Goal: Task Accomplishment & Management: Complete application form

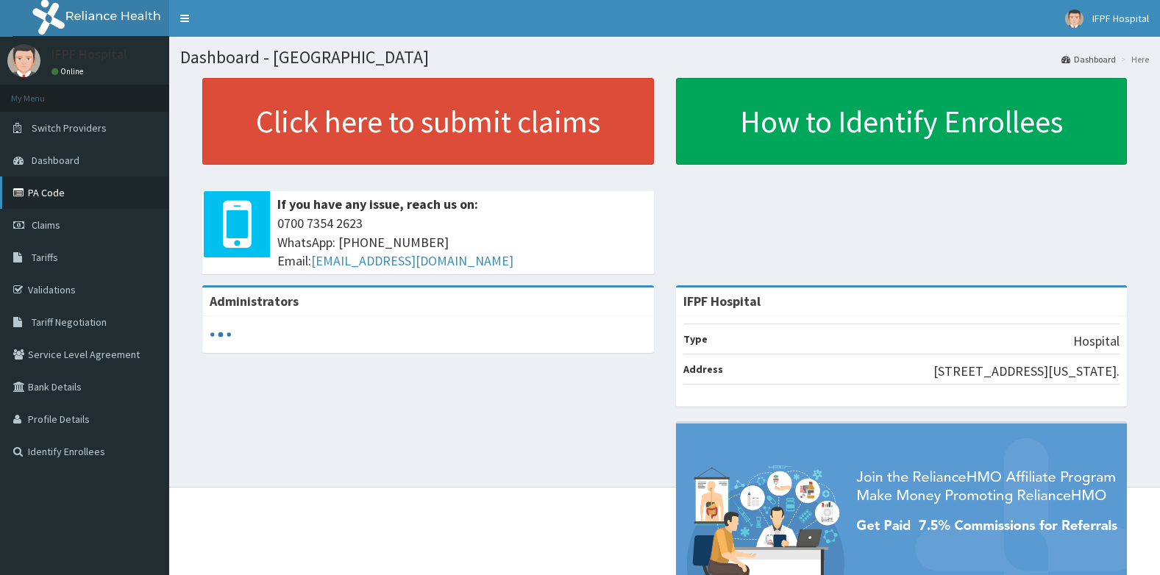
click at [41, 196] on link "PA Code" at bounding box center [84, 193] width 169 height 32
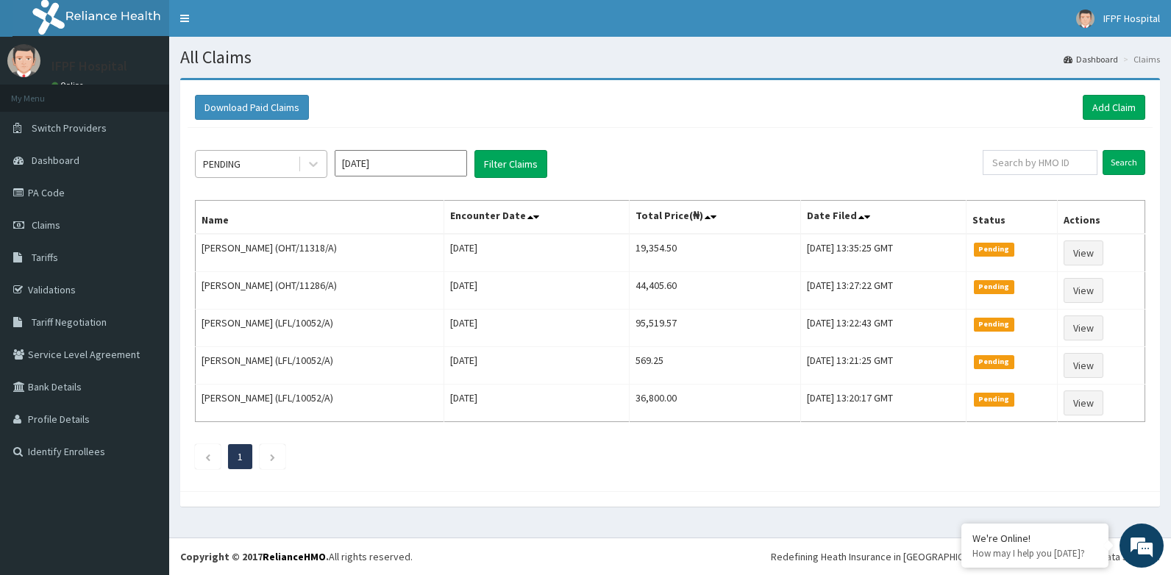
click at [275, 165] on div "PENDING" at bounding box center [247, 164] width 102 height 24
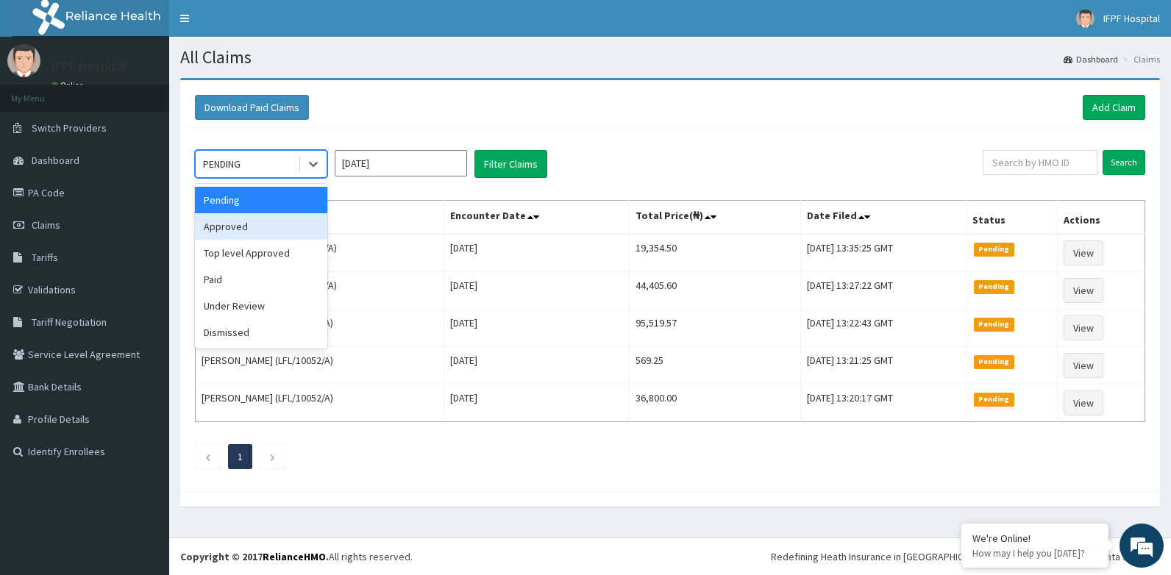
click at [244, 221] on div "Approved" at bounding box center [261, 226] width 132 height 26
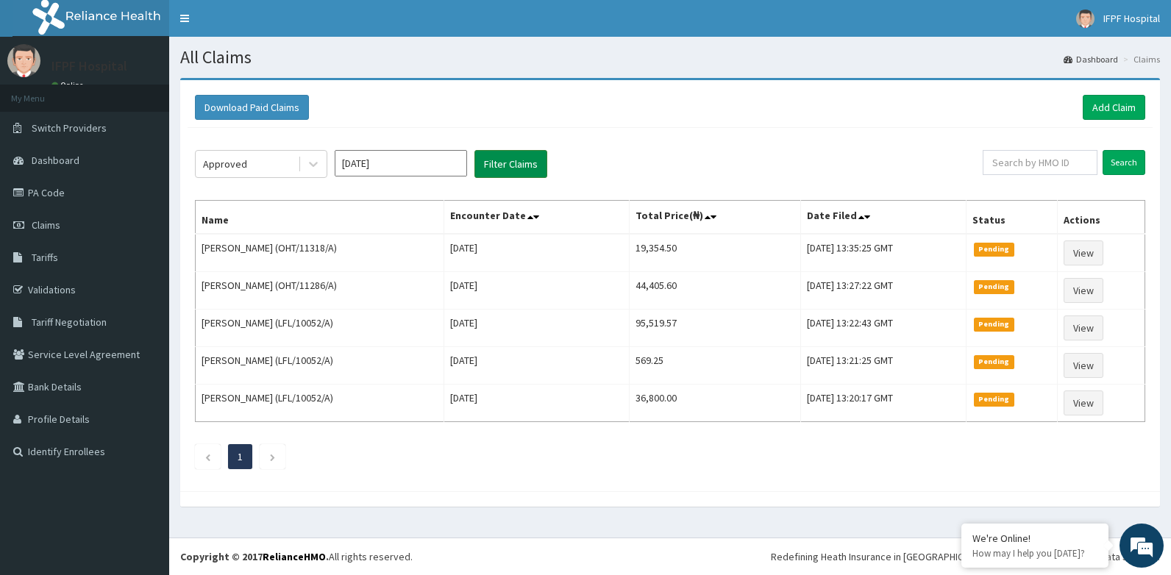
click at [524, 166] on button "Filter Claims" at bounding box center [510, 164] width 73 height 28
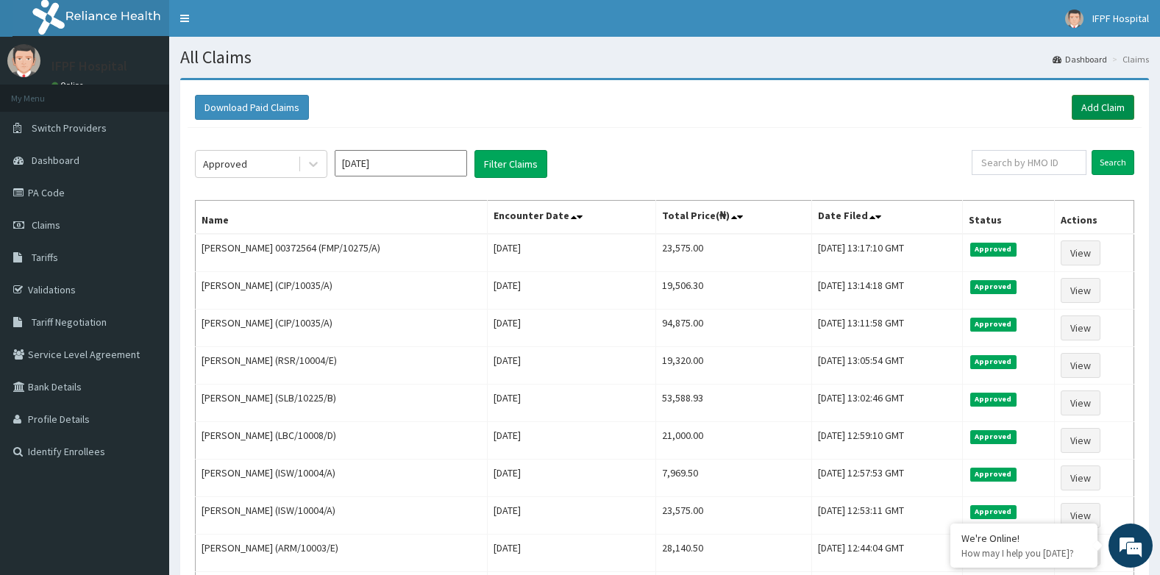
click at [1100, 100] on link "Add Claim" at bounding box center [1103, 107] width 63 height 25
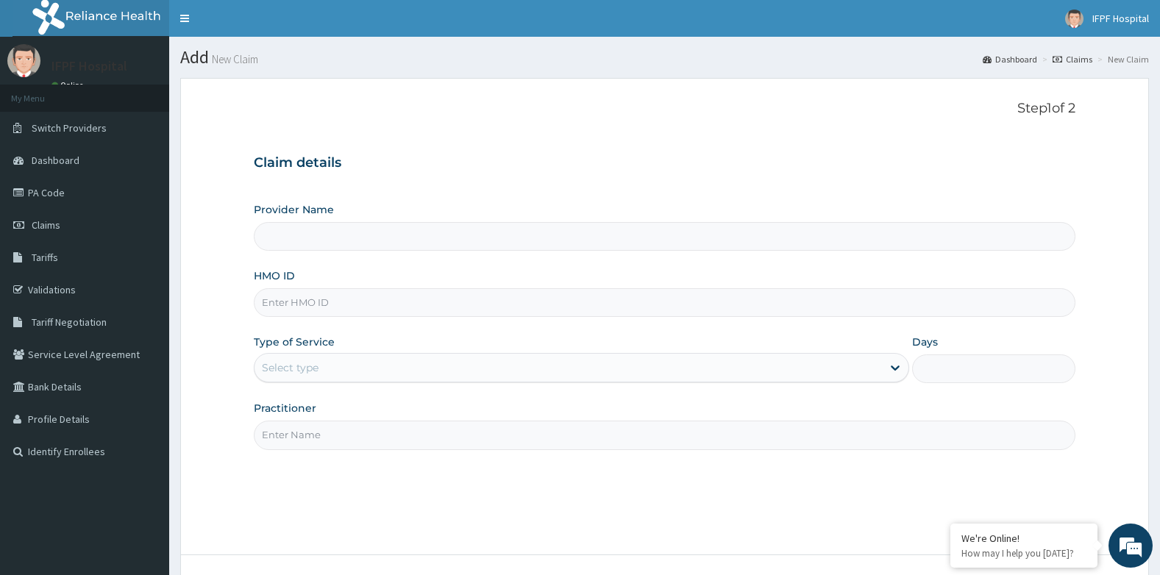
type input "IFPF Hospital"
click at [313, 310] on input "HMO ID" at bounding box center [665, 302] width 822 height 29
paste input "KIG/10004/A"
type input "KIG/10004/A"
click at [314, 374] on div "Select type" at bounding box center [290, 367] width 57 height 15
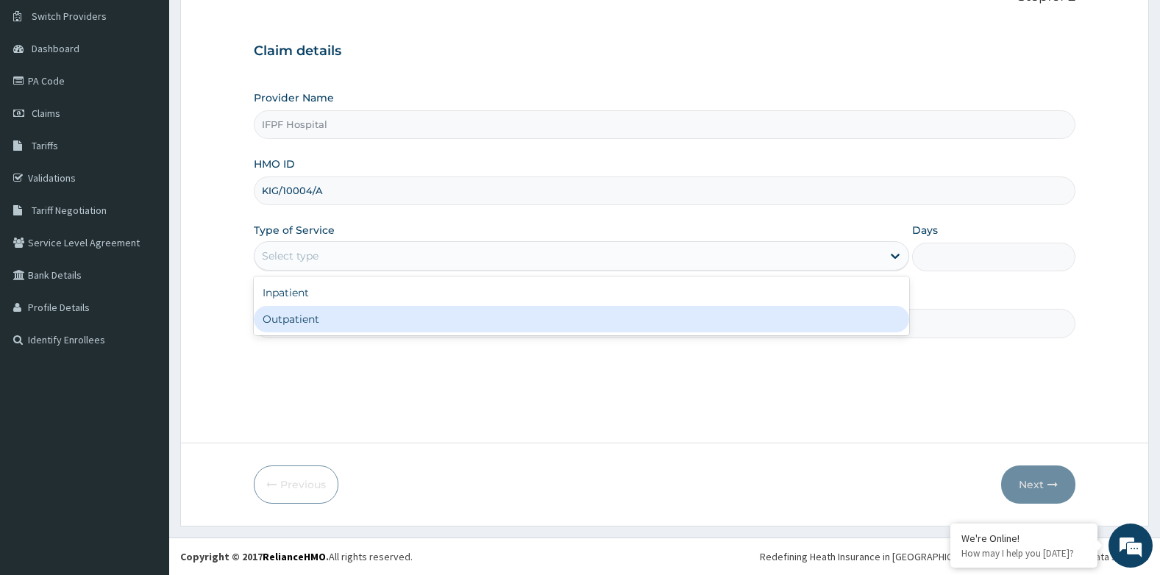
click at [306, 316] on div "Outpatient" at bounding box center [581, 319] width 655 height 26
type input "1"
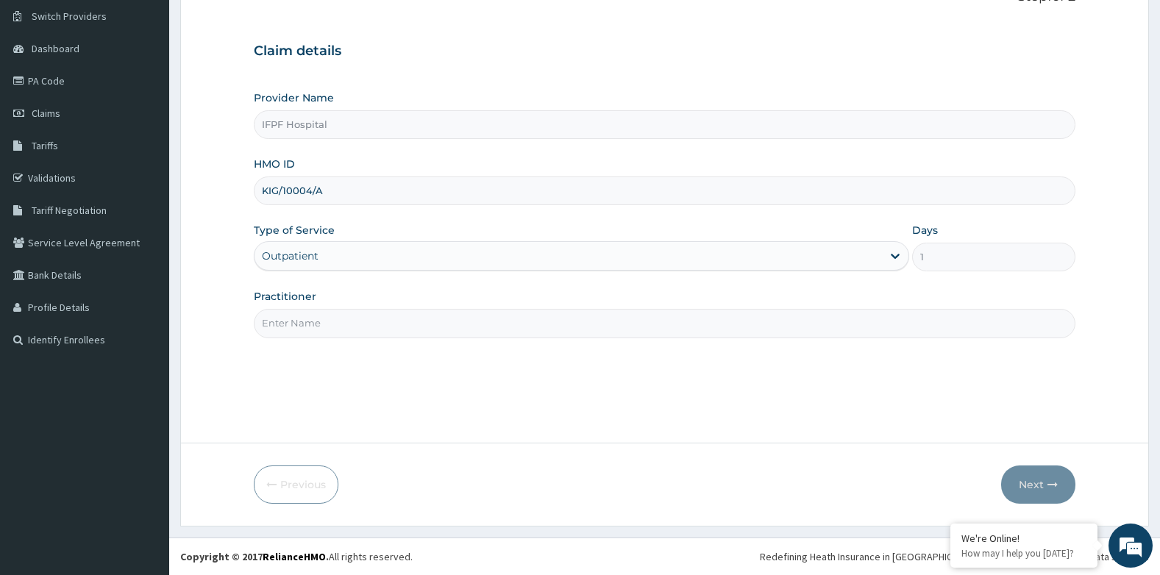
click at [299, 323] on input "Practitioner" at bounding box center [665, 323] width 822 height 29
type input "DR MORONKOLA"
click at [1046, 494] on button "Next" at bounding box center [1038, 485] width 74 height 38
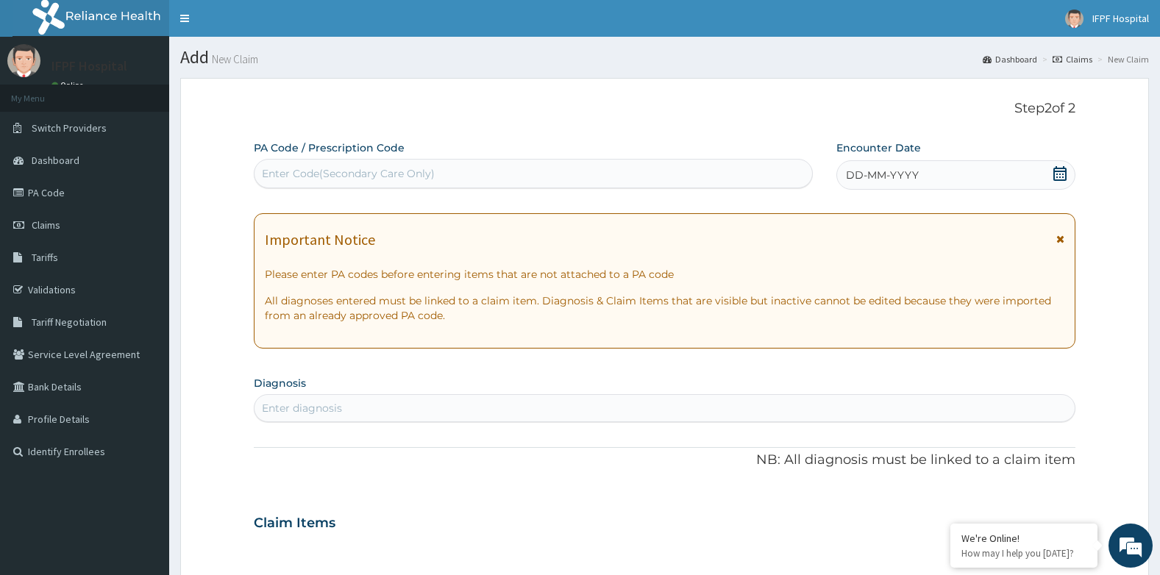
click at [514, 180] on div "Enter Code(Secondary Care Only)" at bounding box center [534, 174] width 558 height 24
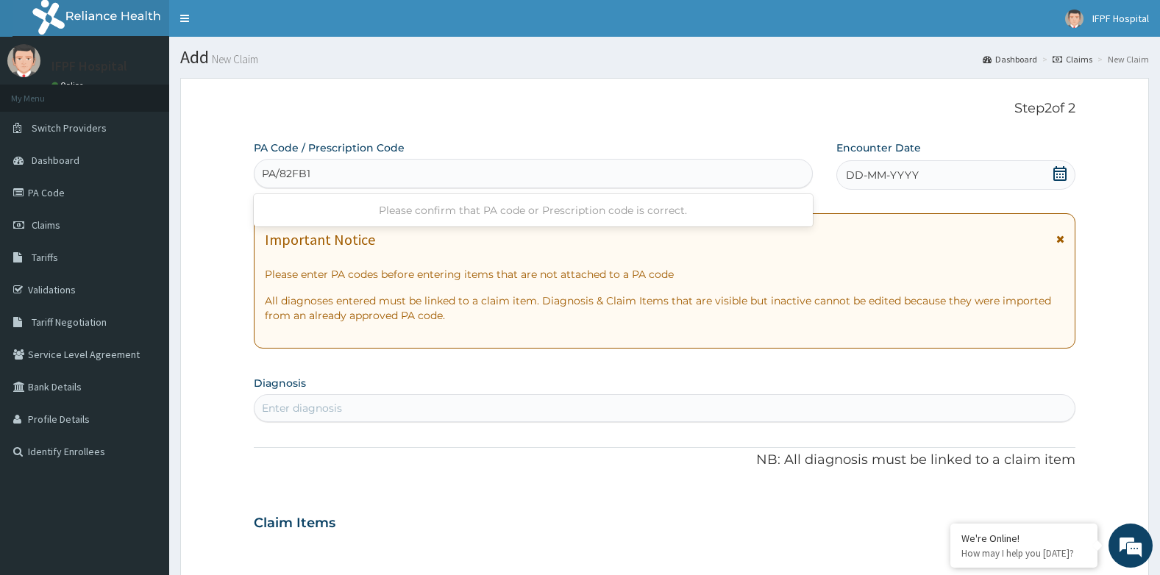
type input "PA/82FB1A"
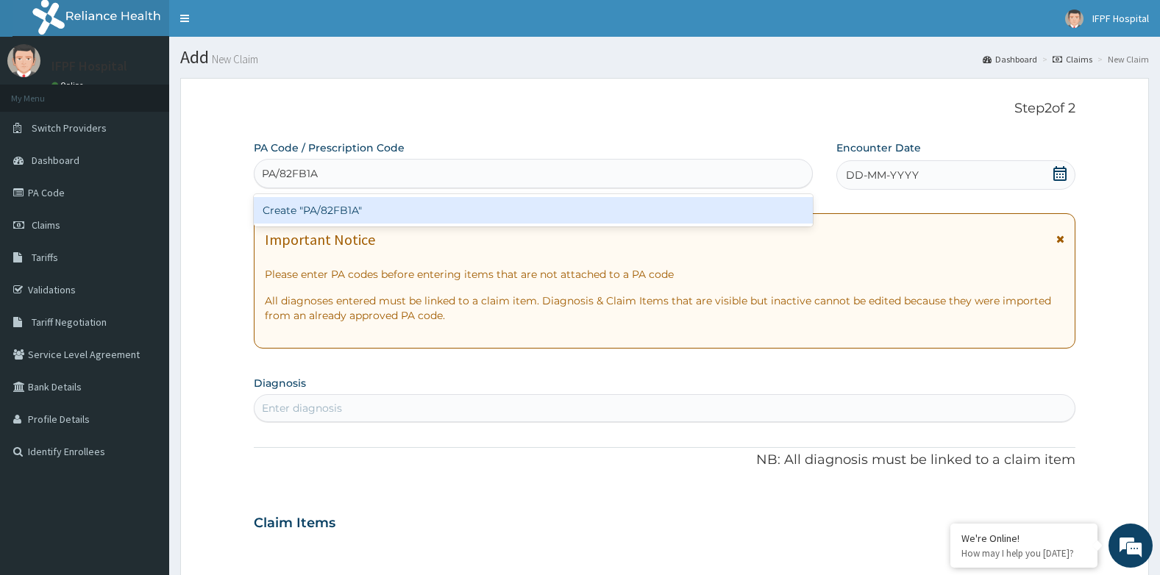
click at [616, 205] on div "Create "PA/82FB1A"" at bounding box center [533, 210] width 559 height 26
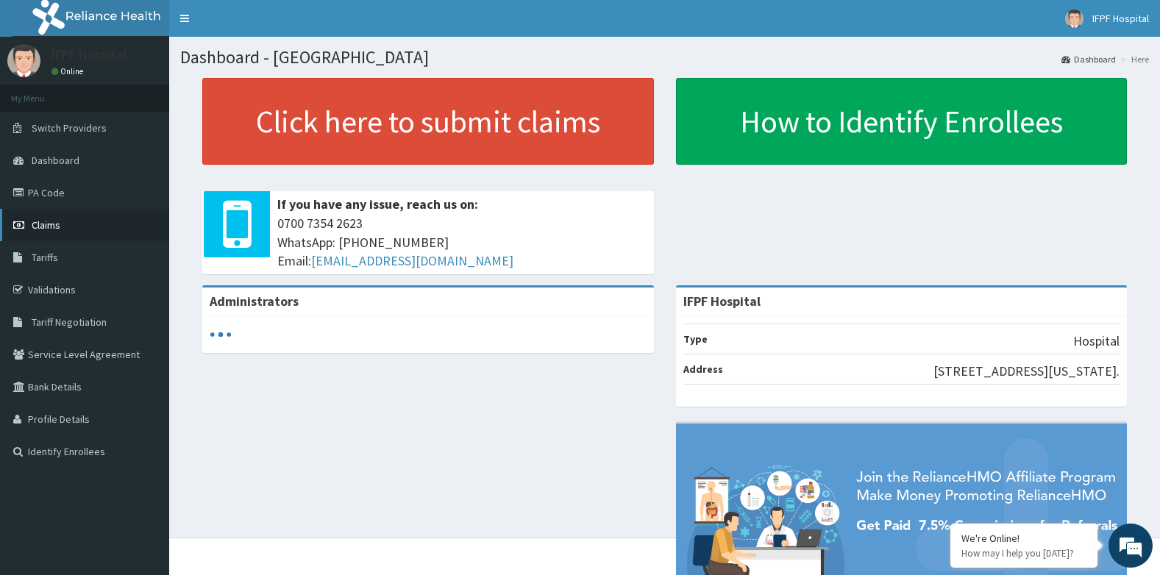
click at [39, 220] on span "Claims" at bounding box center [46, 224] width 29 height 13
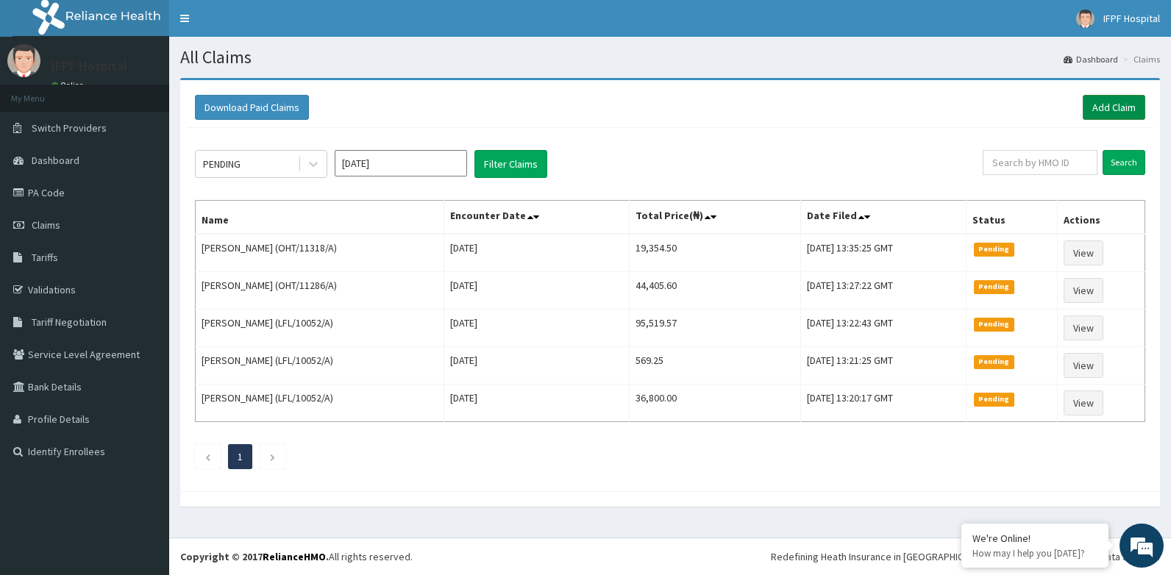
click at [1100, 107] on link "Add Claim" at bounding box center [1114, 107] width 63 height 25
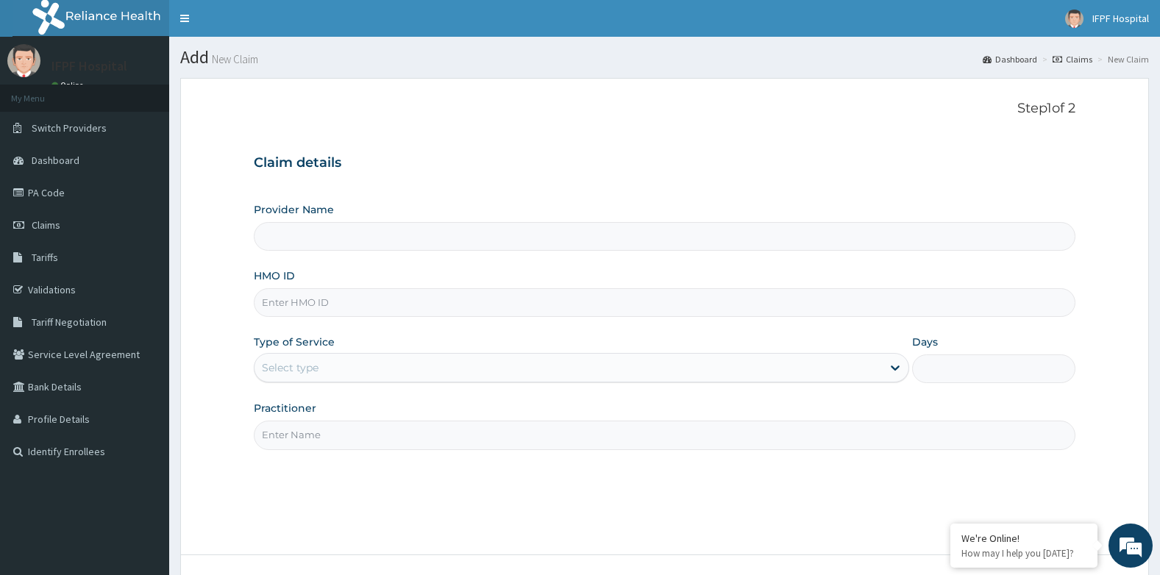
type input "IFPF Hospital"
click at [305, 302] on input "HMO ID" at bounding box center [665, 302] width 822 height 29
paste input "KIG/10004/A"
type input "KIG/10004/A"
click at [316, 360] on div "Select type" at bounding box center [569, 368] width 628 height 24
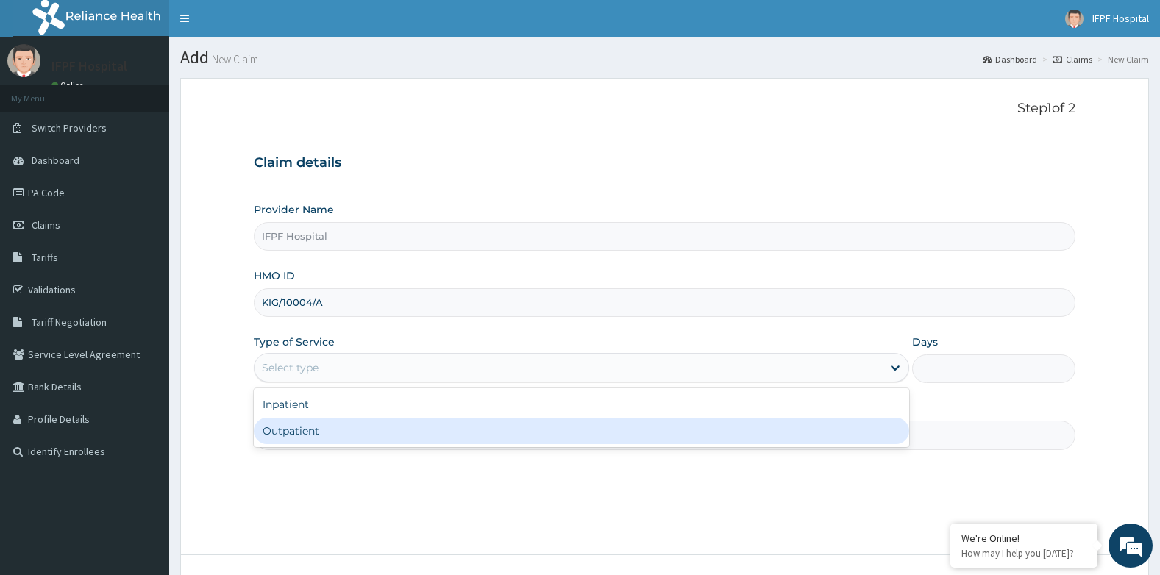
click at [300, 429] on div "Outpatient" at bounding box center [581, 431] width 655 height 26
type input "1"
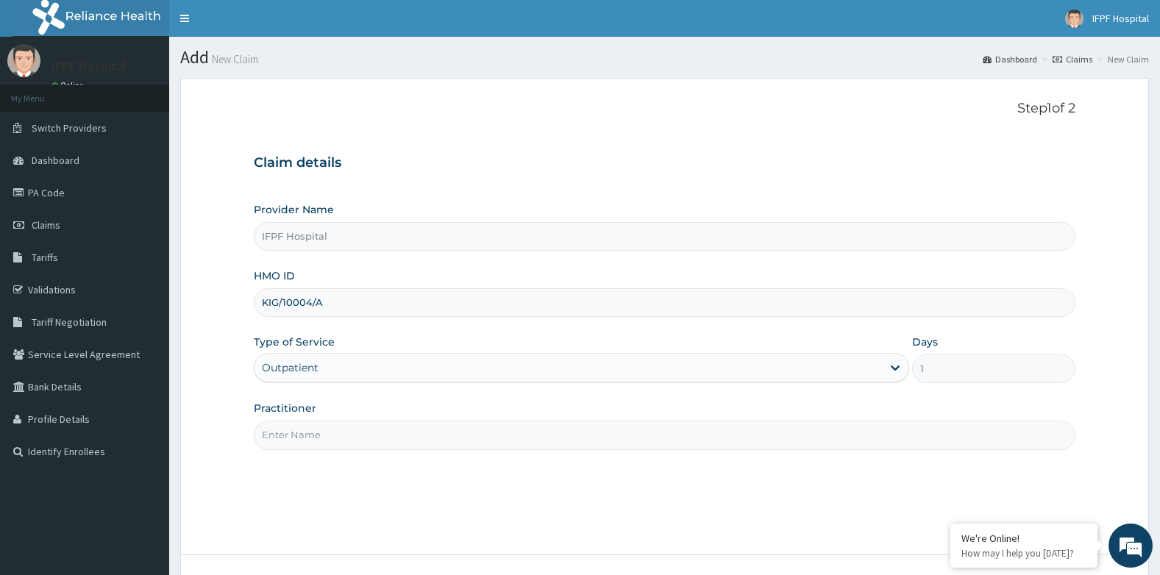
click at [300, 430] on input "Practitioner" at bounding box center [665, 435] width 822 height 29
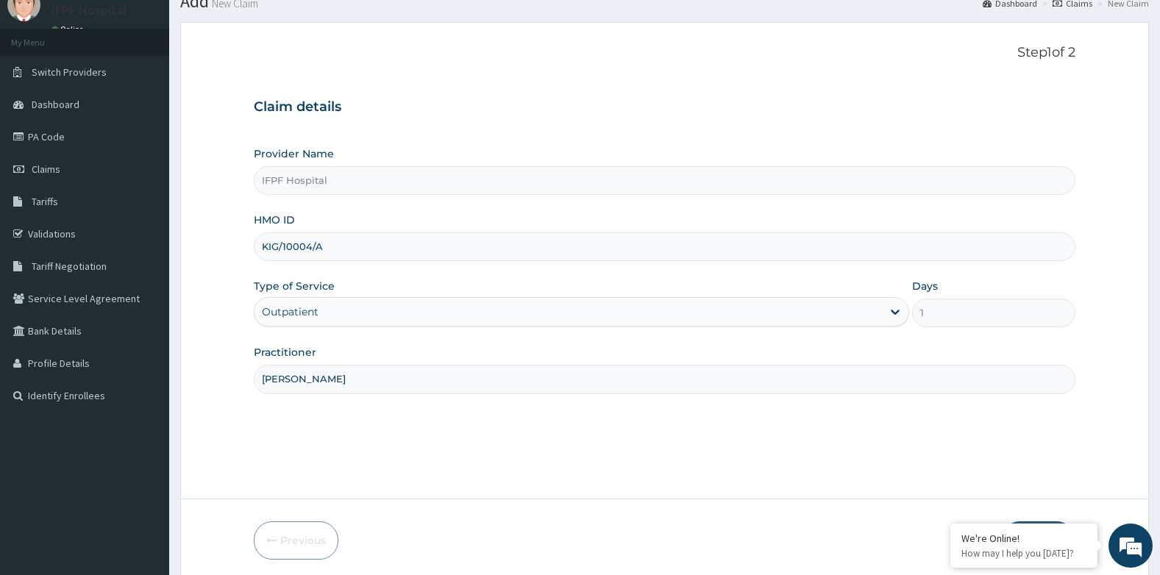
scroll to position [112, 0]
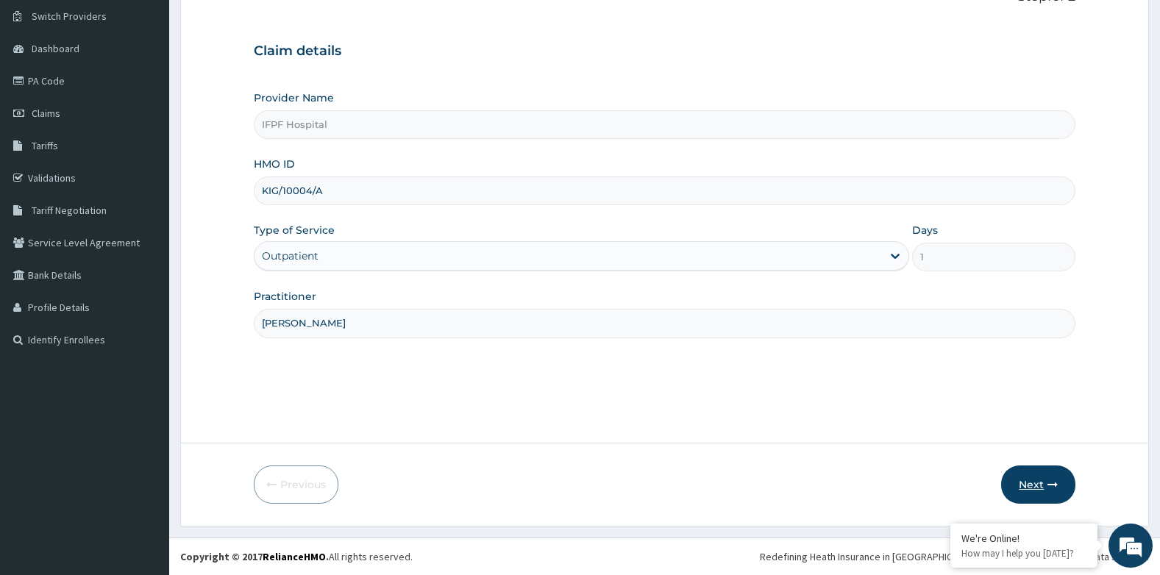
type input "[PERSON_NAME]"
click at [1024, 483] on button "Next" at bounding box center [1038, 485] width 74 height 38
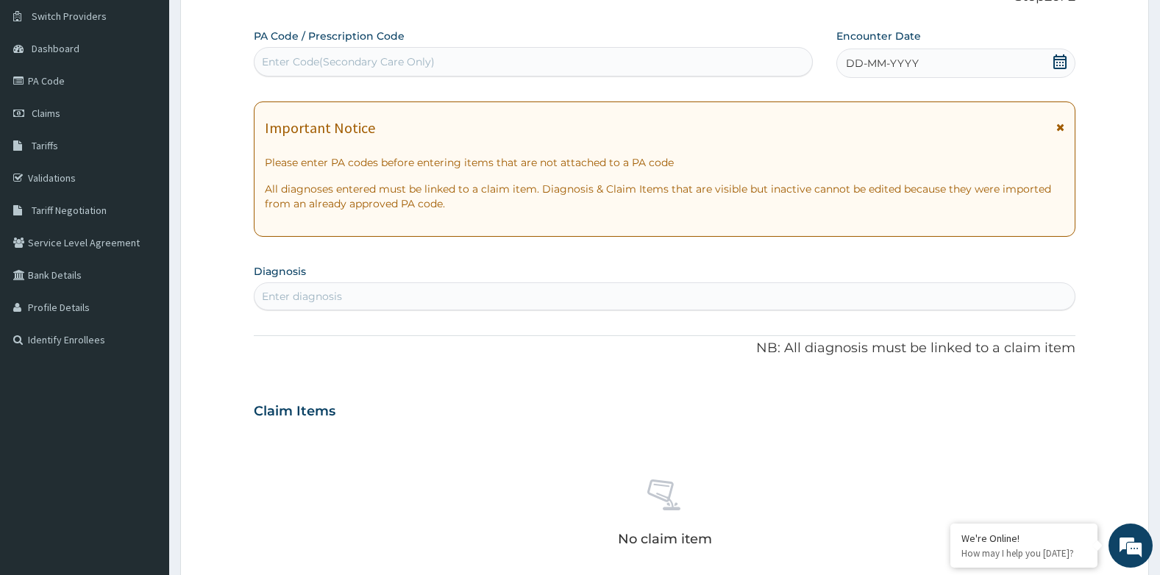
click at [394, 63] on div "Enter Code(Secondary Care Only)" at bounding box center [348, 61] width 173 height 15
type input "PA/82FB1A"
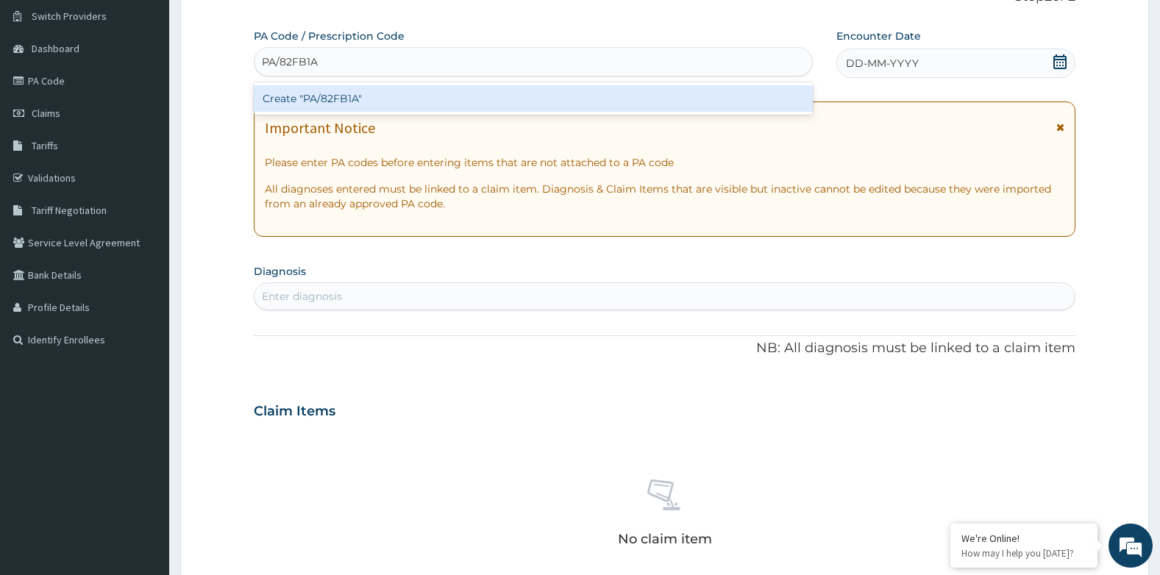
click at [365, 100] on div "Create "PA/82FB1A"" at bounding box center [533, 98] width 559 height 26
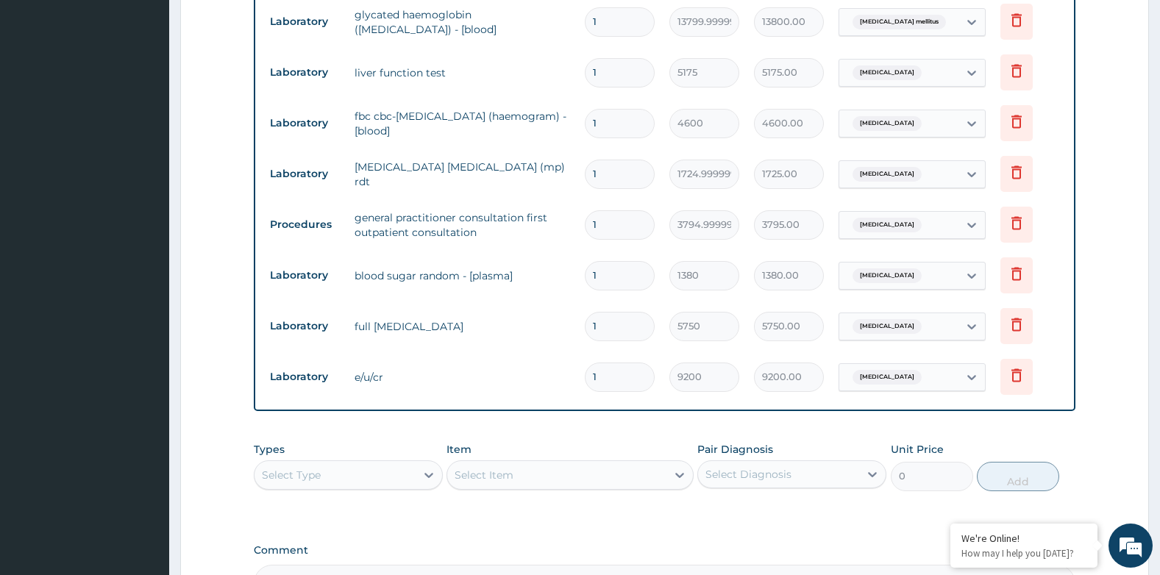
scroll to position [771, 0]
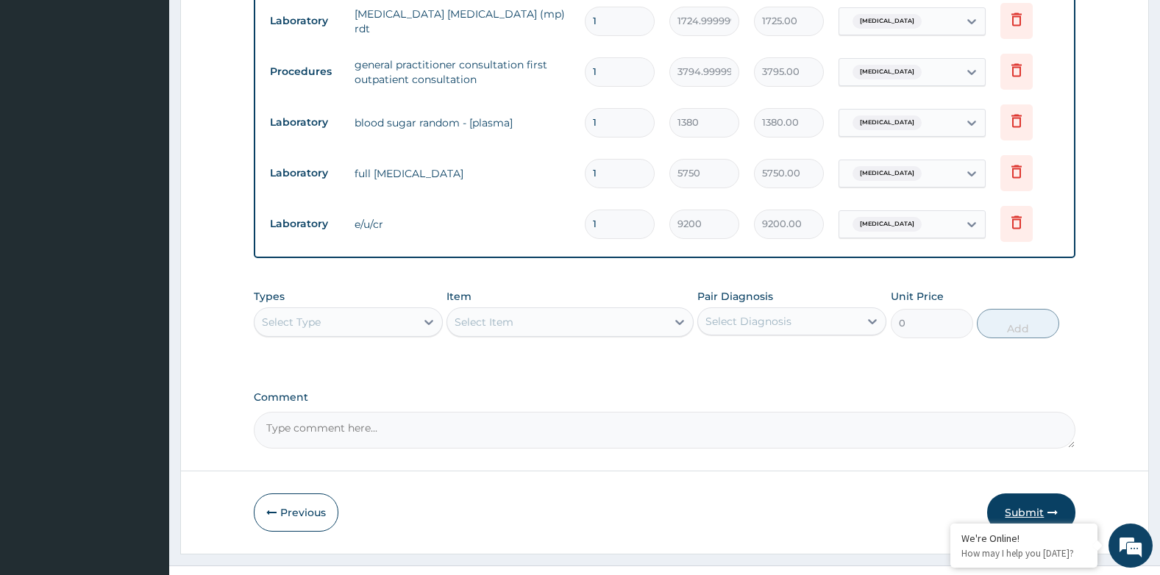
click at [1037, 494] on button "Submit" at bounding box center [1031, 513] width 88 height 38
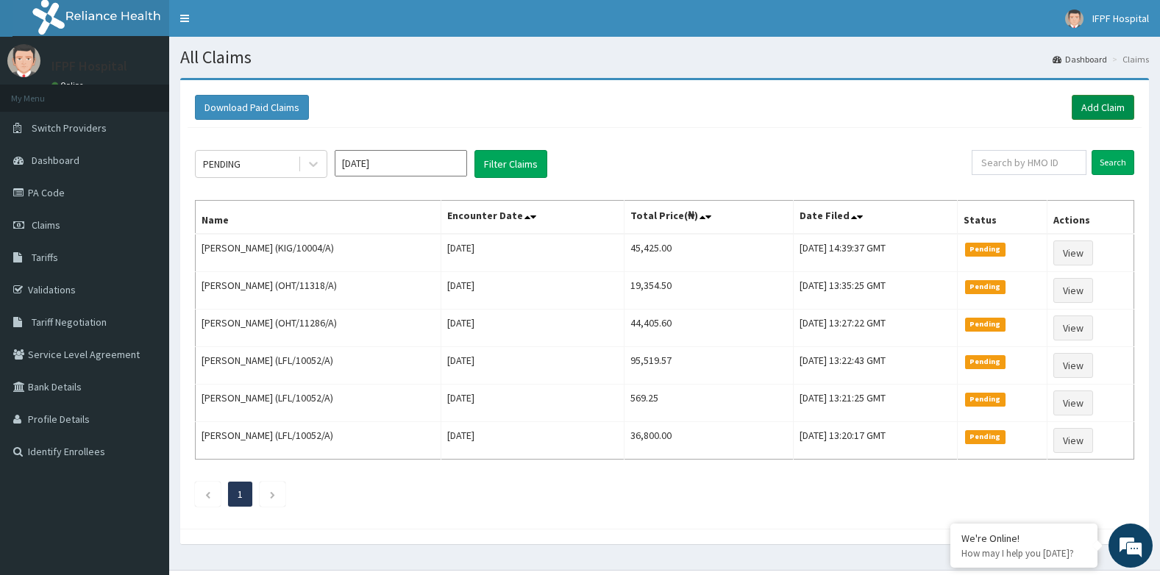
click at [1110, 114] on link "Add Claim" at bounding box center [1103, 107] width 63 height 25
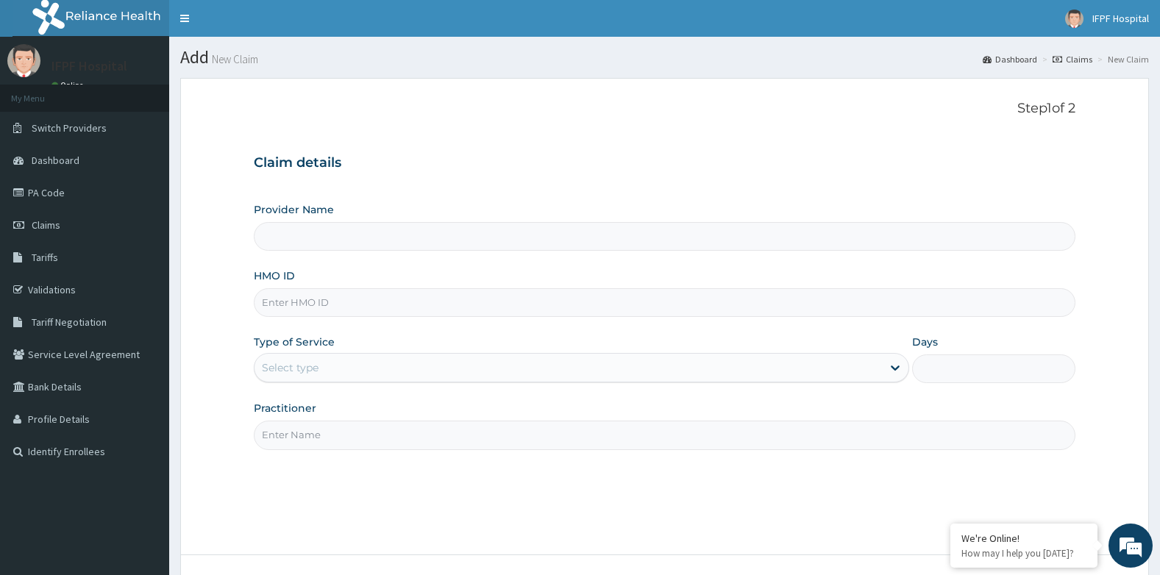
type input "IFPF Hospital"
click at [280, 302] on input "HMO ID" at bounding box center [665, 302] width 822 height 29
paste input "KIG/10004/A"
type input "KIG/10004/A"
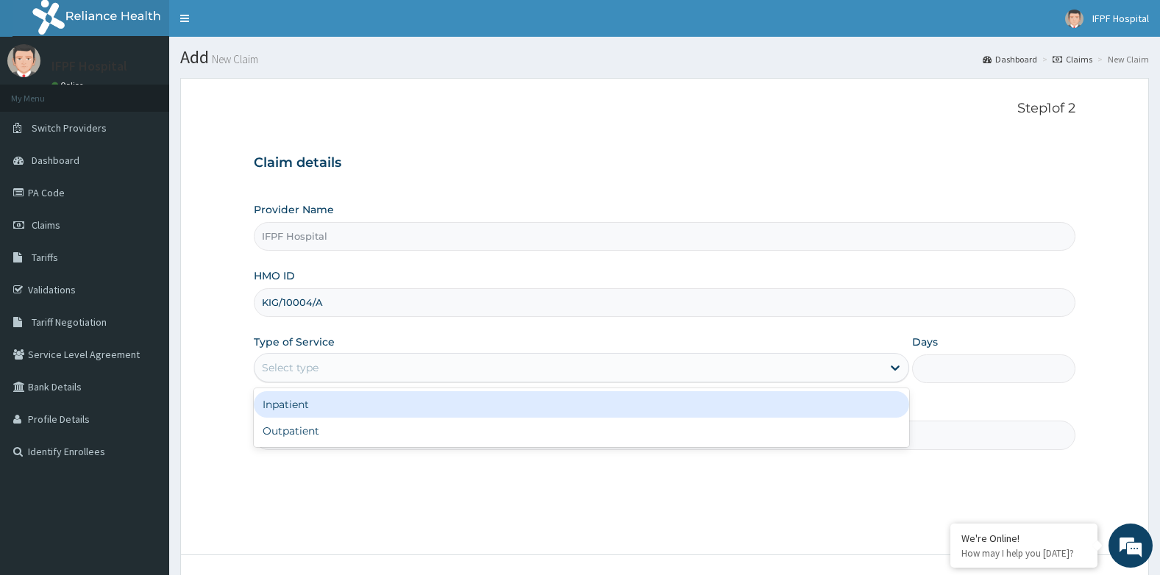
click at [281, 356] on div "Select type" at bounding box center [569, 368] width 628 height 24
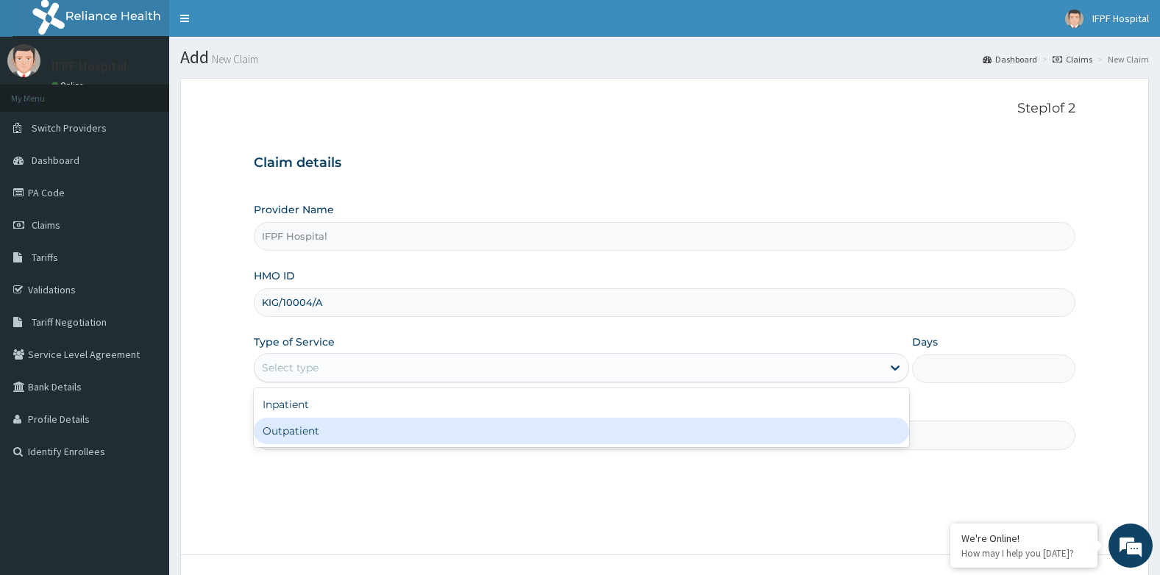
click at [289, 438] on div "Outpatient" at bounding box center [581, 431] width 655 height 26
type input "1"
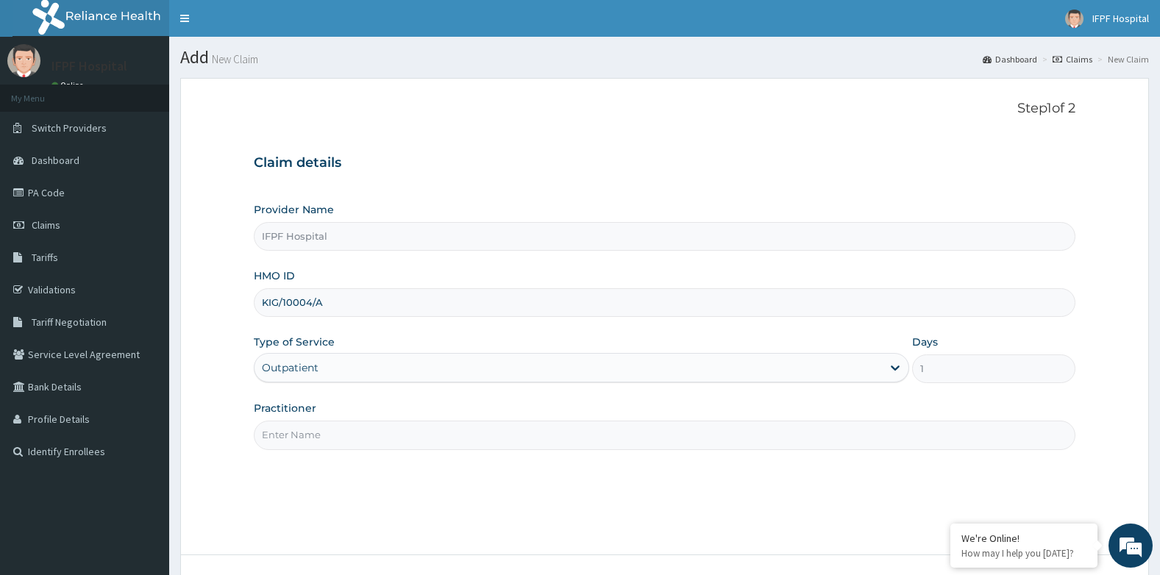
click at [289, 438] on input "Practitioner" at bounding box center [665, 435] width 822 height 29
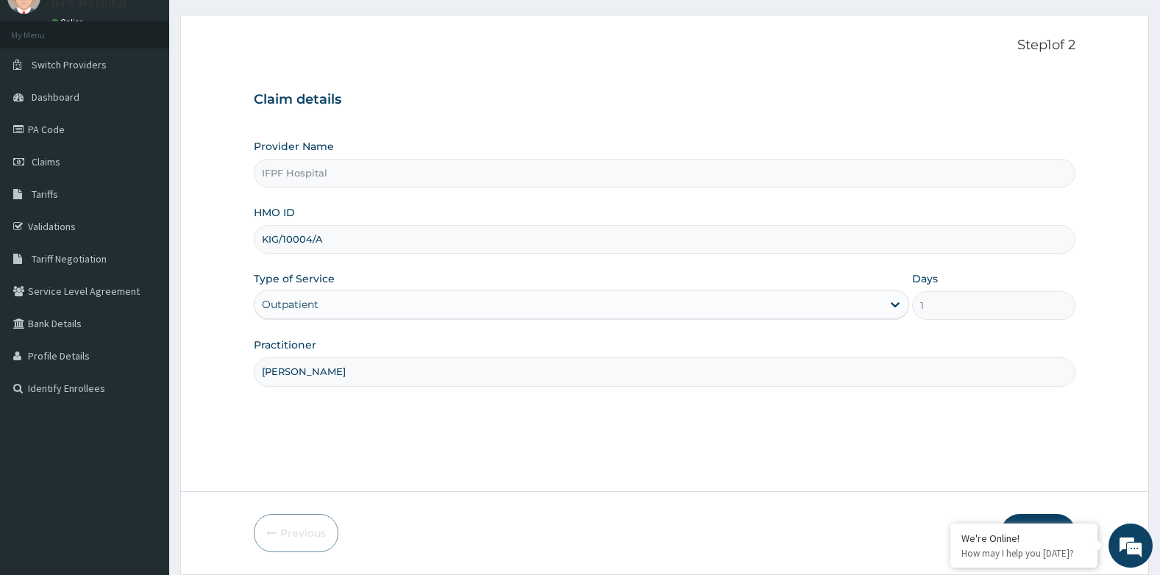
scroll to position [112, 0]
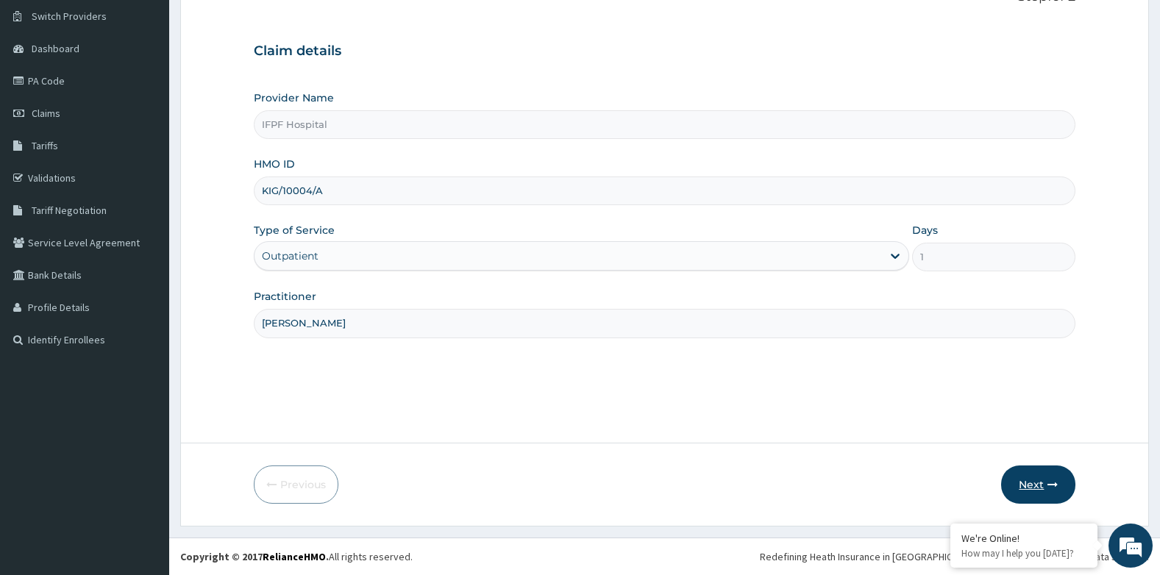
type input "DR MORONKOLA"
click at [1024, 495] on button "Next" at bounding box center [1038, 485] width 74 height 38
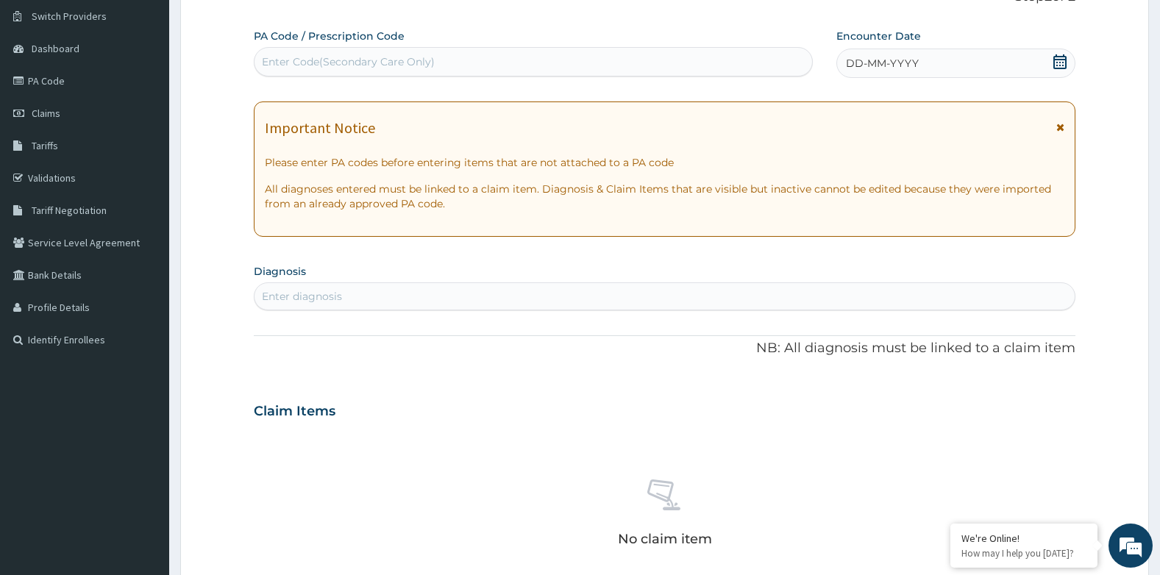
click at [367, 54] on div "Enter Code(Secondary Care Only)" at bounding box center [534, 62] width 558 height 24
type input "PA/762E62"
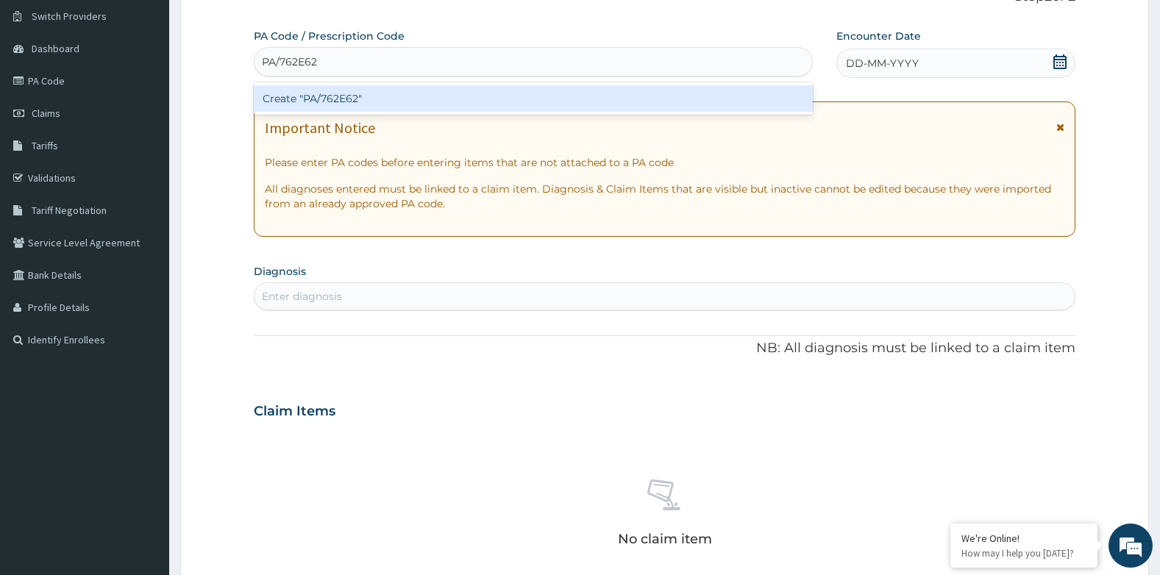
click at [355, 90] on div "Create "PA/762E62"" at bounding box center [533, 98] width 559 height 26
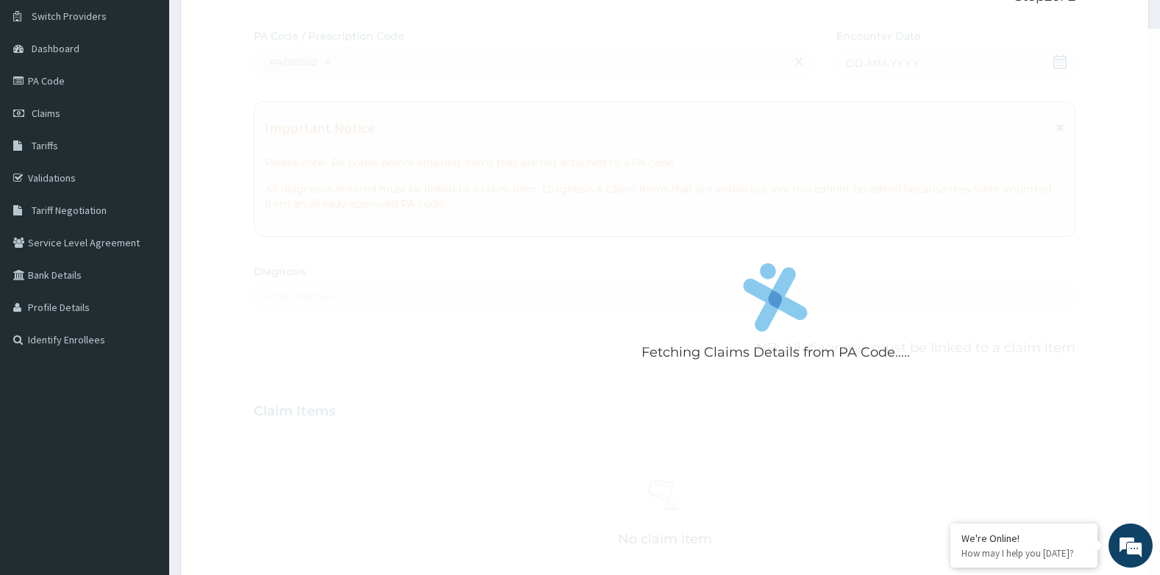
scroll to position [477, 0]
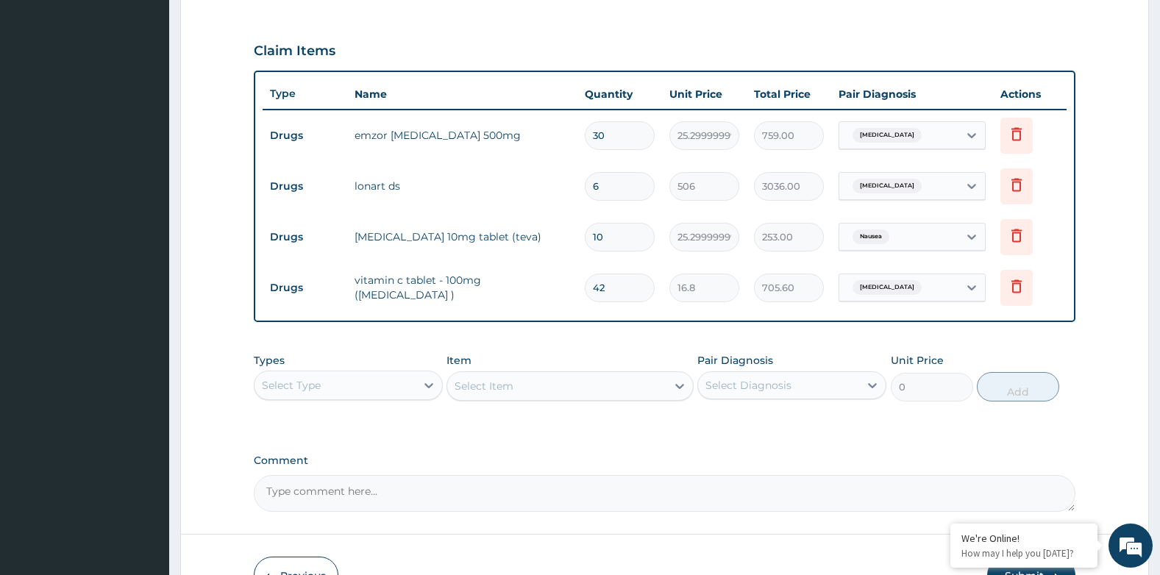
type input "40"
type input "672.00"
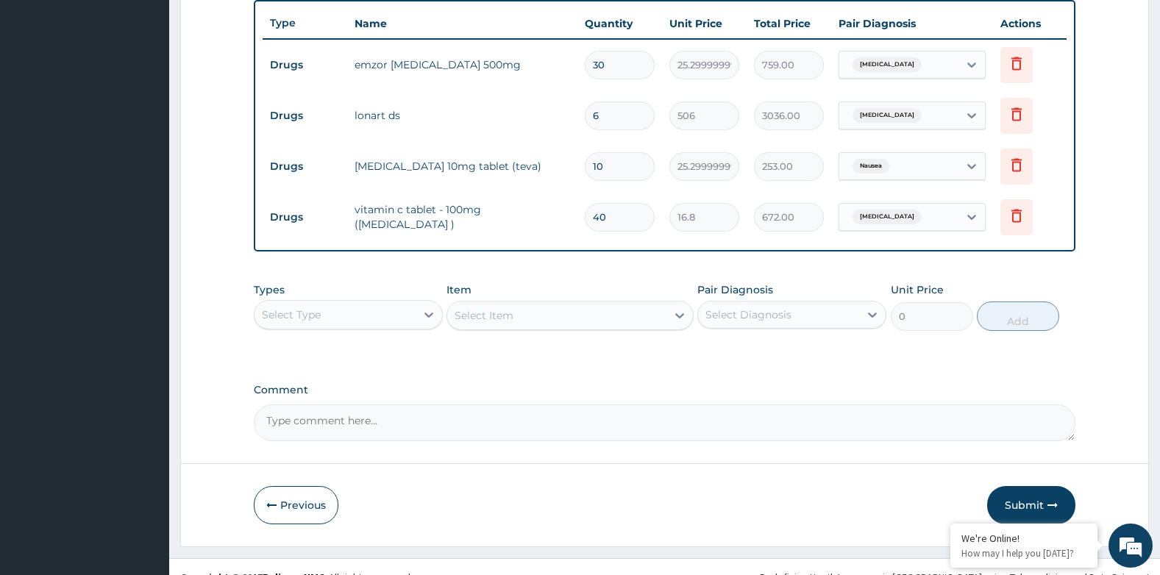
scroll to position [568, 0]
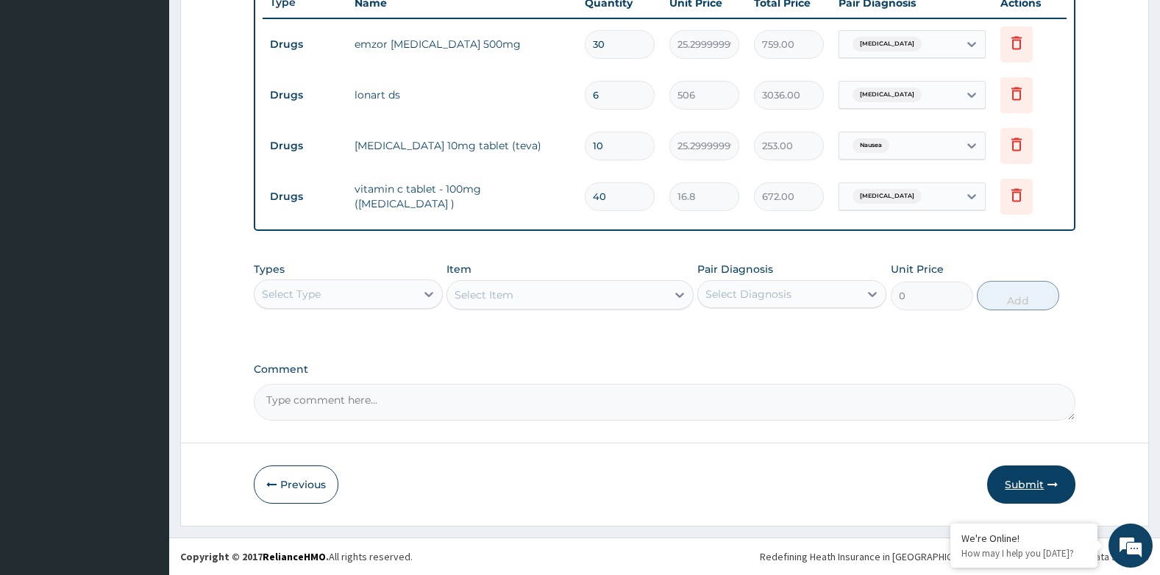
type input "40"
click at [1045, 468] on button "Submit" at bounding box center [1031, 485] width 88 height 38
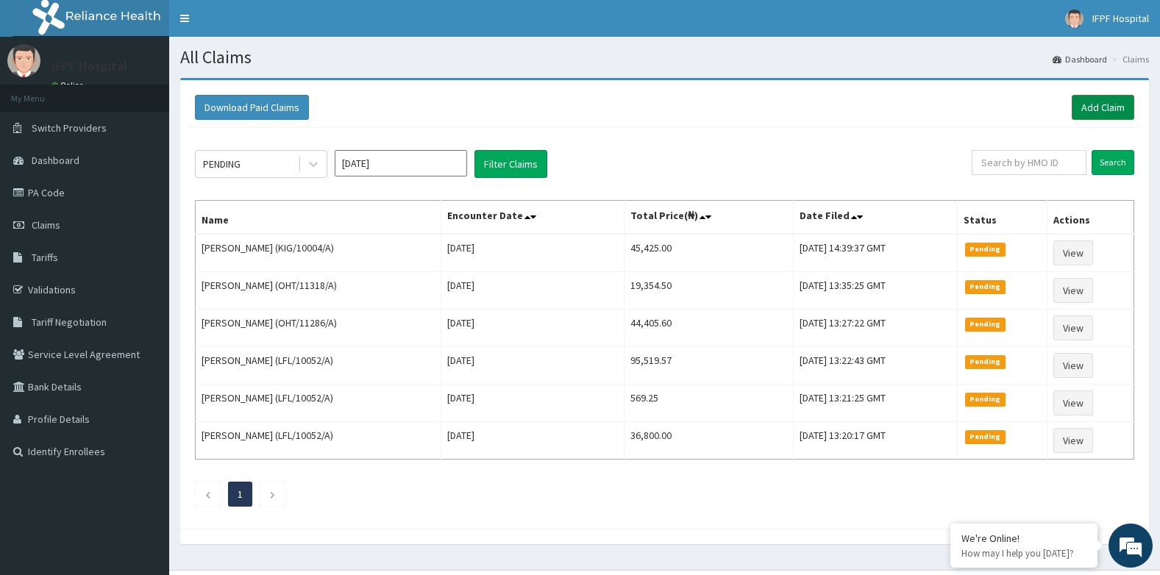
click at [1113, 103] on link "Add Claim" at bounding box center [1103, 107] width 63 height 25
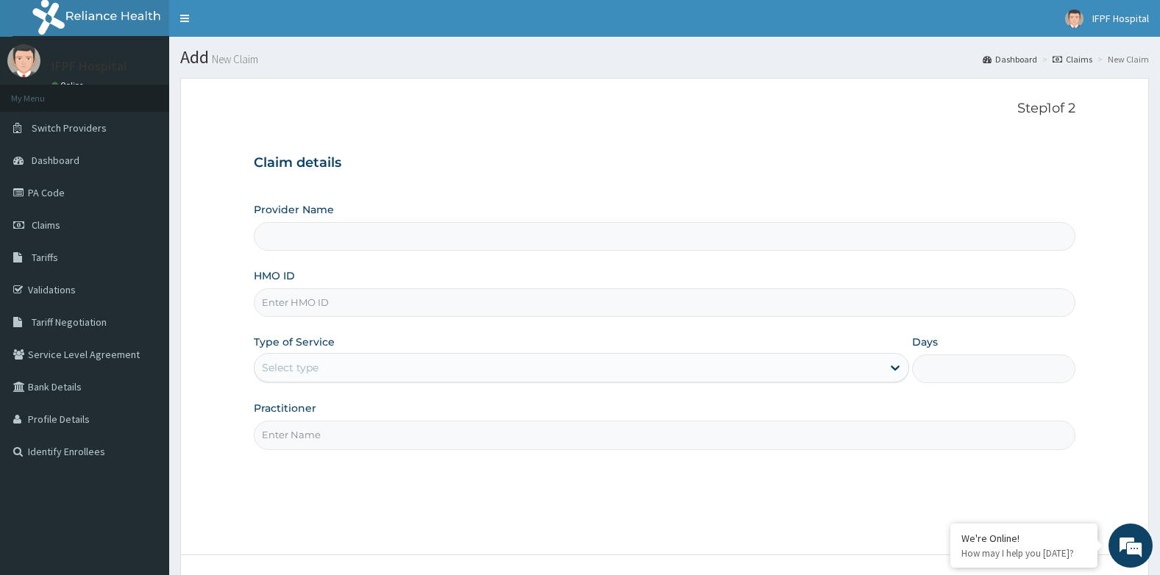
type input "IFPF Hospital"
click at [313, 301] on input "HMO ID" at bounding box center [665, 302] width 822 height 29
paste input "RBN/10118/B"
type input "RBN/10118/B"
click at [291, 362] on div "Select type" at bounding box center [290, 367] width 57 height 15
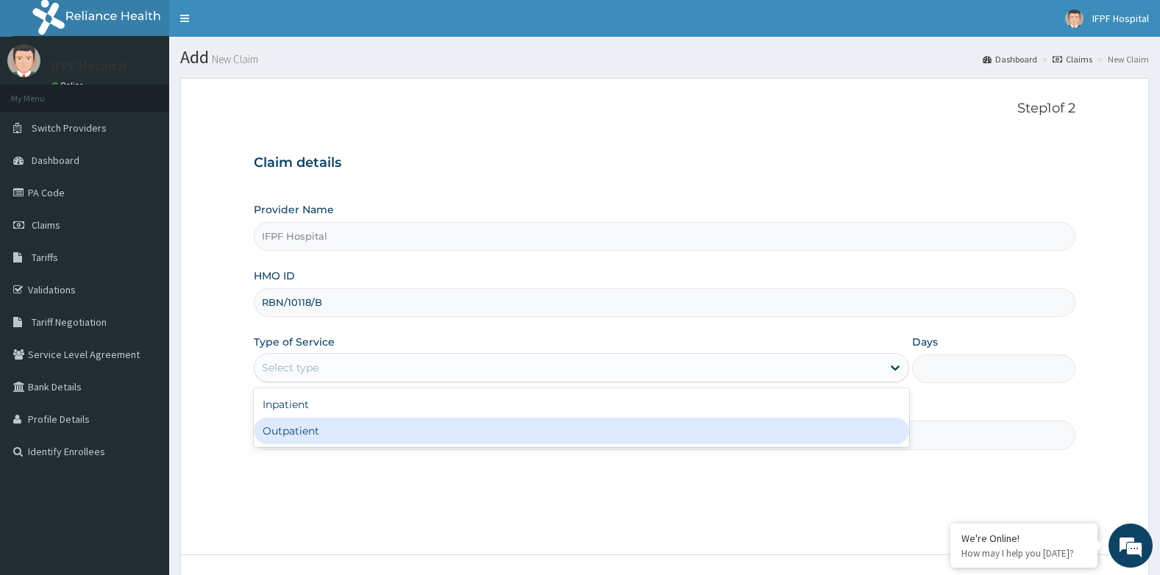
click at [284, 431] on div "Outpatient" at bounding box center [581, 431] width 655 height 26
type input "1"
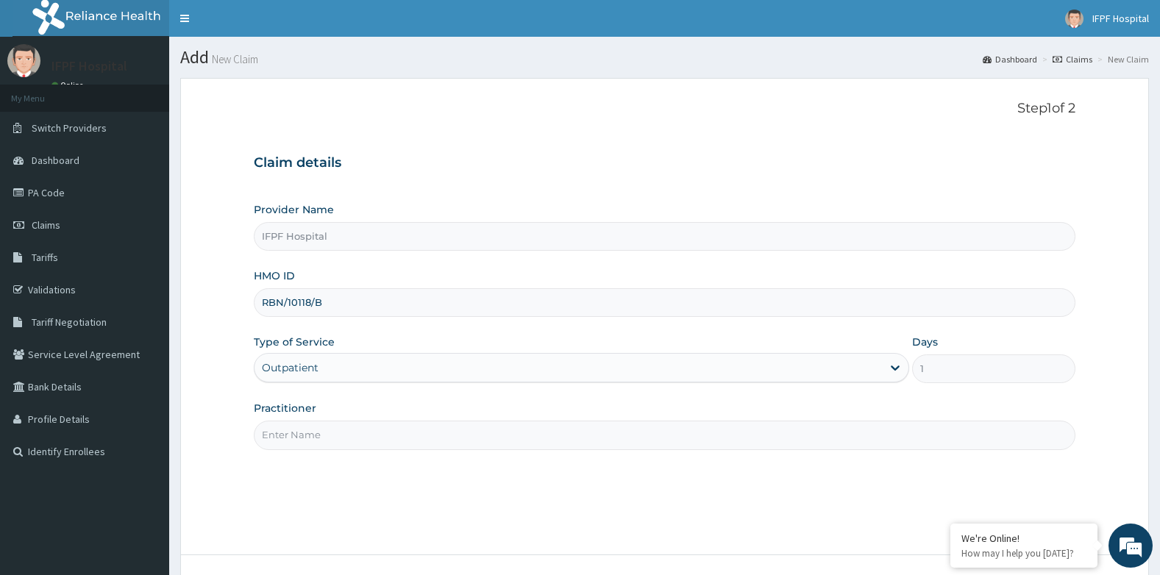
click at [286, 443] on input "Practitioner" at bounding box center [665, 435] width 822 height 29
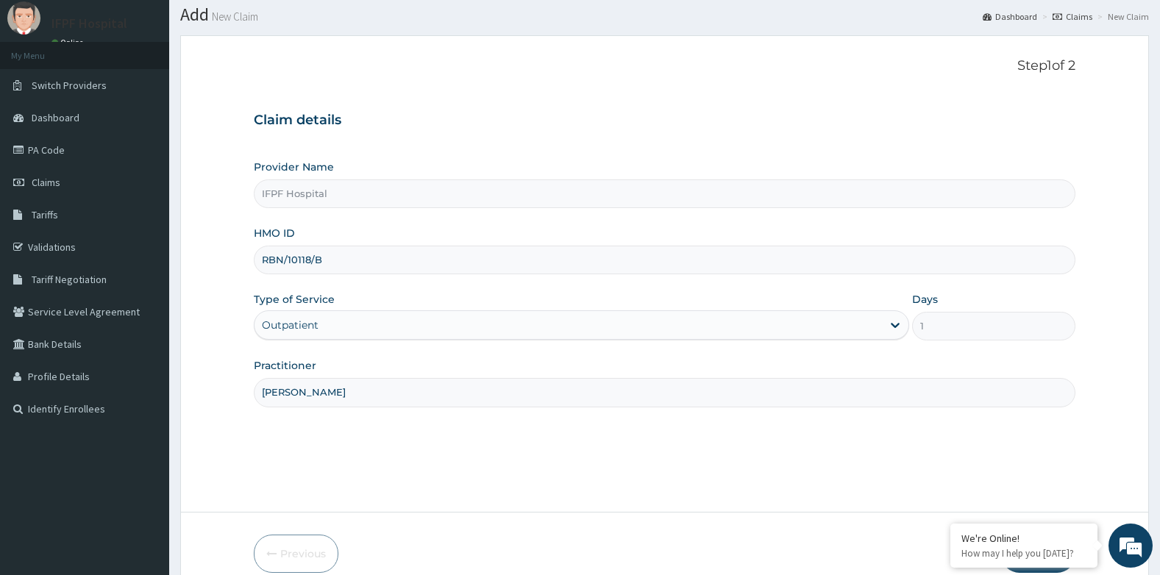
scroll to position [112, 0]
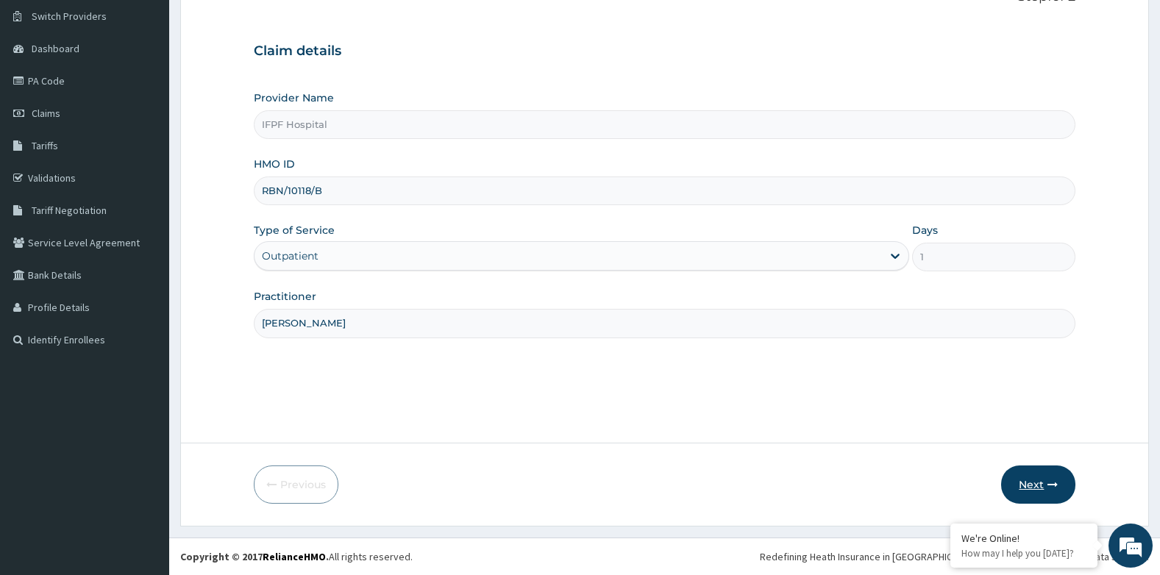
type input "DR ADENIYI"
click at [1029, 478] on button "Next" at bounding box center [1038, 485] width 74 height 38
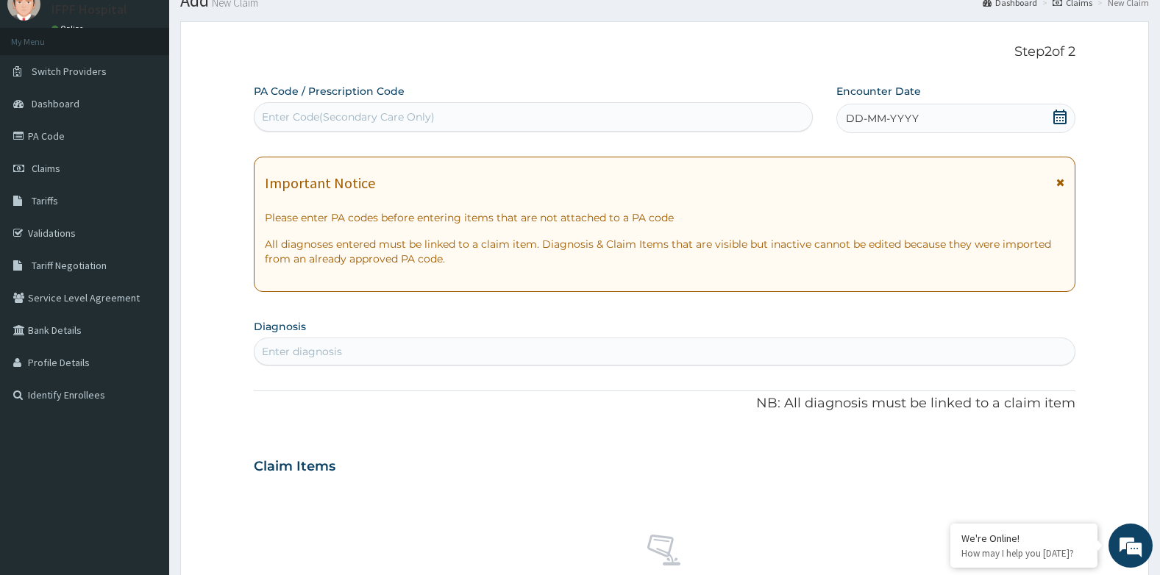
scroll to position [0, 0]
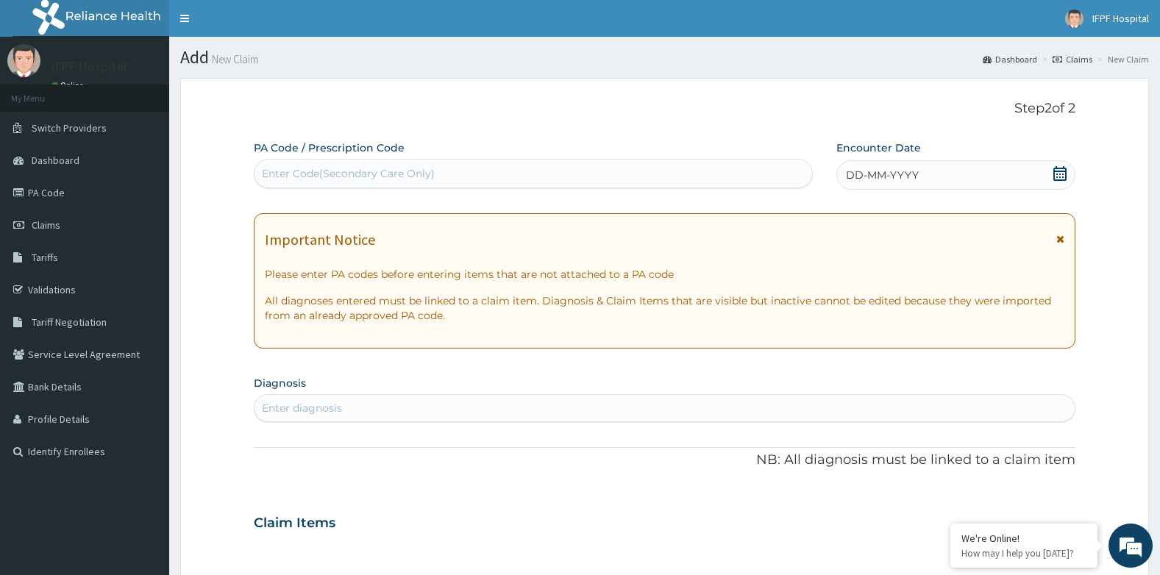
click at [397, 175] on div "Enter Code(Secondary Care Only)" at bounding box center [348, 173] width 173 height 15
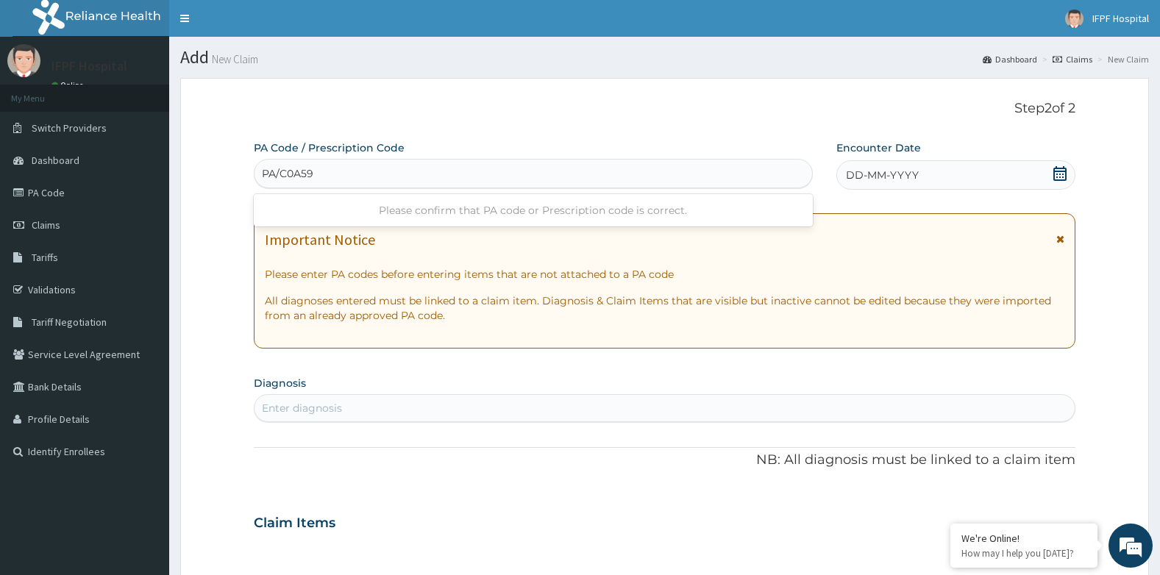
type input "PA/C0A59E"
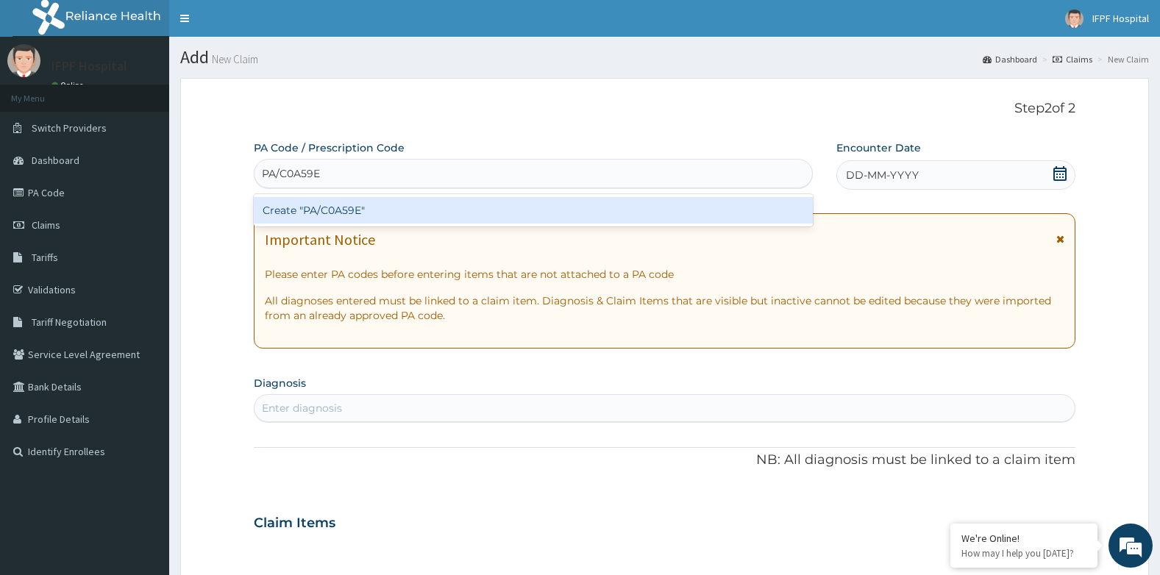
click at [378, 205] on div "Create "PA/C0A59E"" at bounding box center [533, 210] width 559 height 26
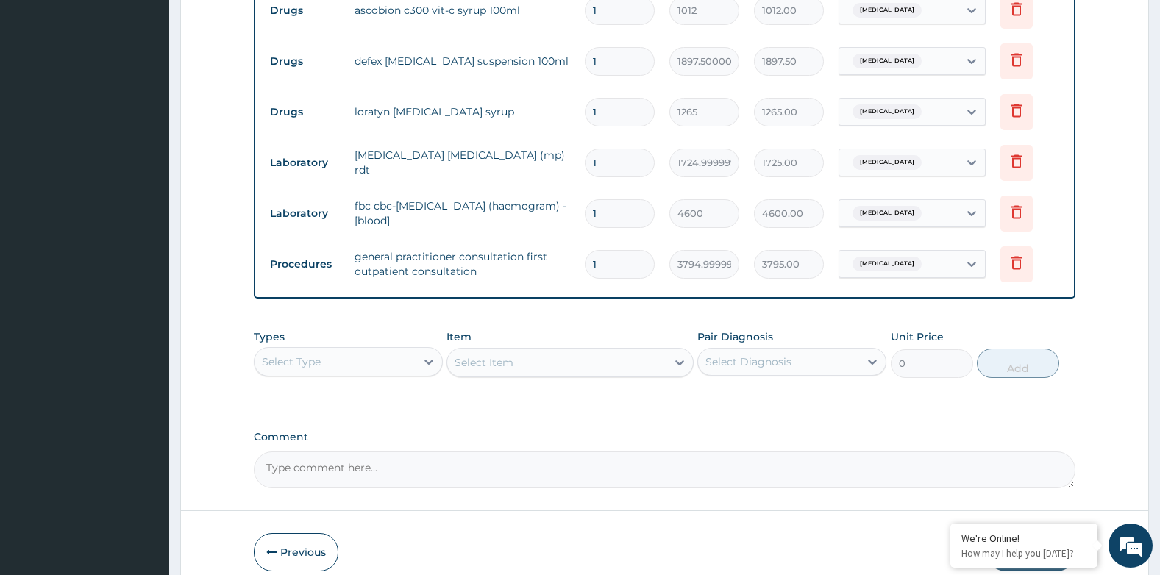
scroll to position [720, 0]
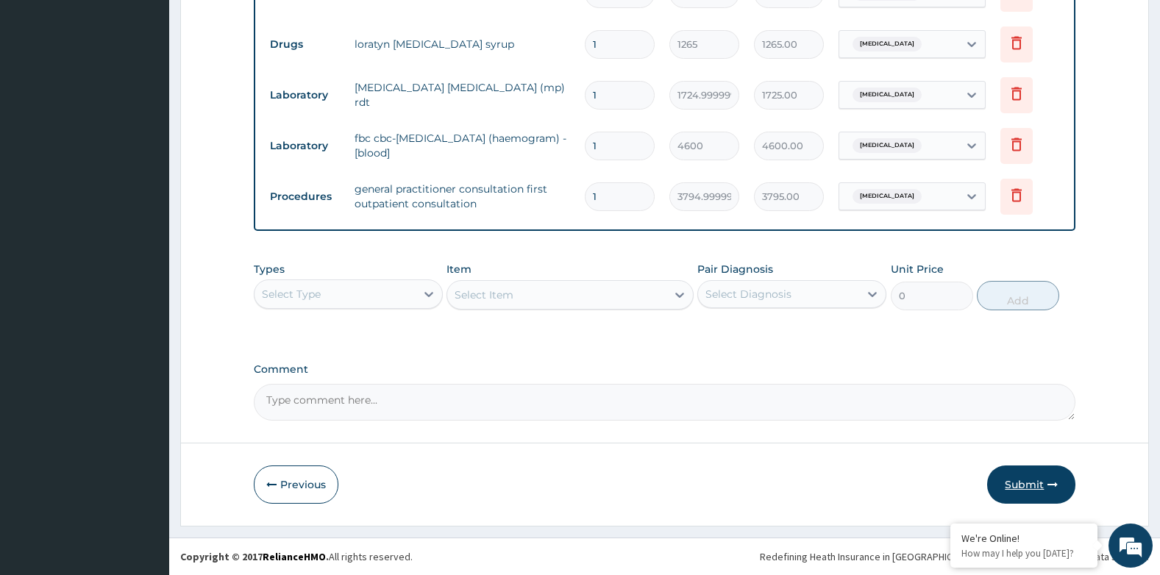
click at [1039, 477] on button "Submit" at bounding box center [1031, 485] width 88 height 38
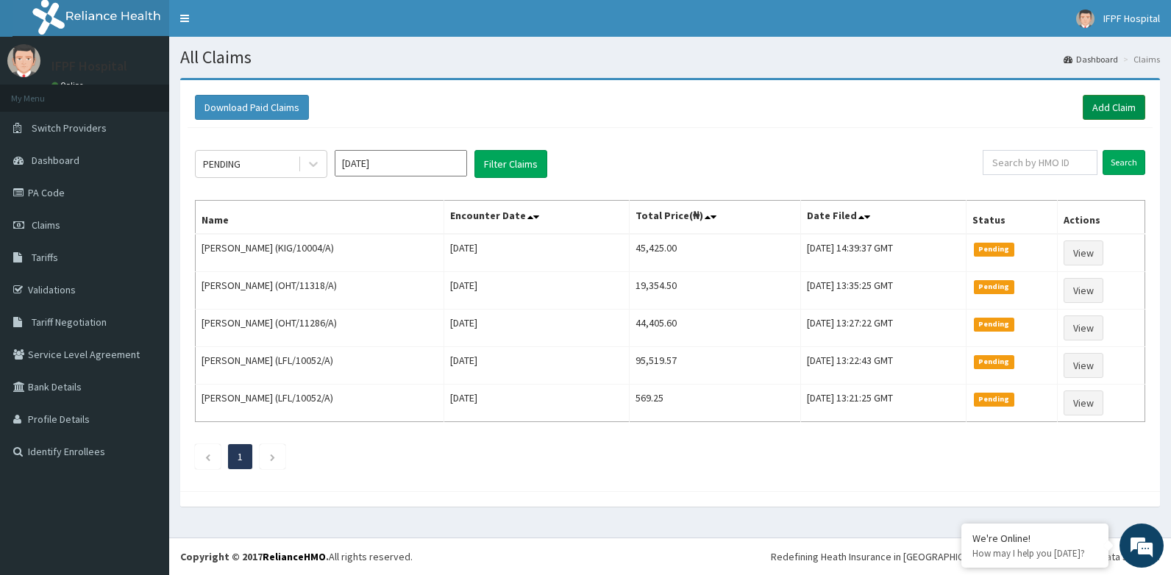
click at [1106, 109] on link "Add Claim" at bounding box center [1114, 107] width 63 height 25
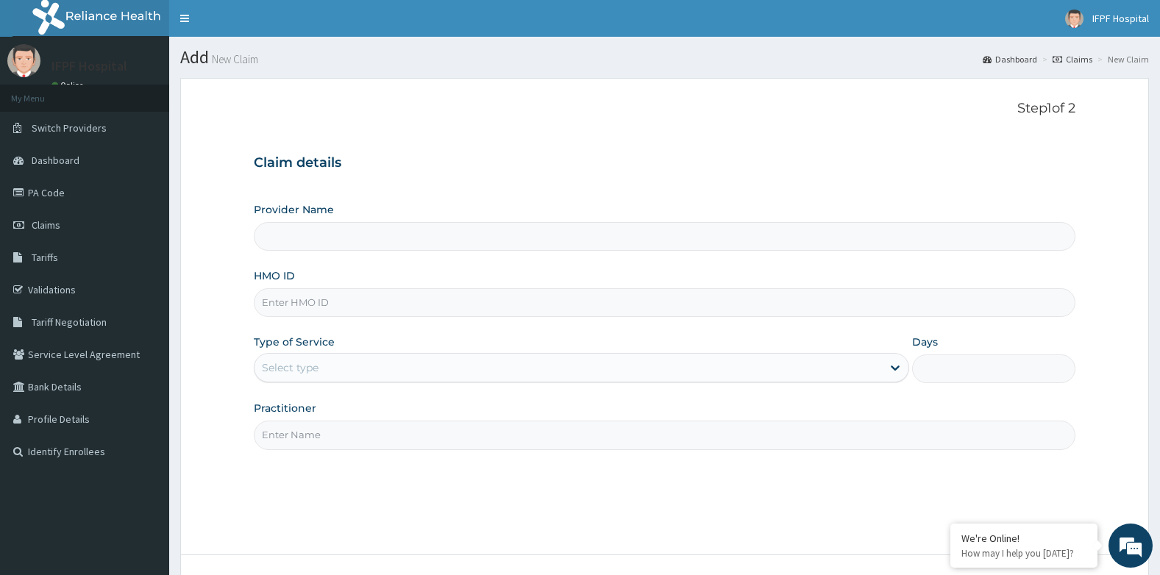
type input "IFPF Hospital"
click at [298, 299] on input "HMO ID" at bounding box center [665, 302] width 822 height 29
paste input "RBN/10118/D"
type input "RBN/10118/D"
click at [291, 355] on div "Select type" at bounding box center [581, 367] width 655 height 29
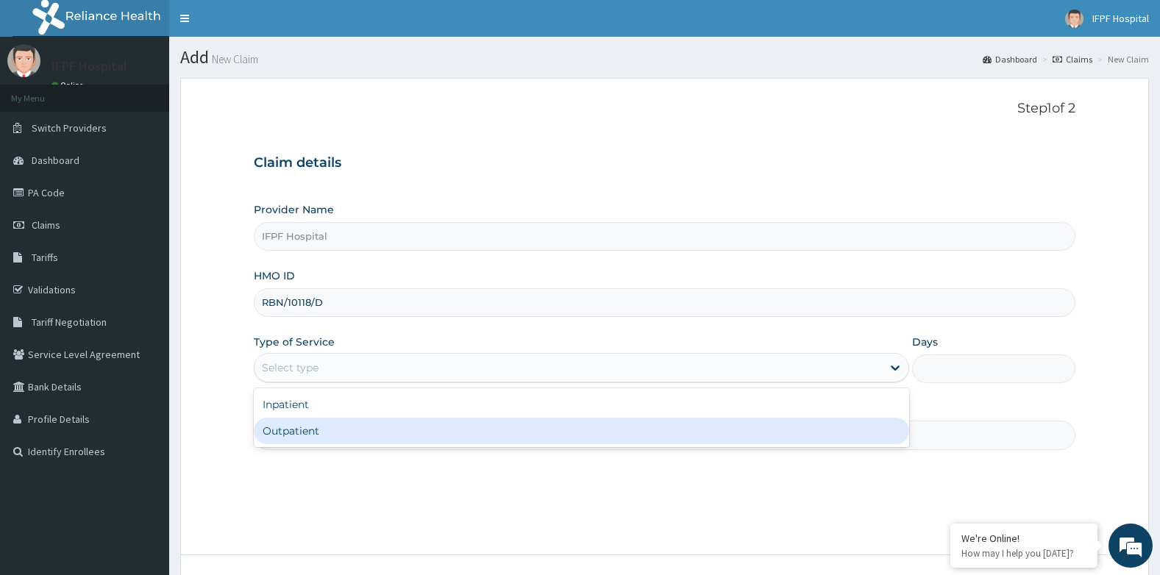
click at [288, 426] on div "Outpatient" at bounding box center [581, 431] width 655 height 26
type input "1"
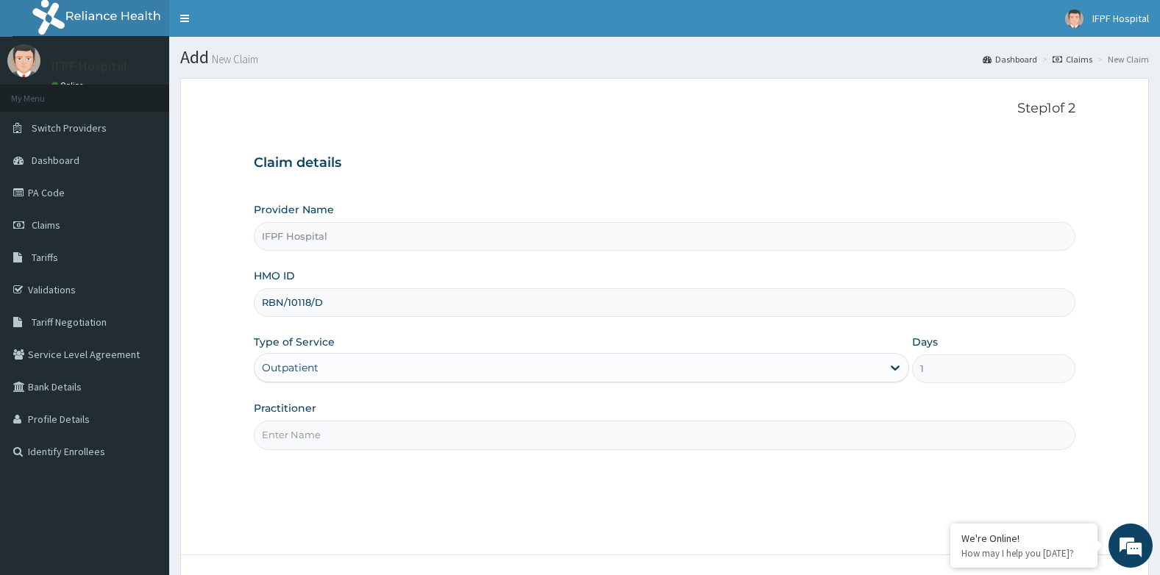
click at [291, 437] on input "Practitioner" at bounding box center [665, 435] width 822 height 29
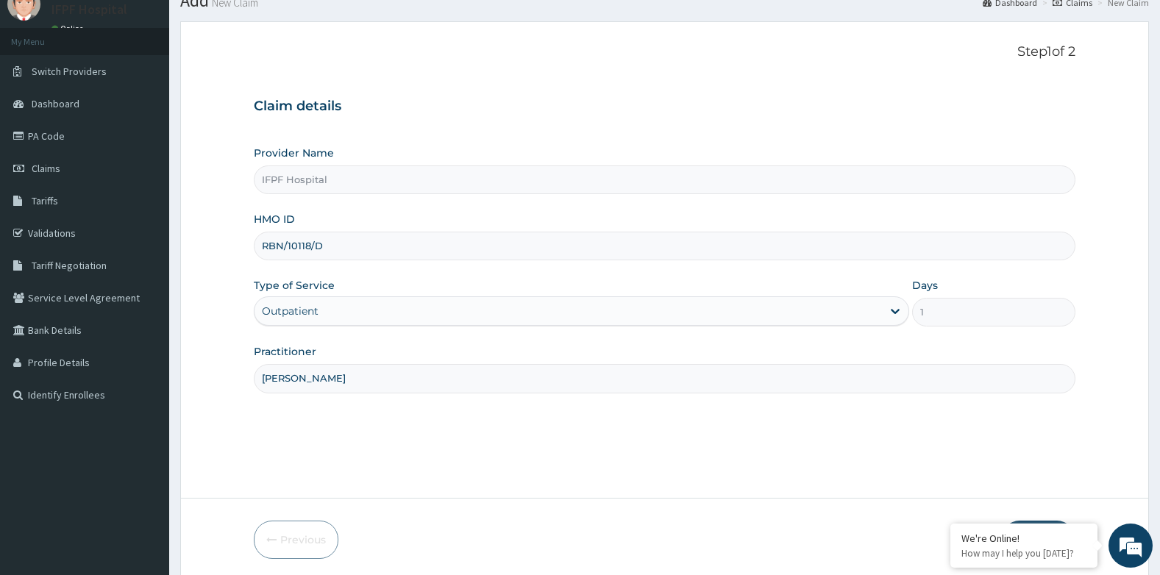
scroll to position [112, 0]
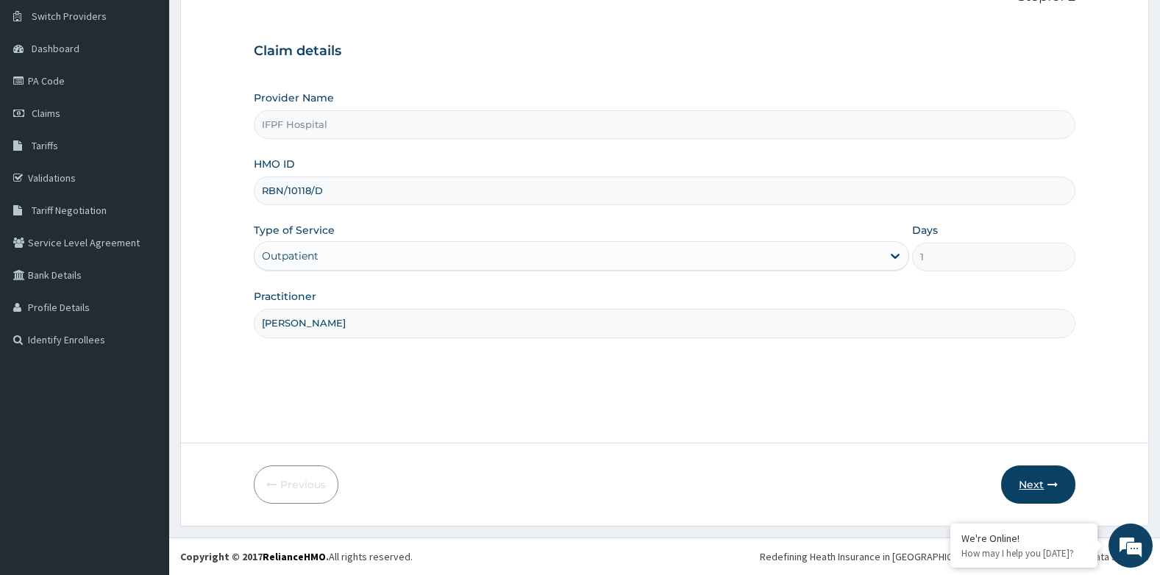
type input "[PERSON_NAME]"
click at [1031, 491] on button "Next" at bounding box center [1038, 485] width 74 height 38
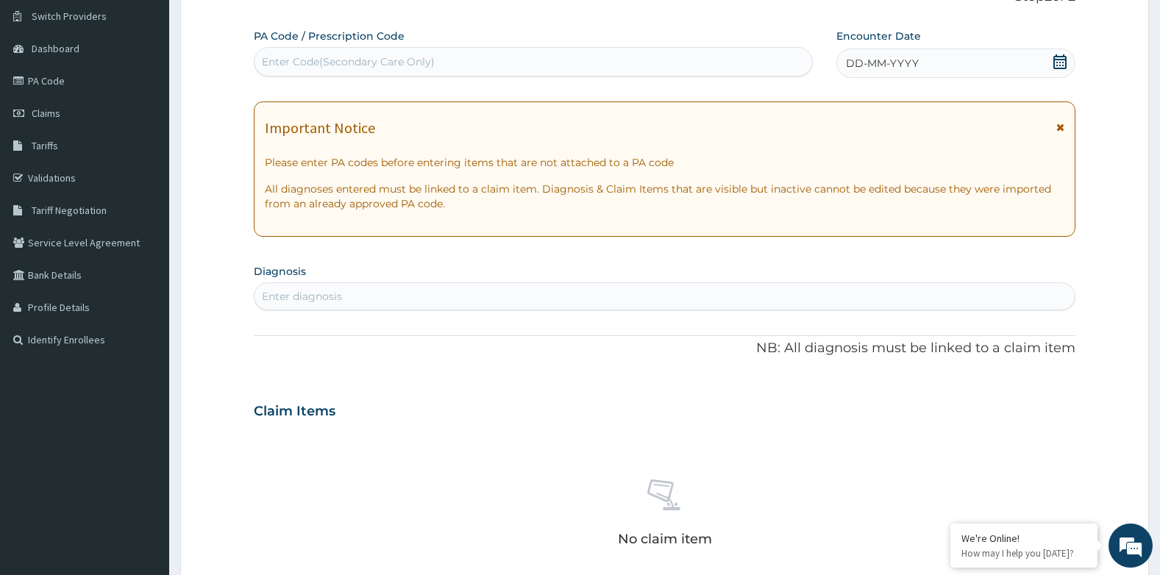
click at [446, 69] on div "Enter Code(Secondary Care Only)" at bounding box center [534, 62] width 558 height 24
type input "PA/955505"
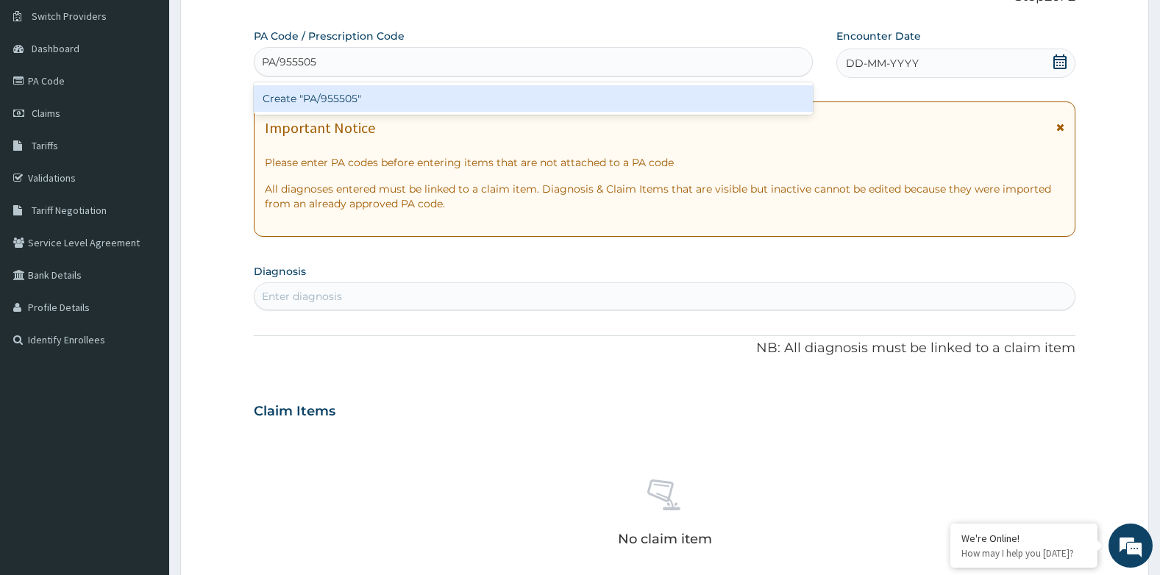
click at [587, 92] on div "Create "PA/955505"" at bounding box center [533, 98] width 559 height 26
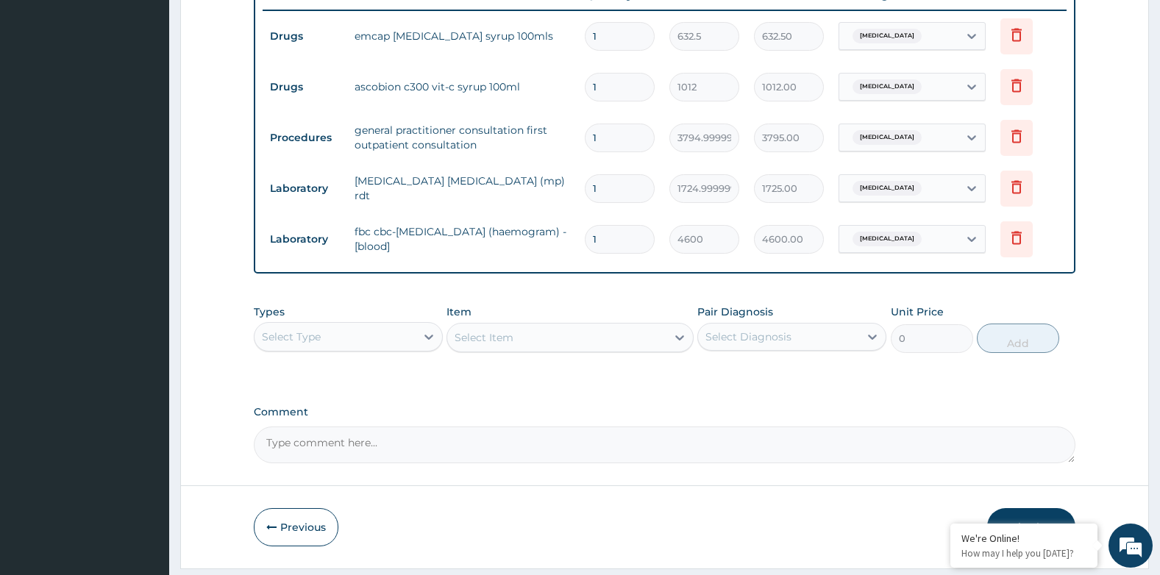
scroll to position [619, 0]
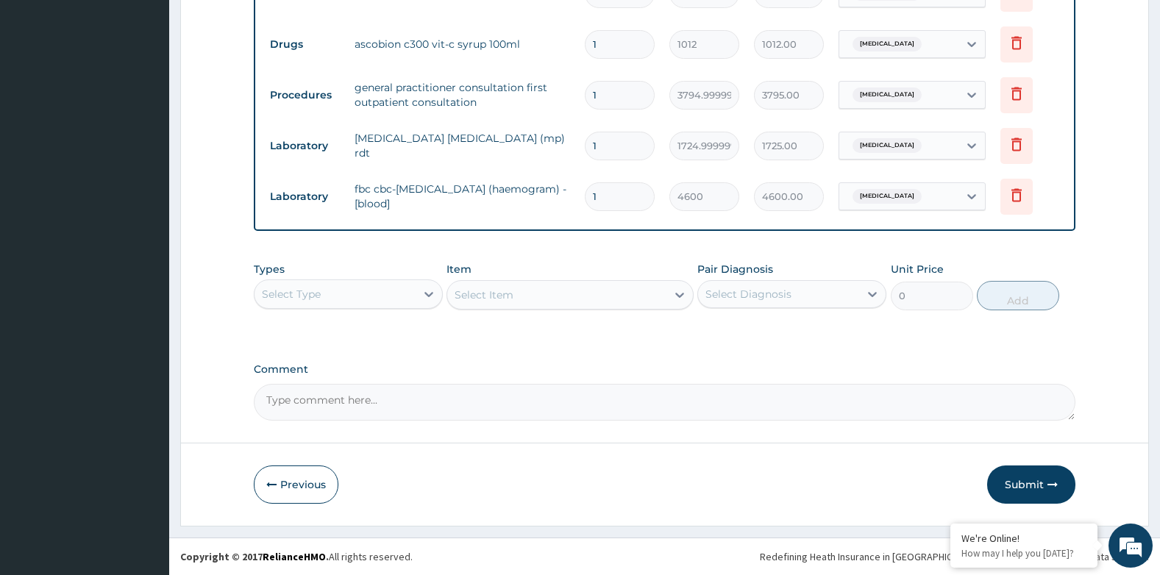
click at [1023, 479] on button "Submit" at bounding box center [1031, 485] width 88 height 38
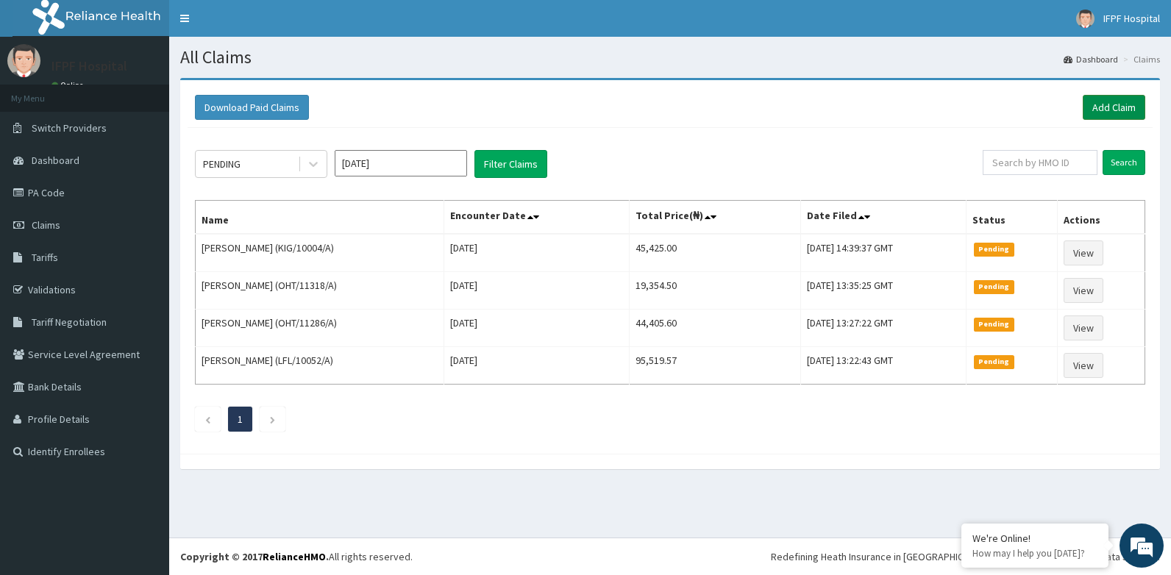
click at [1119, 99] on link "Add Claim" at bounding box center [1114, 107] width 63 height 25
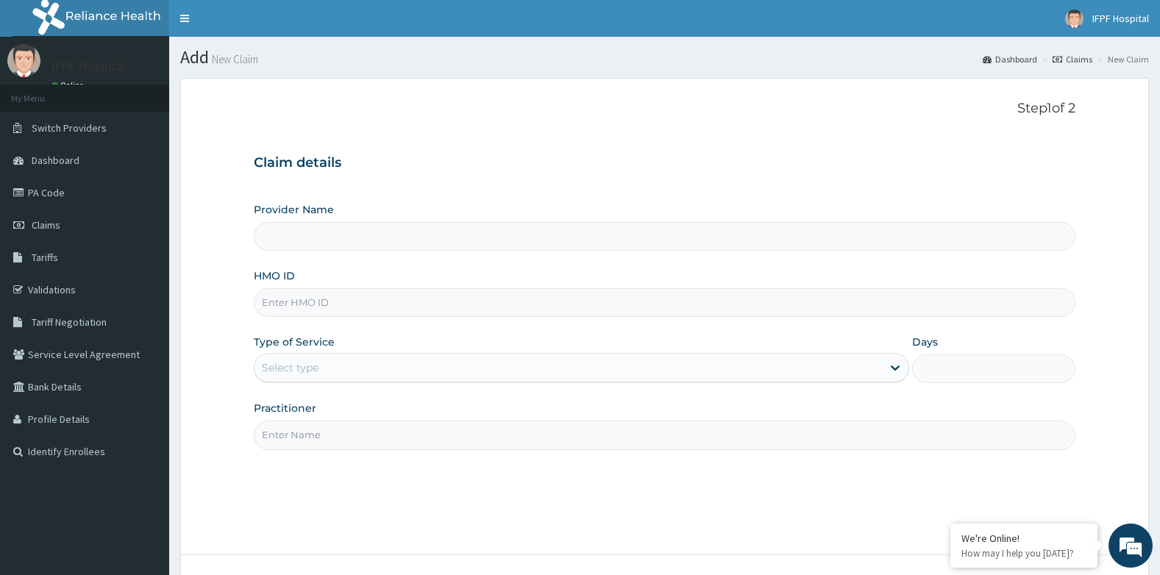
type input "IFPF Hospital"
click at [315, 305] on input "HMO ID" at bounding box center [665, 302] width 822 height 29
paste input "OHT/11286/A"
type input "OHT/11286/A"
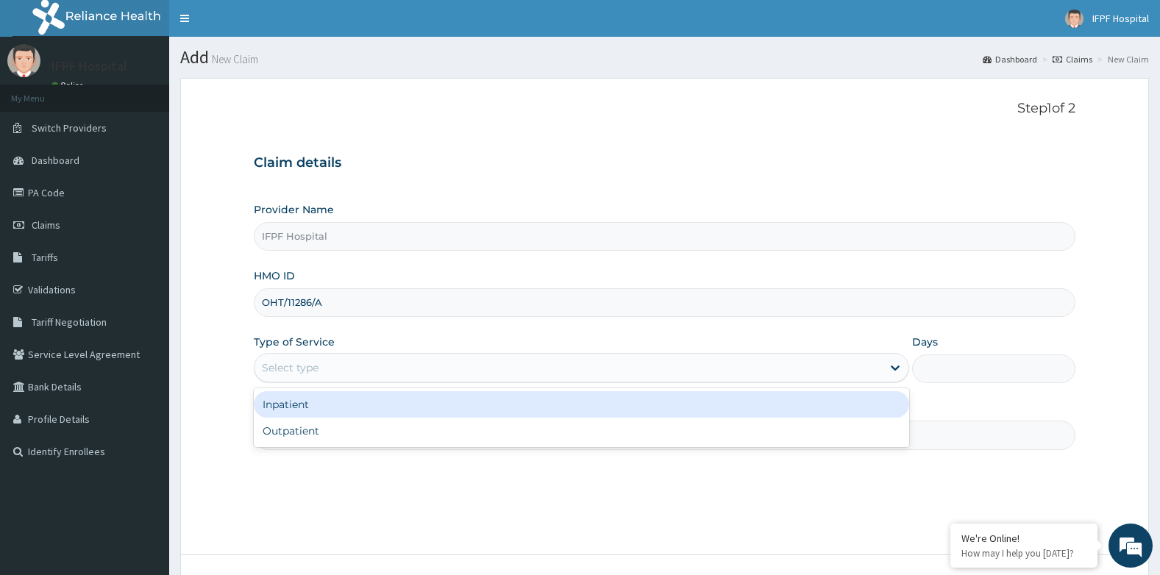
click at [328, 358] on div "Select type" at bounding box center [569, 368] width 628 height 24
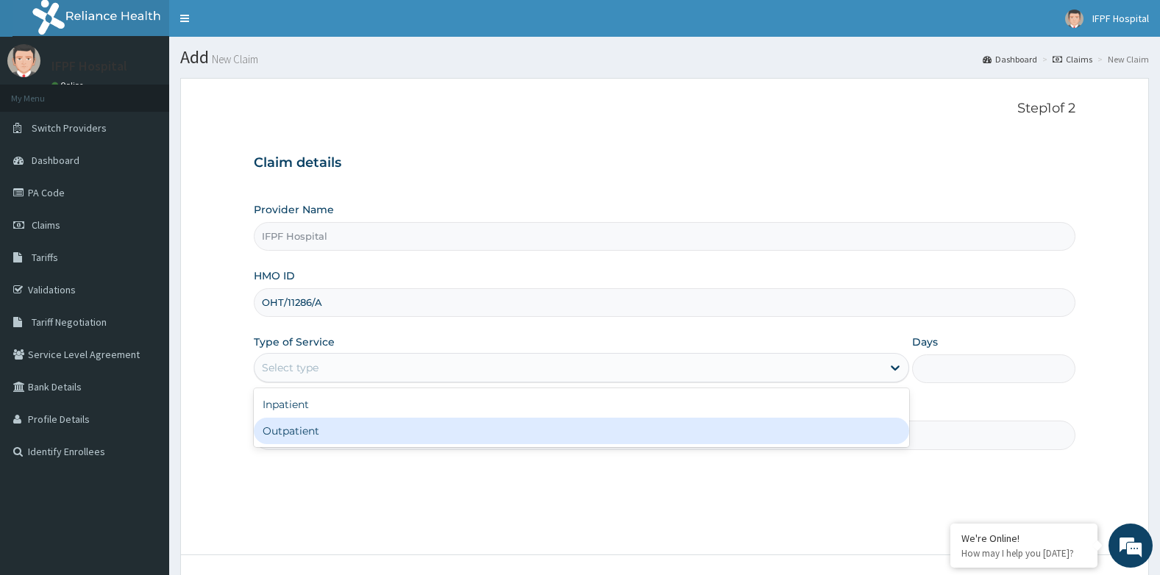
click at [285, 432] on div "Outpatient" at bounding box center [581, 431] width 655 height 26
type input "1"
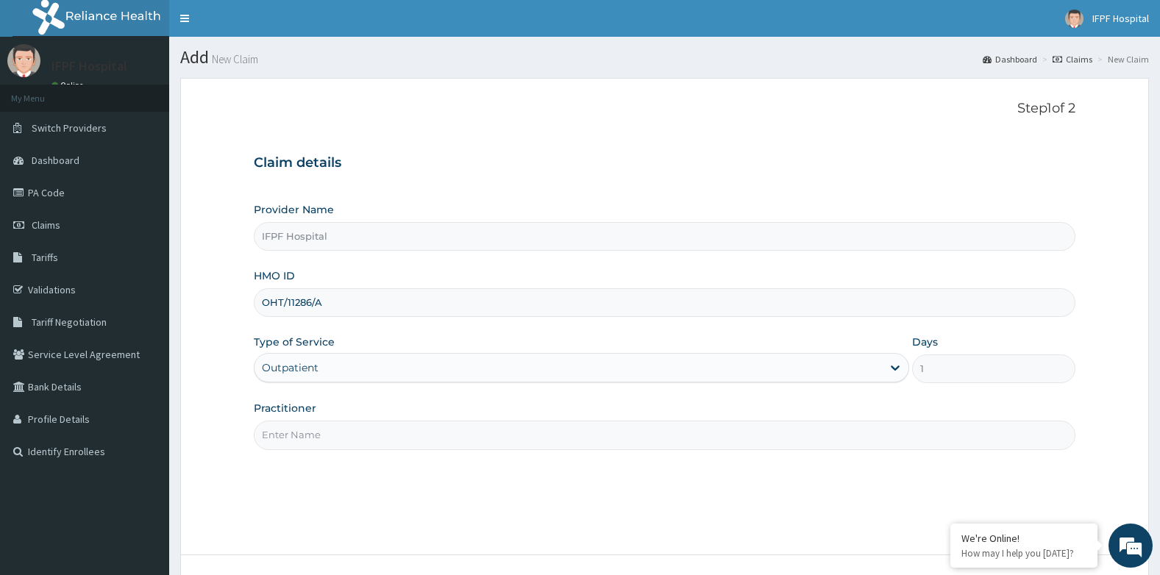
click at [288, 434] on input "Practitioner" at bounding box center [665, 435] width 822 height 29
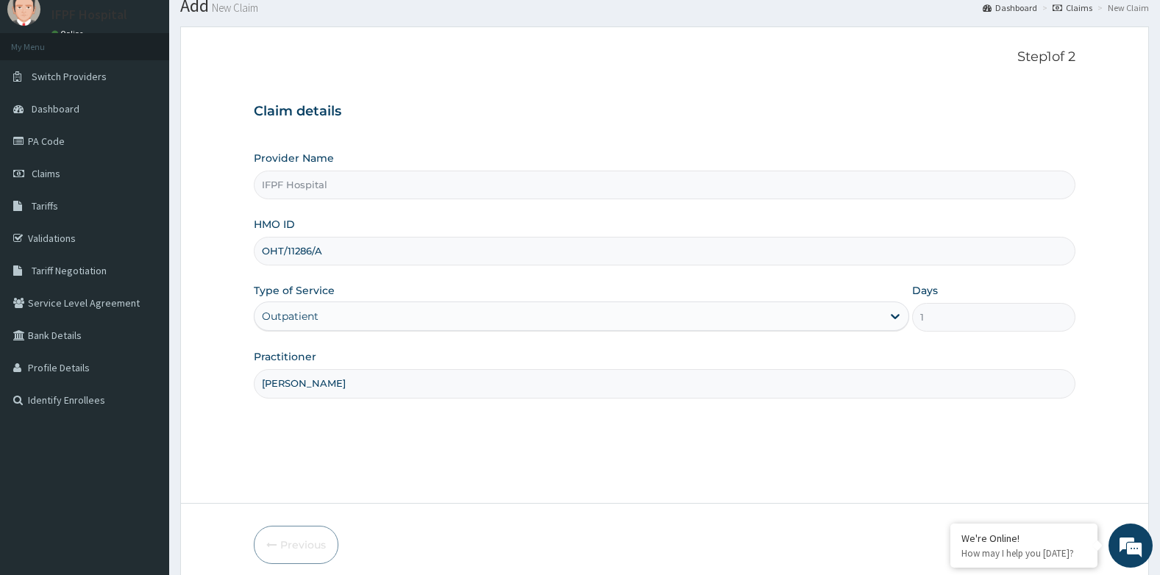
scroll to position [112, 0]
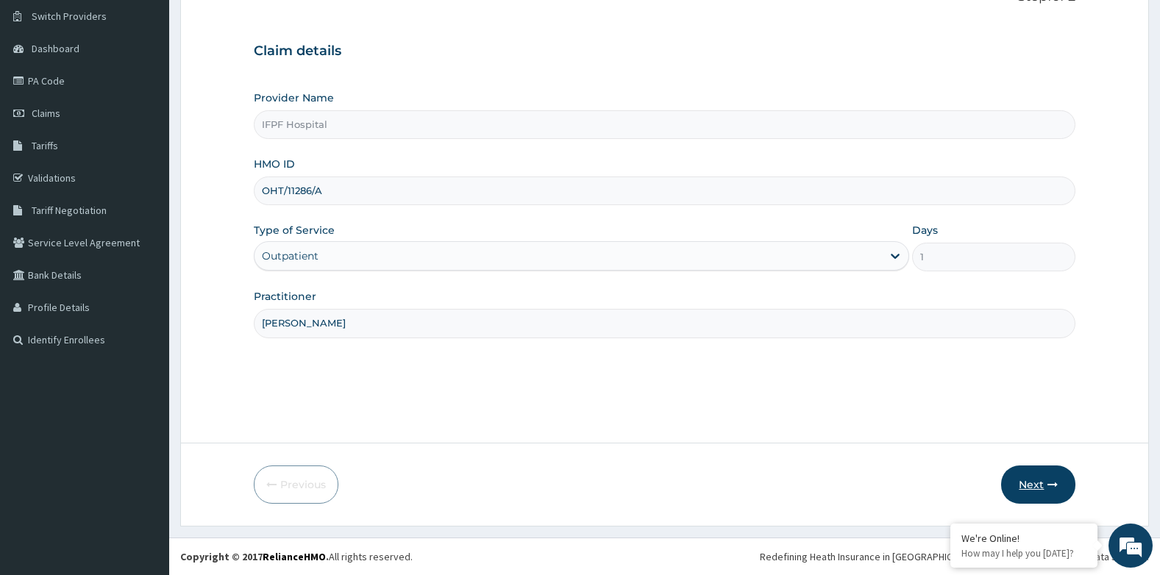
type input "DR ADENIYI"
click at [1027, 477] on button "Next" at bounding box center [1038, 485] width 74 height 38
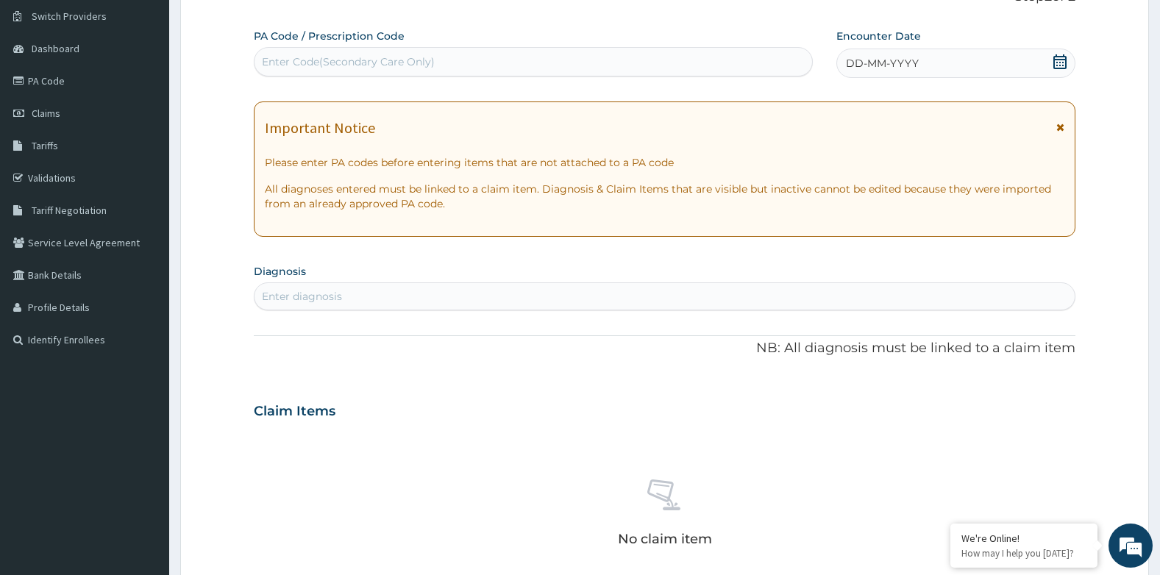
click at [556, 65] on div "Enter Code(Secondary Care Only)" at bounding box center [534, 62] width 558 height 24
type input "PA/0AC31F"
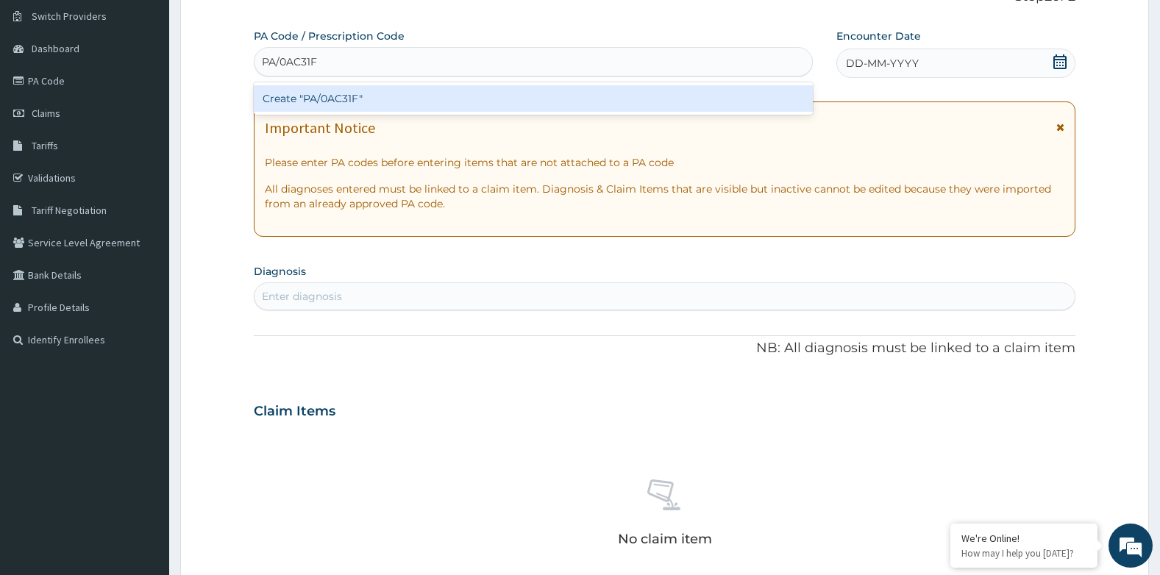
click at [731, 104] on div "Create "PA/0AC31F"" at bounding box center [533, 98] width 559 height 26
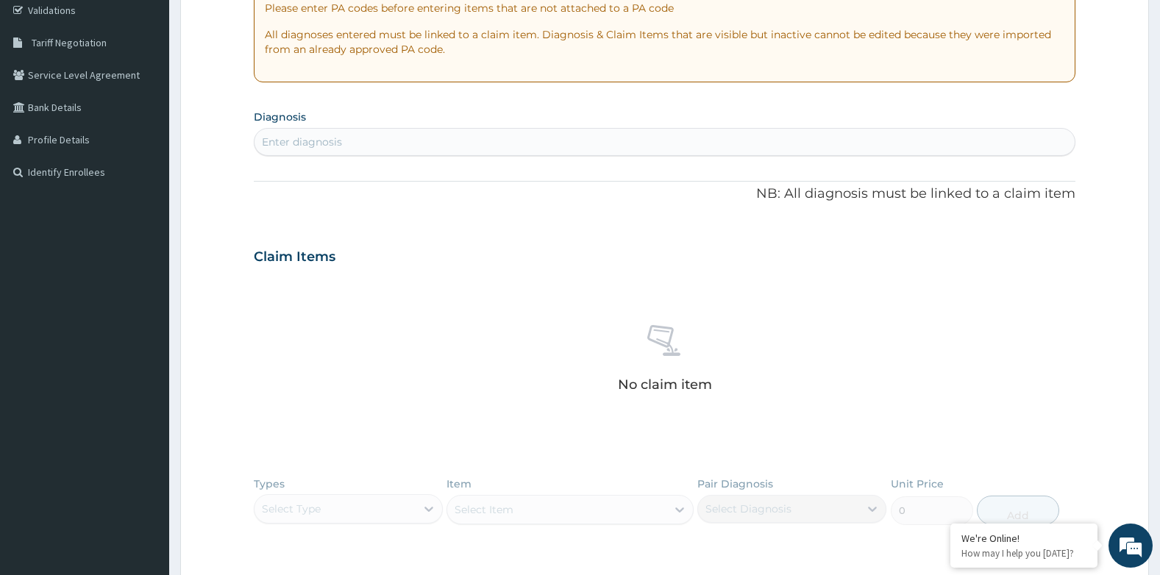
scroll to position [494, 0]
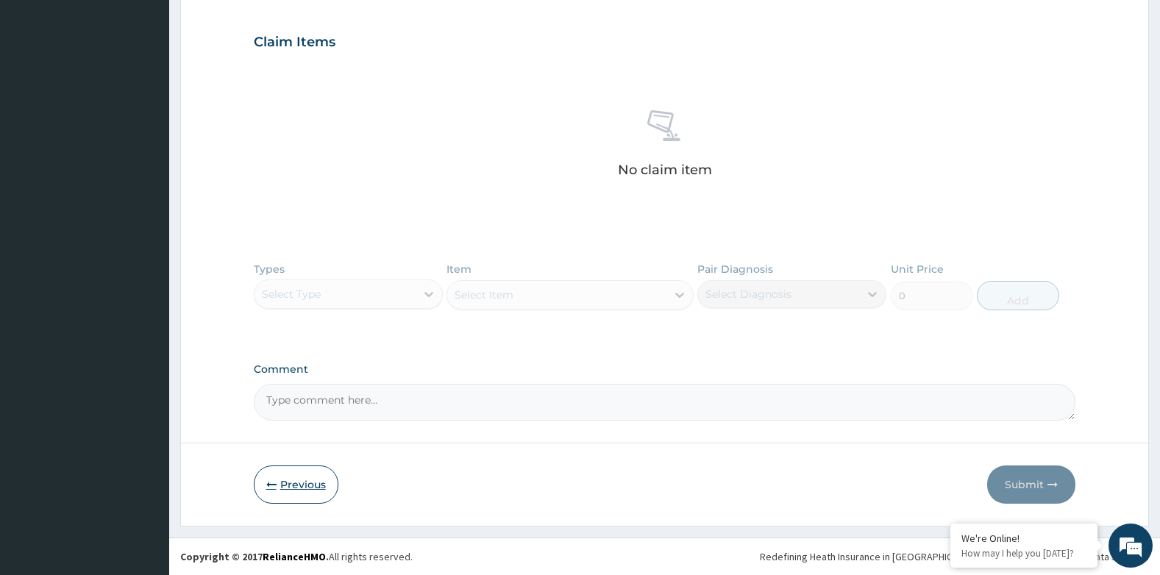
click at [296, 474] on button "Previous" at bounding box center [296, 485] width 85 height 38
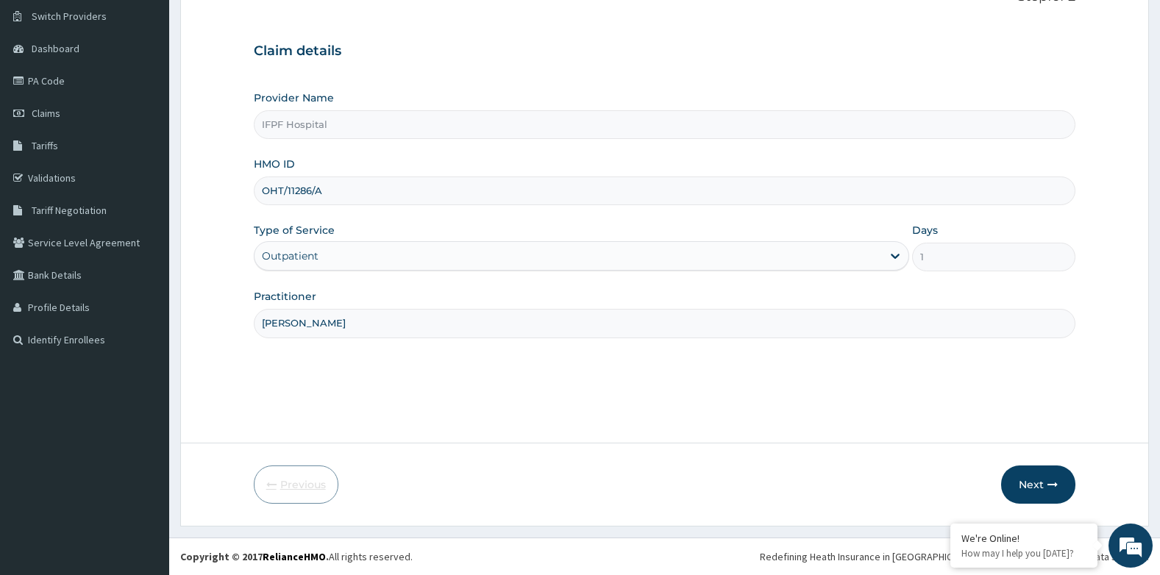
scroll to position [112, 0]
drag, startPoint x: 261, startPoint y: 196, endPoint x: 334, endPoint y: 195, distance: 72.8
click at [334, 195] on input "OHT/11286/A" at bounding box center [665, 191] width 822 height 29
paste input "BUR/10002"
type input "BUR/10001/B"
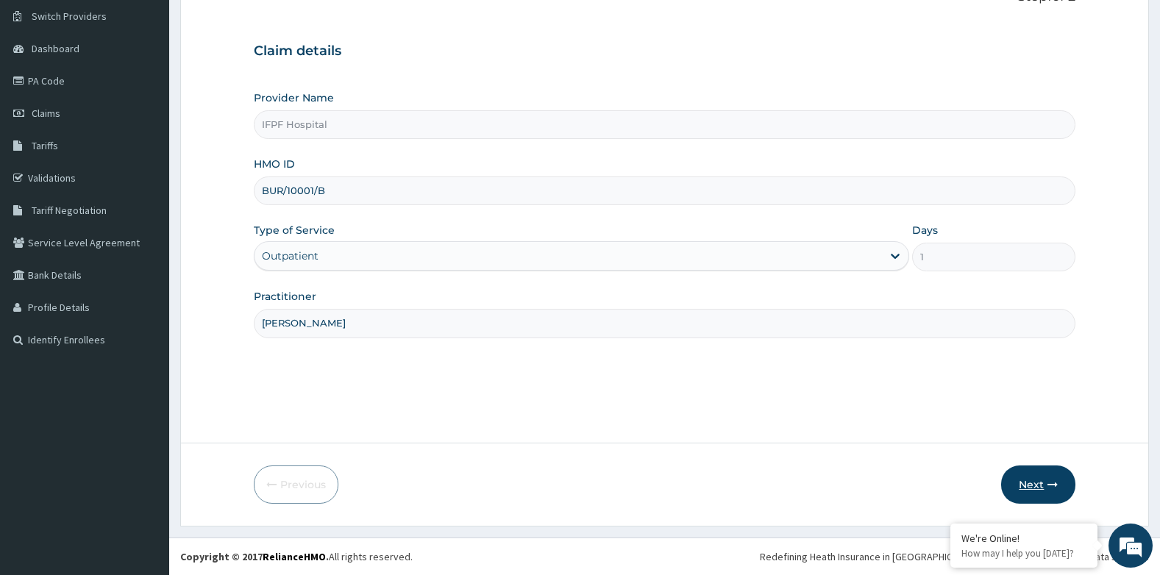
click at [1059, 486] on button "Next" at bounding box center [1038, 485] width 74 height 38
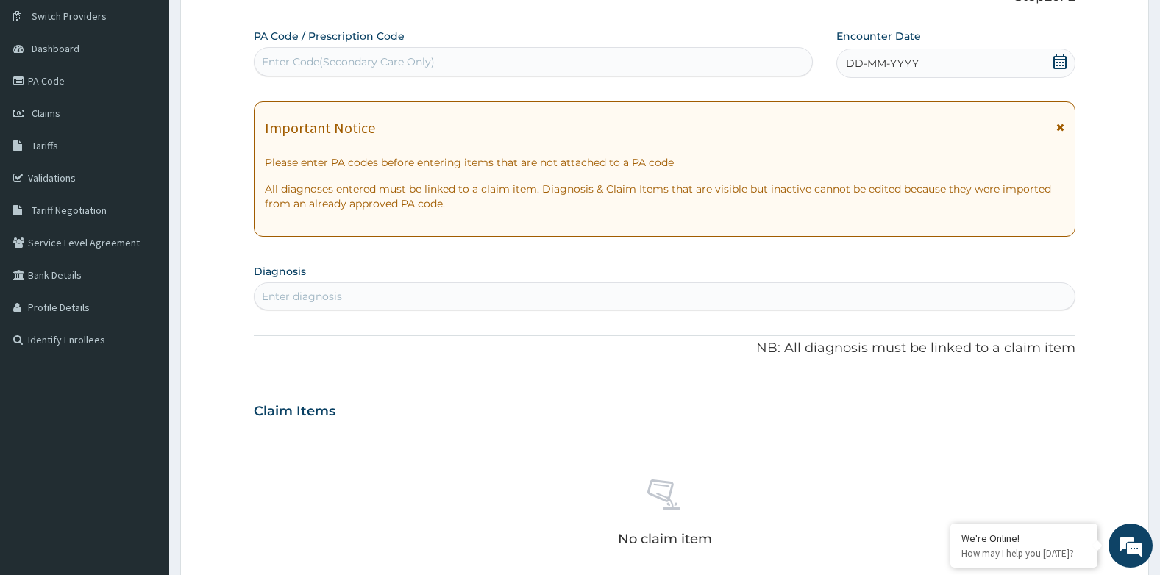
click at [1056, 62] on icon at bounding box center [1060, 61] width 15 height 15
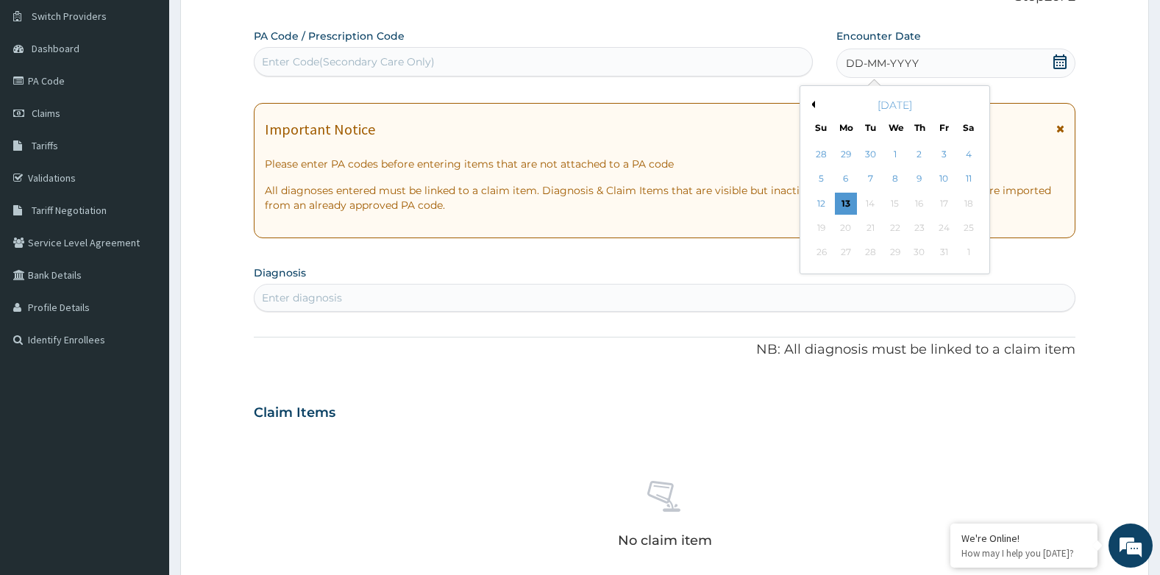
click at [943, 154] on div "3" at bounding box center [944, 154] width 22 height 22
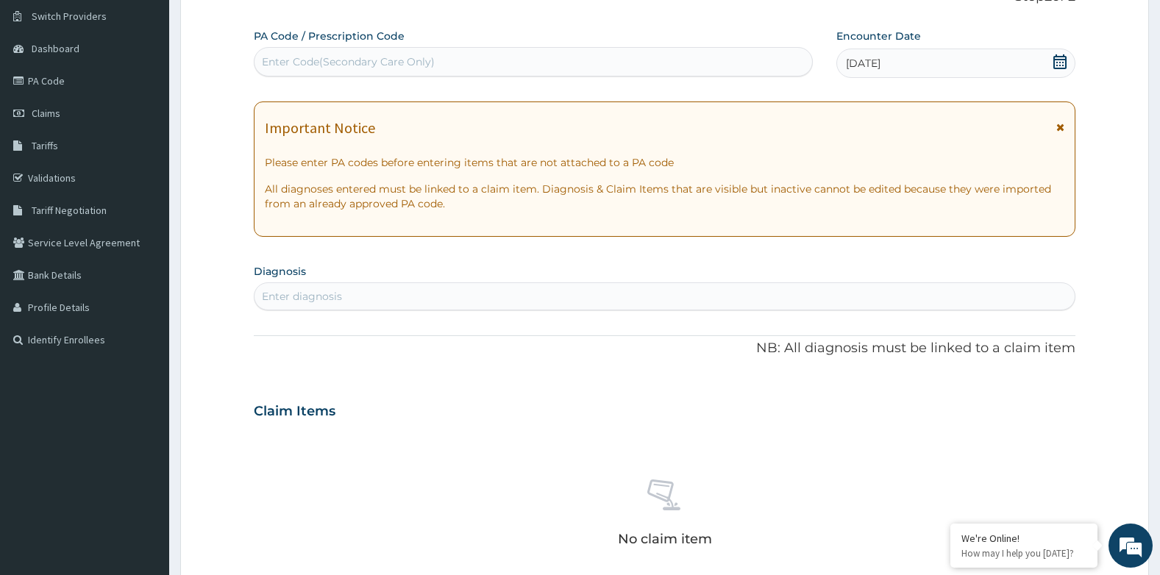
click at [459, 285] on div "Enter diagnosis" at bounding box center [665, 297] width 821 height 24
type input "MALARIA"
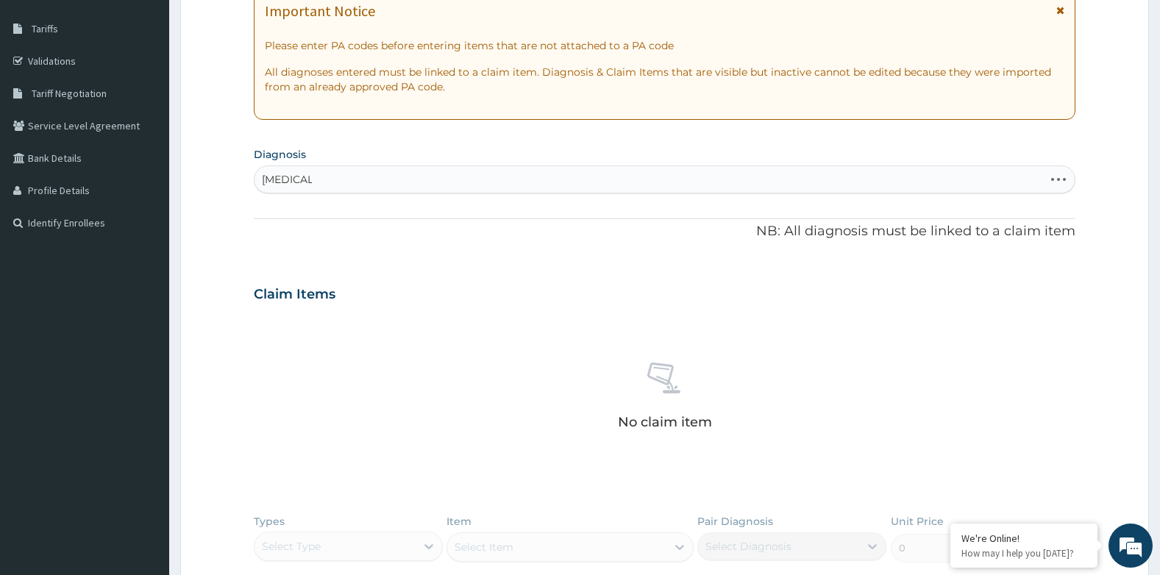
scroll to position [333, 0]
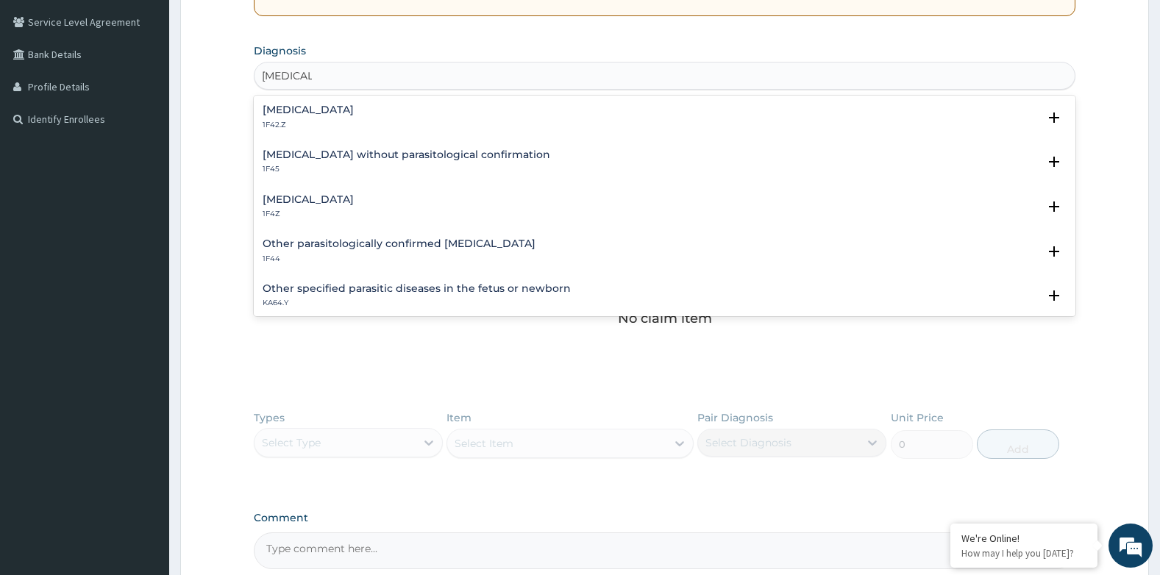
click at [341, 200] on h4 "Malaria, unspecified" at bounding box center [308, 199] width 91 height 11
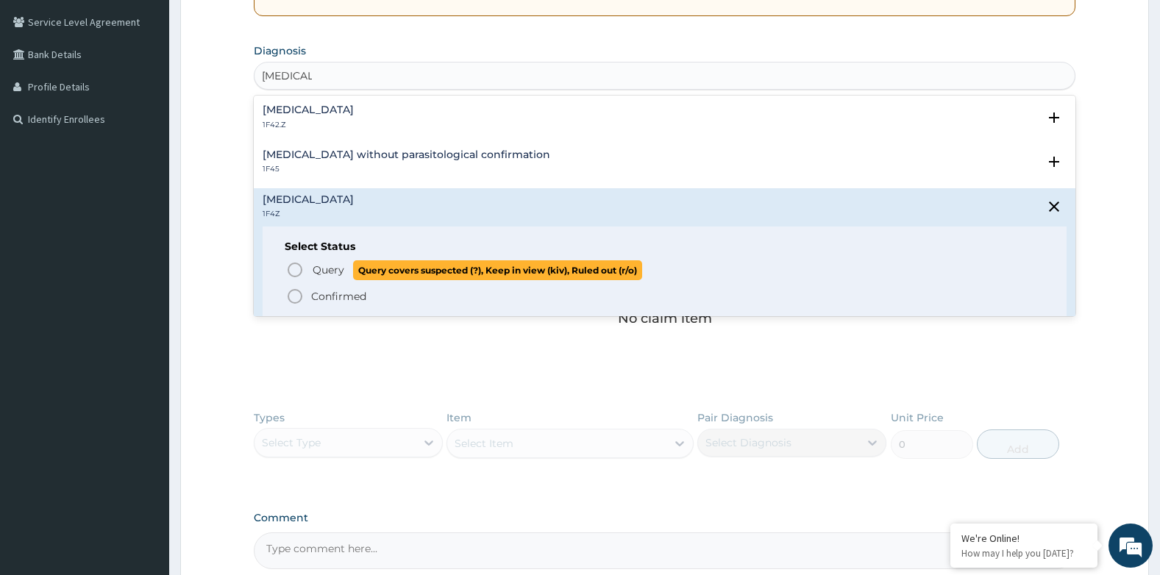
click at [319, 263] on span "Query" at bounding box center [329, 270] width 32 height 15
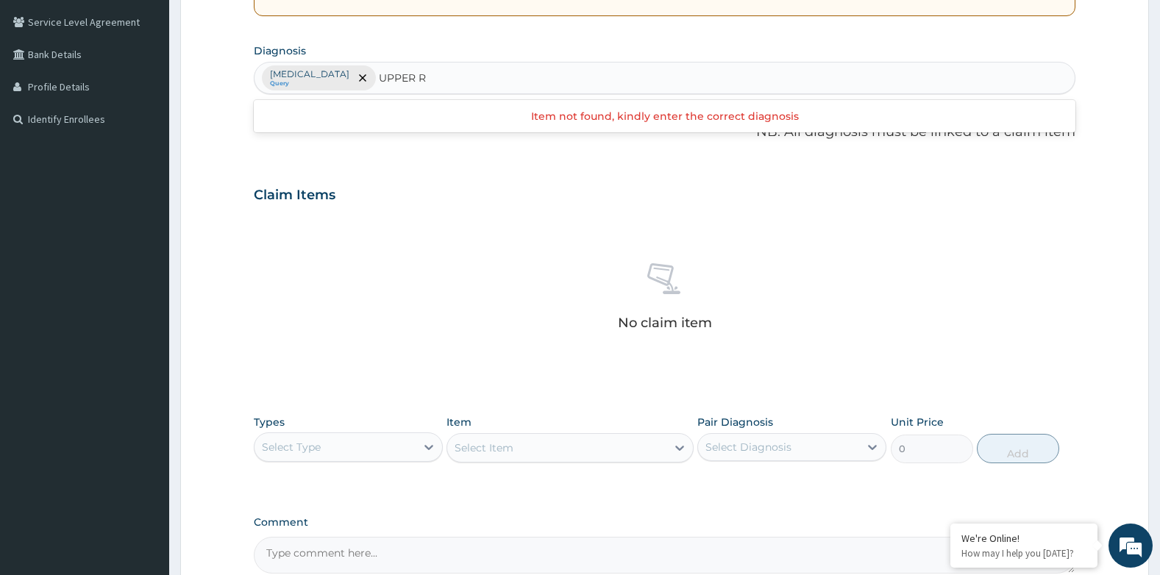
type input "UPPER"
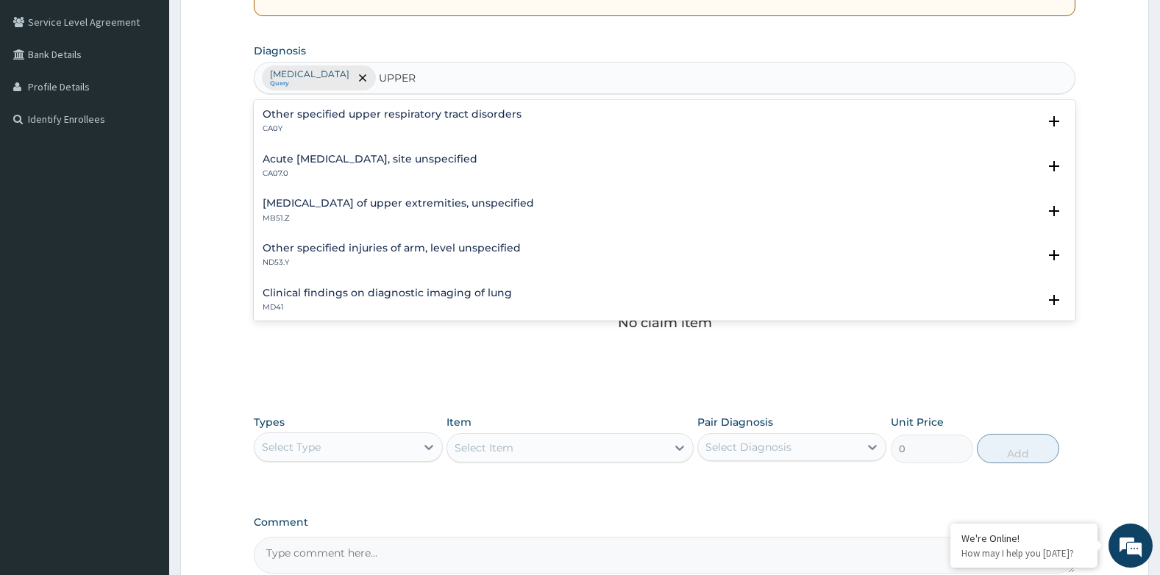
click at [351, 158] on h4 "Acute upper respiratory infection, site unspecified" at bounding box center [370, 159] width 215 height 11
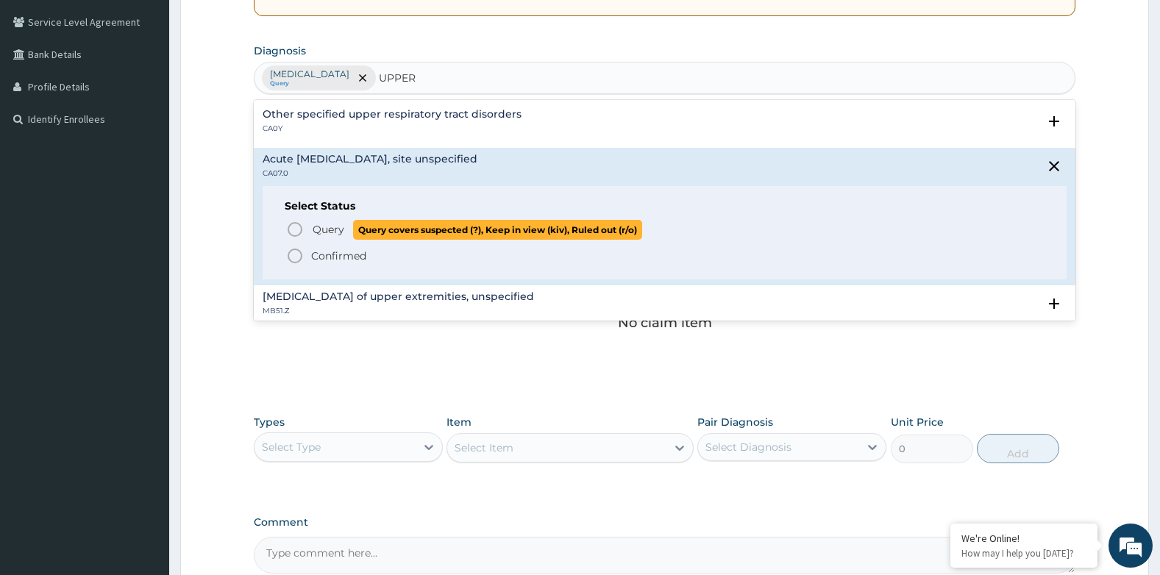
click at [319, 223] on span "Query" at bounding box center [329, 229] width 32 height 15
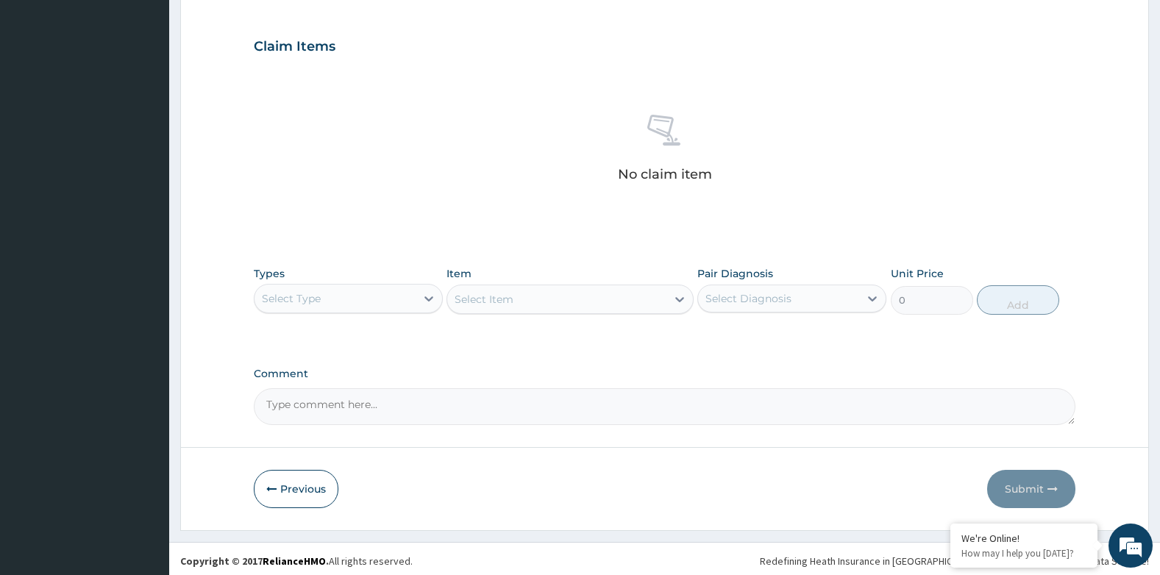
scroll to position [486, 0]
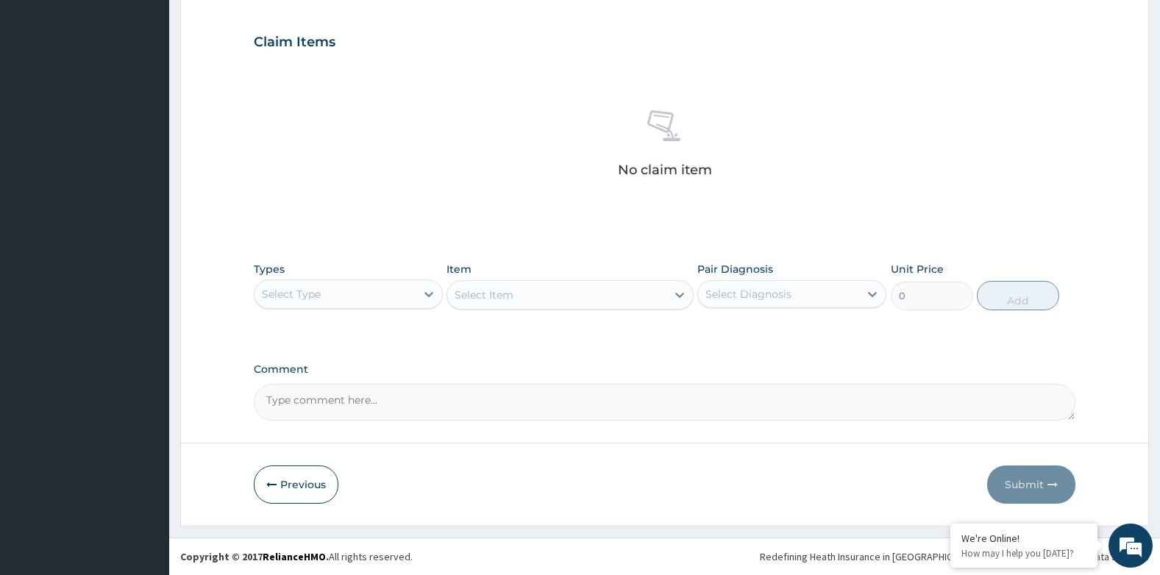
click at [327, 295] on div "Select Type" at bounding box center [335, 294] width 161 height 24
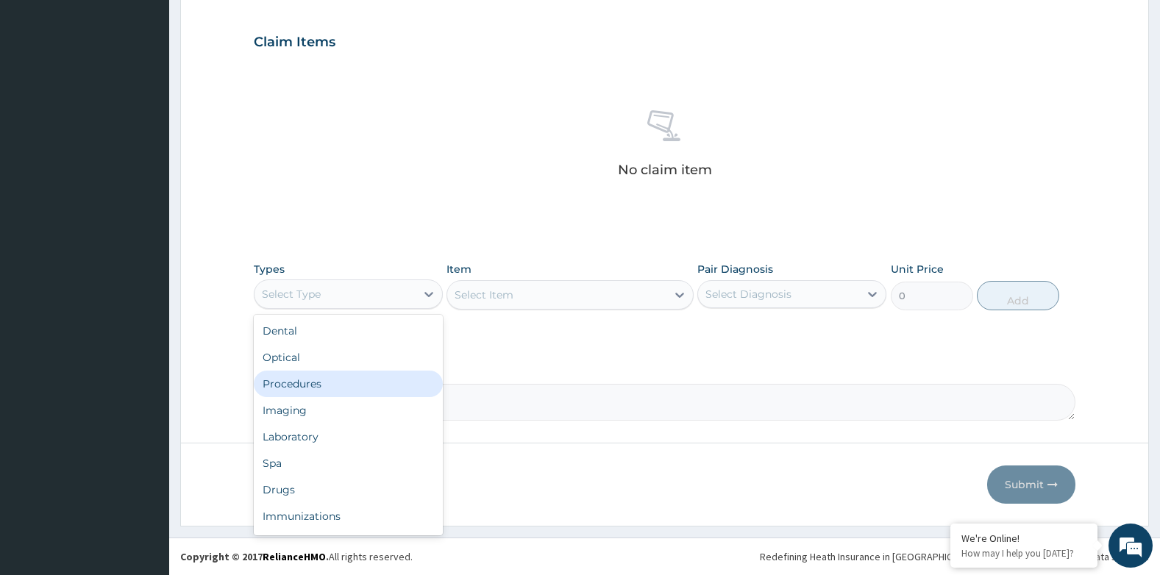
click at [314, 384] on div "Procedures" at bounding box center [348, 384] width 189 height 26
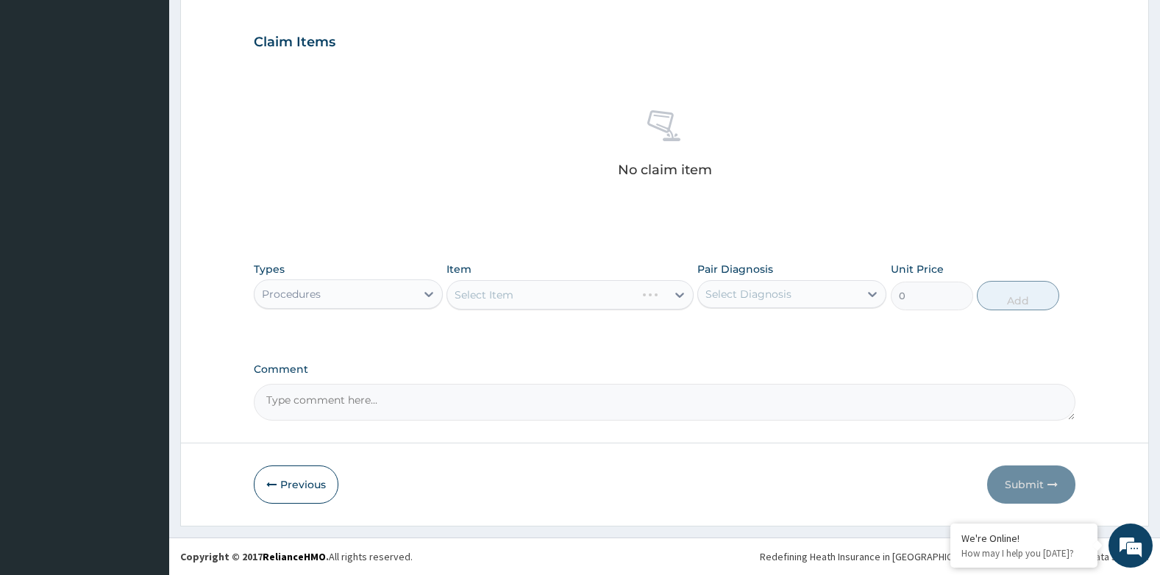
click at [769, 299] on div "Select Diagnosis" at bounding box center [748, 294] width 86 height 15
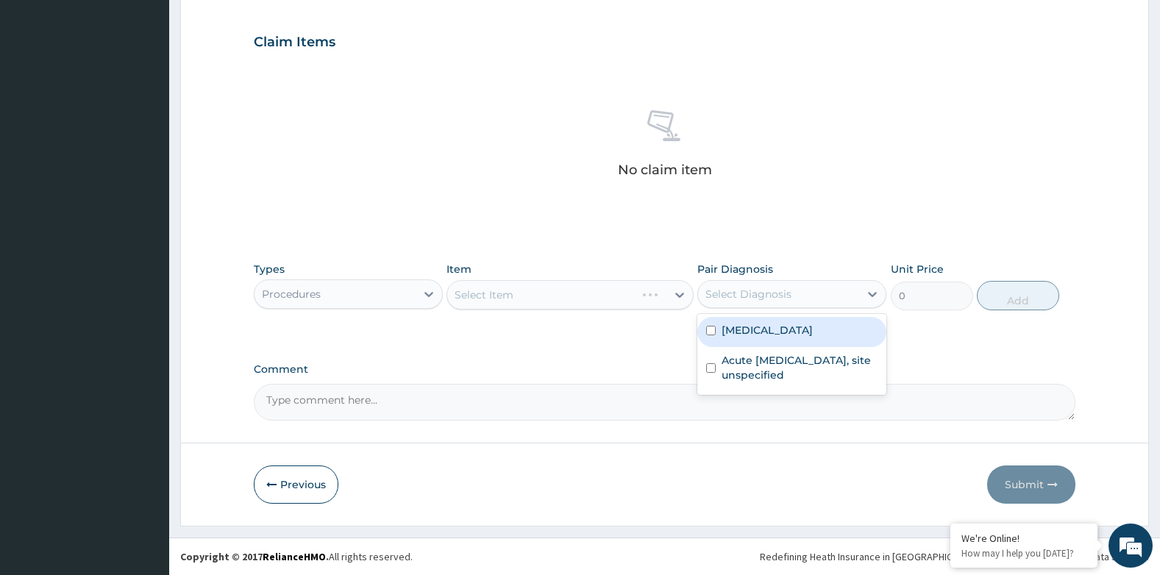
click at [775, 329] on label "Malaria, unspecified" at bounding box center [767, 330] width 91 height 15
checkbox input "true"
click at [573, 291] on div "Select Item" at bounding box center [556, 295] width 218 height 24
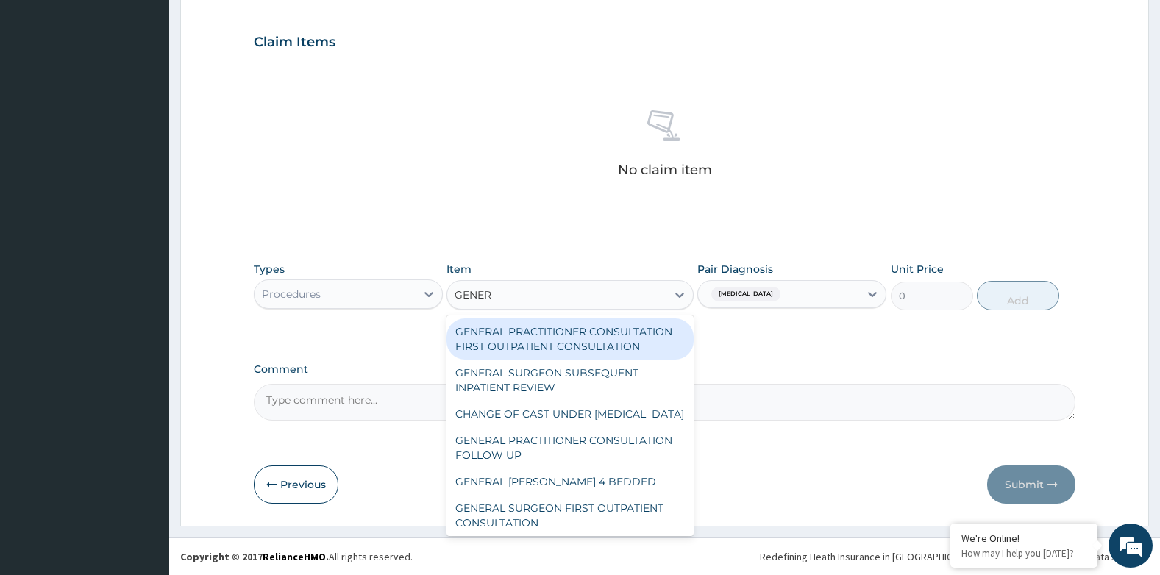
type input "GENERA"
click at [575, 322] on div "GENERAL PRACTITIONER CONSULTATION FIRST OUTPATIENT CONSULTATION" at bounding box center [570, 339] width 246 height 41
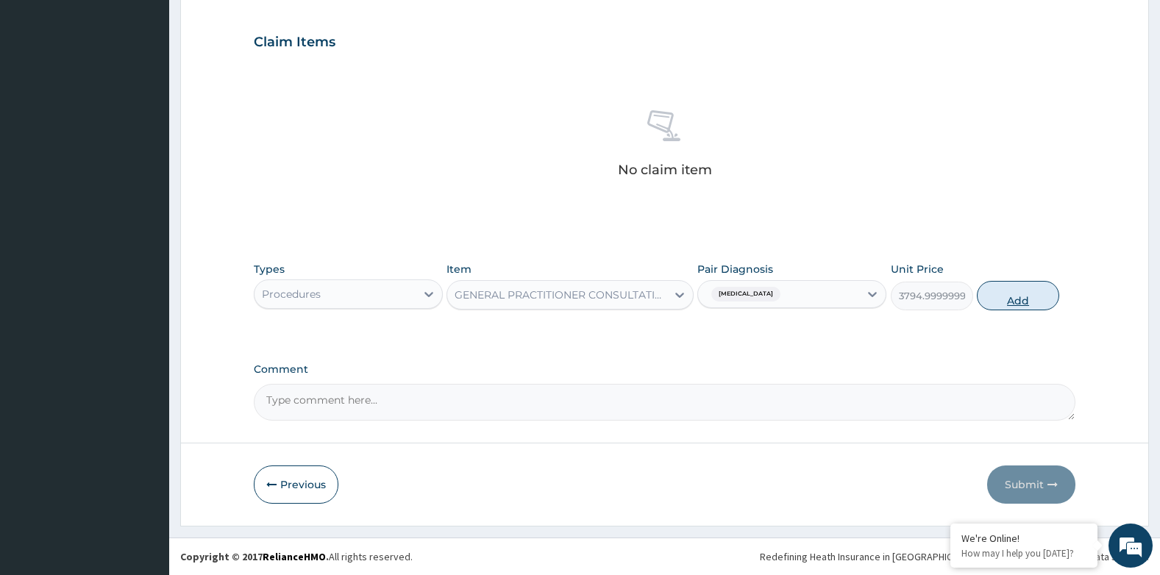
click at [1006, 294] on button "Add" at bounding box center [1018, 295] width 82 height 29
type input "0"
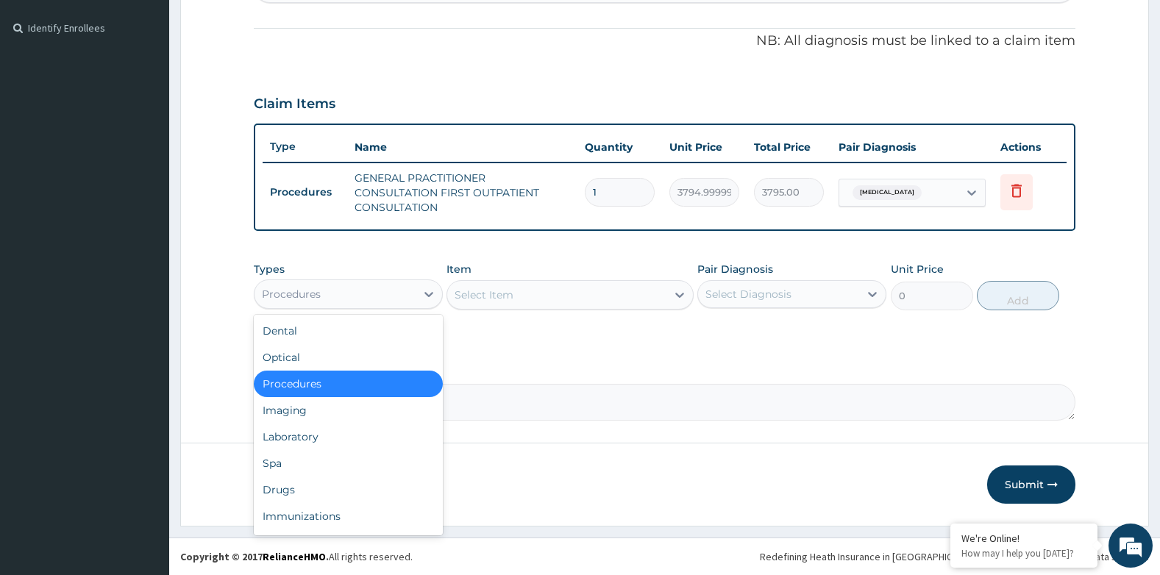
click at [310, 292] on div "Procedures" at bounding box center [291, 294] width 59 height 15
click at [305, 433] on div "Laboratory" at bounding box center [348, 437] width 189 height 26
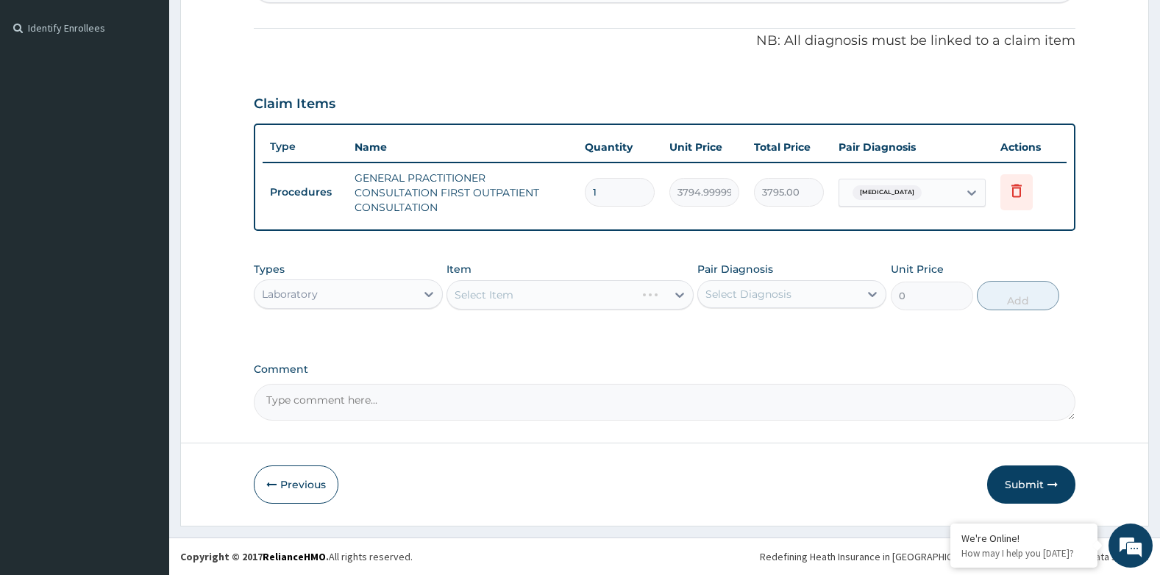
click at [764, 302] on div "Select Diagnosis" at bounding box center [778, 294] width 161 height 24
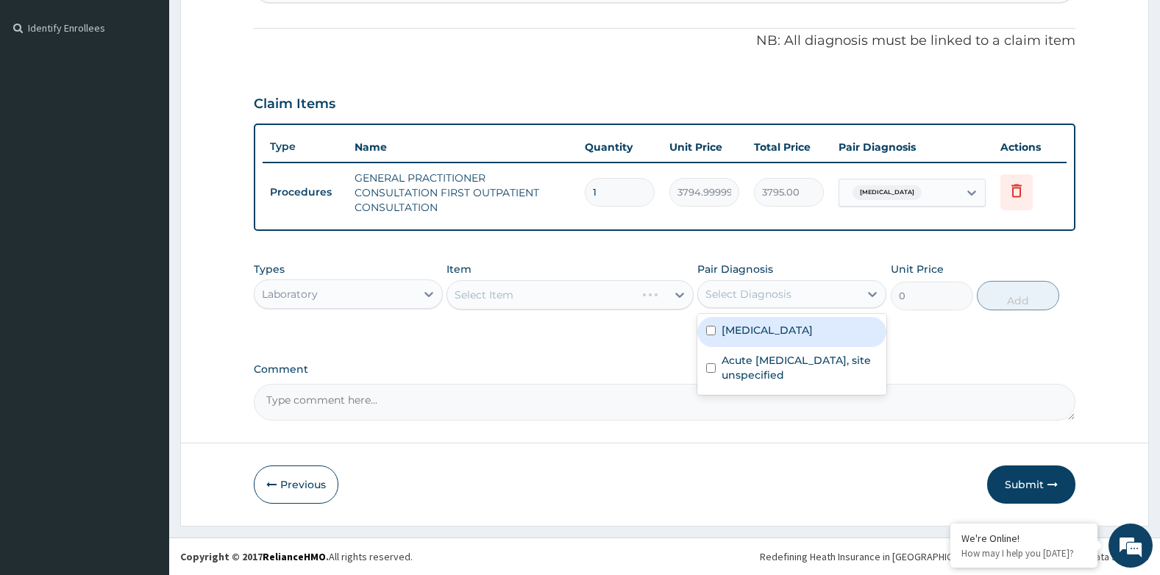
click at [776, 330] on label "Malaria, unspecified" at bounding box center [767, 330] width 91 height 15
checkbox input "true"
click at [583, 299] on div "Select Item" at bounding box center [556, 295] width 218 height 24
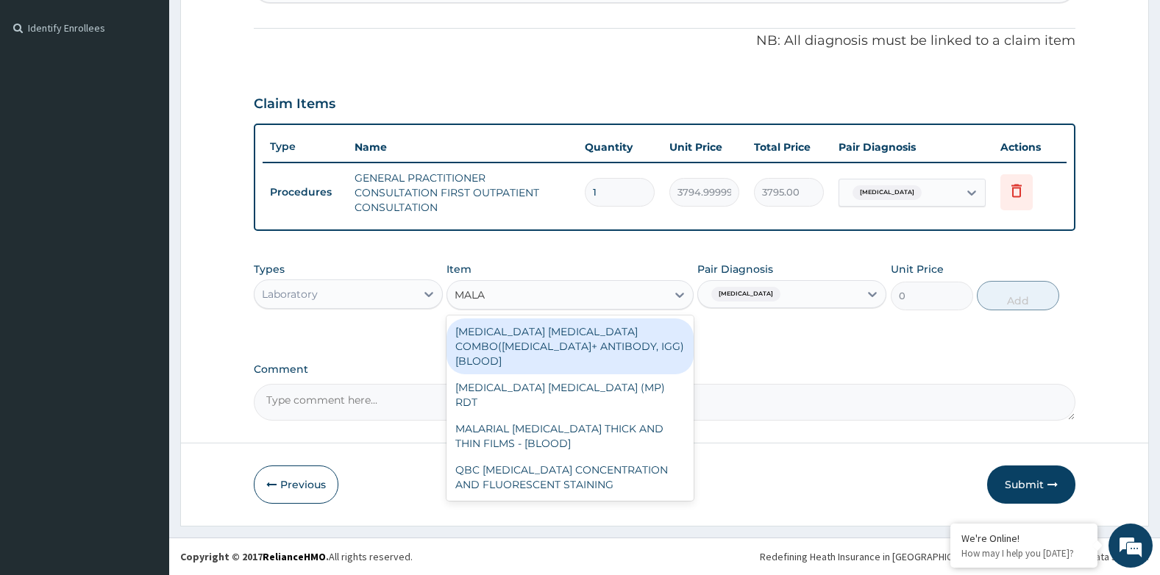
type input "MALAR"
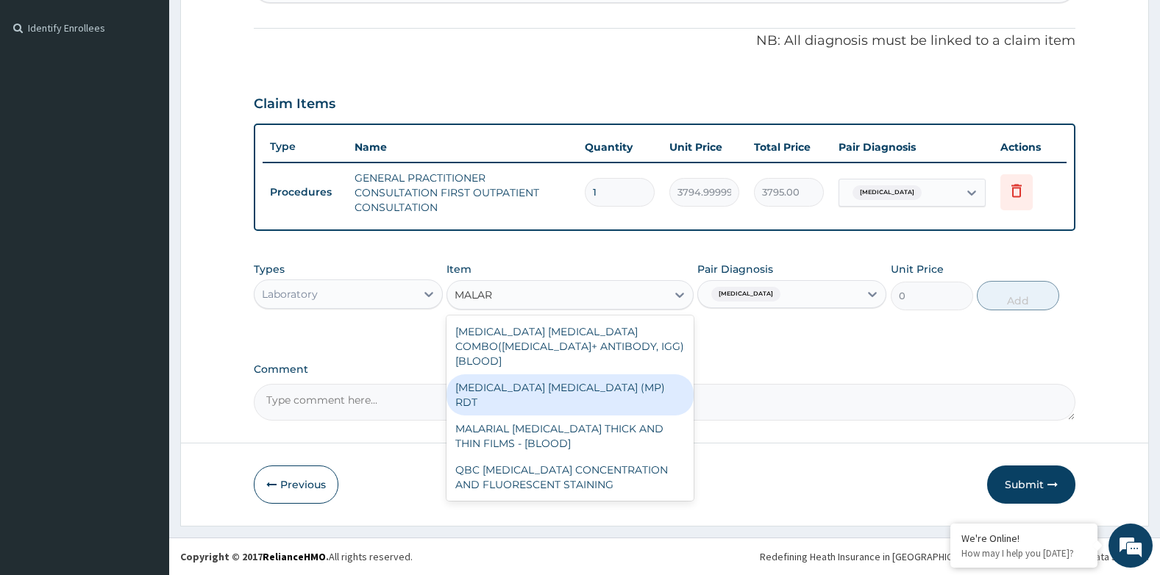
click at [587, 374] on div "MALARIA PARASITE (MP) RDT" at bounding box center [570, 394] width 246 height 41
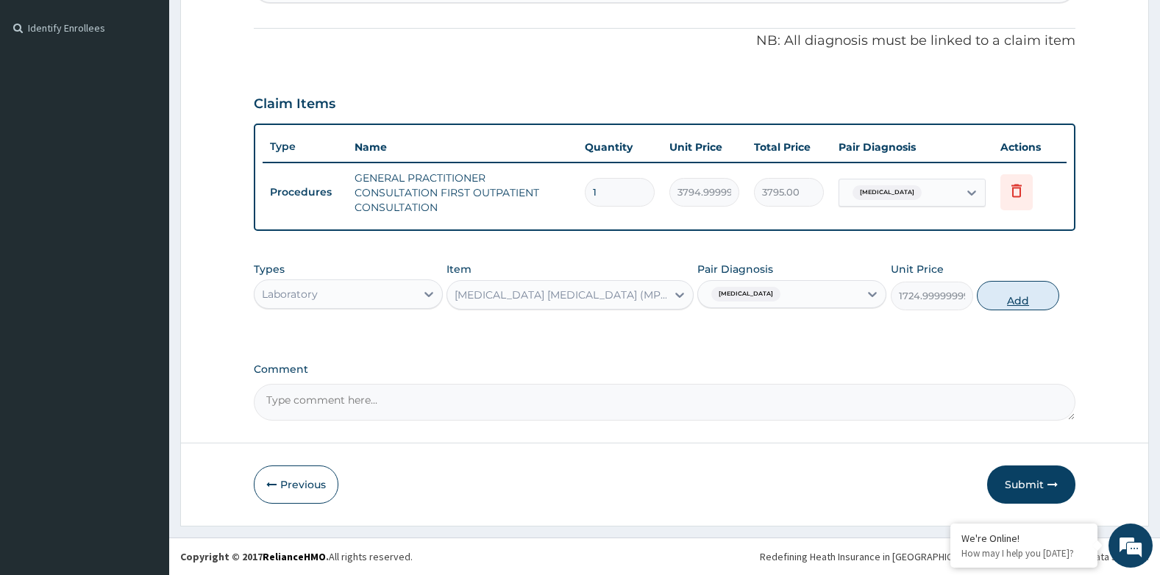
click at [998, 295] on button "Add" at bounding box center [1018, 295] width 82 height 29
type input "0"
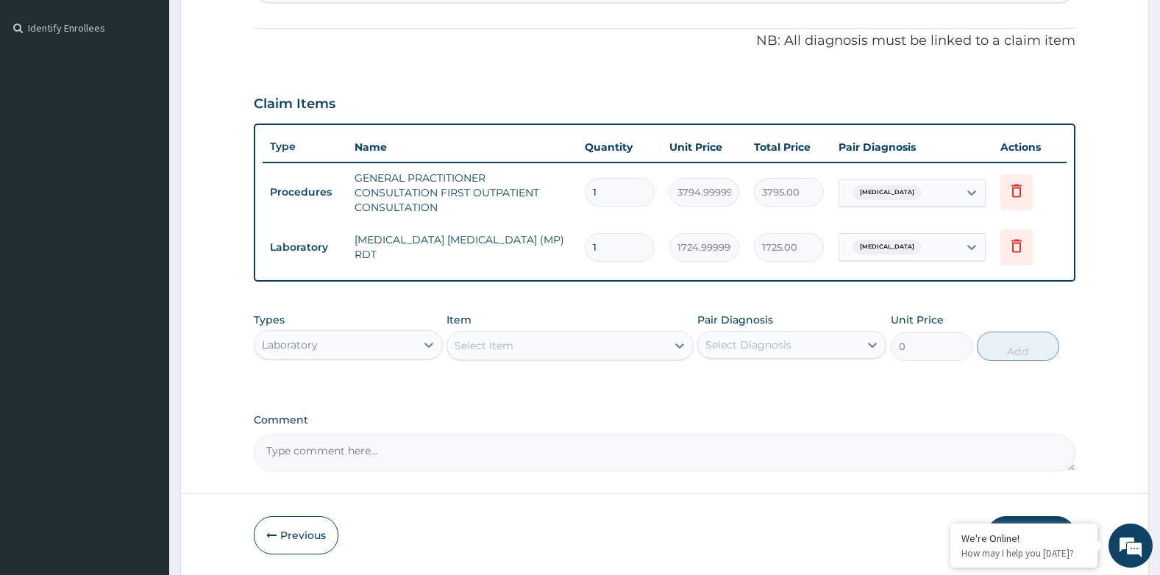
click at [579, 347] on div "Select Item" at bounding box center [556, 346] width 218 height 24
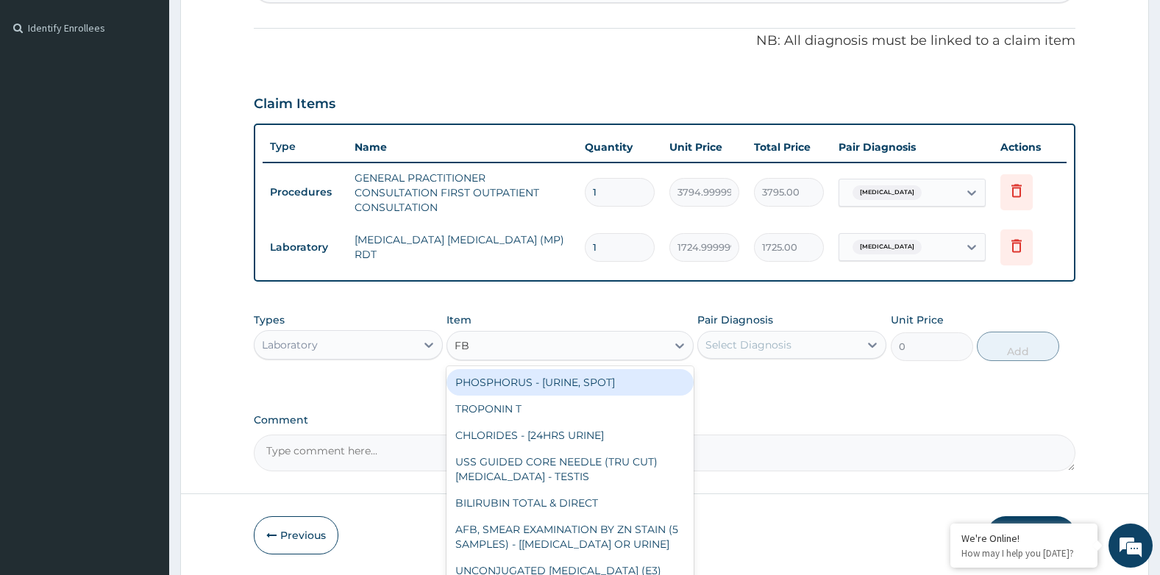
type input "FBC"
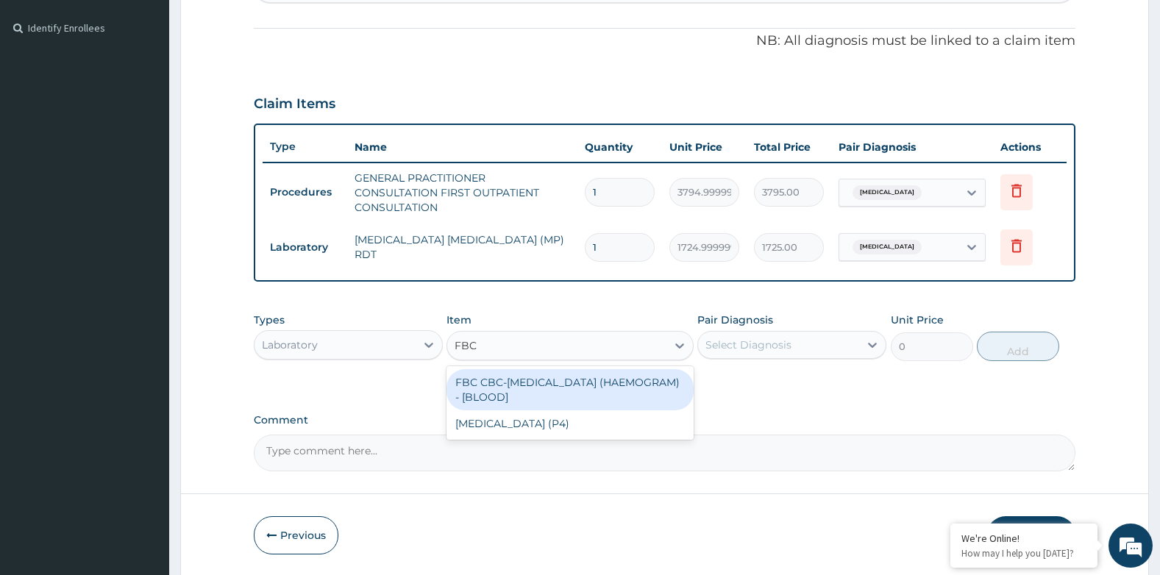
click at [628, 381] on div "FBC CBC-COMPLETE BLOOD COUNT (HAEMOGRAM) - [BLOOD]" at bounding box center [570, 389] width 246 height 41
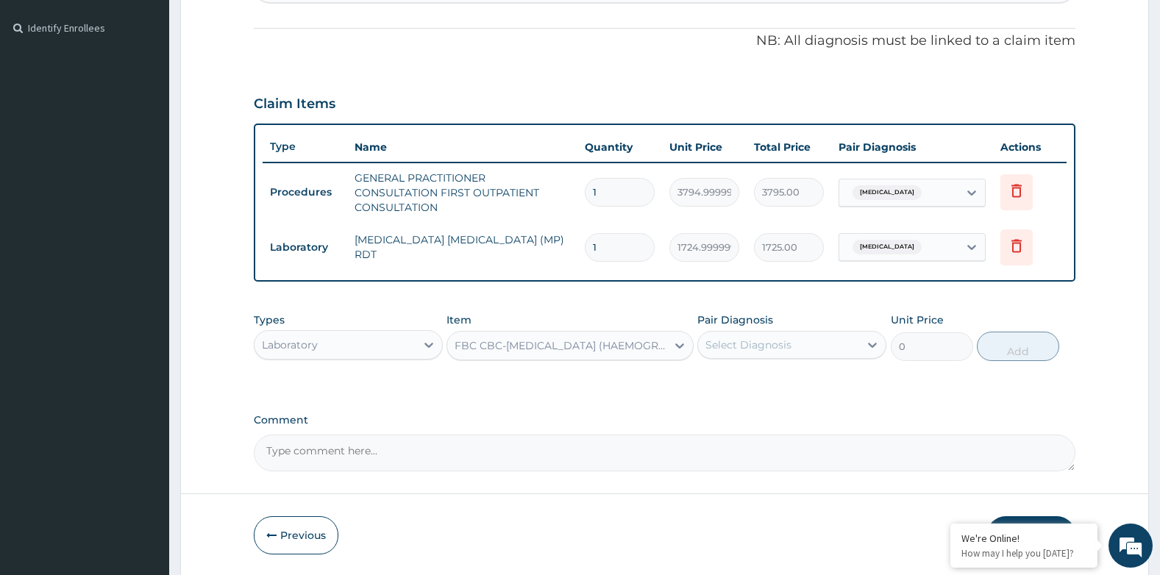
type input "4600"
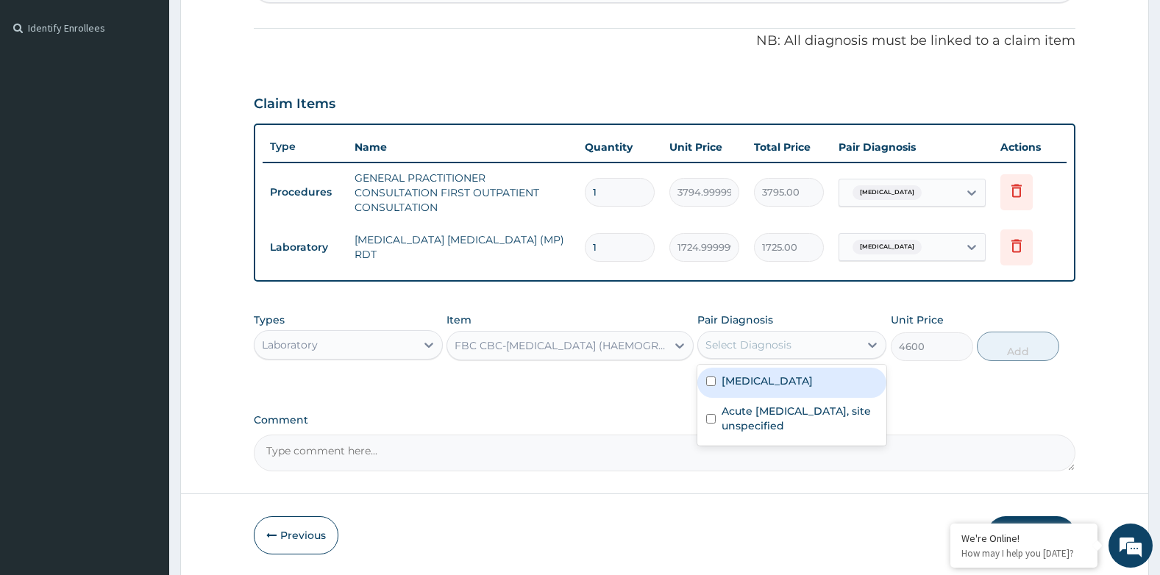
click at [764, 347] on div "Select Diagnosis" at bounding box center [748, 345] width 86 height 15
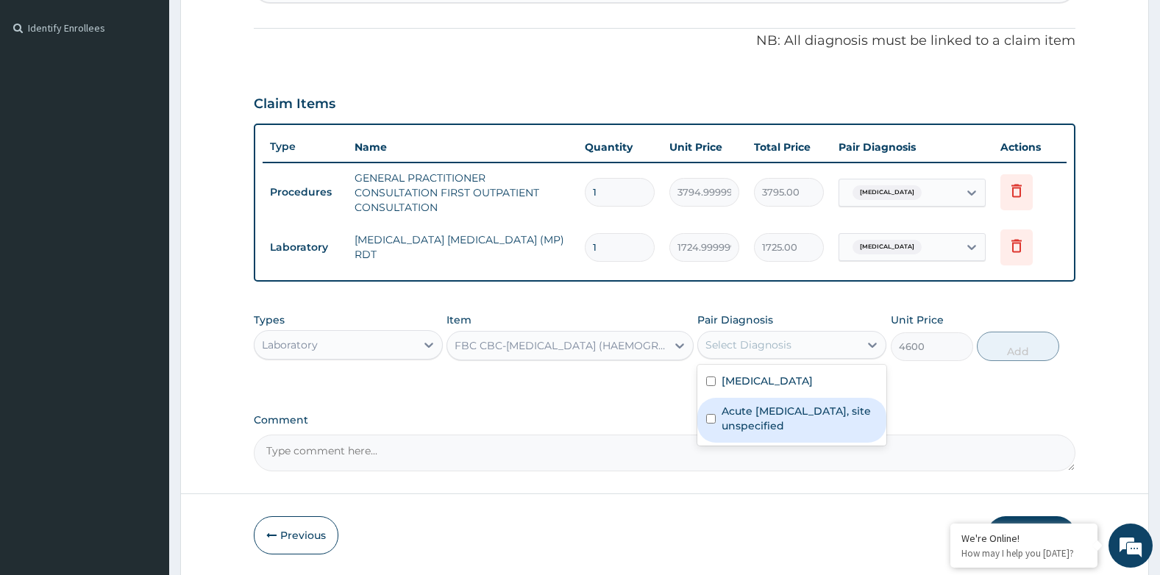
click at [774, 406] on label "Acute upper respiratory infection, site unspecified" at bounding box center [800, 418] width 156 height 29
checkbox input "true"
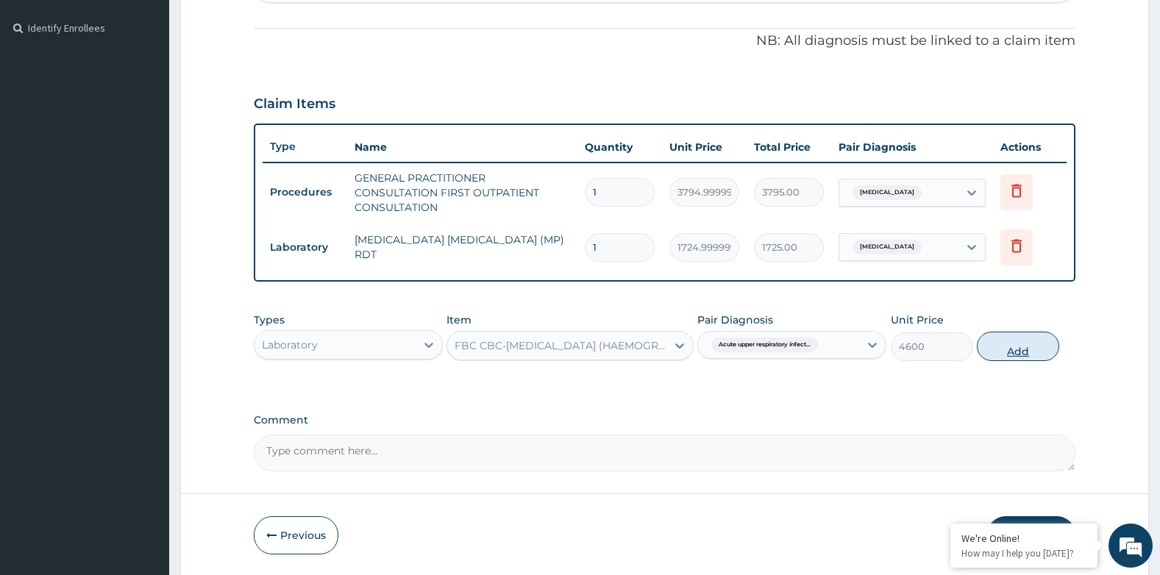
click at [994, 348] on button "Add" at bounding box center [1018, 346] width 82 height 29
type input "0"
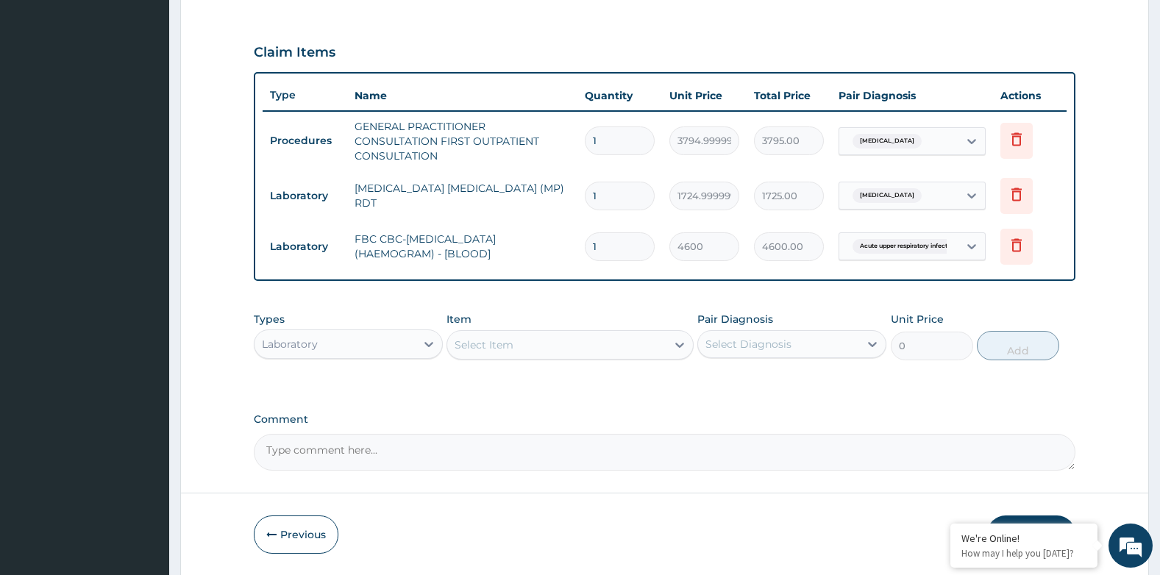
scroll to position [525, 0]
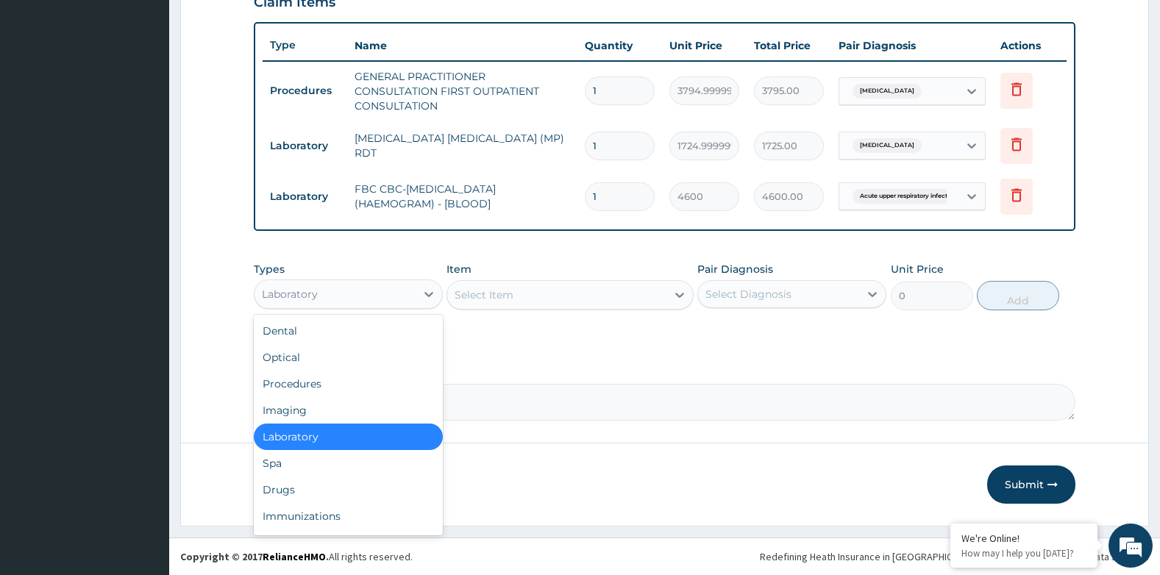
click at [361, 291] on div "Laboratory" at bounding box center [335, 294] width 161 height 24
click at [285, 485] on div "Drugs" at bounding box center [348, 490] width 189 height 26
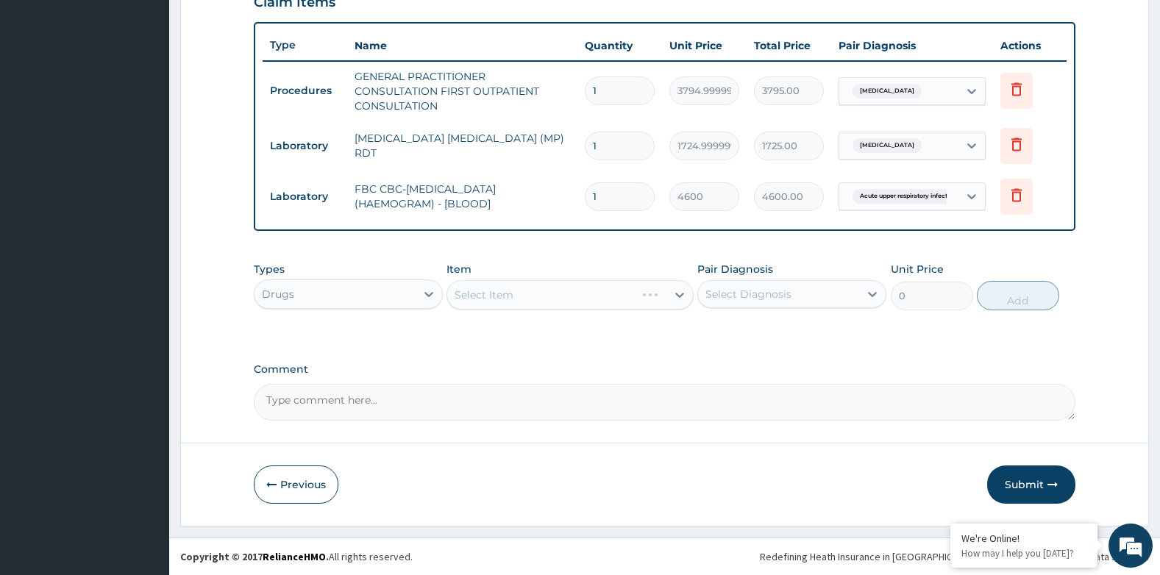
click at [748, 294] on div "Select Diagnosis" at bounding box center [748, 294] width 86 height 15
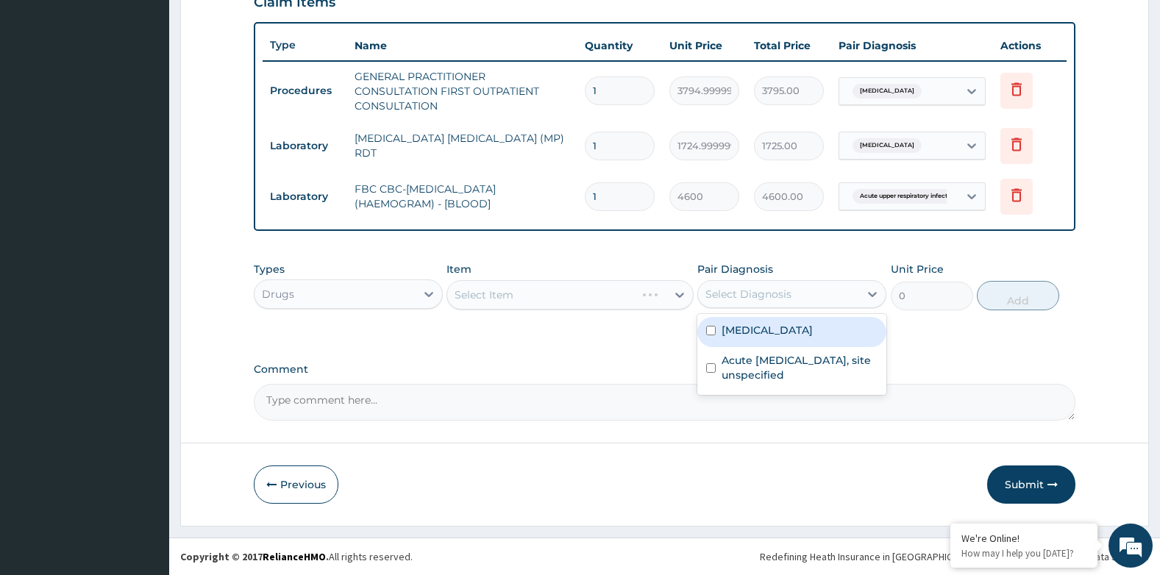
click at [762, 319] on div "Malaria, unspecified" at bounding box center [791, 332] width 189 height 30
checkbox input "true"
click at [555, 291] on div "Select Item" at bounding box center [556, 295] width 218 height 24
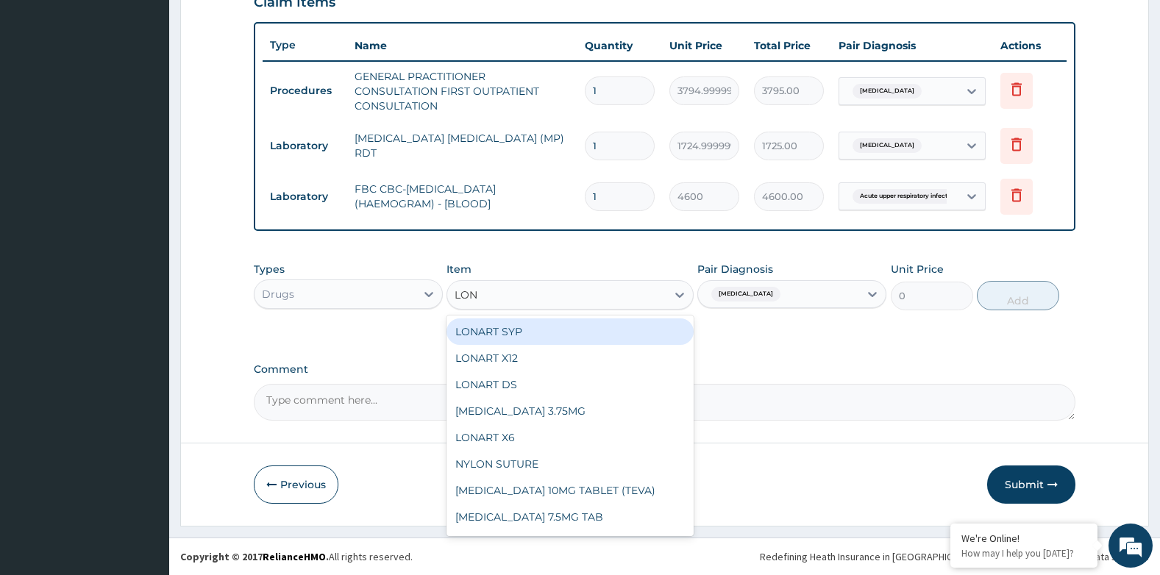
type input "LONA"
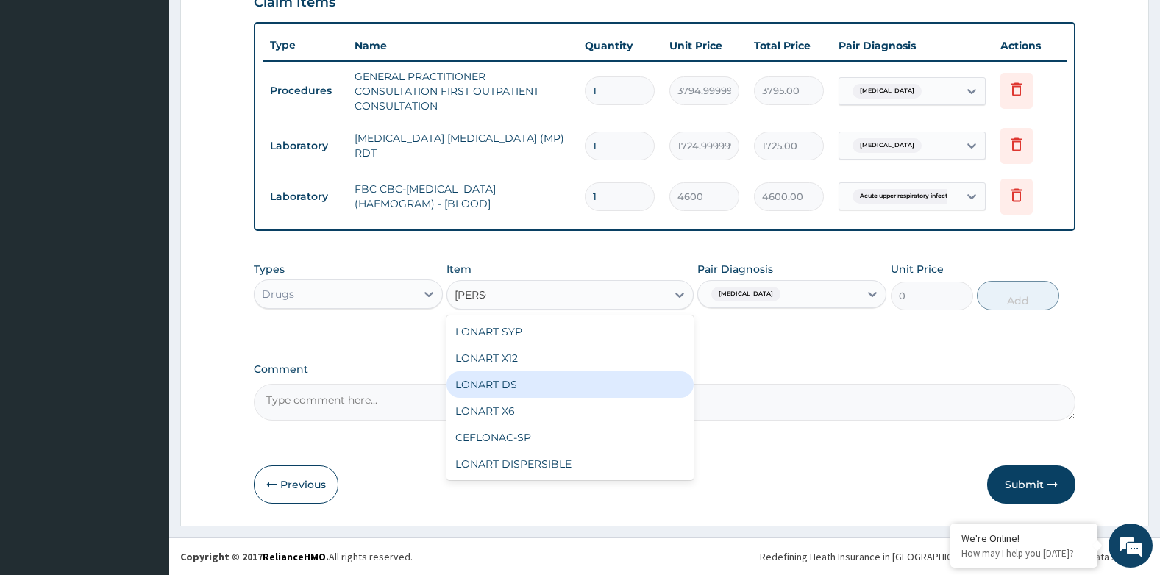
click at [521, 382] on div "LONART DS" at bounding box center [570, 385] width 246 height 26
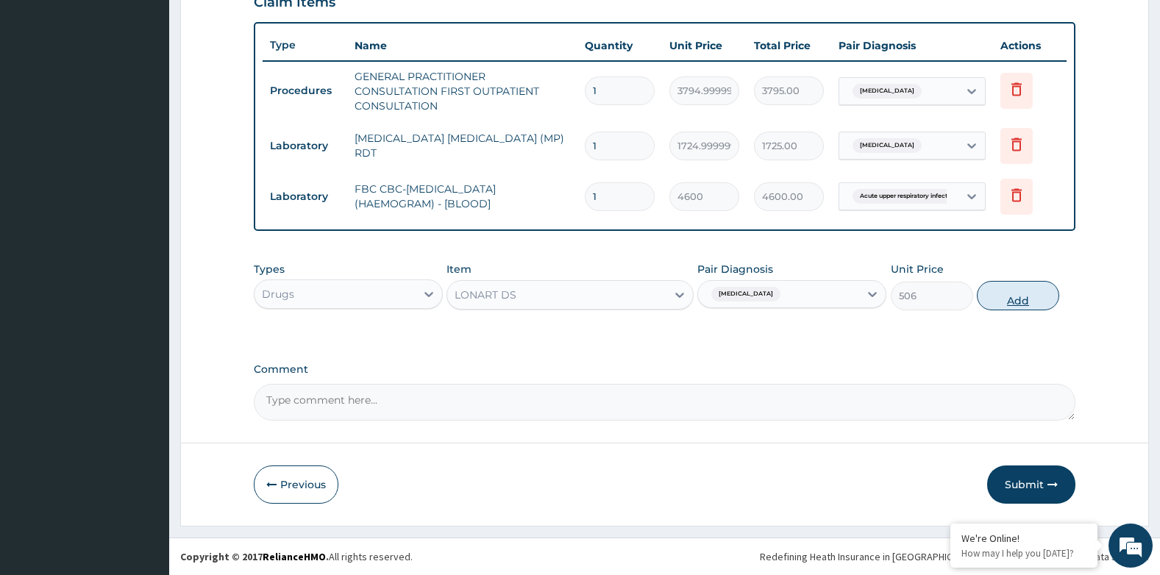
click at [1013, 296] on button "Add" at bounding box center [1018, 295] width 82 height 29
type input "0"
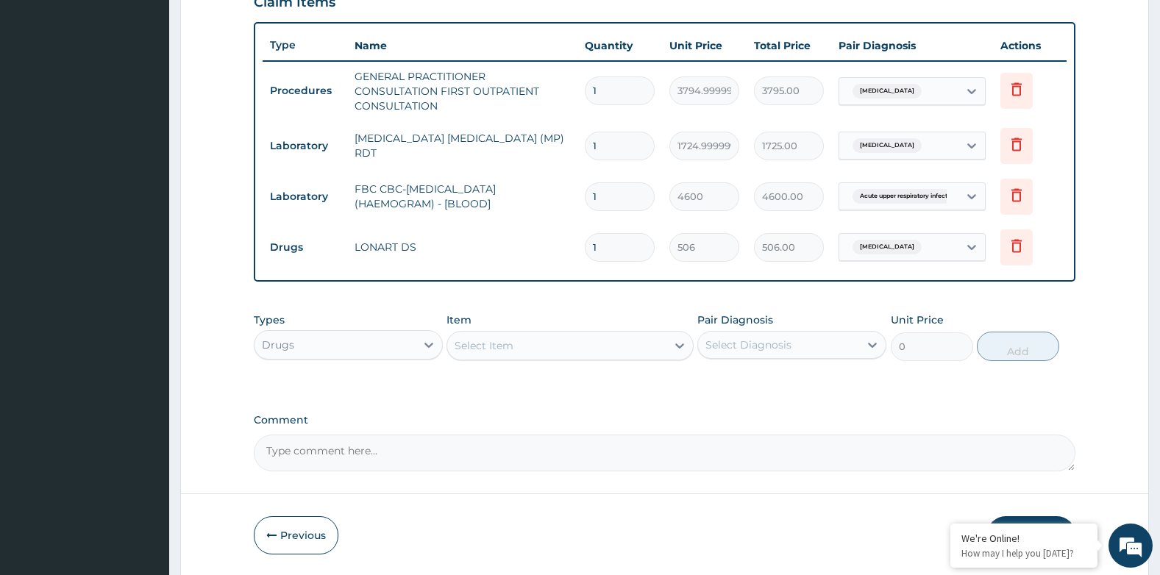
type input "0.00"
type input "6"
type input "3036.00"
type input "6"
click at [591, 346] on div "Select Item" at bounding box center [556, 346] width 218 height 24
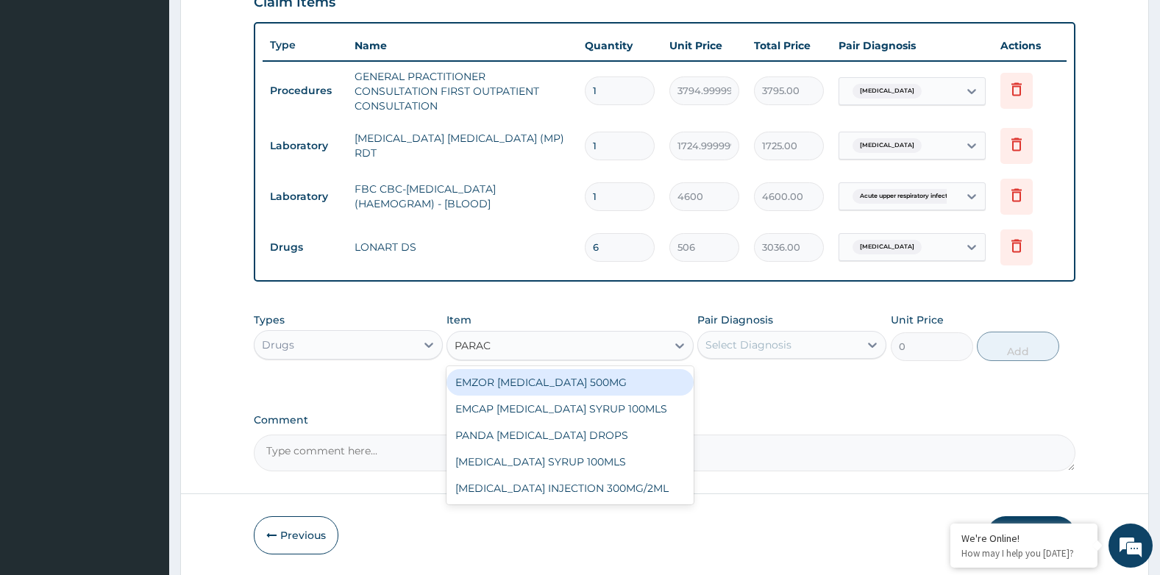
type input "PARACE"
click at [584, 381] on div "EMZOR [MEDICAL_DATA] 500MG" at bounding box center [570, 382] width 246 height 26
type input "25.299999999999997"
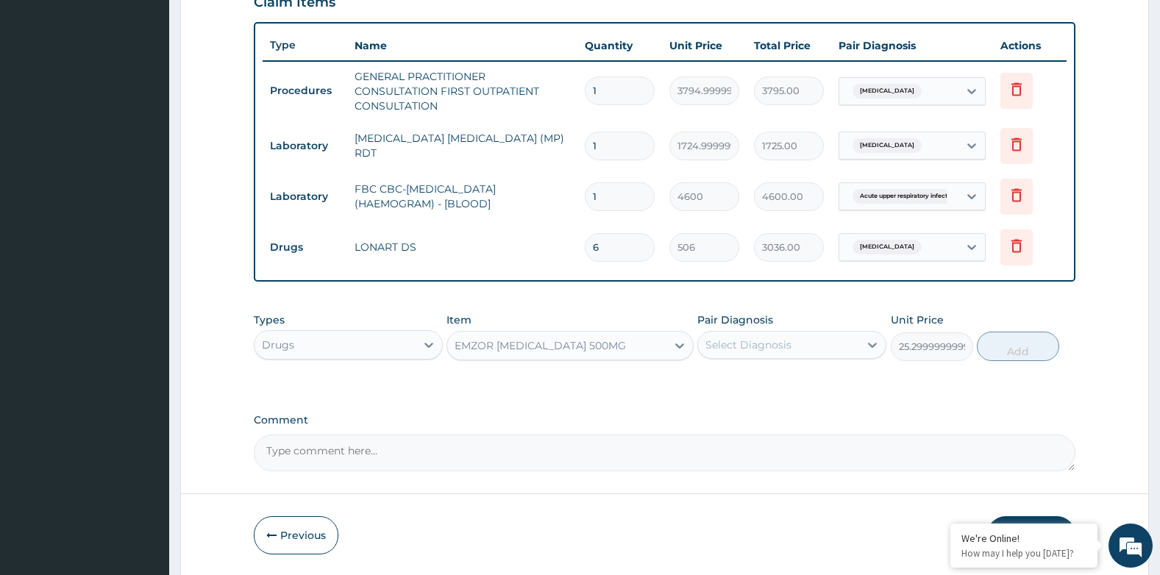
click at [753, 342] on div "Select Diagnosis" at bounding box center [748, 345] width 86 height 15
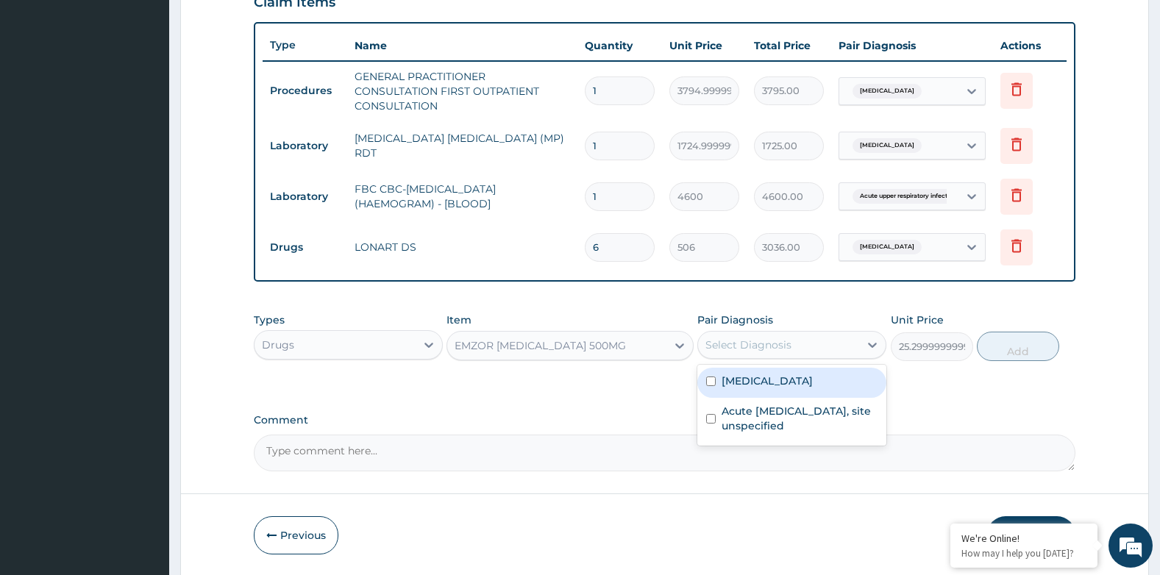
click at [746, 375] on label "[MEDICAL_DATA]" at bounding box center [767, 381] width 91 height 15
checkbox input "true"
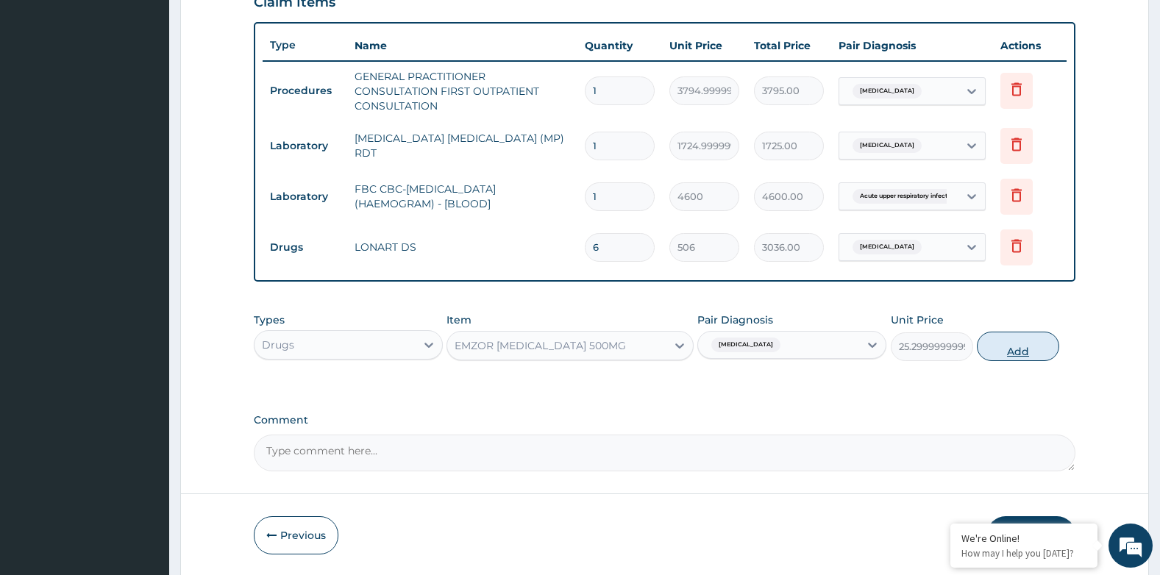
click at [1015, 347] on button "Add" at bounding box center [1018, 346] width 82 height 29
type input "0"
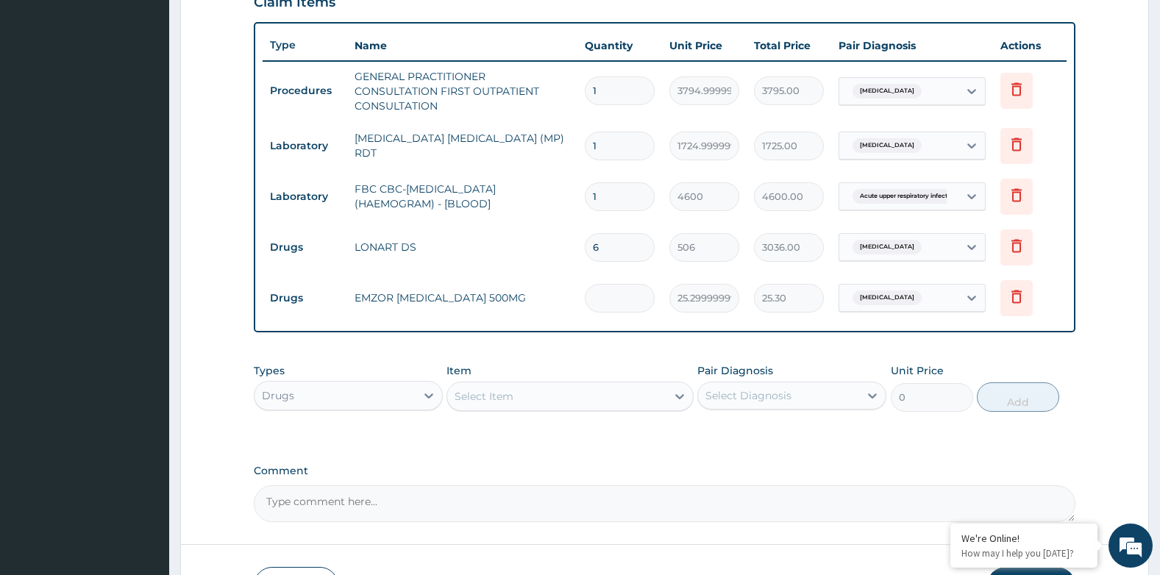
type input "0.00"
type input "3"
type input "75.90"
type input "30"
type input "759.00"
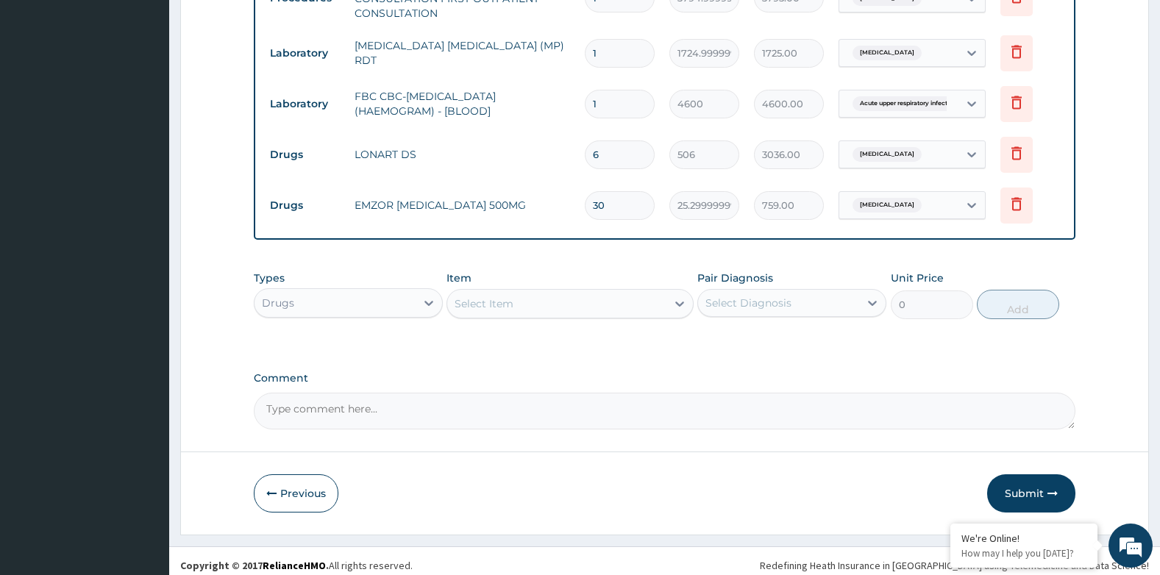
scroll to position [627, 0]
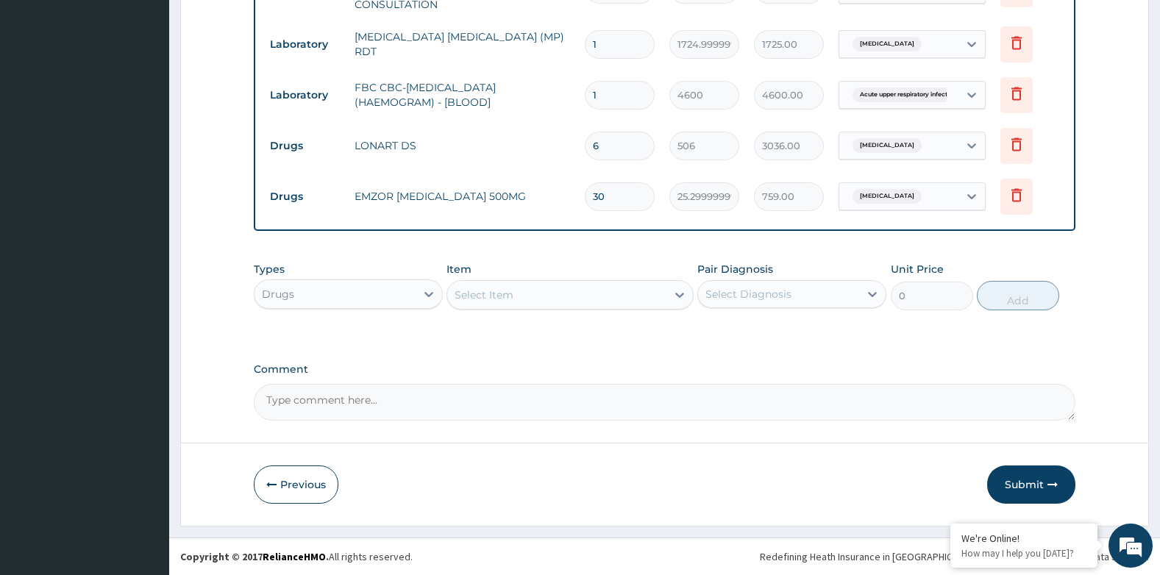
type input "30"
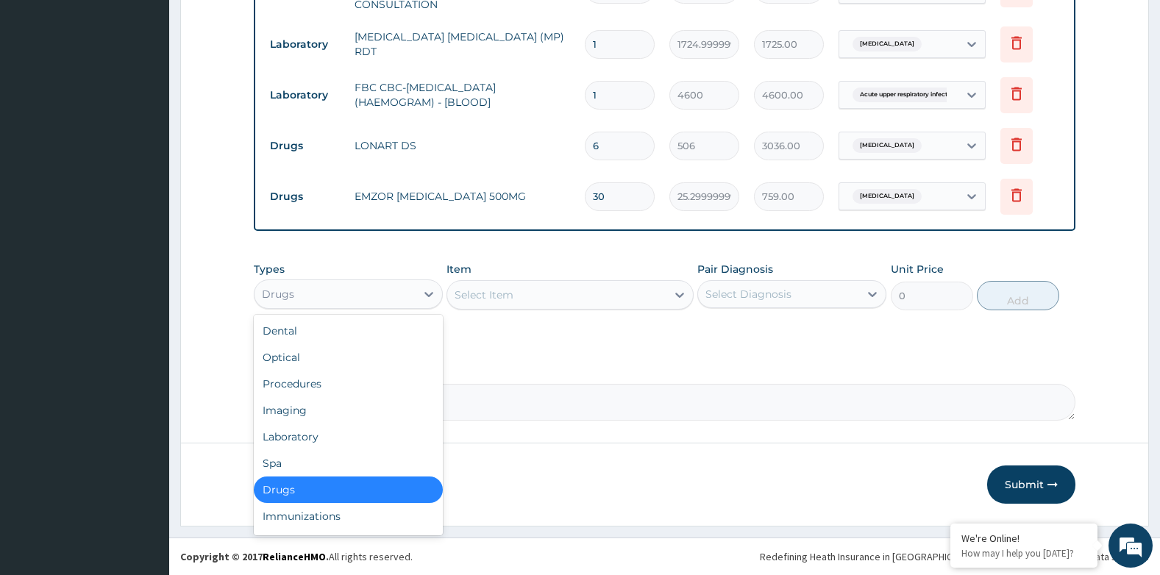
click at [338, 298] on div "Drugs" at bounding box center [335, 294] width 161 height 24
click at [294, 428] on div "Laboratory" at bounding box center [348, 437] width 189 height 26
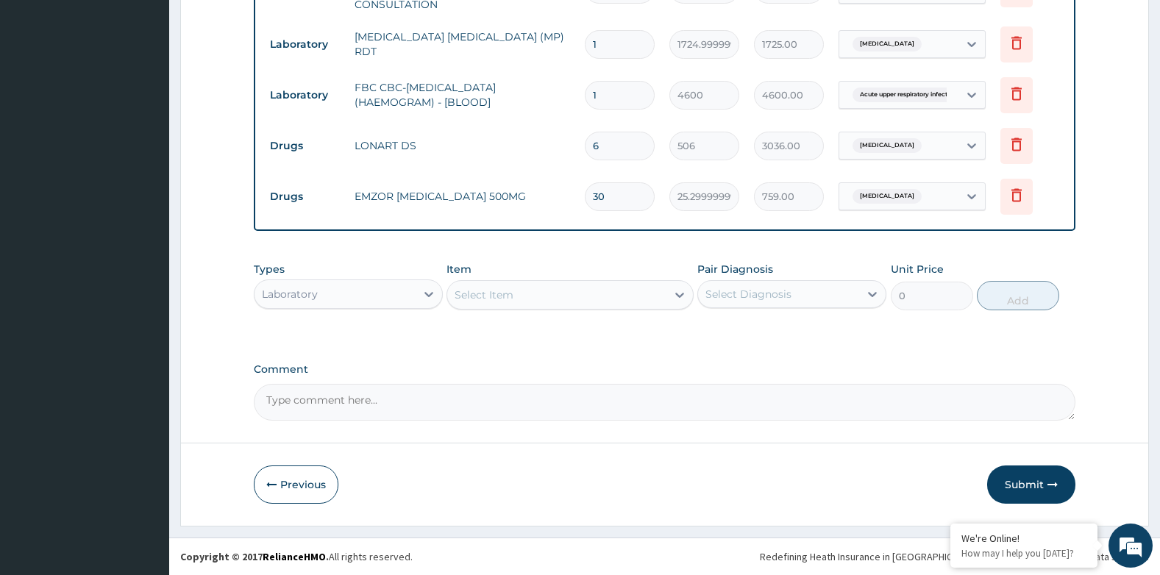
click at [564, 301] on div "Select Item" at bounding box center [556, 295] width 218 height 24
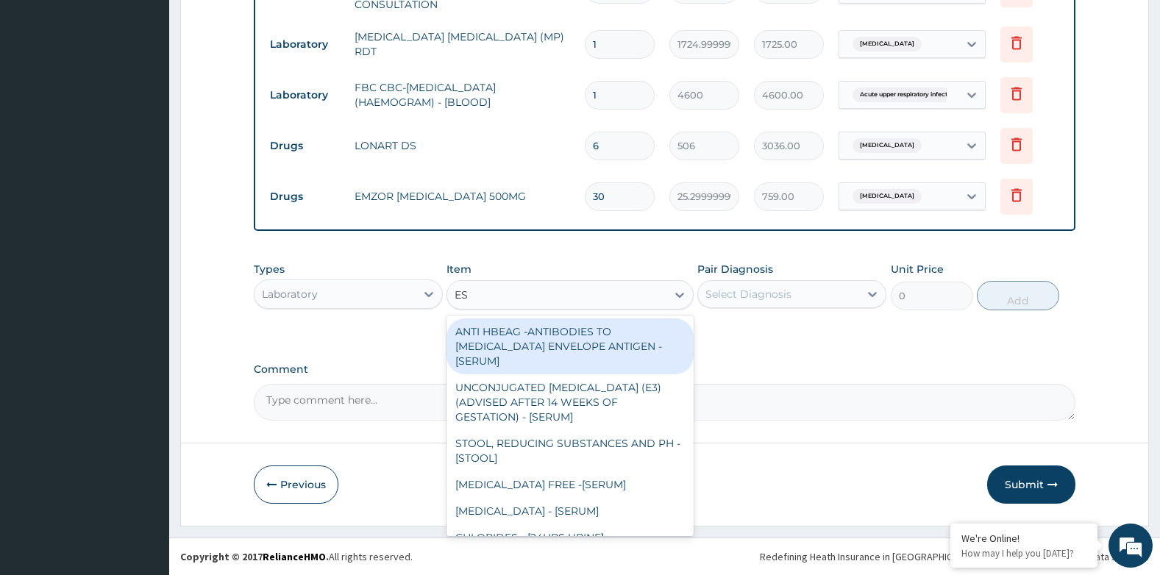
type input "ESR"
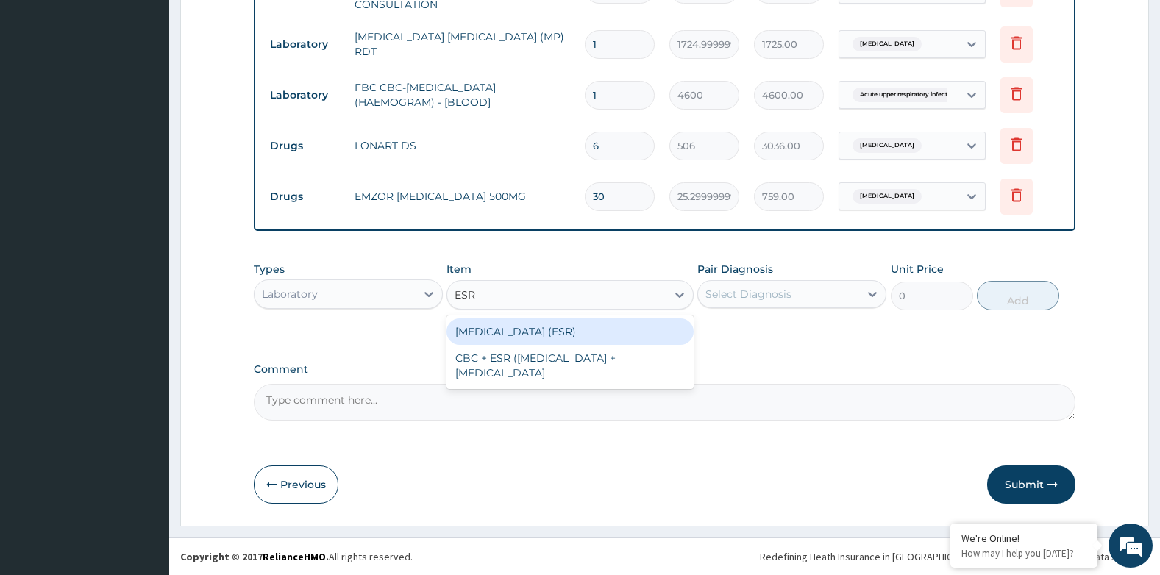
click at [549, 325] on div "ERYTHROCYTE SEDIMENTATION RATE (ESR)" at bounding box center [570, 332] width 246 height 26
type input "2875"
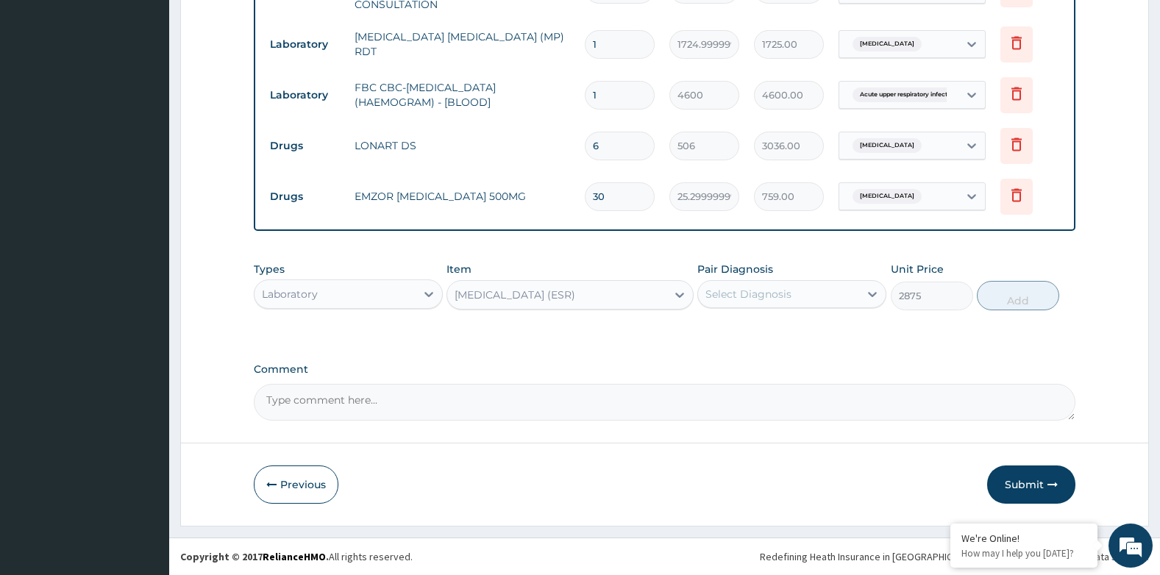
click at [752, 292] on div "Select Diagnosis" at bounding box center [748, 294] width 86 height 15
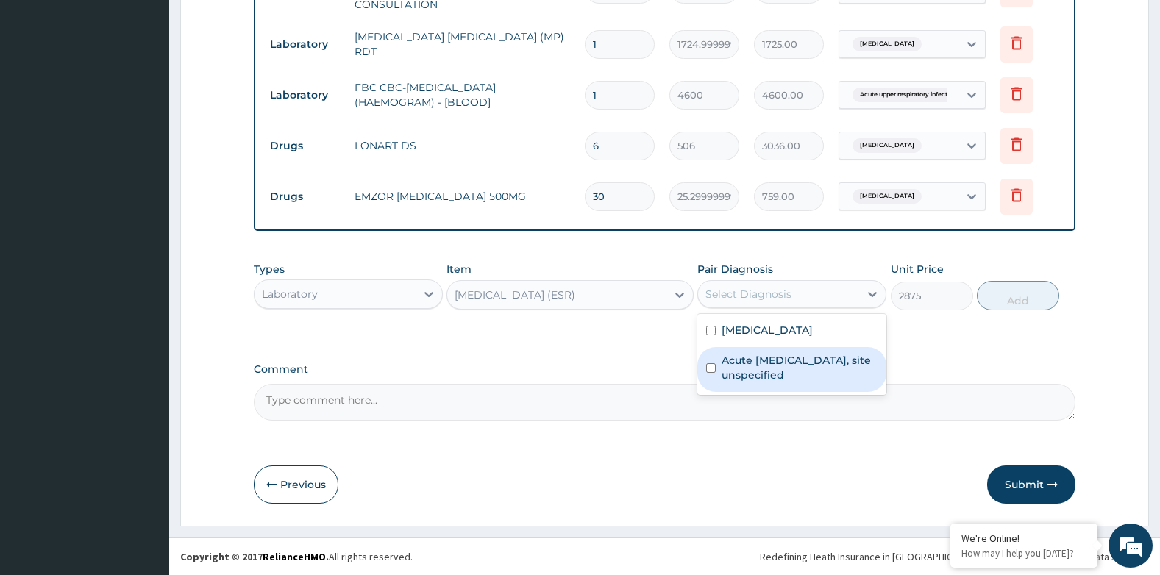
click at [765, 348] on div "Acute upper respiratory infection, site unspecified" at bounding box center [791, 369] width 189 height 45
checkbox input "true"
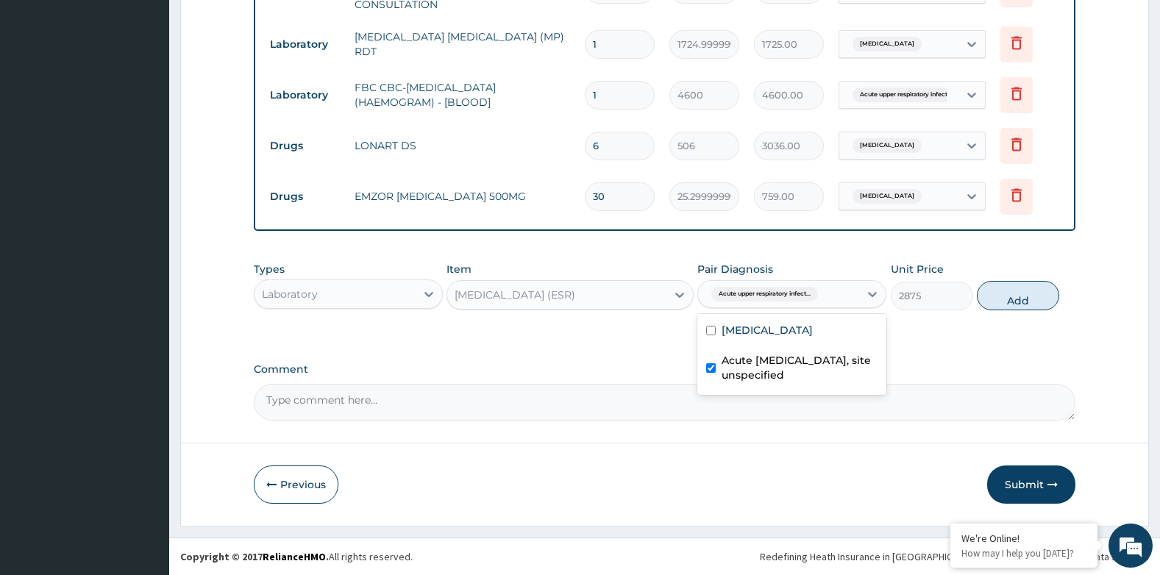
click at [1011, 316] on div "Types Laboratory Item ERYTHROCYTE SEDIMENTATION RATE (ESR) Pair Diagnosis optio…" at bounding box center [665, 286] width 822 height 63
click at [1009, 314] on div "Types Laboratory Item ERYTHROCYTE SEDIMENTATION RATE (ESR) Pair Diagnosis Acute…" at bounding box center [665, 286] width 822 height 63
click at [1024, 292] on button "Add" at bounding box center [1018, 295] width 82 height 29
type input "0"
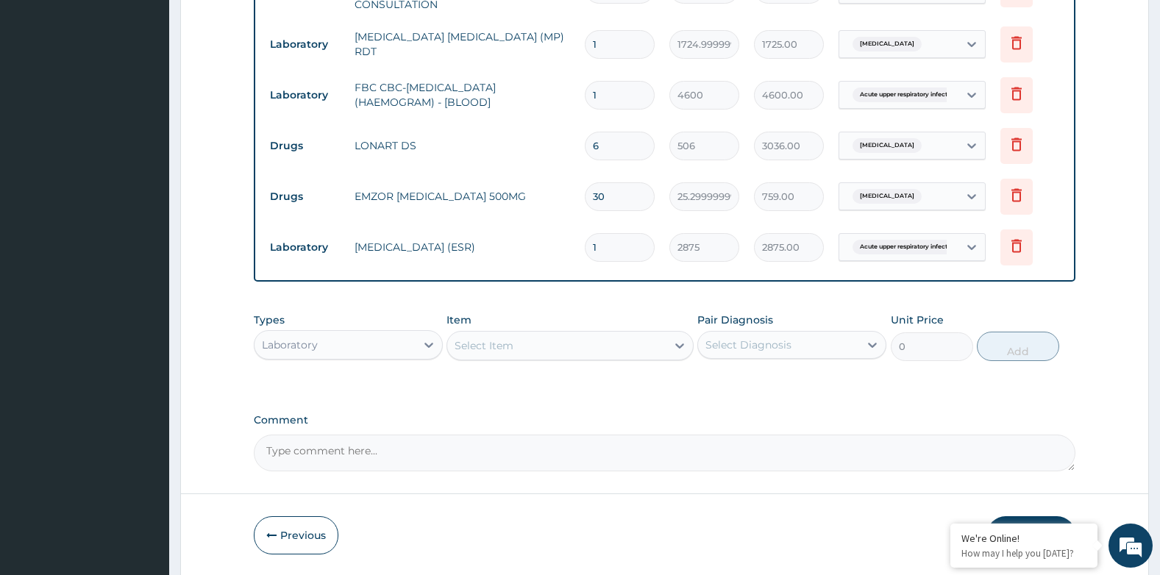
scroll to position [678, 0]
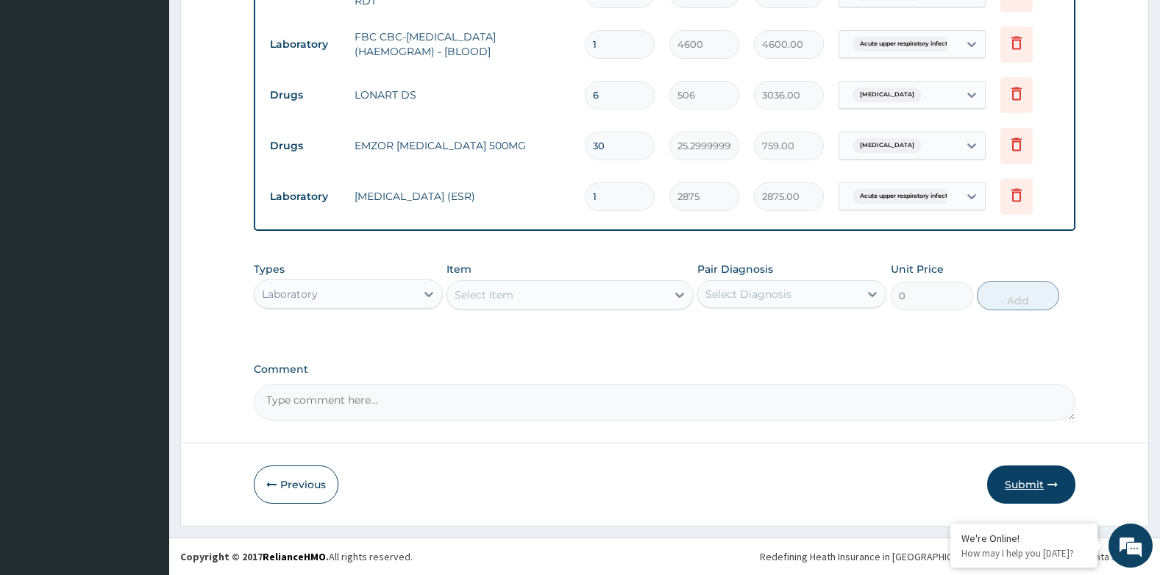
click at [1006, 482] on button "Submit" at bounding box center [1031, 485] width 88 height 38
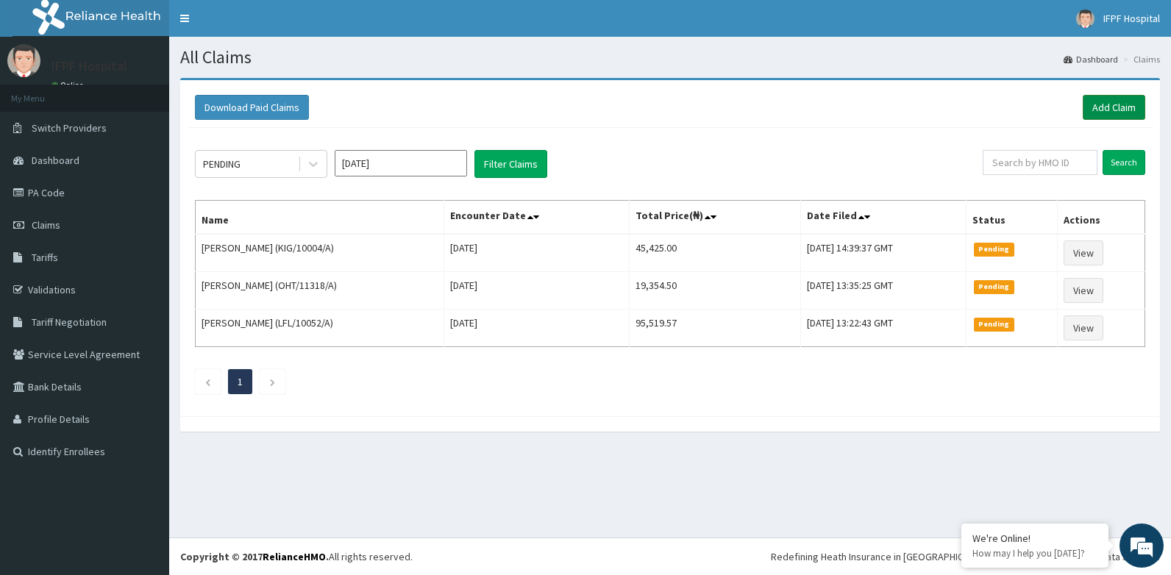
click at [1112, 106] on link "Add Claim" at bounding box center [1114, 107] width 63 height 25
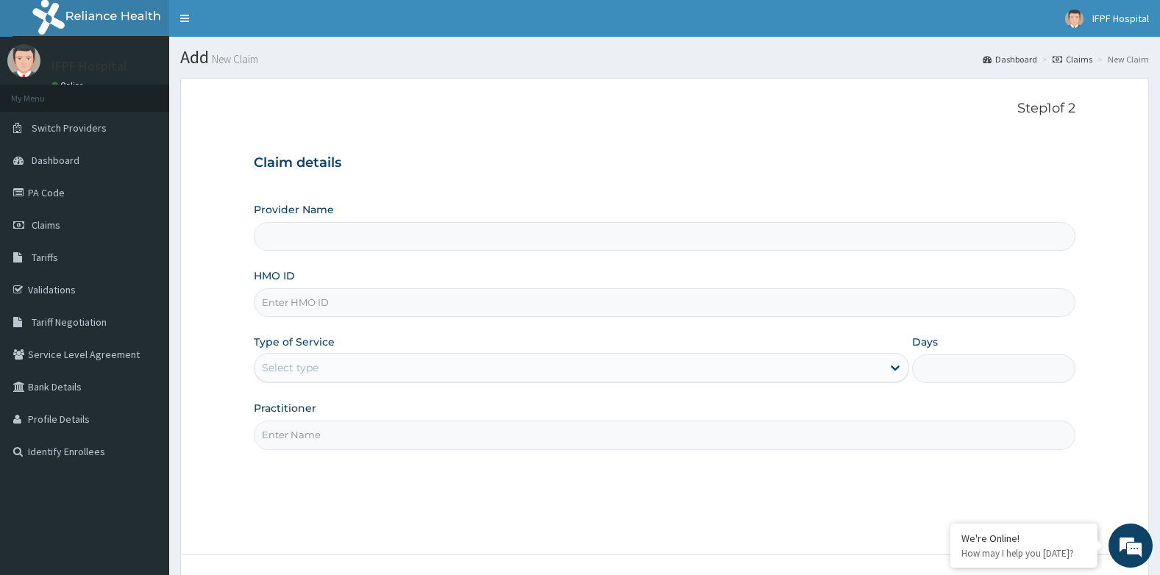
type input "IFPF Hospital"
click at [301, 305] on input "HMO ID" at bounding box center [665, 302] width 822 height 29
type input "BUR/10001/C"
click at [322, 360] on div "Select type" at bounding box center [569, 368] width 628 height 24
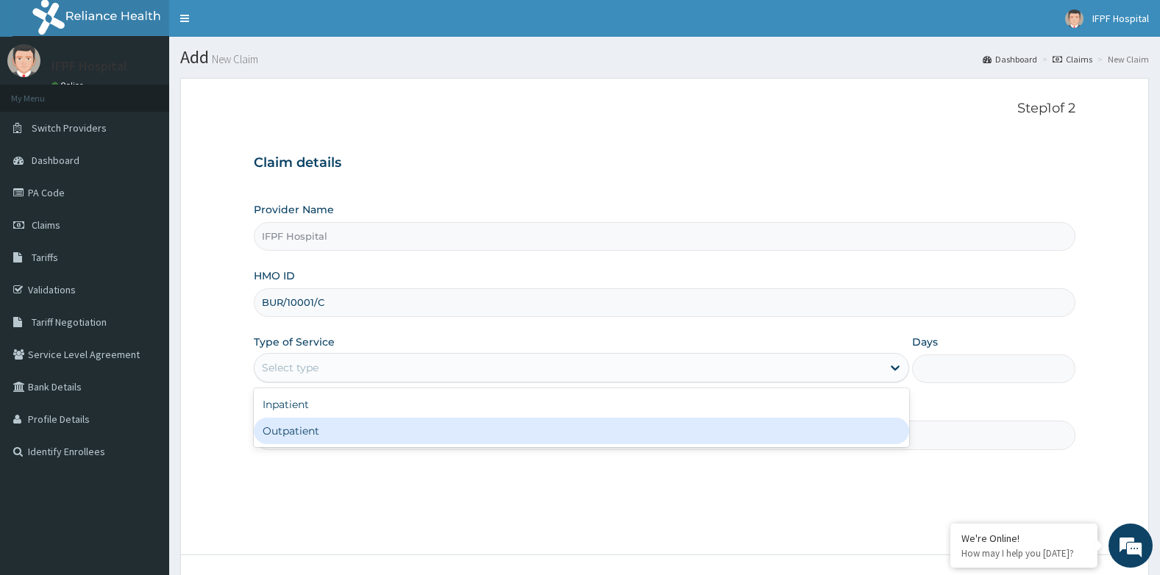
click at [284, 424] on div "Outpatient" at bounding box center [581, 431] width 655 height 26
type input "1"
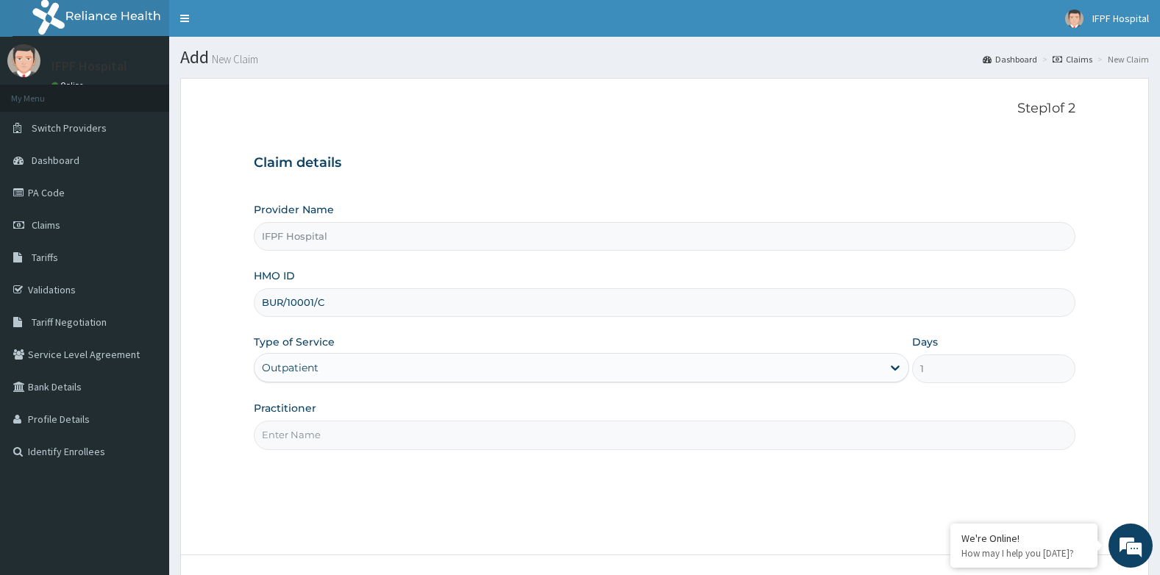
click at [284, 436] on input "Practitioner" at bounding box center [665, 435] width 822 height 29
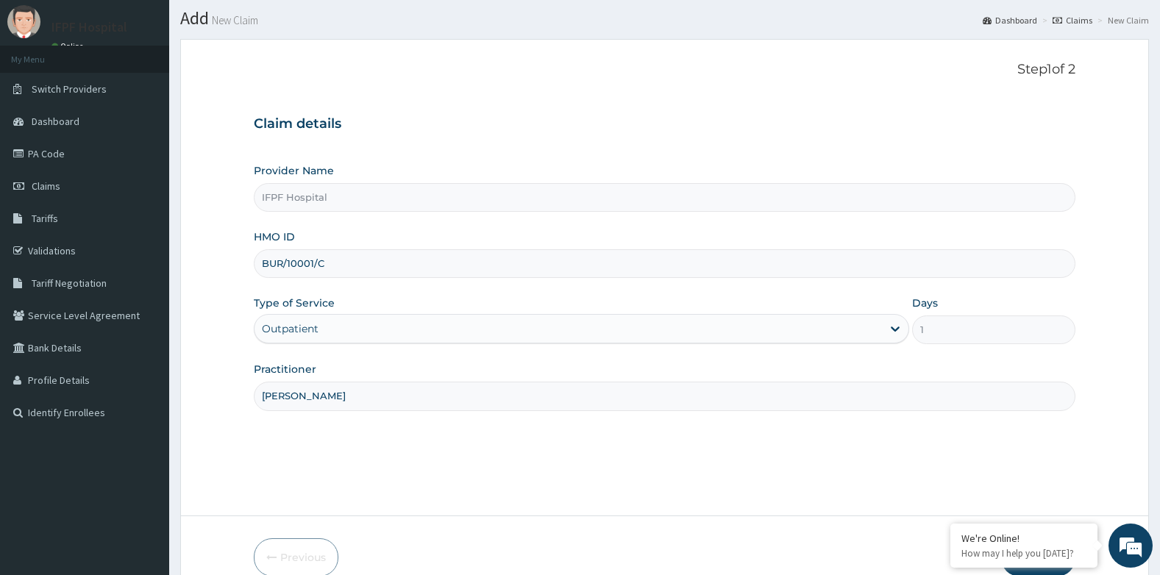
scroll to position [112, 0]
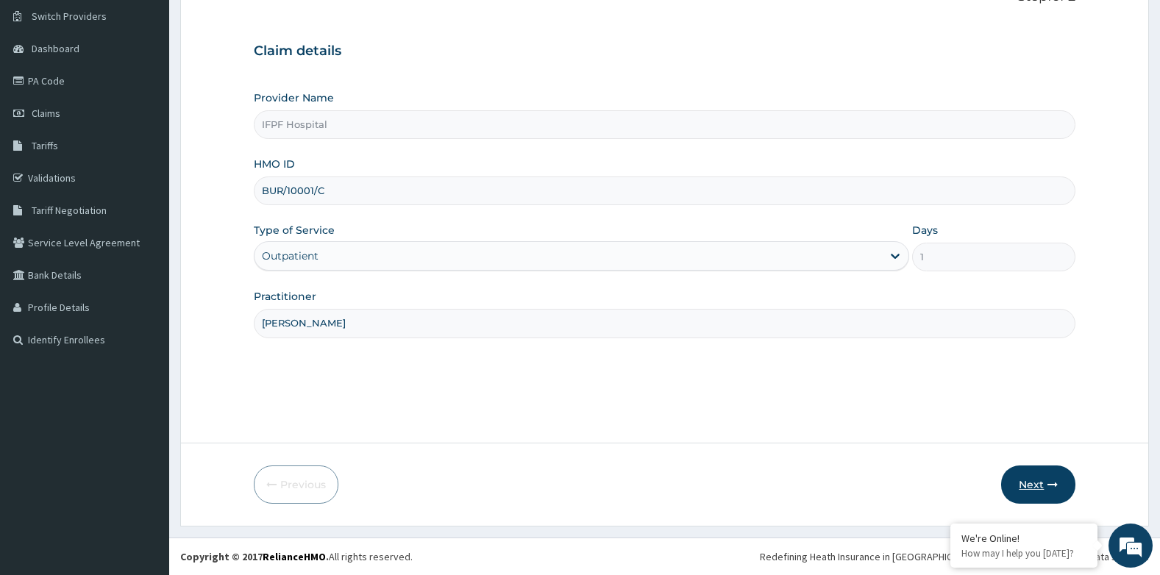
type input "[PERSON_NAME]"
click at [1056, 481] on icon "button" at bounding box center [1053, 485] width 10 height 10
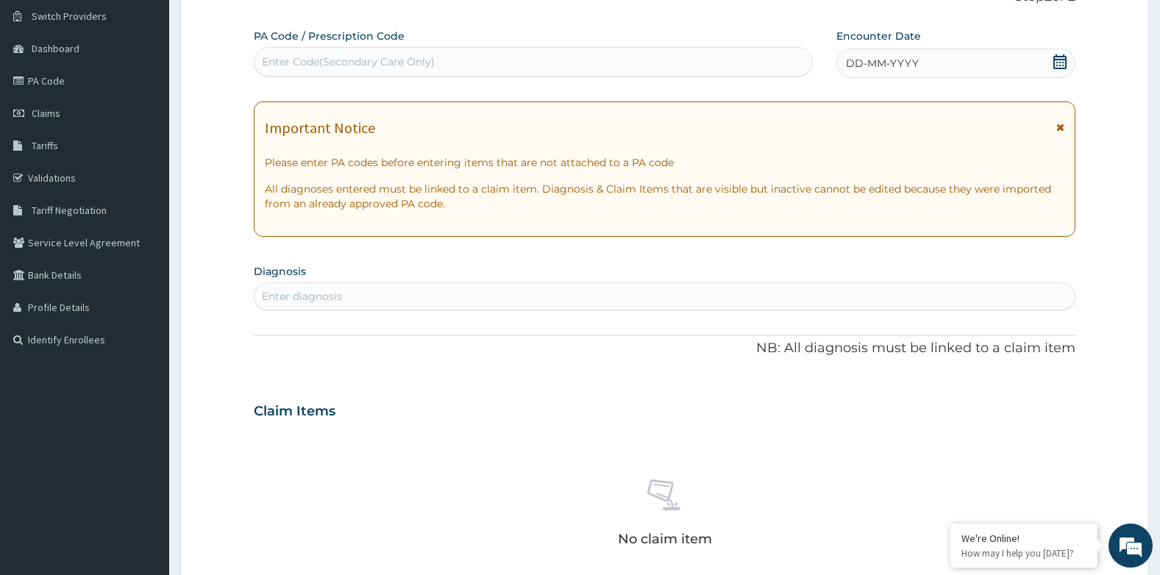
click at [1055, 65] on icon at bounding box center [1059, 61] width 13 height 15
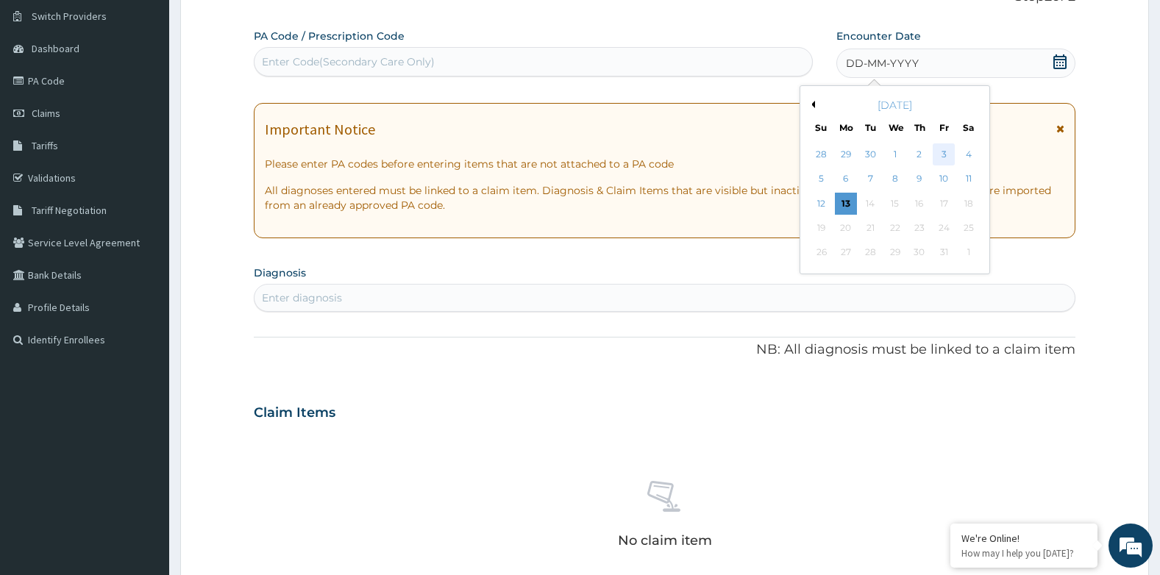
click at [942, 155] on div "3" at bounding box center [944, 154] width 22 height 22
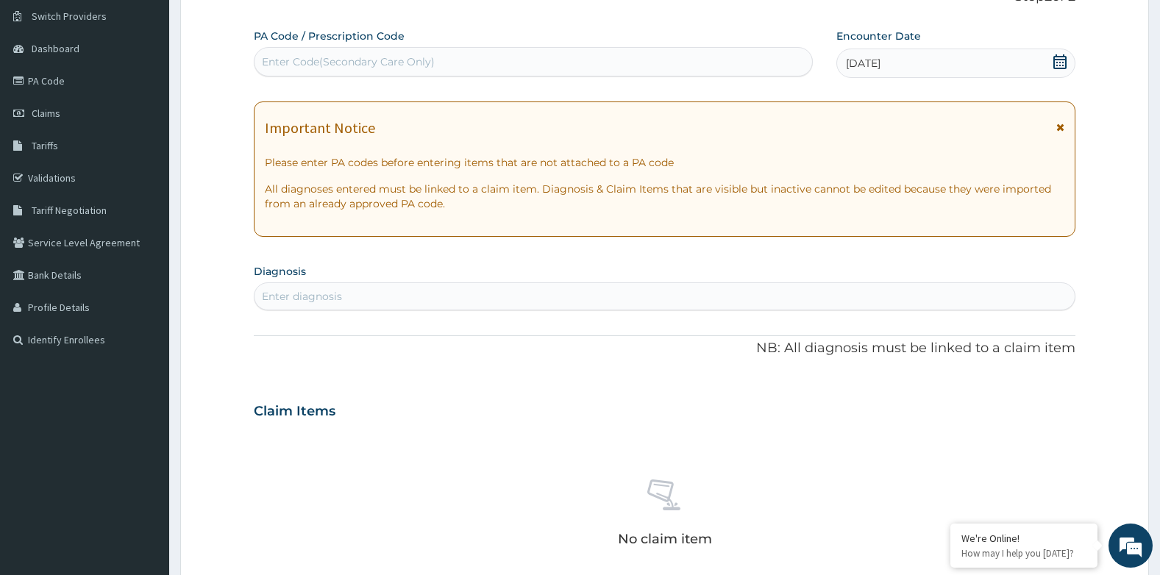
scroll to position [333, 0]
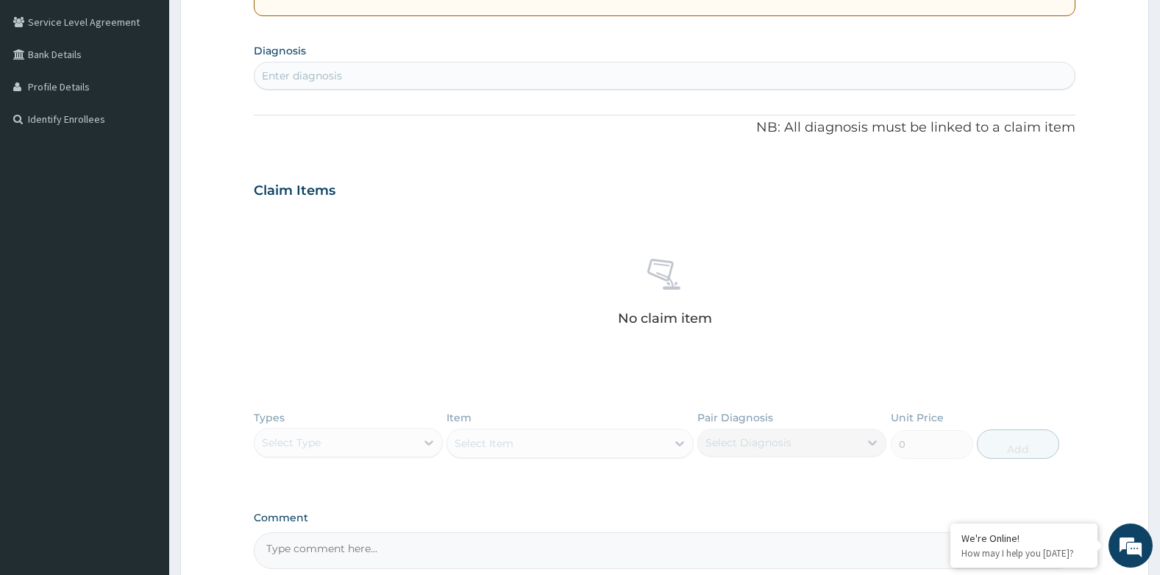
click at [480, 74] on div "Enter diagnosis" at bounding box center [665, 76] width 821 height 24
type input "MALARIA"
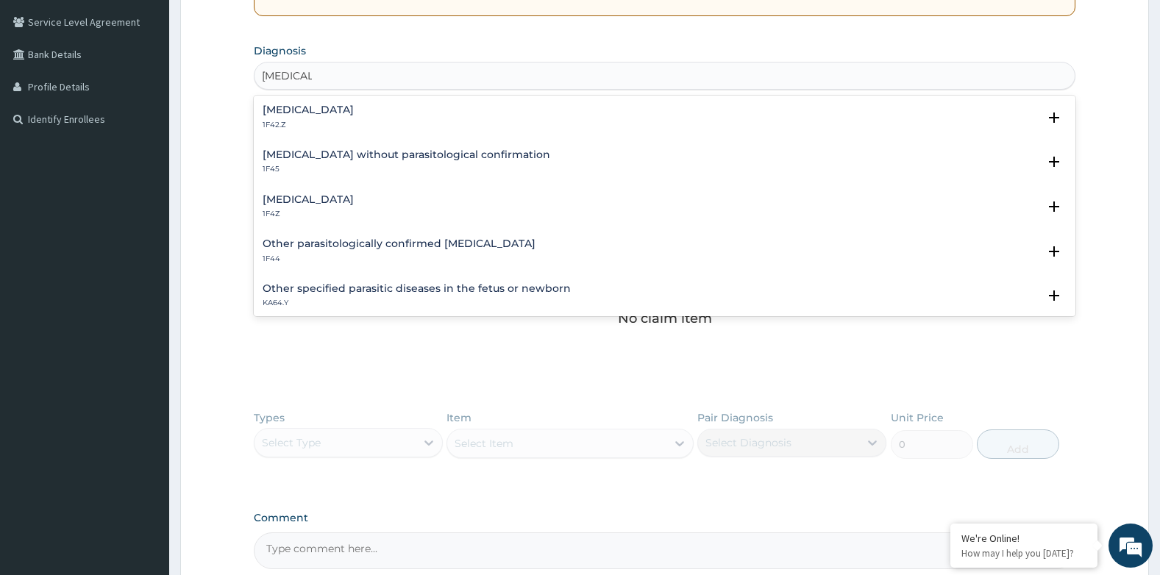
click at [294, 194] on h4 "Malaria, unspecified" at bounding box center [308, 199] width 91 height 11
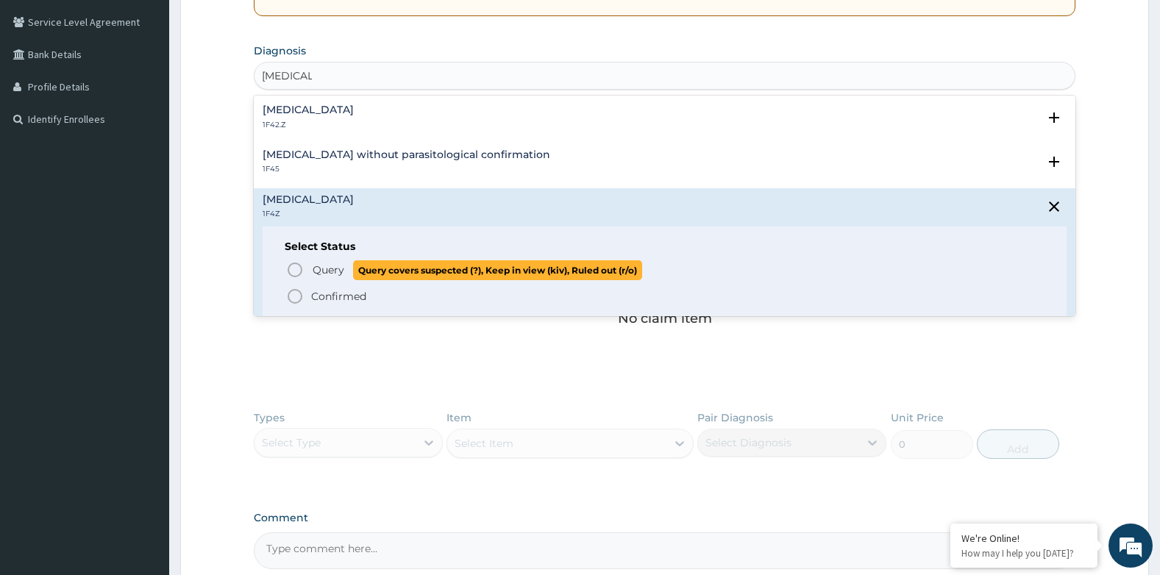
click at [298, 273] on icon "status option query" at bounding box center [295, 270] width 18 height 18
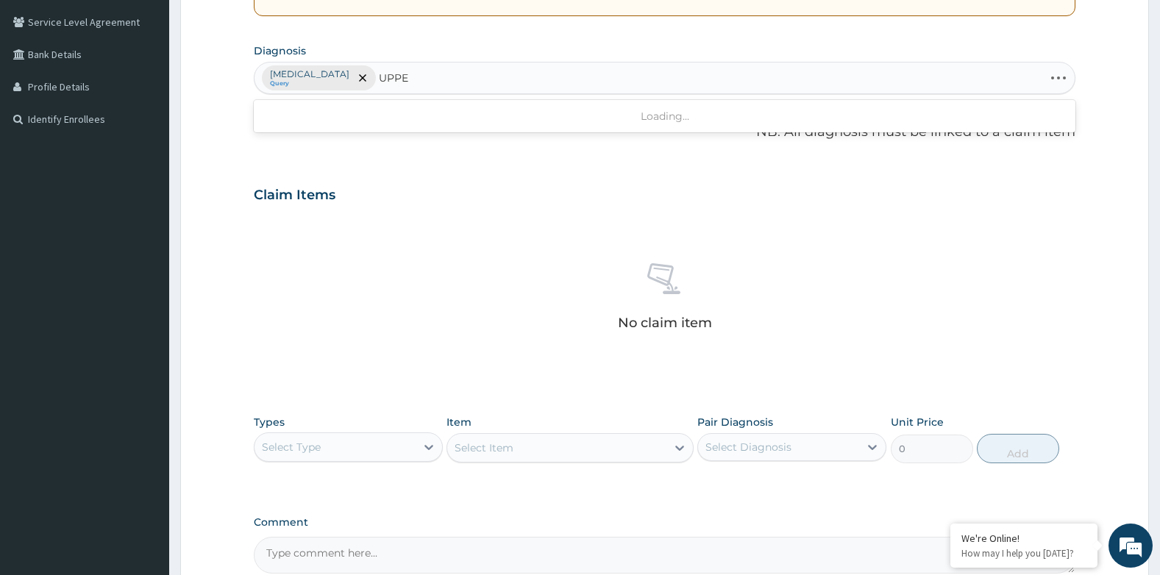
type input "UPPER"
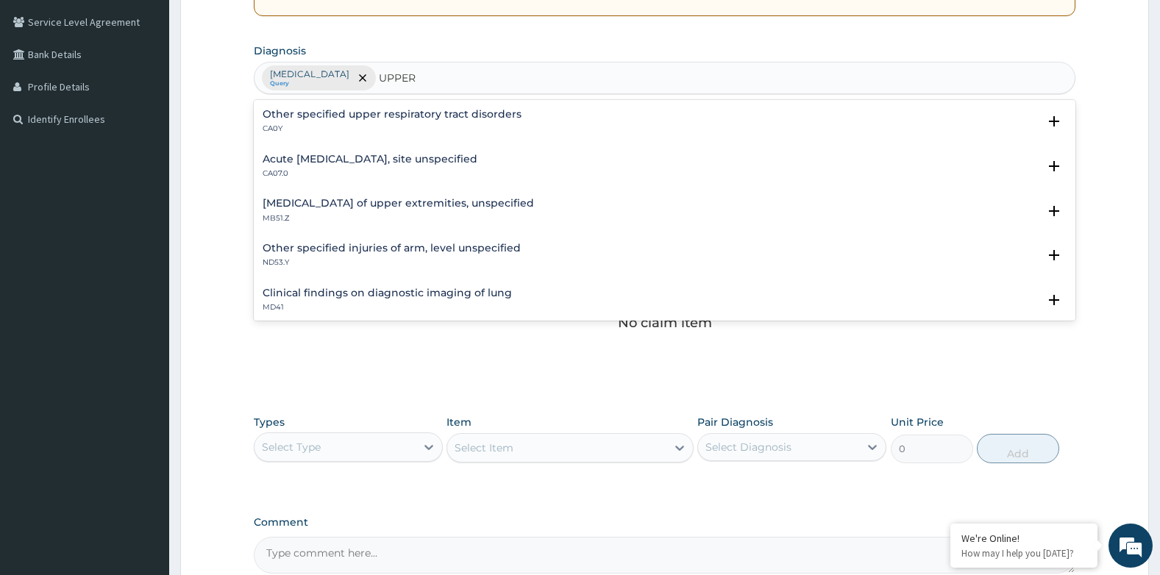
click at [342, 154] on h4 "Acute upper respiratory infection, site unspecified" at bounding box center [370, 159] width 215 height 11
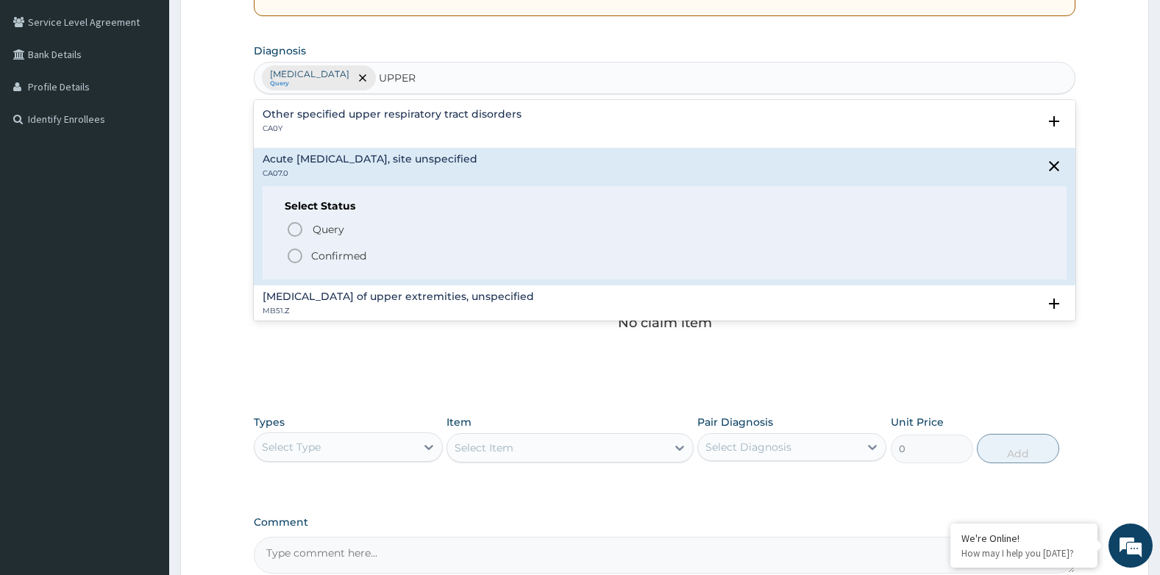
click at [319, 222] on span "Query" at bounding box center [329, 229] width 32 height 15
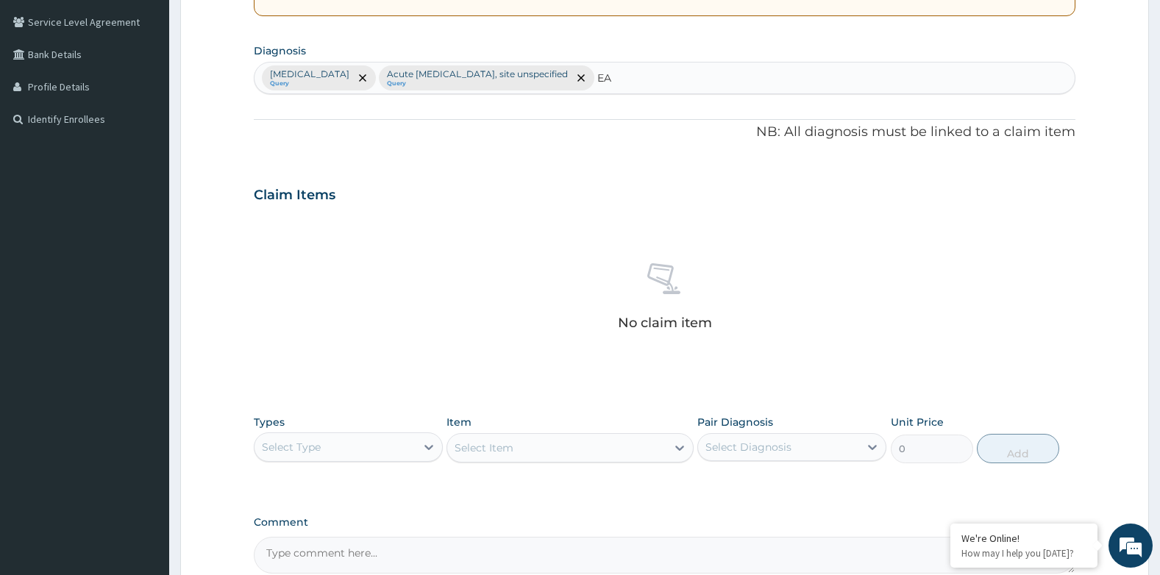
type input "EAR"
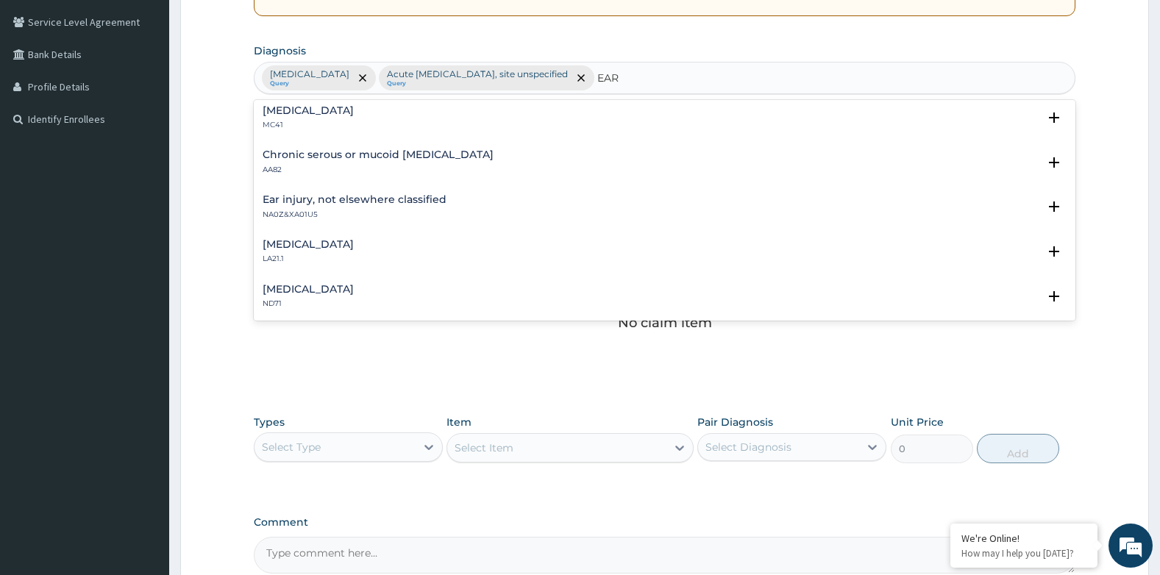
scroll to position [589, 0]
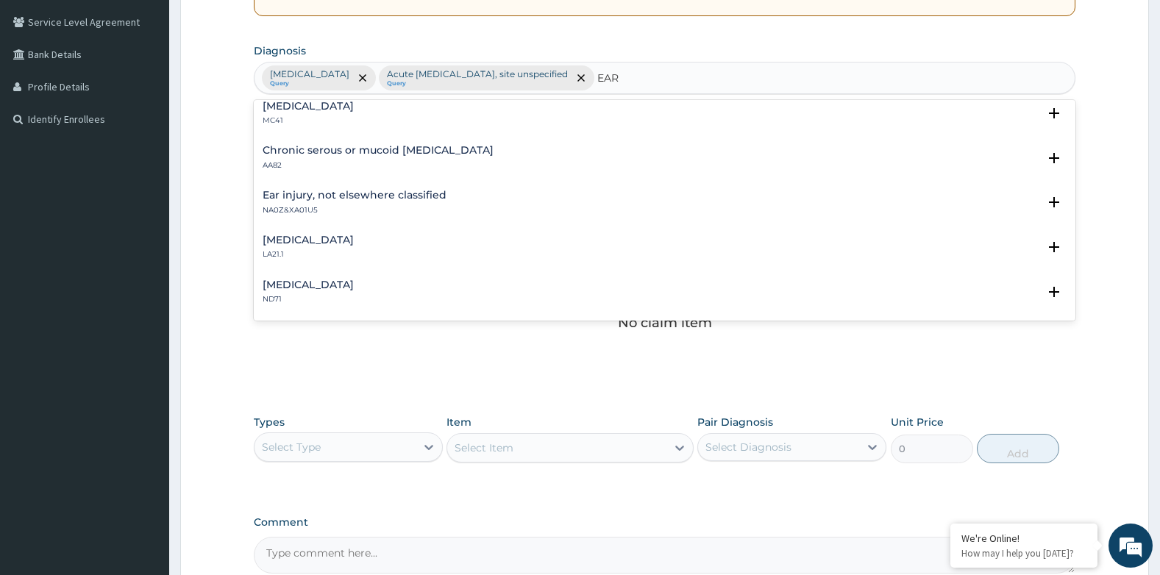
click at [410, 195] on h4 "Ear injury, not elsewhere classified" at bounding box center [355, 195] width 184 height 11
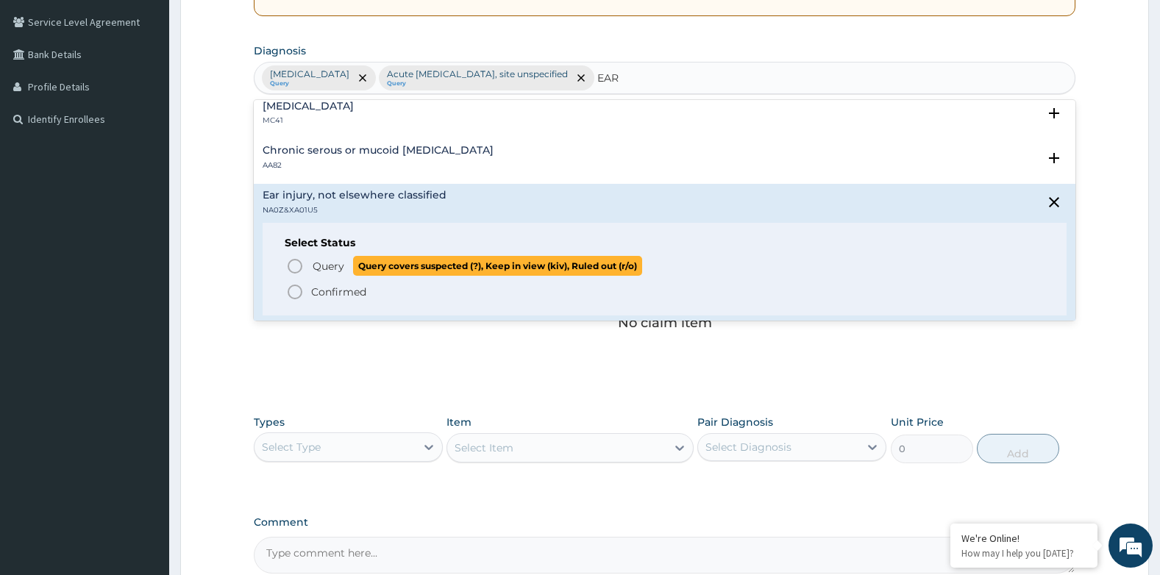
click at [333, 271] on span "Query" at bounding box center [329, 266] width 32 height 15
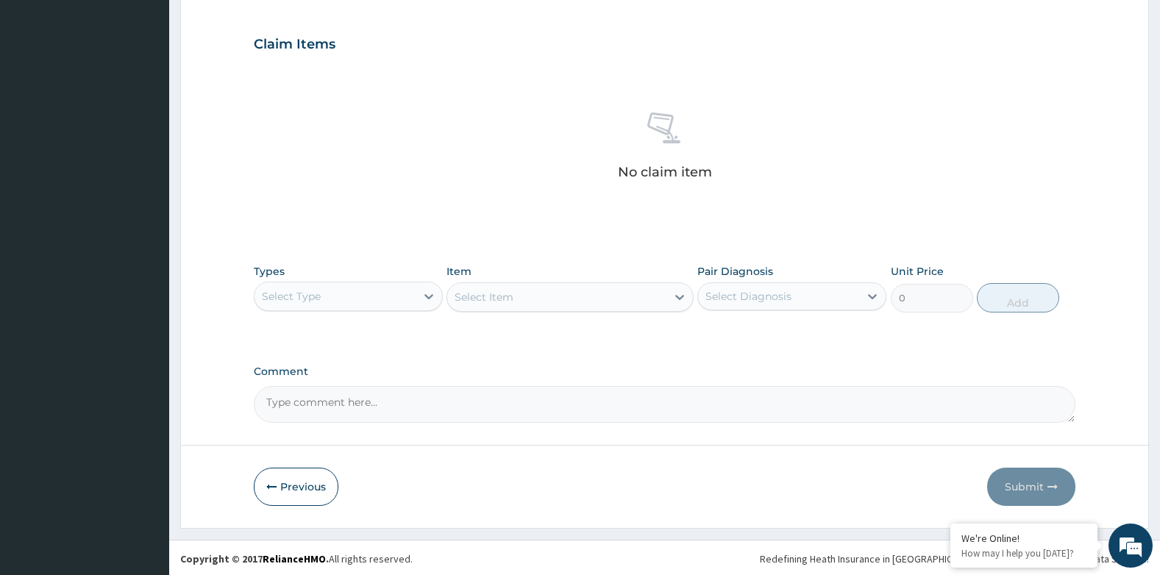
scroll to position [486, 0]
click at [345, 294] on div "Select Type" at bounding box center [335, 294] width 161 height 24
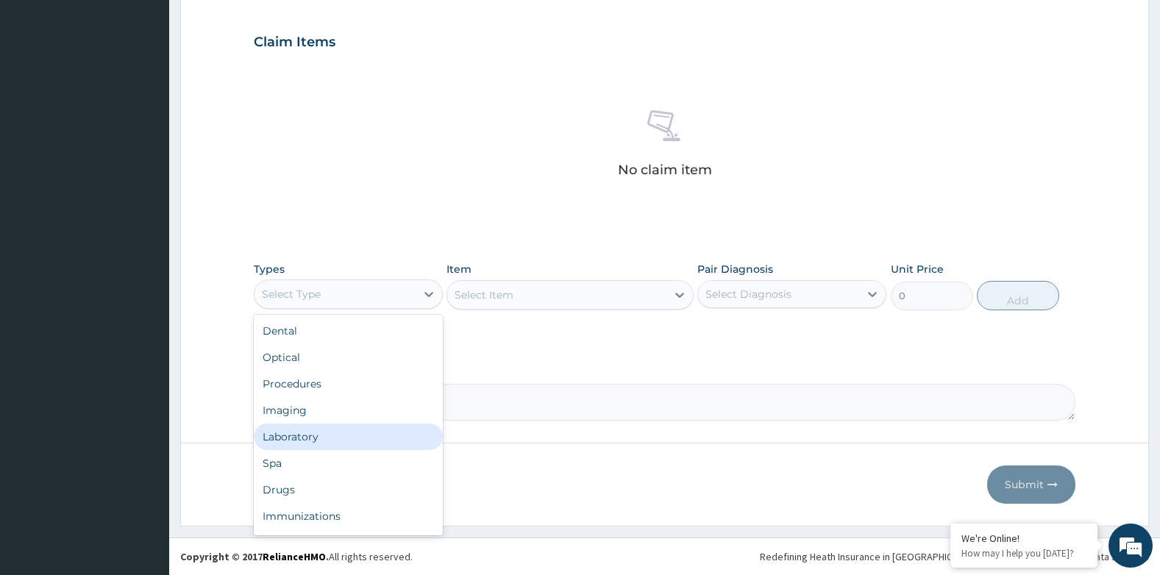
click at [302, 429] on div "Laboratory" at bounding box center [348, 437] width 189 height 26
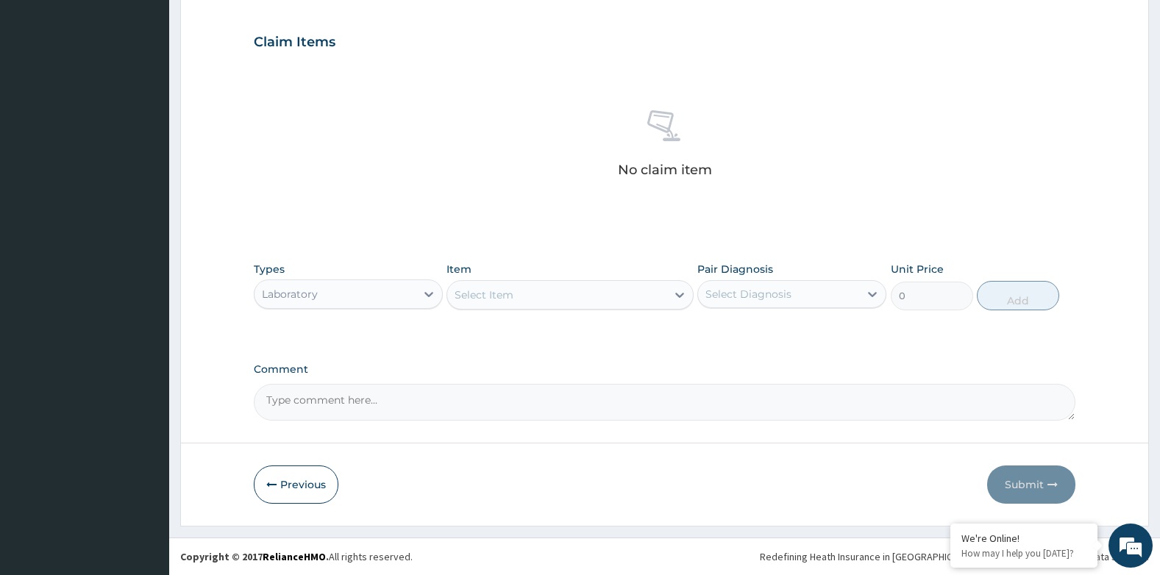
click at [575, 291] on div "Select Item" at bounding box center [556, 295] width 218 height 24
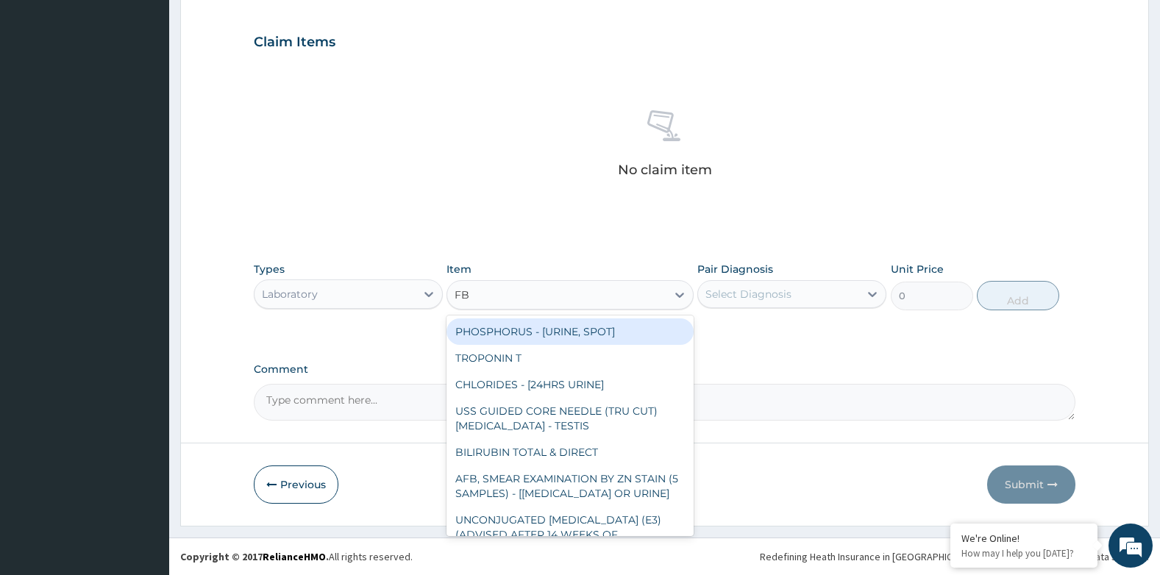
type input "FBC"
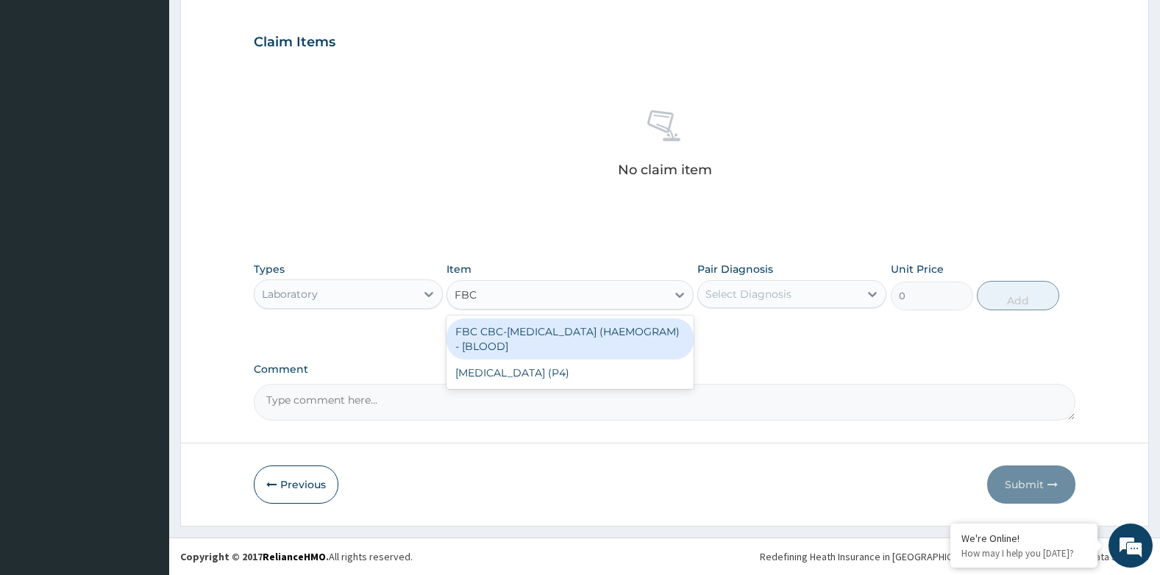
click at [540, 333] on div "FBC CBC-COMPLETE BLOOD COUNT (HAEMOGRAM) - [BLOOD]" at bounding box center [570, 339] width 246 height 41
type input "4600"
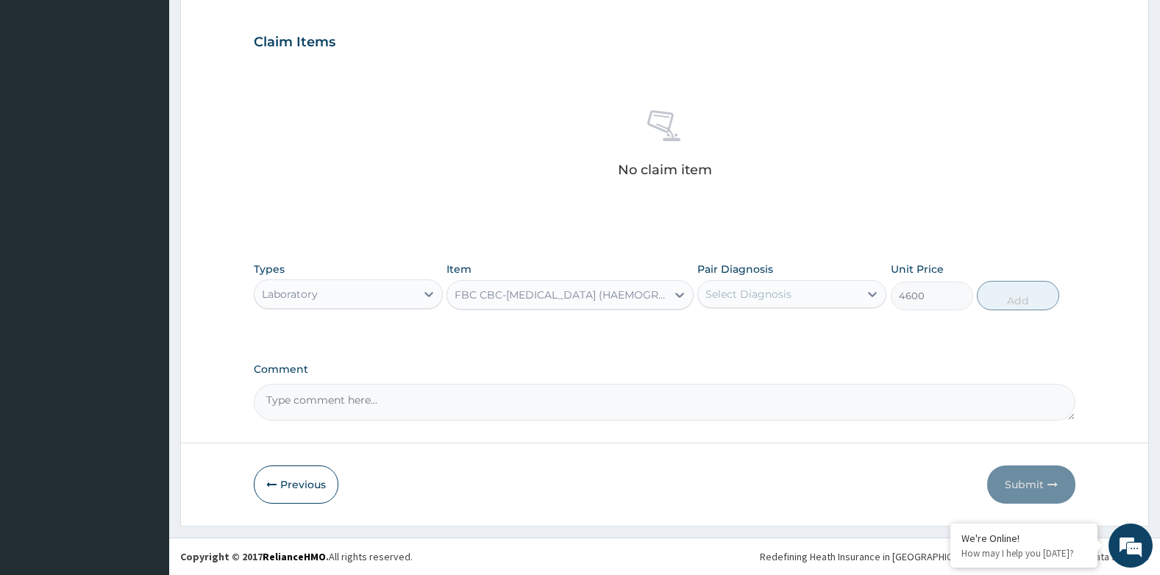
click at [763, 289] on div "Select Diagnosis" at bounding box center [748, 294] width 86 height 15
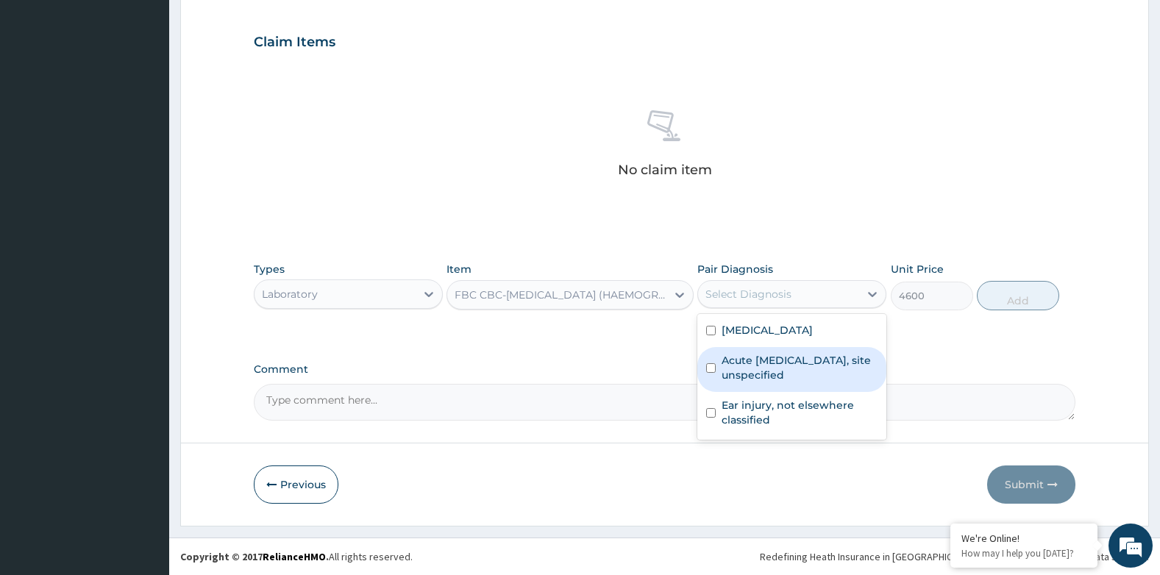
click at [800, 365] on label "Acute upper respiratory infection, site unspecified" at bounding box center [800, 367] width 156 height 29
checkbox input "true"
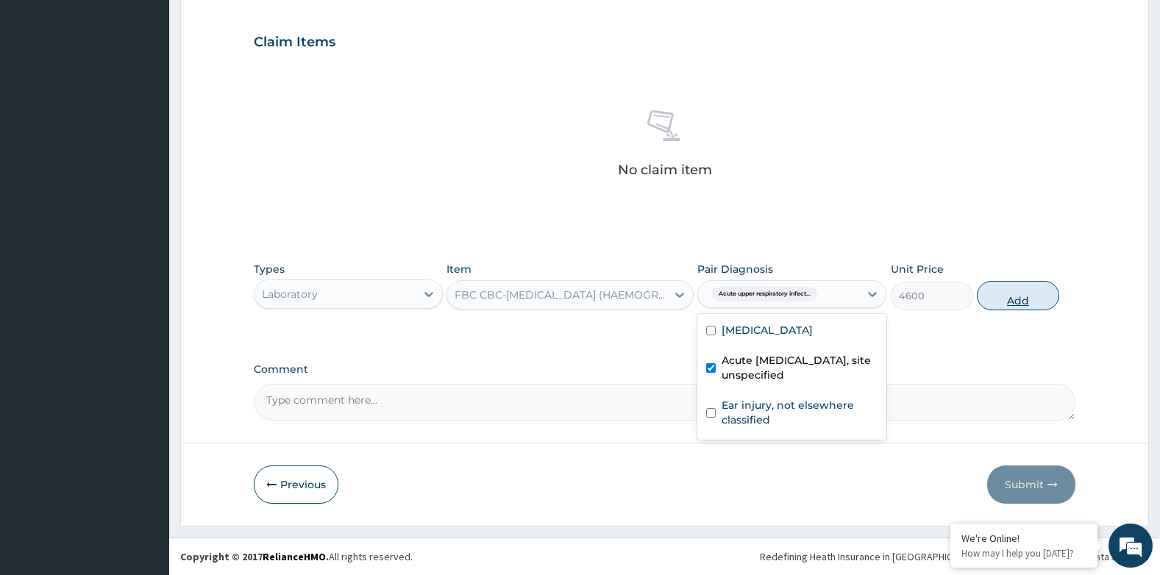
click at [1040, 299] on button "Add" at bounding box center [1018, 295] width 82 height 29
type input "0"
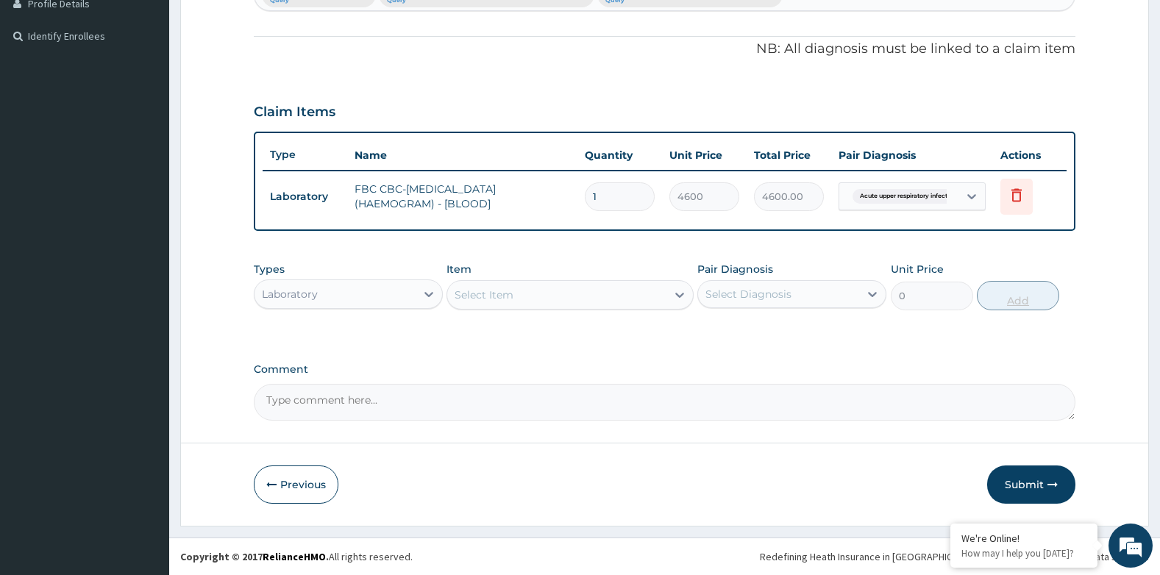
scroll to position [416, 0]
click at [507, 300] on div "Select Item" at bounding box center [484, 295] width 59 height 15
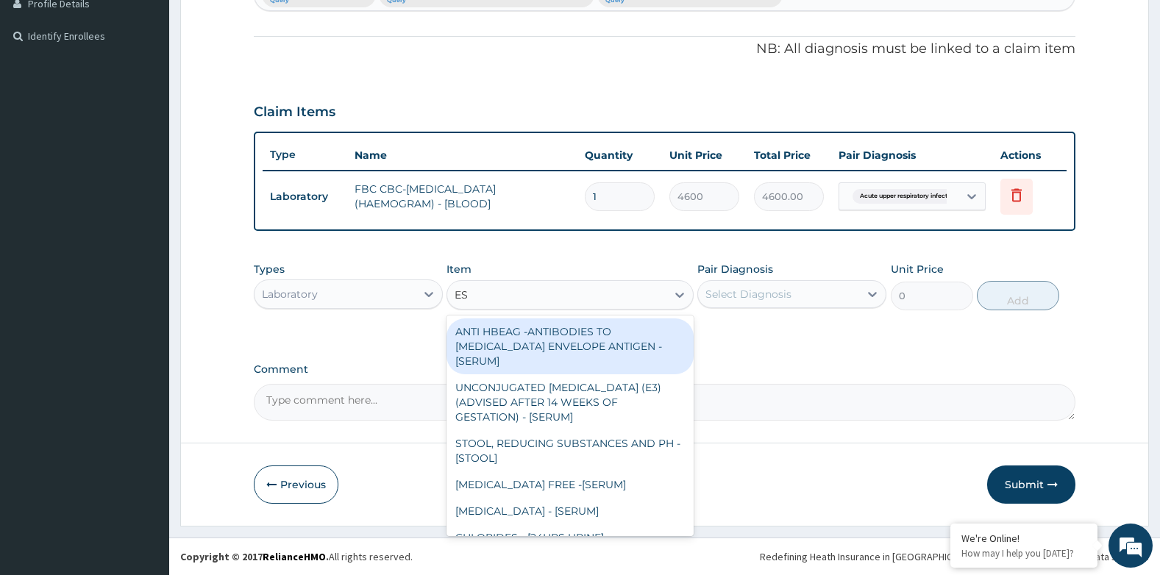
type input "ESR"
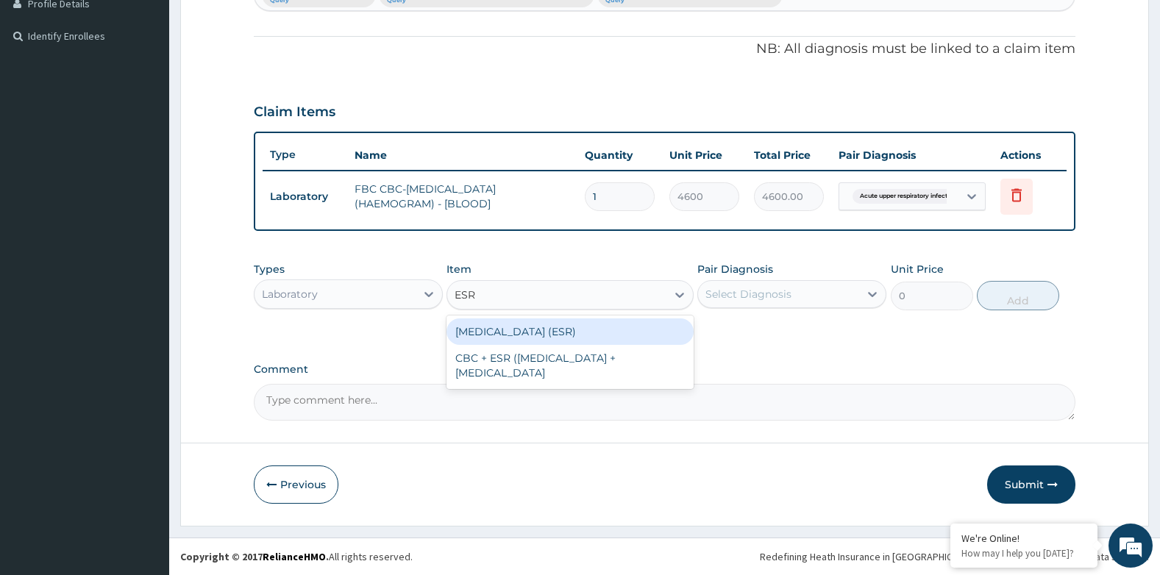
click at [519, 323] on div "ERYTHROCYTE SEDIMENTATION RATE (ESR)" at bounding box center [570, 332] width 246 height 26
type input "2875"
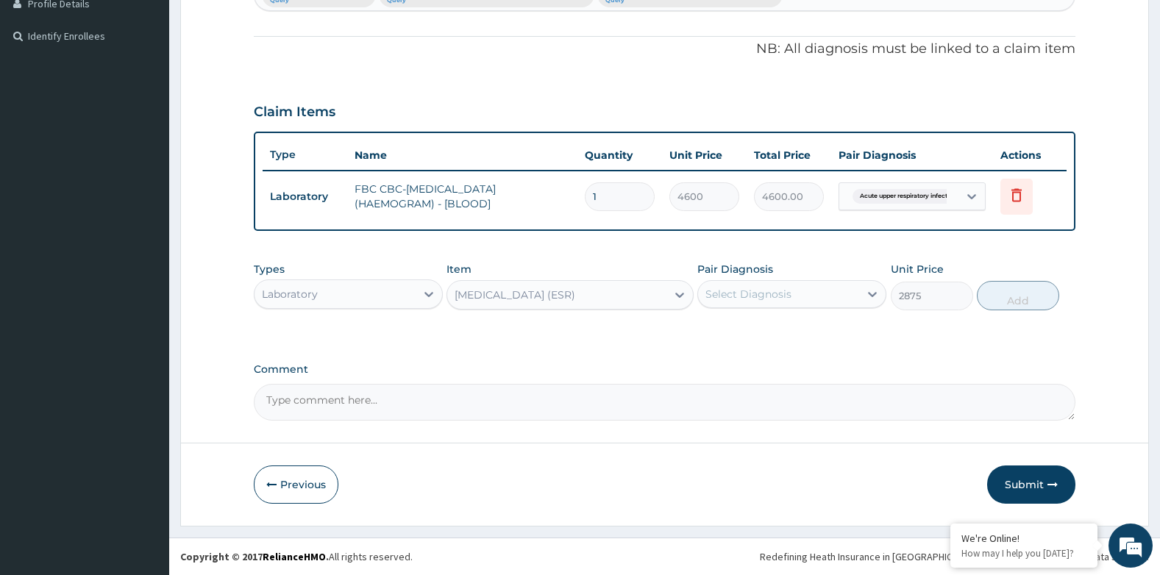
click at [756, 288] on div "Select Diagnosis" at bounding box center [748, 294] width 86 height 15
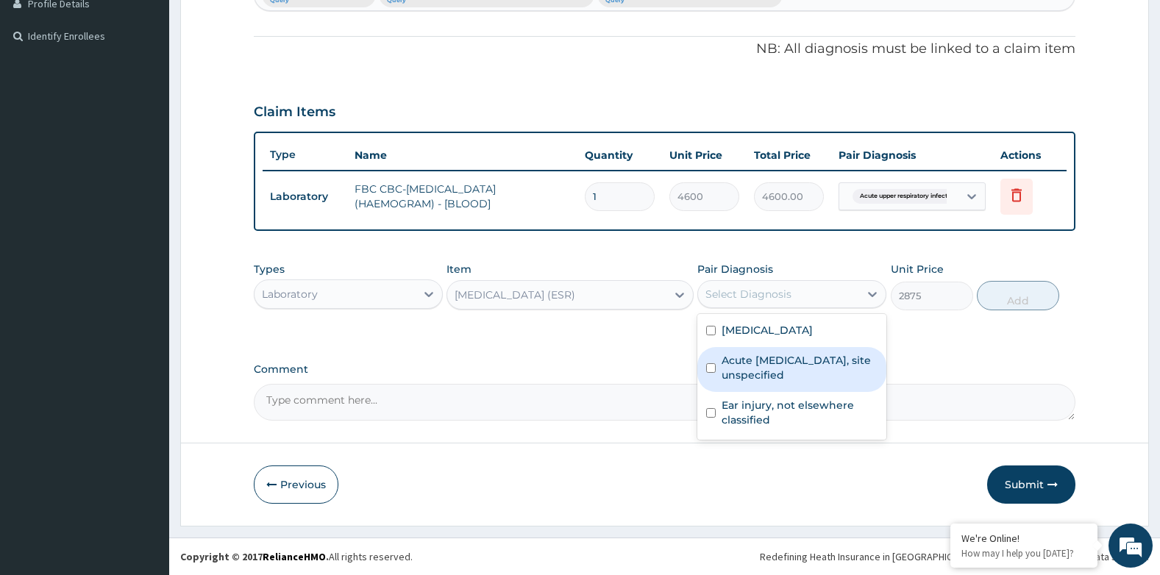
click at [786, 356] on label "Acute upper respiratory infection, site unspecified" at bounding box center [800, 367] width 156 height 29
checkbox input "true"
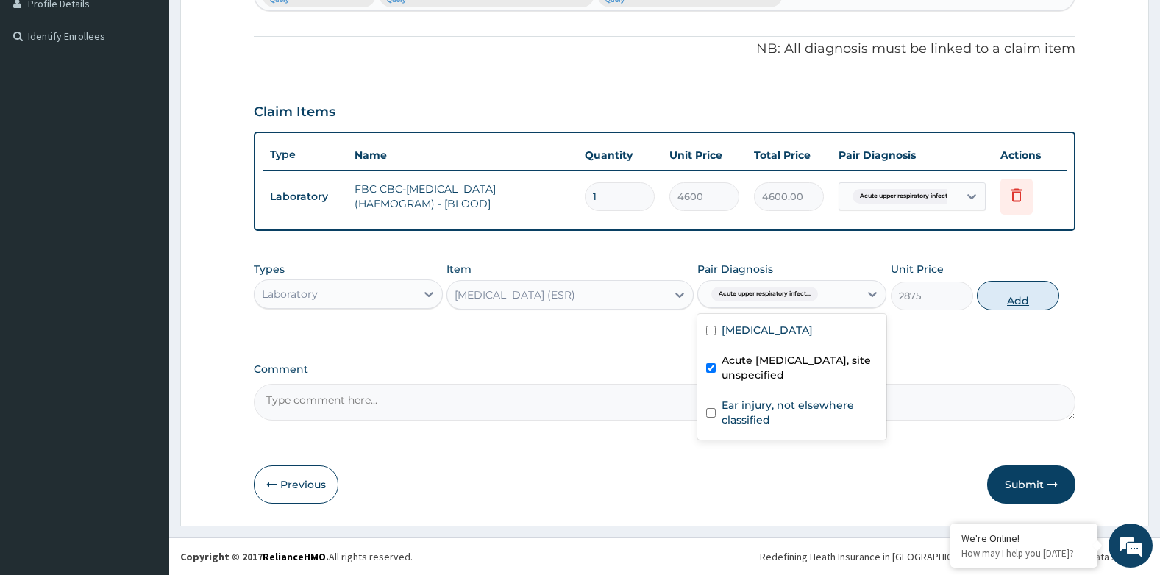
click at [1021, 294] on button "Add" at bounding box center [1018, 295] width 82 height 29
type input "0"
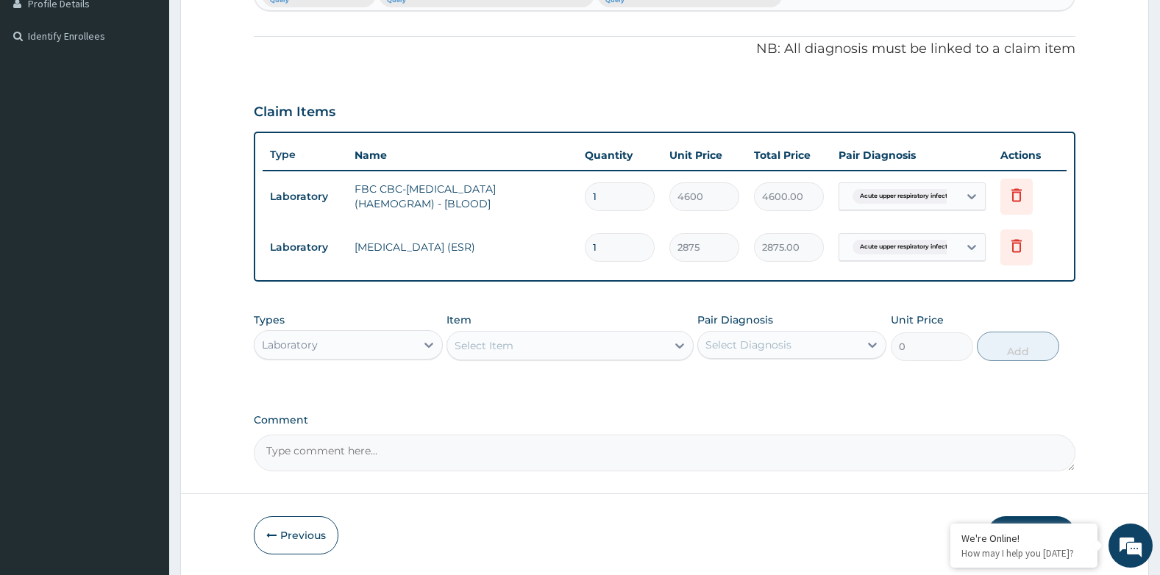
click at [482, 356] on div "Select Item" at bounding box center [556, 346] width 218 height 24
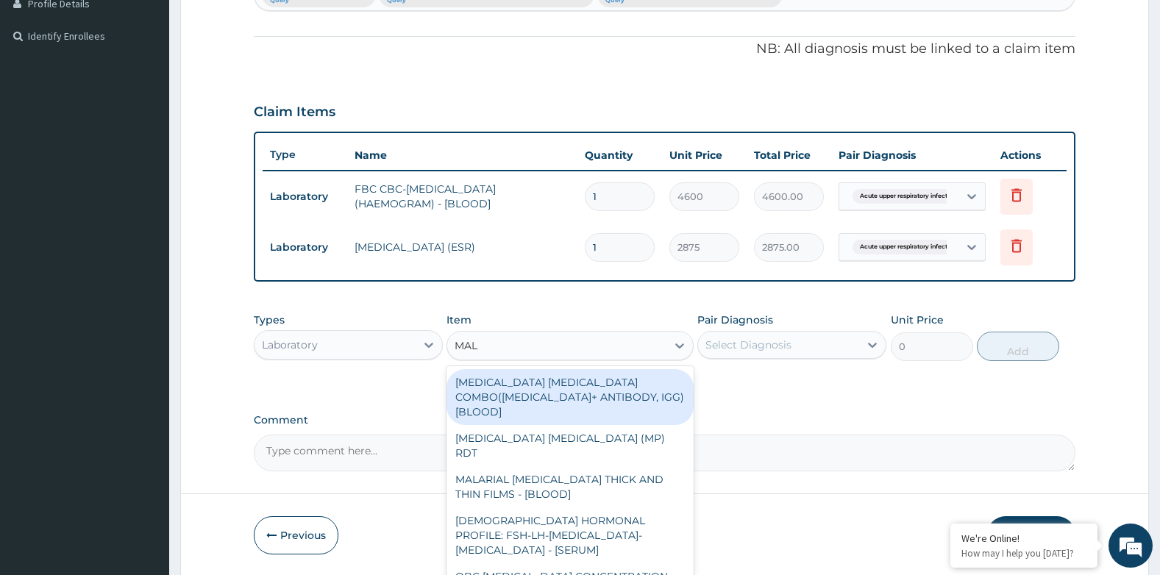
type input "MALA"
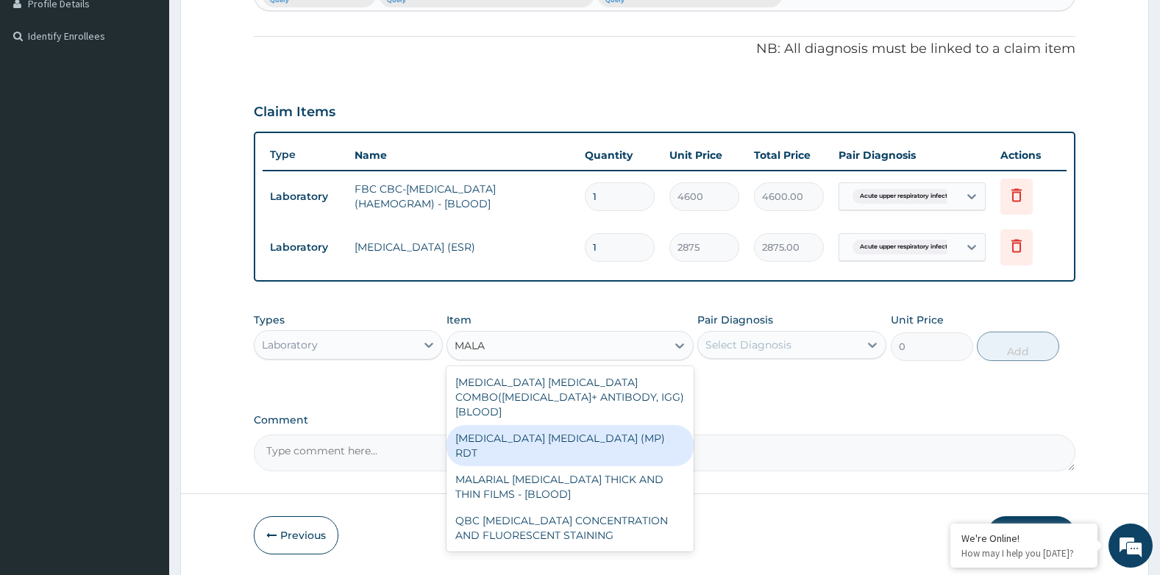
drag, startPoint x: 547, startPoint y: 419, endPoint x: 551, endPoint y: 410, distance: 9.9
click at [547, 425] on div "MALARIA PARASITE (MP) RDT" at bounding box center [570, 445] width 246 height 41
type input "1724.9999999999998"
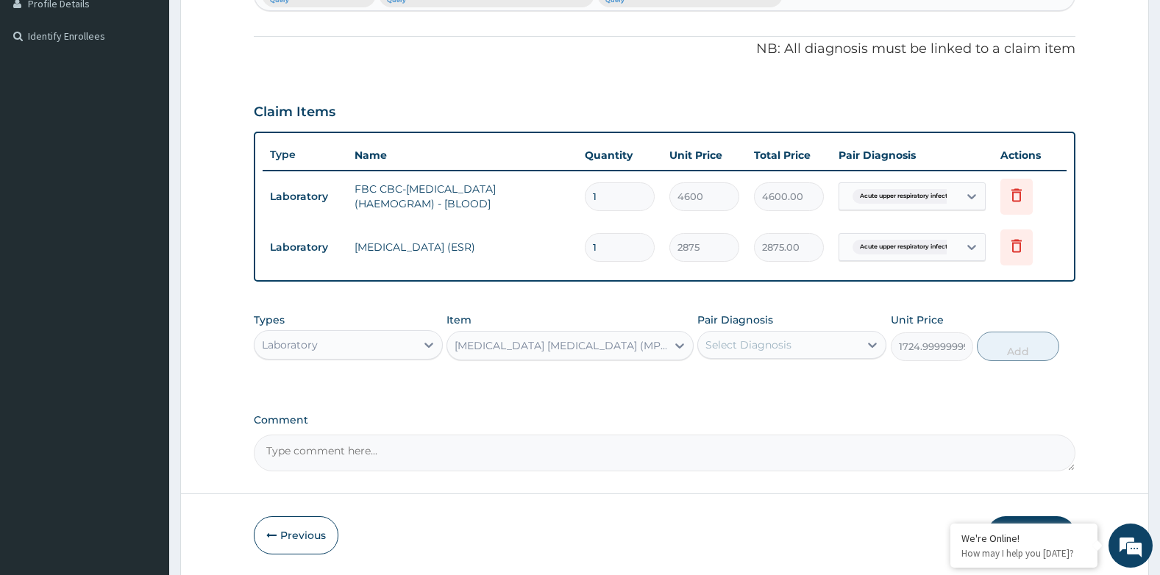
click at [747, 349] on div "Select Diagnosis" at bounding box center [748, 345] width 86 height 15
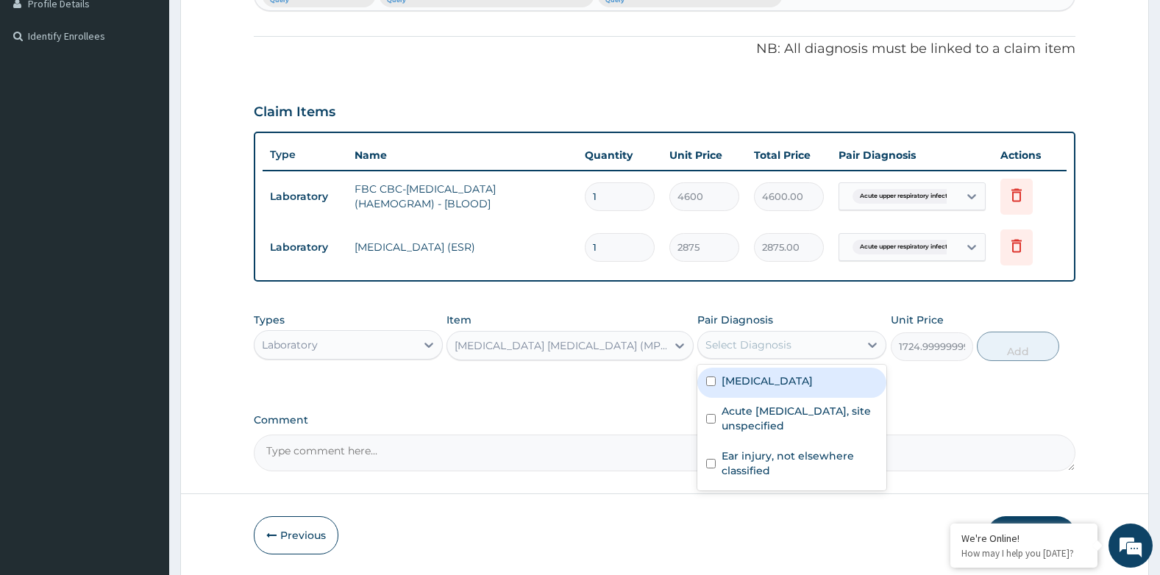
click at [767, 382] on label "Malaria, unspecified" at bounding box center [767, 381] width 91 height 15
checkbox input "true"
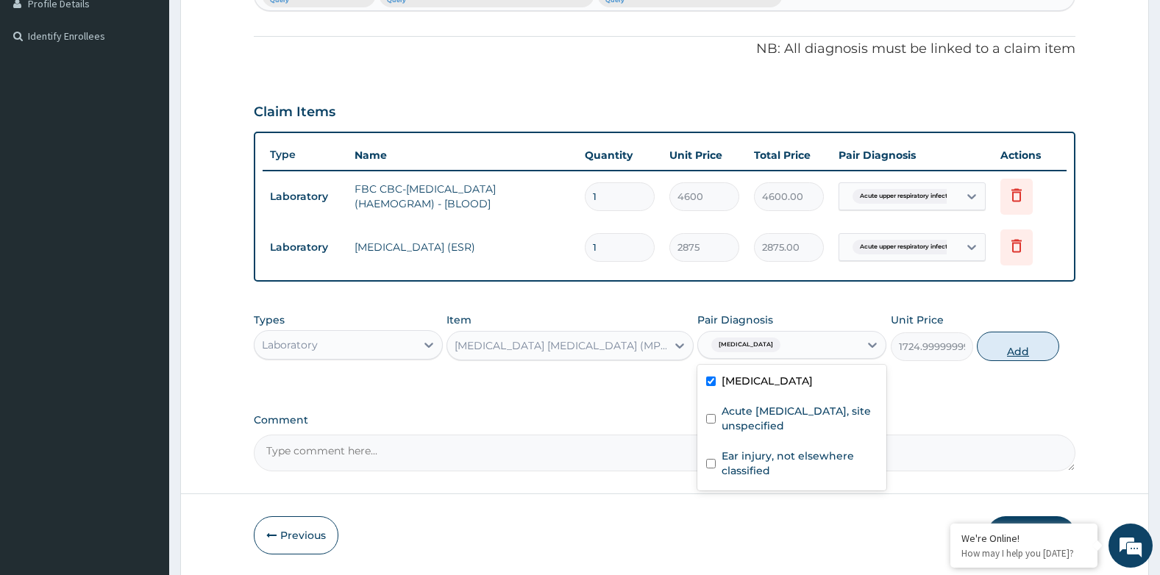
click at [1017, 343] on button "Add" at bounding box center [1018, 346] width 82 height 29
type input "0"
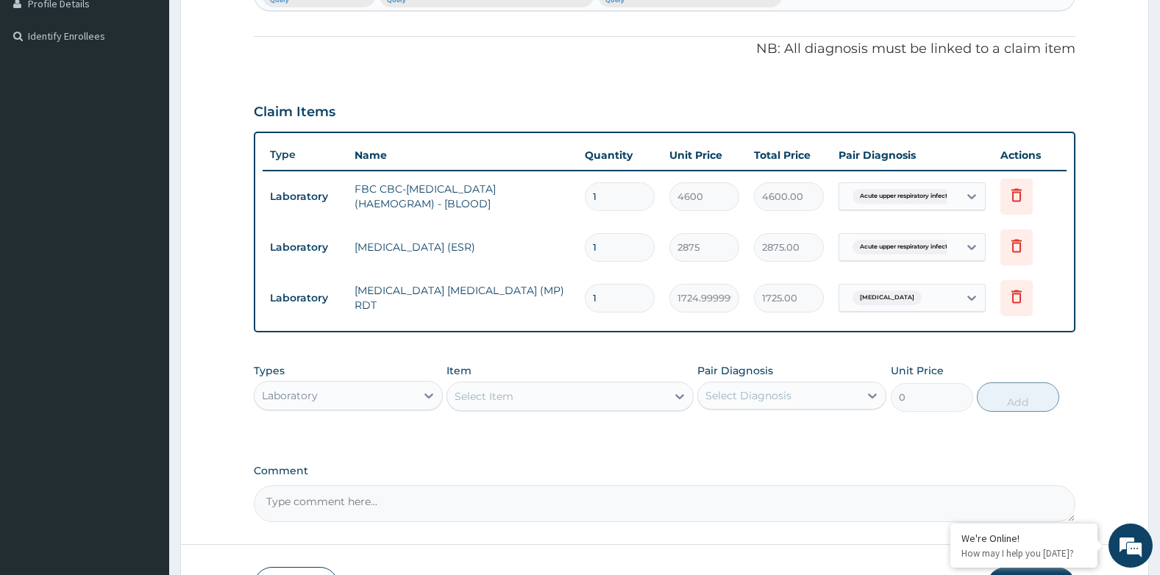
scroll to position [517, 0]
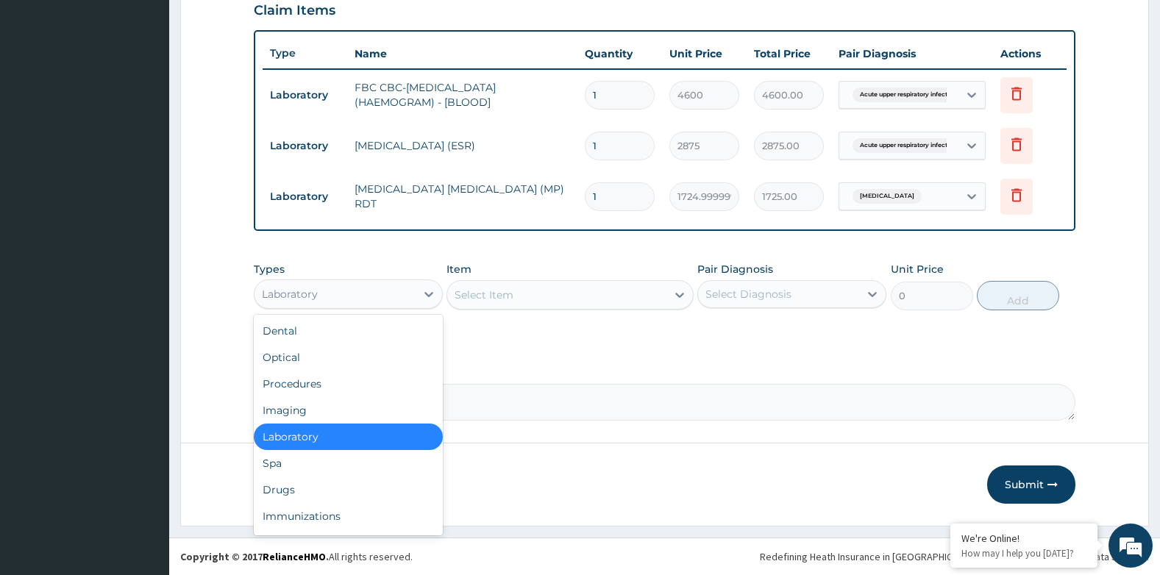
click at [286, 287] on div "Laboratory" at bounding box center [290, 294] width 56 height 15
click at [308, 388] on div "Procedures" at bounding box center [348, 384] width 189 height 26
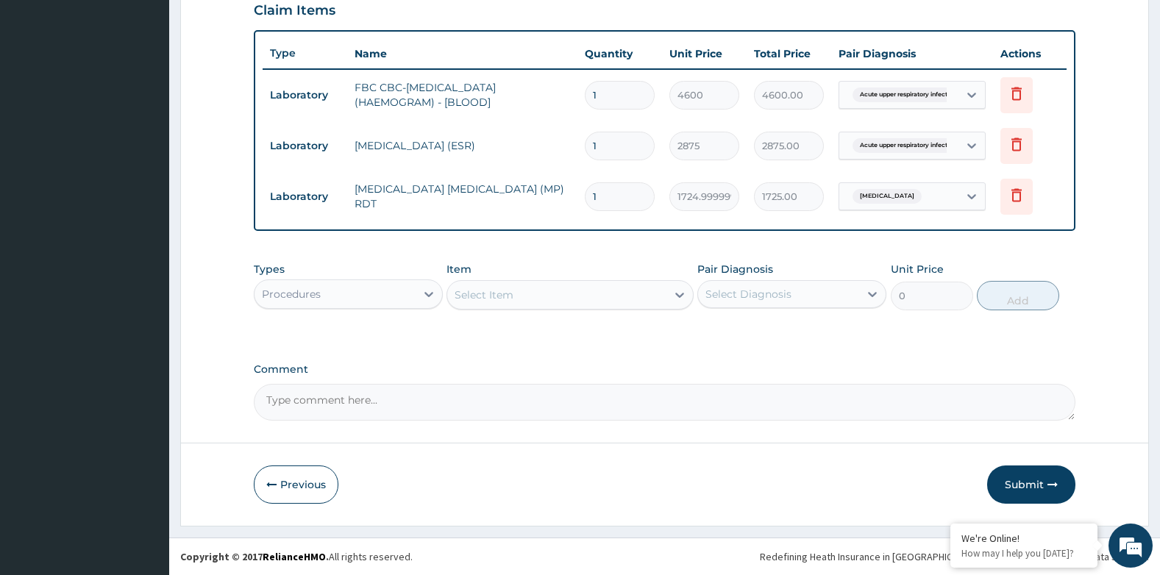
click at [505, 297] on div "Select Item" at bounding box center [484, 295] width 59 height 15
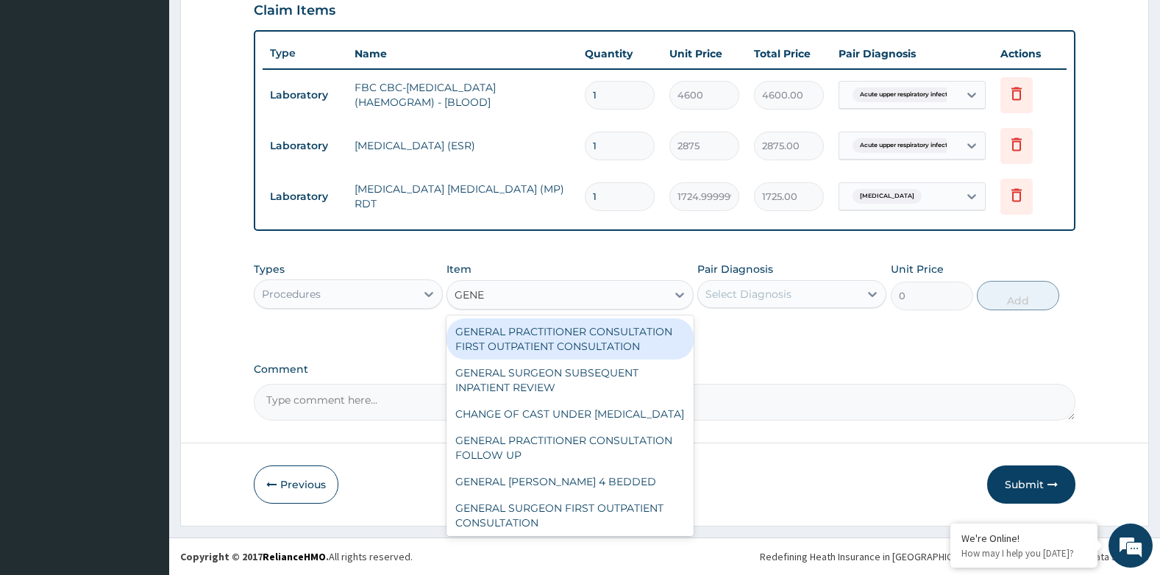
type input "GENER"
click at [534, 335] on div "GENERAL PRACTITIONER CONSULTATION FIRST OUTPATIENT CONSULTATION" at bounding box center [570, 339] width 246 height 41
type input "3794.9999999999995"
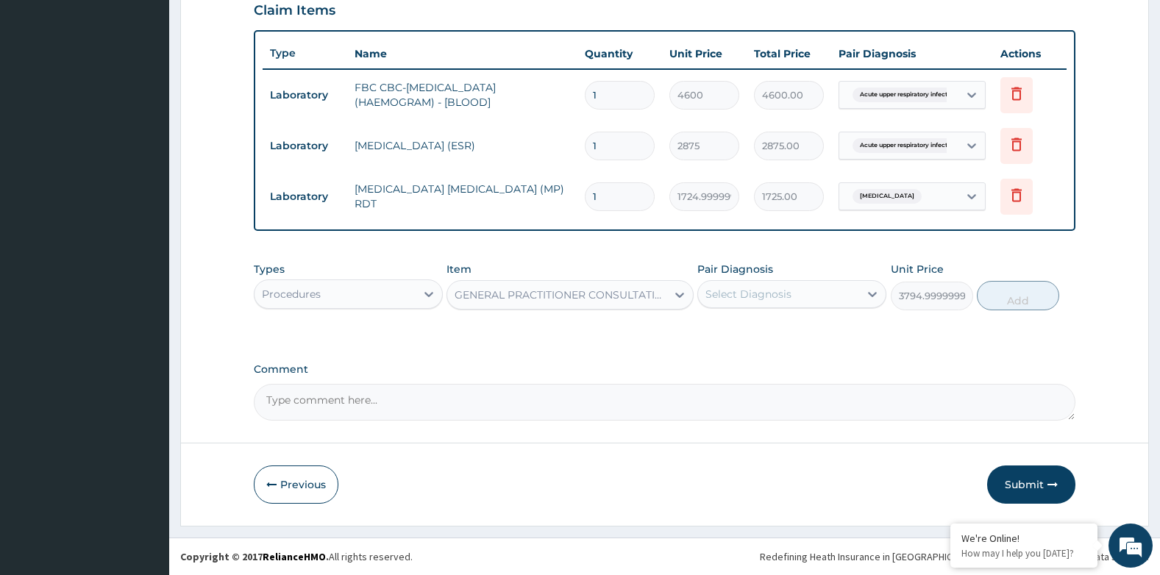
click at [728, 299] on div "Select Diagnosis" at bounding box center [748, 294] width 86 height 15
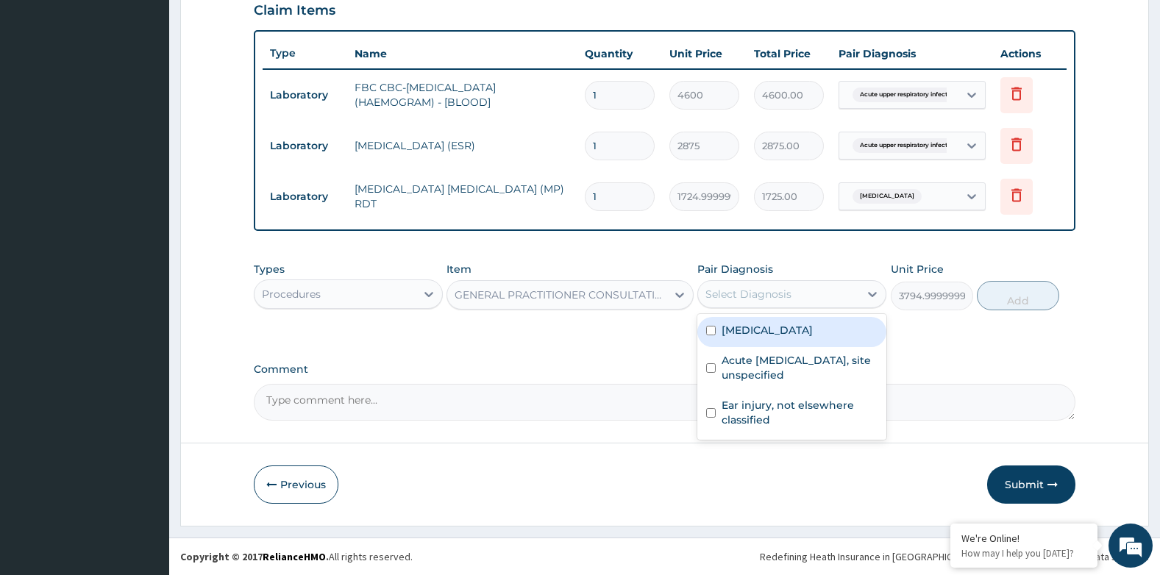
click at [736, 333] on label "Malaria, unspecified" at bounding box center [767, 330] width 91 height 15
checkbox input "true"
click at [1003, 296] on button "Add" at bounding box center [1018, 295] width 82 height 29
type input "0"
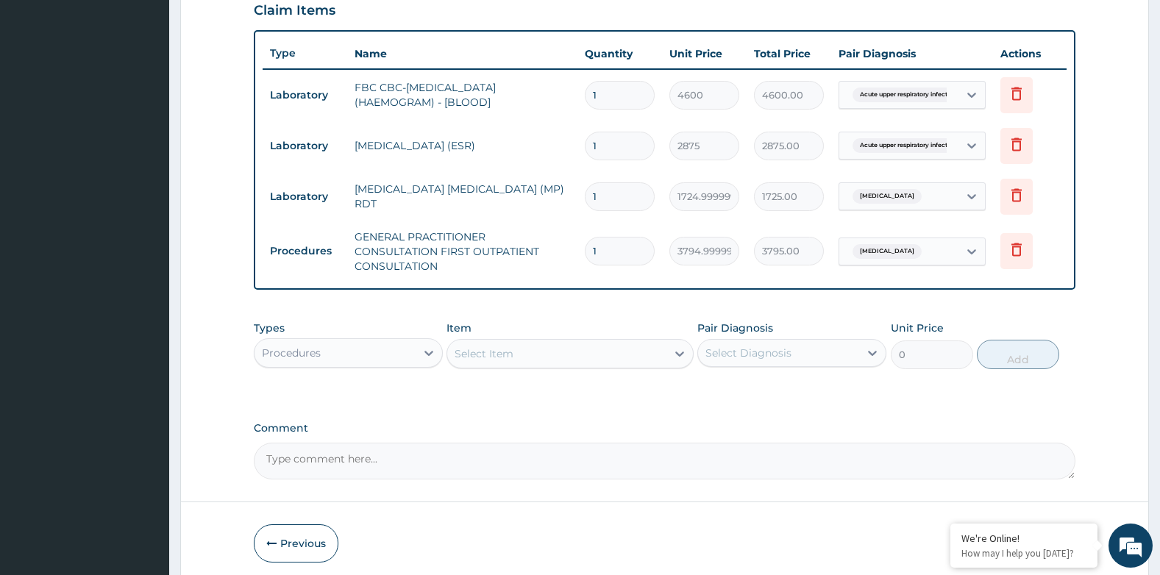
scroll to position [576, 0]
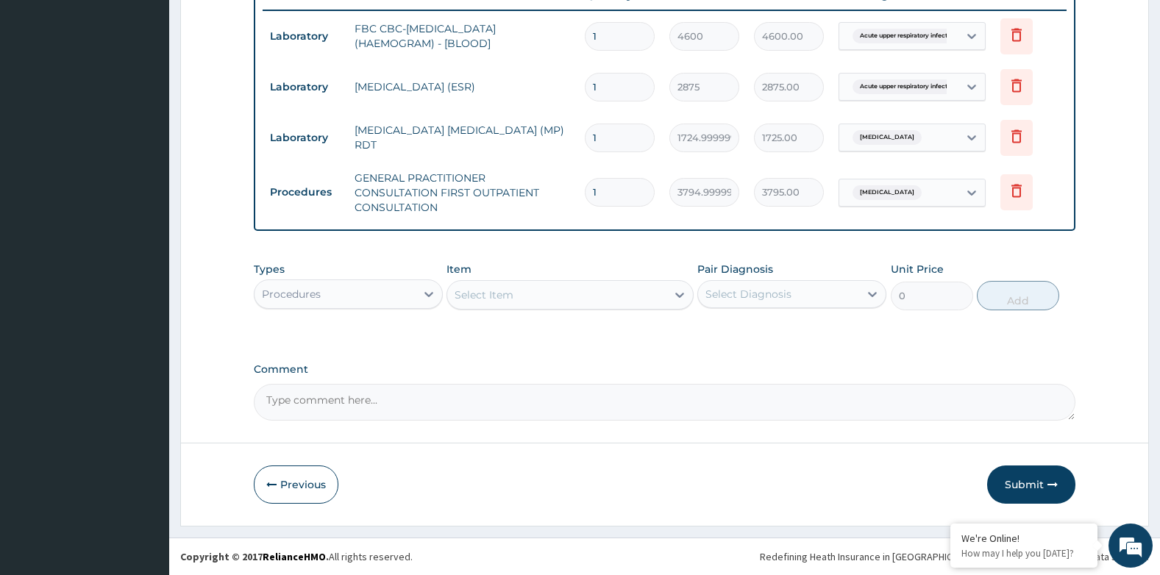
click at [334, 299] on div "Procedures" at bounding box center [335, 294] width 161 height 24
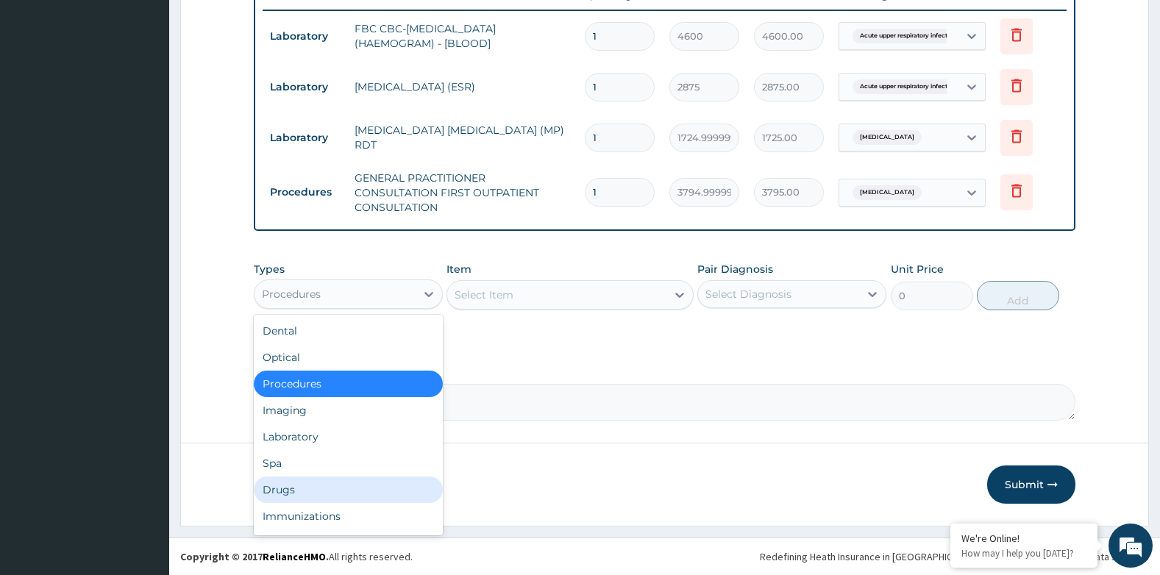
click at [288, 488] on div "Drugs" at bounding box center [348, 490] width 189 height 26
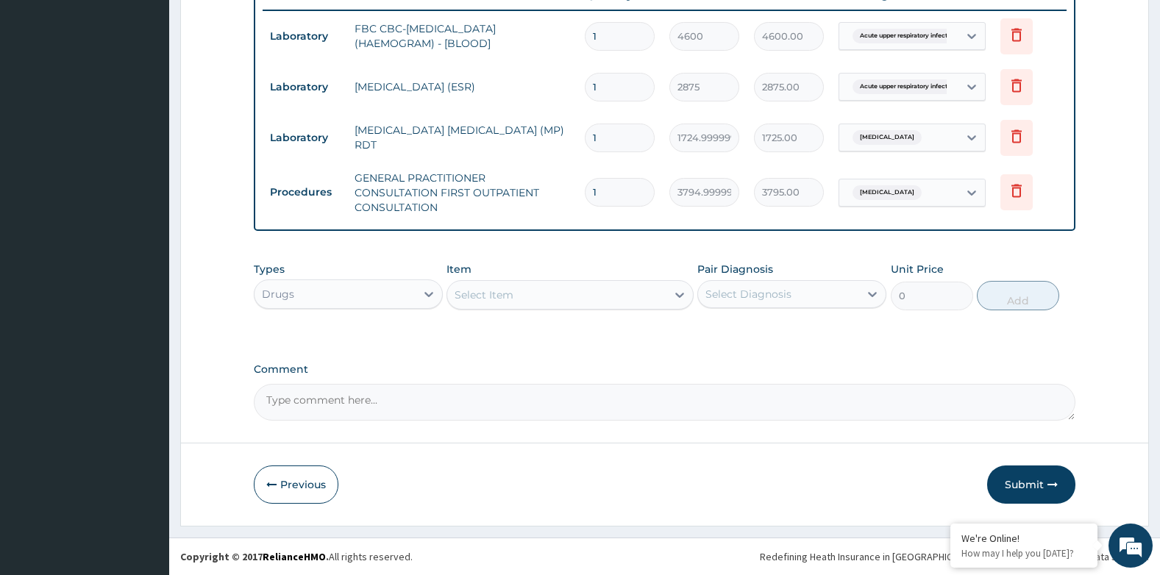
click at [552, 291] on div "Select Item" at bounding box center [556, 295] width 218 height 24
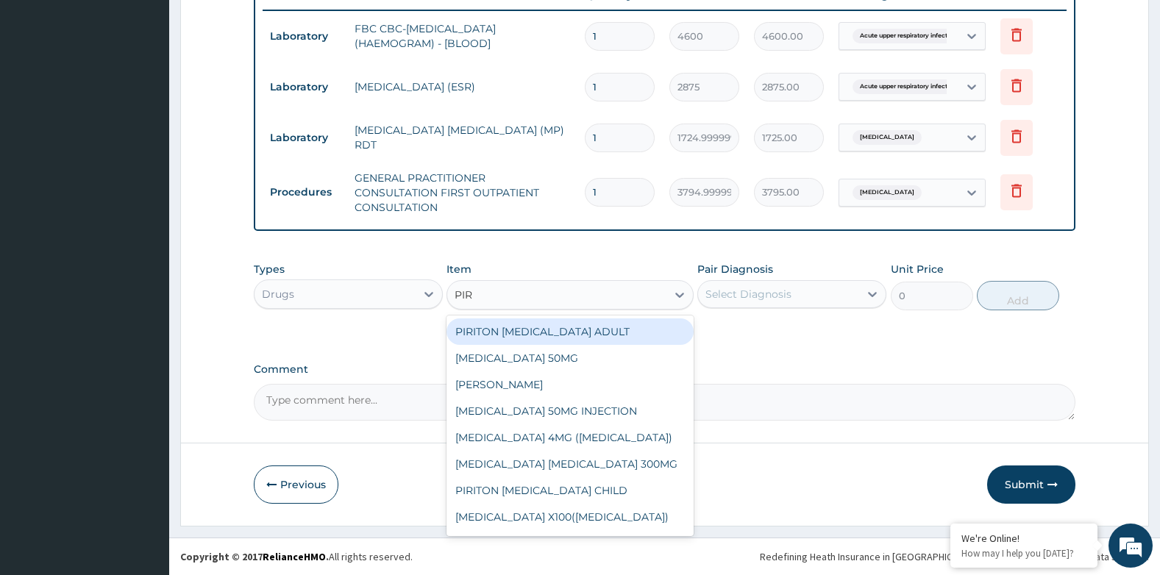
type input "PIRI"
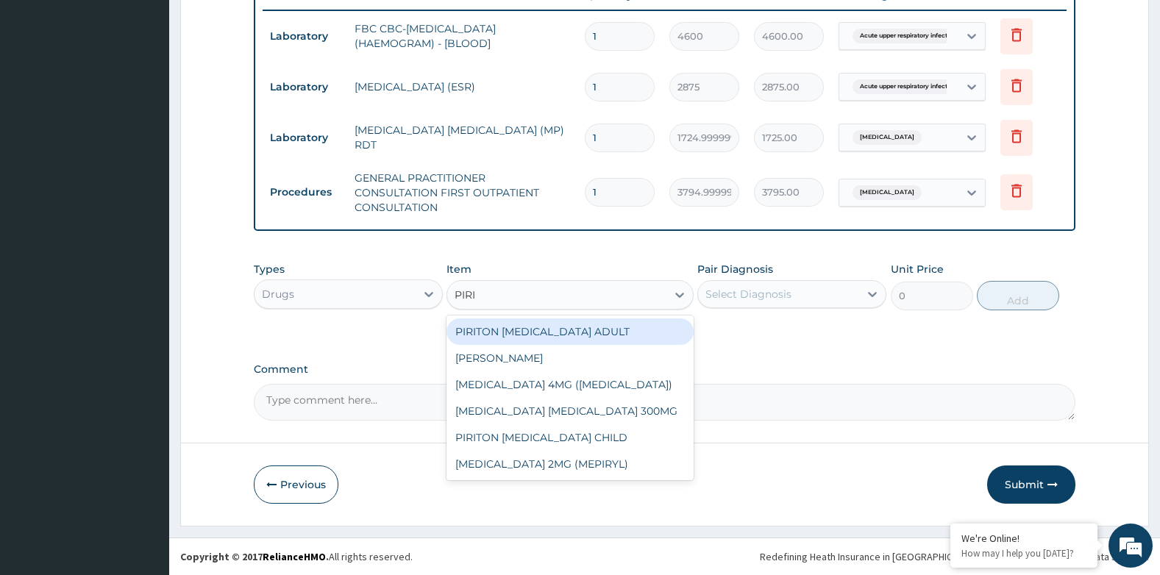
click at [565, 328] on div "PIRITON [MEDICAL_DATA] ADULT" at bounding box center [570, 332] width 246 height 26
type input "1265"
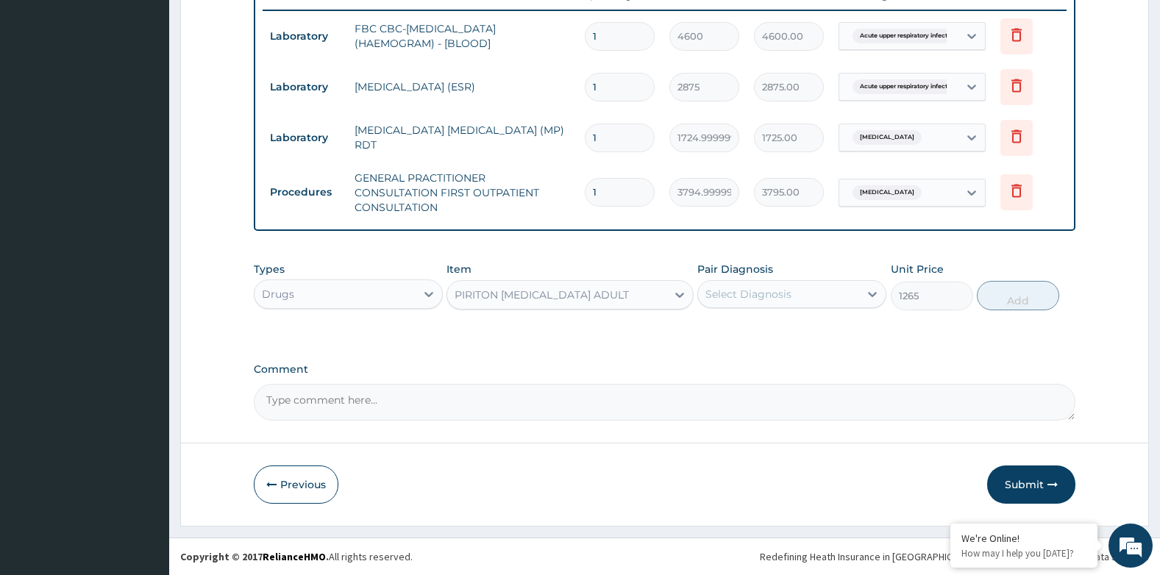
click at [783, 299] on div "Select Diagnosis" at bounding box center [748, 294] width 86 height 15
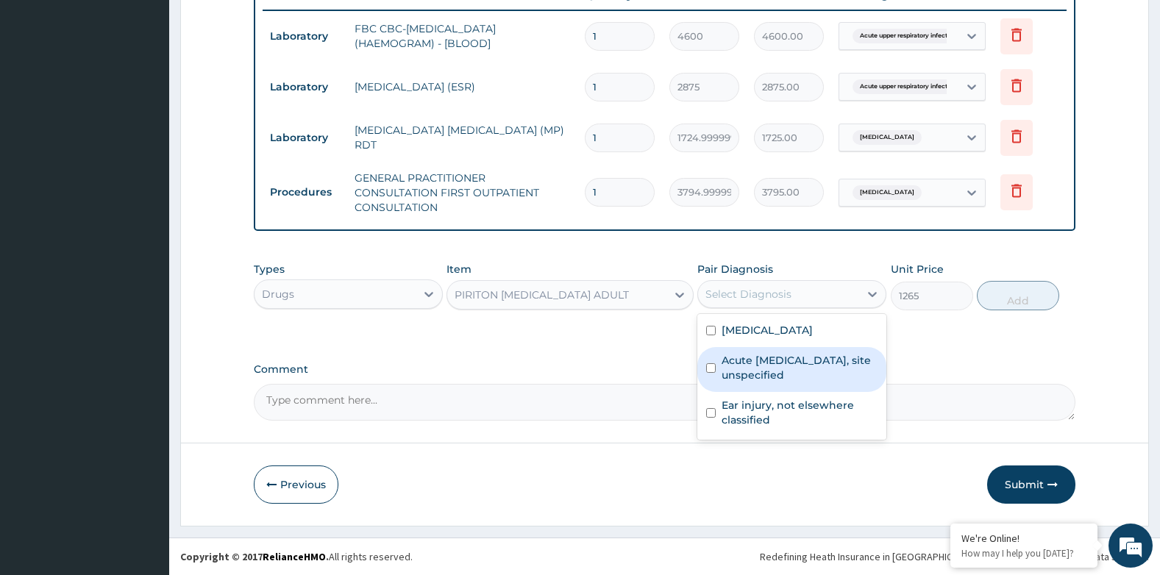
click at [785, 382] on label "Acute upper respiratory infection, site unspecified" at bounding box center [800, 367] width 156 height 29
checkbox input "true"
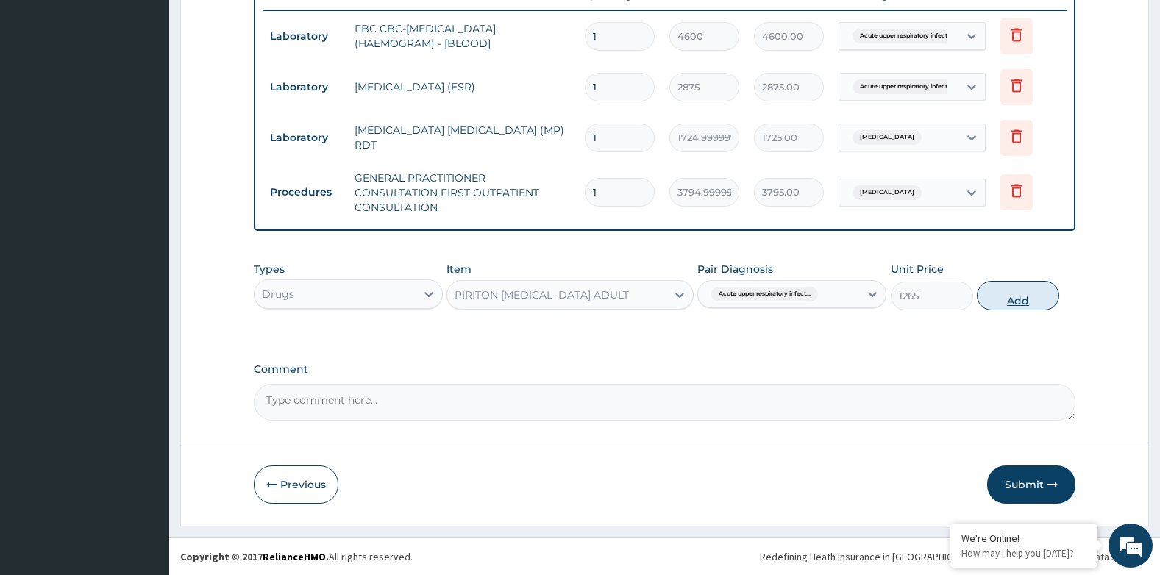
click at [1026, 296] on button "Add" at bounding box center [1018, 295] width 82 height 29
type input "0"
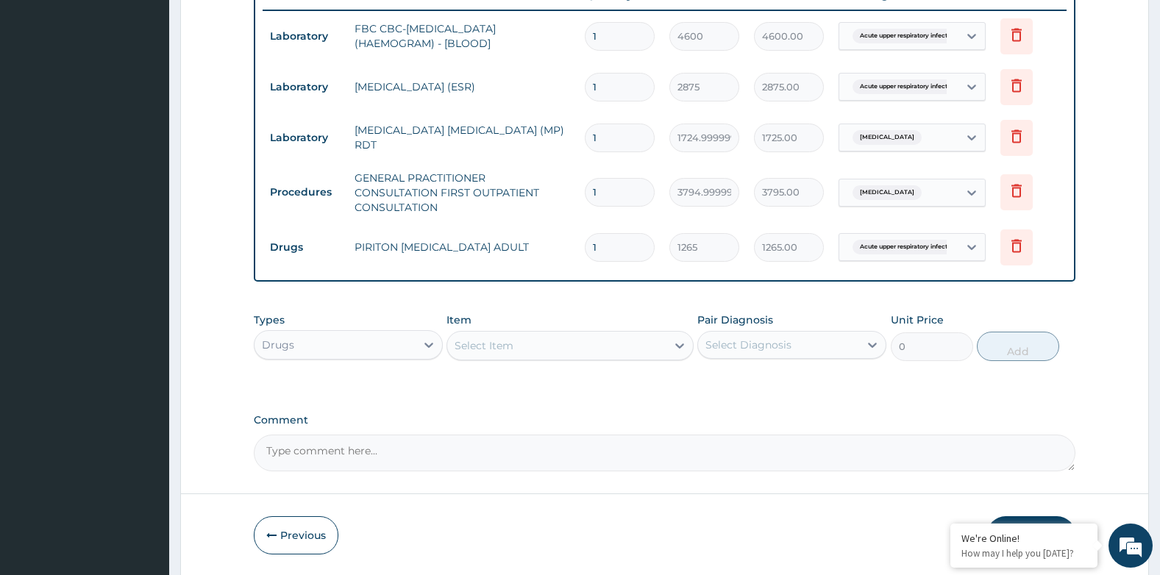
click at [509, 340] on div "Select Item" at bounding box center [484, 345] width 59 height 15
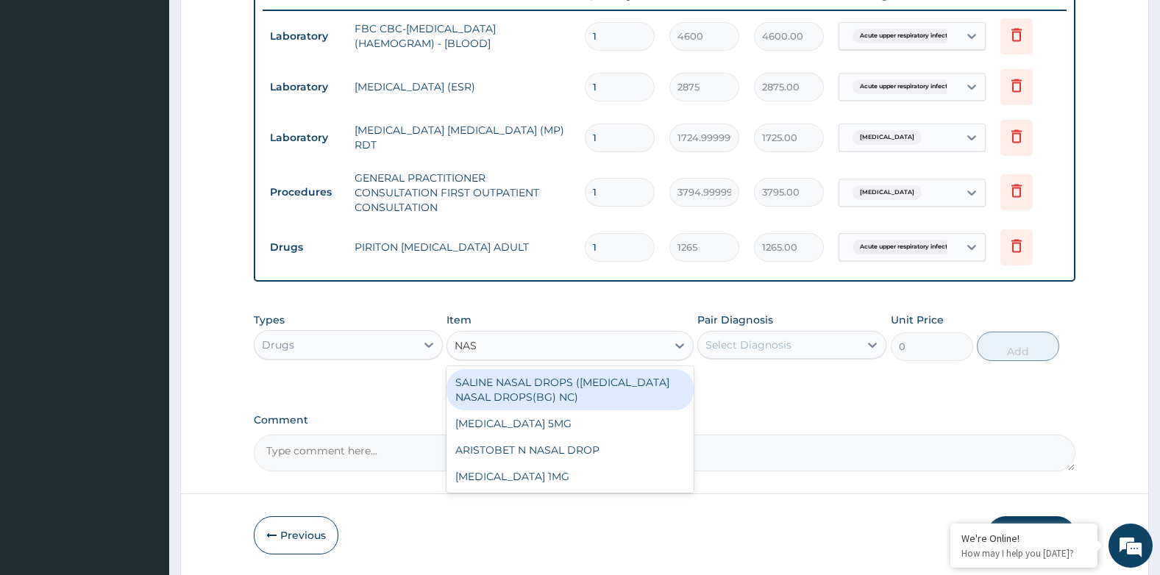
type input "NASA"
click at [552, 388] on div "SALINE NASAL DROPS ([MEDICAL_DATA] NASAL DROPS(BG) NC)" at bounding box center [570, 389] width 246 height 41
type input "1265"
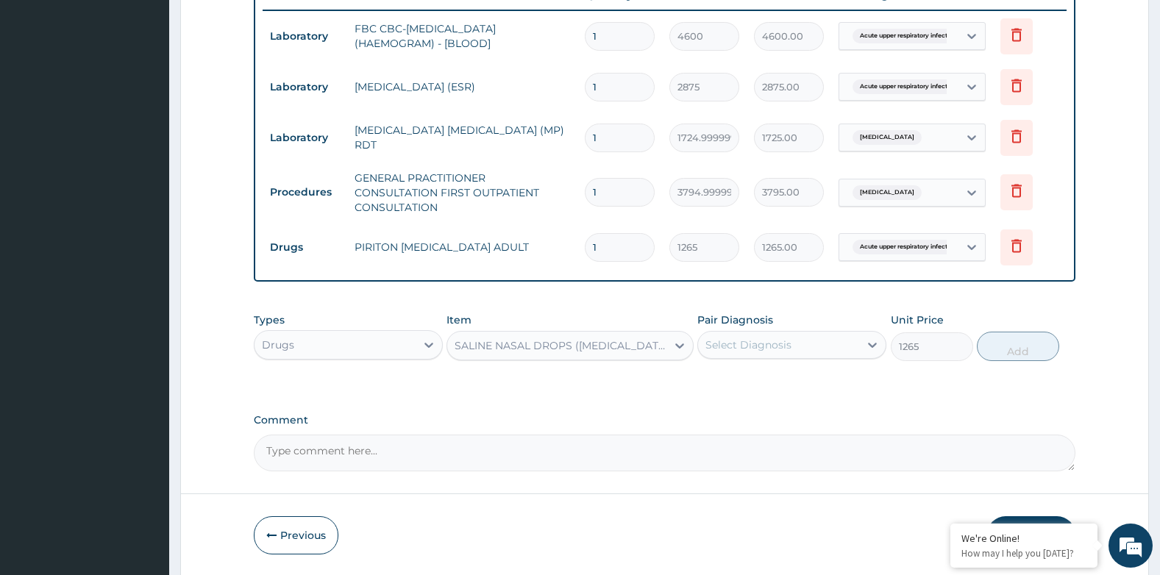
click at [750, 346] on div "Select Diagnosis" at bounding box center [748, 345] width 86 height 15
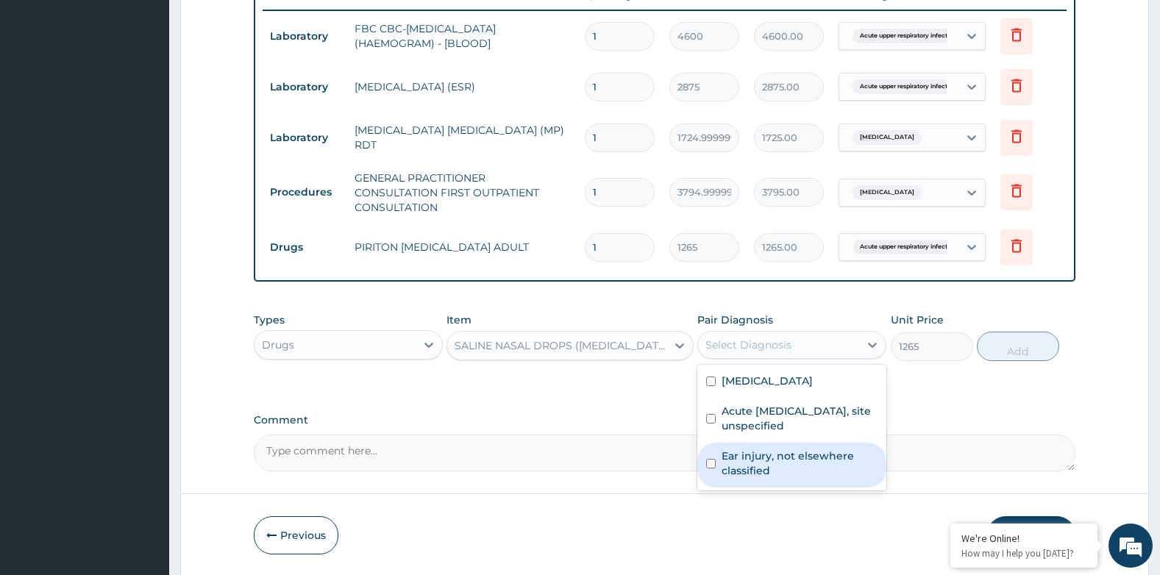
click at [763, 452] on label "Ear injury, not elsewhere classified" at bounding box center [800, 463] width 156 height 29
checkbox input "true"
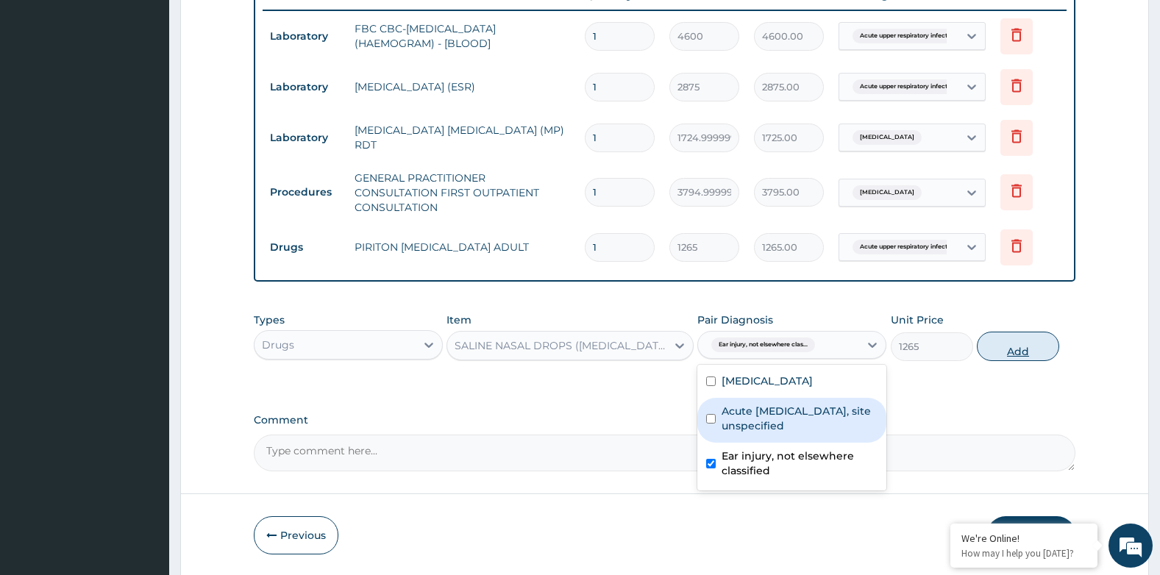
click at [1039, 346] on button "Add" at bounding box center [1018, 346] width 82 height 29
type input "0"
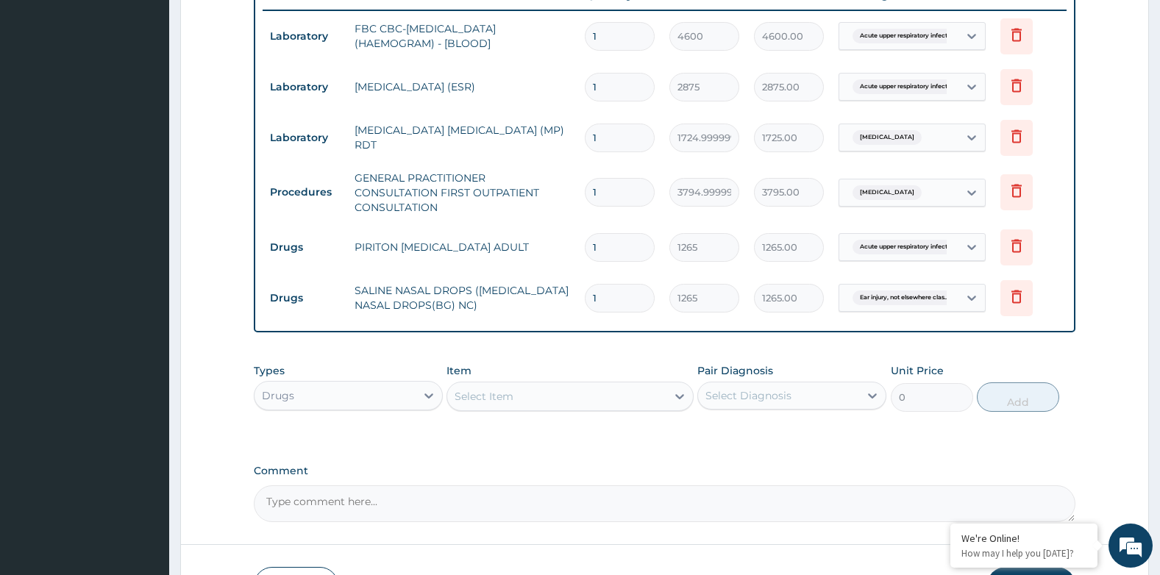
click at [505, 395] on div "Select Item" at bounding box center [484, 396] width 59 height 15
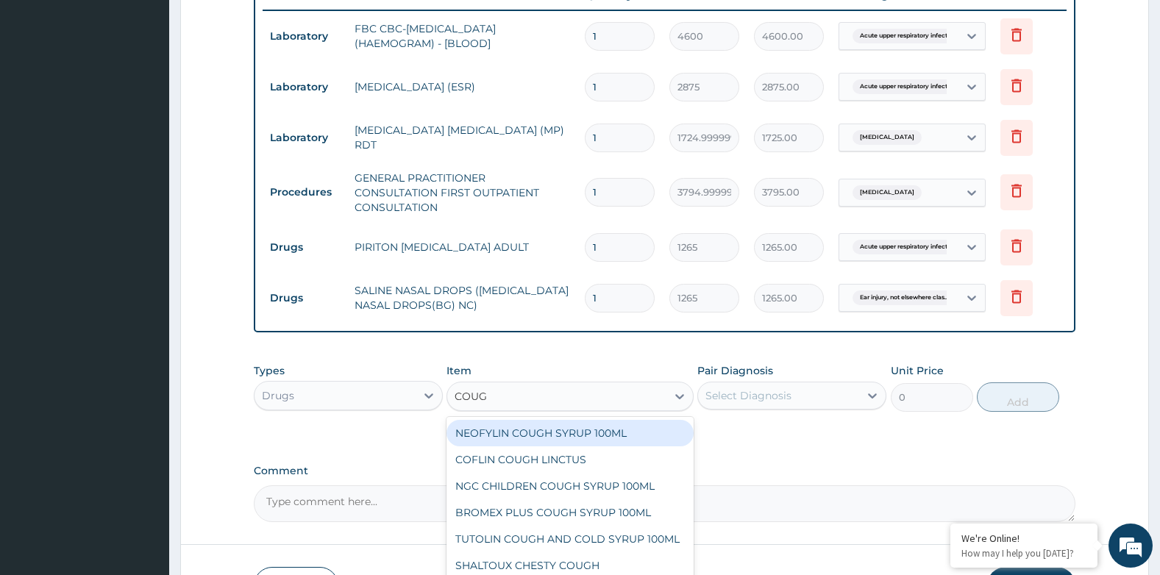
type input "COUGH"
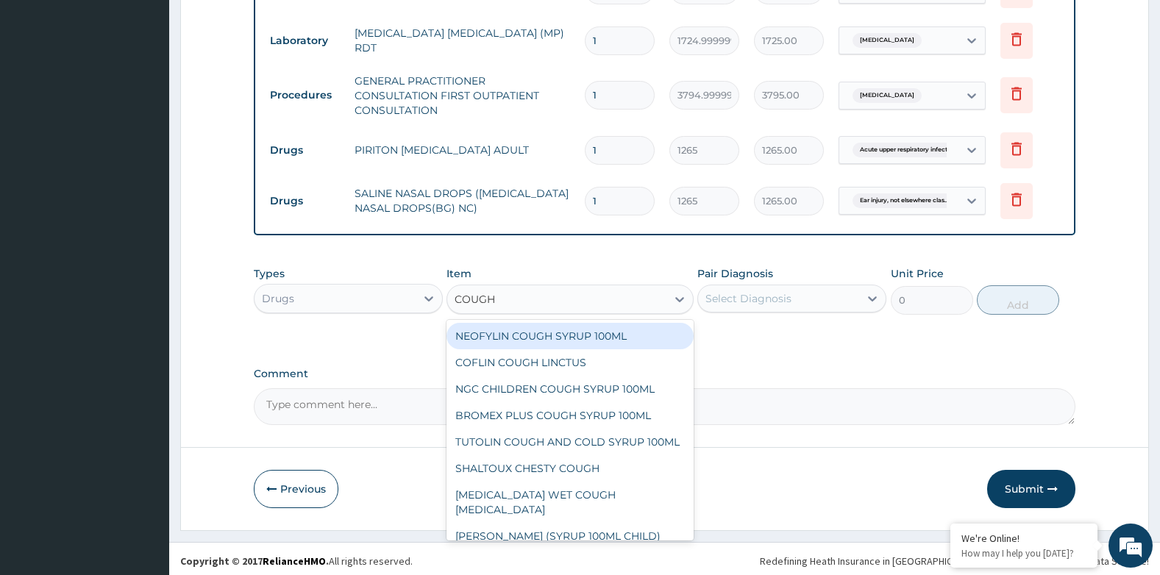
scroll to position [678, 0]
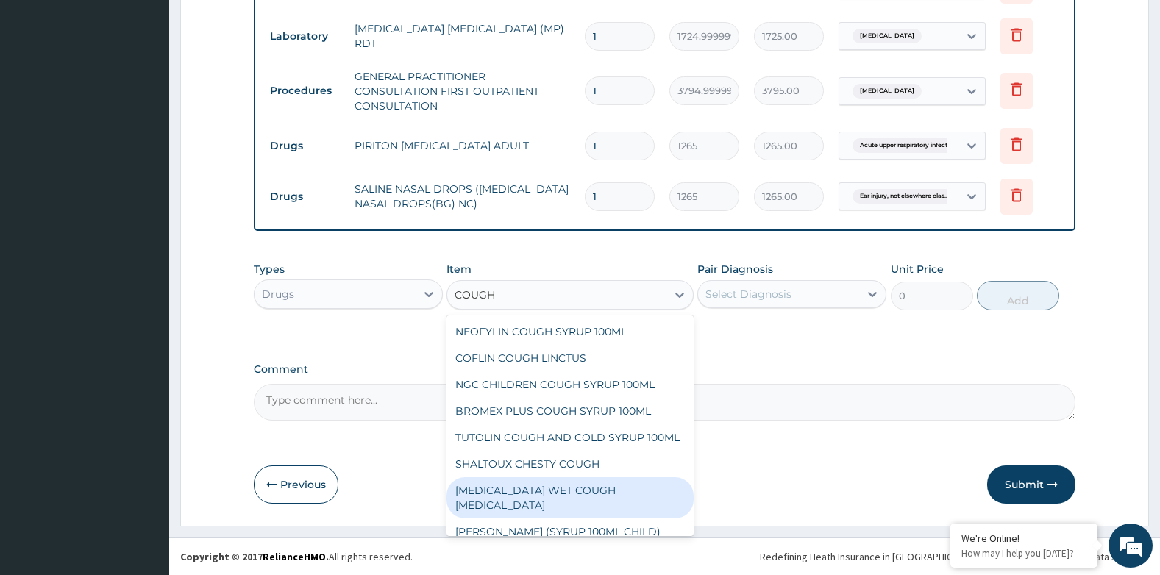
click at [600, 500] on div "[MEDICAL_DATA] WET COUGH [MEDICAL_DATA]" at bounding box center [570, 497] width 246 height 41
type input "1897.5000000000002"
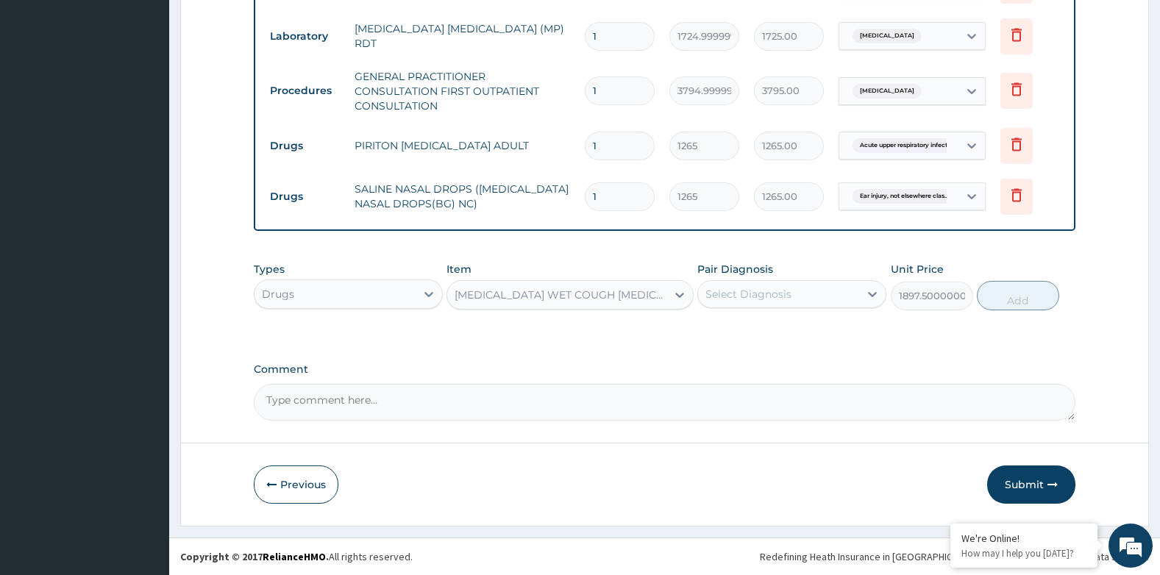
click at [756, 290] on div "Select Diagnosis" at bounding box center [748, 294] width 86 height 15
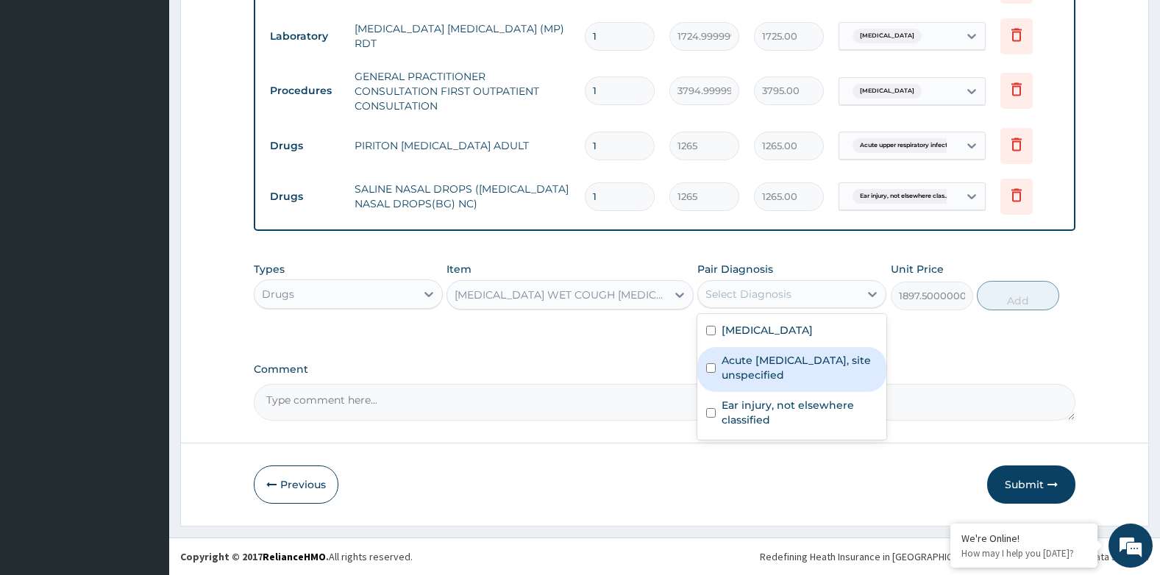
click at [767, 376] on label "Acute upper respiratory infection, site unspecified" at bounding box center [800, 367] width 156 height 29
checkbox input "true"
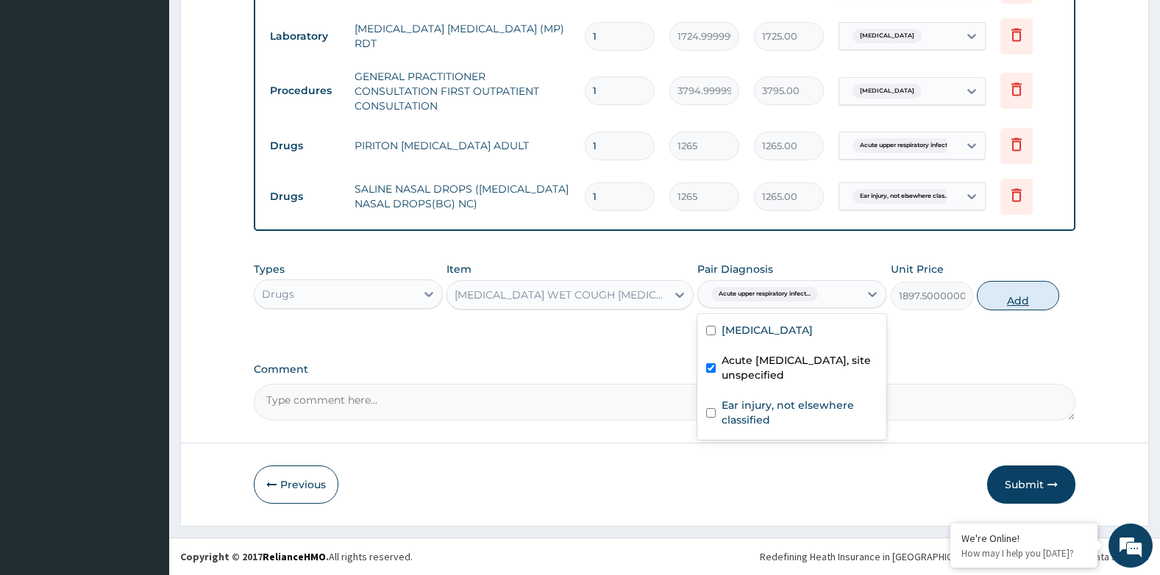
click at [1023, 301] on button "Add" at bounding box center [1018, 295] width 82 height 29
type input "0"
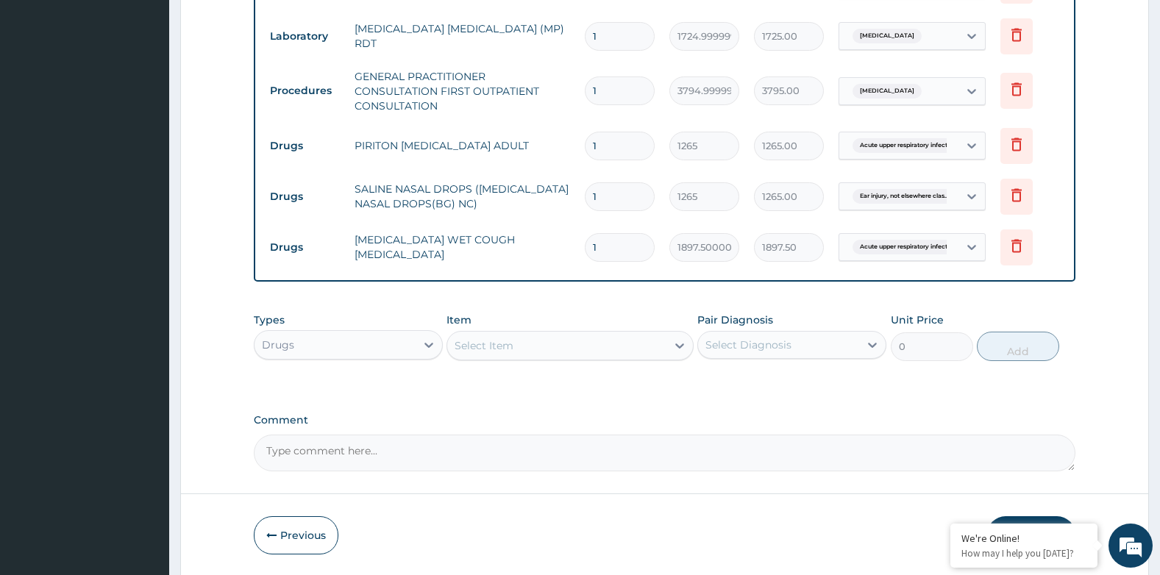
click at [564, 356] on div "Select Item" at bounding box center [556, 346] width 218 height 24
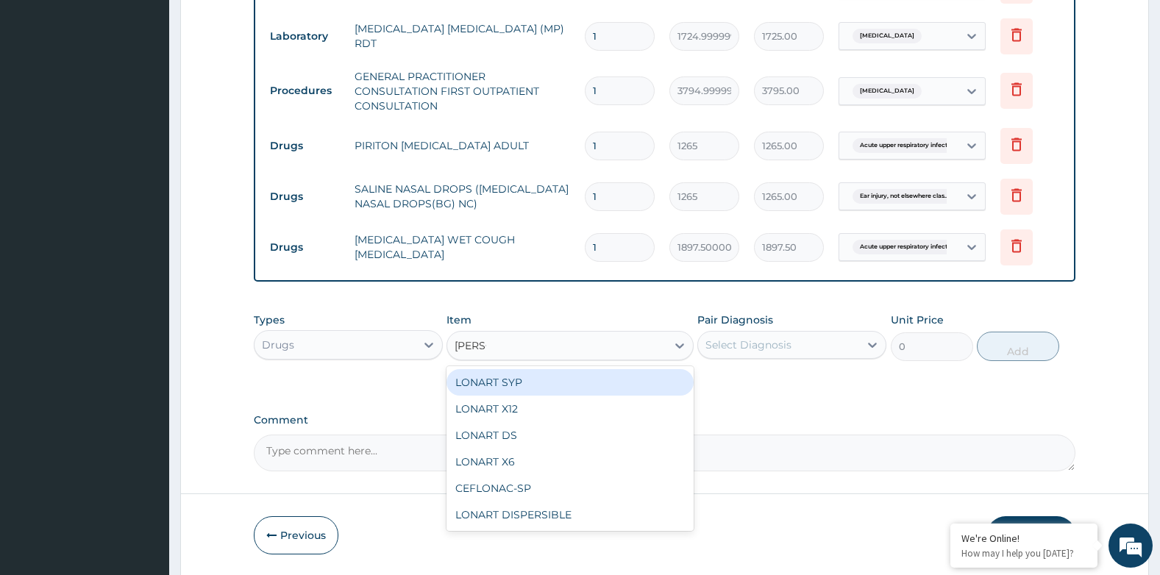
type input "LONAR"
click at [588, 381] on div "LONART SYP" at bounding box center [570, 382] width 246 height 26
type input "2909.5"
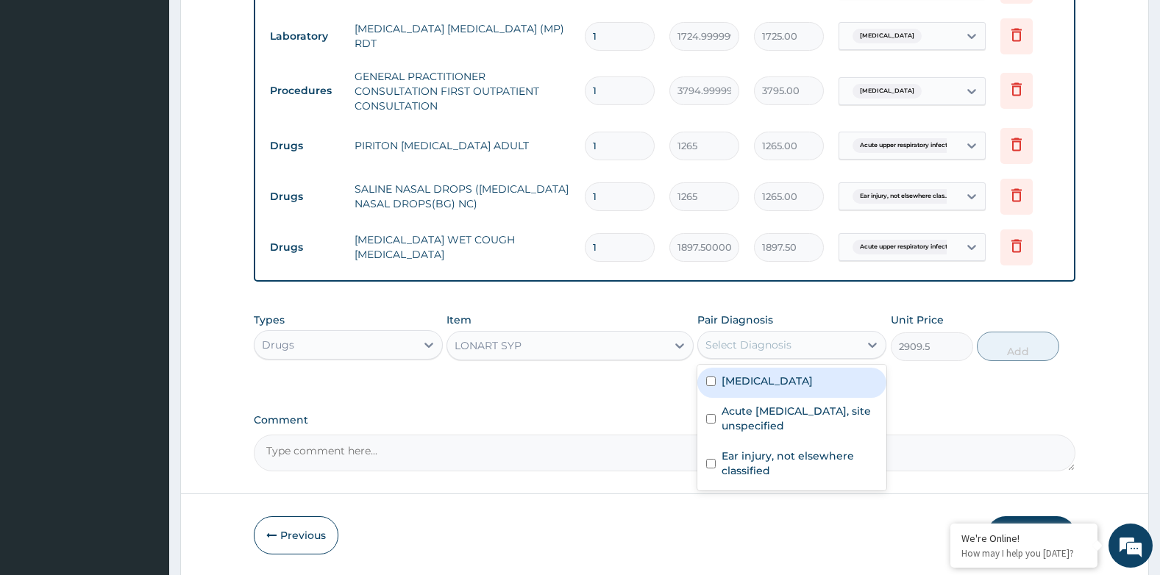
click at [733, 341] on div "Select Diagnosis" at bounding box center [748, 345] width 86 height 15
click at [756, 381] on label "Malaria, unspecified" at bounding box center [767, 381] width 91 height 15
checkbox input "true"
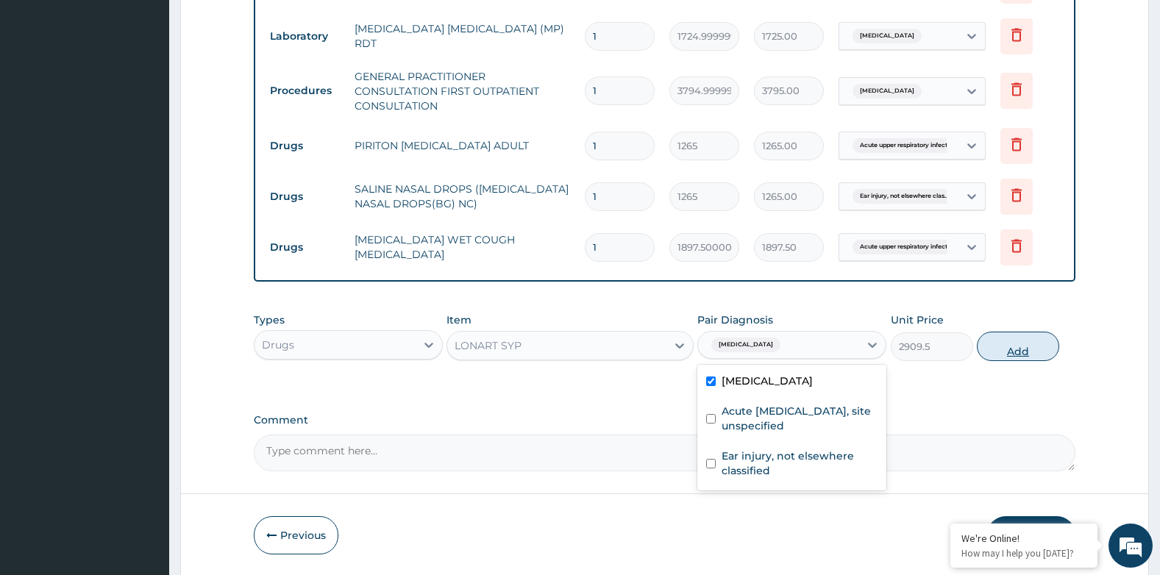
click at [1011, 350] on button "Add" at bounding box center [1018, 346] width 82 height 29
type input "0"
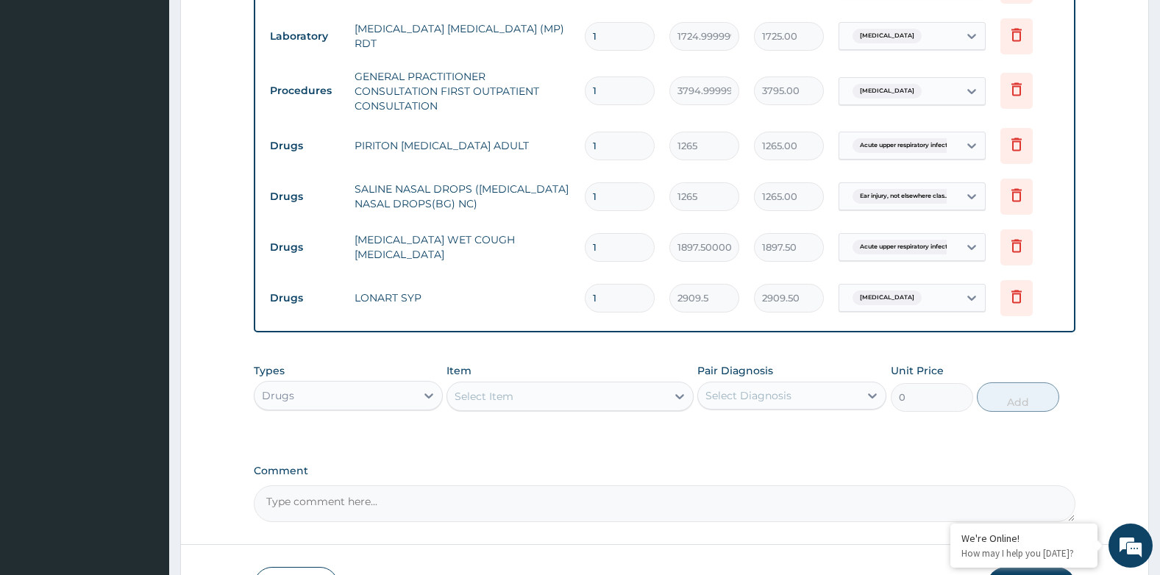
click at [551, 401] on div "Select Item" at bounding box center [556, 397] width 218 height 24
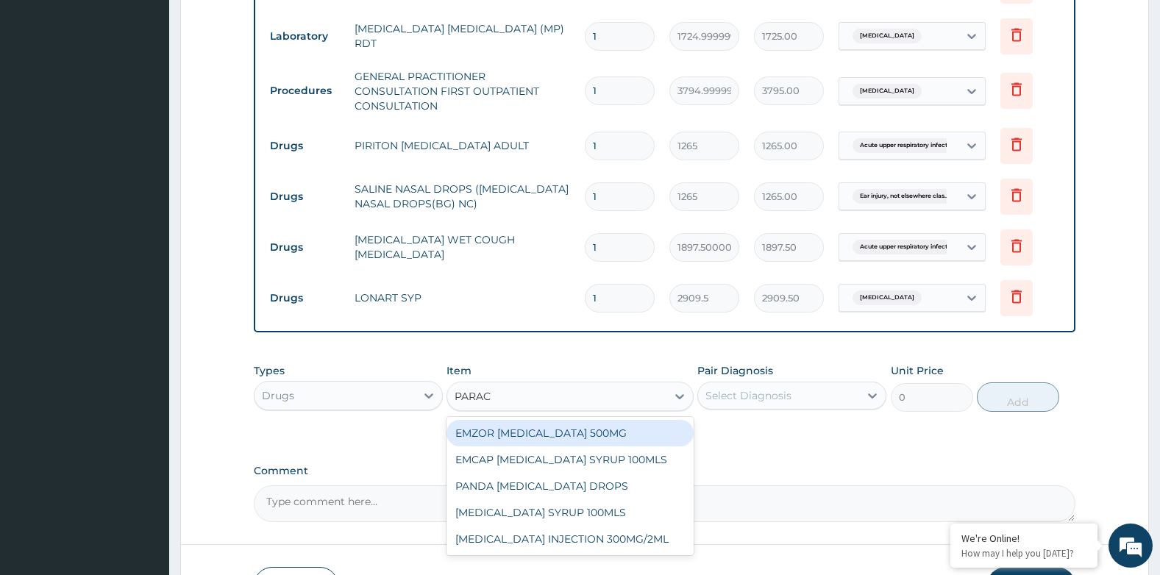
type input "PARACE"
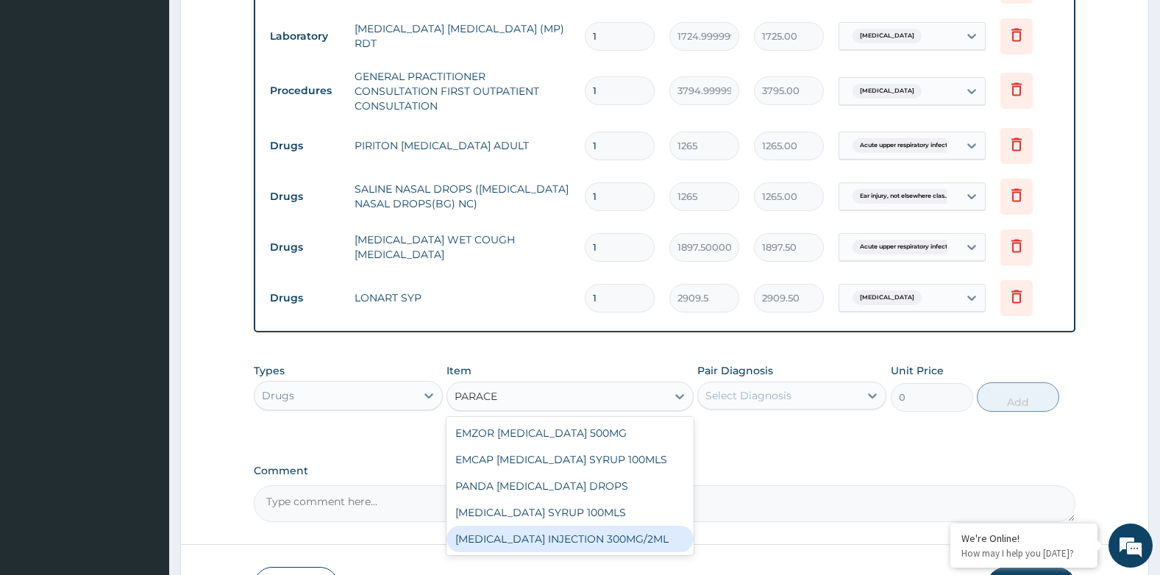
click at [594, 540] on div "[MEDICAL_DATA] INJECTION 300MG/2ML" at bounding box center [570, 539] width 246 height 26
type input "278.3"
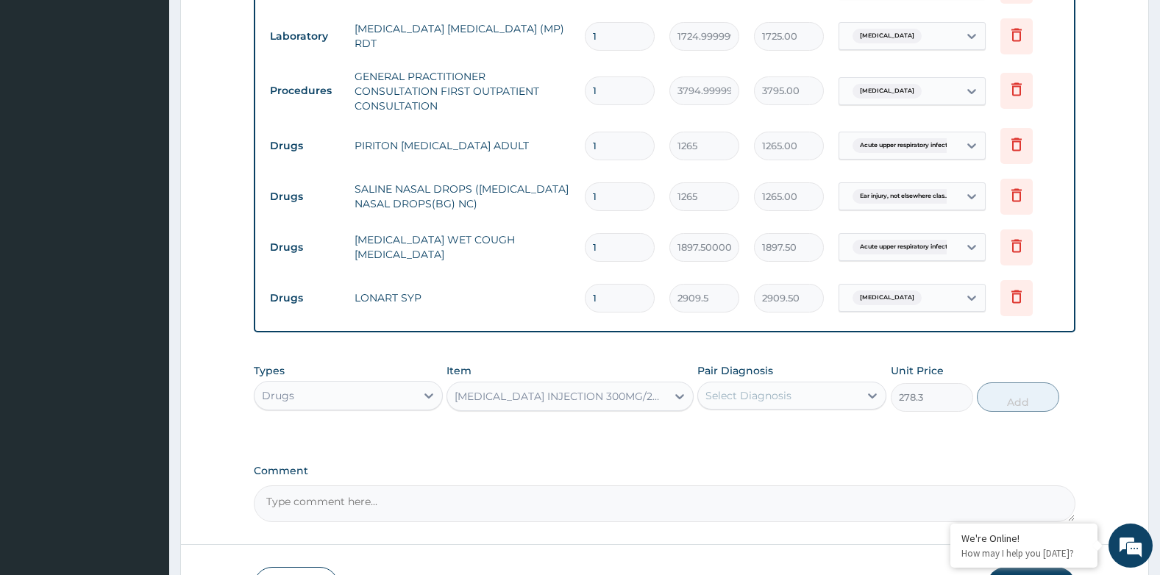
click at [527, 392] on div "[MEDICAL_DATA] INJECTION 300MG/2ML" at bounding box center [561, 396] width 213 height 15
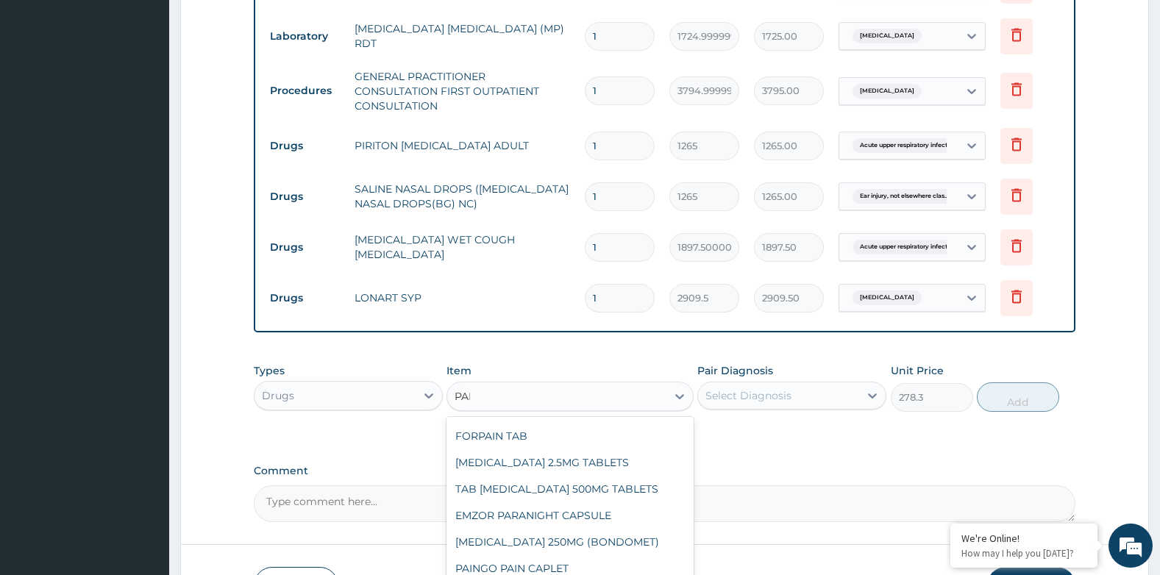
scroll to position [12, 0]
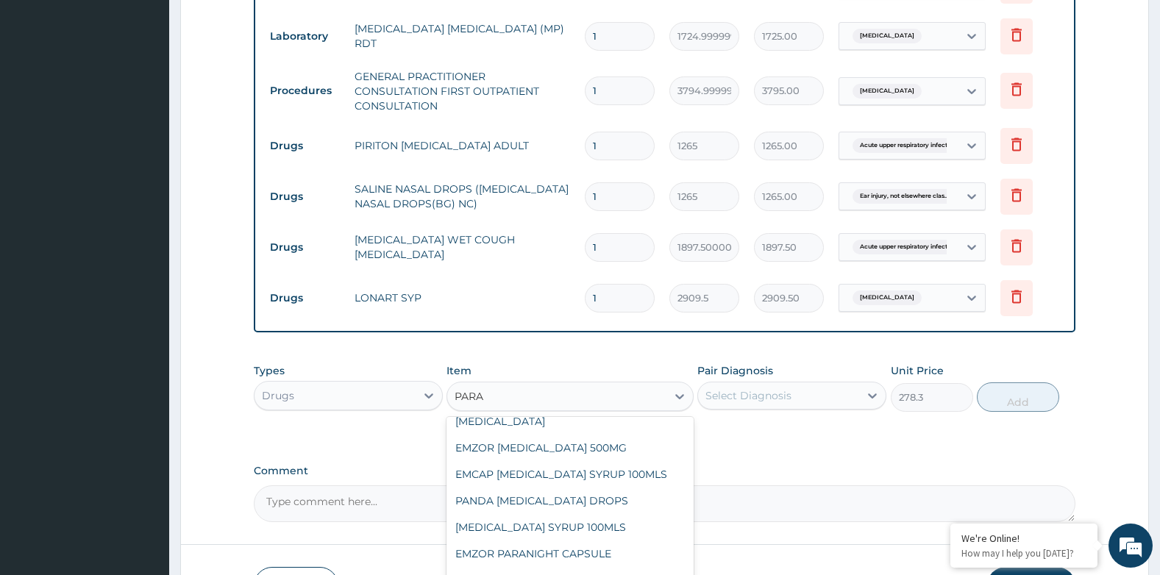
type input "PARAC"
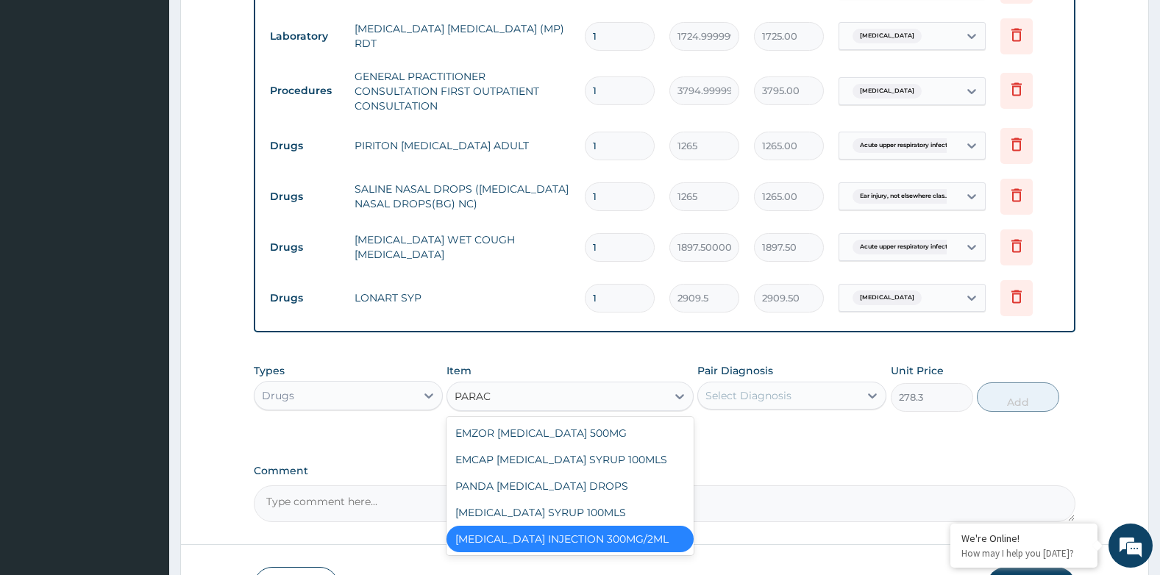
scroll to position [0, 0]
click at [583, 454] on div "EMCAP [MEDICAL_DATA] SYRUP 100MLS" at bounding box center [570, 460] width 246 height 26
type input "632.5"
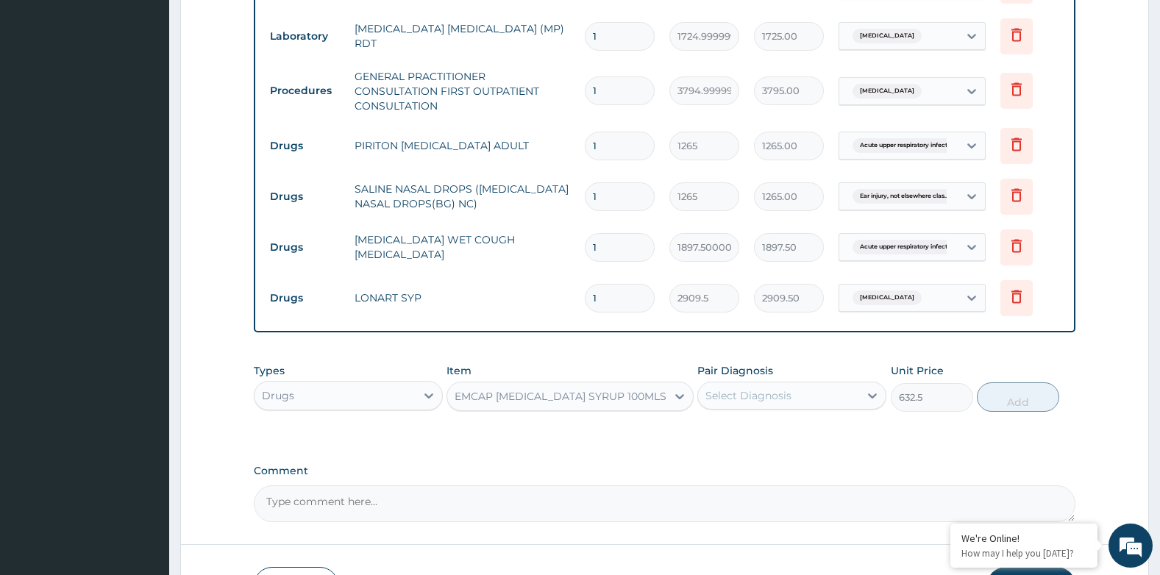
click at [575, 397] on div "EMCAP [MEDICAL_DATA] SYRUP 100MLS" at bounding box center [561, 396] width 212 height 15
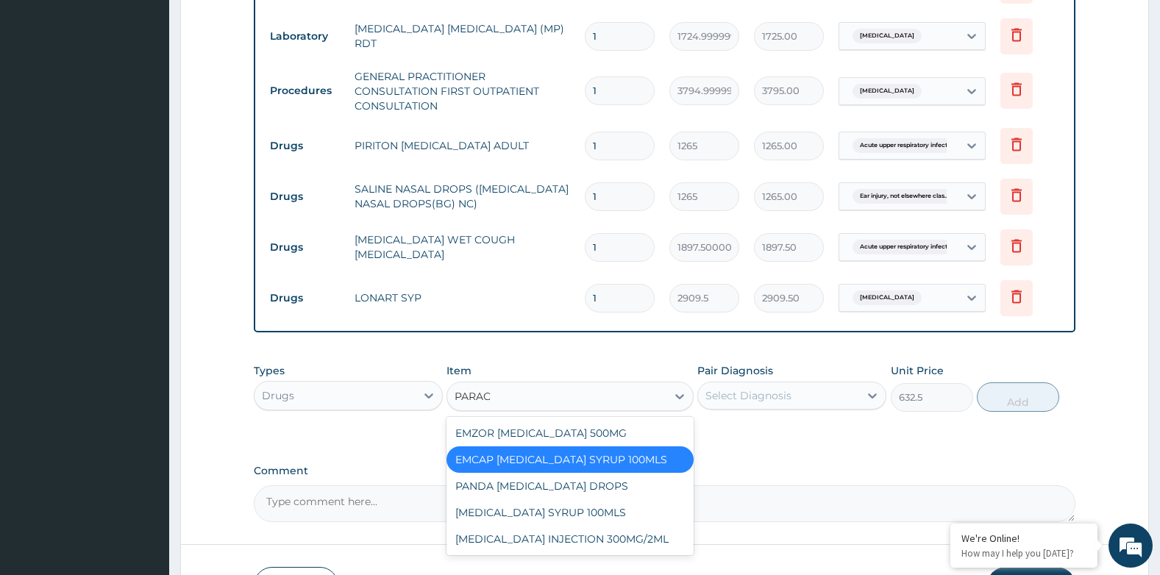
type input "PARACE"
click at [593, 508] on div "[MEDICAL_DATA] SYRUP 100MLS" at bounding box center [570, 513] width 246 height 26
type input "758.9999999999999"
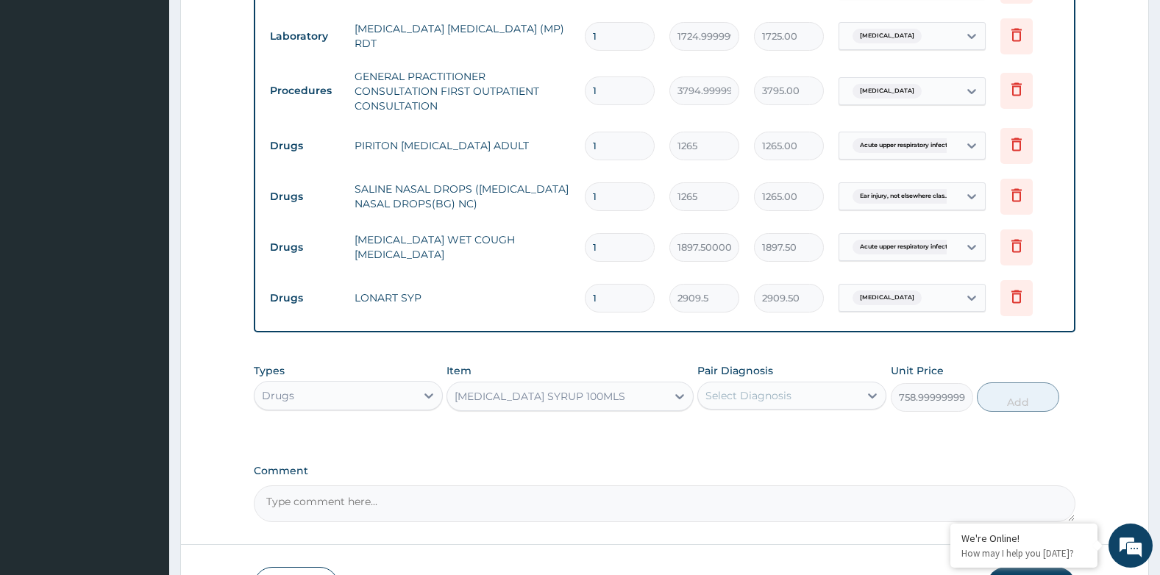
click at [764, 404] on div "Select Diagnosis" at bounding box center [778, 396] width 161 height 24
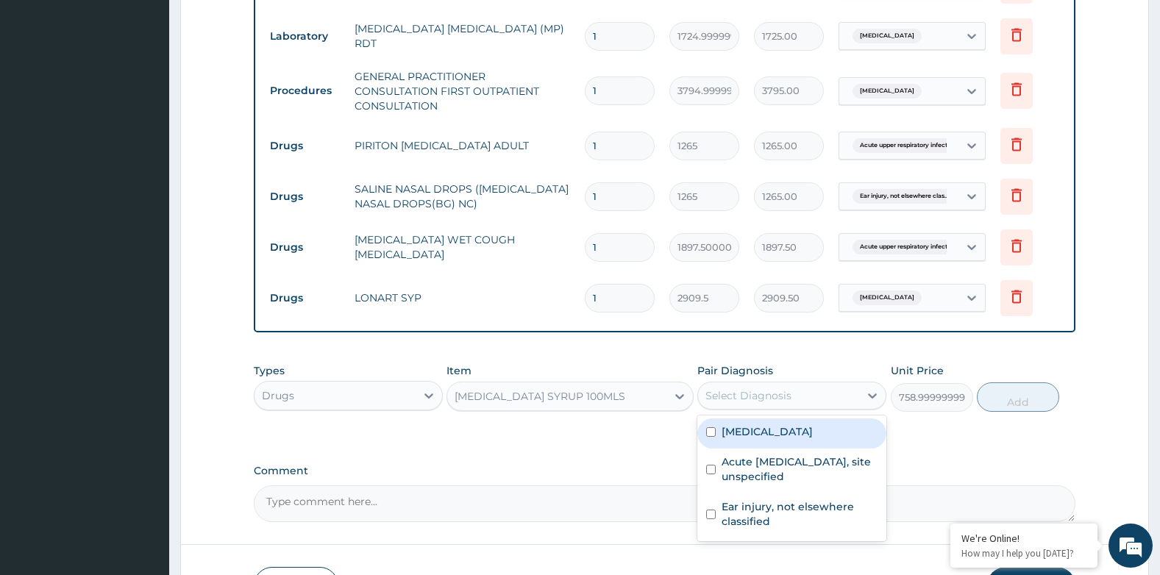
click at [767, 426] on label "Malaria, unspecified" at bounding box center [767, 431] width 91 height 15
checkbox input "true"
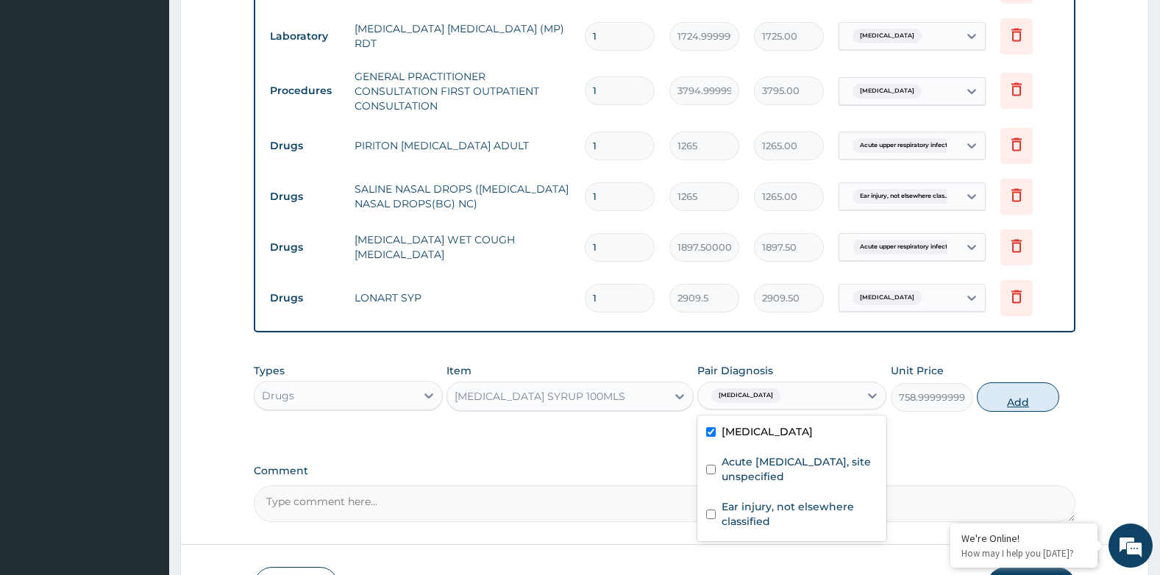
click at [1034, 404] on button "Add" at bounding box center [1018, 397] width 82 height 29
type input "0"
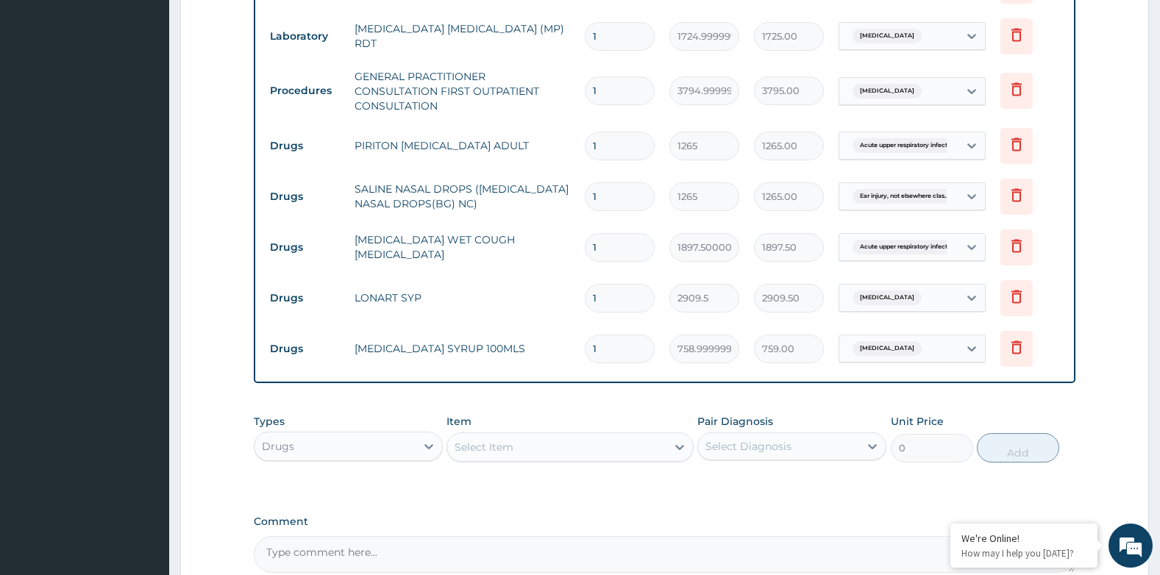
click at [530, 446] on div "Select Item" at bounding box center [556, 448] width 218 height 24
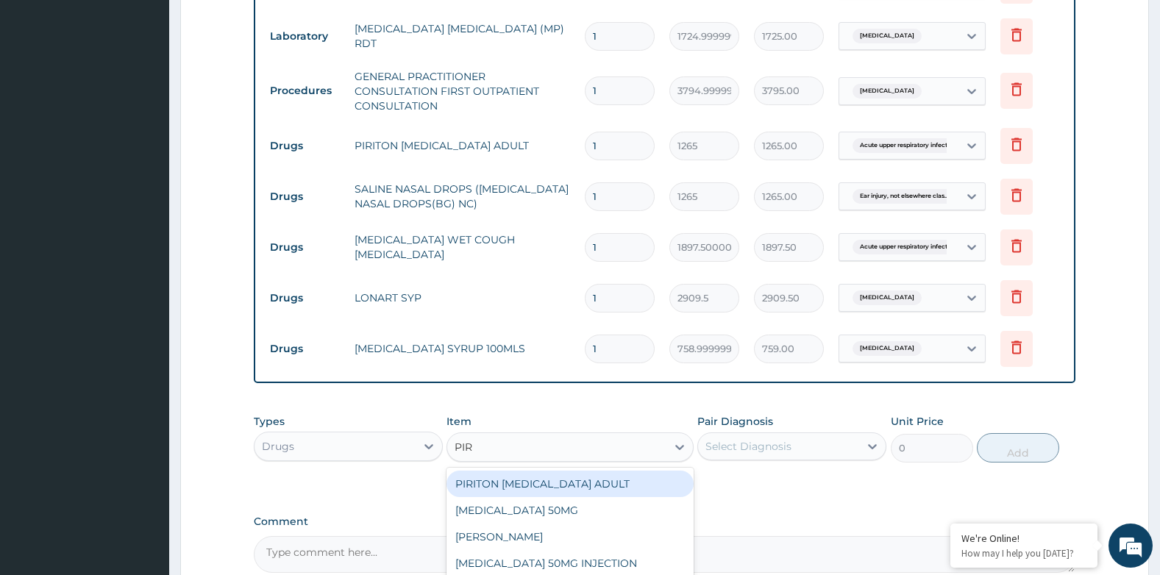
type input "PIRI"
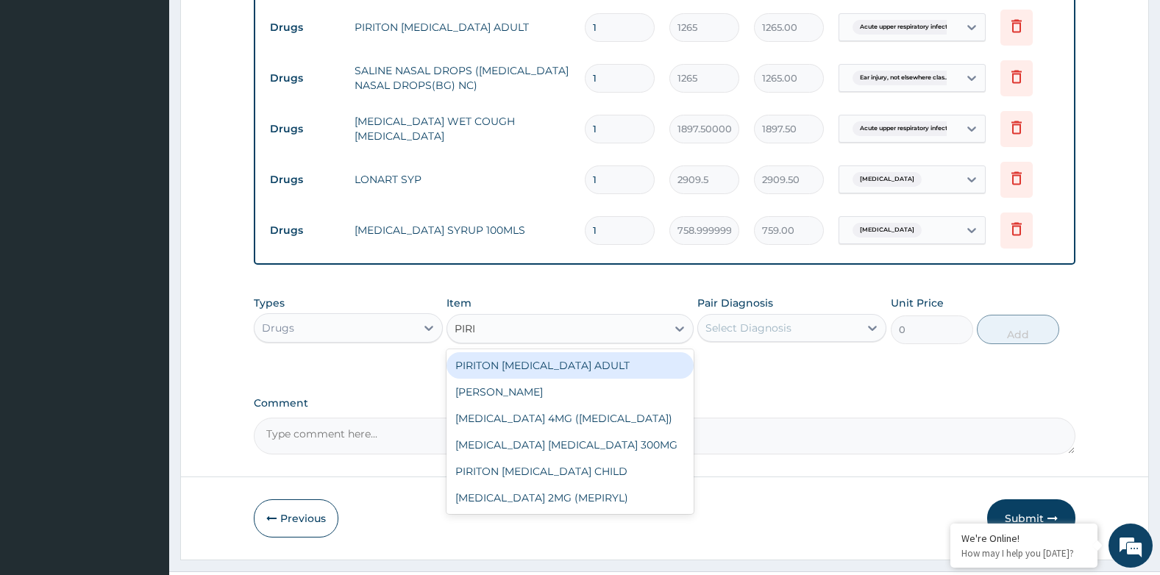
scroll to position [825, 0]
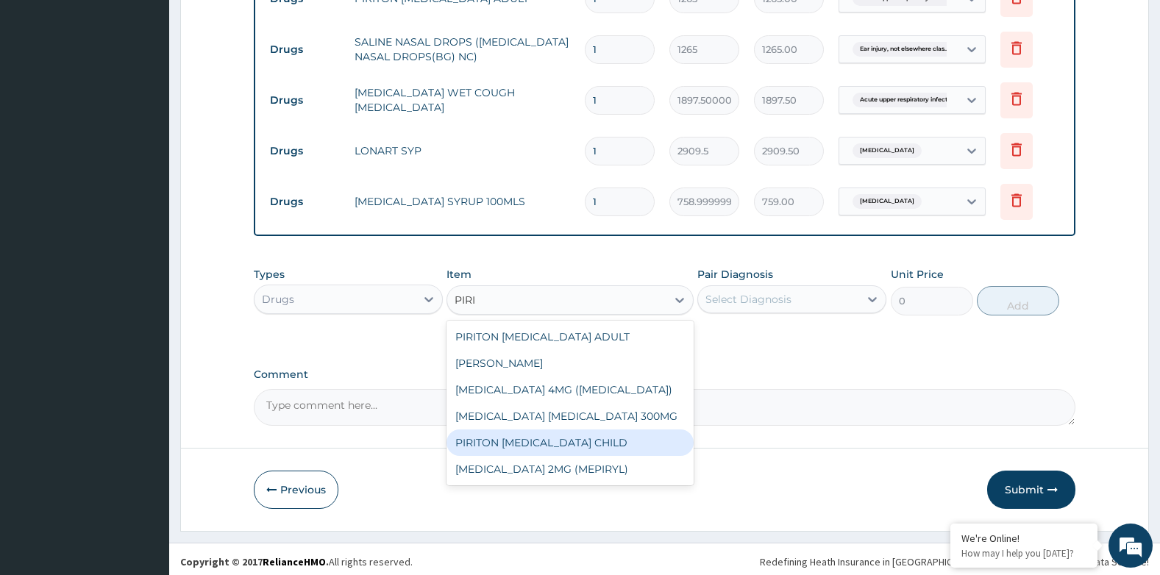
click at [611, 441] on div "PIRITON [MEDICAL_DATA] CHILD" at bounding box center [570, 443] width 246 height 26
type input "1265"
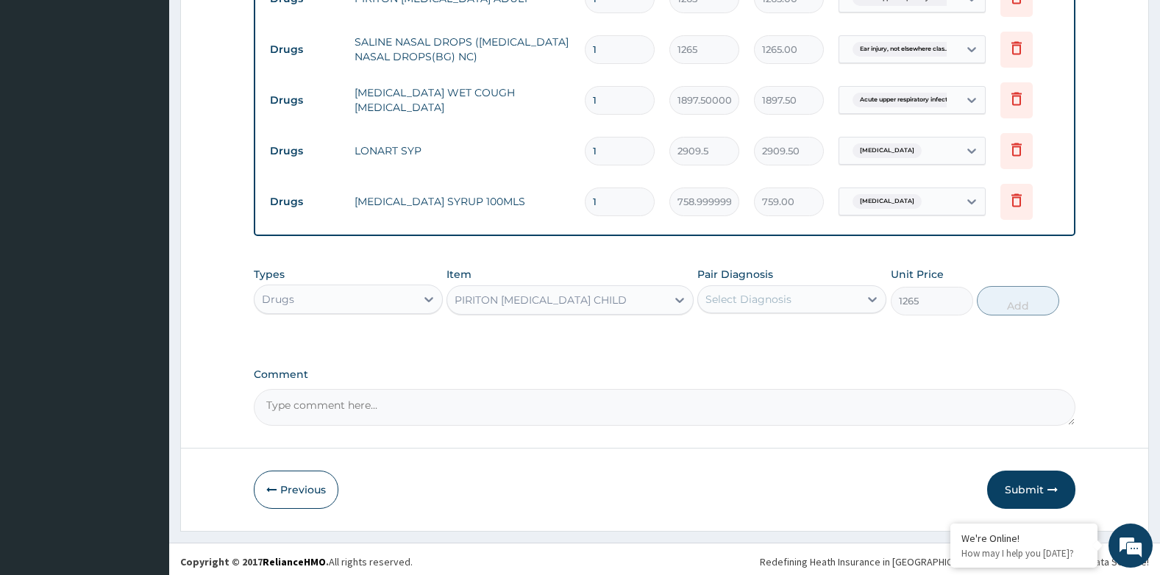
click at [816, 297] on div "Select Diagnosis" at bounding box center [778, 300] width 161 height 24
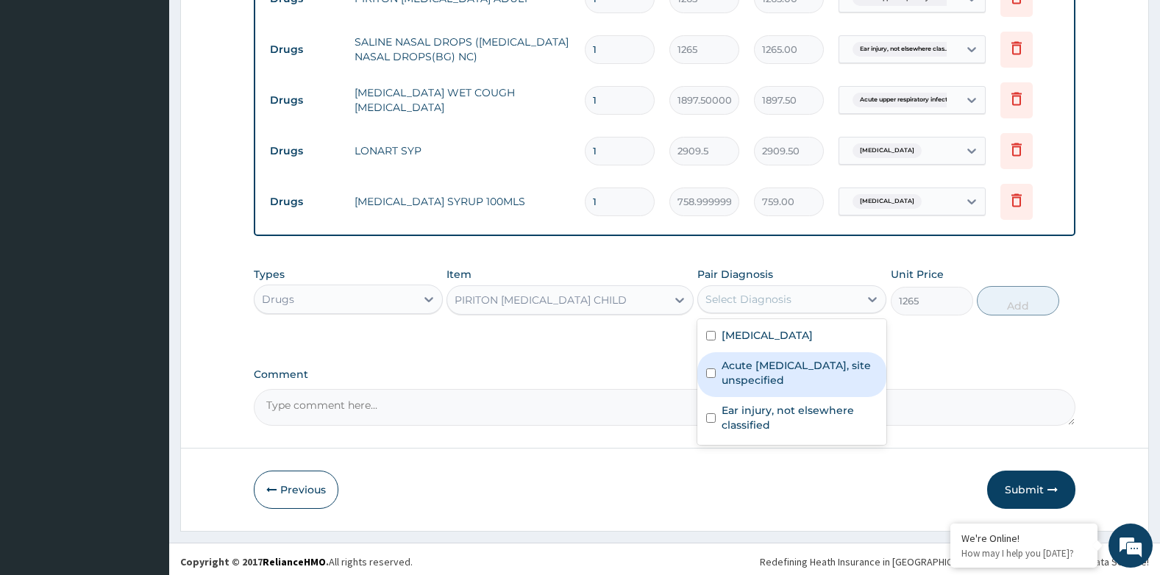
click at [782, 365] on label "Acute upper respiratory infection, site unspecified" at bounding box center [800, 372] width 156 height 29
checkbox input "true"
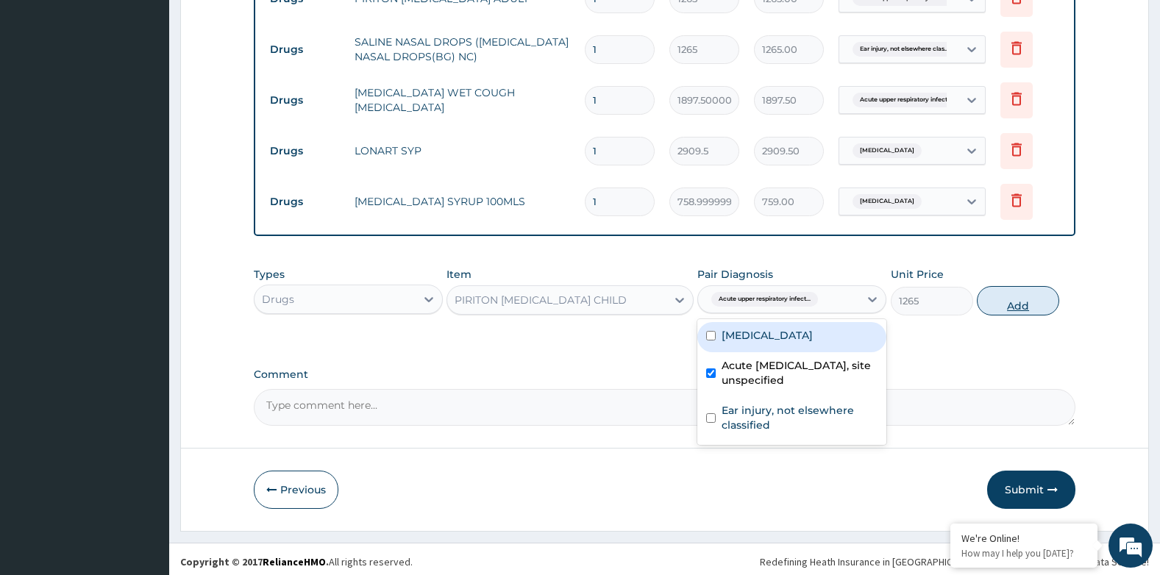
click at [1012, 308] on button "Add" at bounding box center [1018, 300] width 82 height 29
type input "0"
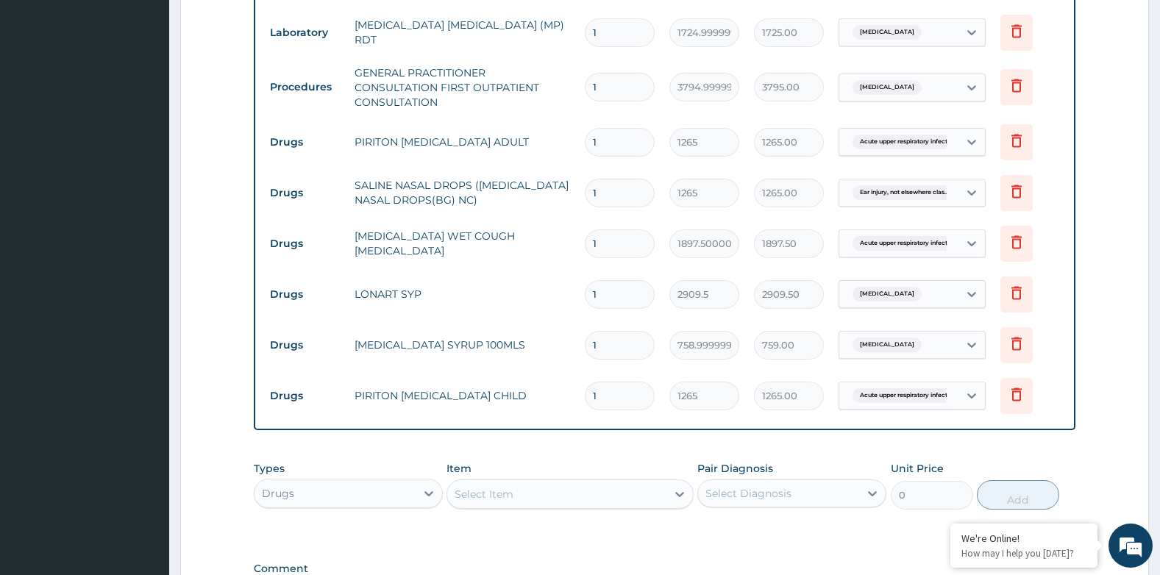
scroll to position [678, 0]
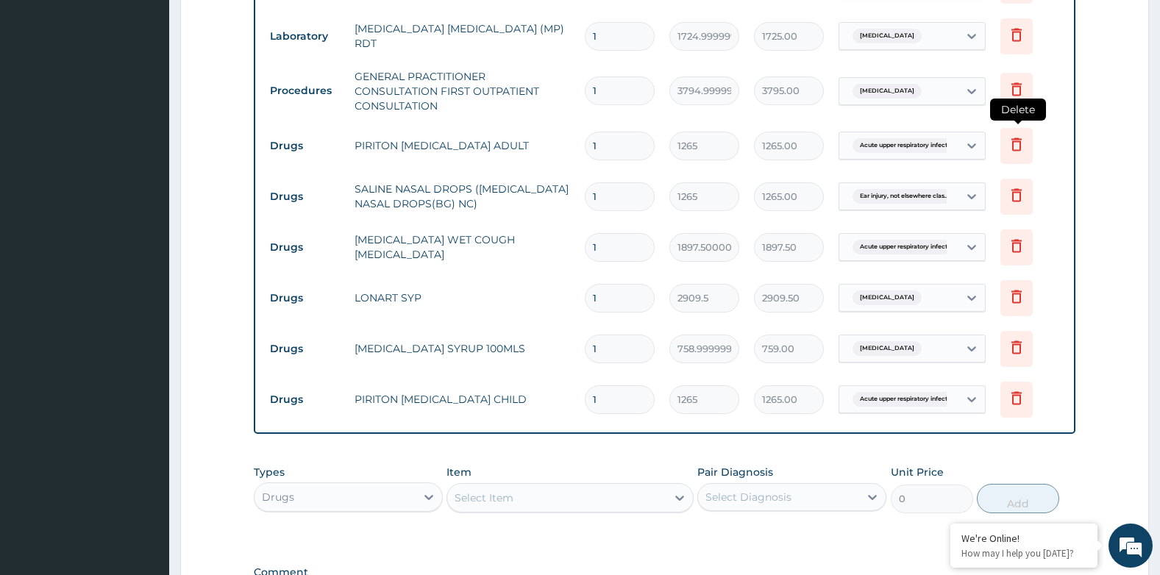
click at [1017, 149] on icon at bounding box center [1017, 144] width 18 height 18
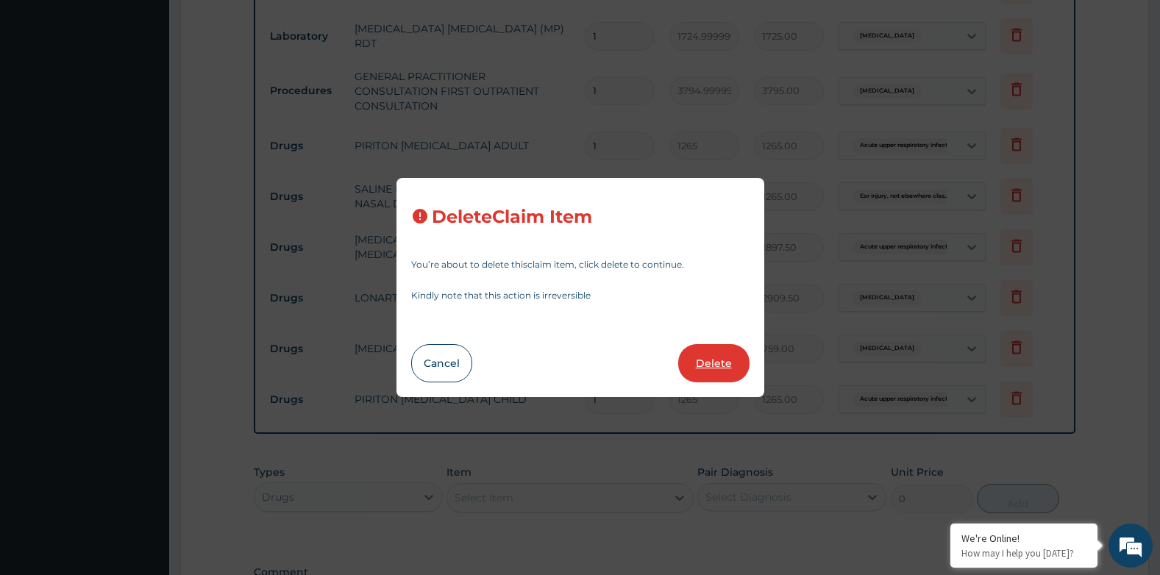
click at [729, 366] on button "Delete" at bounding box center [713, 363] width 71 height 38
type input "1897.5000000000002"
type input "1897.50"
type input "2909.5"
type input "2909.50"
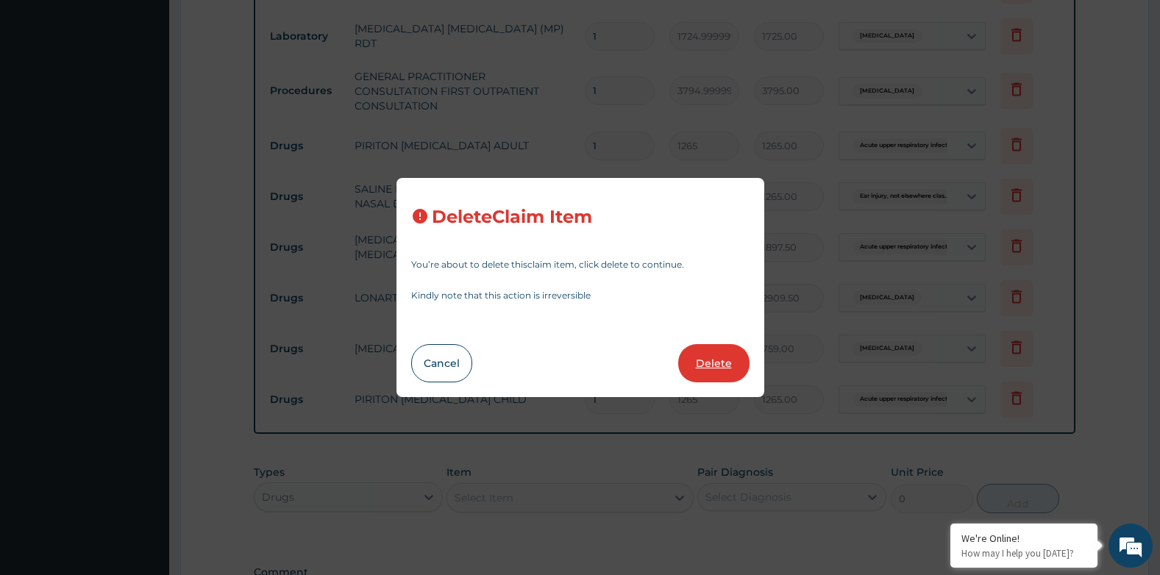
type input "758.9999999999999"
type input "759.00"
type input "1265"
type input "1265.00"
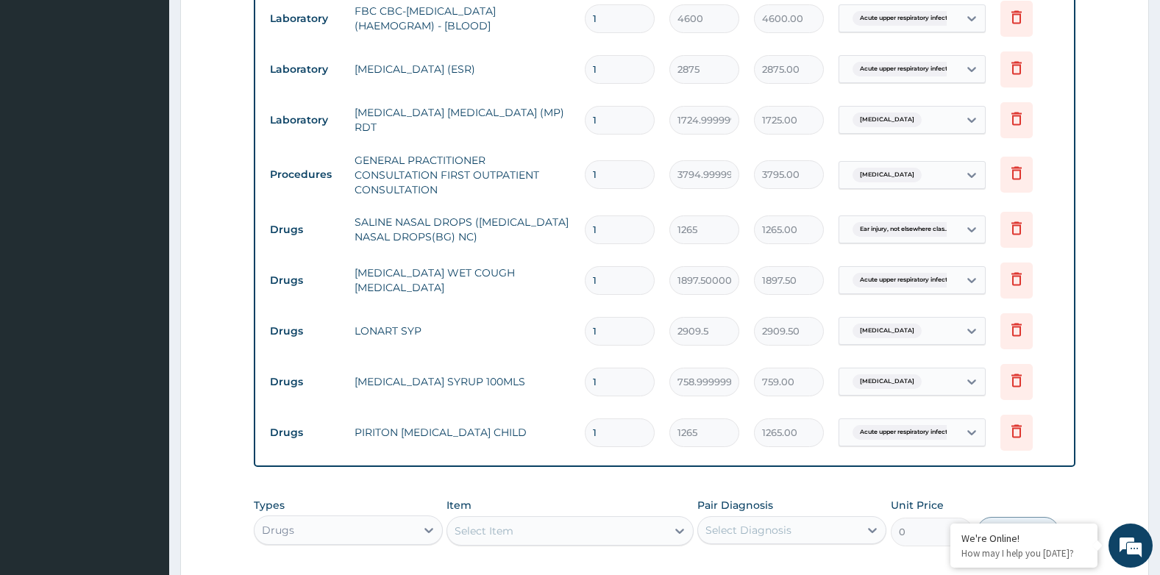
scroll to position [530, 0]
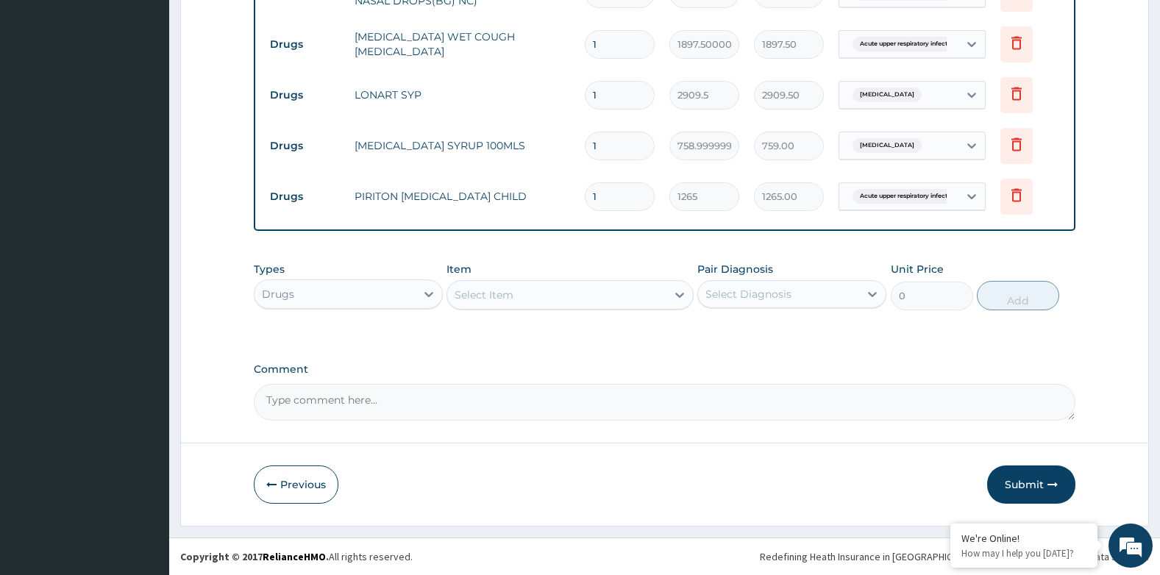
click at [1021, 489] on button "Submit" at bounding box center [1031, 485] width 88 height 38
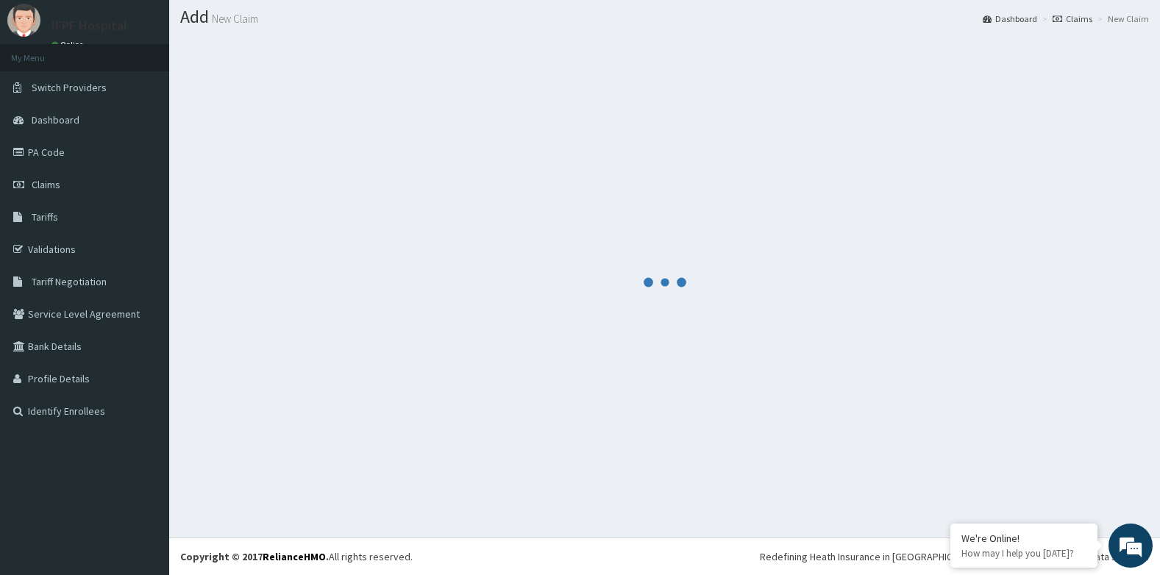
scroll to position [830, 0]
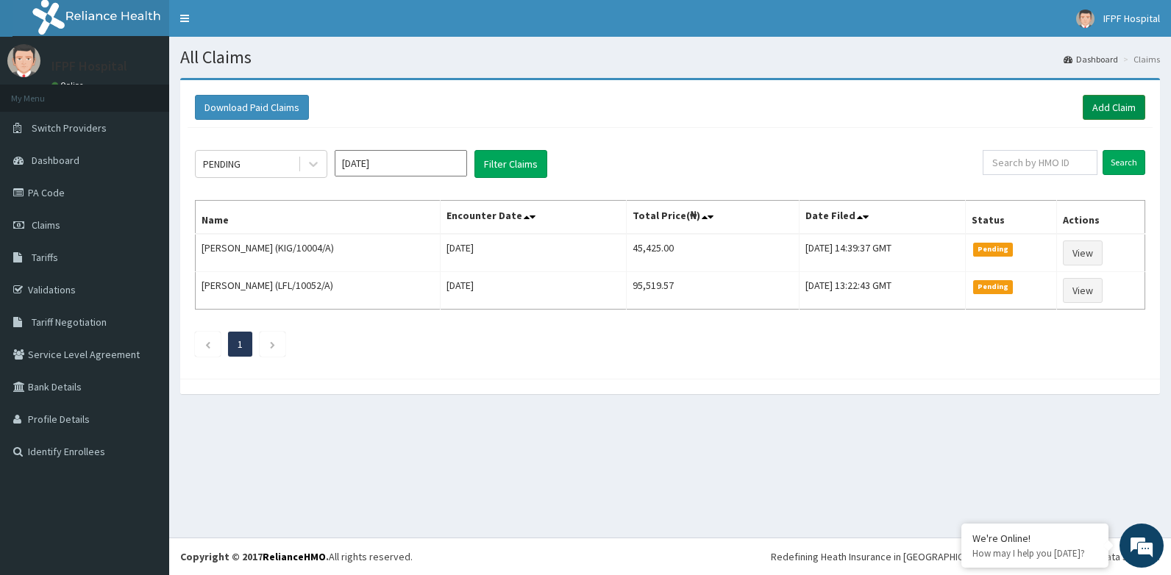
click at [1109, 110] on link "Add Claim" at bounding box center [1114, 107] width 63 height 25
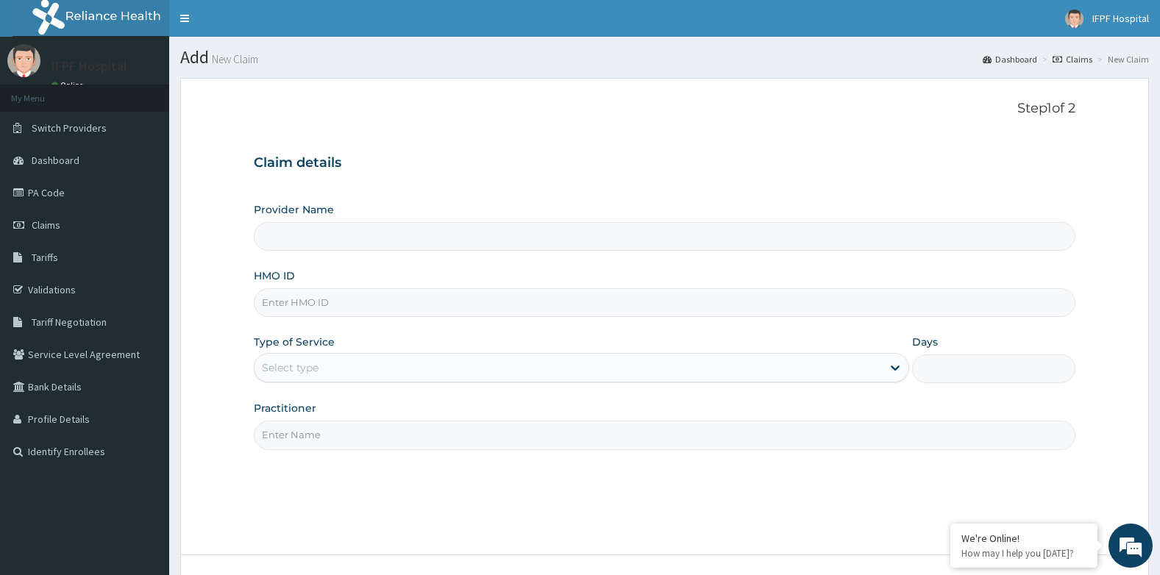
type input "IFPF Hospital"
click at [307, 302] on input "HMO ID" at bounding box center [665, 302] width 822 height 29
type input "L"
click at [271, 300] on input "HMO ID" at bounding box center [665, 302] width 822 height 29
paste input "LFL/10052/B"
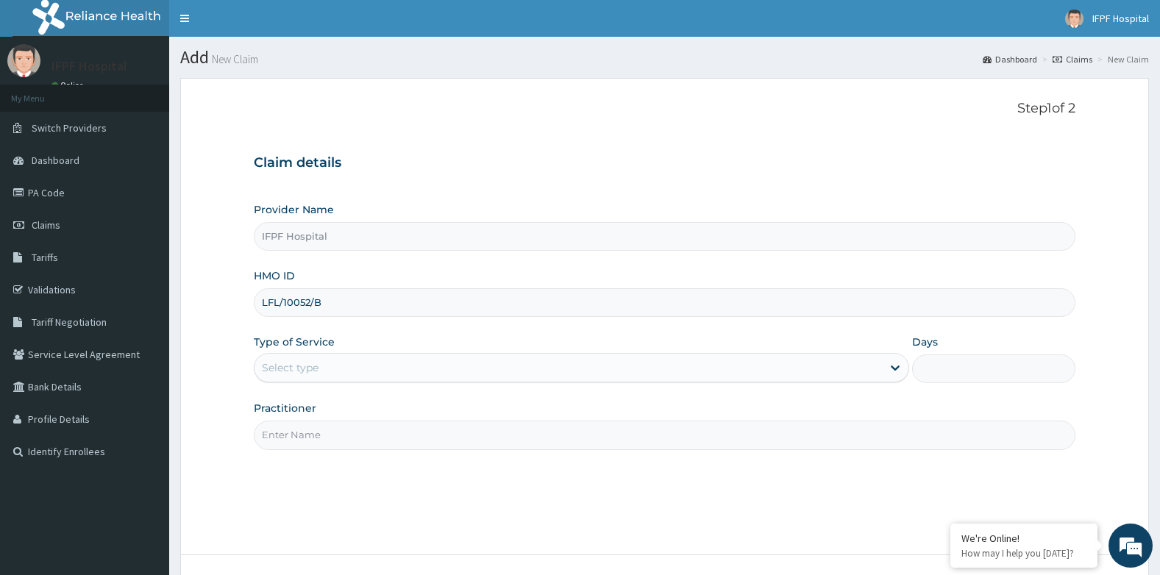
type input "LFL/10052/B"
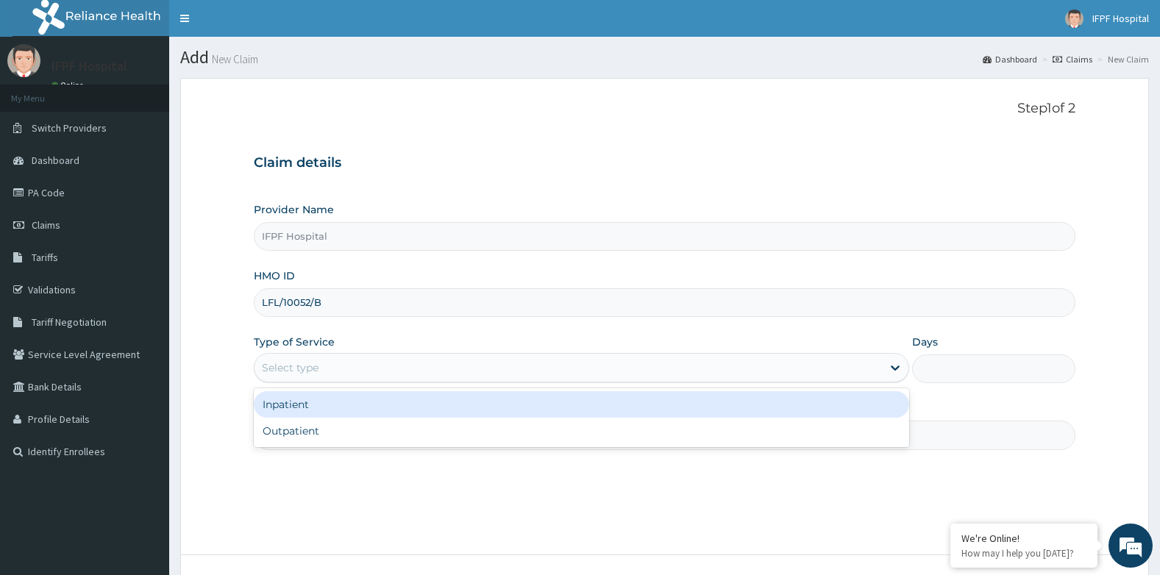
click at [305, 364] on div "Select type" at bounding box center [290, 367] width 57 height 15
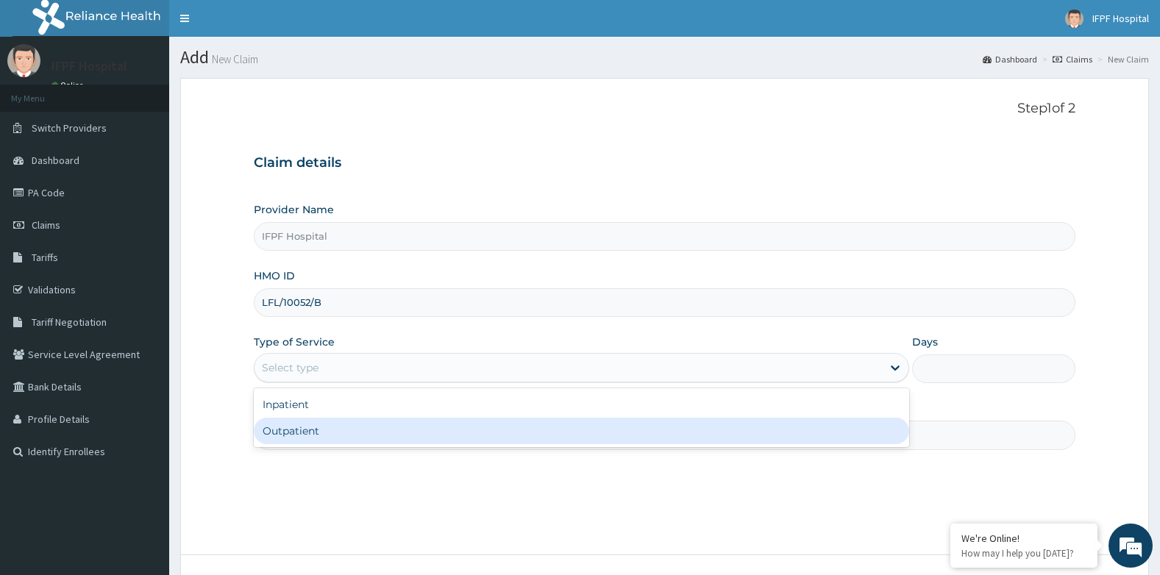
click at [300, 427] on div "Outpatient" at bounding box center [581, 431] width 655 height 26
type input "1"
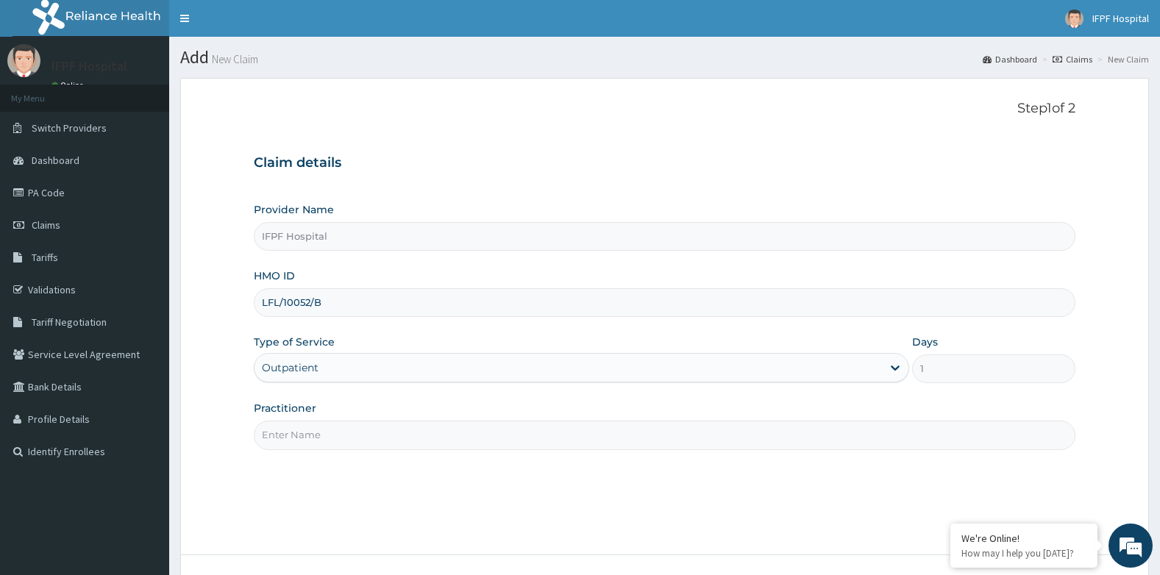
click at [299, 431] on input "Practitioner" at bounding box center [665, 435] width 822 height 29
type input "O"
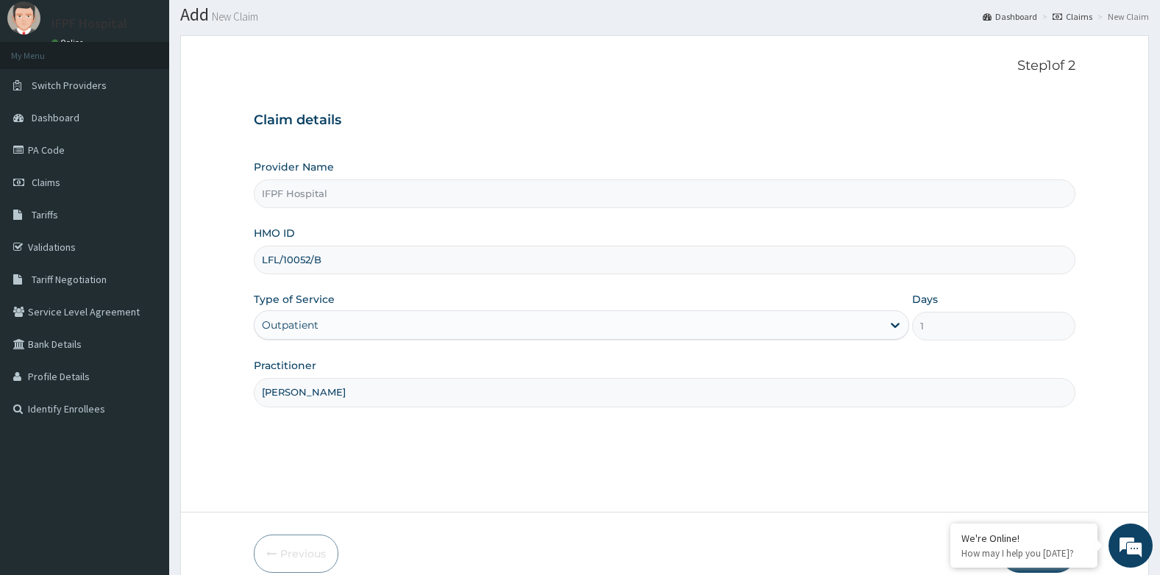
scroll to position [112, 0]
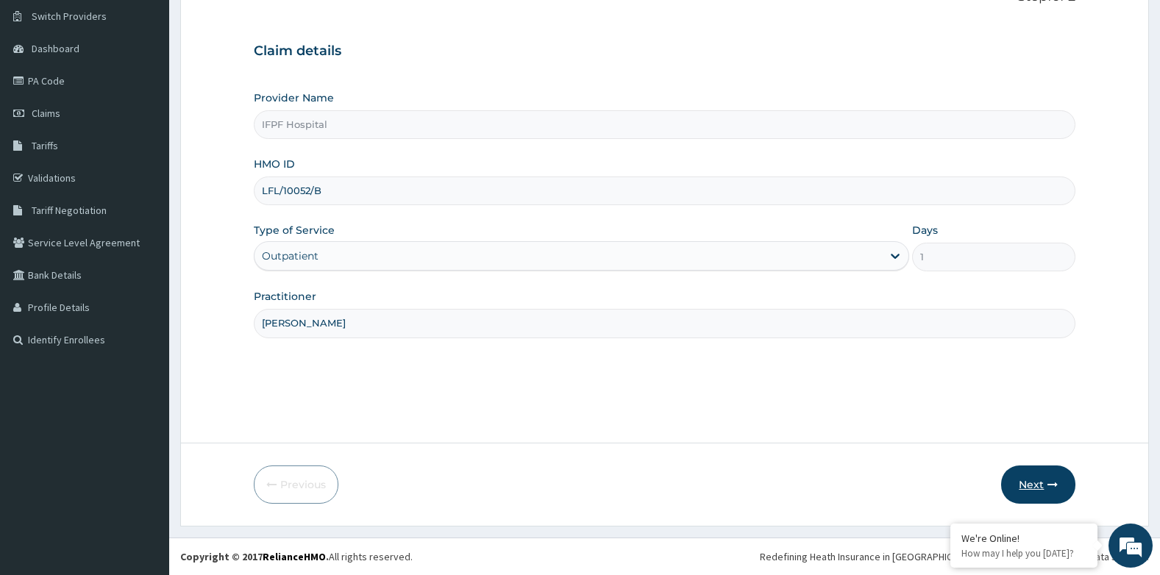
type input "[PERSON_NAME]"
click at [1031, 494] on button "Next" at bounding box center [1038, 485] width 74 height 38
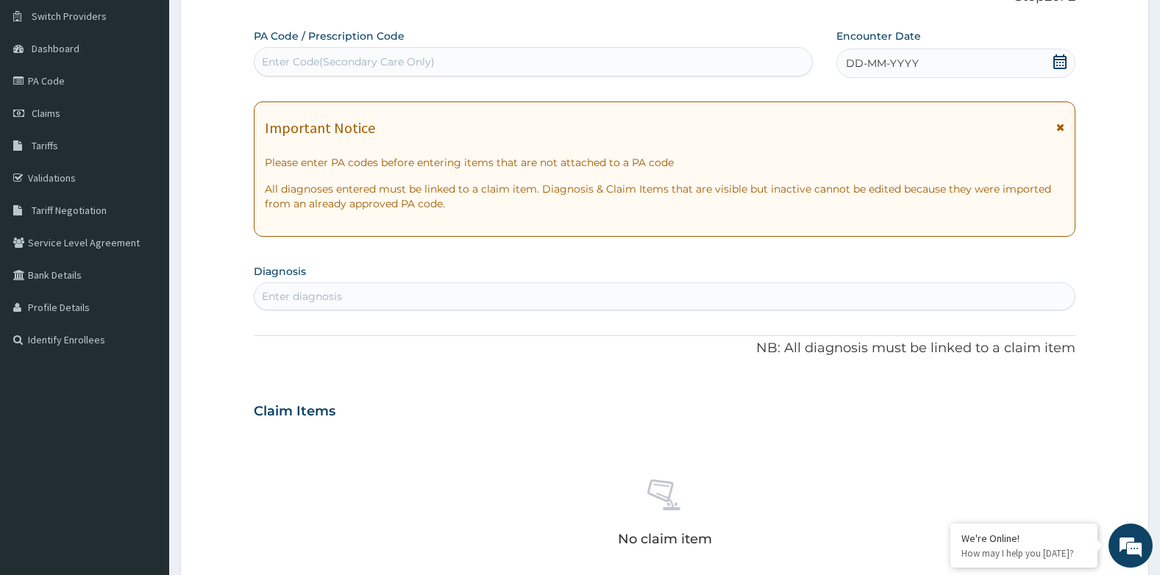
scroll to position [38, 0]
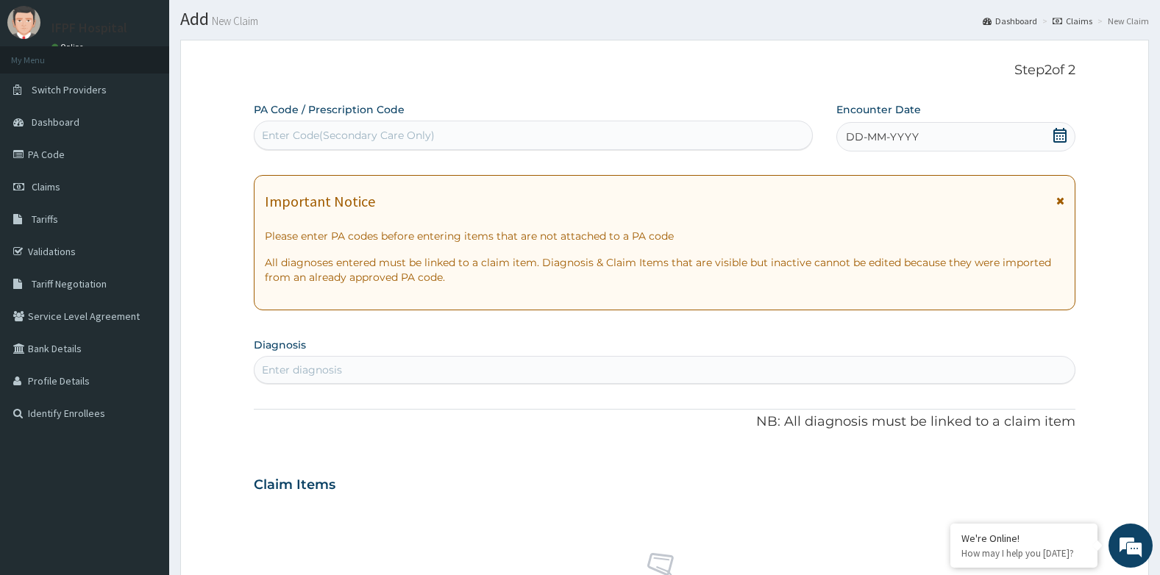
click at [1067, 130] on icon at bounding box center [1059, 135] width 13 height 15
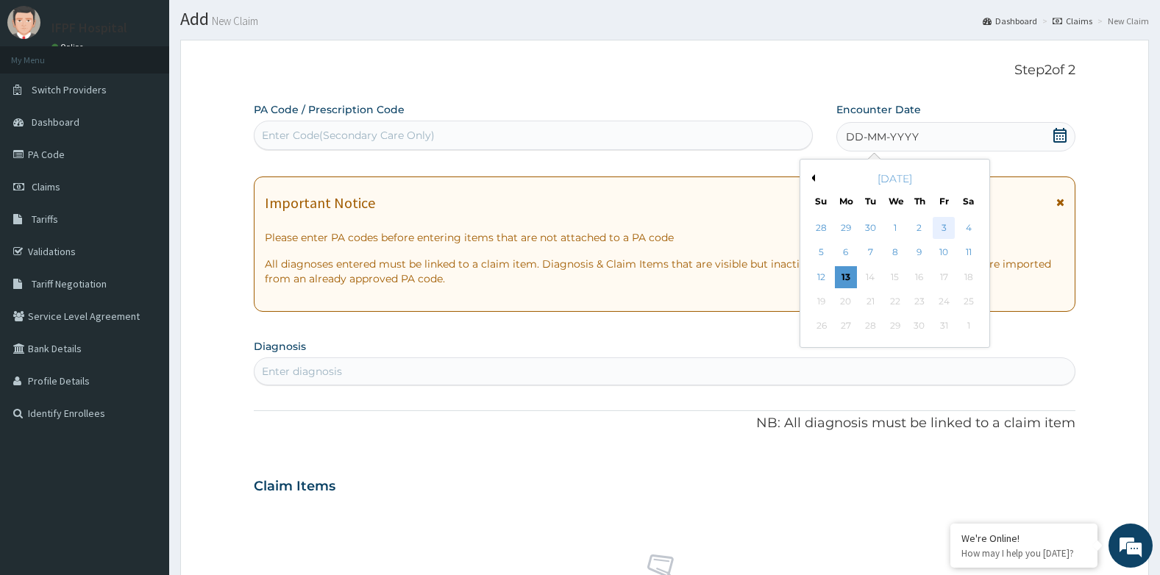
click at [948, 232] on div "3" at bounding box center [944, 228] width 22 height 22
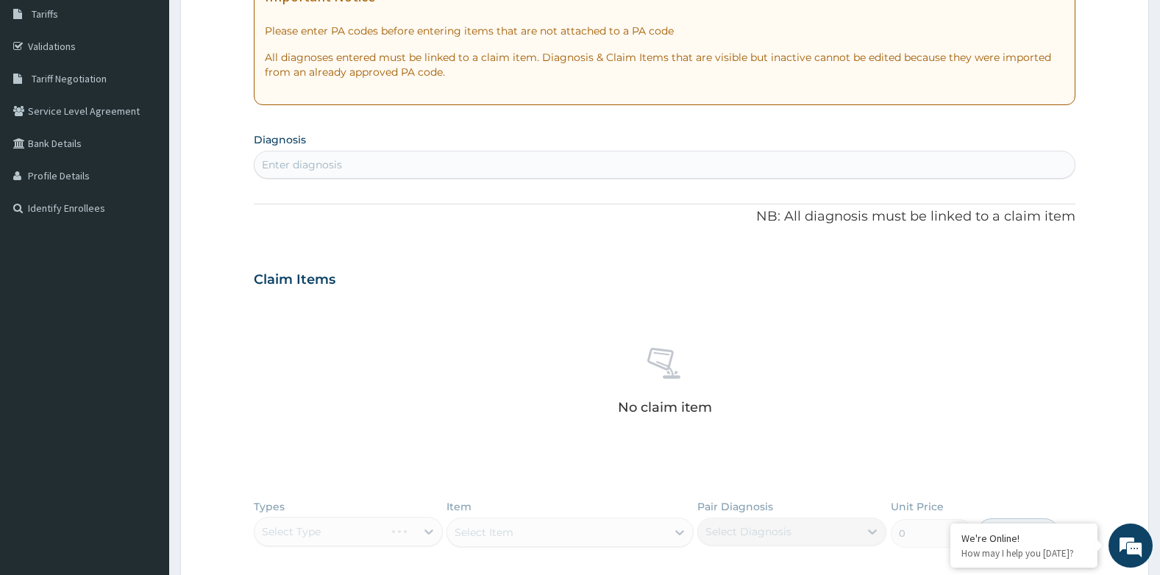
scroll to position [259, 0]
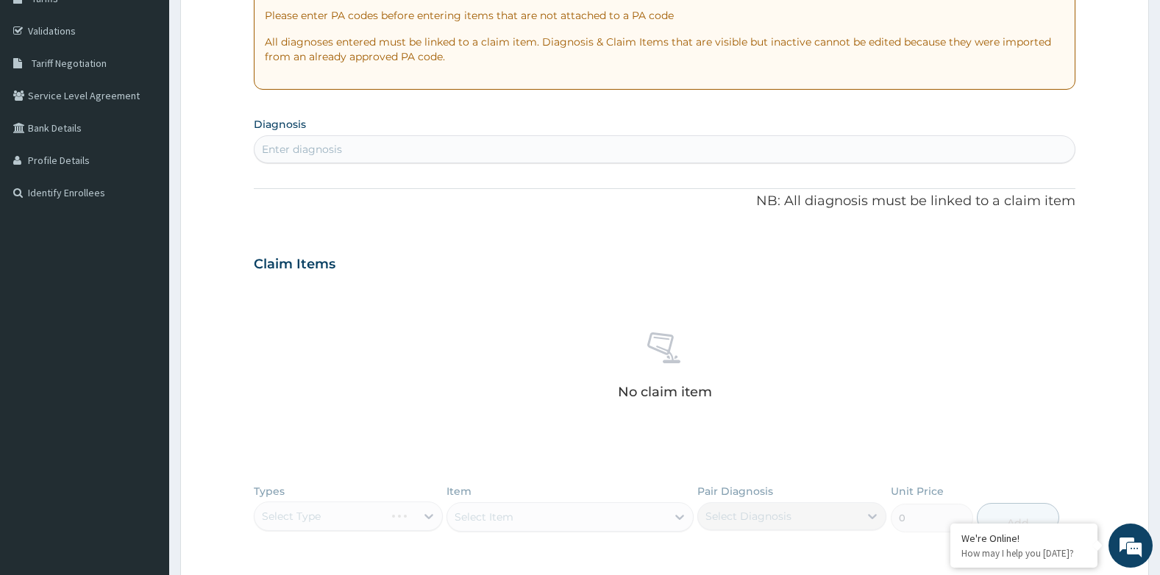
click at [395, 160] on div "Enter diagnosis" at bounding box center [665, 150] width 821 height 24
type input "TENSION"
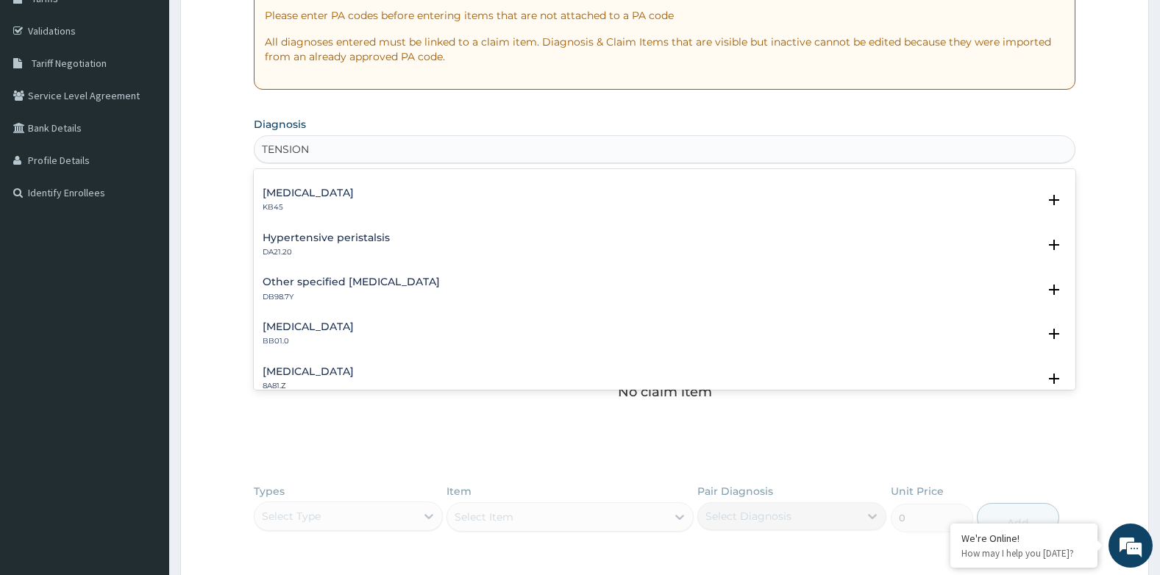
scroll to position [589, 0]
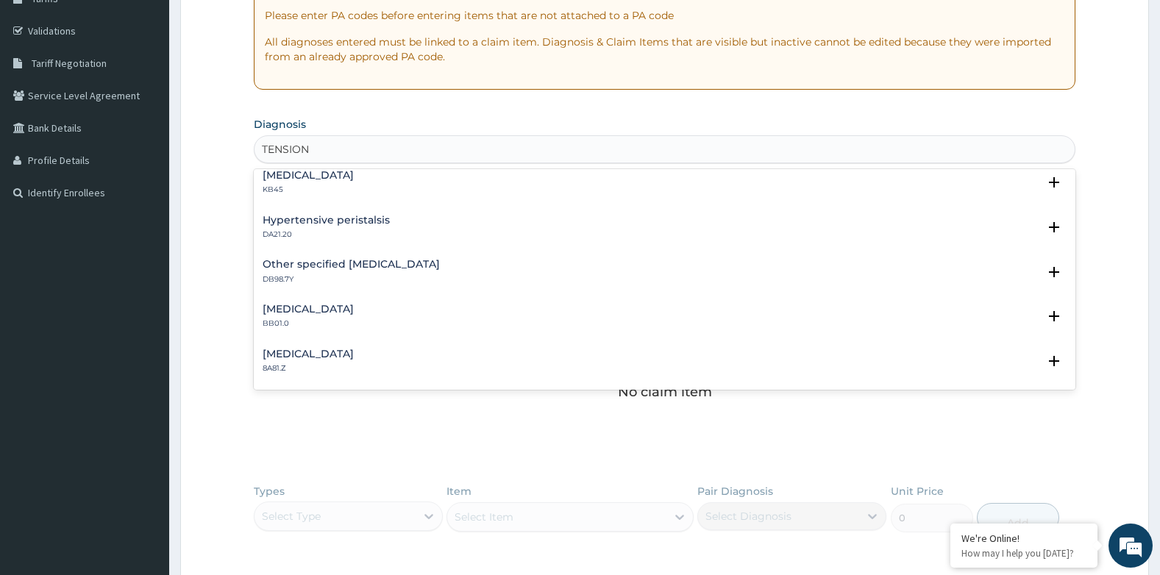
click at [354, 350] on h4 "[MEDICAL_DATA]" at bounding box center [308, 354] width 91 height 11
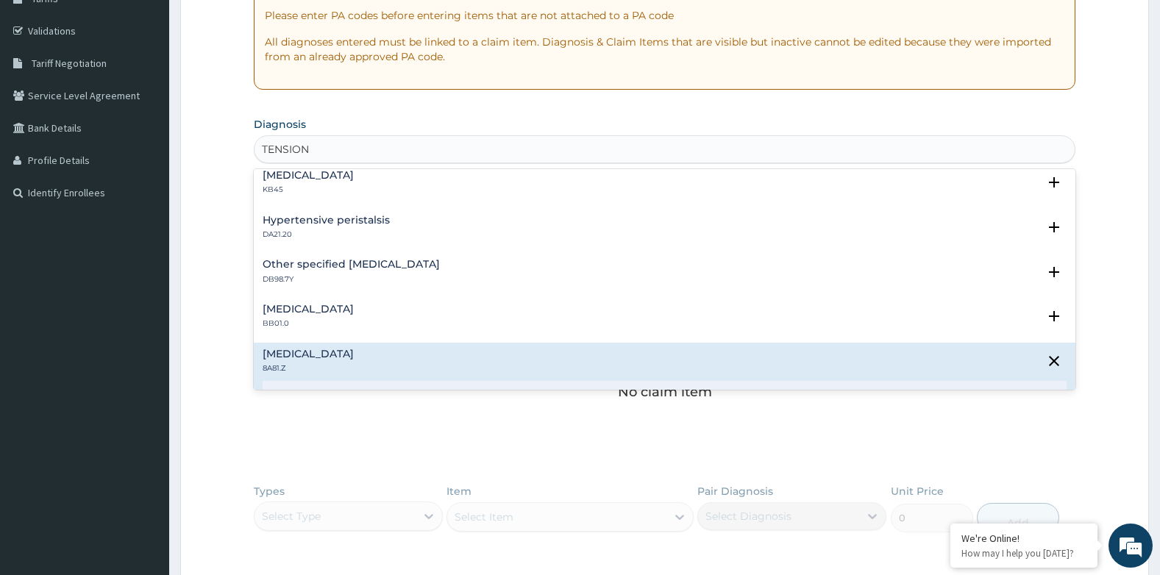
scroll to position [662, 0]
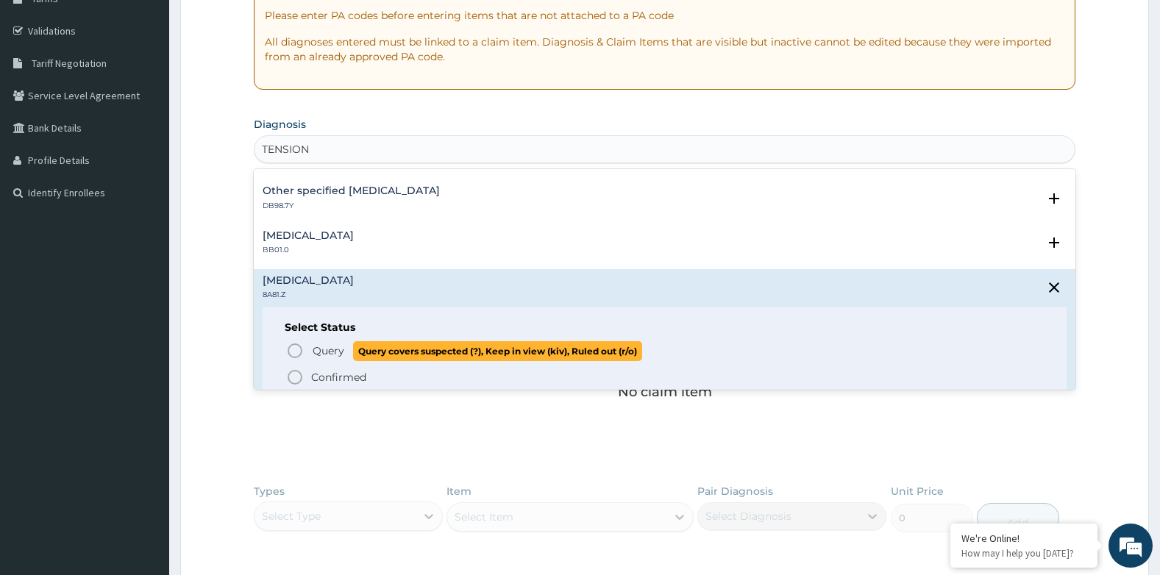
click at [343, 346] on span "Query" at bounding box center [329, 351] width 32 height 15
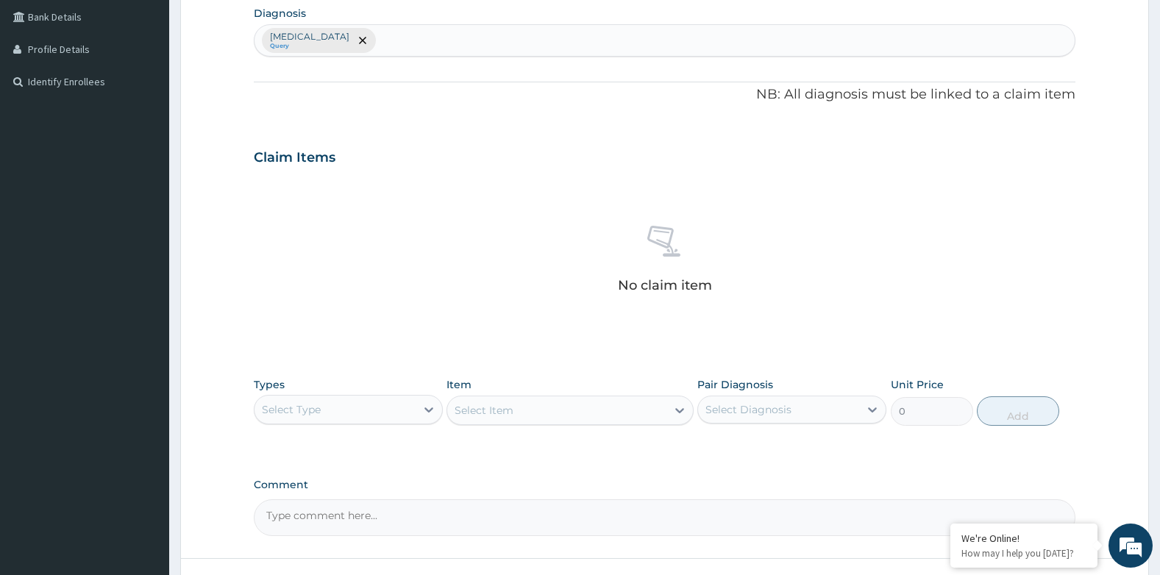
scroll to position [486, 0]
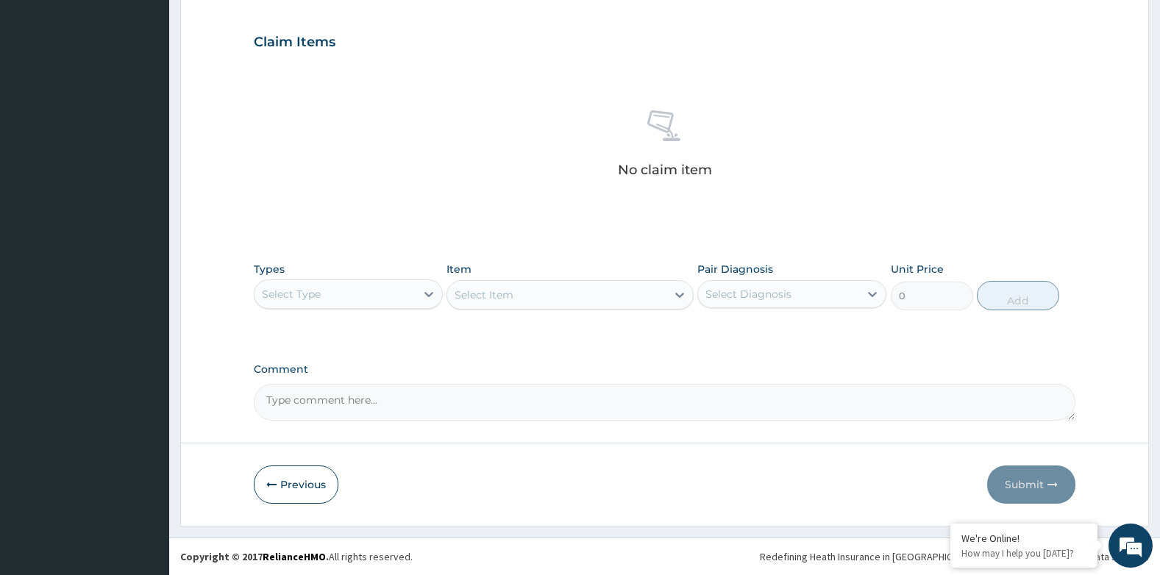
click at [388, 294] on div "Select Type" at bounding box center [335, 294] width 161 height 24
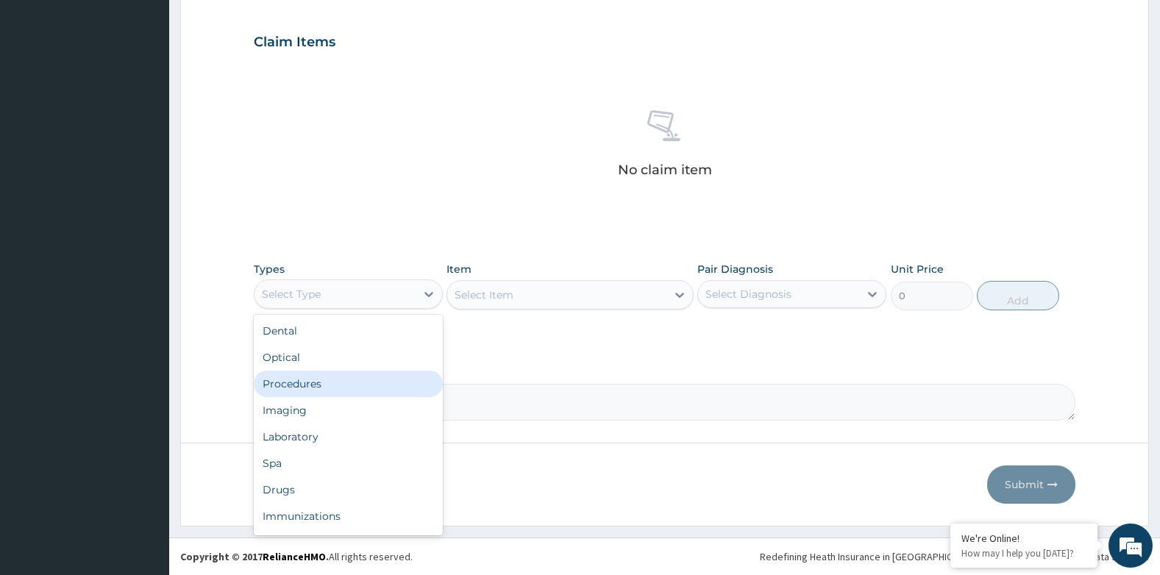
click at [310, 380] on div "Procedures" at bounding box center [348, 384] width 189 height 26
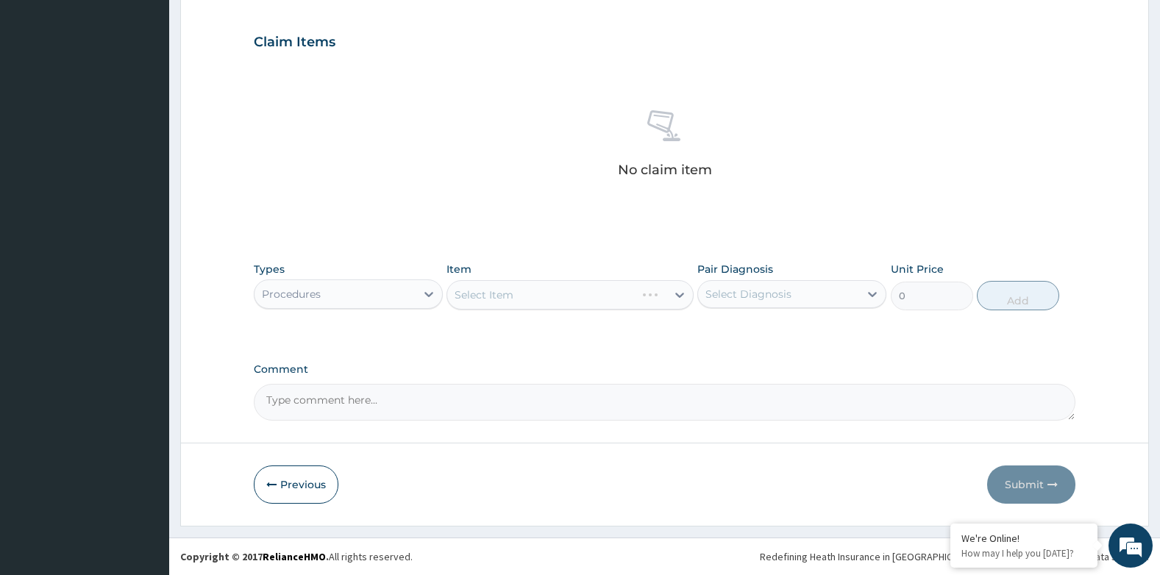
click at [763, 290] on div "Select Diagnosis" at bounding box center [748, 294] width 86 height 15
click at [756, 326] on label "[MEDICAL_DATA]" at bounding box center [767, 330] width 91 height 15
checkbox input "true"
click at [502, 299] on div "Select Item" at bounding box center [570, 294] width 246 height 29
click at [513, 297] on div "Select Item" at bounding box center [570, 294] width 246 height 29
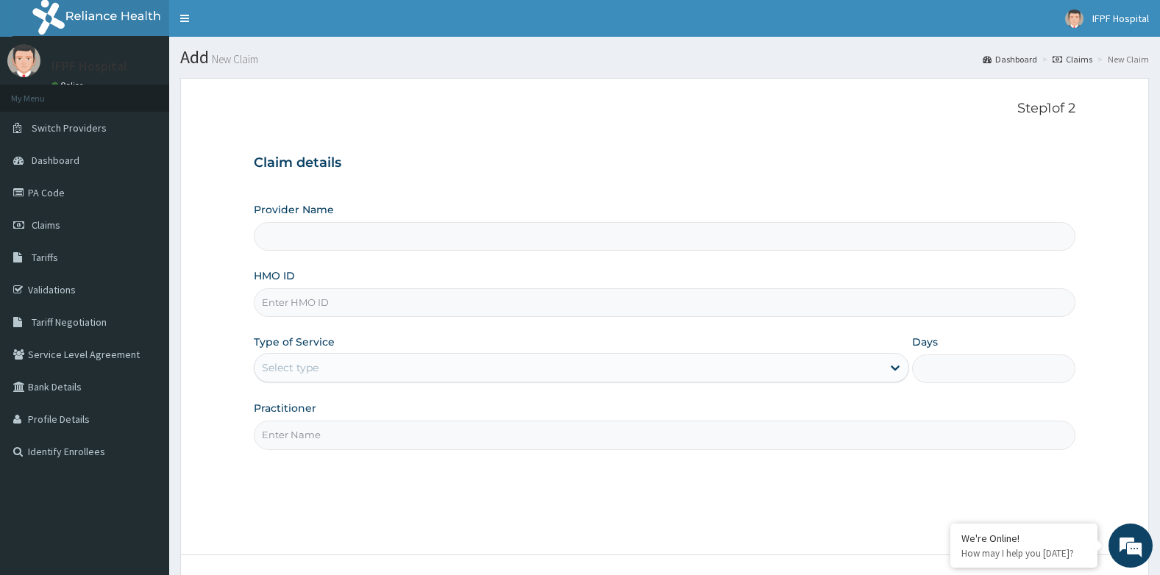
type input "IFPF Hospital"
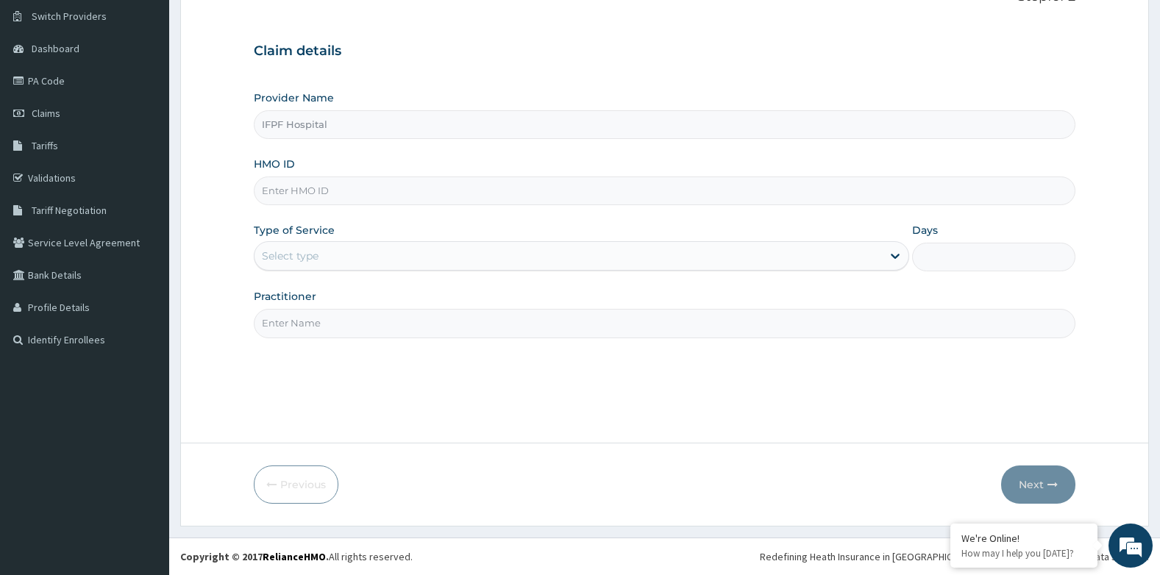
click at [297, 196] on input "HMO ID" at bounding box center [665, 191] width 822 height 29
paste input "LFL/10052/B"
type input "LFL/10052/B"
click at [295, 256] on div "Select type" at bounding box center [290, 256] width 57 height 15
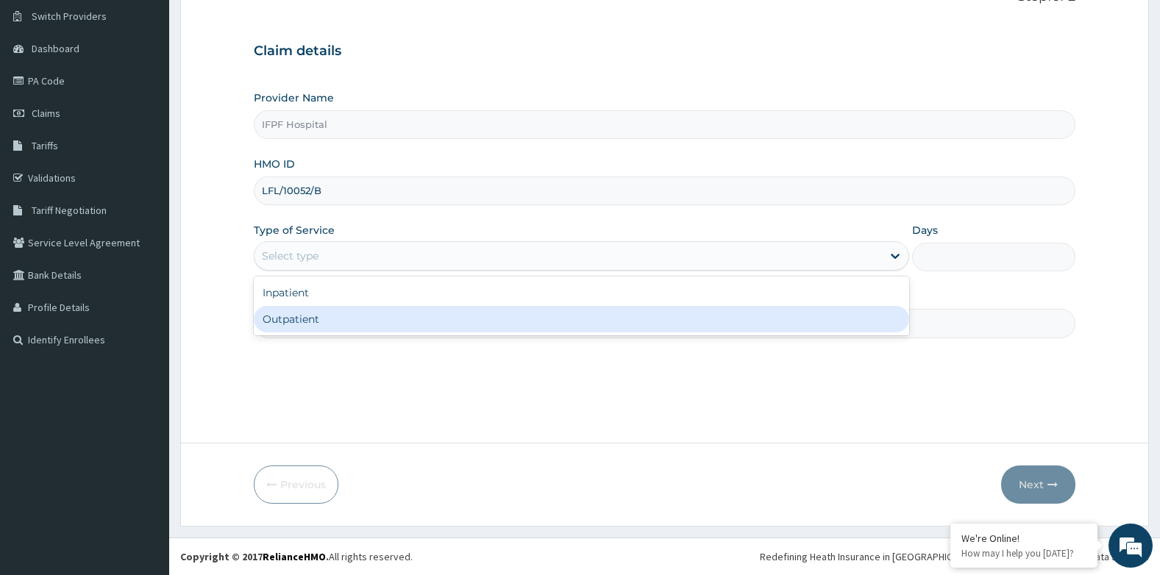
click at [288, 324] on div "Outpatient" at bounding box center [581, 319] width 655 height 26
type input "1"
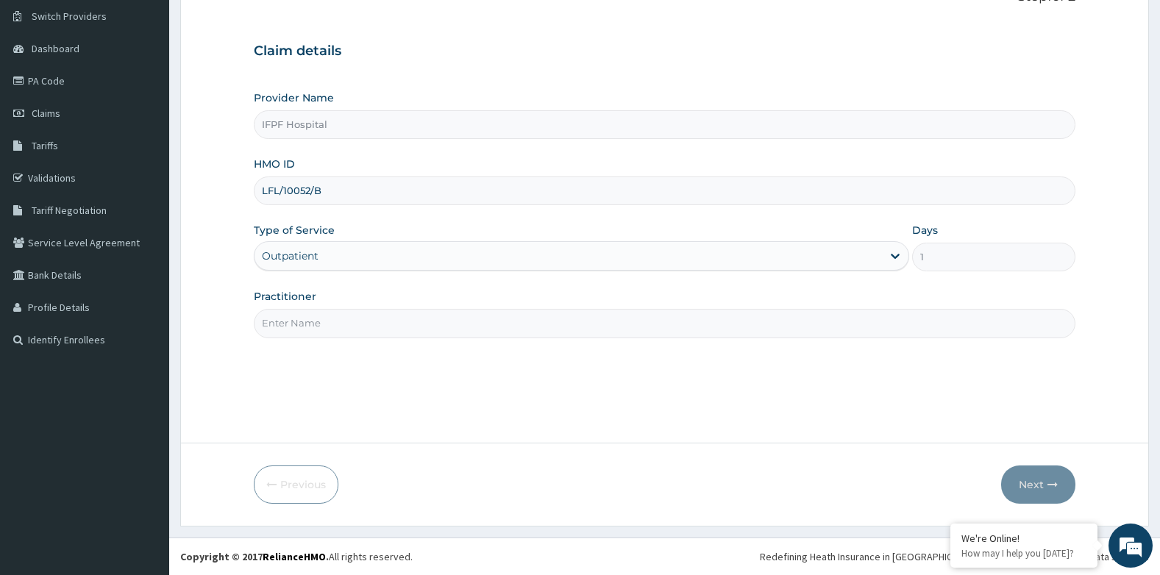
click at [285, 324] on input "Practitioner" at bounding box center [665, 323] width 822 height 29
click at [263, 325] on input "OYEKANMI" at bounding box center [665, 323] width 822 height 29
type input "[PERSON_NAME]"
click at [1025, 483] on button "Next" at bounding box center [1038, 485] width 74 height 38
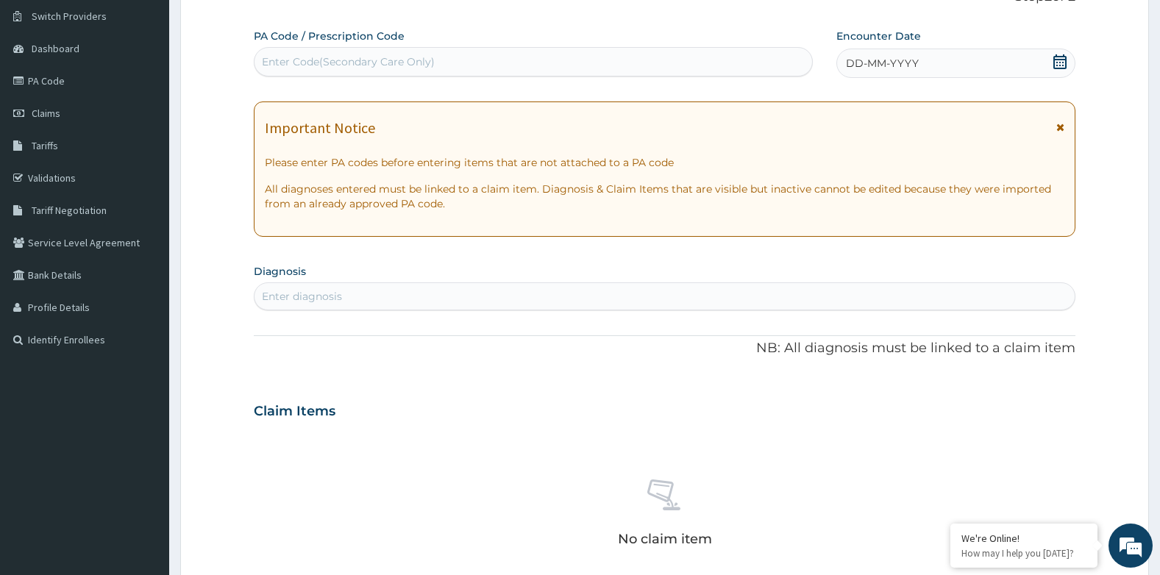
click at [1060, 65] on icon at bounding box center [1059, 61] width 13 height 15
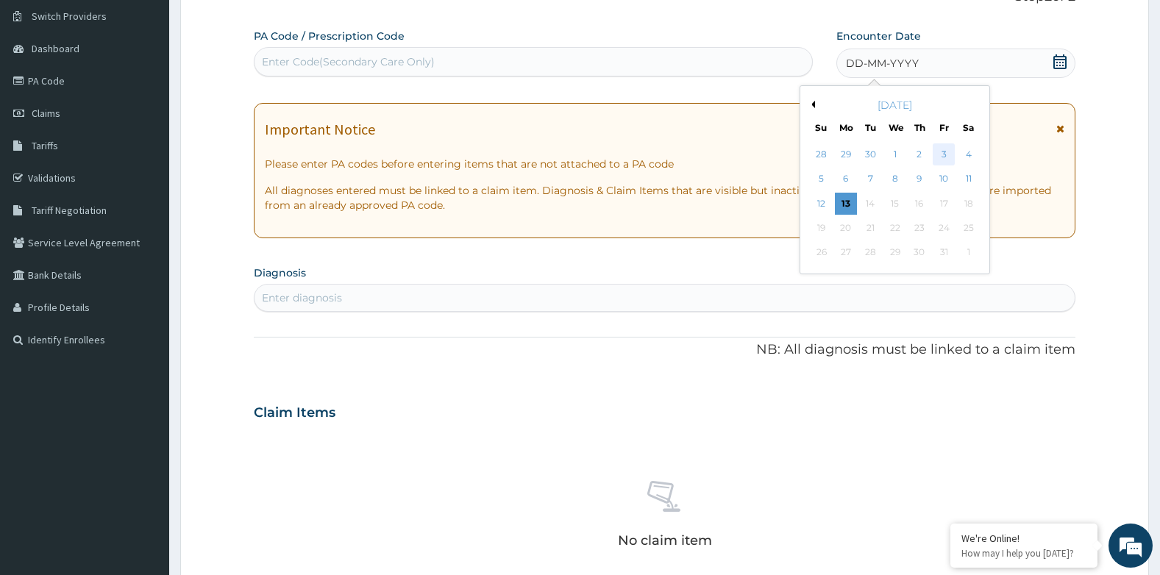
click at [939, 152] on div "3" at bounding box center [944, 154] width 22 height 22
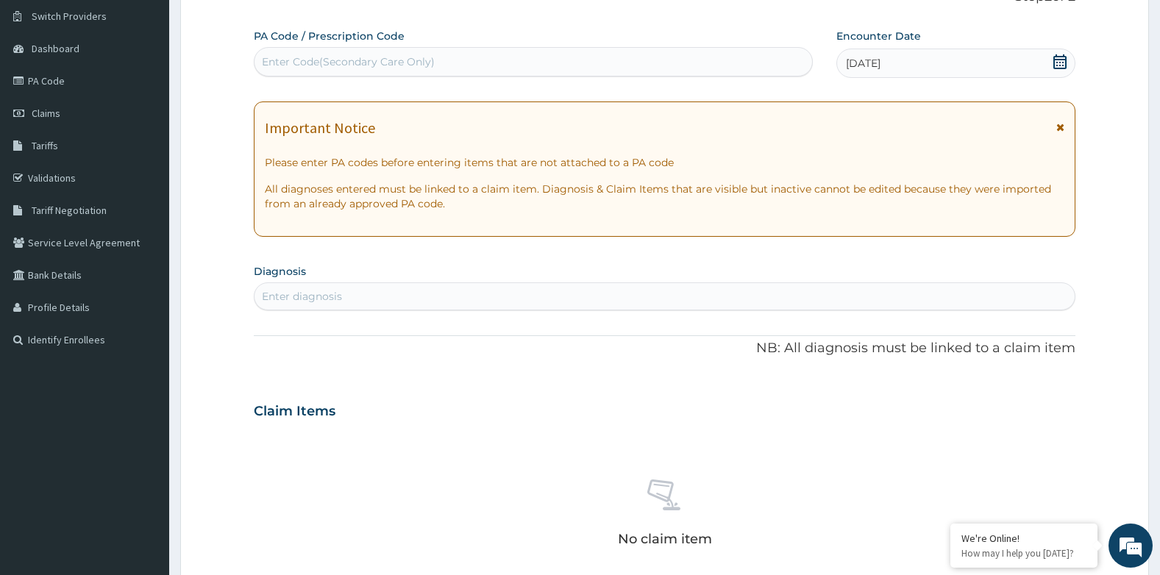
click at [416, 306] on div "Enter diagnosis" at bounding box center [665, 297] width 821 height 24
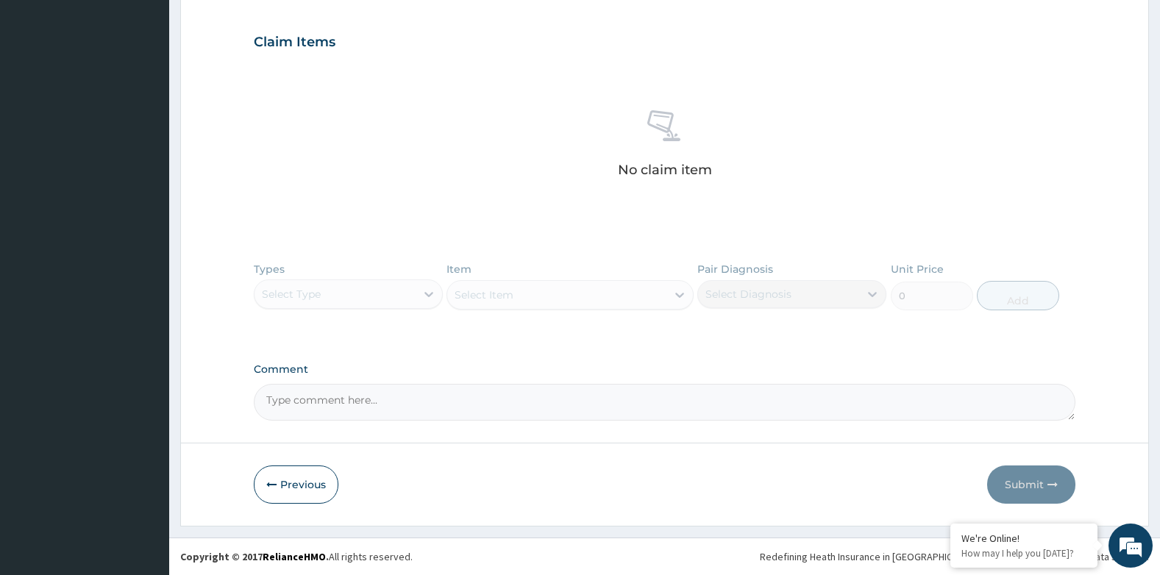
scroll to position [402, 0]
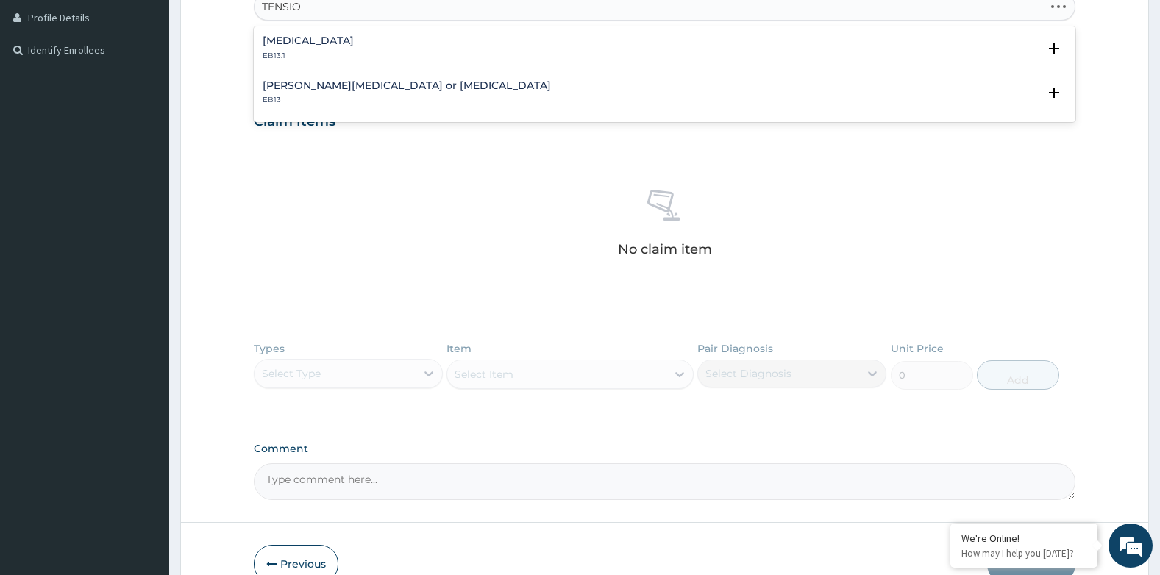
type input "TENSION"
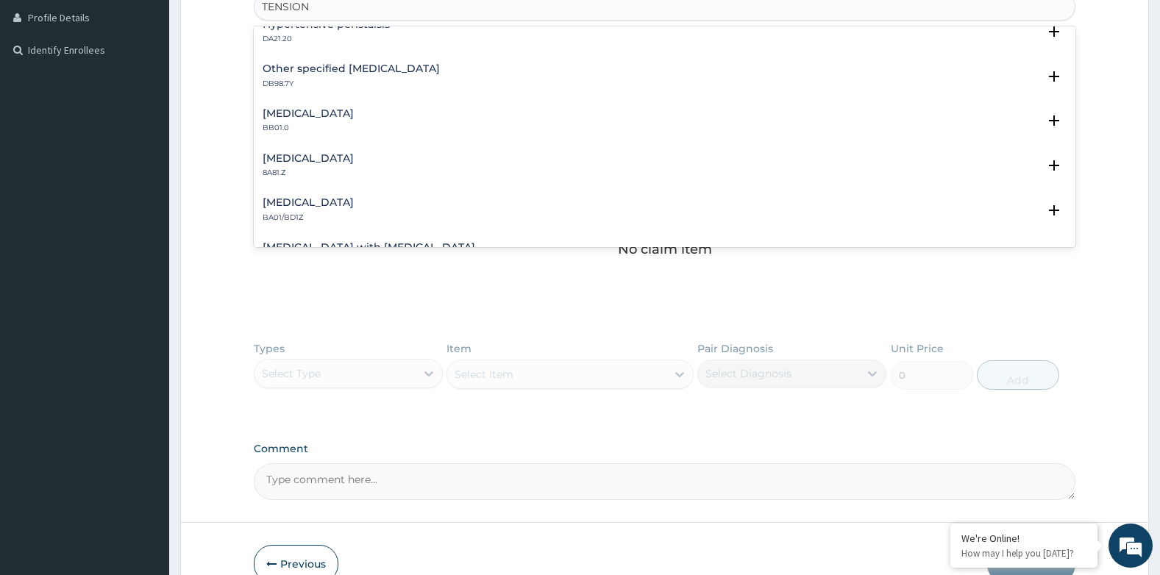
scroll to position [662, 0]
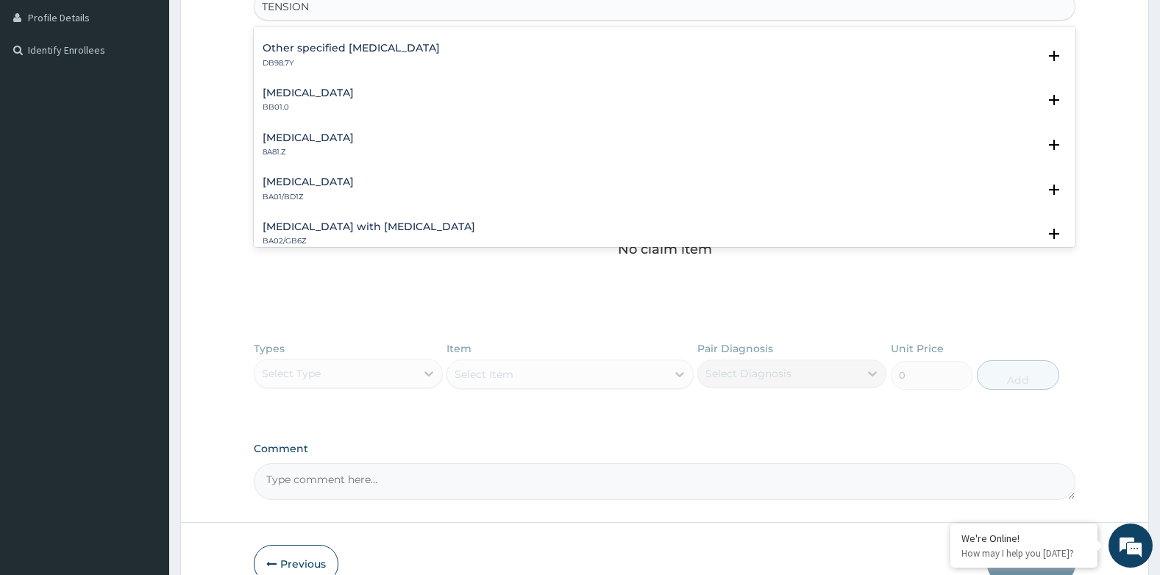
click at [354, 138] on h4 "Tension-type headache, unspecified" at bounding box center [308, 137] width 91 height 11
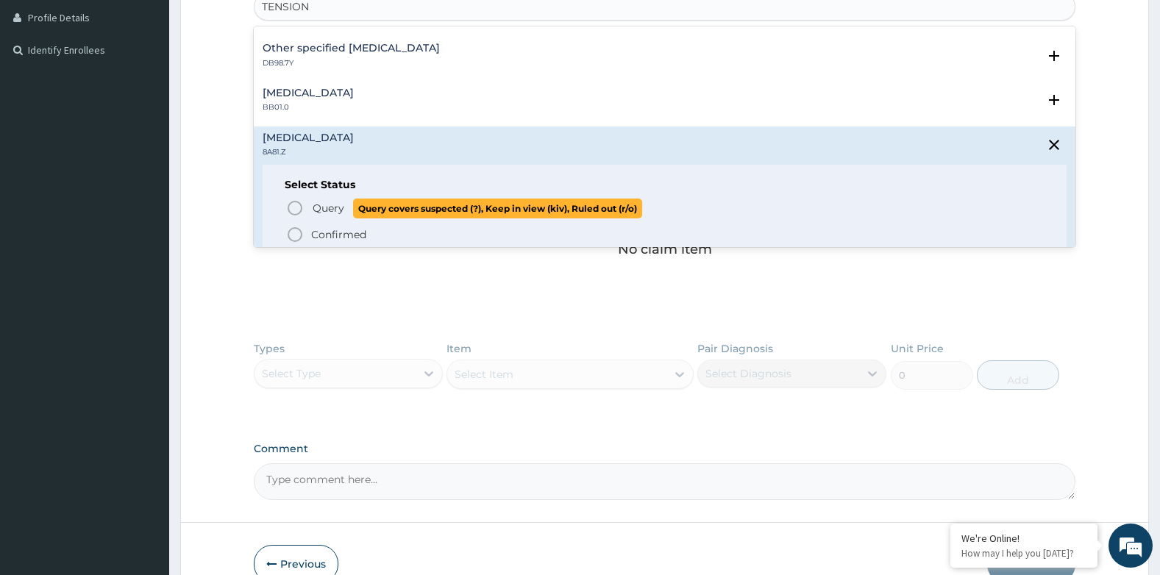
click at [326, 203] on span "Query" at bounding box center [329, 208] width 32 height 15
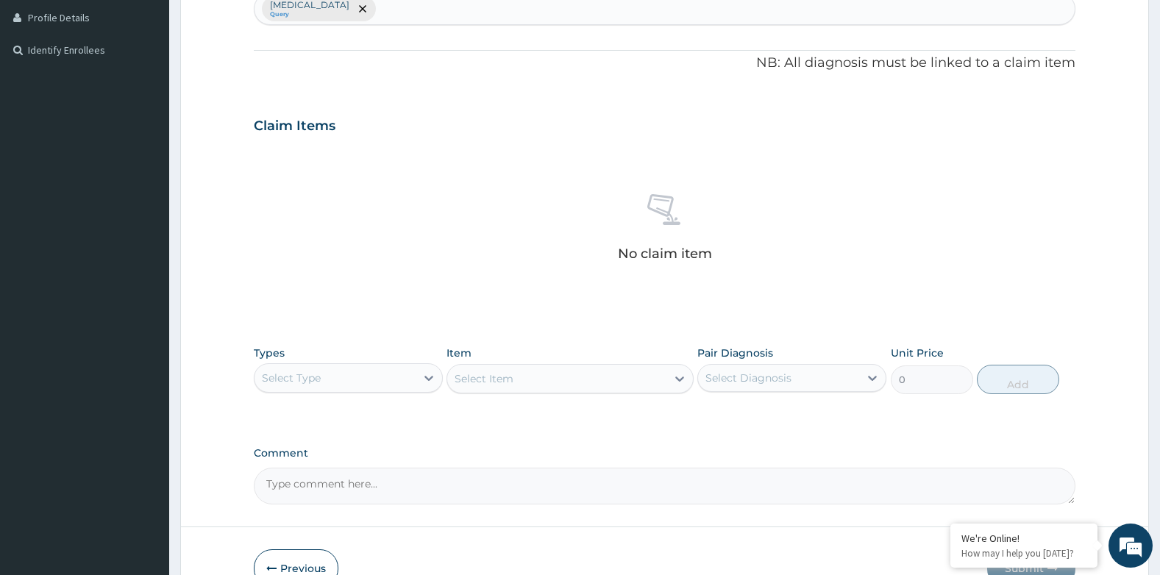
click at [346, 380] on div "Select Type" at bounding box center [335, 378] width 161 height 24
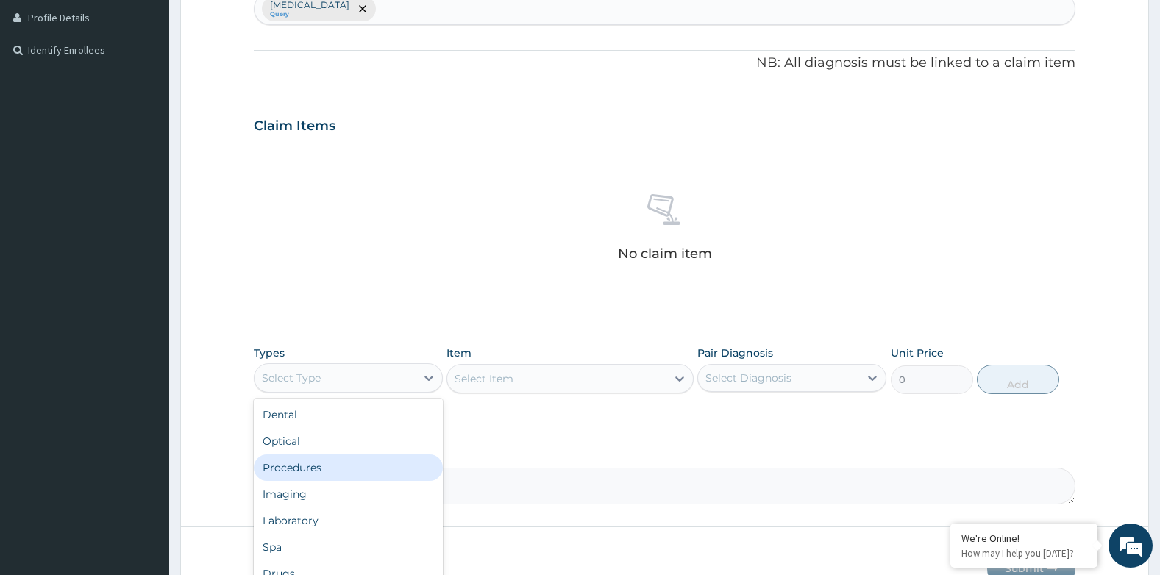
click at [308, 466] on div "Procedures" at bounding box center [348, 468] width 189 height 26
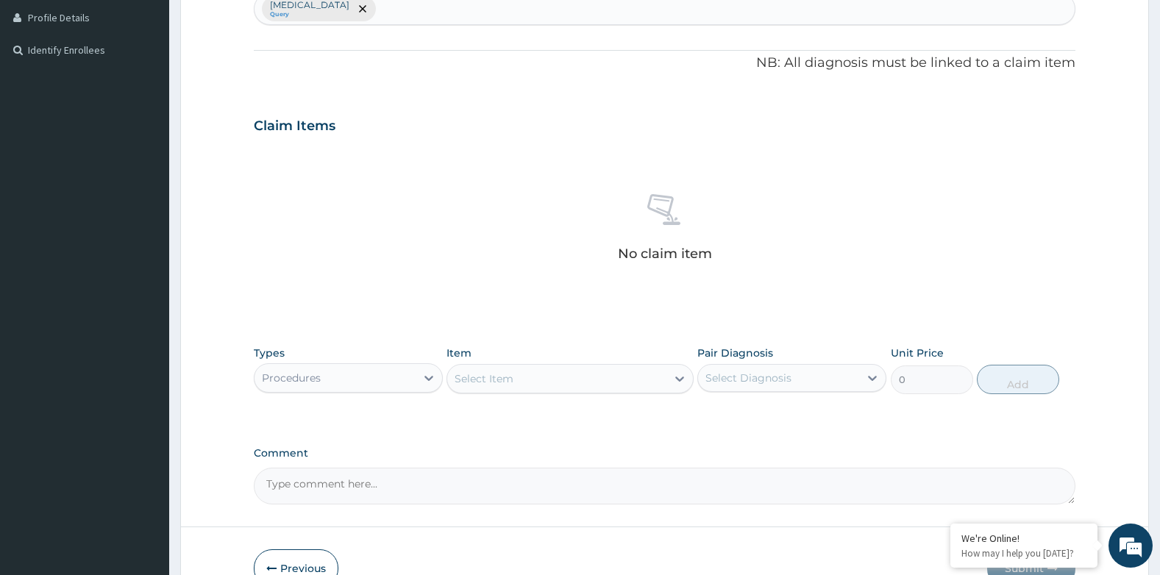
click at [615, 371] on div "Select Item" at bounding box center [556, 379] width 218 height 24
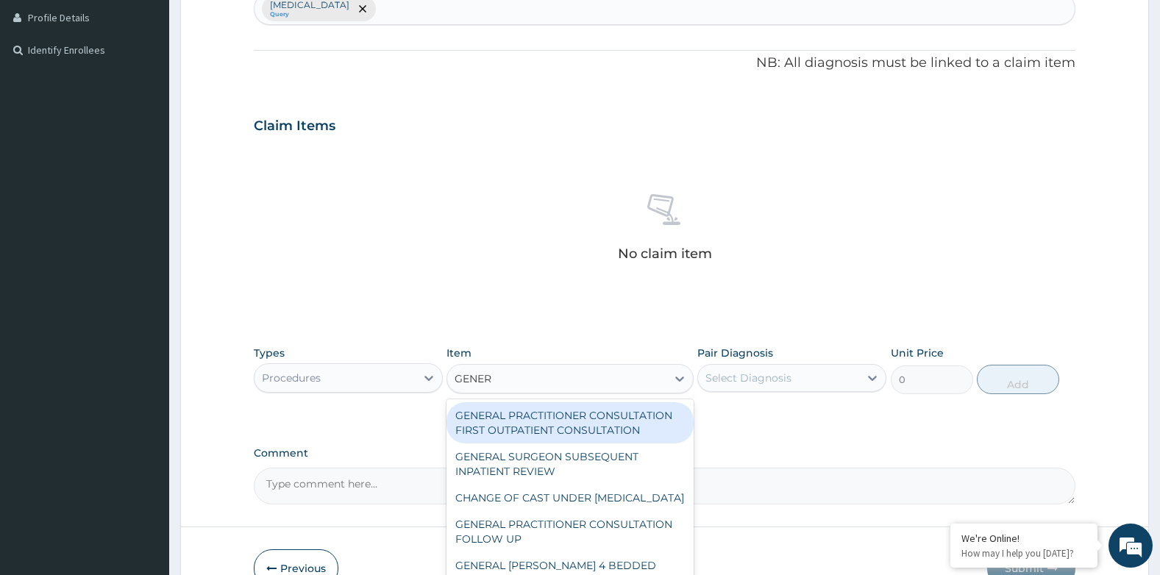
type input "GENERA"
drag, startPoint x: 639, startPoint y: 413, endPoint x: 655, endPoint y: 409, distance: 15.9
click at [640, 413] on div "GENERAL PRACTITIONER CONSULTATION FIRST OUTPATIENT CONSULTATION" at bounding box center [570, 422] width 246 height 41
type input "3794.9999999999995"
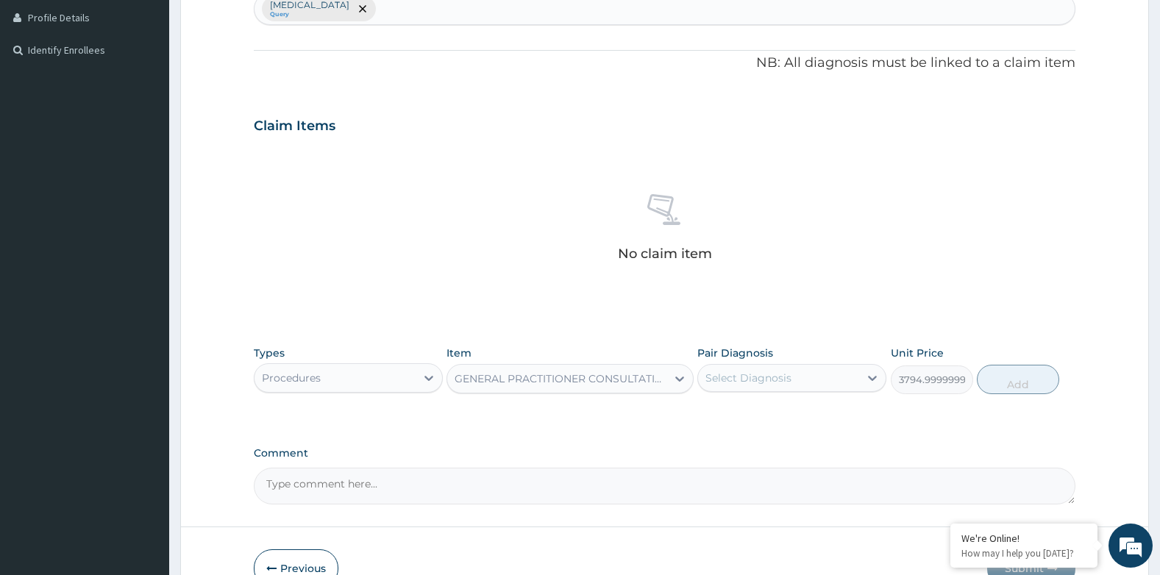
click at [725, 389] on div "Select Diagnosis" at bounding box center [778, 378] width 161 height 24
click at [756, 416] on label "Tension-type headache, unspecified" at bounding box center [767, 414] width 91 height 15
checkbox input "true"
click at [1010, 380] on button "Add" at bounding box center [1018, 379] width 82 height 29
type input "0"
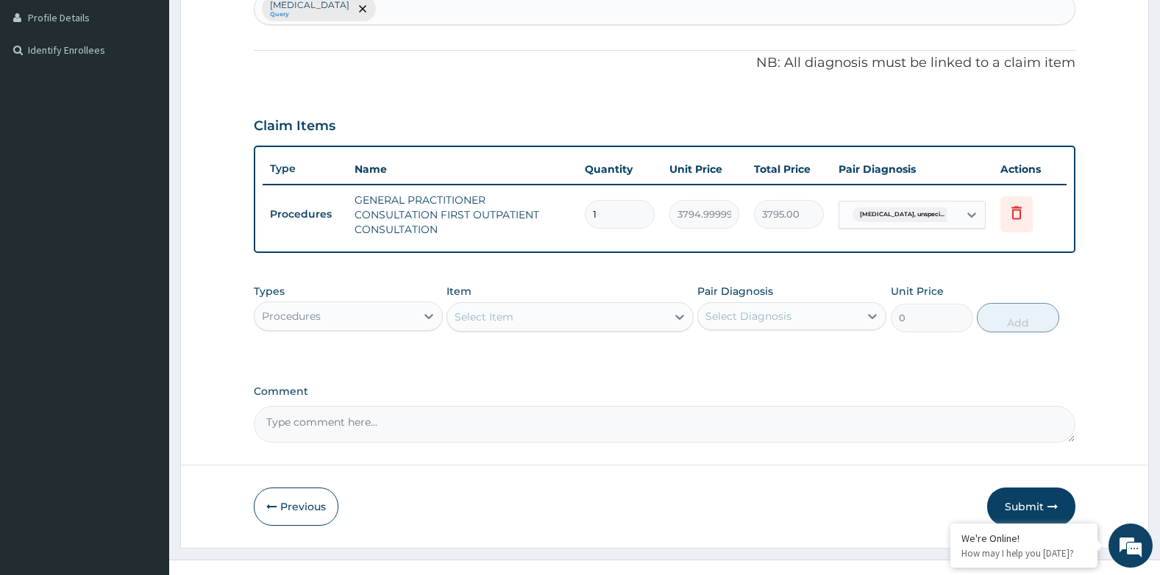
click at [349, 319] on div "Procedures" at bounding box center [335, 317] width 161 height 24
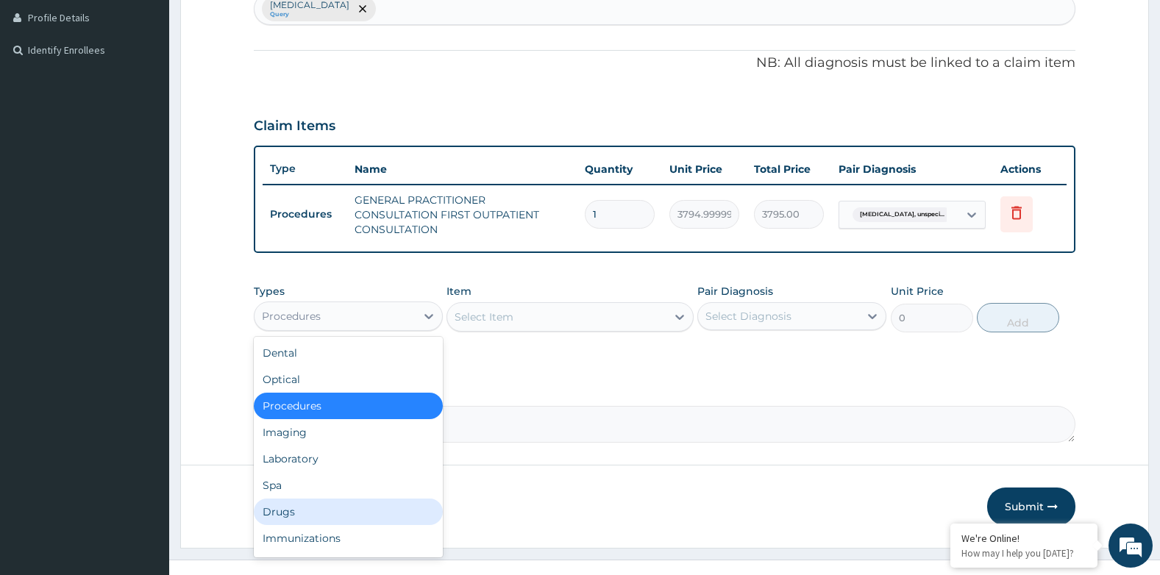
click at [297, 501] on div "Drugs" at bounding box center [348, 512] width 189 height 26
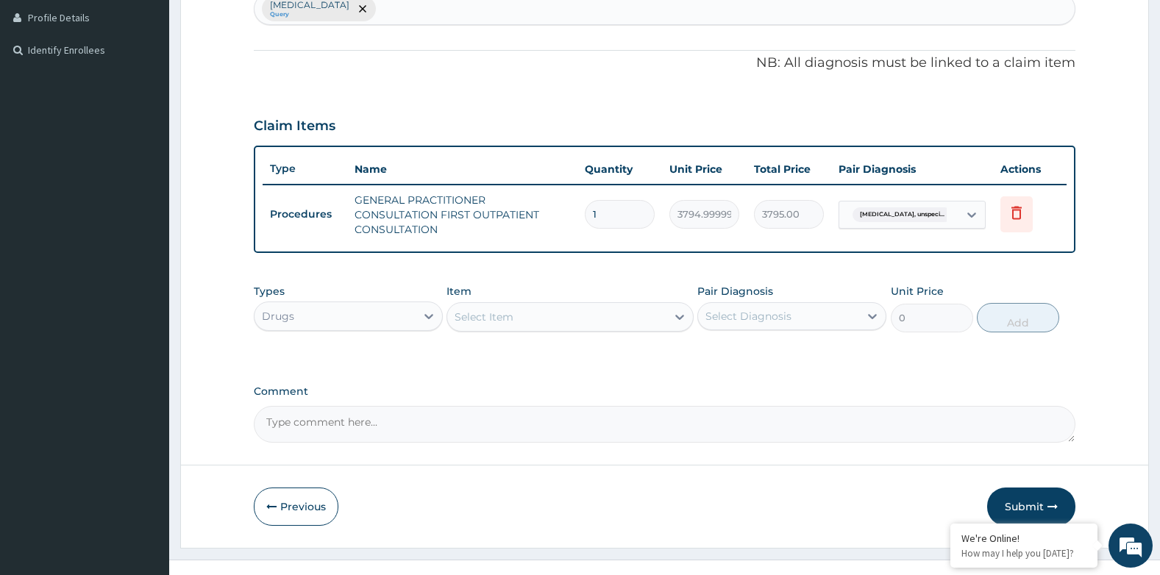
click at [528, 324] on div "Select Item" at bounding box center [556, 317] width 218 height 24
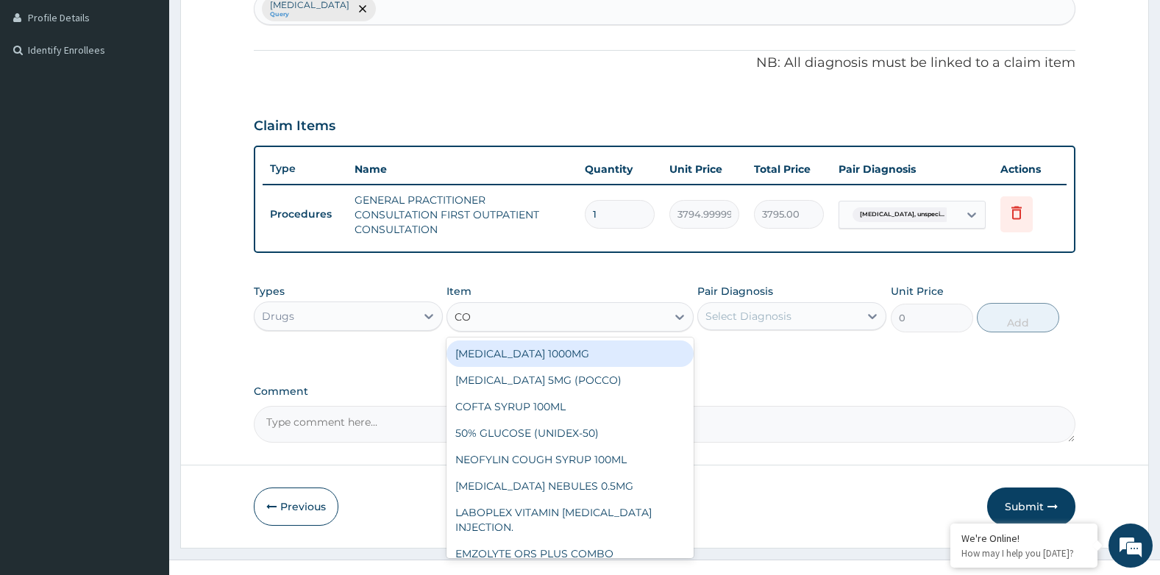
type input "COC"
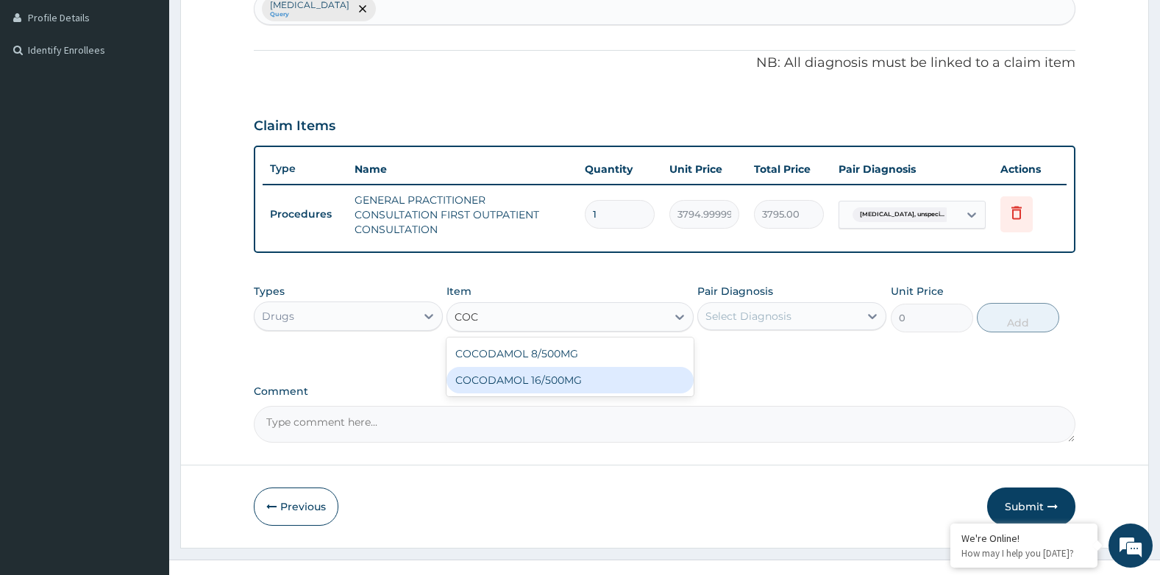
click at [549, 378] on div "COCODAMOL 16/500MG" at bounding box center [570, 380] width 246 height 26
type input "303.59999999999997"
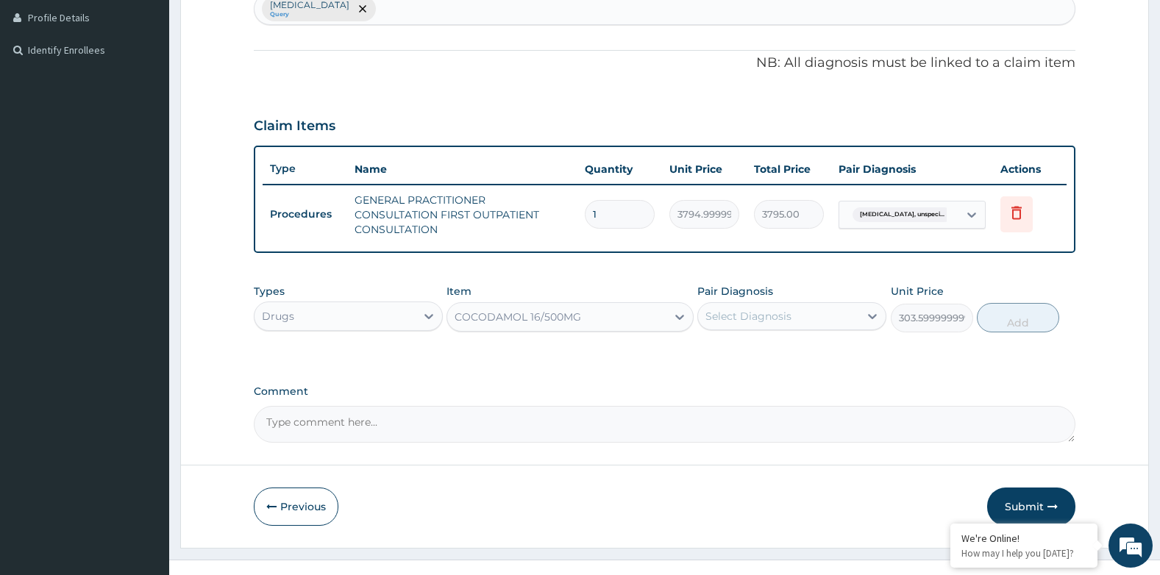
click at [782, 319] on div "Select Diagnosis" at bounding box center [748, 316] width 86 height 15
click at [784, 358] on label "Tension-type headache, unspecified" at bounding box center [767, 352] width 91 height 15
checkbox input "true"
click at [1011, 323] on button "Add" at bounding box center [1018, 317] width 82 height 29
type input "0"
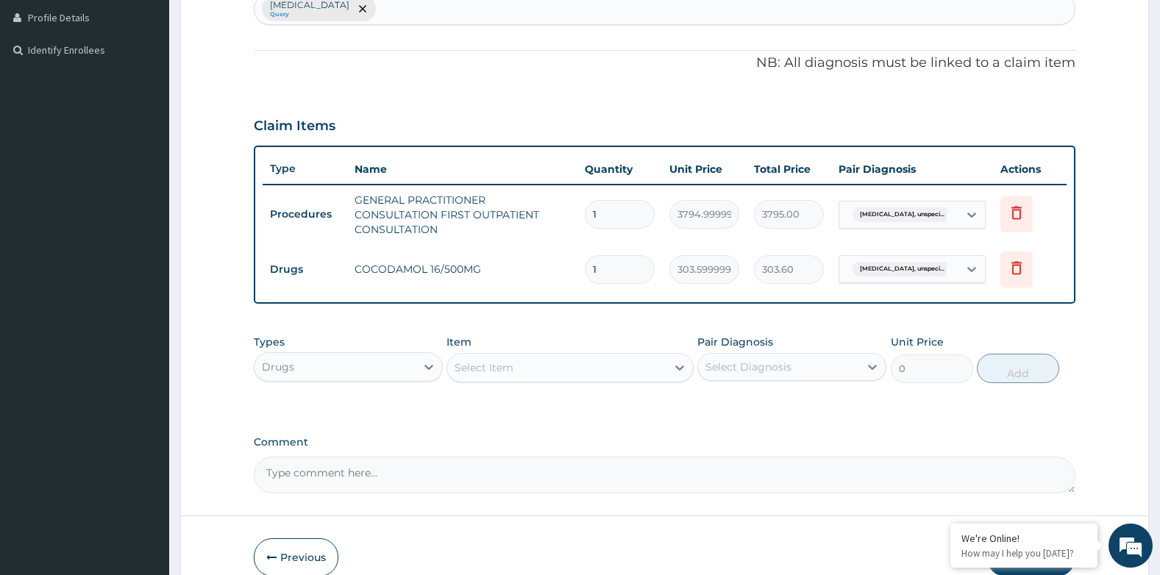
type input "0.00"
type input "6"
type input "1821.60"
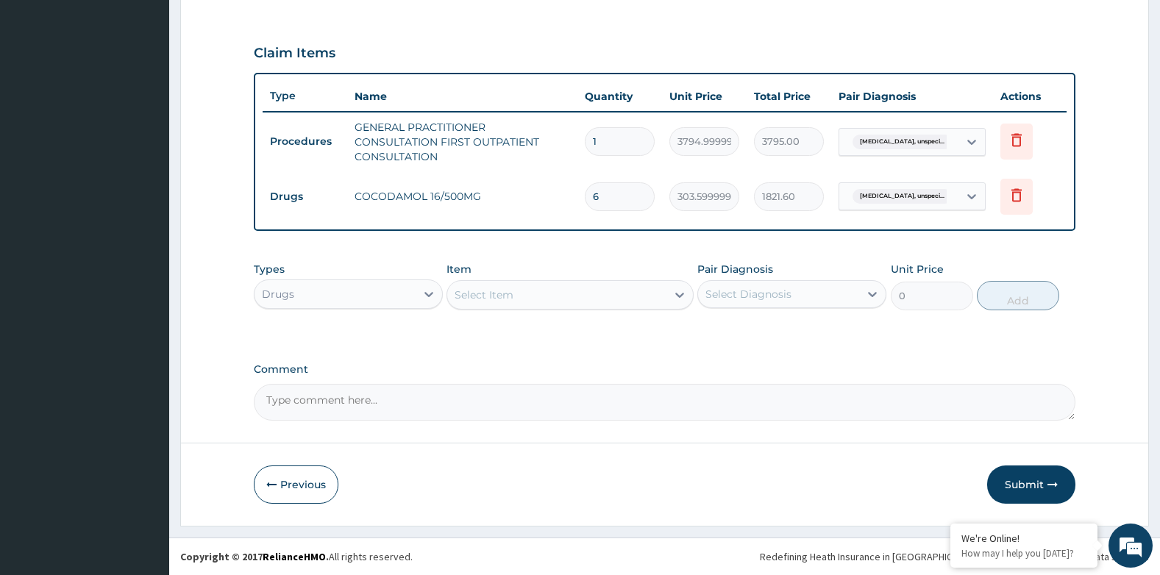
type input "6"
click at [1050, 471] on button "Submit" at bounding box center [1031, 485] width 88 height 38
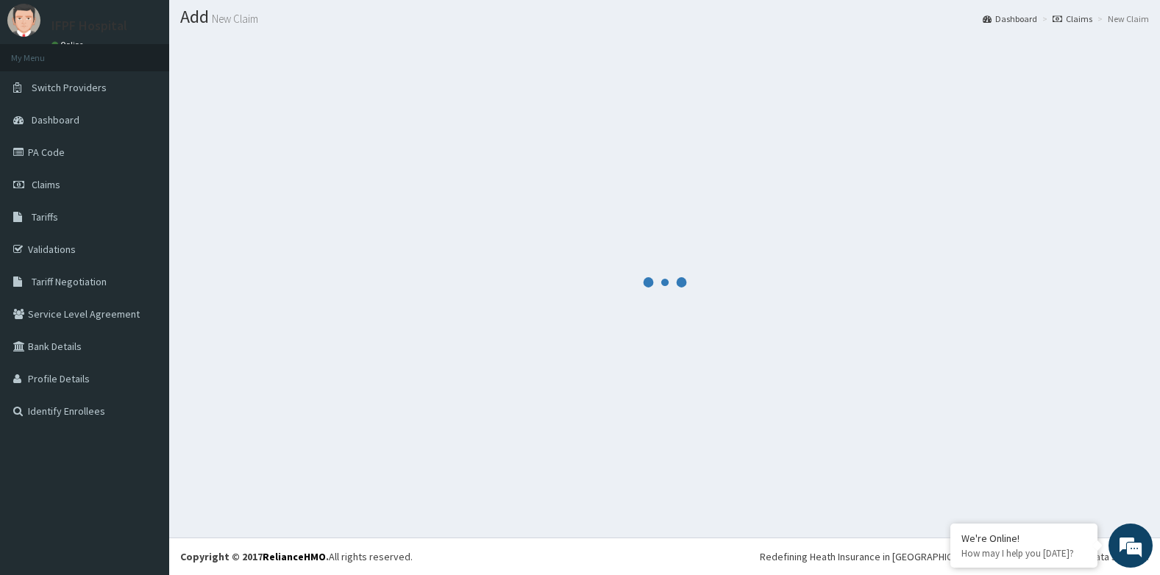
scroll to position [474, 0]
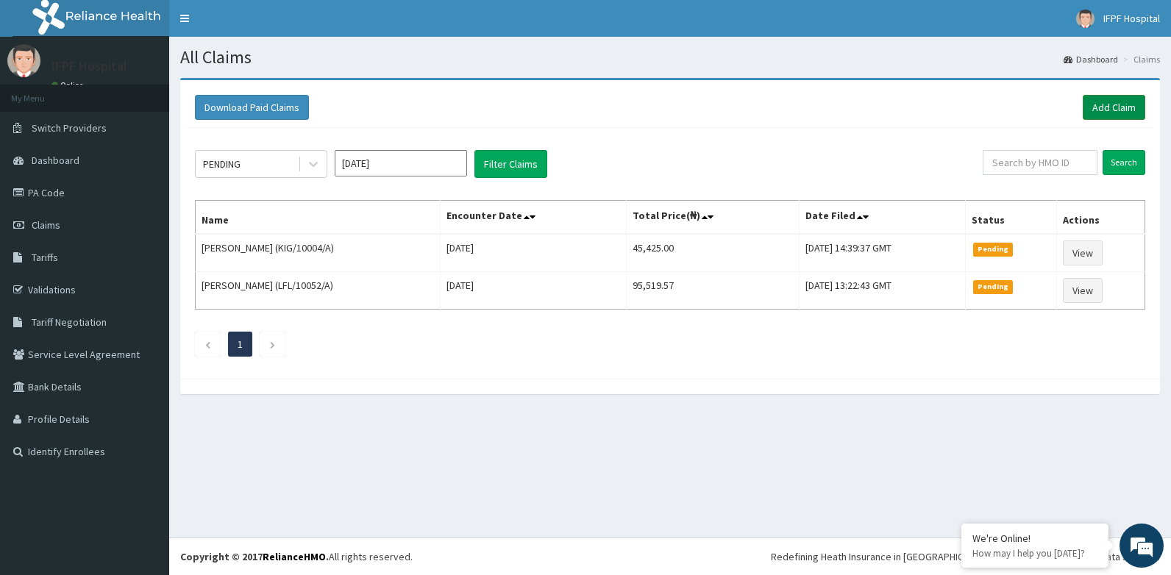
click at [1128, 109] on link "Add Claim" at bounding box center [1114, 107] width 63 height 25
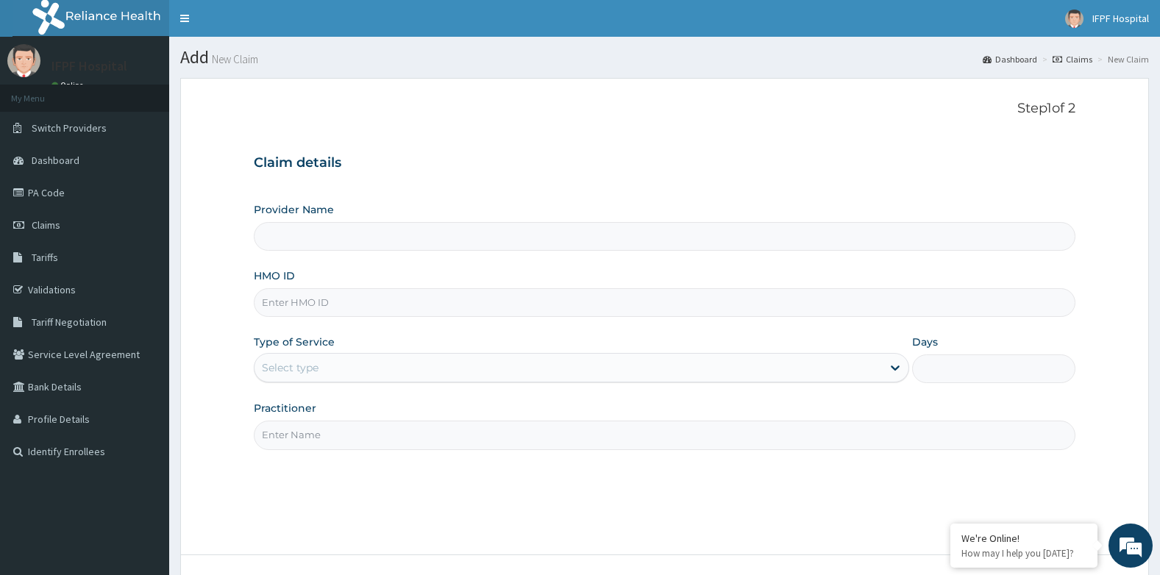
type input "IFPF Hospital"
click at [306, 302] on input "HMO ID" at bounding box center [665, 302] width 822 height 29
paste input "FMP/10275/A"
type input "FMP/10275/A"
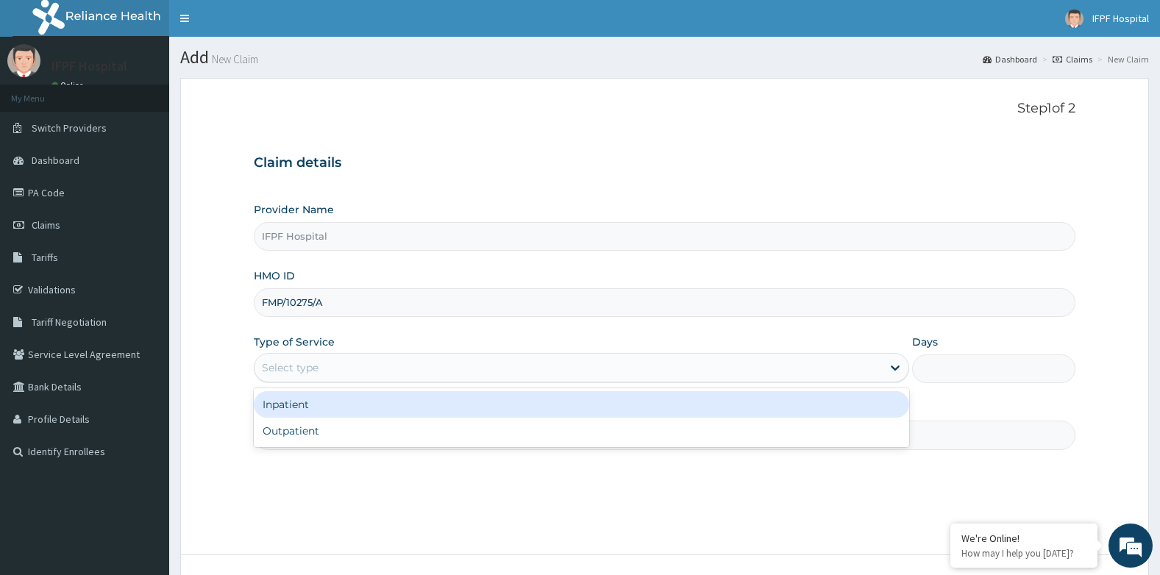
click at [291, 360] on div "Select type" at bounding box center [290, 367] width 57 height 15
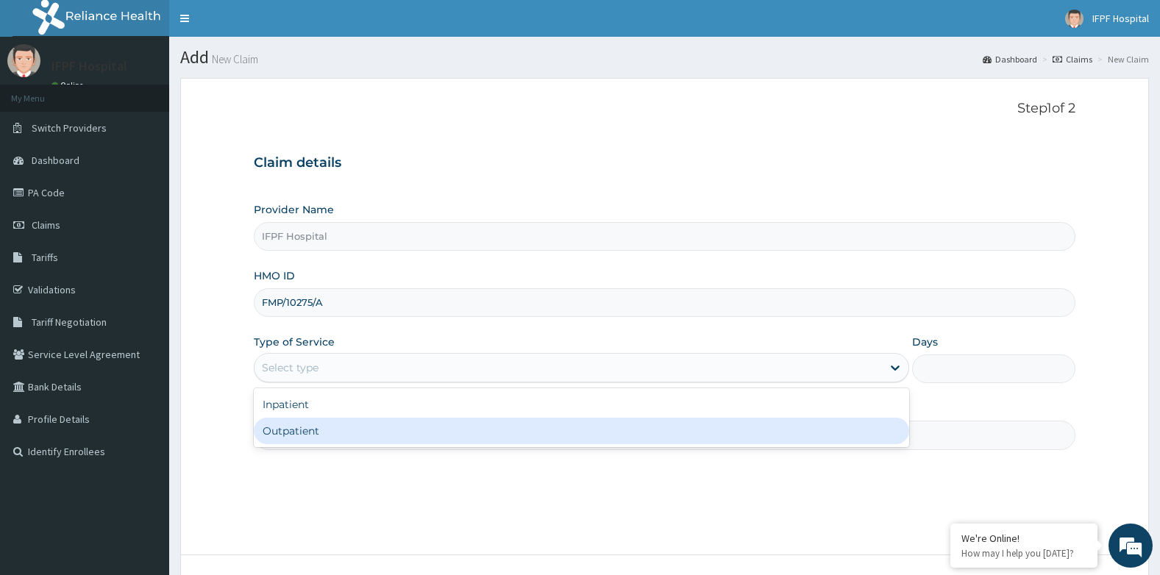
click at [294, 430] on div "Outpatient" at bounding box center [581, 431] width 655 height 26
type input "1"
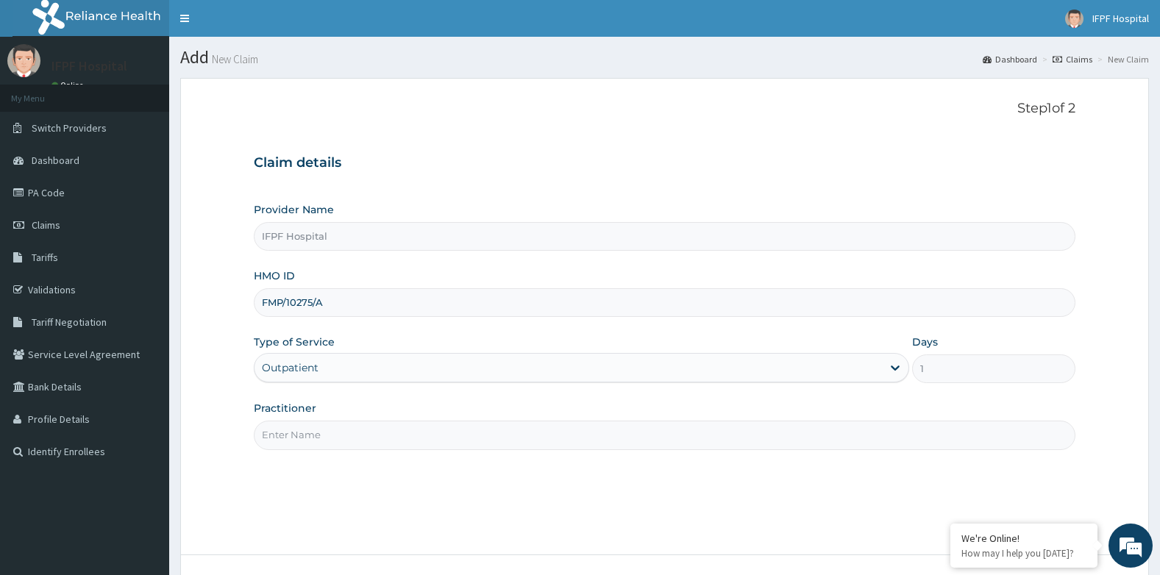
click at [297, 440] on input "Practitioner" at bounding box center [665, 435] width 822 height 29
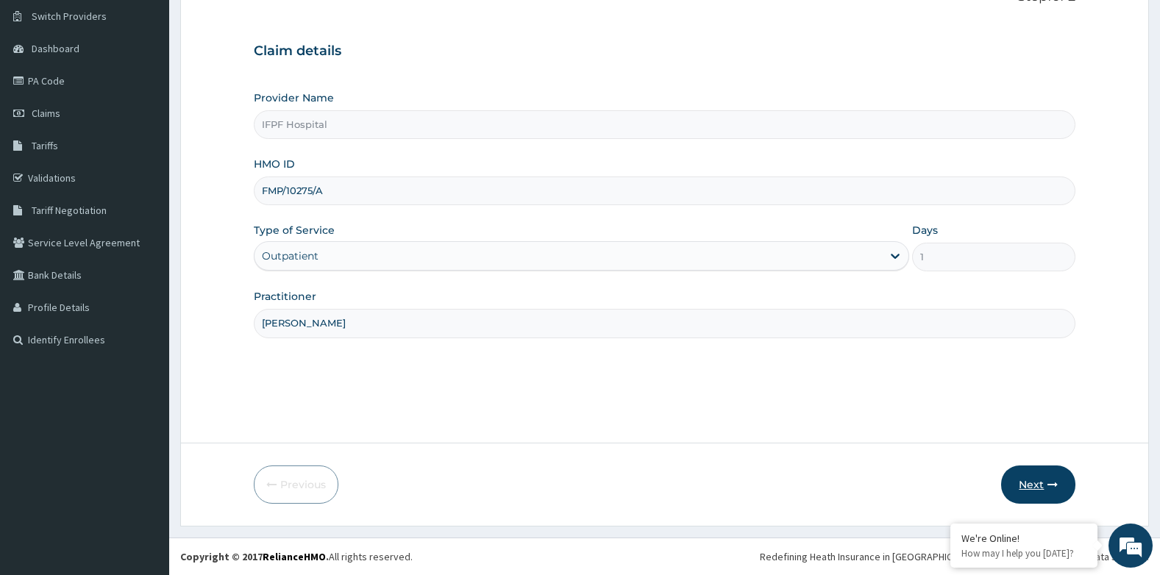
type input "[PERSON_NAME]"
click at [1010, 491] on button "Next" at bounding box center [1038, 485] width 74 height 38
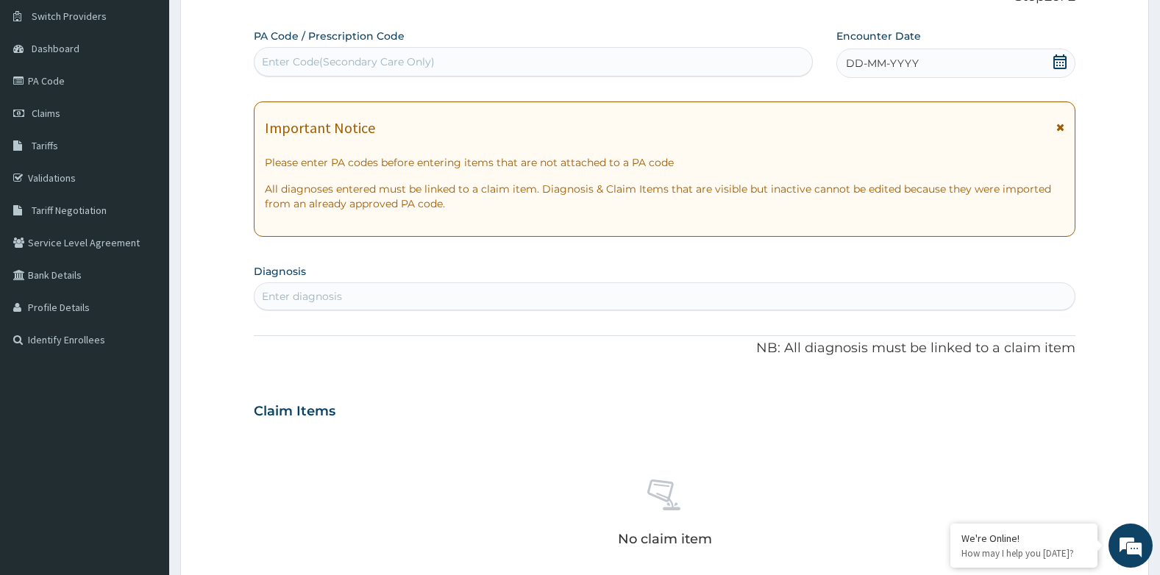
click at [1056, 64] on icon at bounding box center [1060, 61] width 15 height 15
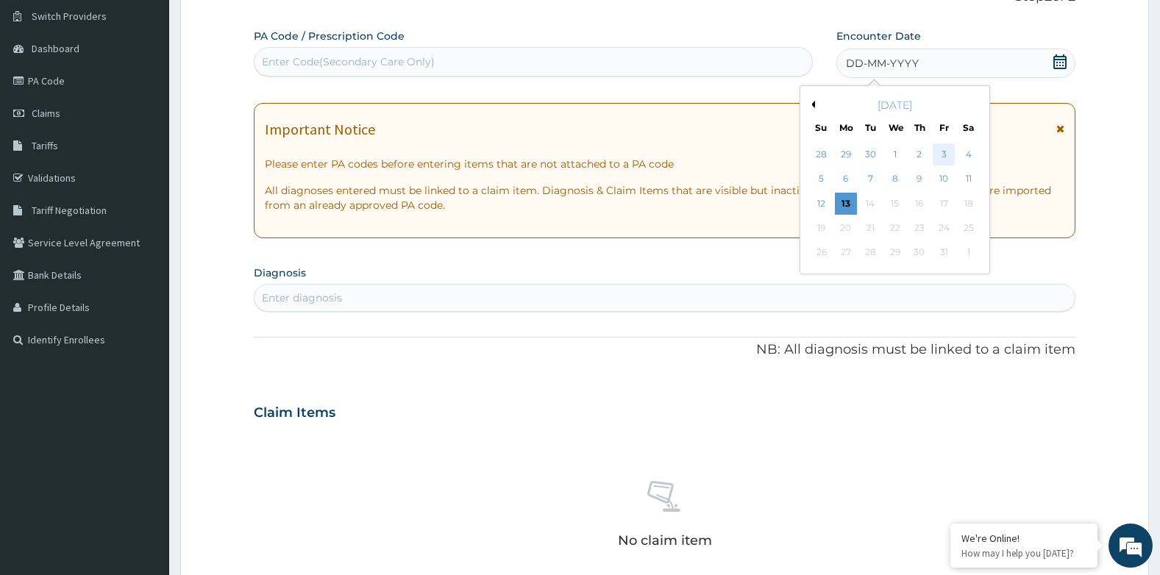
click at [944, 151] on div "3" at bounding box center [944, 154] width 22 height 22
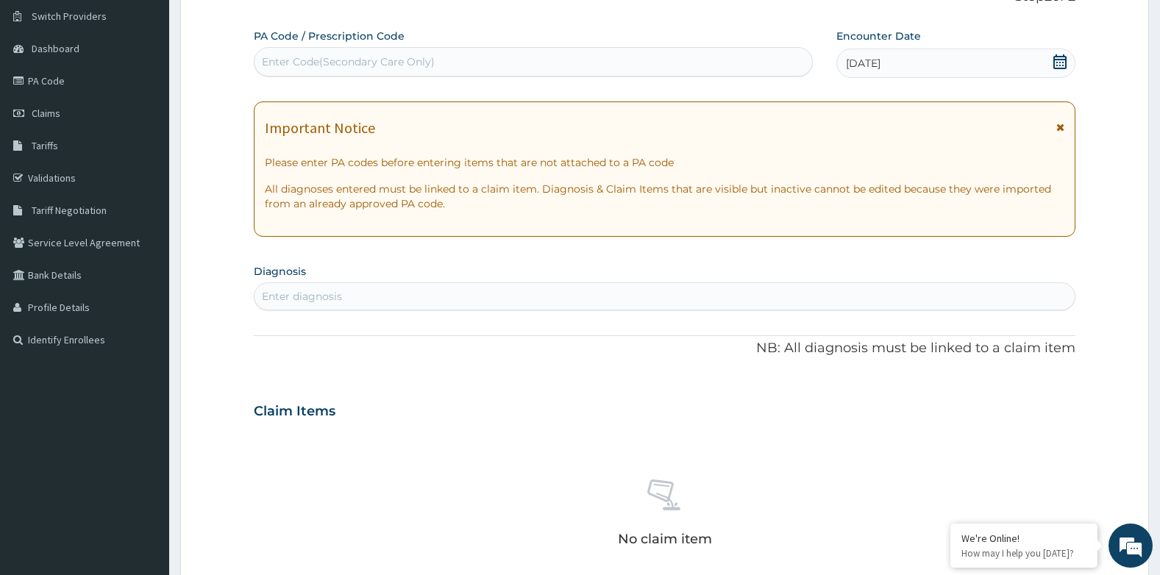
click at [422, 300] on div "Enter diagnosis" at bounding box center [665, 297] width 821 height 24
type input "[MEDICAL_DATA]"
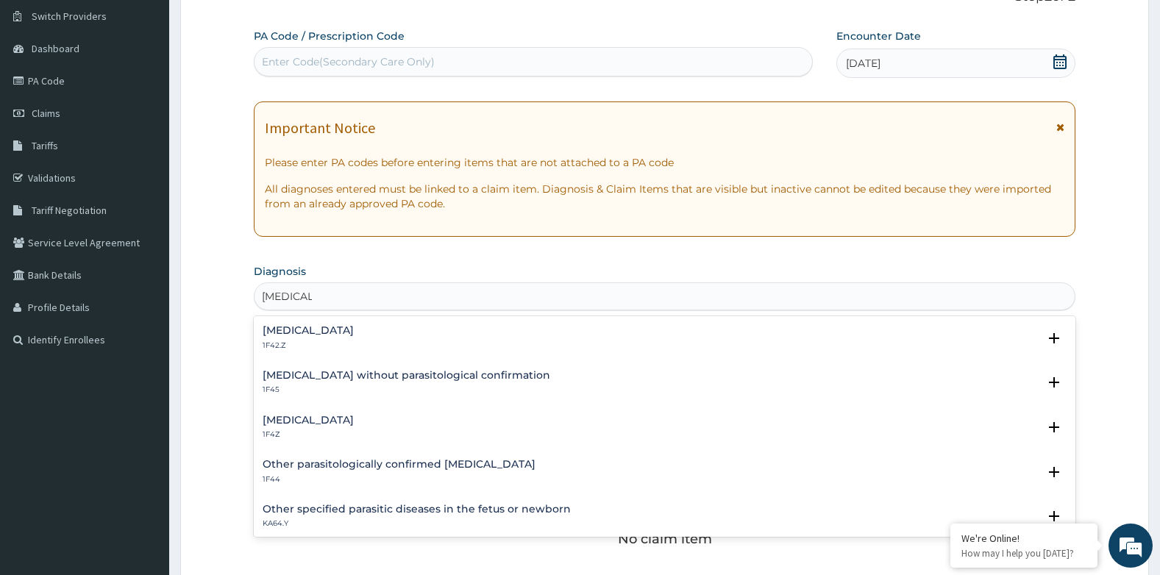
click at [347, 418] on h4 "[MEDICAL_DATA]" at bounding box center [308, 420] width 91 height 11
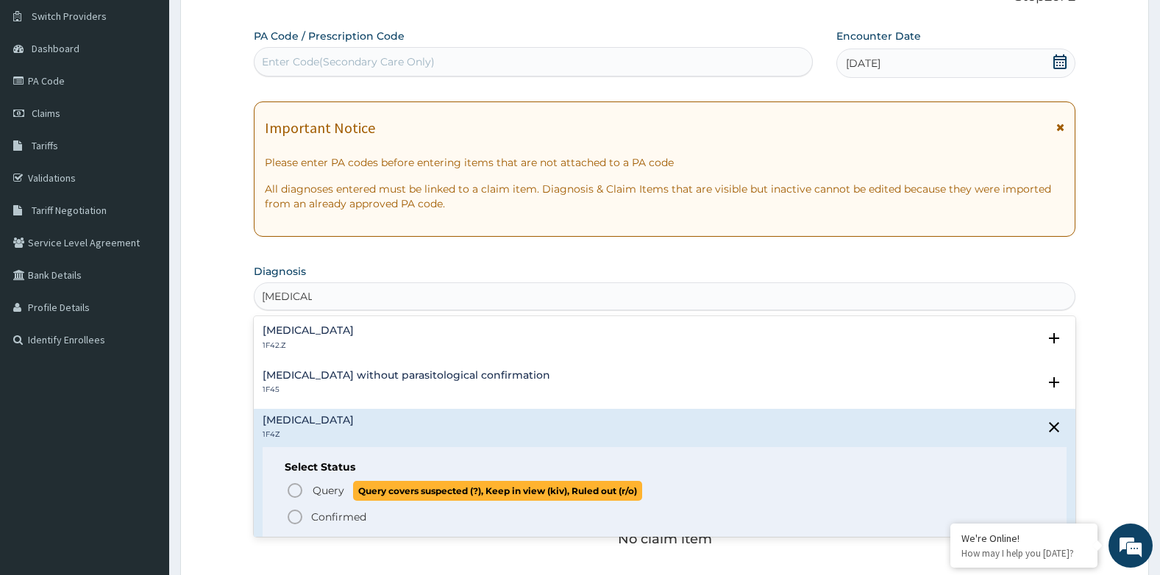
click at [326, 487] on span "Query" at bounding box center [329, 490] width 32 height 15
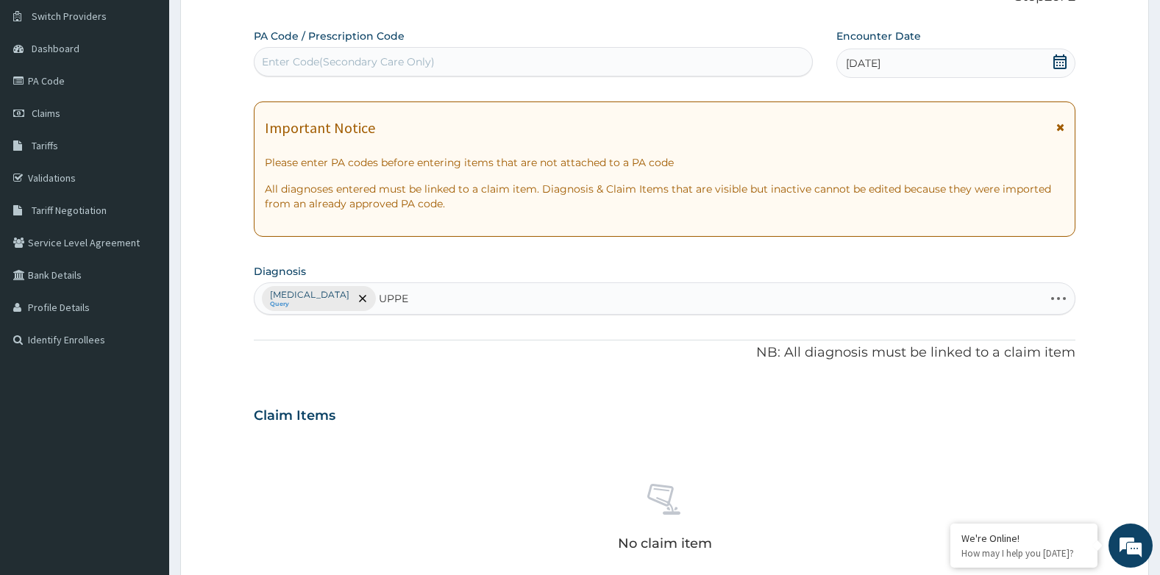
type input "UPPER"
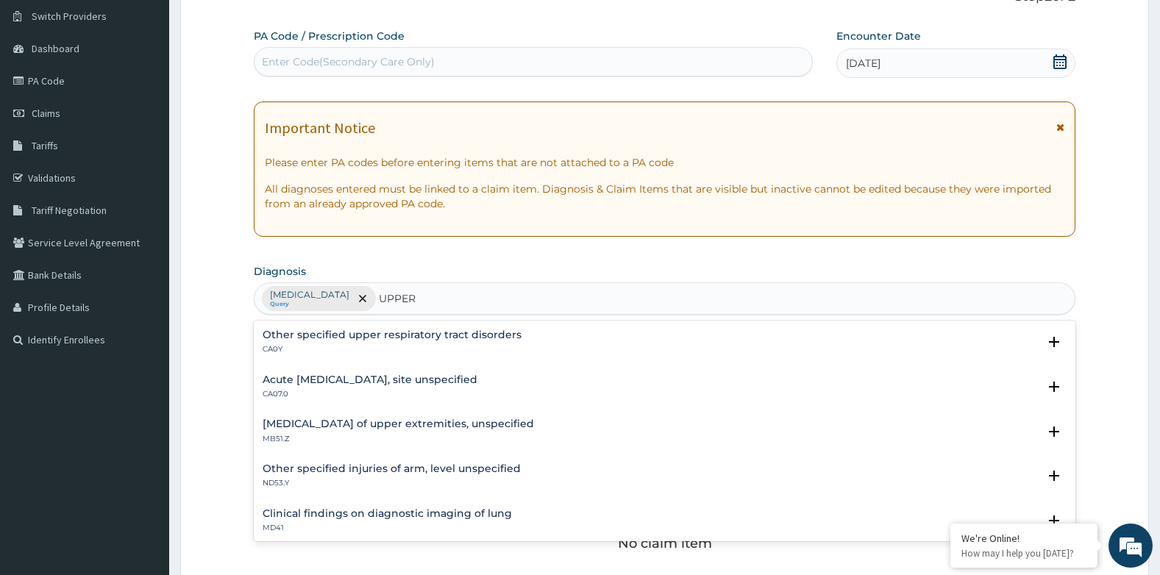
click at [344, 383] on h4 "Acute [MEDICAL_DATA], site unspecified" at bounding box center [370, 379] width 215 height 11
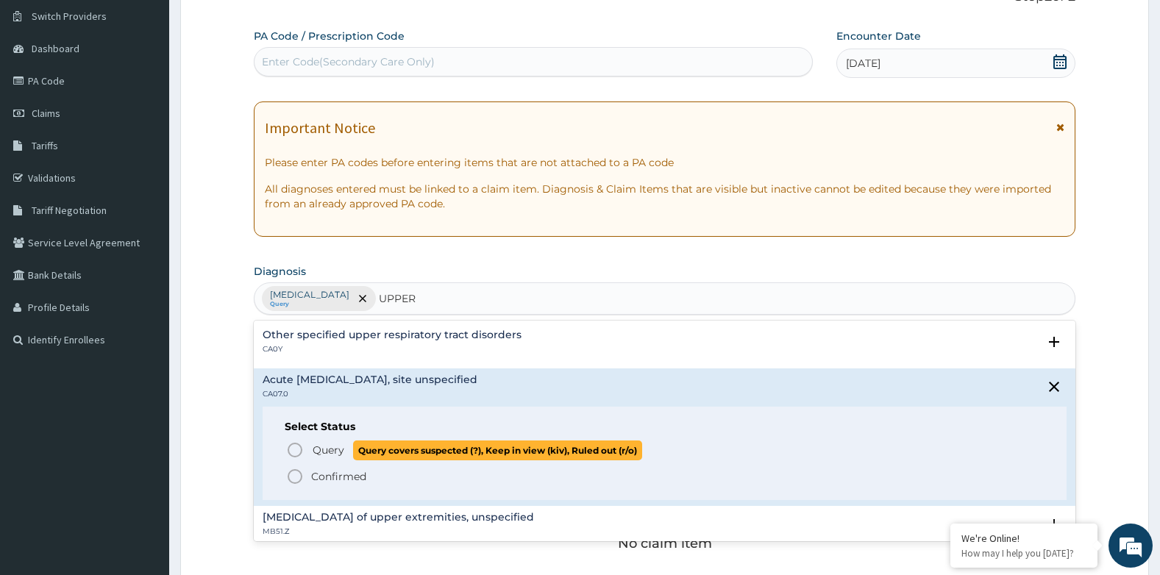
click at [316, 443] on span "Query" at bounding box center [329, 450] width 32 height 15
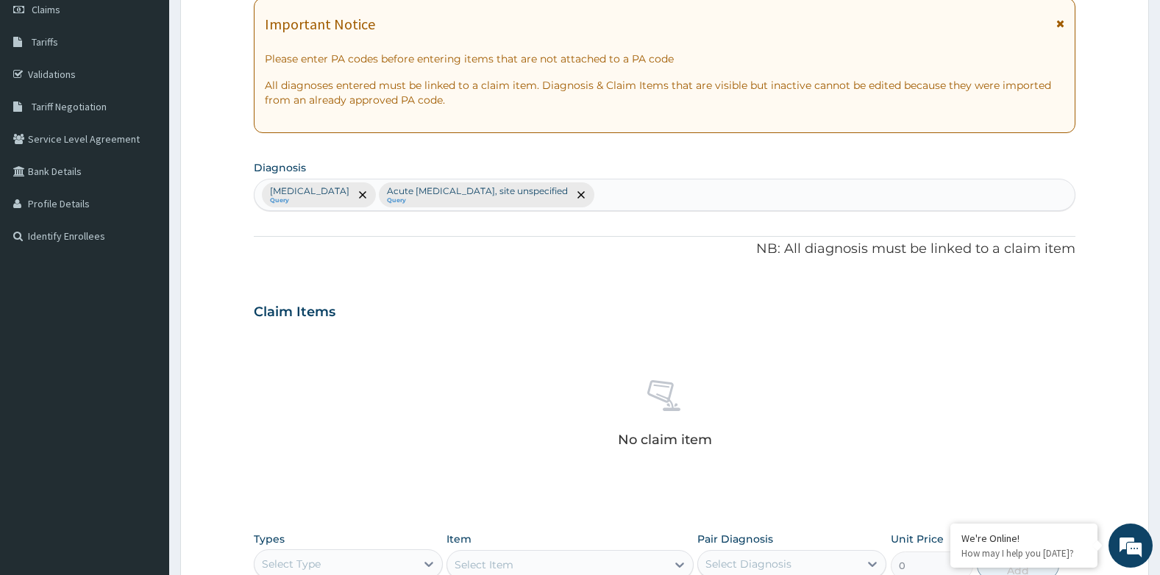
scroll to position [480, 0]
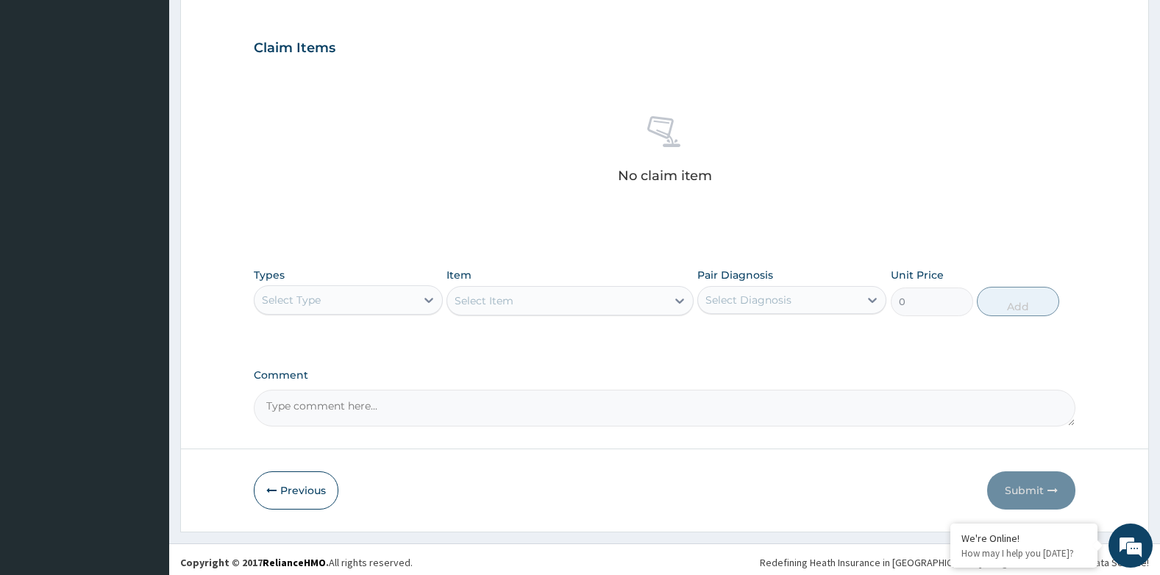
click at [338, 296] on div "Select Type" at bounding box center [335, 300] width 161 height 24
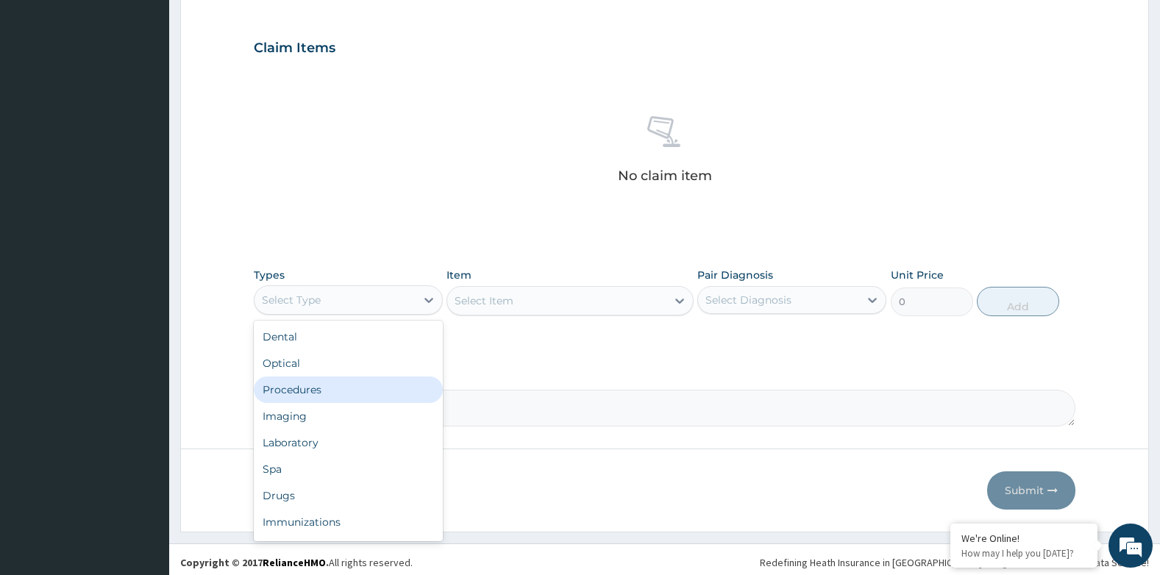
click at [305, 394] on div "Procedures" at bounding box center [348, 390] width 189 height 26
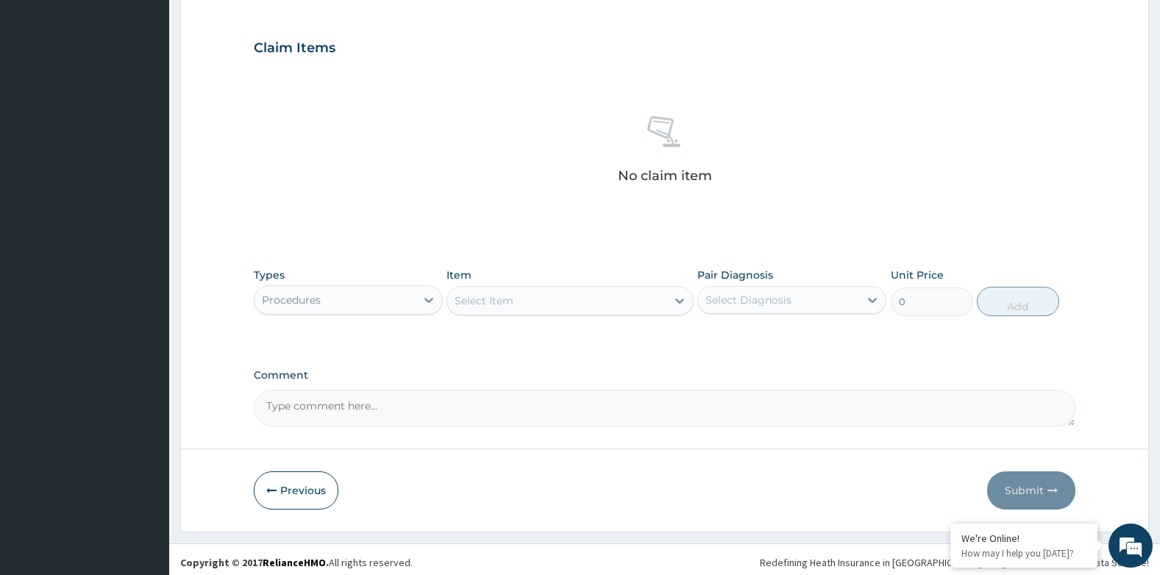
click at [749, 301] on div "Select Diagnosis" at bounding box center [748, 300] width 86 height 15
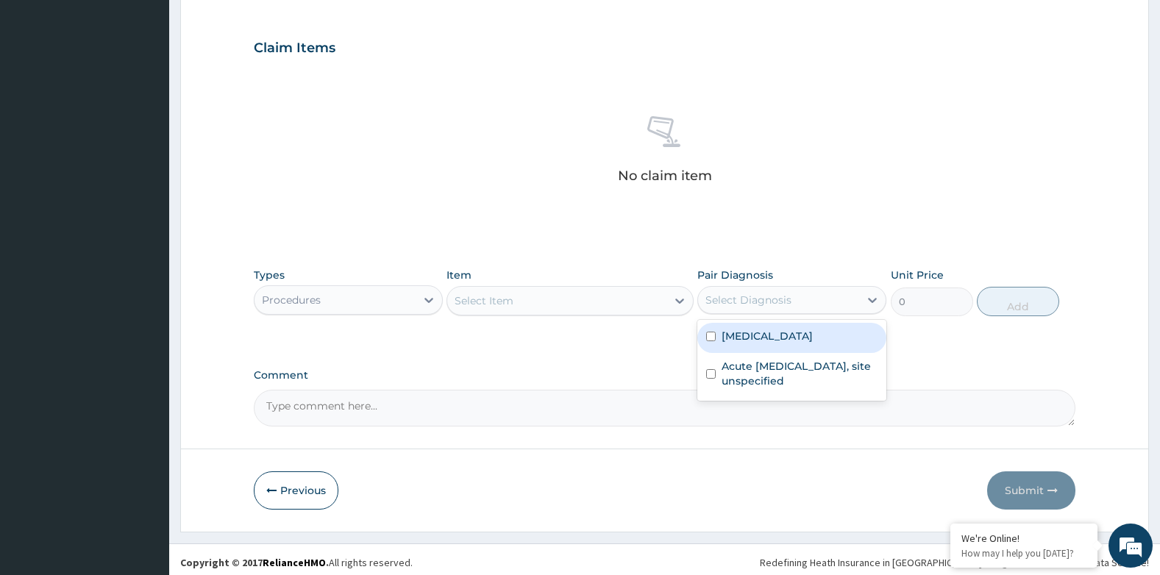
click at [758, 332] on label "[MEDICAL_DATA]" at bounding box center [767, 336] width 91 height 15
checkbox input "true"
click at [576, 300] on div "Select Item" at bounding box center [556, 301] width 218 height 24
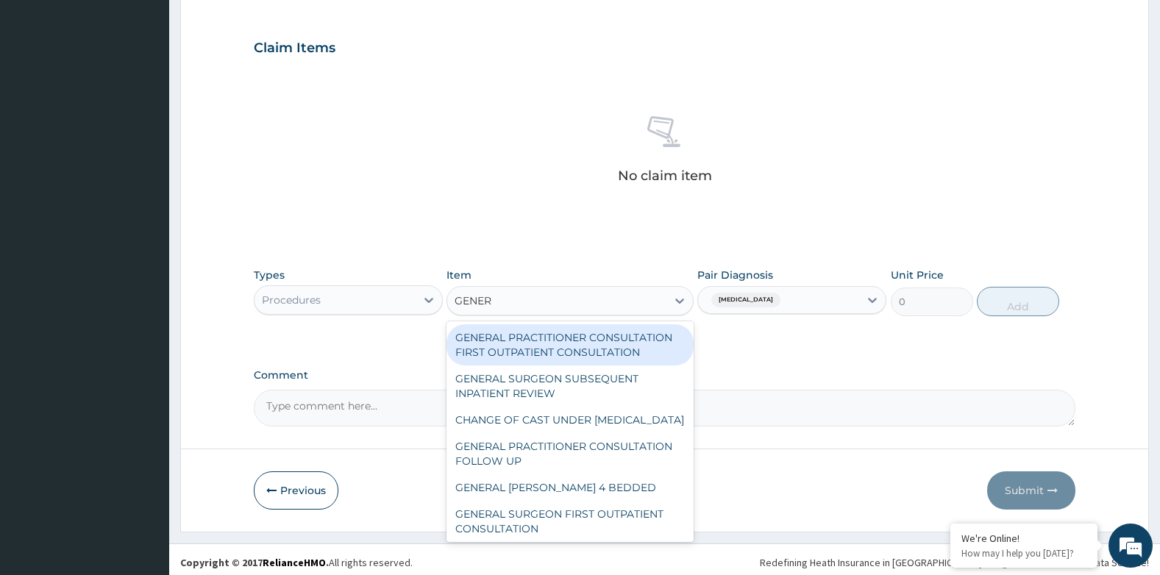
type input "GENERA"
click at [595, 340] on div "GENERAL PRACTITIONER CONSULTATION FIRST OUTPATIENT CONSULTATION" at bounding box center [570, 344] width 246 height 41
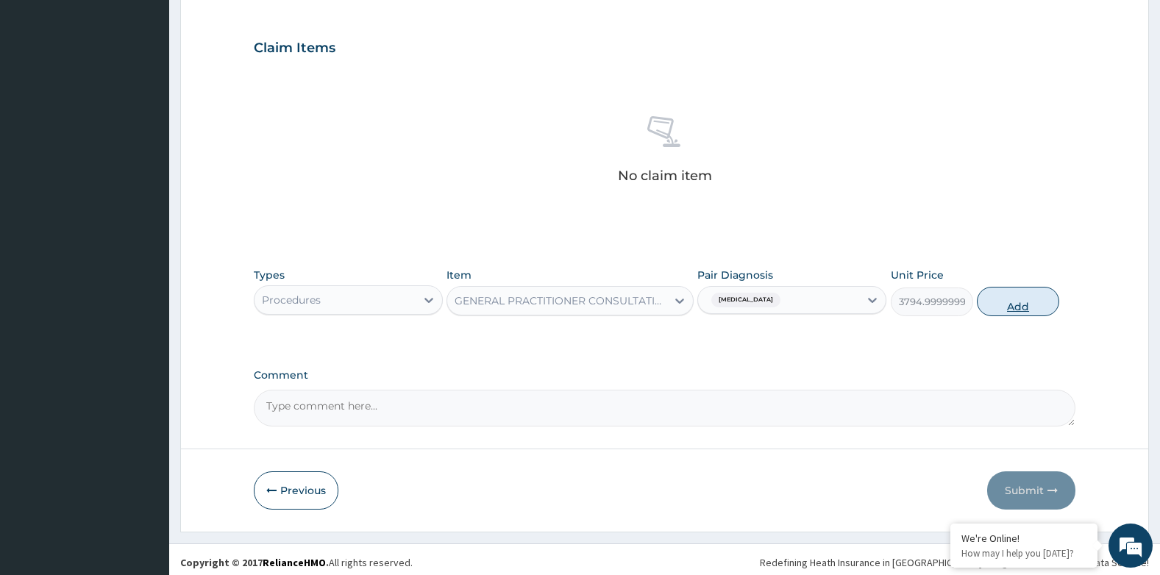
click at [992, 306] on button "Add" at bounding box center [1018, 301] width 82 height 29
type input "0"
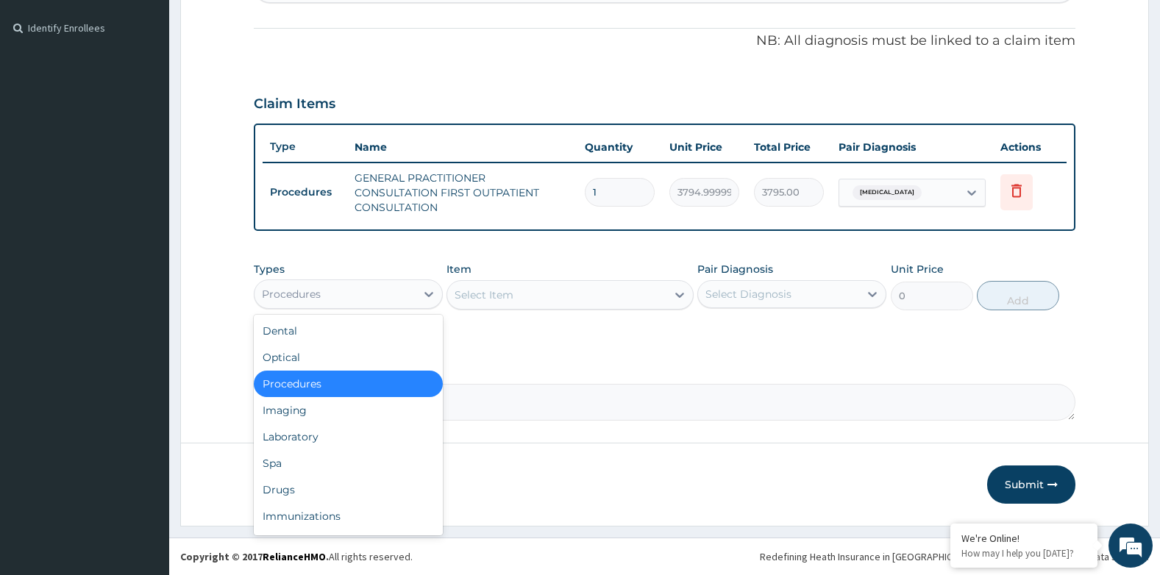
click at [355, 285] on div "Procedures" at bounding box center [335, 294] width 161 height 24
click at [322, 490] on div "Drugs" at bounding box center [348, 490] width 189 height 26
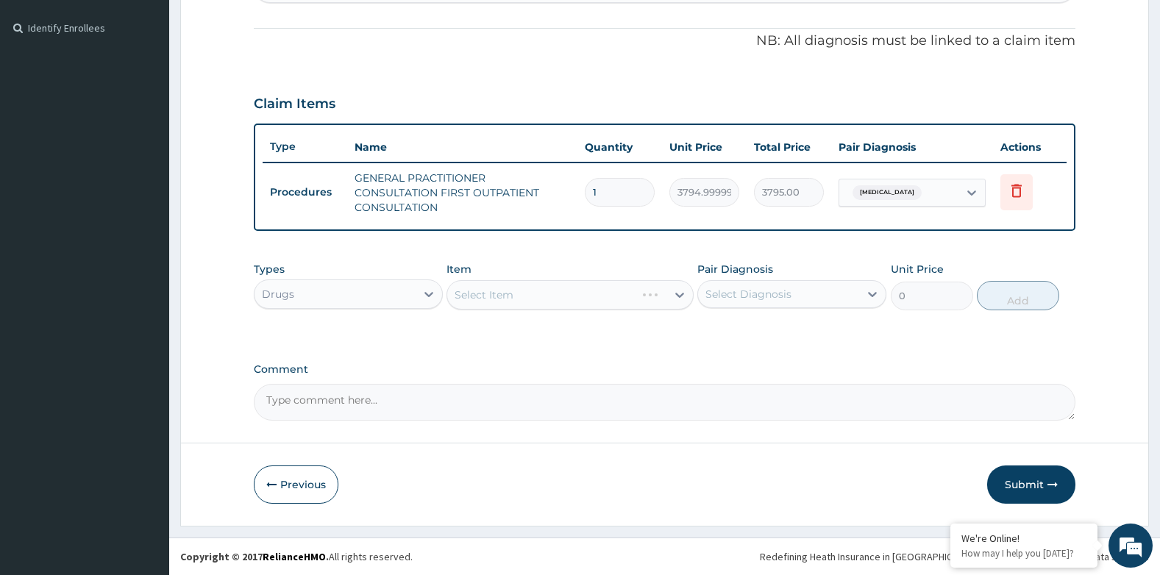
click at [580, 295] on div "Select Item" at bounding box center [570, 294] width 246 height 29
click at [554, 296] on div "Select Item" at bounding box center [570, 294] width 246 height 29
click at [783, 290] on div "Select Diagnosis" at bounding box center [748, 294] width 86 height 15
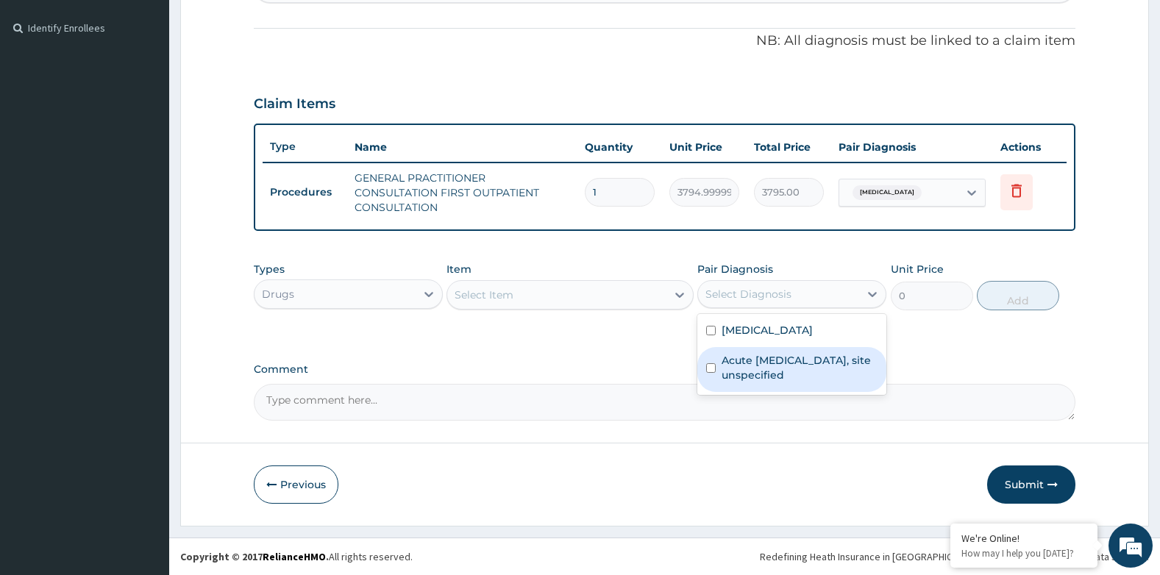
click at [776, 353] on label "Acute [MEDICAL_DATA], site unspecified" at bounding box center [800, 367] width 156 height 29
checkbox input "true"
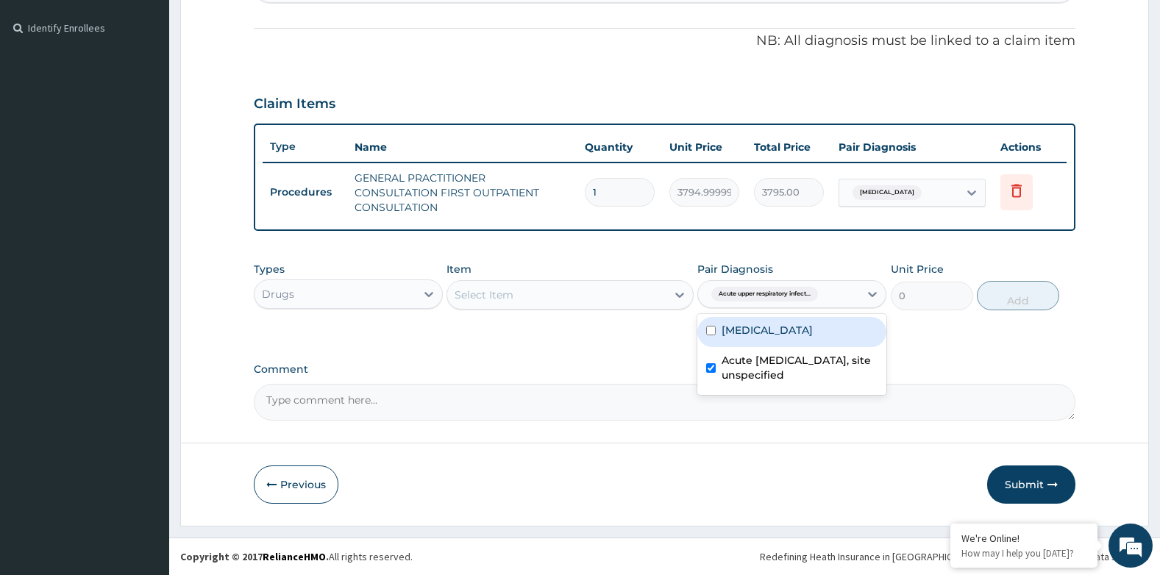
click at [557, 296] on div "Select Item" at bounding box center [556, 295] width 218 height 24
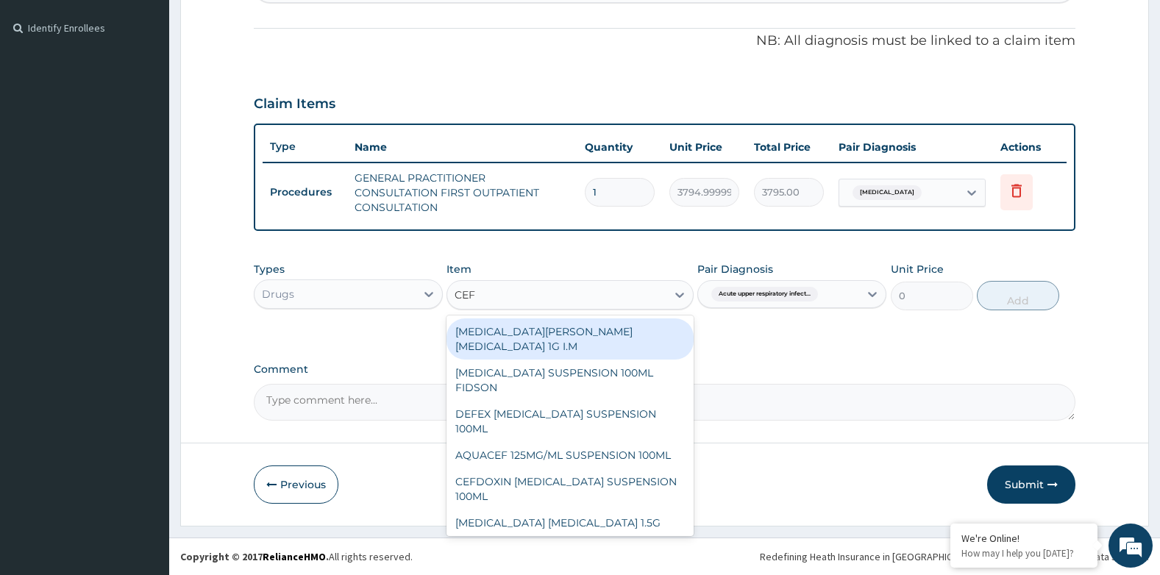
type input "CEFI"
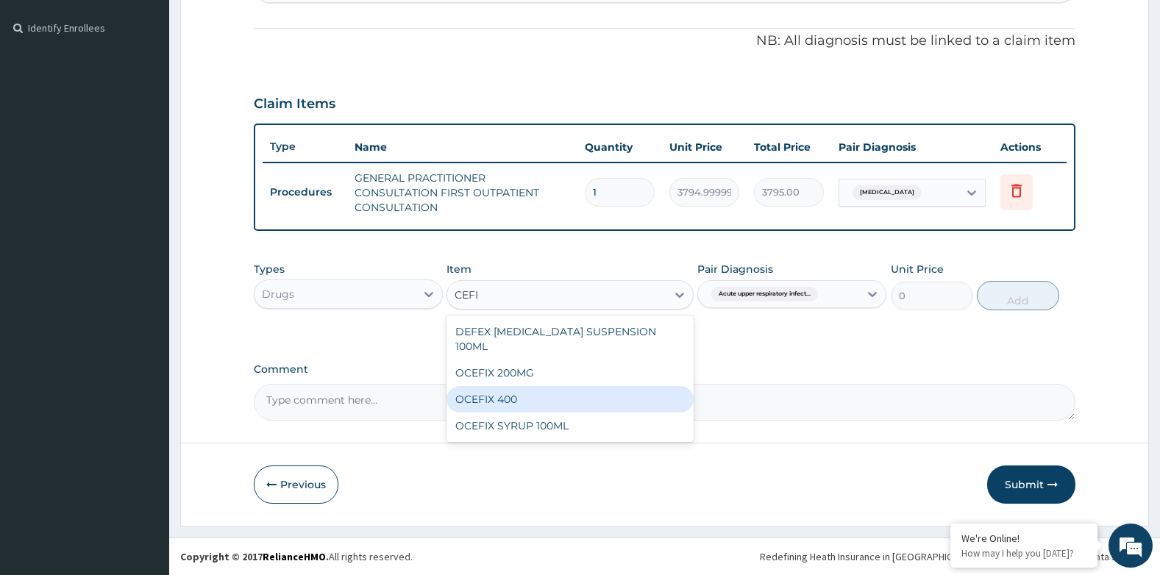
click at [521, 386] on div "OCEFIX 400" at bounding box center [570, 399] width 246 height 26
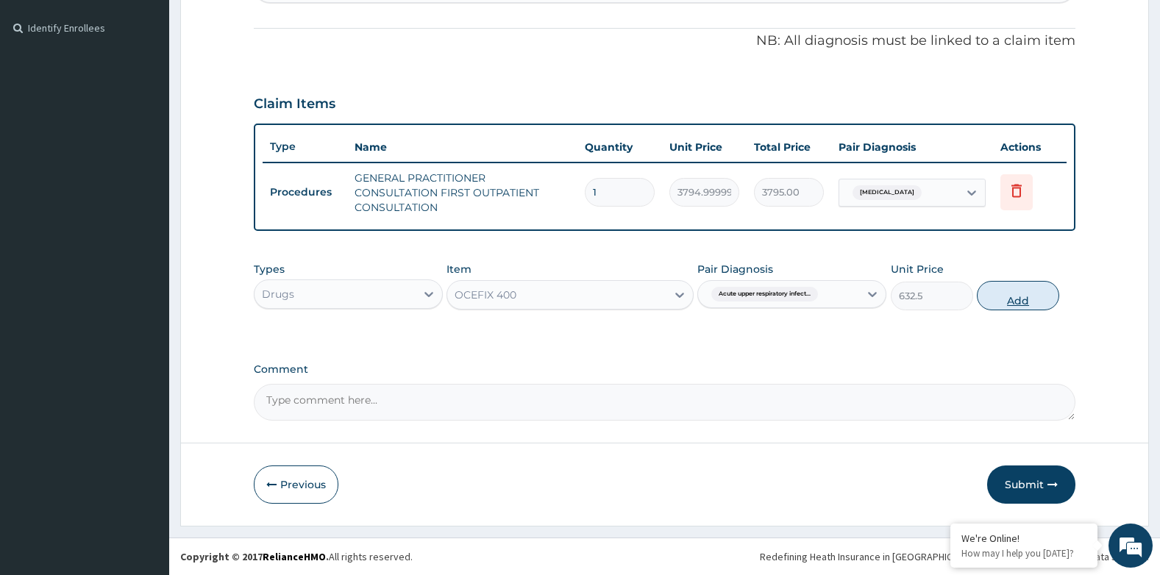
click at [1034, 296] on button "Add" at bounding box center [1018, 295] width 82 height 29
type input "0"
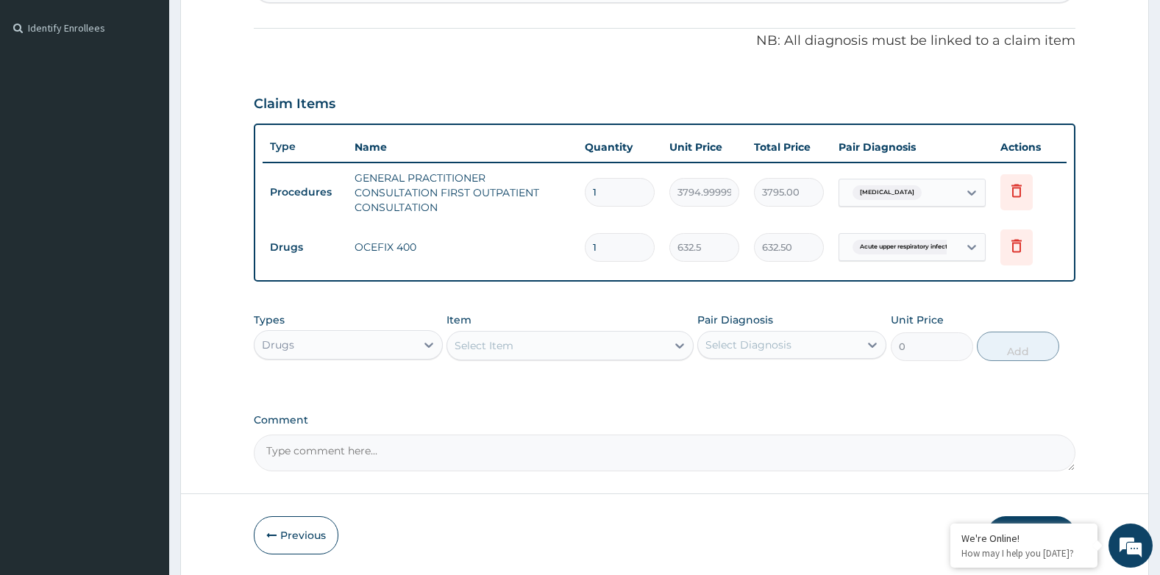
type input "0.00"
type input "7"
type input "4427.50"
type input "7"
click at [591, 346] on div "Select Item" at bounding box center [556, 346] width 218 height 24
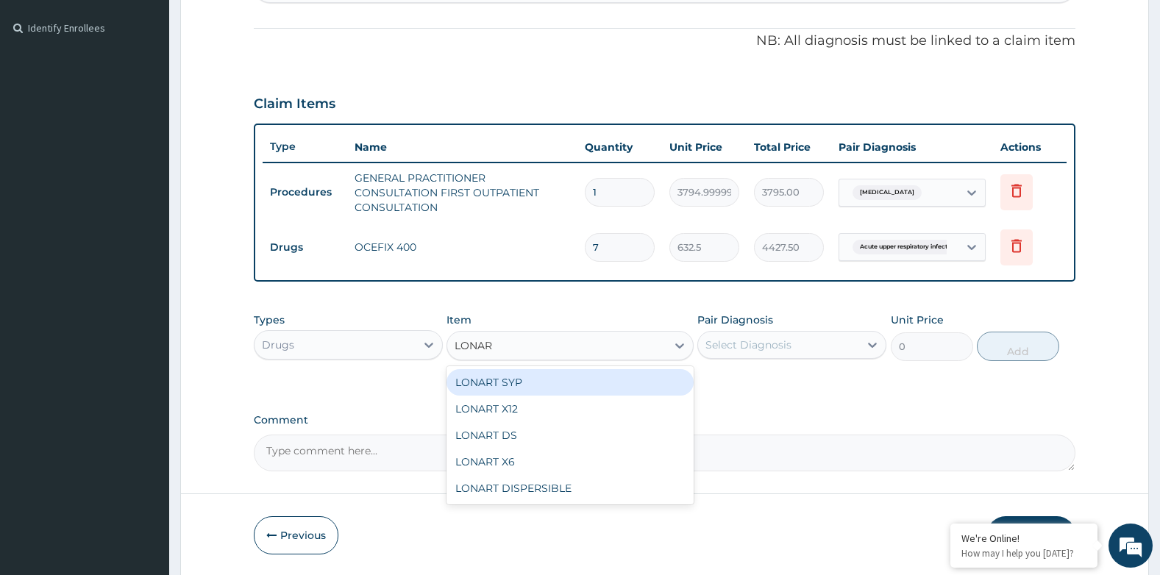
type input "LONART"
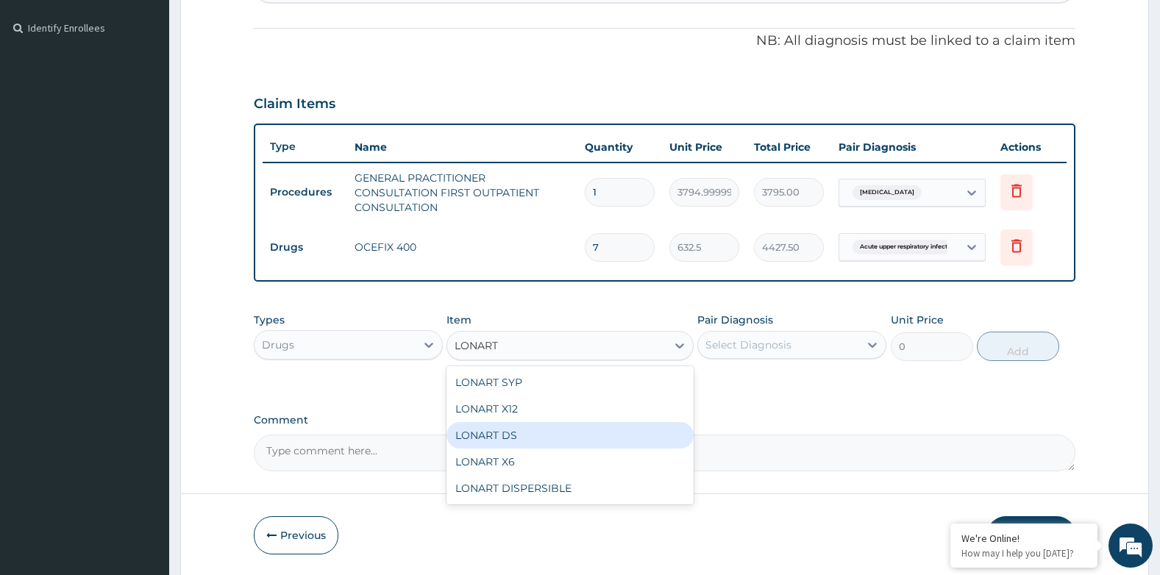
click at [504, 427] on div "LONART DS" at bounding box center [570, 435] width 246 height 26
type input "506"
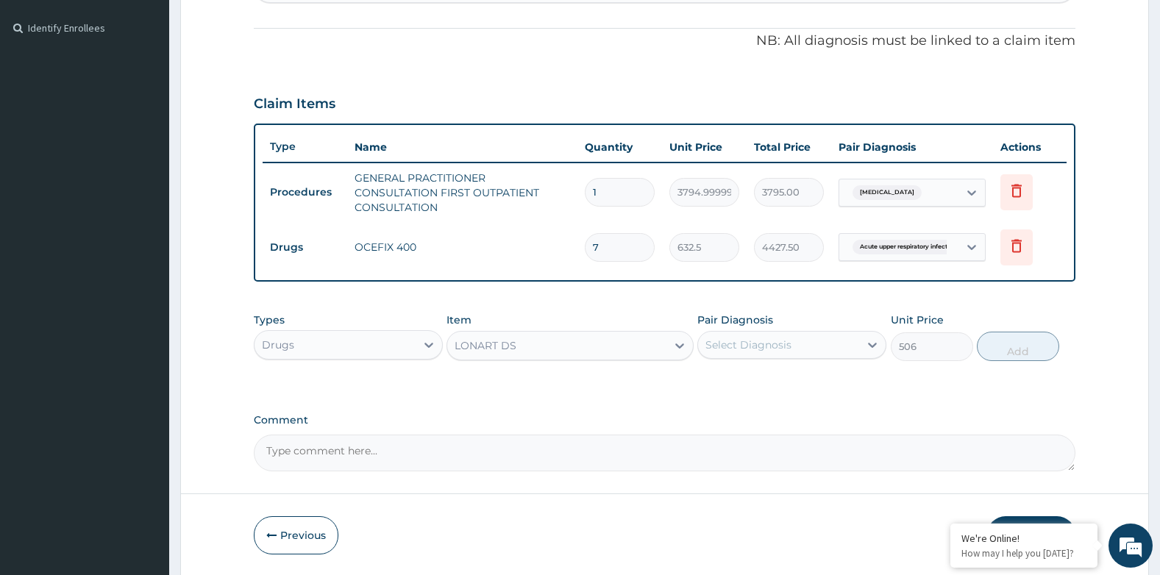
click at [773, 352] on div "Select Diagnosis" at bounding box center [748, 345] width 86 height 15
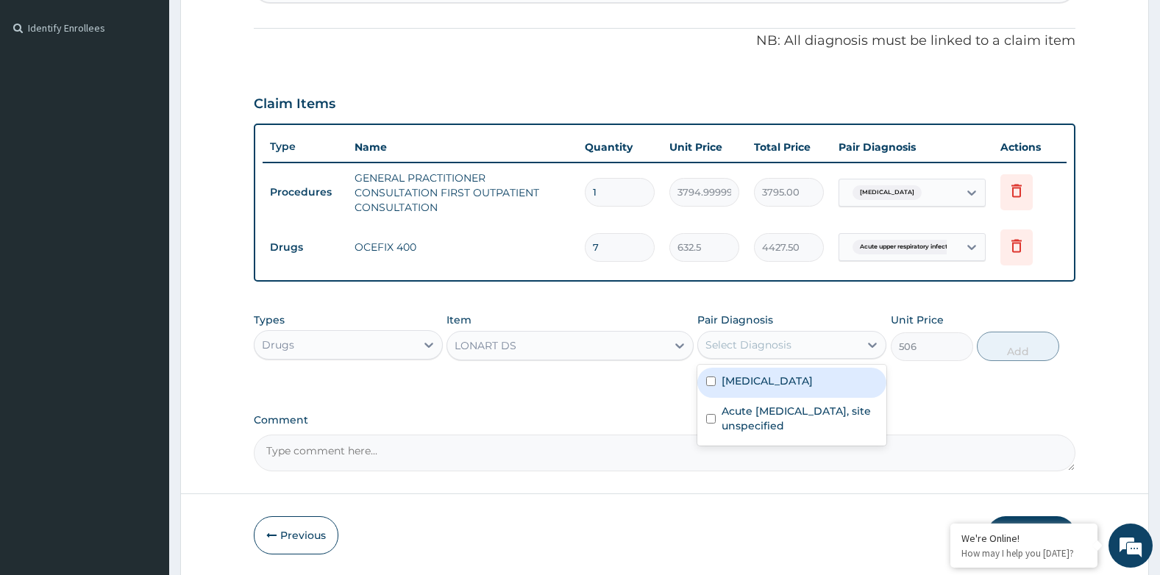
click at [772, 383] on label "[MEDICAL_DATA]" at bounding box center [767, 381] width 91 height 15
checkbox input "true"
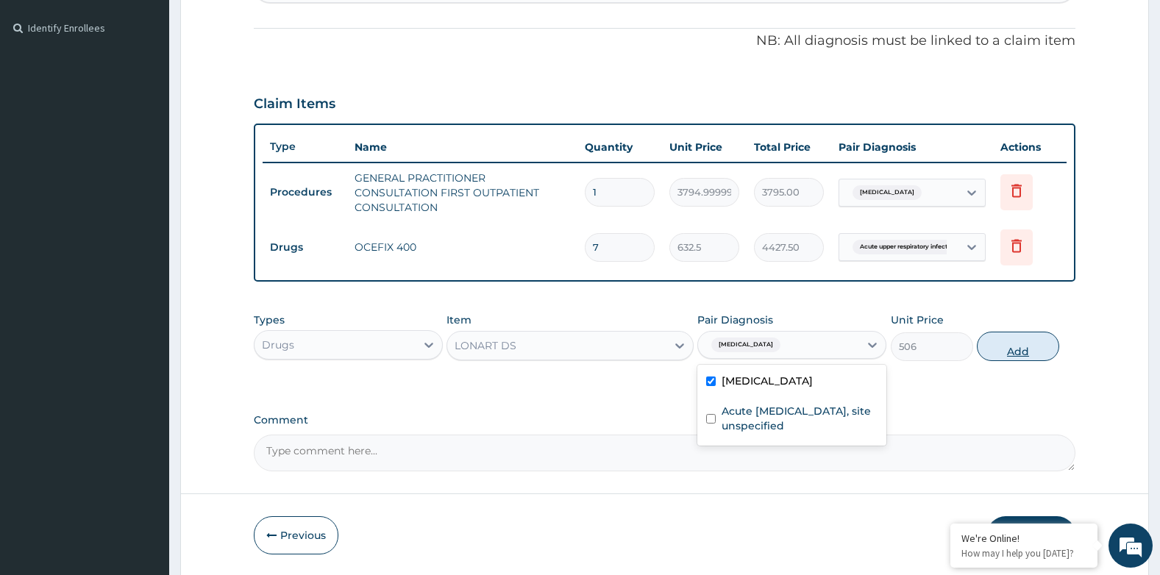
click at [1006, 349] on button "Add" at bounding box center [1018, 346] width 82 height 29
type input "0"
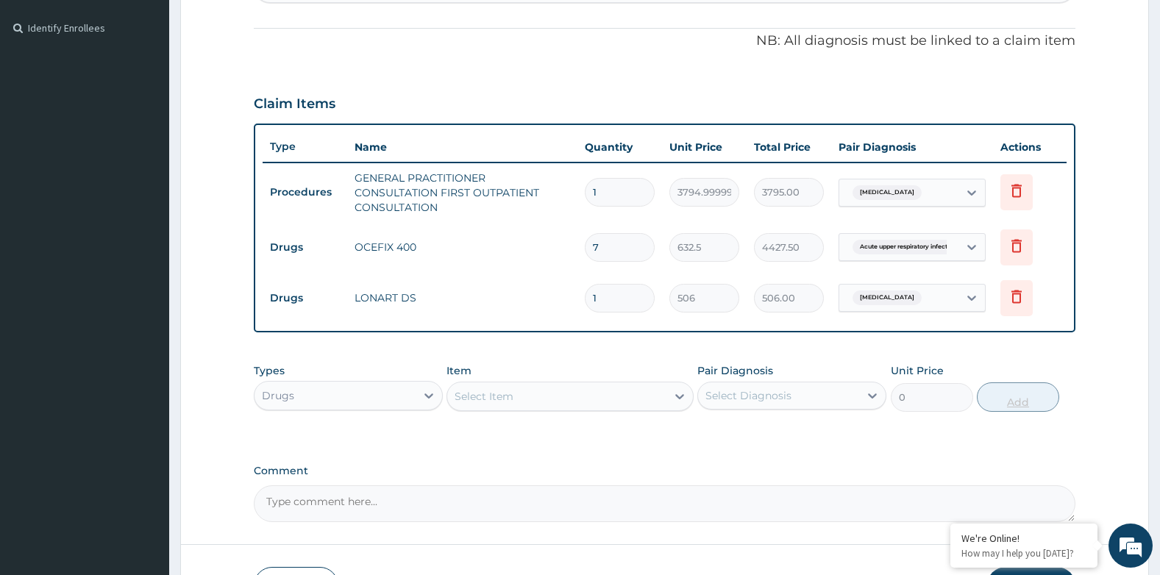
type input "0.00"
type input "6"
type input "3036.00"
type input "6"
click at [508, 416] on div "Types Drugs Item Select Item Pair Diagnosis Select Diagnosis Unit Price 0 Add" at bounding box center [665, 387] width 822 height 63
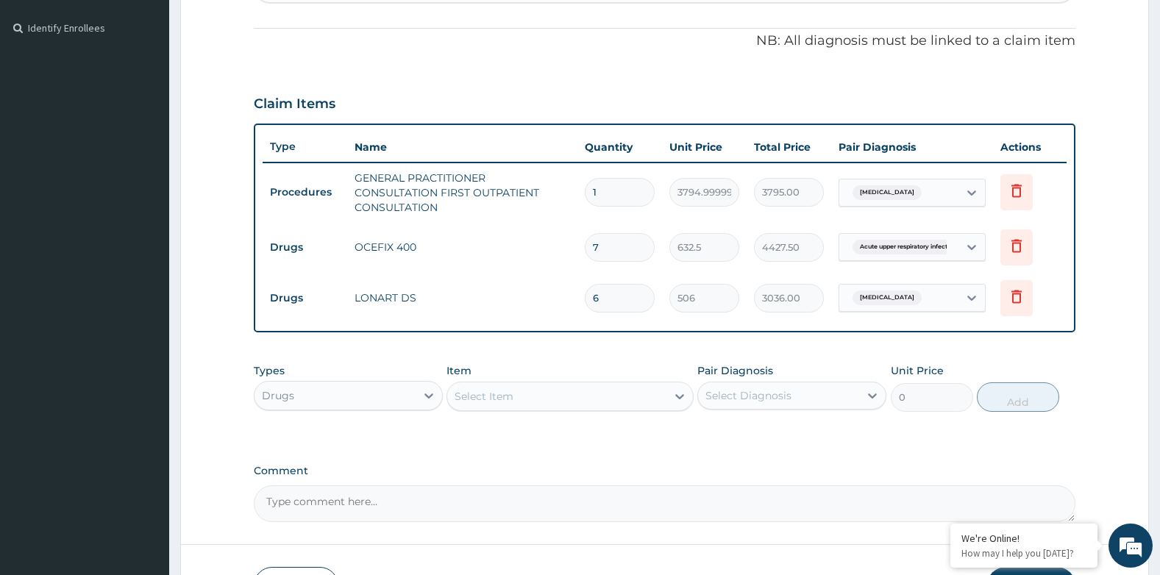
click at [510, 399] on div "Select Item" at bounding box center [484, 396] width 59 height 15
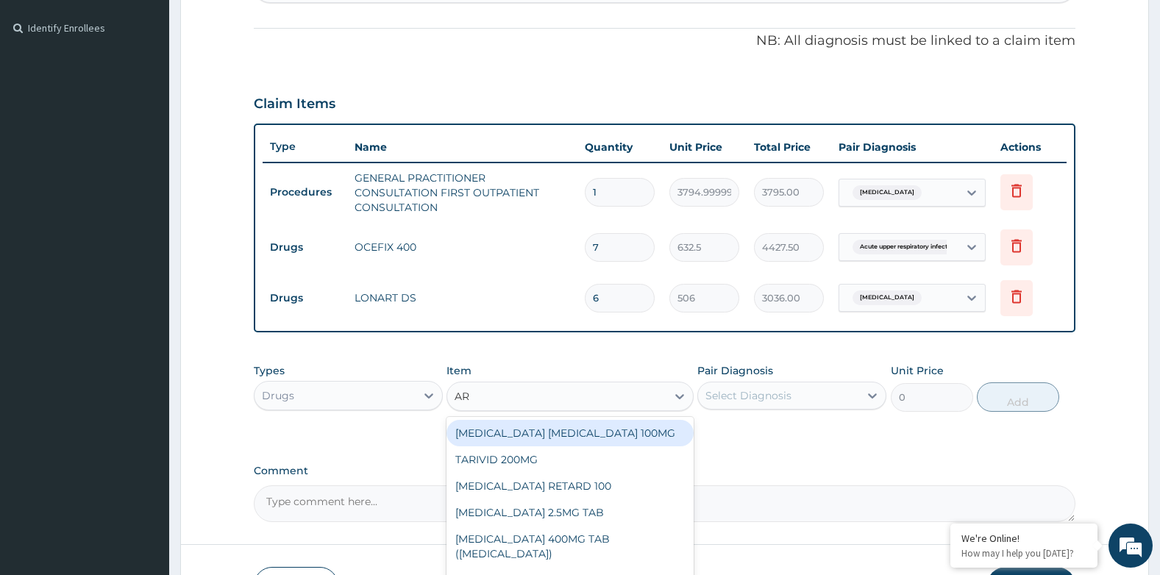
type input "ART"
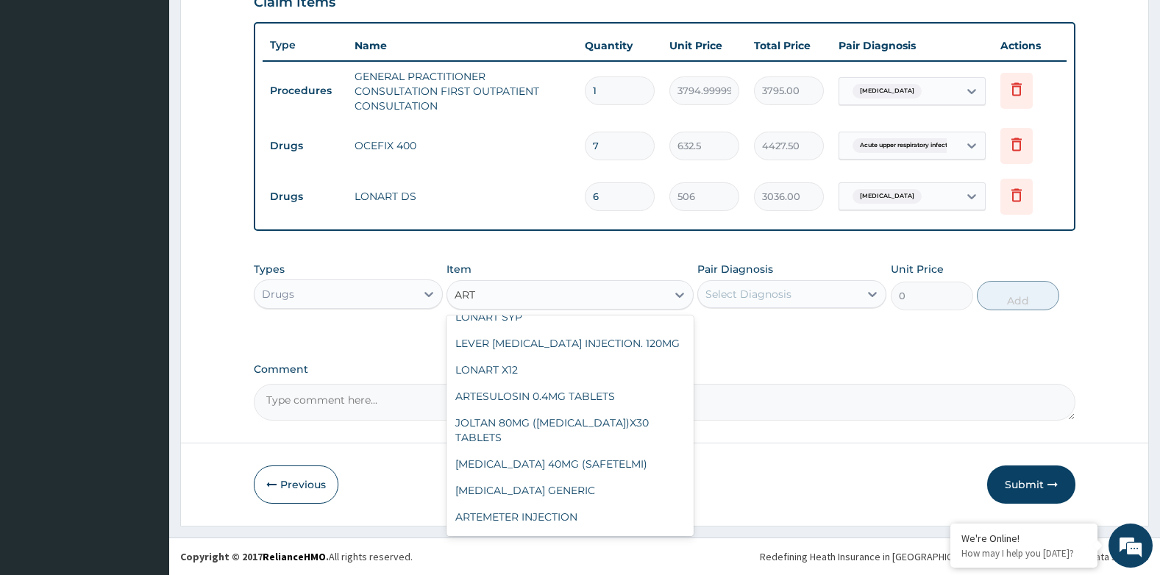
scroll to position [221, 0]
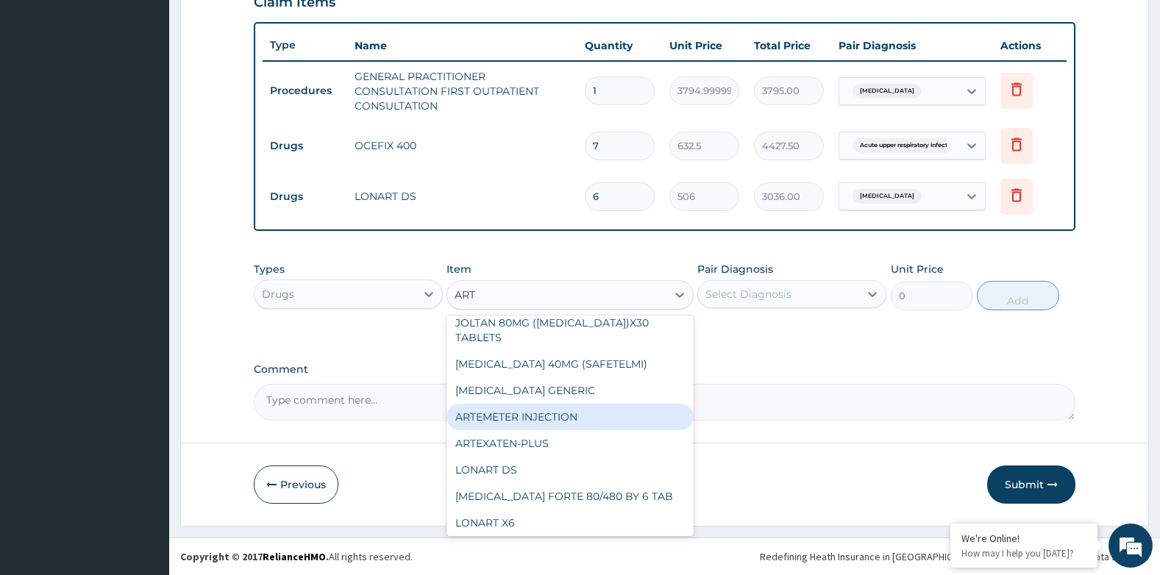
click at [566, 405] on div "ARTEMETER INJECTION" at bounding box center [570, 417] width 246 height 26
type input "1012"
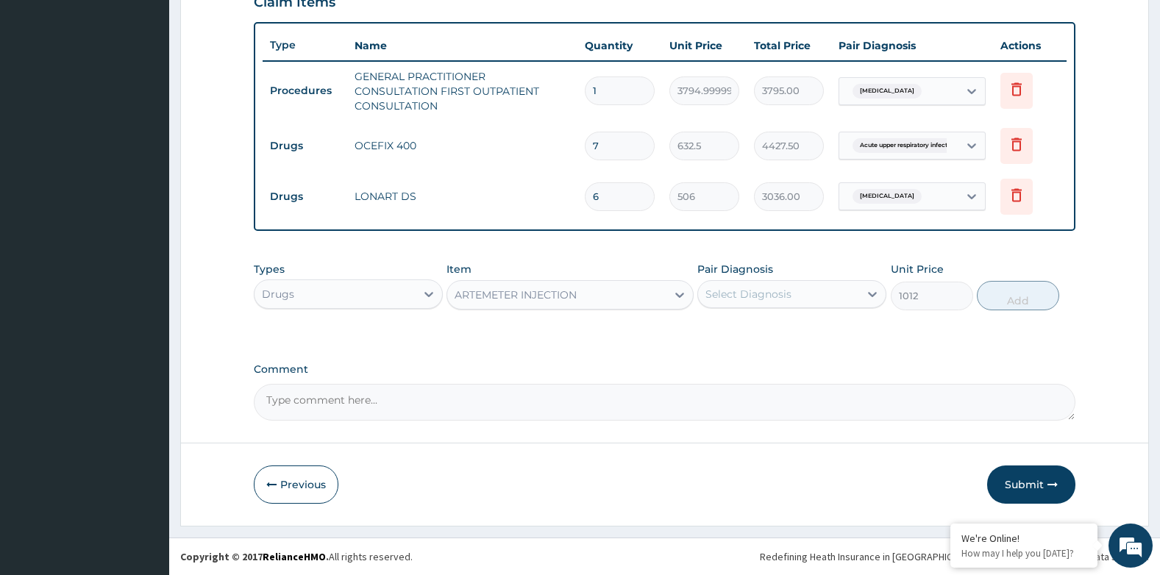
click at [758, 301] on div "Select Diagnosis" at bounding box center [748, 294] width 86 height 15
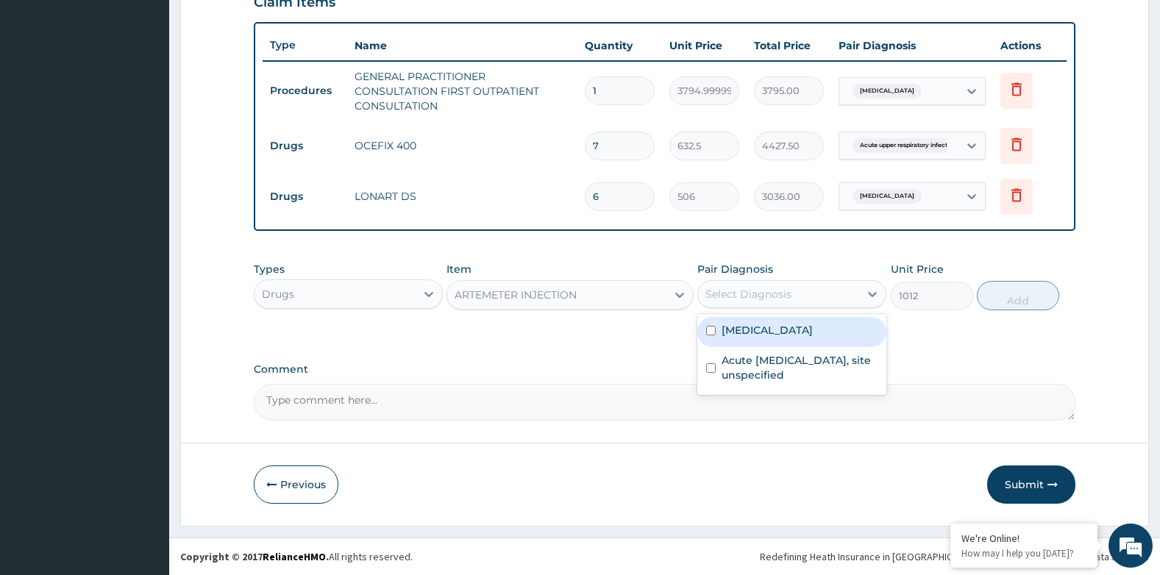
click at [760, 326] on label "[MEDICAL_DATA]" at bounding box center [767, 330] width 91 height 15
checkbox input "true"
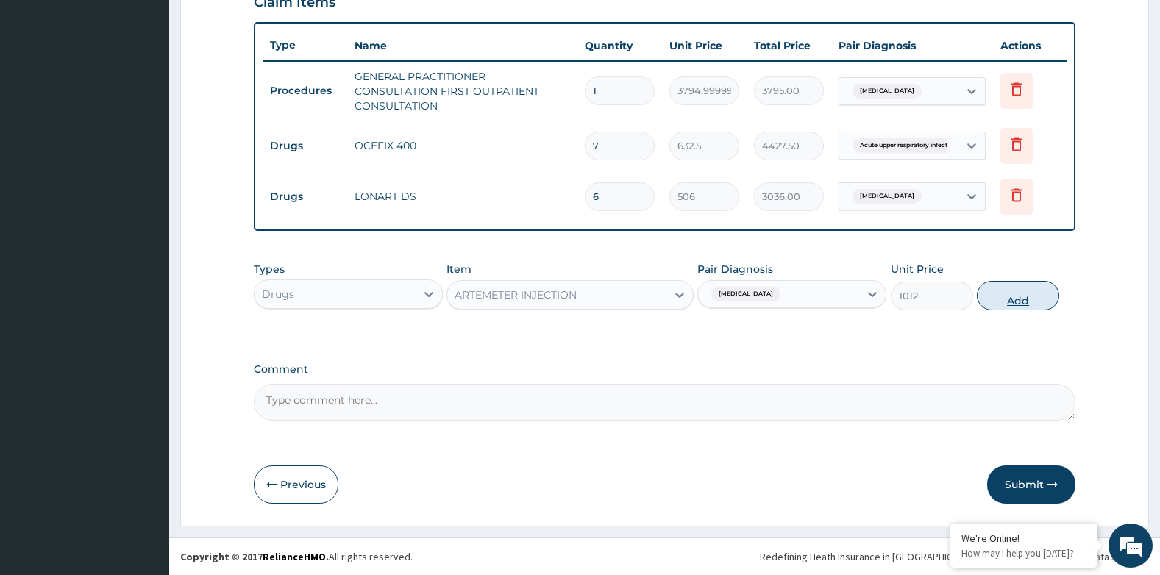
click at [1000, 303] on button "Add" at bounding box center [1018, 295] width 82 height 29
type input "0"
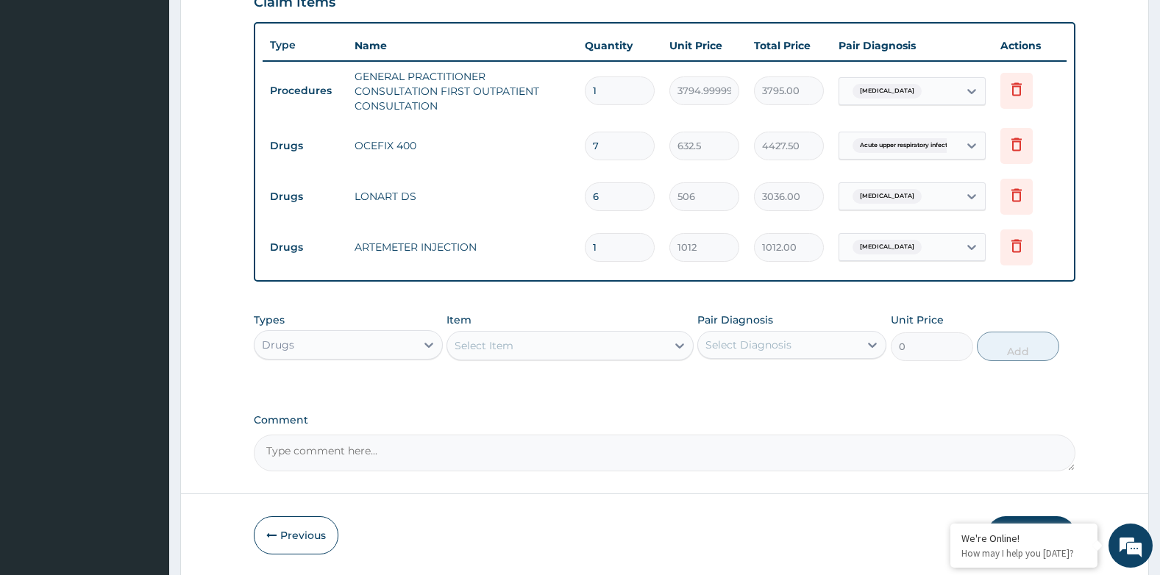
click at [572, 351] on div "Select Item" at bounding box center [556, 346] width 218 height 24
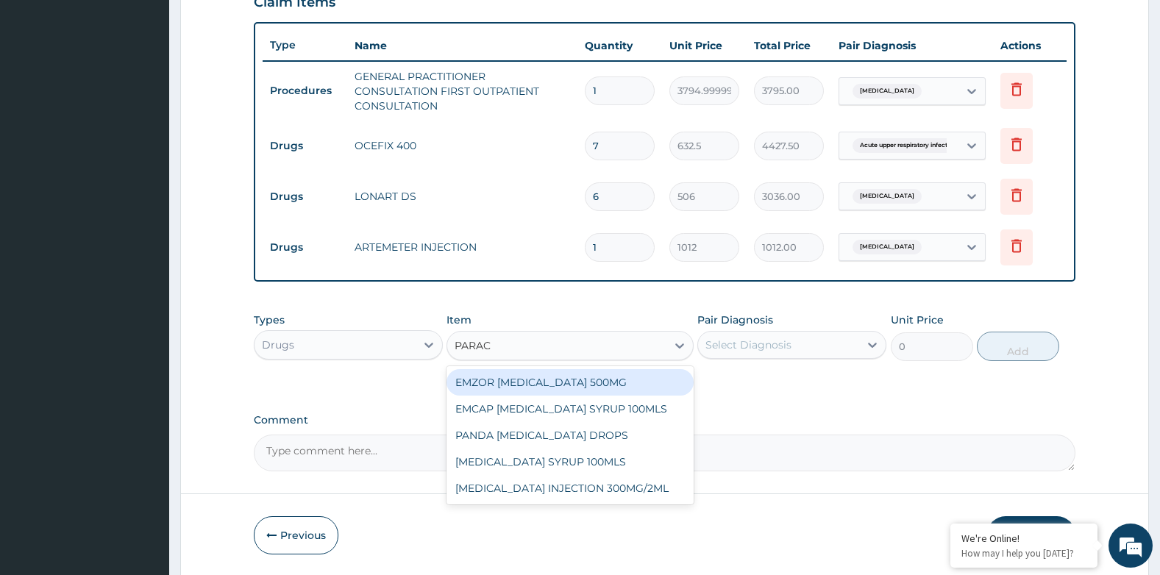
type input "PARACE"
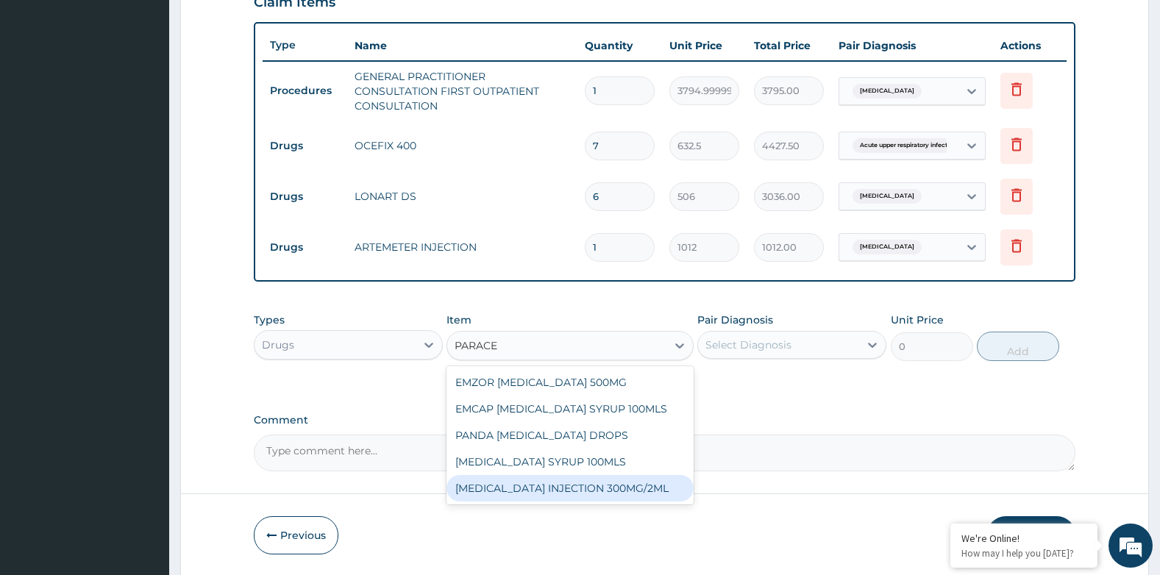
click at [585, 485] on div "[MEDICAL_DATA] INJECTION 300MG/2ML" at bounding box center [570, 488] width 246 height 26
type input "278.3"
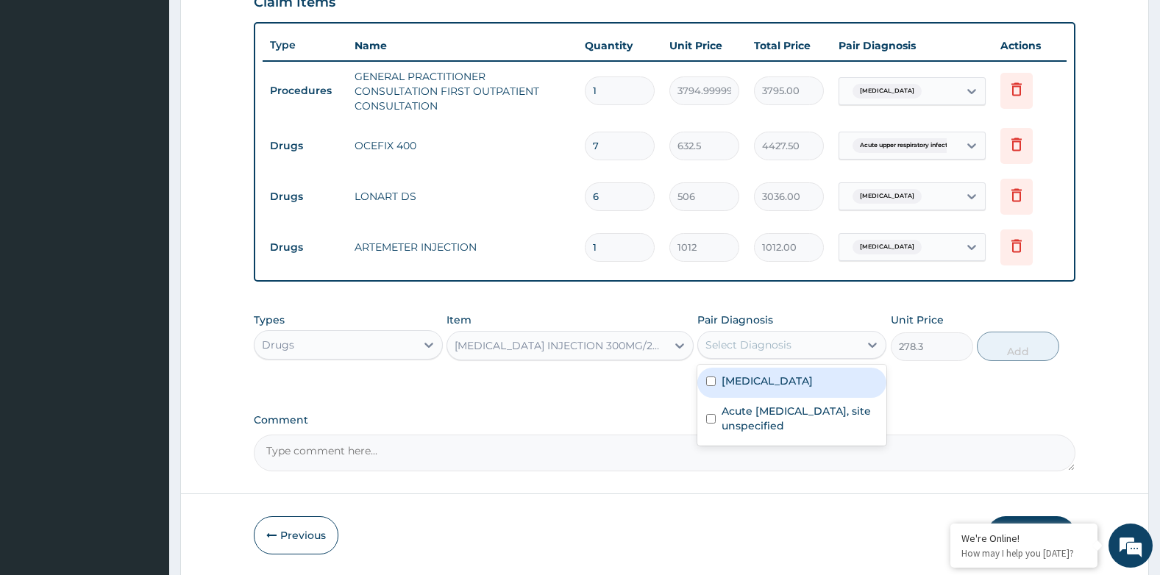
click at [742, 346] on div "Select Diagnosis" at bounding box center [748, 345] width 86 height 15
click at [775, 378] on label "[MEDICAL_DATA]" at bounding box center [767, 381] width 91 height 15
checkbox input "true"
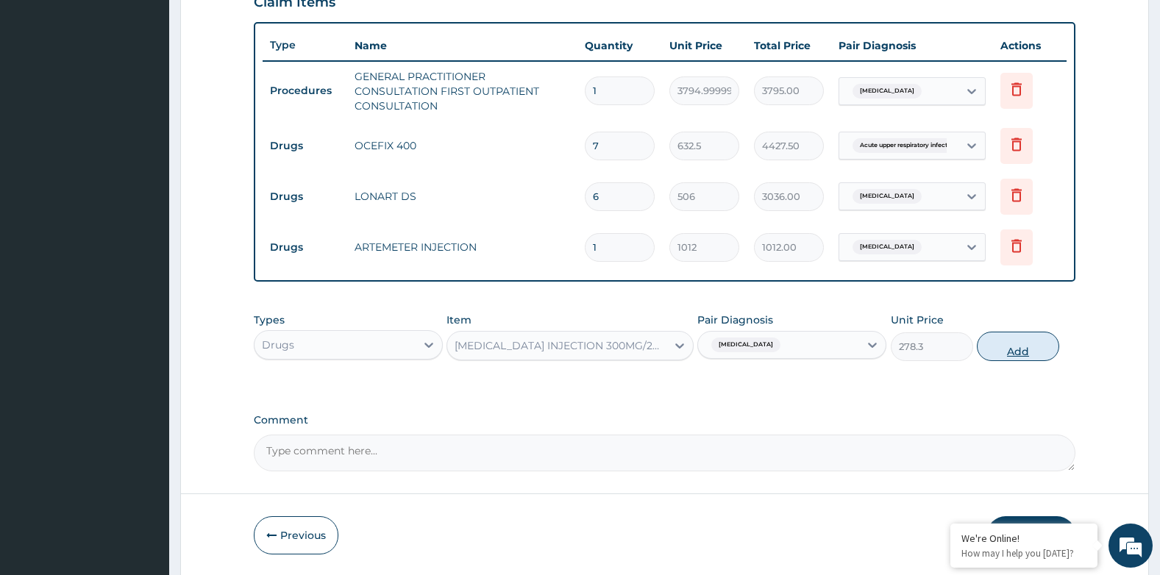
click at [1027, 346] on button "Add" at bounding box center [1018, 346] width 82 height 29
type input "0"
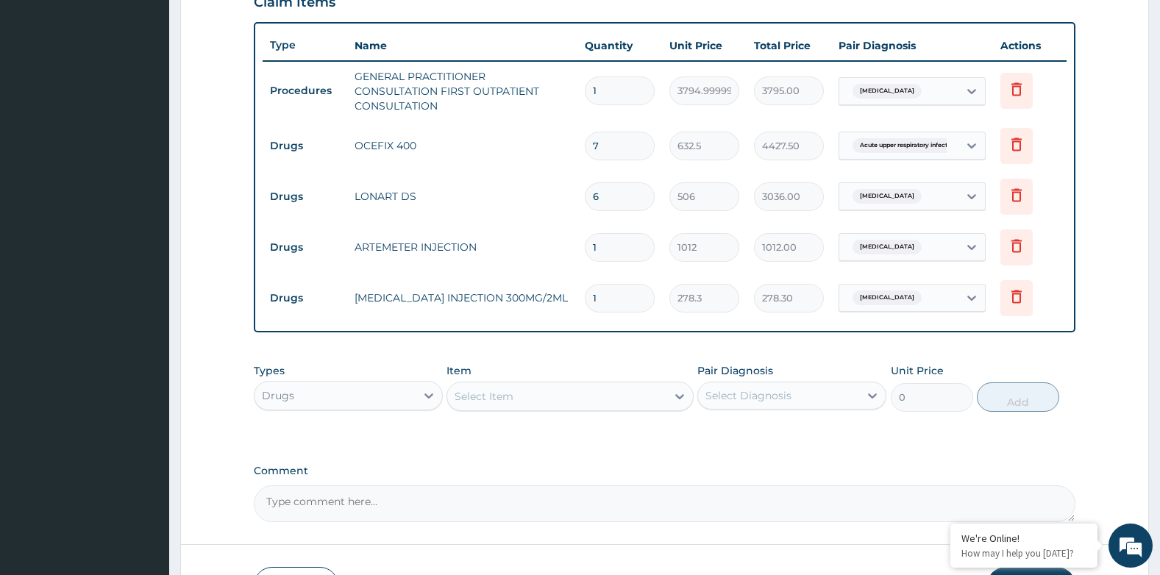
type input "0.00"
type input "4"
type input "1113.20"
type input "4"
click at [508, 397] on div "Select Item" at bounding box center [484, 396] width 59 height 15
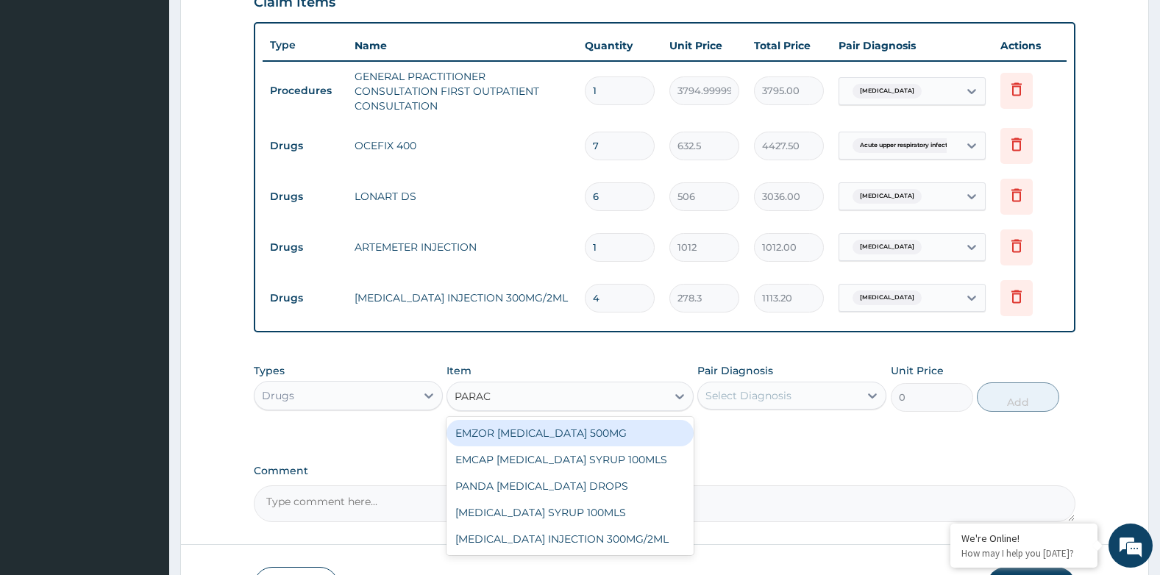
type input "PARACE"
click at [524, 430] on div "EMZOR [MEDICAL_DATA] 500MG" at bounding box center [570, 433] width 246 height 26
type input "25.299999999999997"
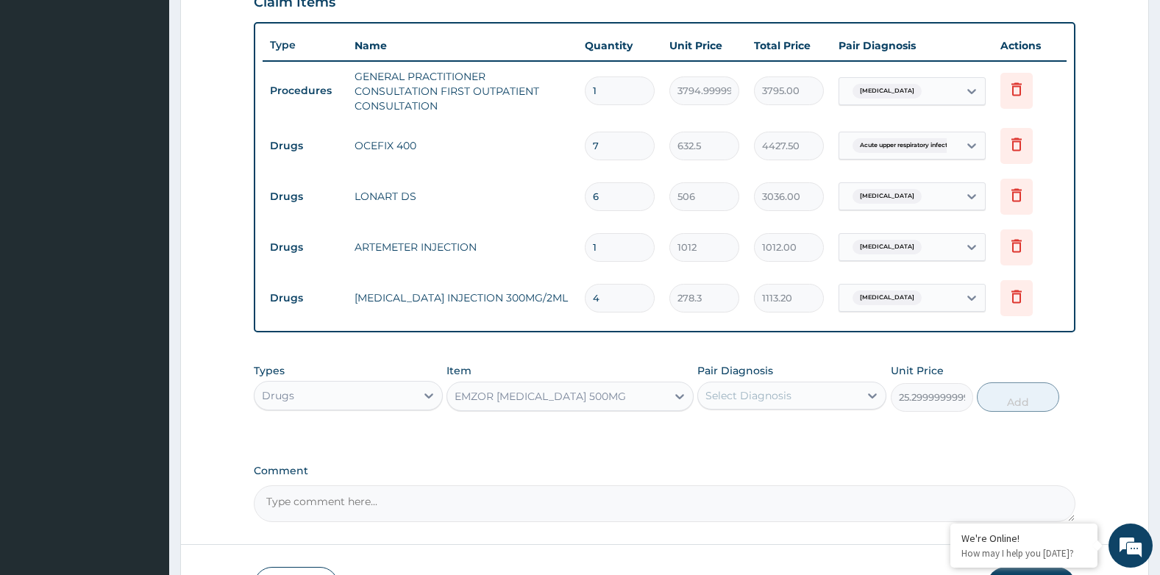
click at [806, 385] on div "Select Diagnosis" at bounding box center [778, 396] width 161 height 24
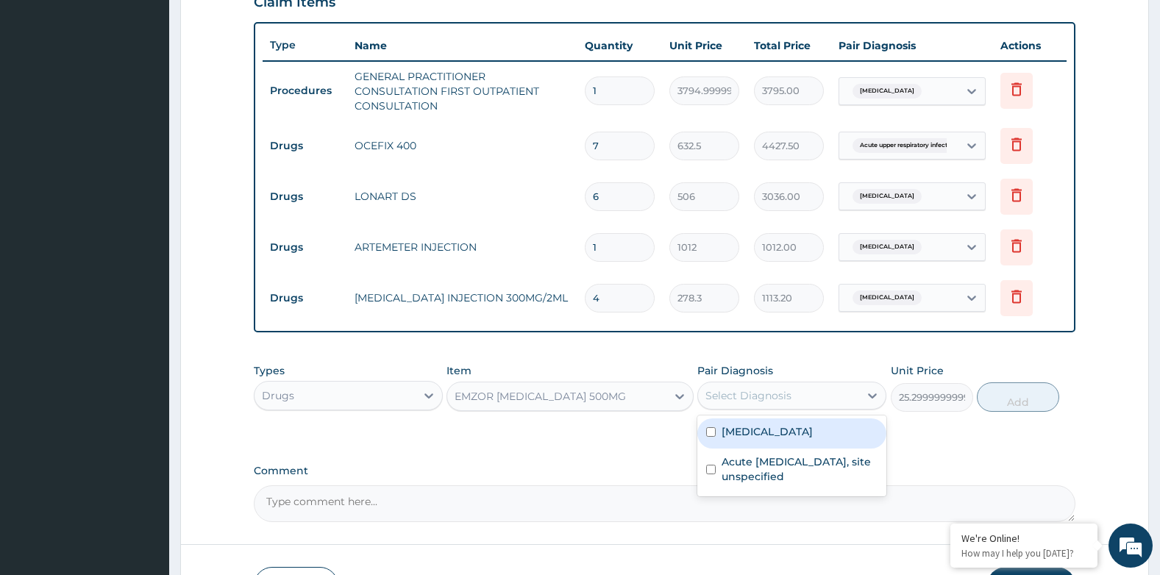
click at [776, 427] on label "[MEDICAL_DATA]" at bounding box center [767, 431] width 91 height 15
checkbox input "true"
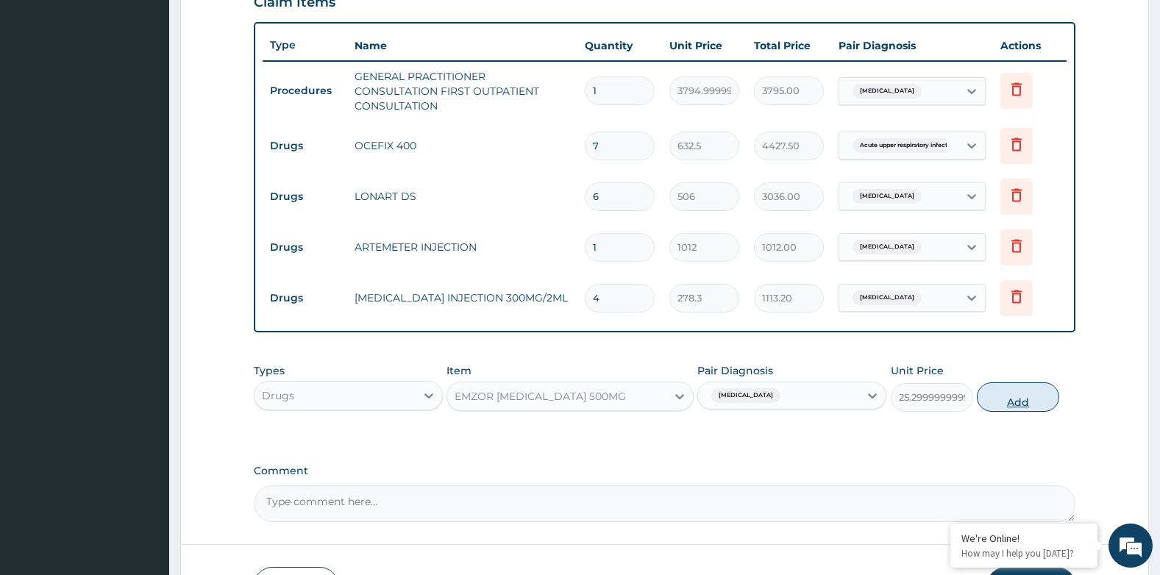
click at [995, 405] on button "Add" at bounding box center [1018, 397] width 82 height 29
type input "0"
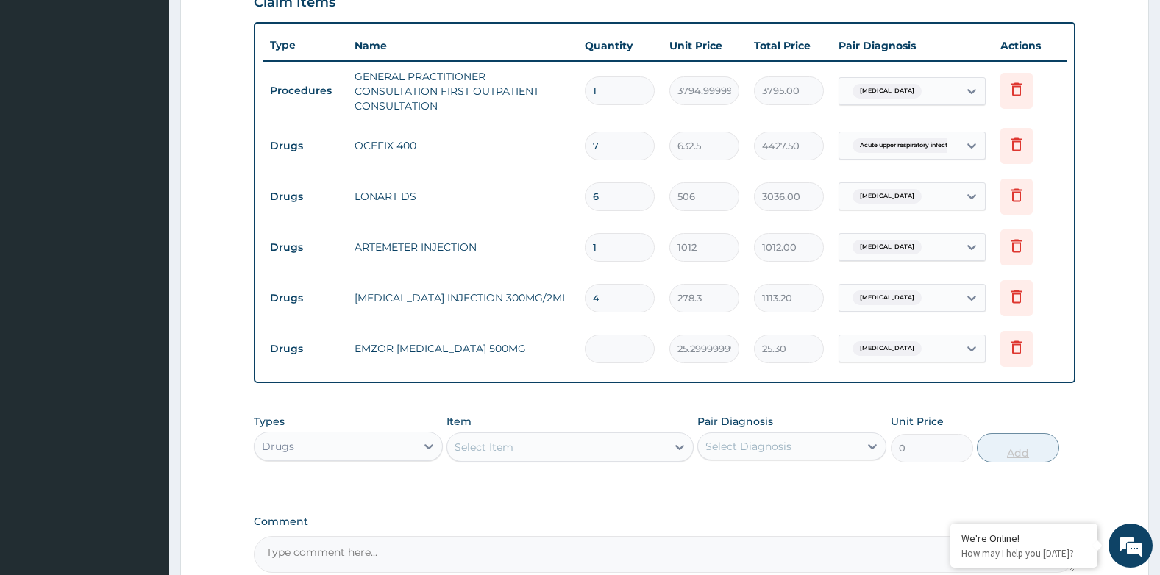
type input "0.00"
type input "3"
type input "75.90"
type input "30"
type input "759.00"
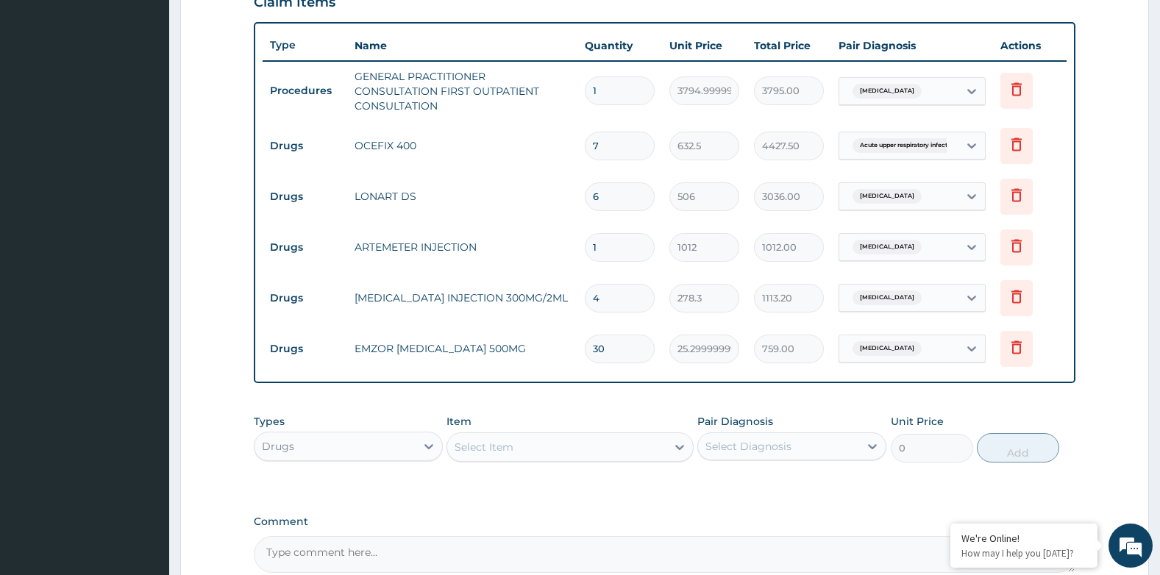
type input "30"
click at [491, 442] on div "Select Item" at bounding box center [484, 447] width 59 height 15
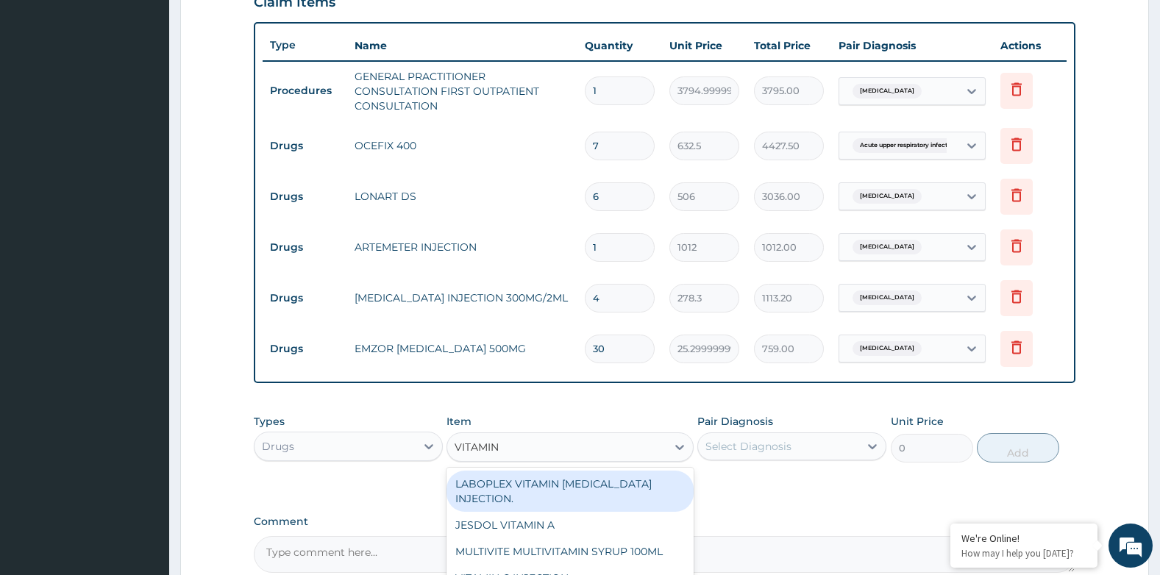
type input "VITAMIN C"
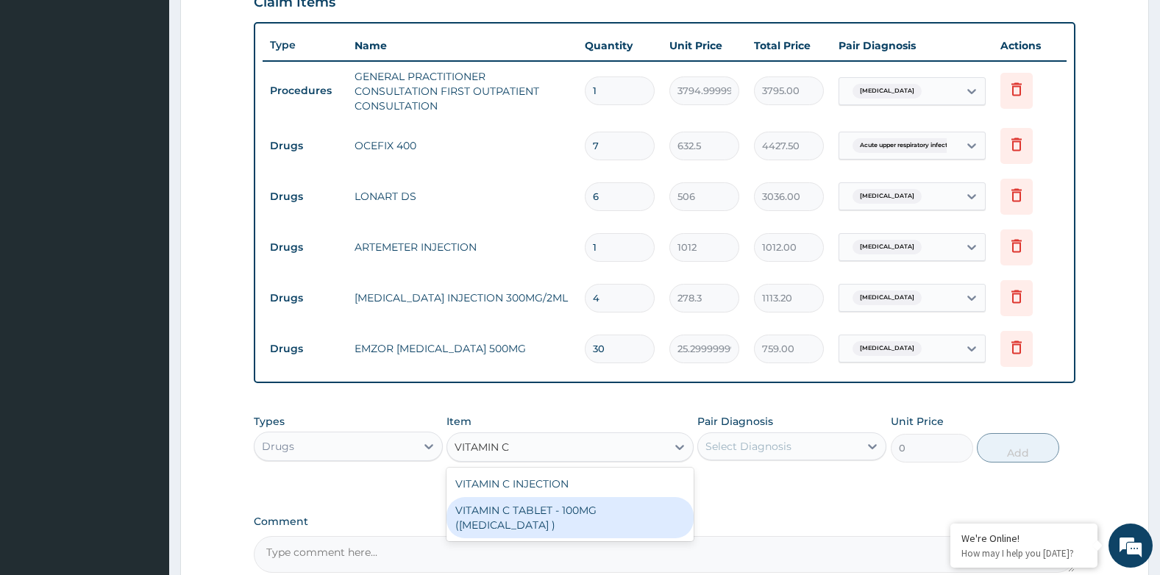
click at [547, 517] on div "VITAMIN C TABLET - 100MG ([MEDICAL_DATA] )" at bounding box center [570, 517] width 246 height 41
type input "16.8"
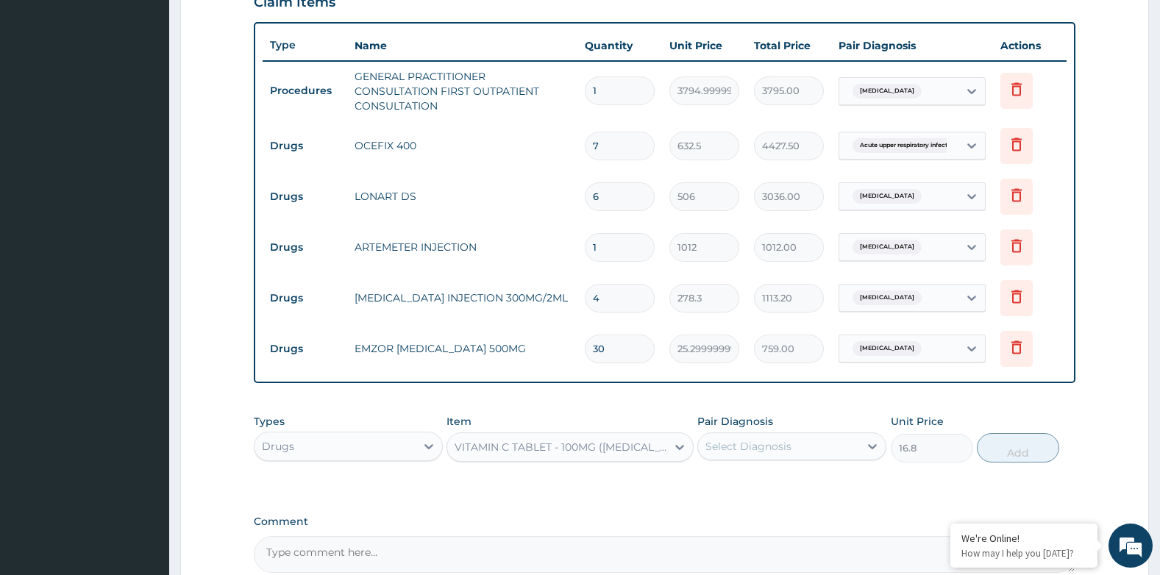
click at [758, 449] on div "Select Diagnosis" at bounding box center [748, 446] width 86 height 15
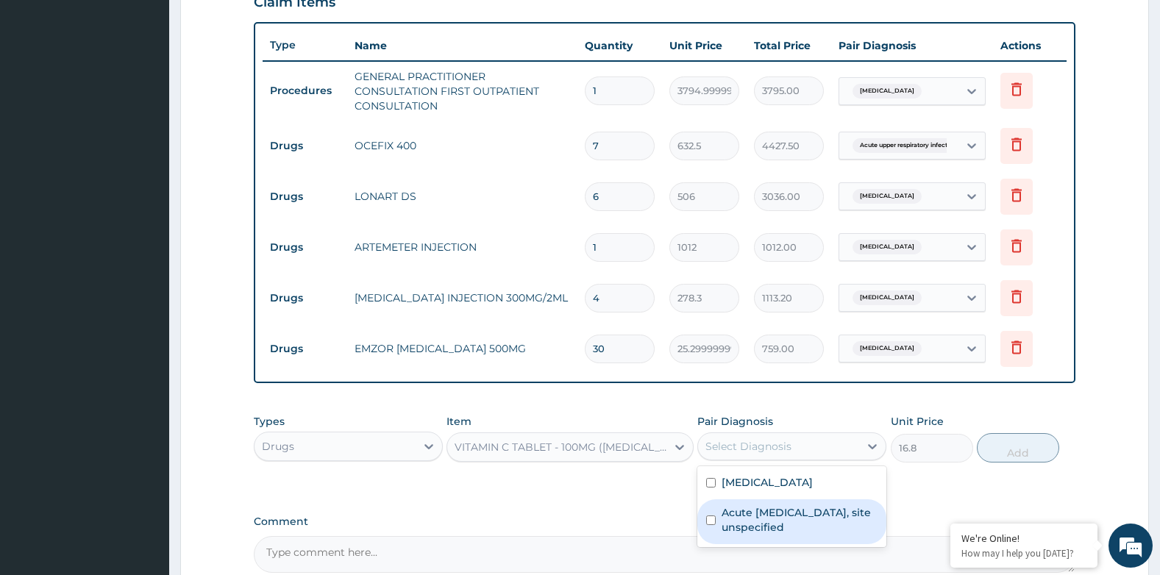
click at [769, 513] on label "Acute [MEDICAL_DATA], site unspecified" at bounding box center [800, 519] width 156 height 29
checkbox input "true"
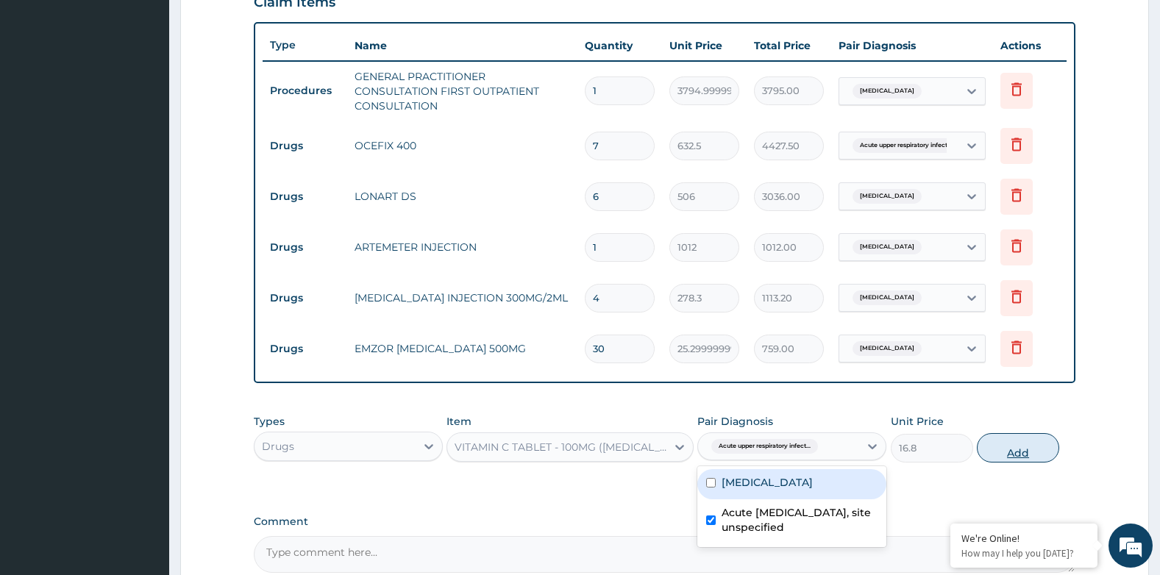
click at [1009, 459] on button "Add" at bounding box center [1018, 447] width 82 height 29
type input "0"
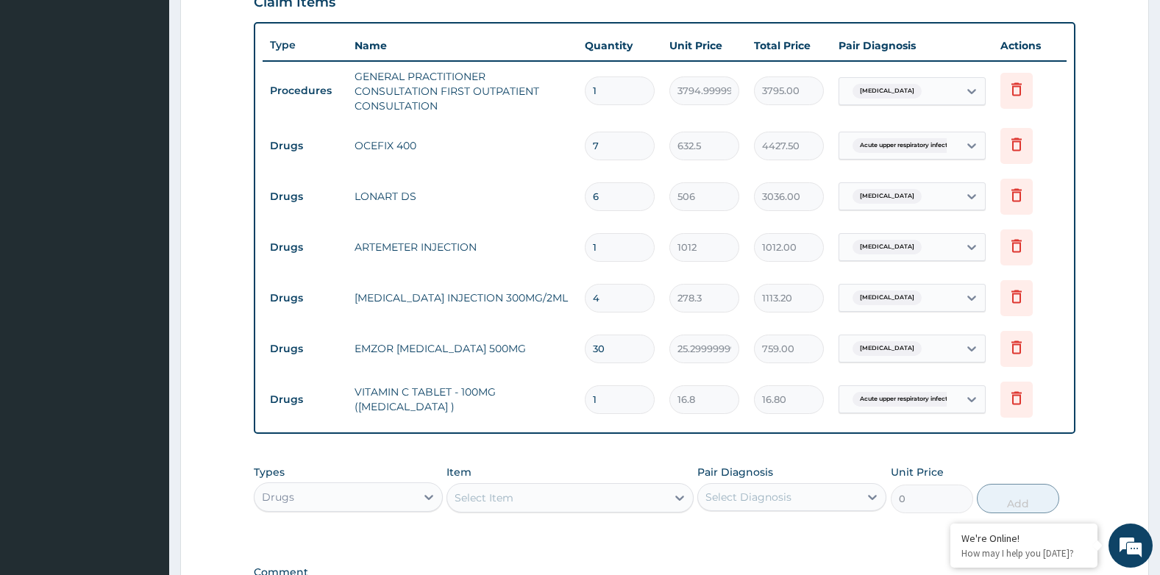
type input "0.00"
type input "4"
type input "67.20"
type input "42"
type input "705.60"
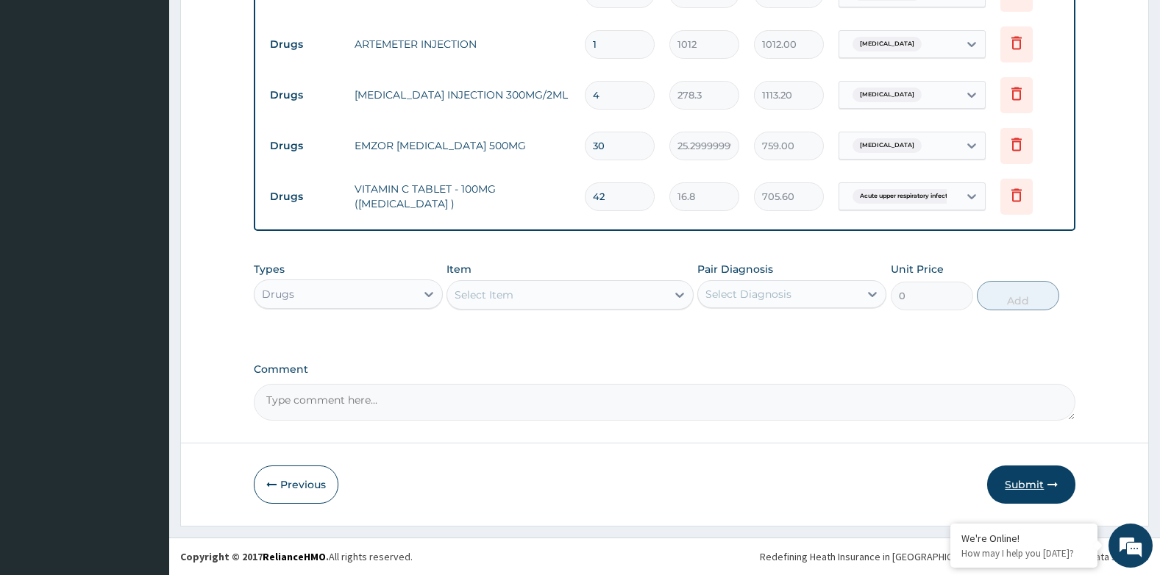
type input "42"
click at [1045, 486] on button "Submit" at bounding box center [1031, 485] width 88 height 38
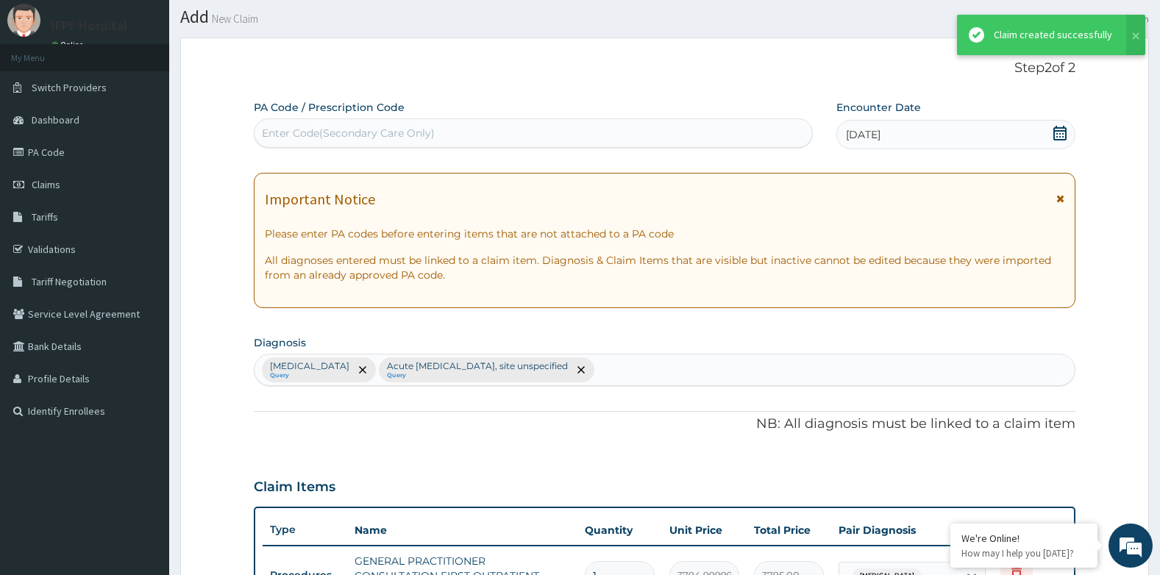
scroll to position [728, 0]
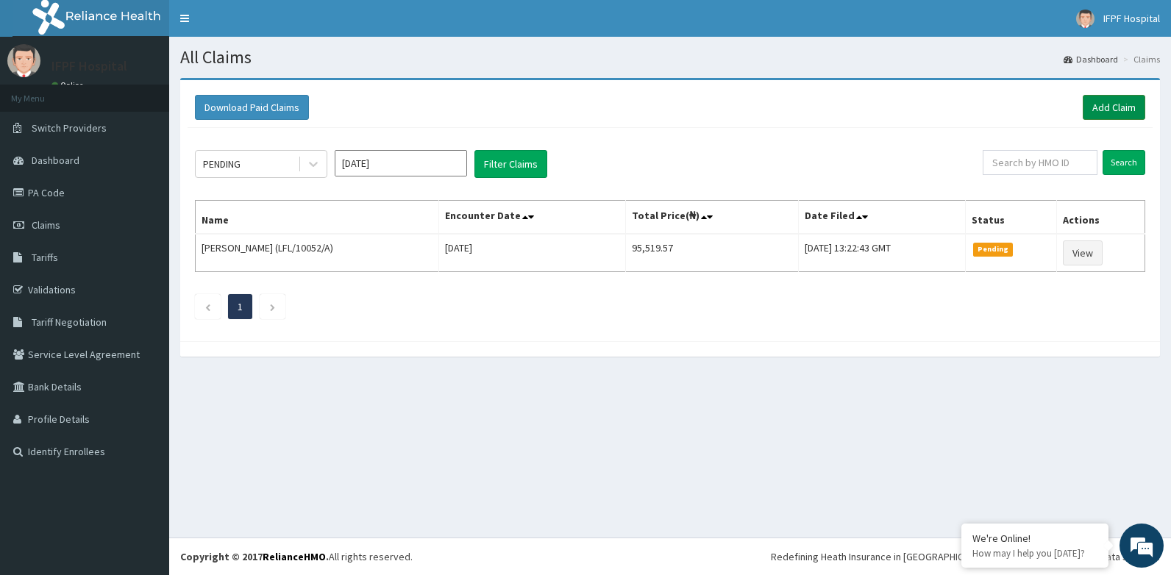
click at [1109, 104] on link "Add Claim" at bounding box center [1114, 107] width 63 height 25
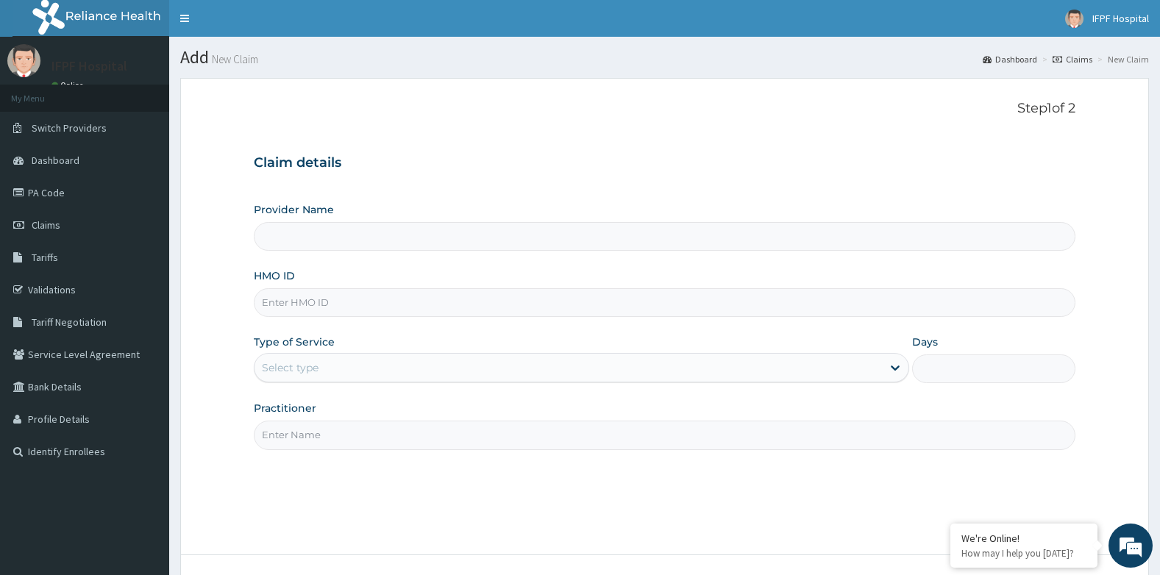
type input "IFPF Hospital"
click at [314, 307] on input "HMO ID" at bounding box center [665, 302] width 822 height 29
paste input "PE/10025/A"
type input "PE/10025/A"
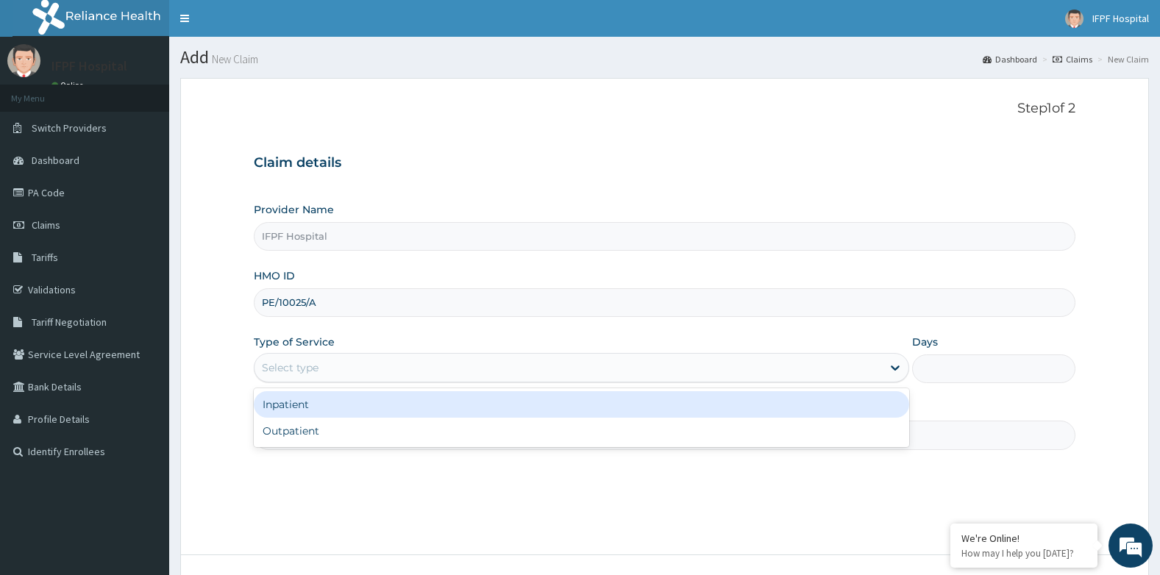
click at [300, 360] on div "Select type" at bounding box center [290, 367] width 57 height 15
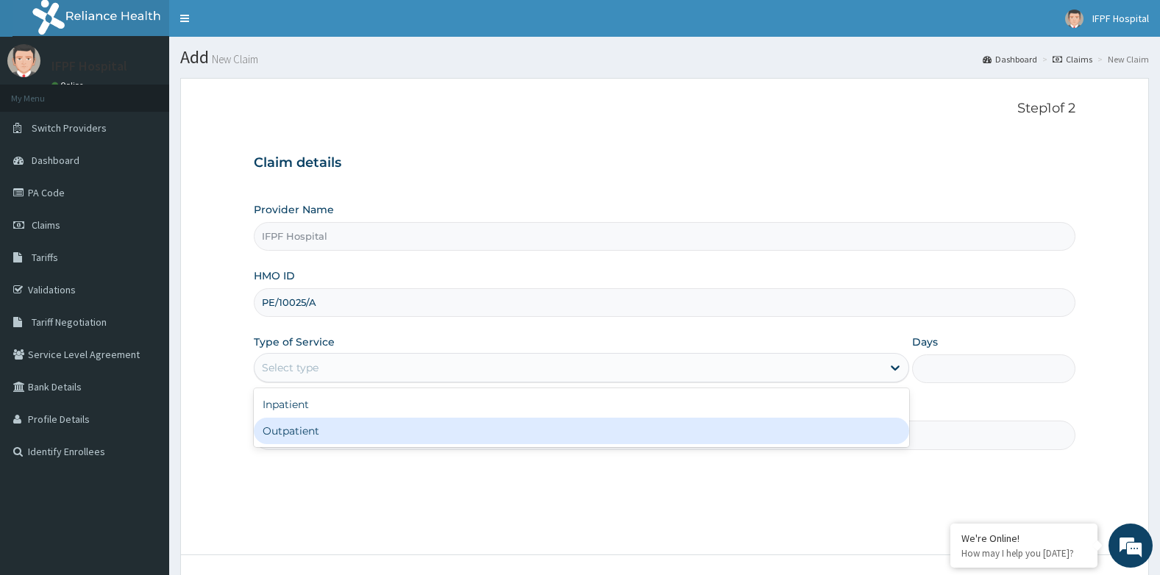
click at [295, 427] on div "Outpatient" at bounding box center [581, 431] width 655 height 26
type input "1"
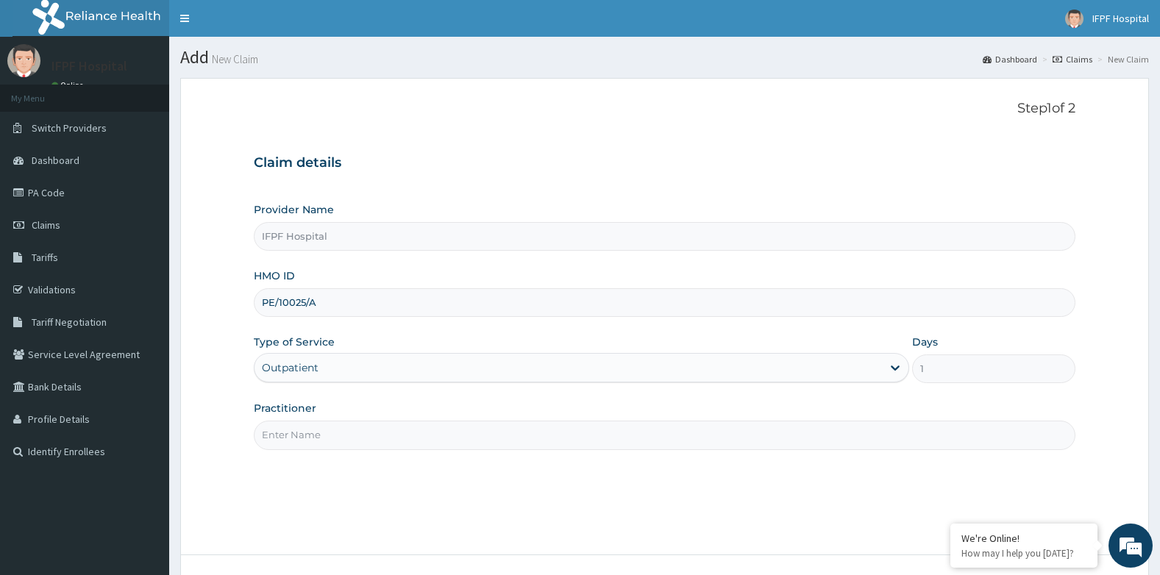
click at [295, 430] on input "Practitioner" at bounding box center [665, 435] width 822 height 29
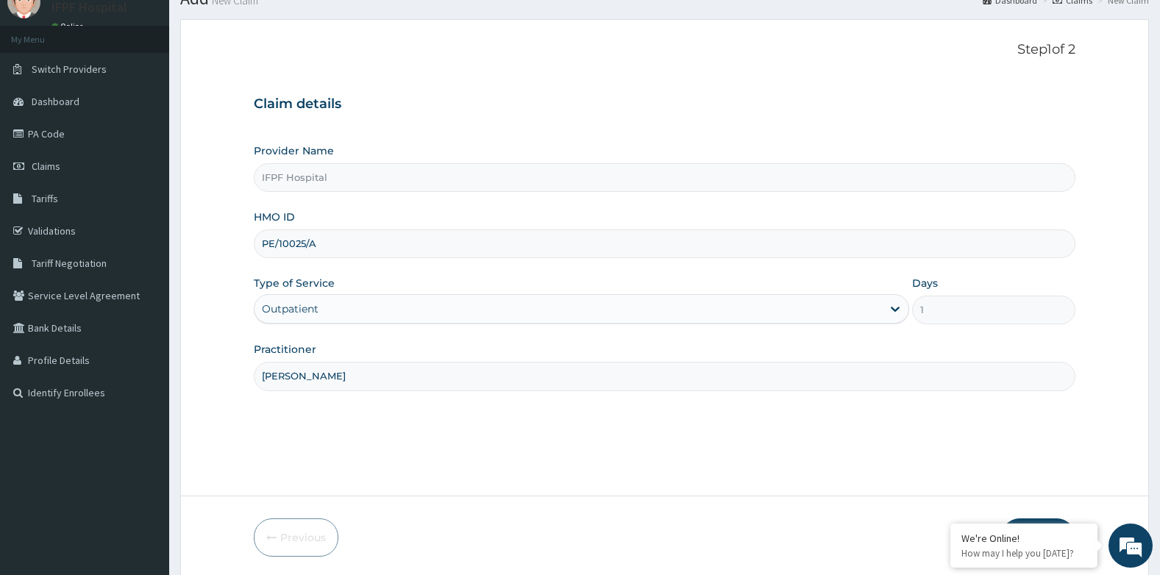
scroll to position [112, 0]
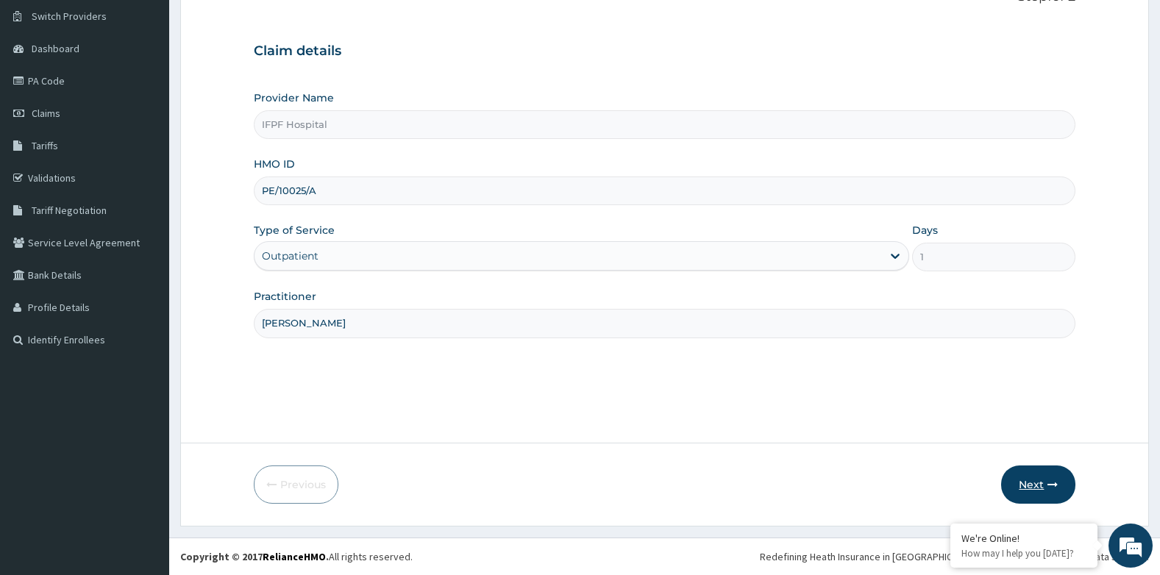
type input "[PERSON_NAME]"
click at [1023, 479] on button "Next" at bounding box center [1038, 485] width 74 height 38
drag, startPoint x: 262, startPoint y: 189, endPoint x: 326, endPoint y: 191, distance: 64.0
click at [326, 191] on input "PE/10025/A" at bounding box center [665, 191] width 822 height 29
paste input "T"
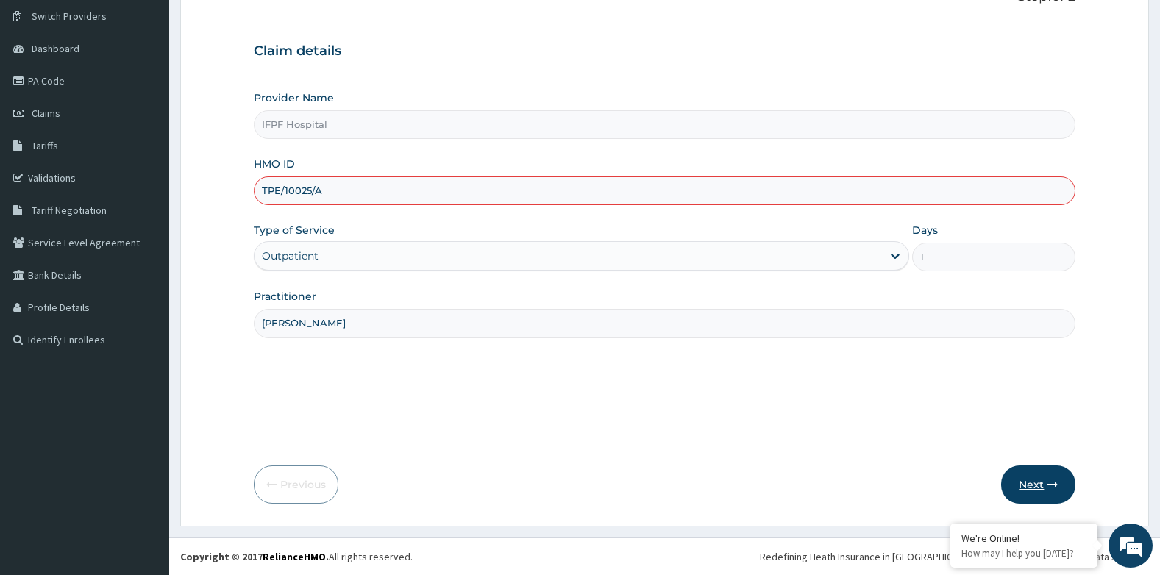
type input "TPE/10025/A"
click at [1024, 480] on button "Next" at bounding box center [1038, 485] width 74 height 38
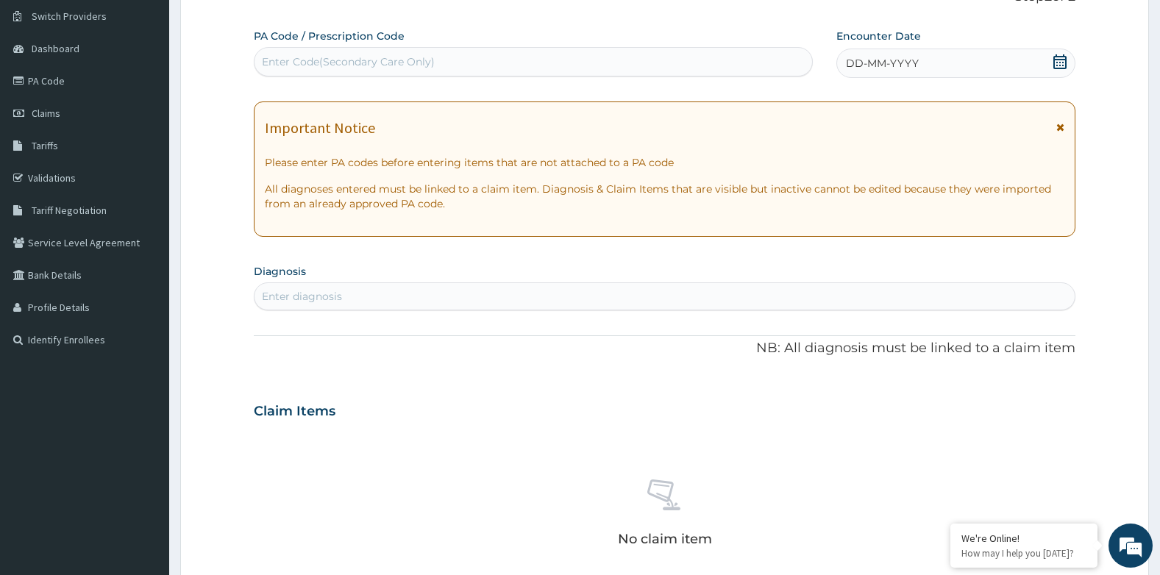
click at [347, 60] on div "Enter Code(Secondary Care Only)" at bounding box center [348, 61] width 173 height 15
type input "PA/E76699"
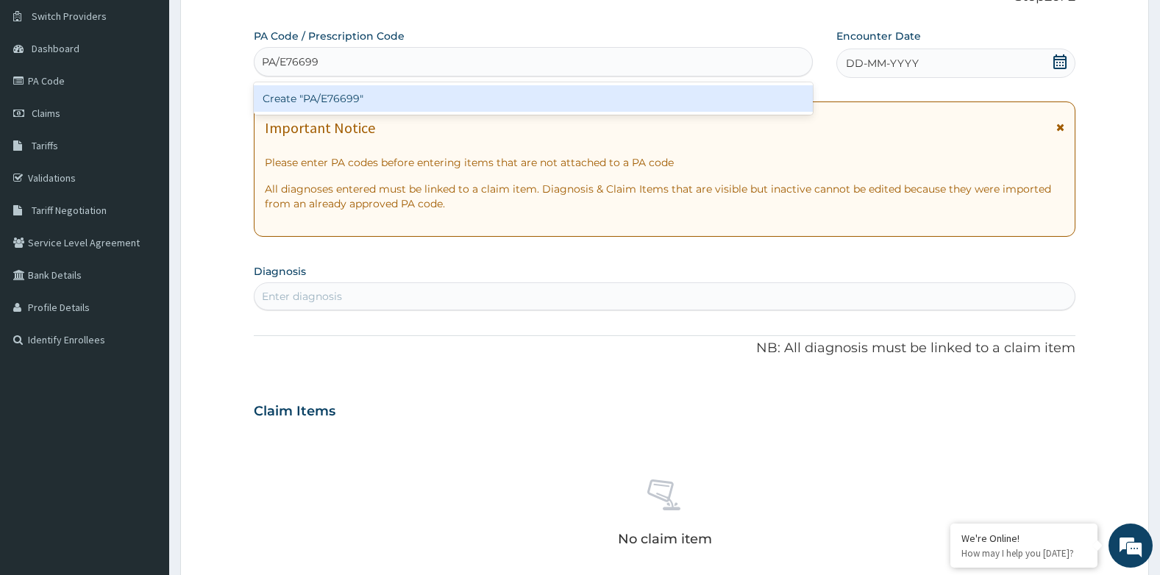
click at [540, 98] on div "Create "PA/E76699"" at bounding box center [533, 98] width 559 height 26
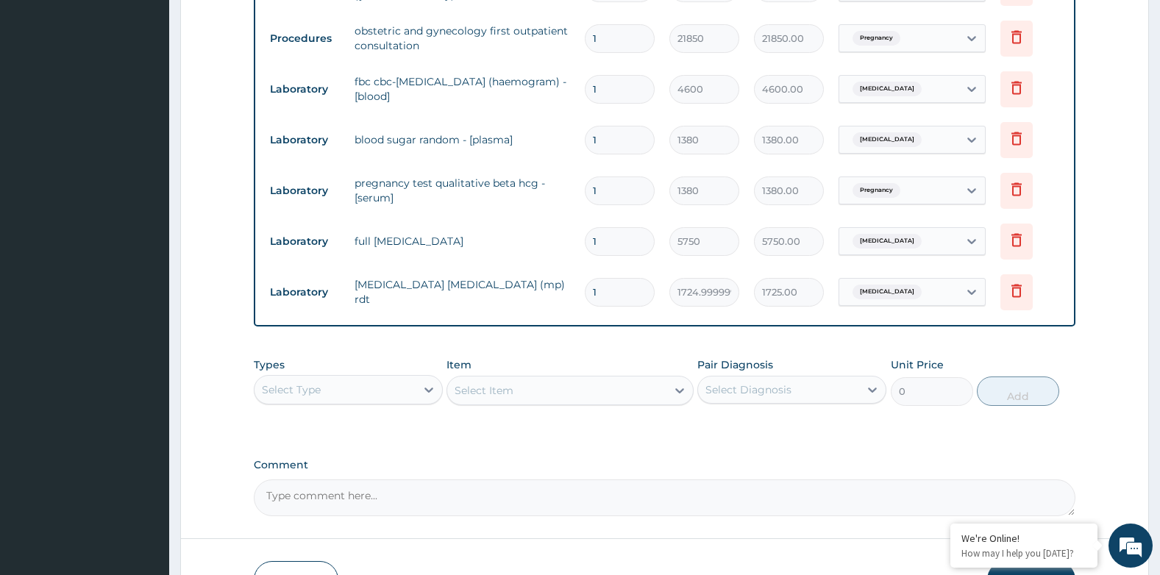
scroll to position [923, 0]
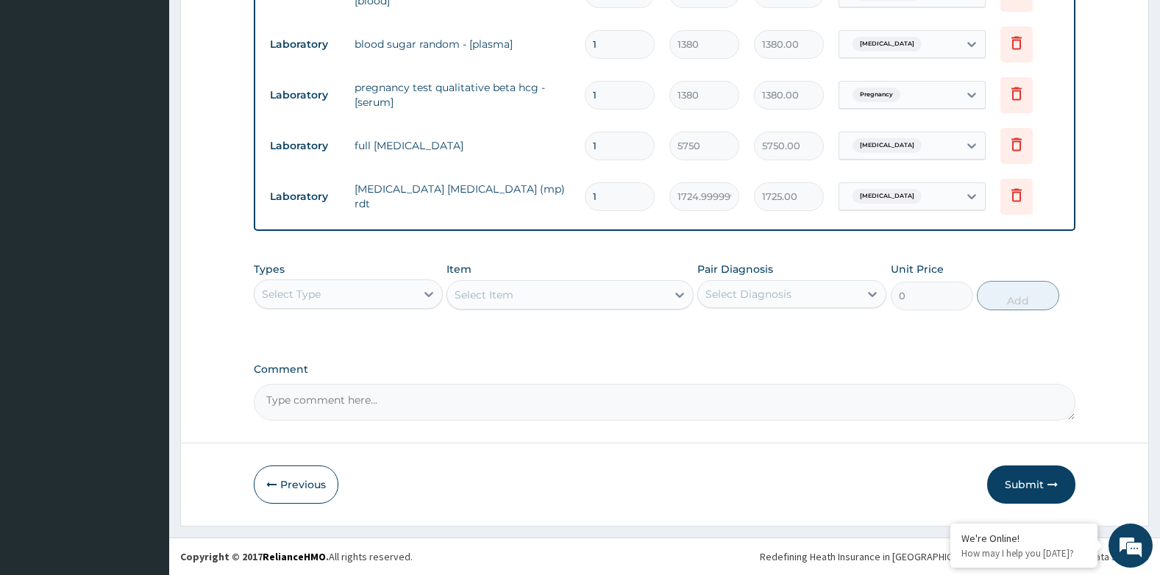
click at [359, 300] on div "Select Type" at bounding box center [335, 294] width 161 height 24
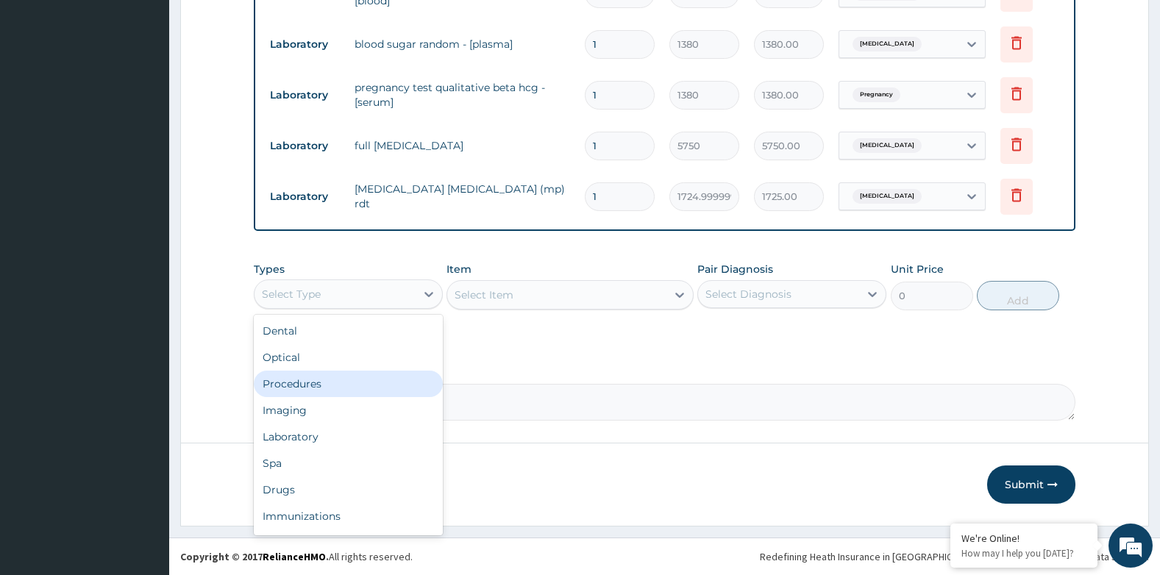
click at [293, 387] on div "Procedures" at bounding box center [348, 384] width 189 height 26
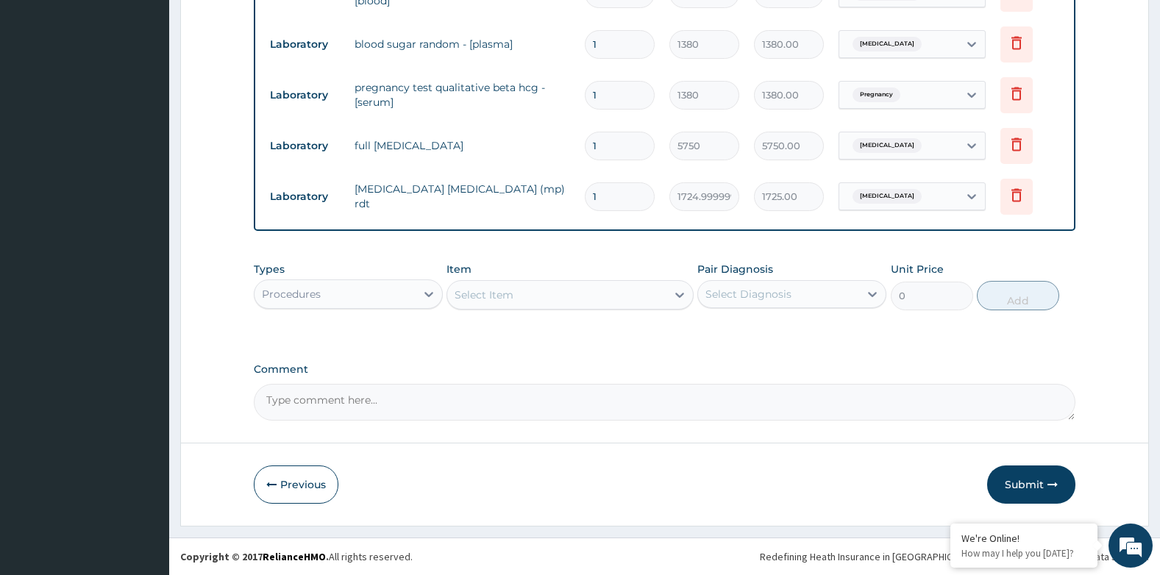
click at [566, 295] on div "Select Item" at bounding box center [556, 295] width 218 height 24
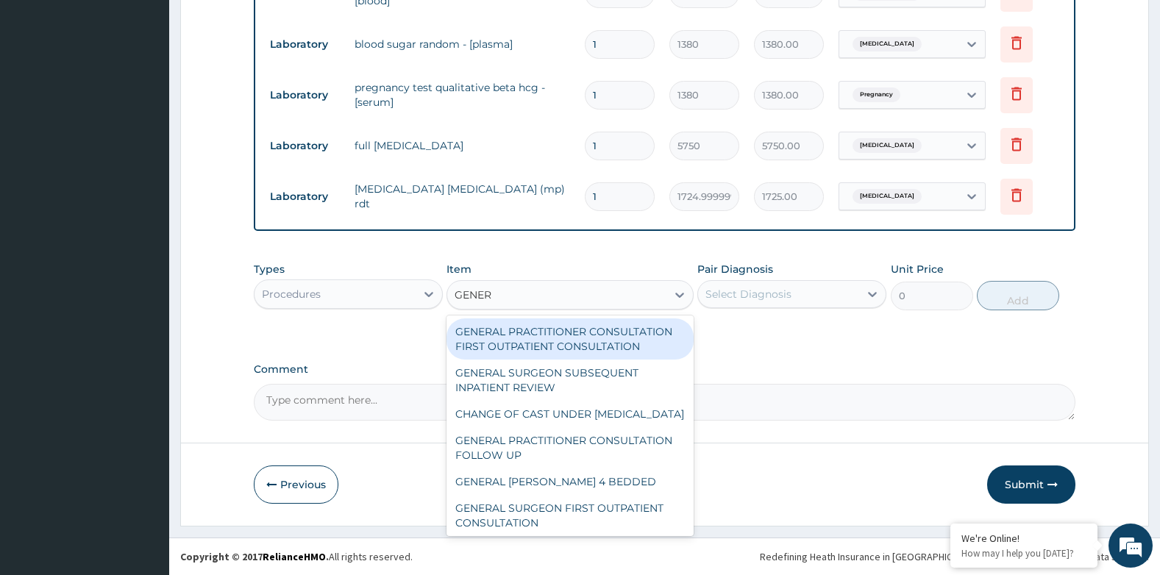
type input "GENERA"
click at [566, 348] on div "GENERAL PRACTITIONER CONSULTATION FIRST OUTPATIENT CONSULTATION" at bounding box center [570, 339] width 246 height 41
type input "3794.9999999999995"
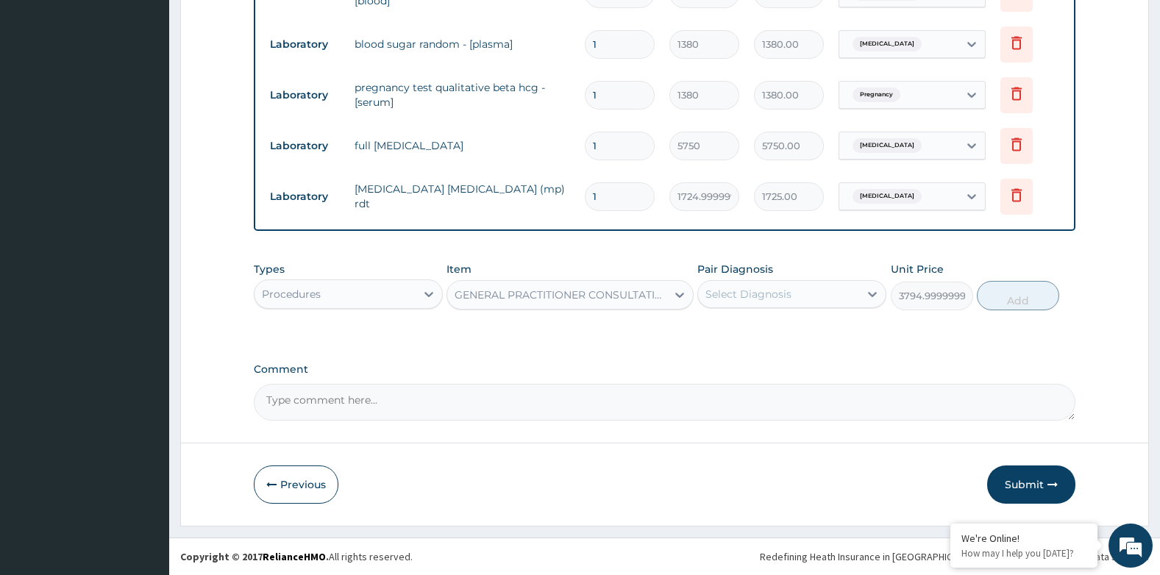
click at [736, 298] on div "Select Diagnosis" at bounding box center [748, 294] width 86 height 15
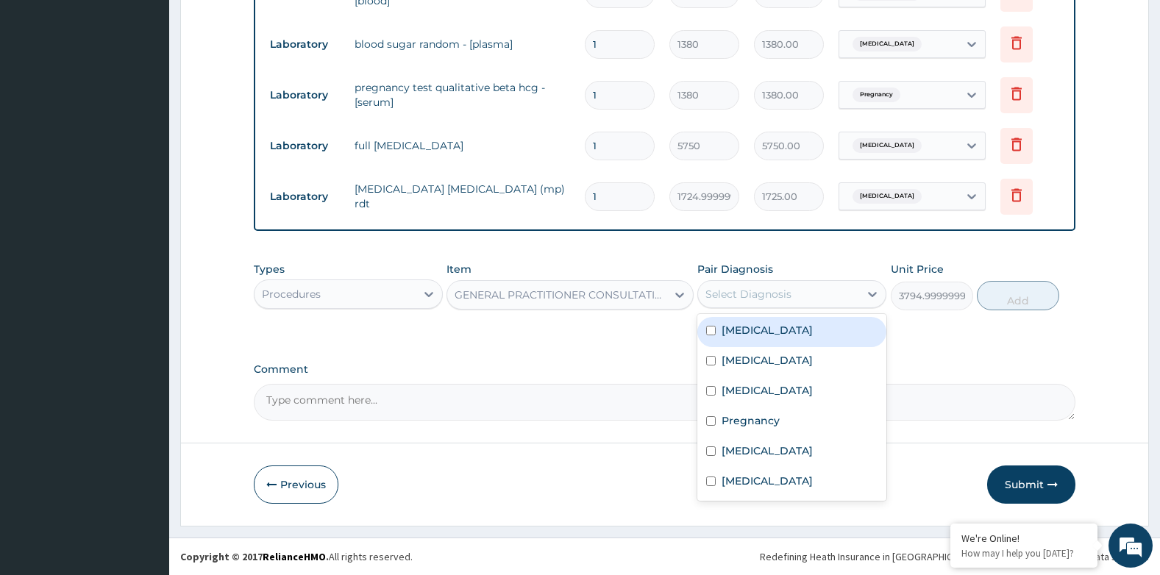
click at [747, 326] on label "Malaria" at bounding box center [767, 330] width 91 height 15
checkbox input "true"
click at [1028, 296] on button "Add" at bounding box center [1018, 295] width 82 height 29
type input "0"
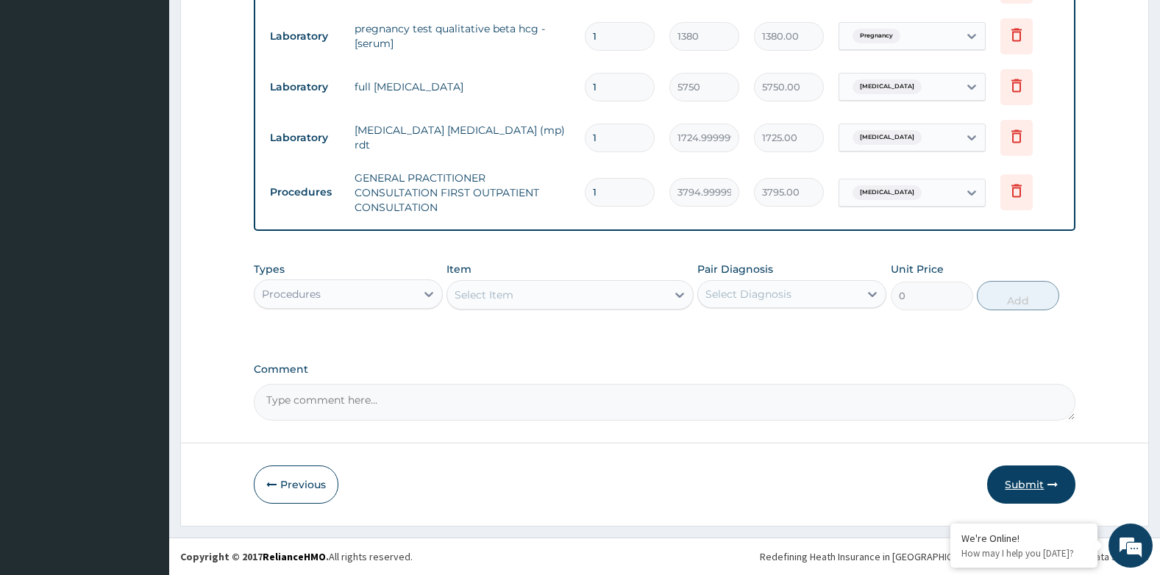
click at [1025, 480] on button "Submit" at bounding box center [1031, 485] width 88 height 38
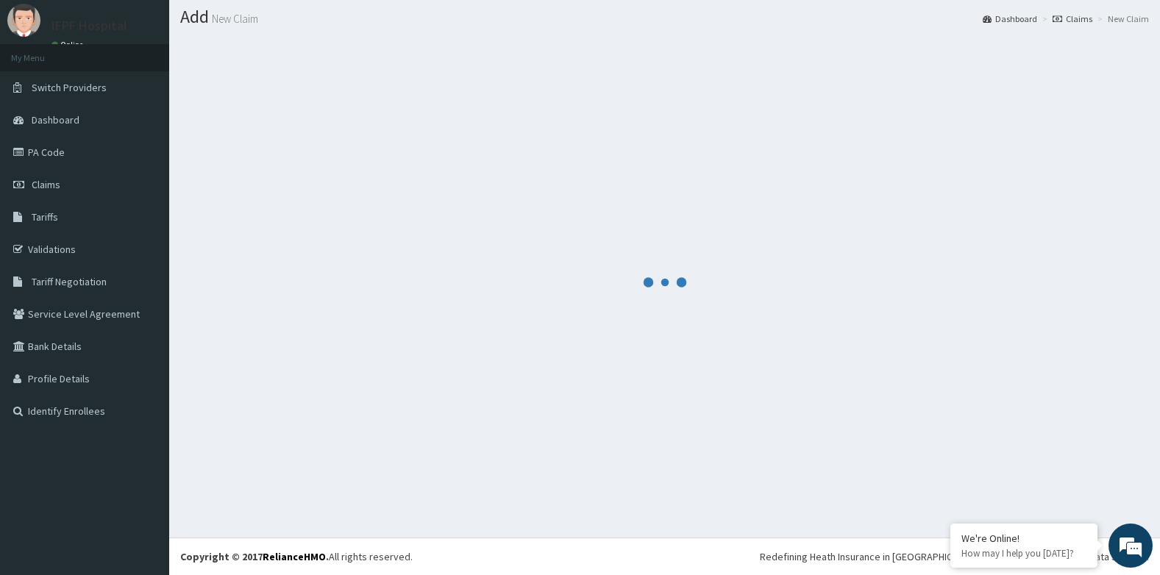
scroll to position [982, 0]
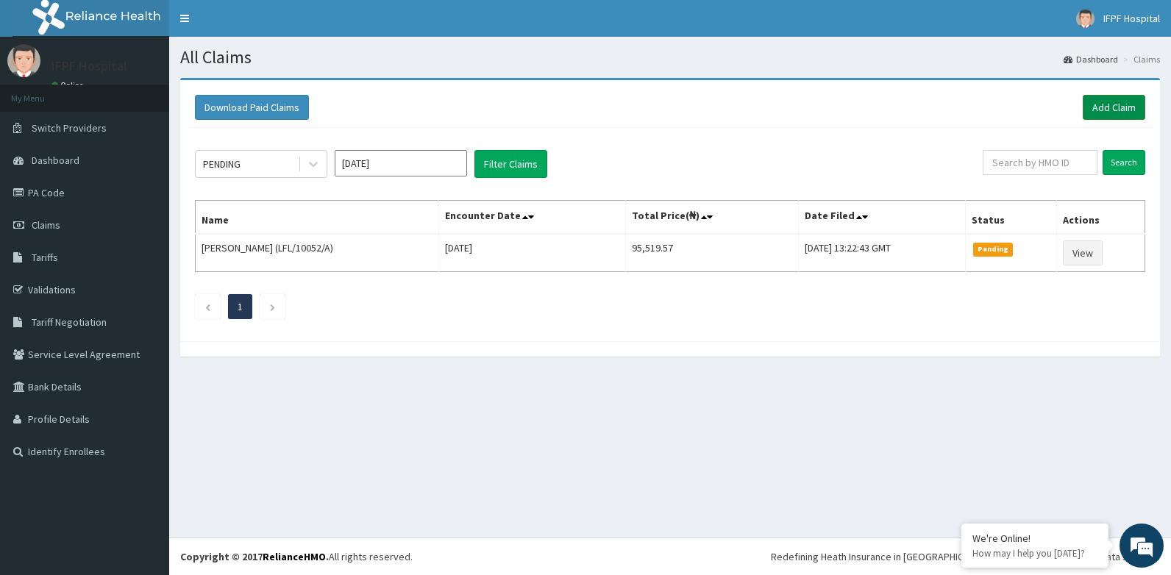
click at [1124, 99] on link "Add Claim" at bounding box center [1114, 107] width 63 height 25
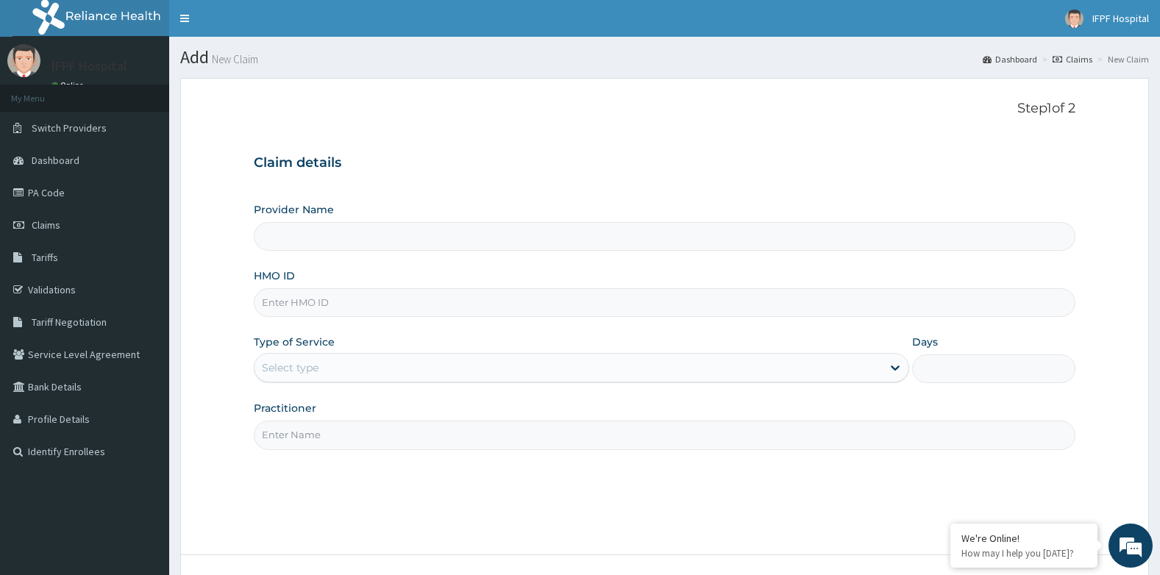
type input "IFPF Hospital"
click at [318, 302] on input "HMO ID" at bounding box center [665, 302] width 822 height 29
type input "BUR/10002/A"
click at [385, 369] on div "Select type" at bounding box center [569, 368] width 628 height 24
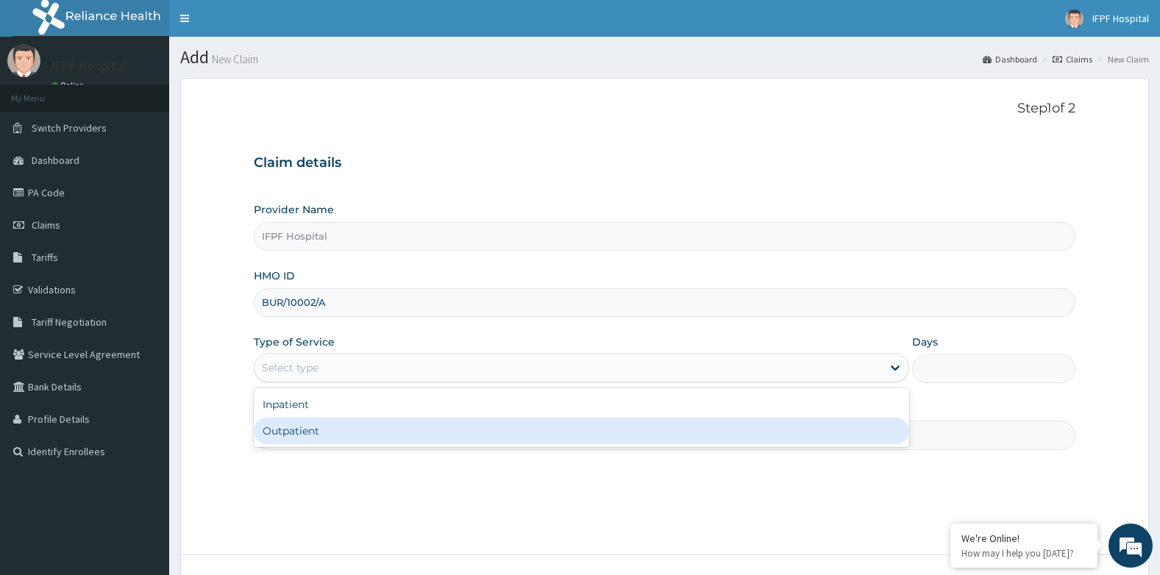
click at [318, 433] on div "Outpatient" at bounding box center [581, 431] width 655 height 26
type input "1"
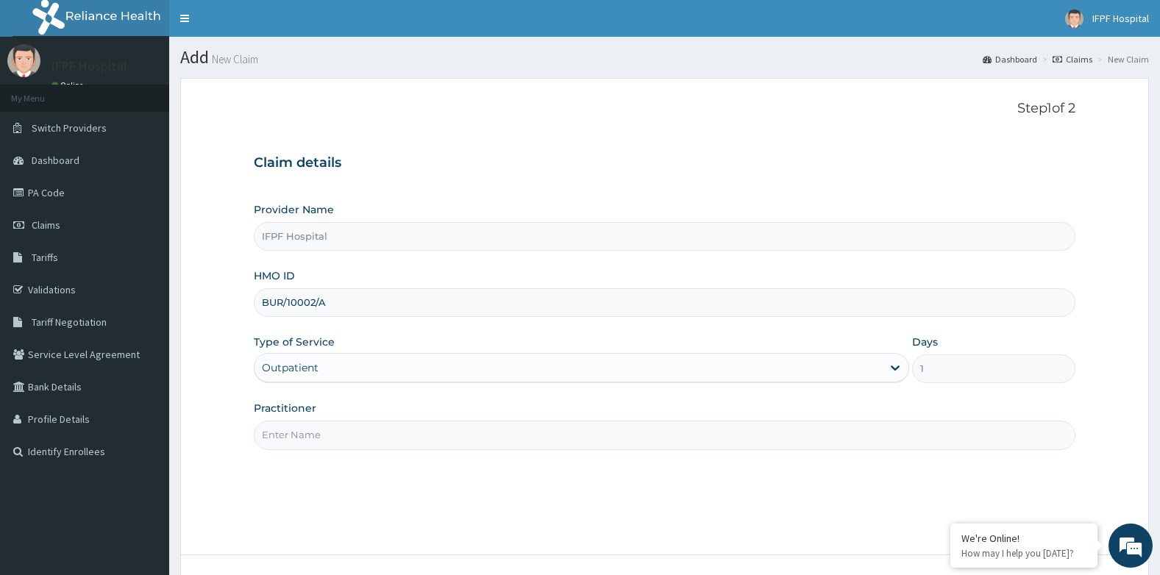
click at [309, 440] on input "Practitioner" at bounding box center [665, 435] width 822 height 29
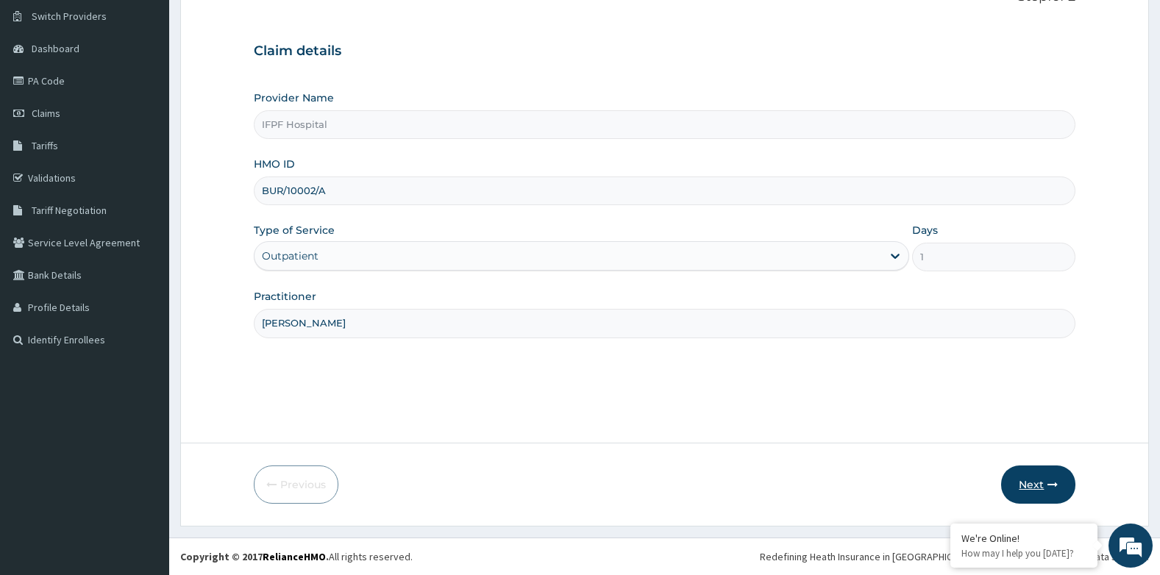
type input "DR ETIM"
click at [1030, 478] on button "Next" at bounding box center [1038, 485] width 74 height 38
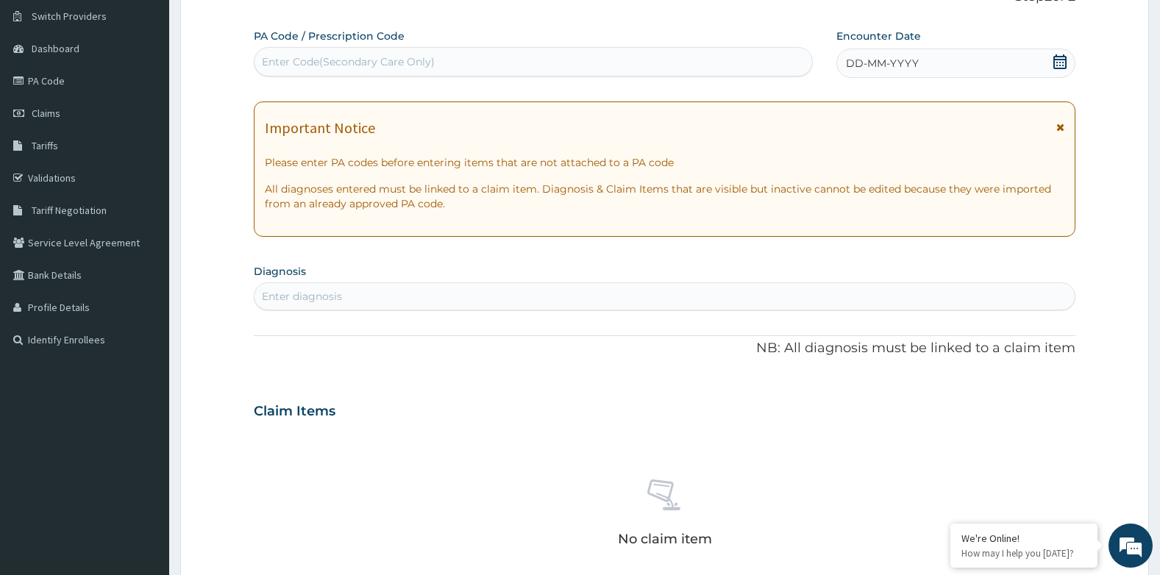
click at [1063, 63] on icon at bounding box center [1059, 61] width 13 height 15
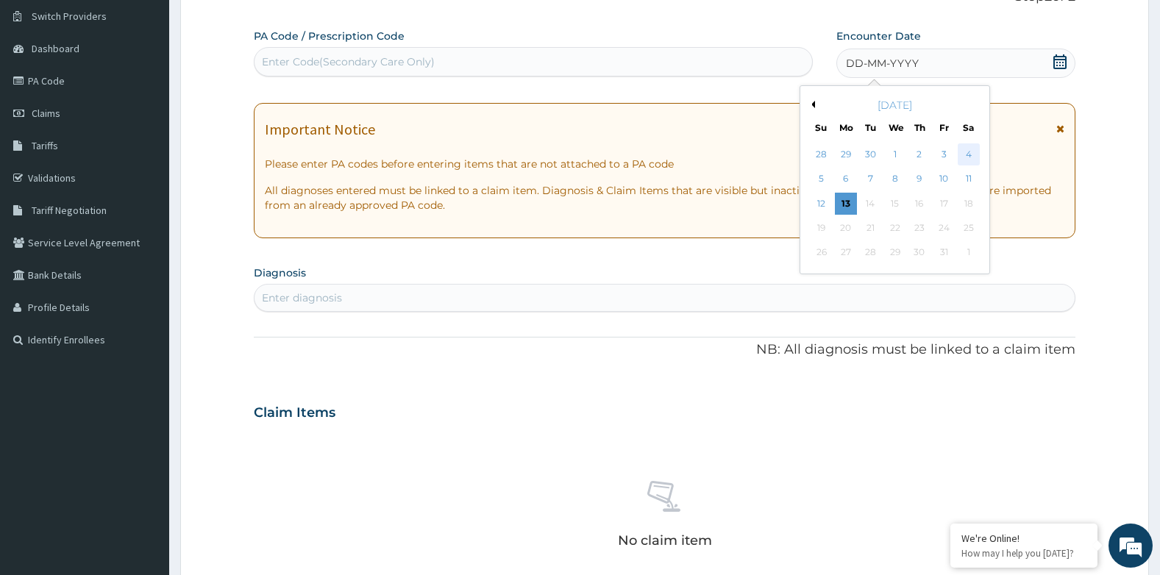
click at [970, 155] on div "4" at bounding box center [968, 154] width 22 height 22
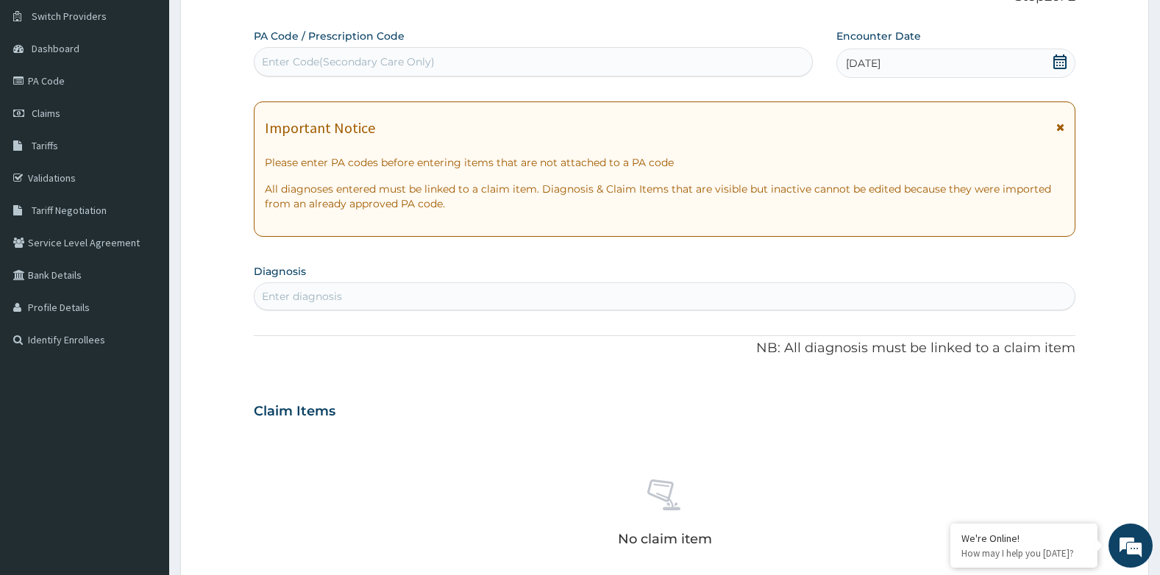
click at [470, 290] on div "Enter diagnosis" at bounding box center [665, 297] width 821 height 24
type input "UPPER"
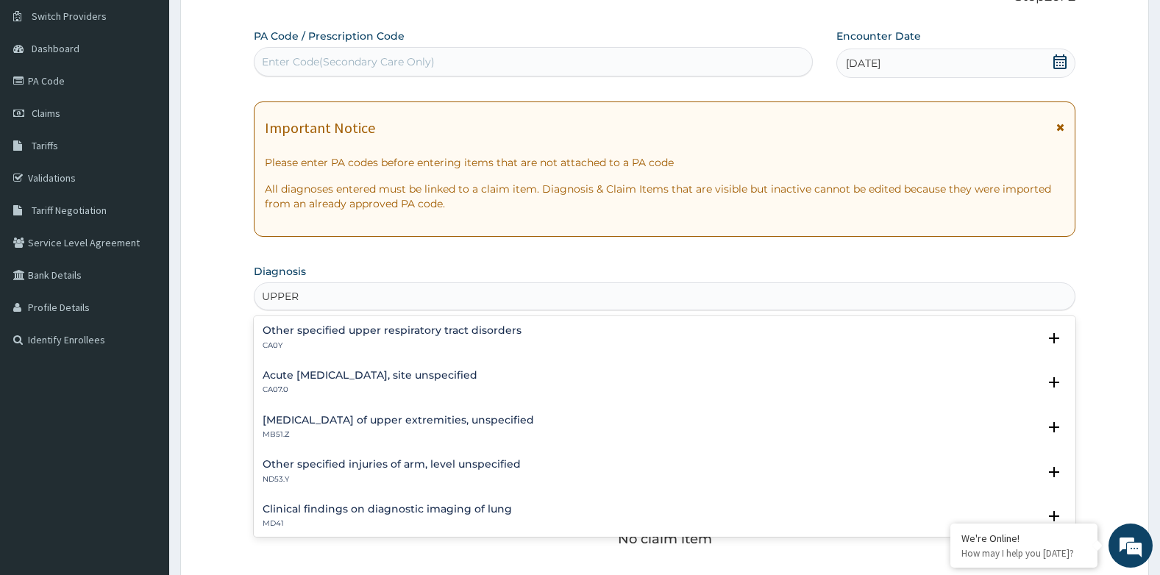
click at [405, 376] on h4 "Acute upper respiratory infection, site unspecified" at bounding box center [370, 375] width 215 height 11
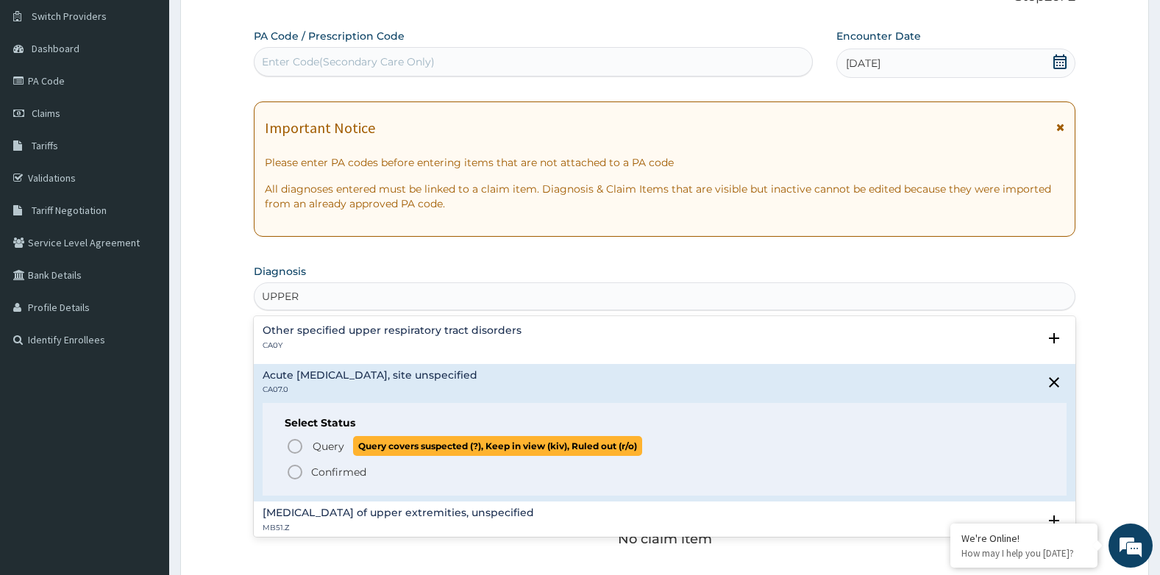
click at [316, 444] on span "Query" at bounding box center [329, 446] width 32 height 15
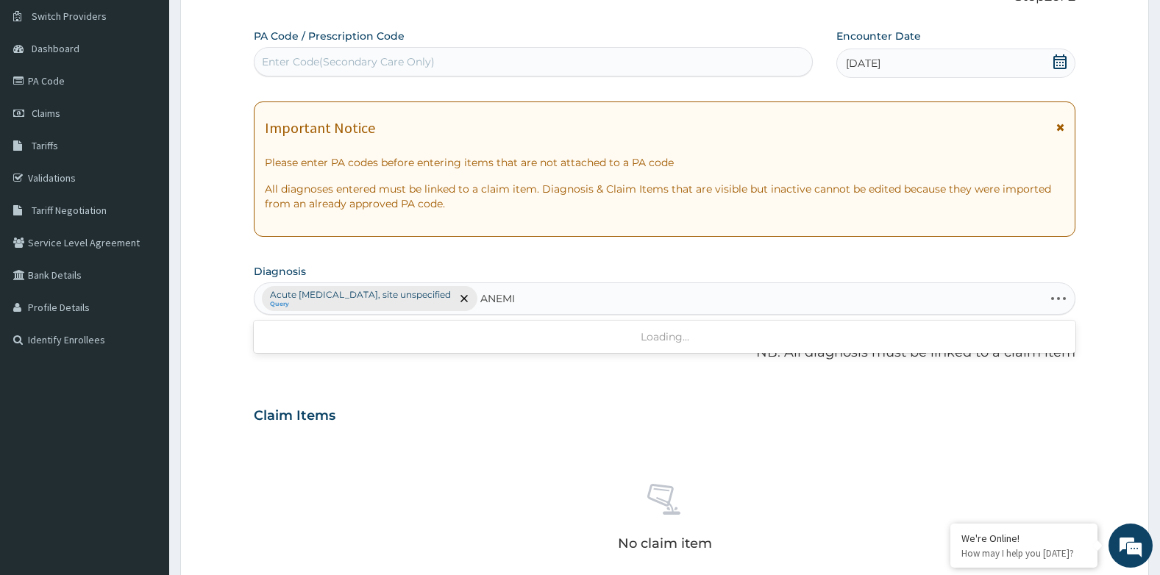
type input "ANEMIA"
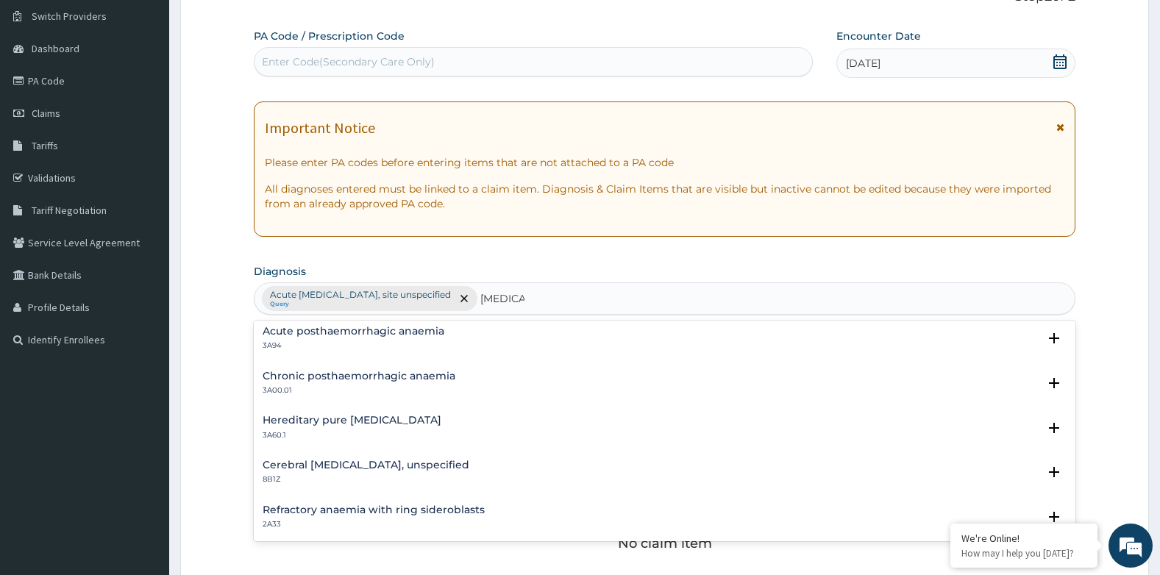
scroll to position [1723, 0]
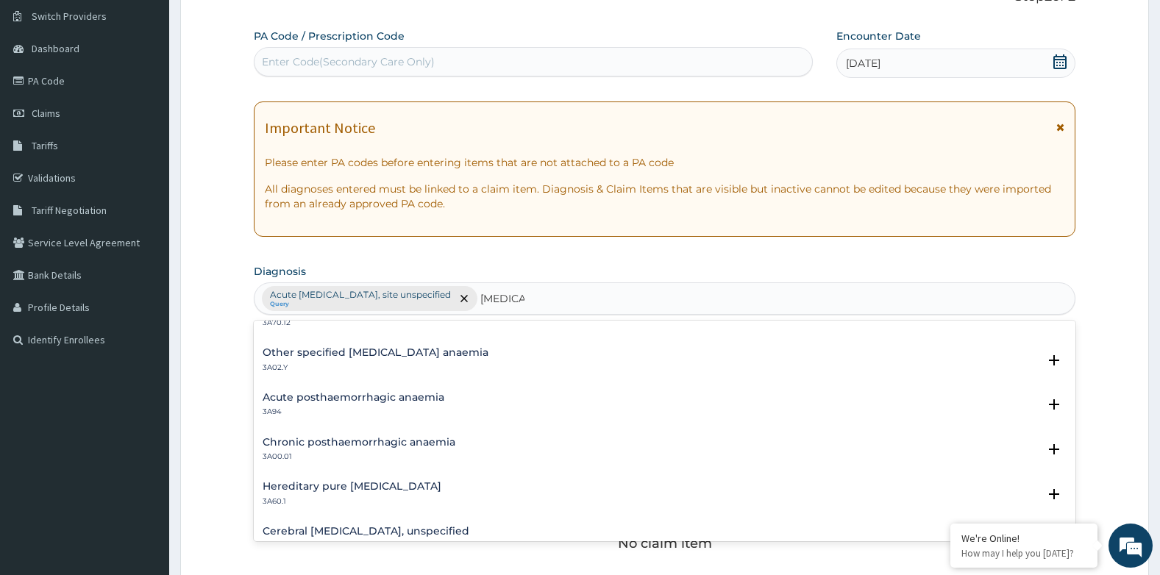
click at [429, 345] on div "Other specified folate deficiency anaemia 3A02.Y Select Status Query Query cove…" at bounding box center [665, 363] width 822 height 45
click at [418, 354] on h4 "Other specified folate deficiency anaemia" at bounding box center [376, 352] width 226 height 11
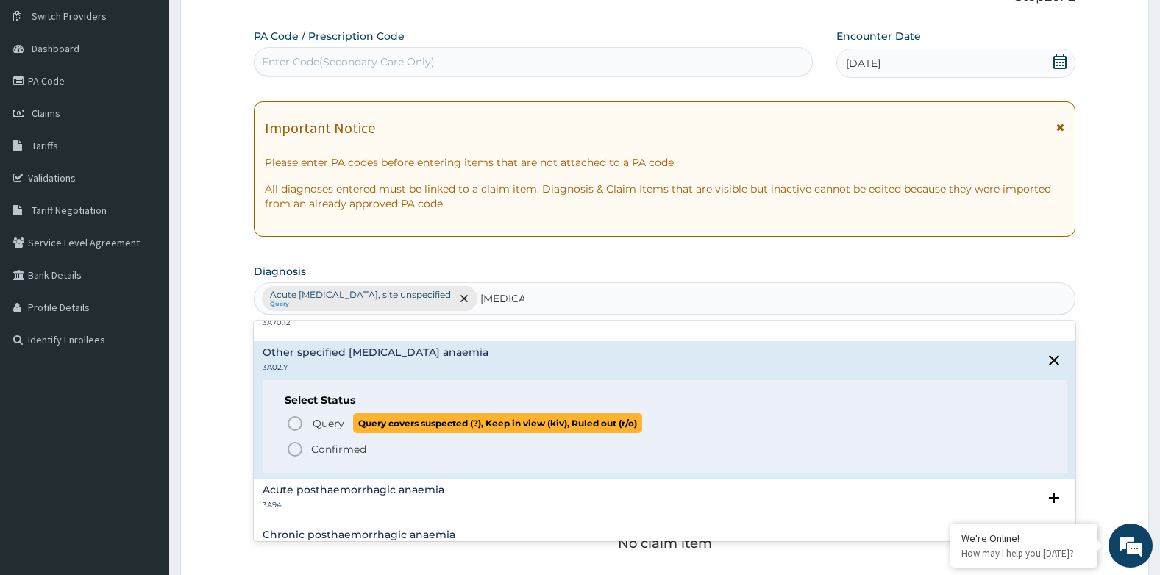
click at [314, 416] on span "Query" at bounding box center [329, 423] width 32 height 15
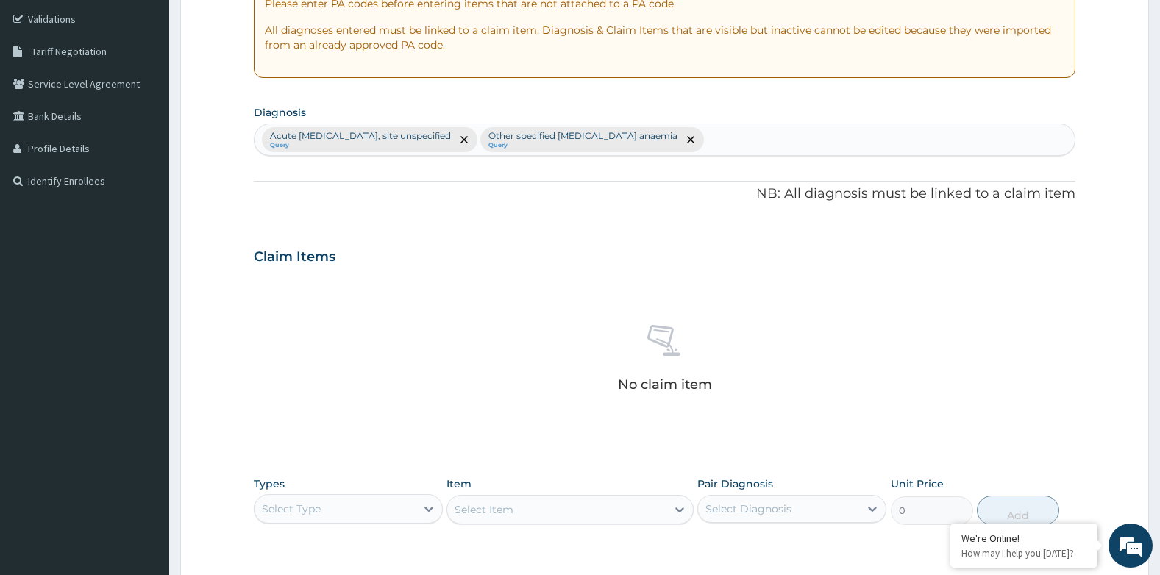
scroll to position [486, 0]
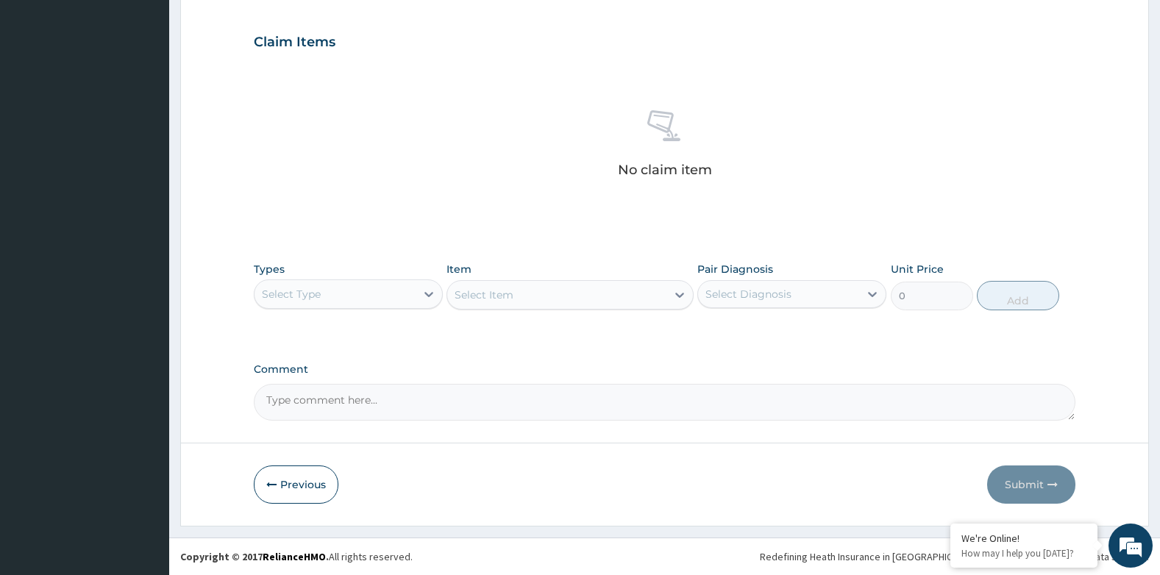
click at [351, 297] on div "Select Type" at bounding box center [335, 294] width 161 height 24
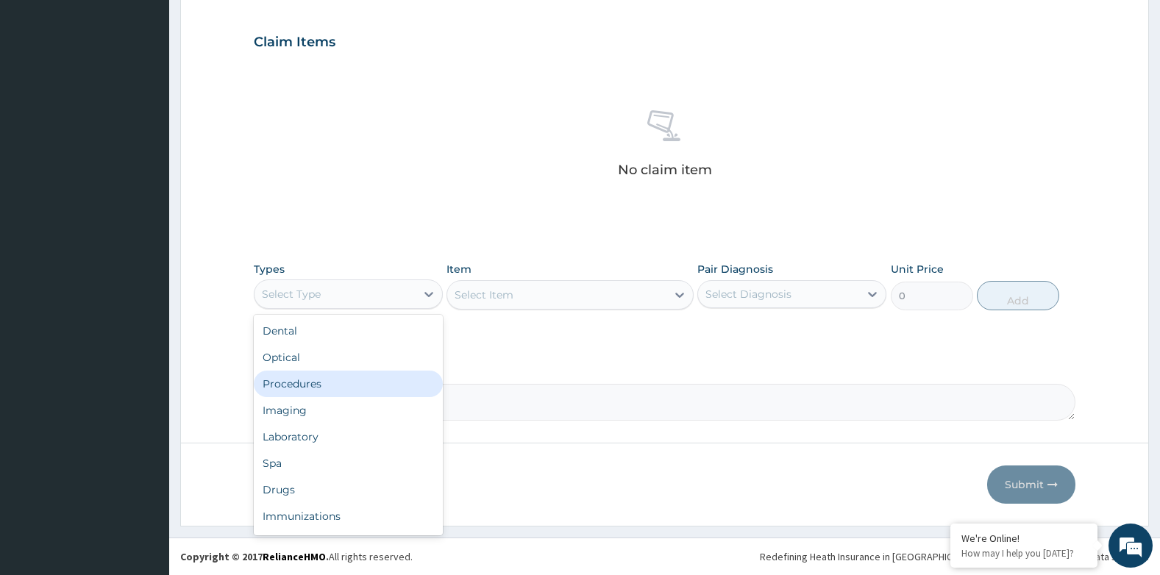
click at [316, 374] on div "Procedures" at bounding box center [348, 384] width 189 height 26
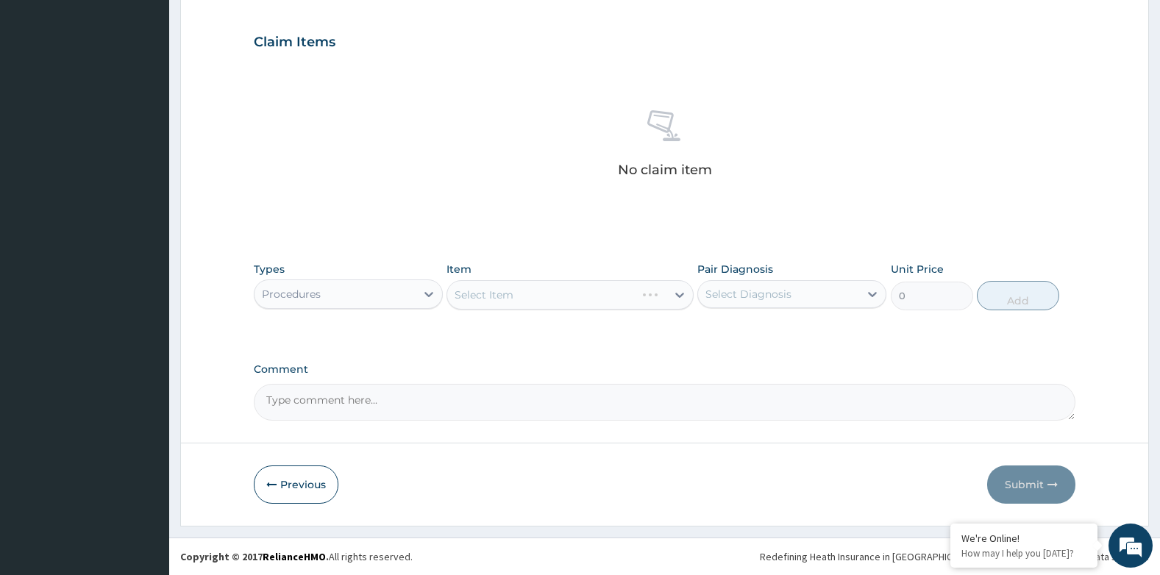
click at [517, 297] on div "Select Item" at bounding box center [570, 294] width 246 height 29
click at [576, 299] on div "Select Item" at bounding box center [556, 295] width 218 height 24
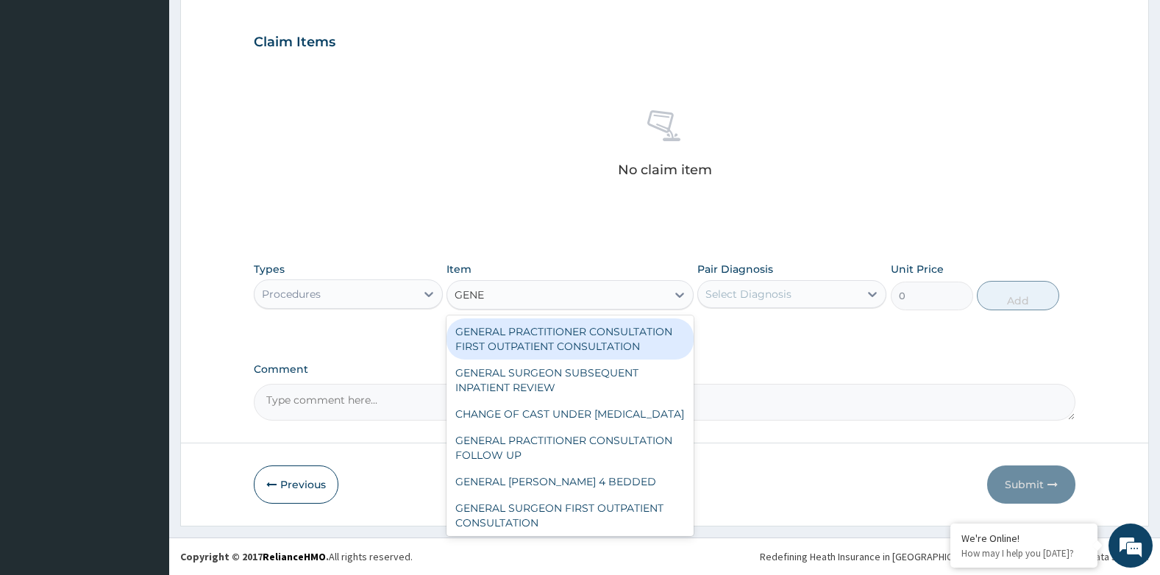
type input "GENER"
click at [581, 330] on div "GENERAL PRACTITIONER CONSULTATION FIRST OUTPATIENT CONSULTATION" at bounding box center [570, 339] width 246 height 41
type input "3794.9999999999995"
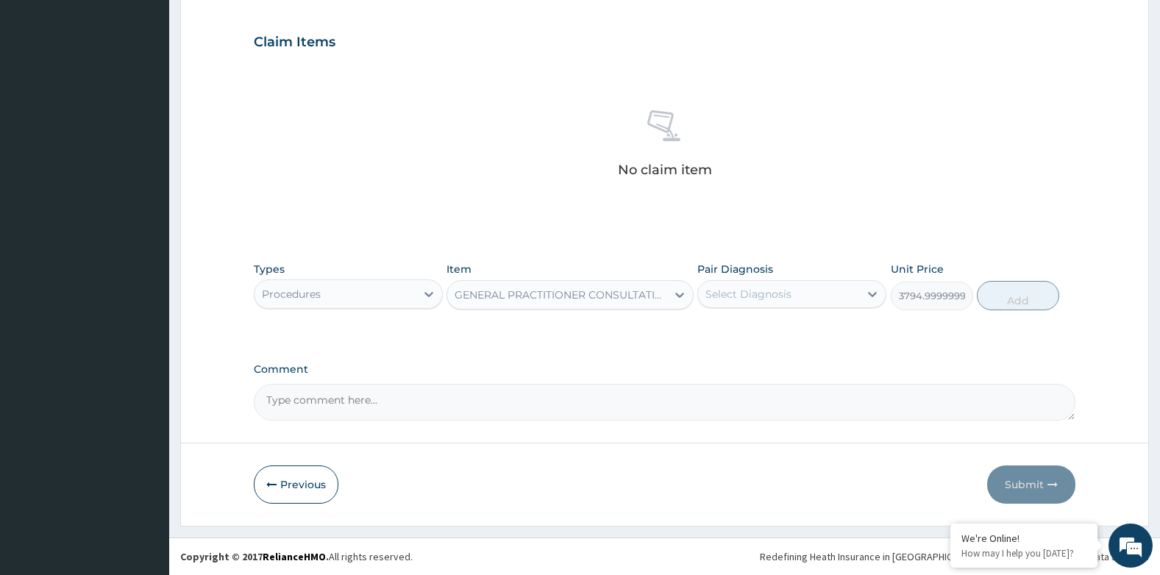
click at [747, 296] on div "Select Diagnosis" at bounding box center [748, 294] width 86 height 15
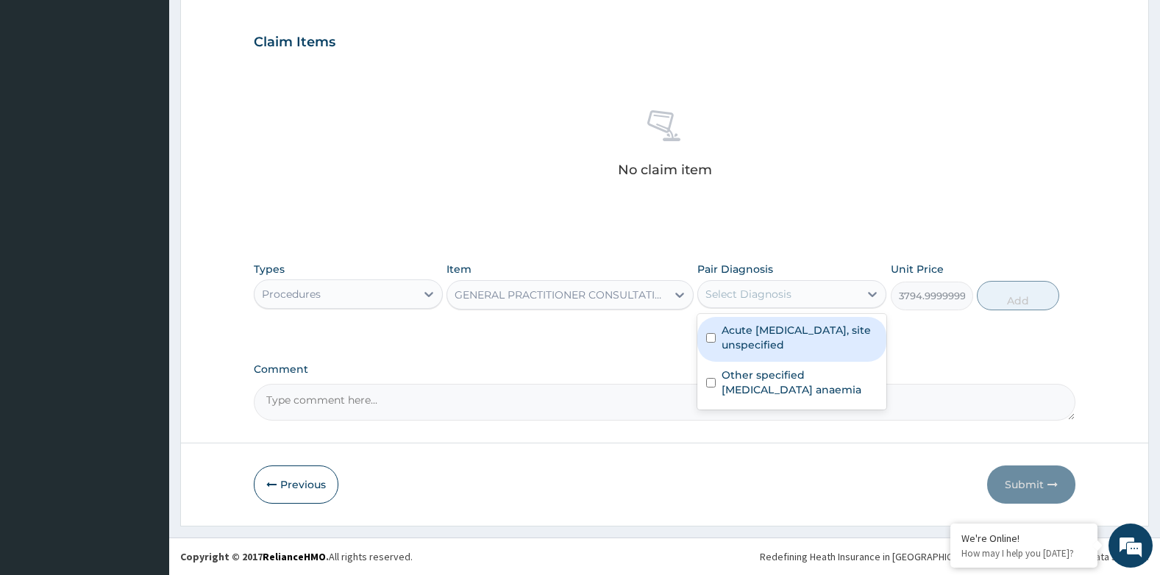
click at [764, 324] on label "Acute upper respiratory infection, site unspecified" at bounding box center [800, 337] width 156 height 29
checkbox input "true"
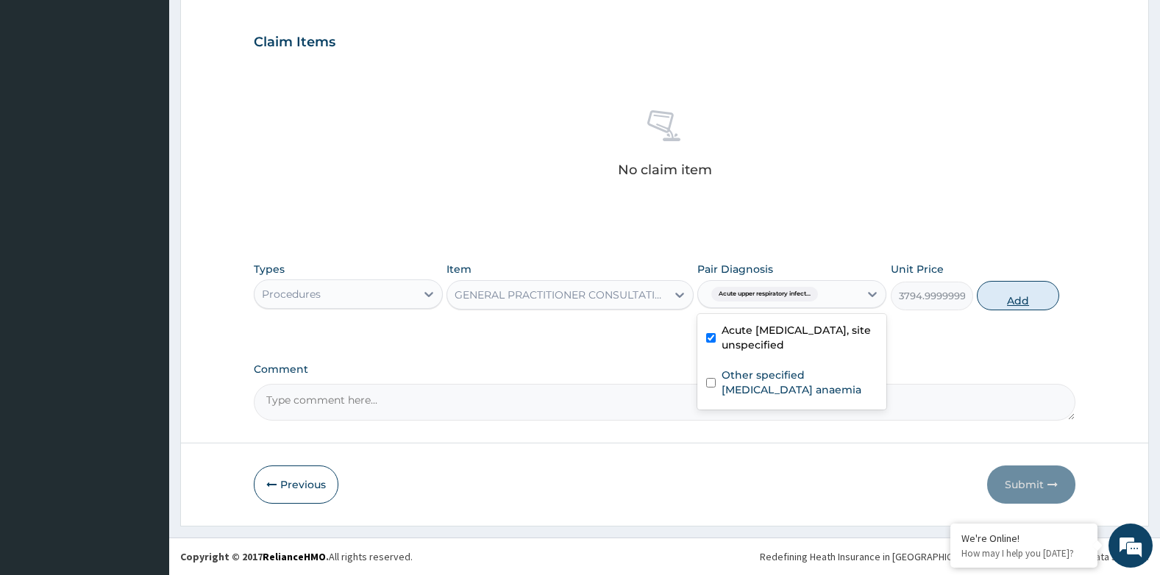
click at [1006, 302] on button "Add" at bounding box center [1018, 295] width 82 height 29
type input "0"
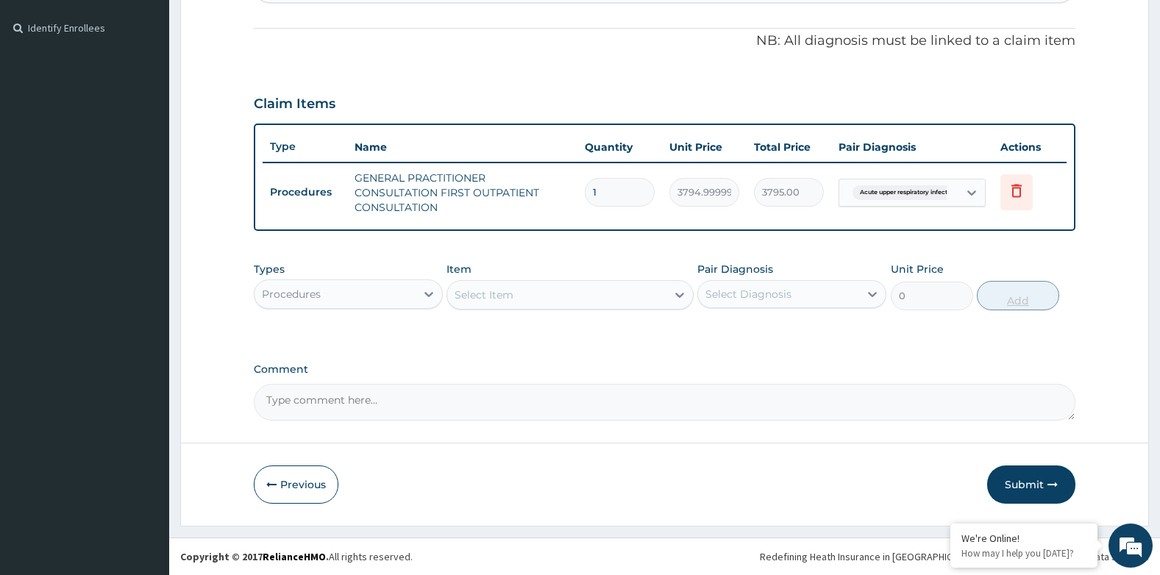
scroll to position [424, 0]
click at [314, 299] on div "Procedures" at bounding box center [291, 294] width 59 height 15
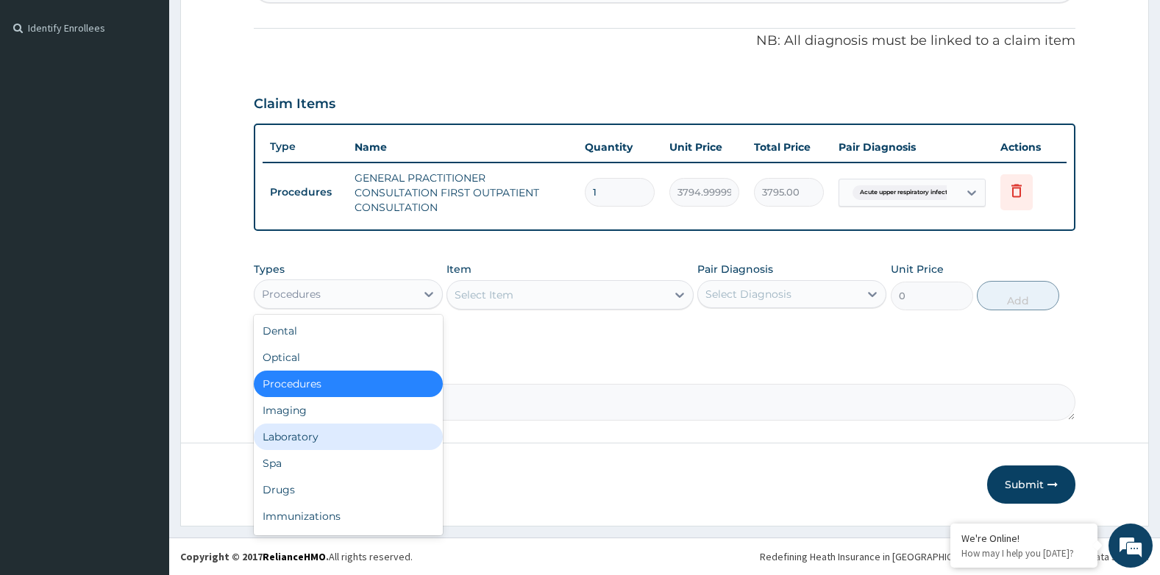
click at [285, 429] on div "Laboratory" at bounding box center [348, 437] width 189 height 26
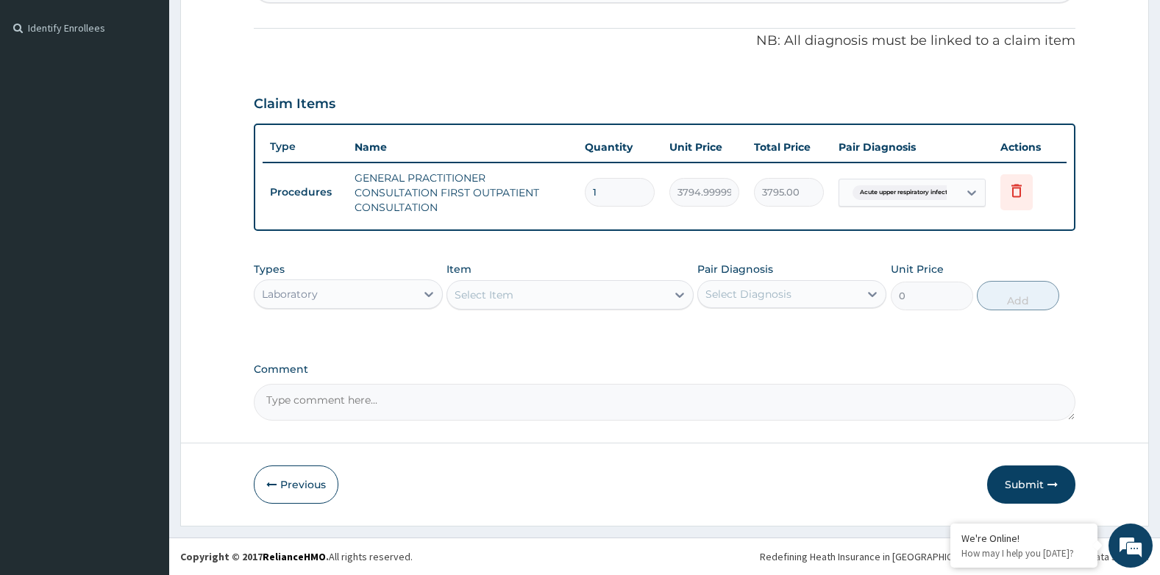
click at [583, 299] on div "Select Item" at bounding box center [556, 295] width 218 height 24
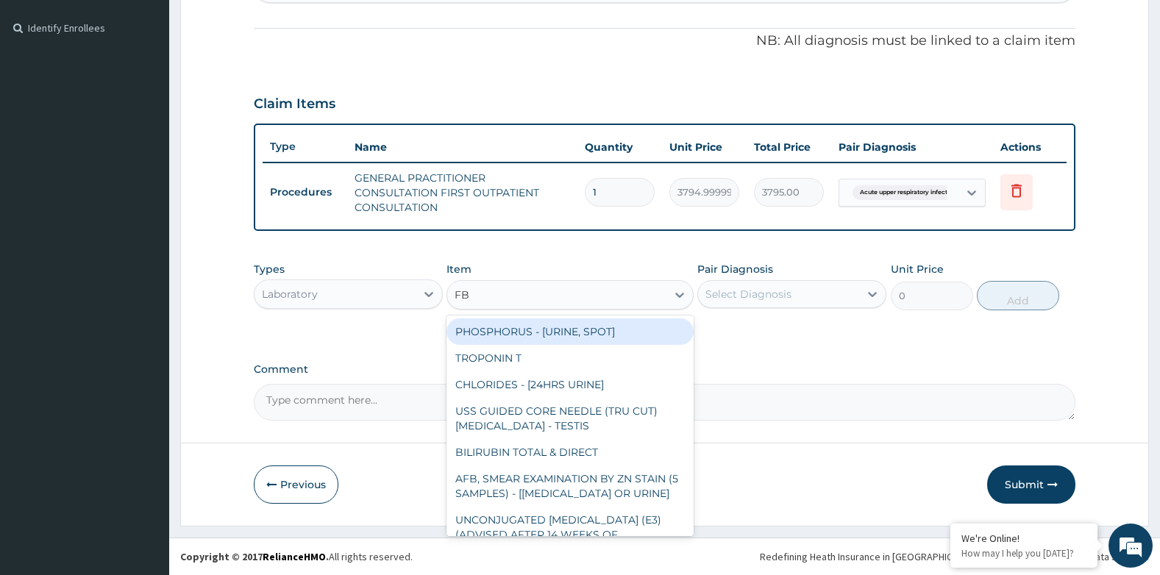
type input "FBC"
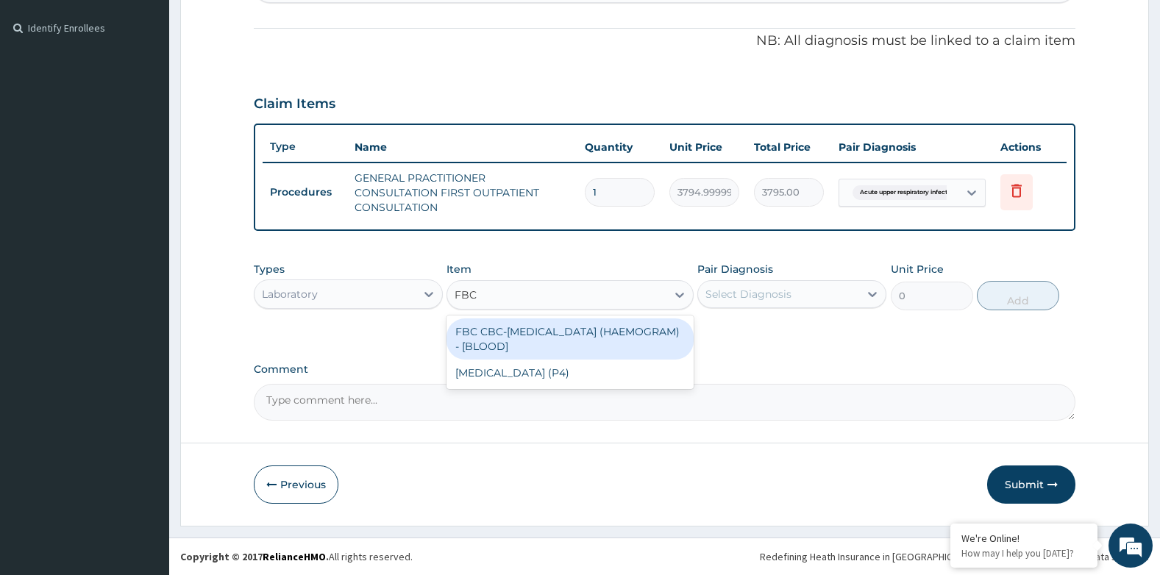
click at [579, 327] on div "FBC CBC-COMPLETE BLOOD COUNT (HAEMOGRAM) - [BLOOD]" at bounding box center [570, 339] width 246 height 41
type input "4600"
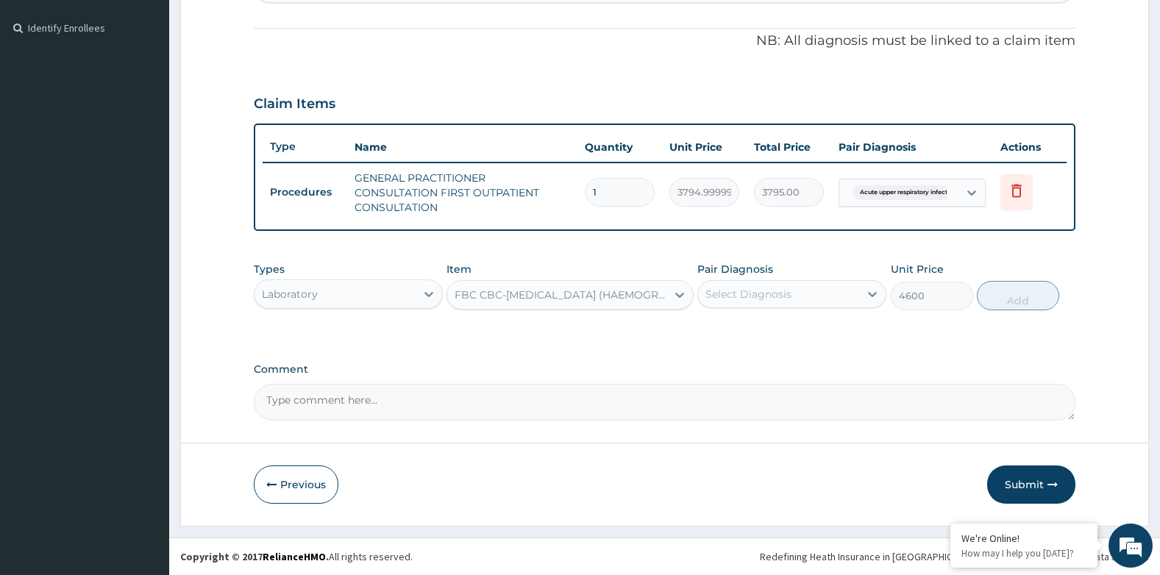
click at [735, 288] on div "Select Diagnosis" at bounding box center [748, 294] width 86 height 15
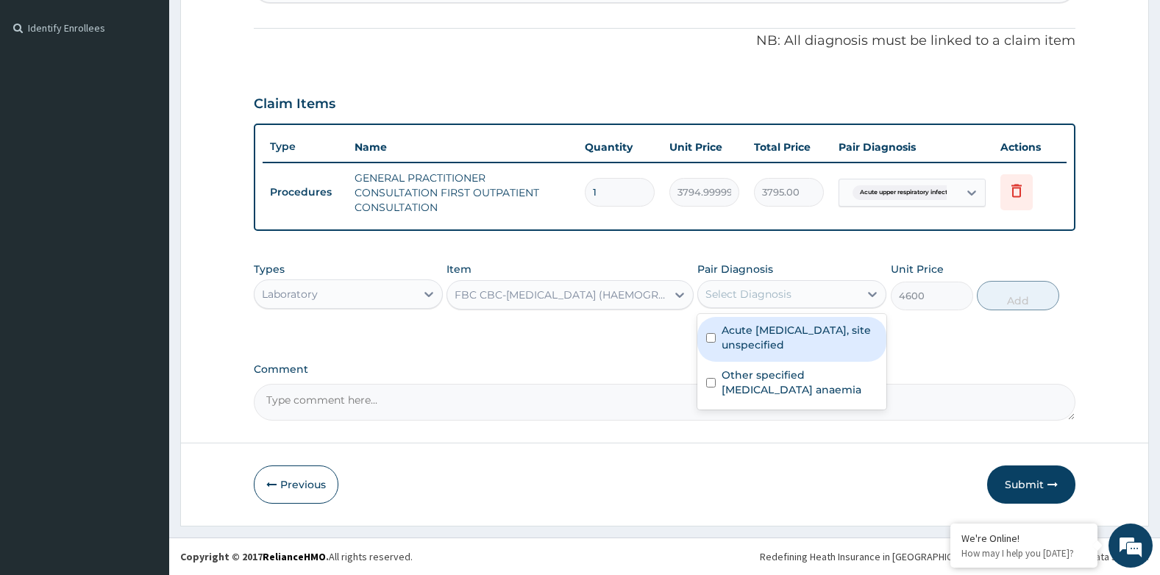
click at [809, 349] on label "Acute upper respiratory infection, site unspecified" at bounding box center [800, 337] width 156 height 29
checkbox input "true"
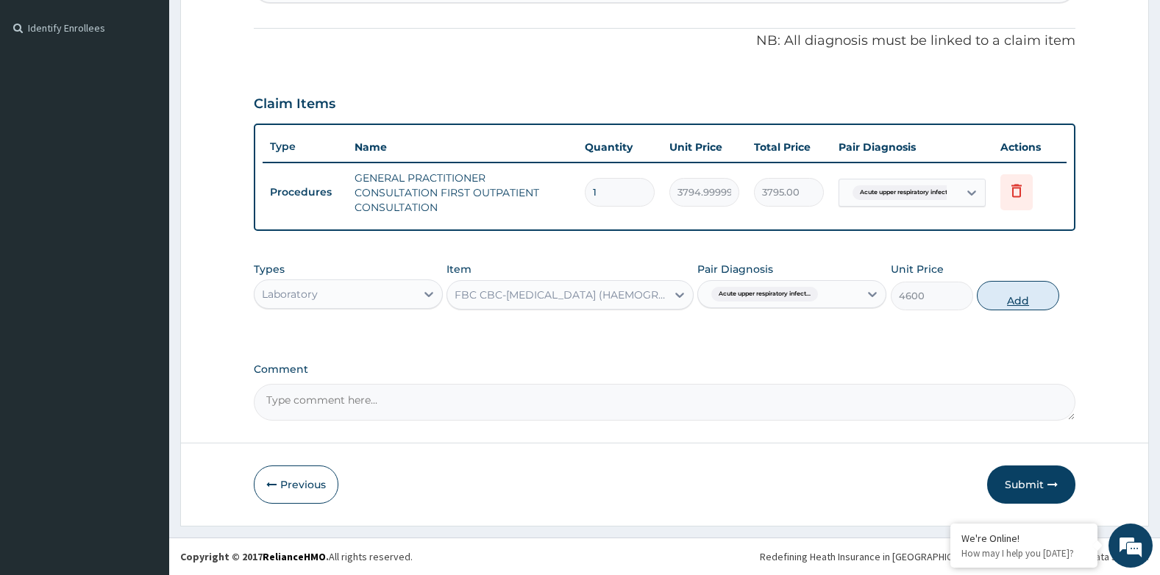
click at [1009, 292] on button "Add" at bounding box center [1018, 295] width 82 height 29
type input "0"
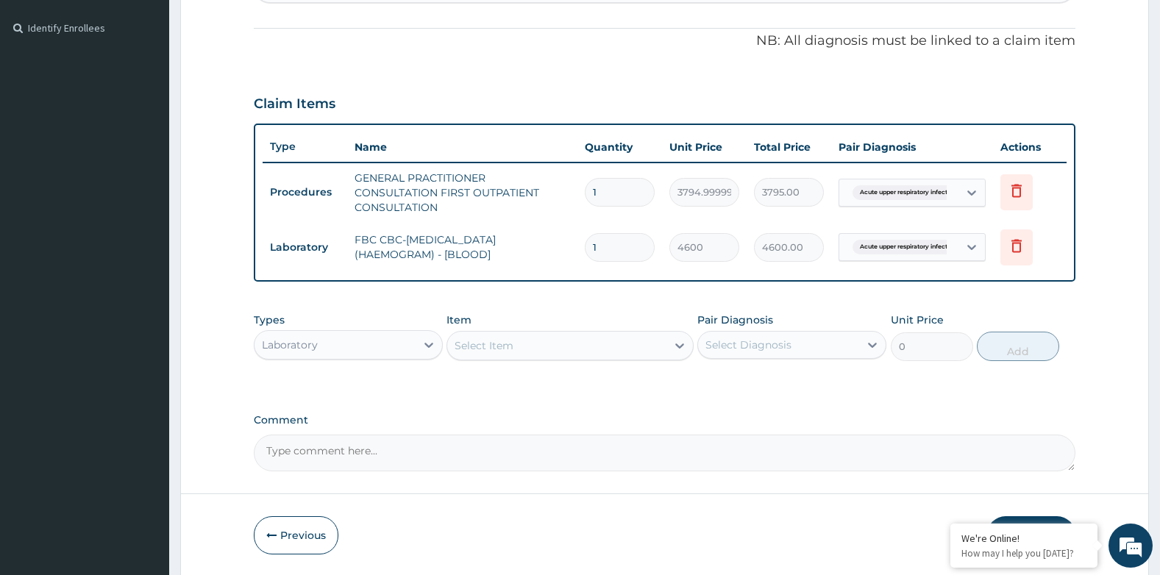
click at [349, 338] on div "Laboratory" at bounding box center [335, 345] width 161 height 24
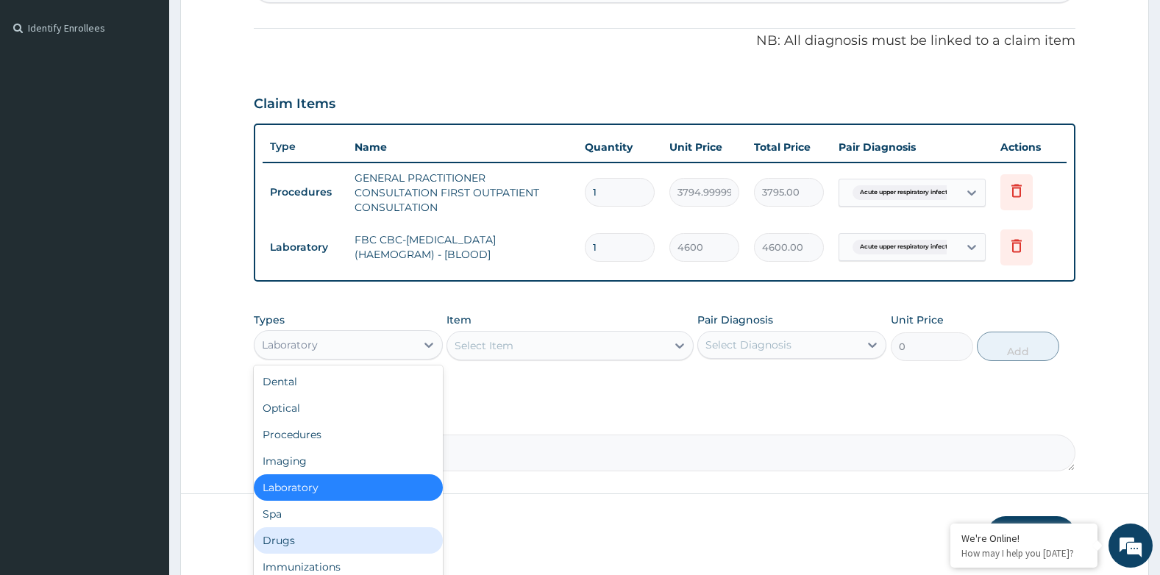
click at [283, 539] on div "Drugs" at bounding box center [348, 540] width 189 height 26
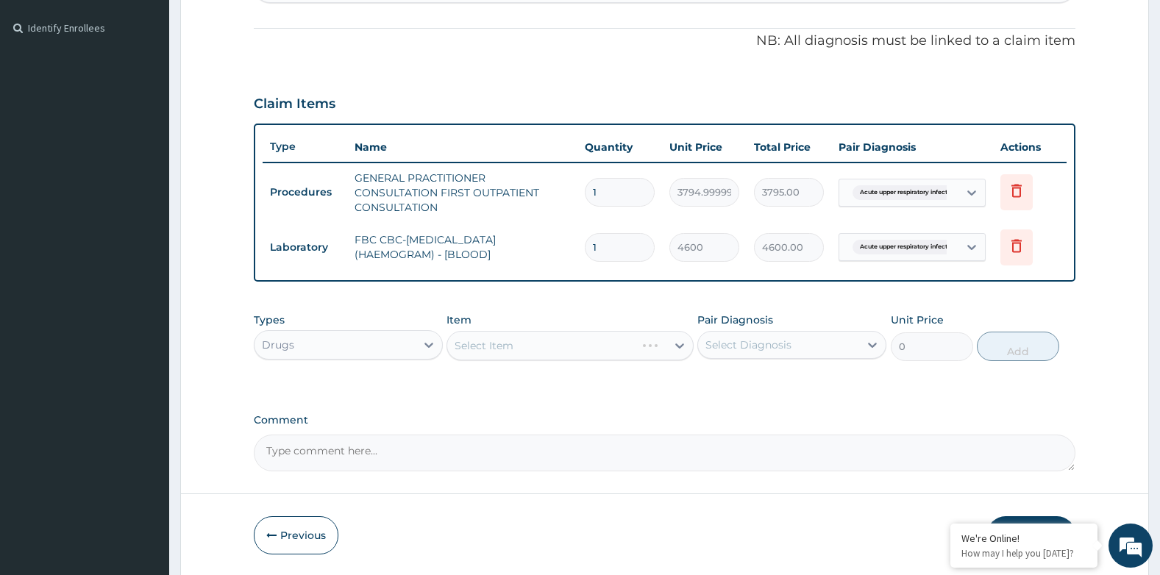
scroll to position [474, 0]
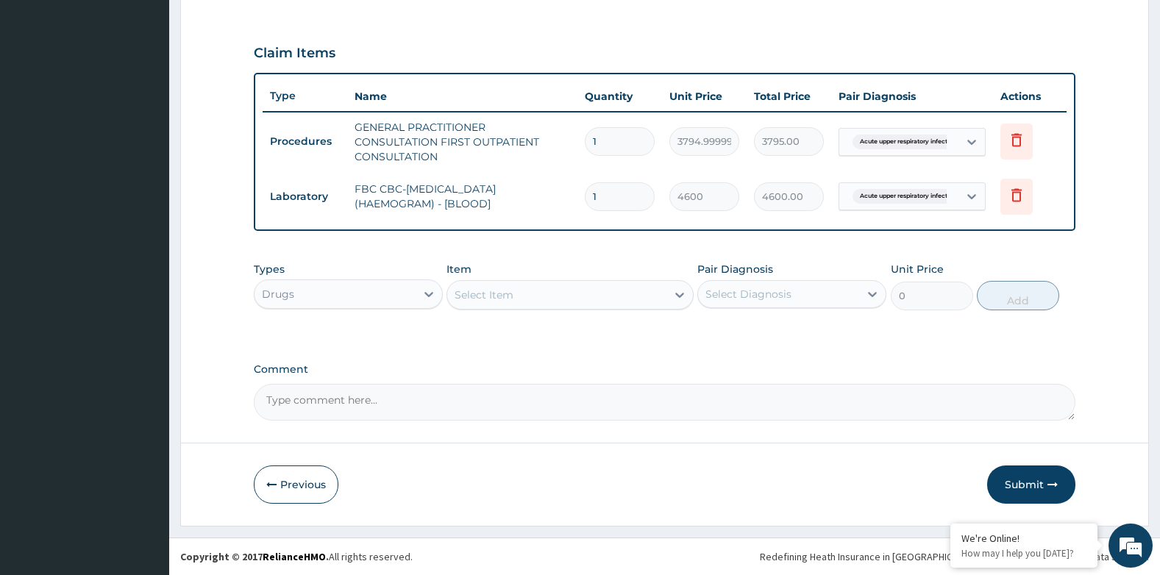
click at [520, 292] on div "Select Item" at bounding box center [556, 295] width 218 height 24
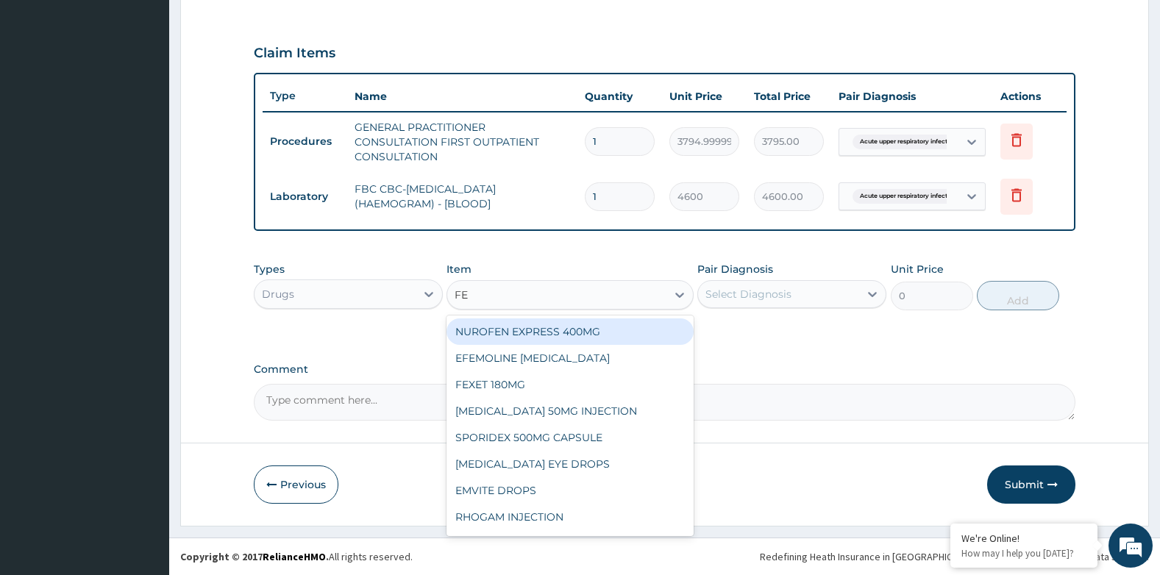
type input "FER"
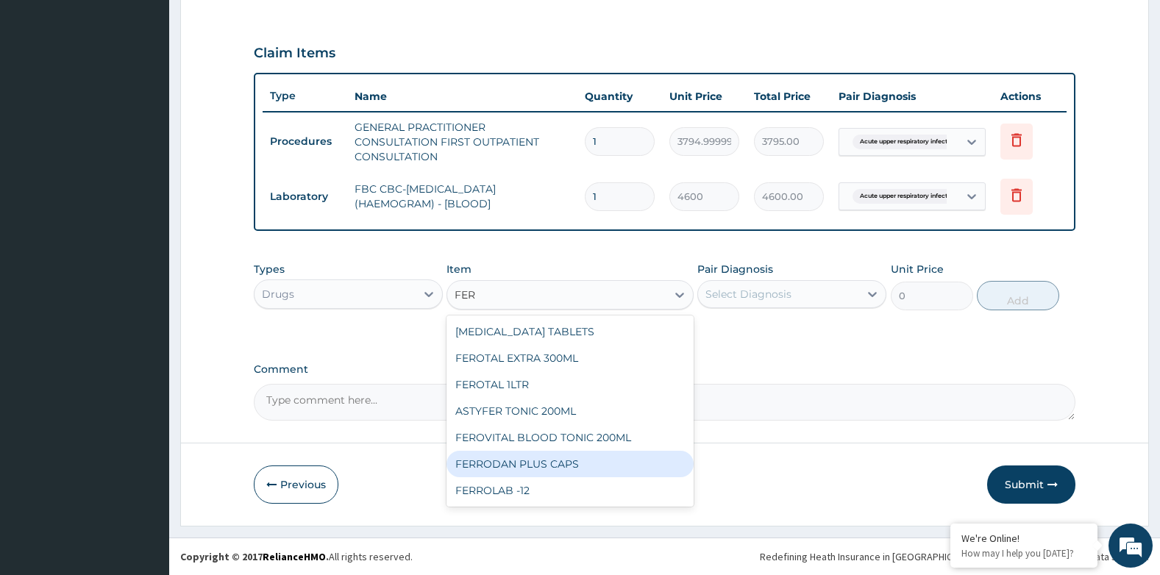
click at [544, 459] on div "FERRODAN PLUS CAPS" at bounding box center [570, 464] width 246 height 26
type input "25.299999999999997"
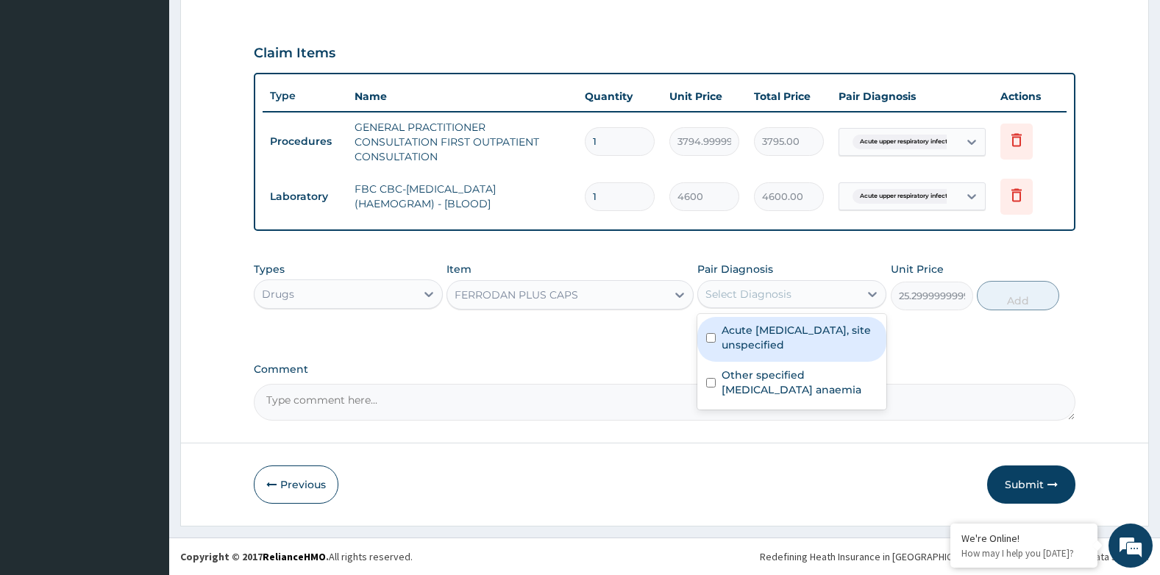
click at [739, 296] on div "Select Diagnosis" at bounding box center [748, 294] width 86 height 15
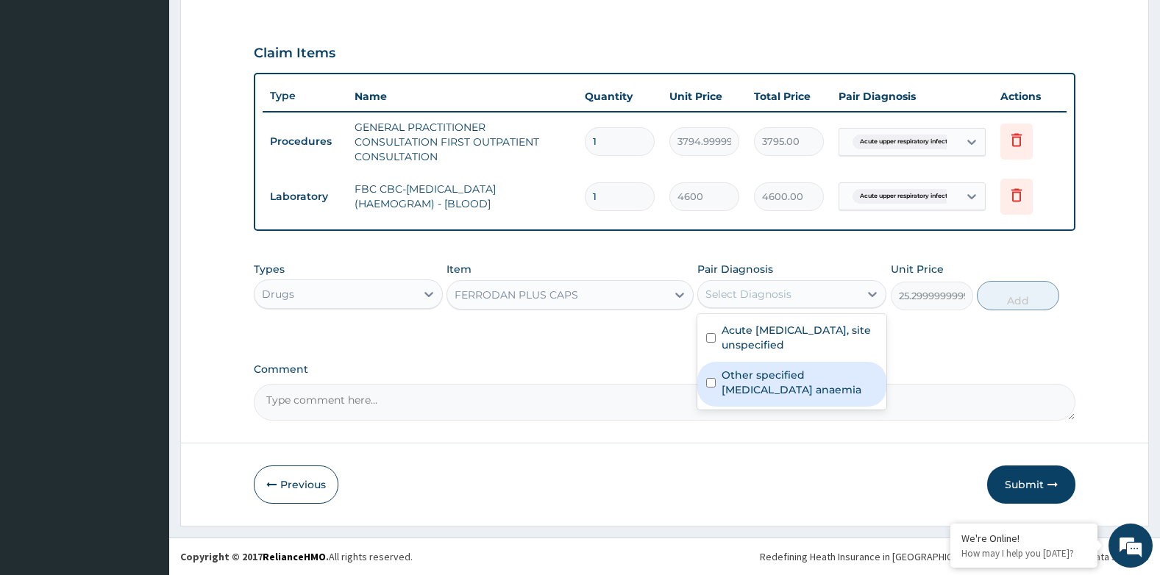
click at [764, 377] on label "Other specified folate deficiency anaemia" at bounding box center [800, 382] width 156 height 29
checkbox input "true"
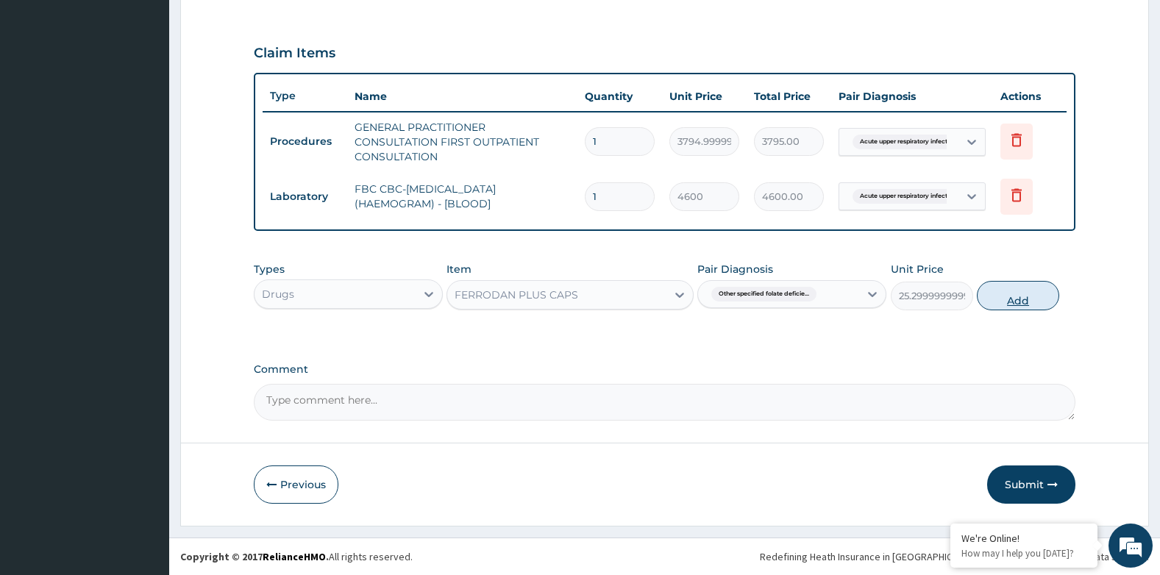
click at [993, 296] on button "Add" at bounding box center [1018, 295] width 82 height 29
type input "0"
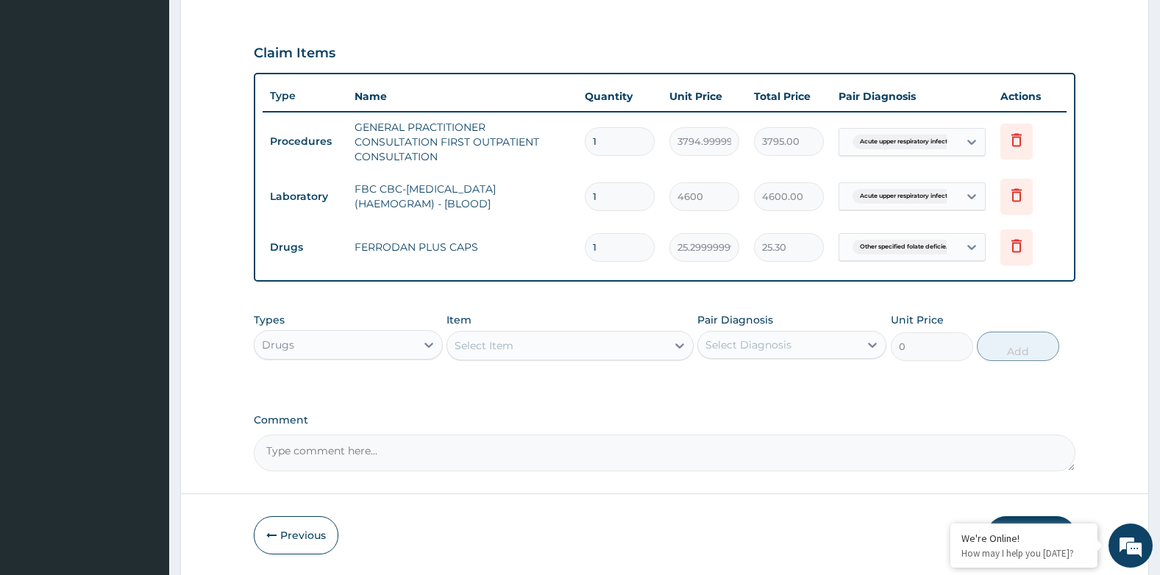
type input "11"
type input "278.30"
type input "1"
type input "25.30"
type input "14"
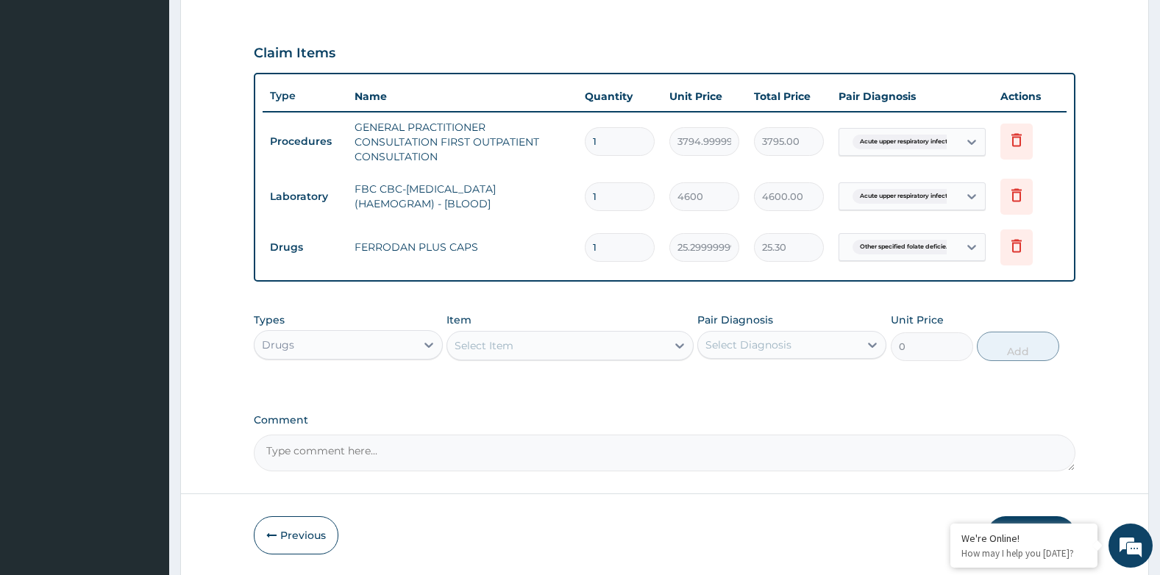
type input "354.20"
type input "14"
click at [533, 349] on div "Select Item" at bounding box center [556, 346] width 218 height 24
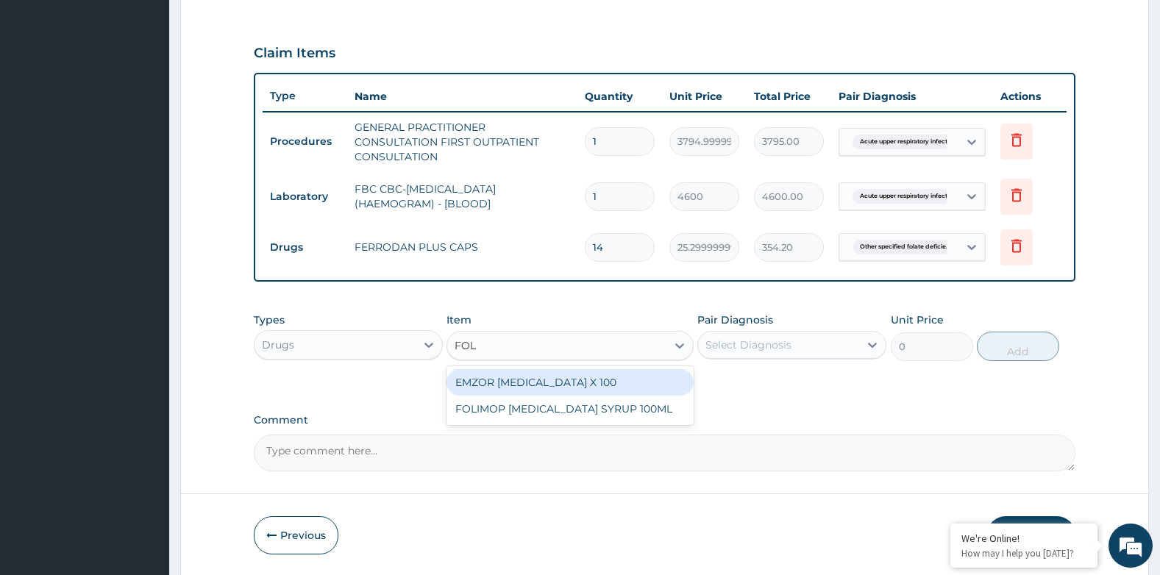
type input "FOLI"
click at [549, 380] on div "EMZOR FOLIC ACID X 100" at bounding box center [570, 382] width 246 height 26
type input "25.299999999999997"
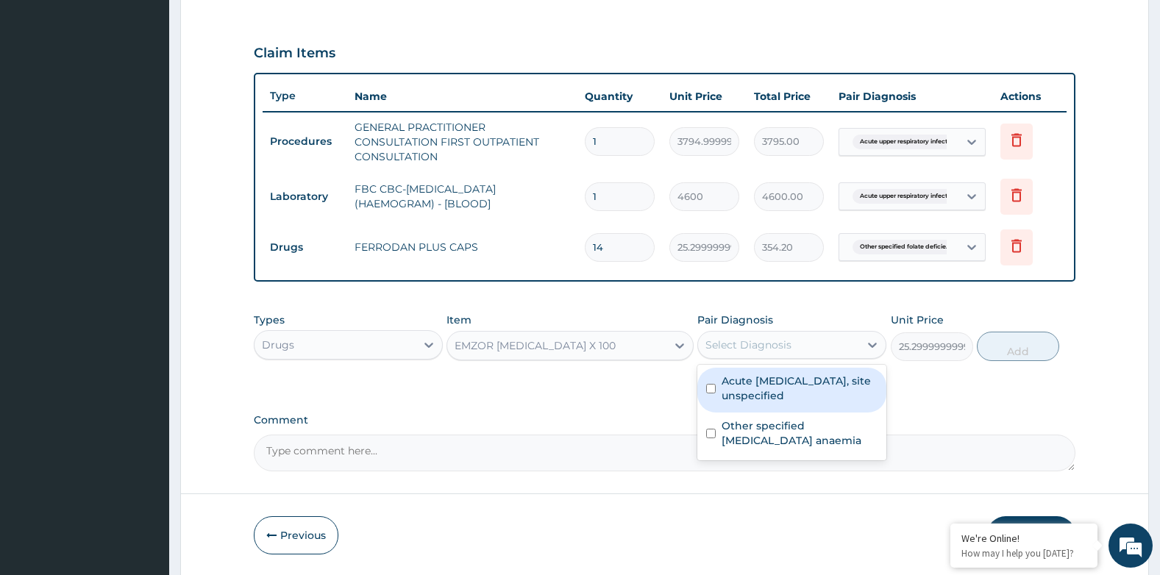
click at [728, 341] on div "Select Diagnosis" at bounding box center [748, 345] width 86 height 15
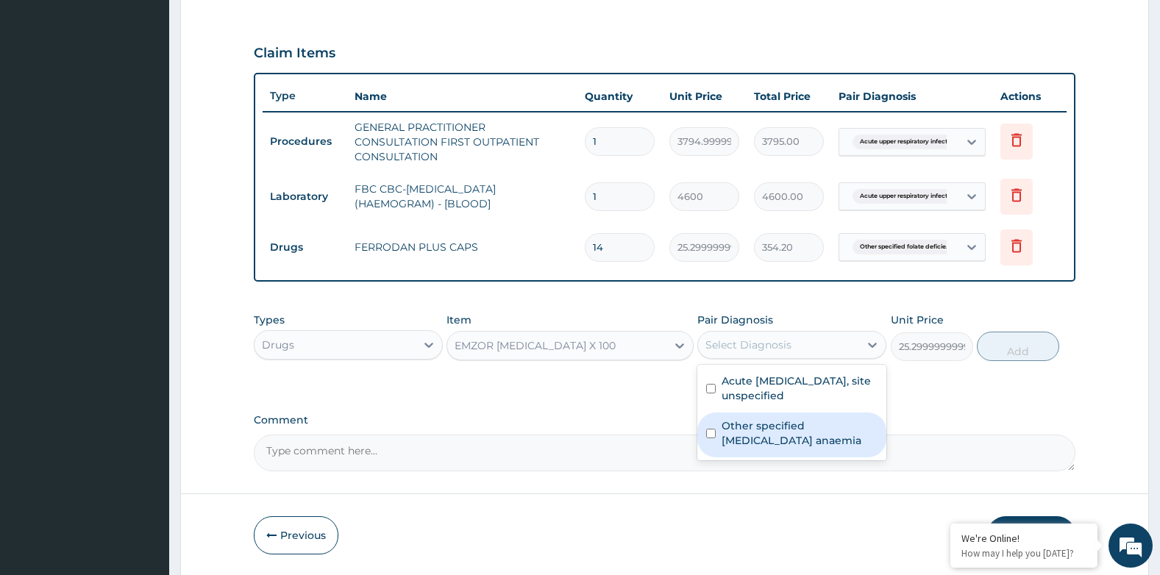
click at [755, 431] on label "Other specified folate deficiency anaemia" at bounding box center [800, 433] width 156 height 29
checkbox input "true"
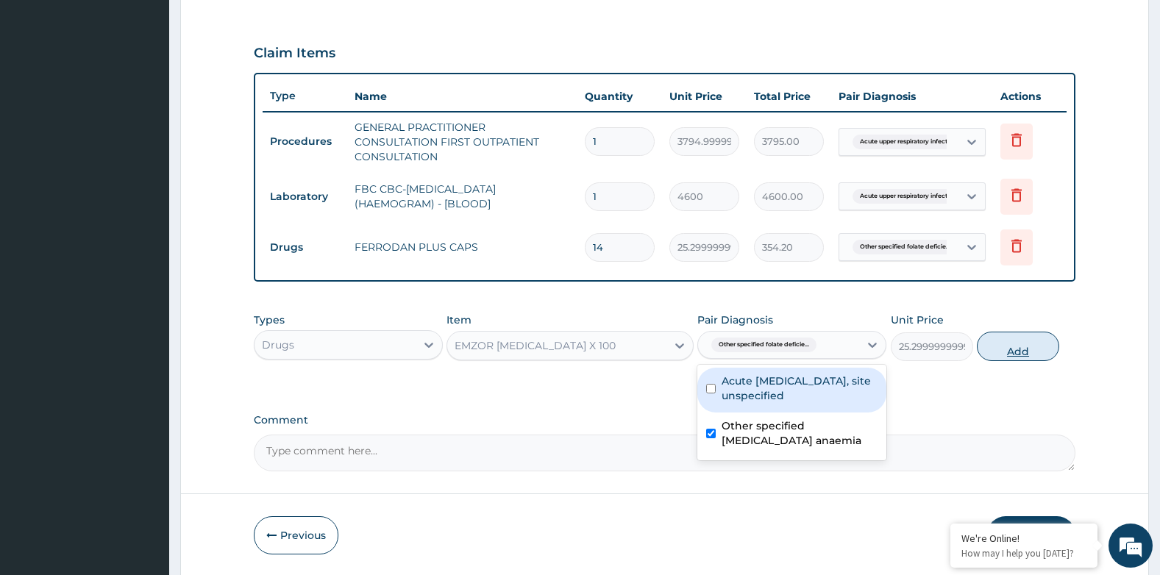
click at [1013, 337] on button "Add" at bounding box center [1018, 346] width 82 height 29
type input "0"
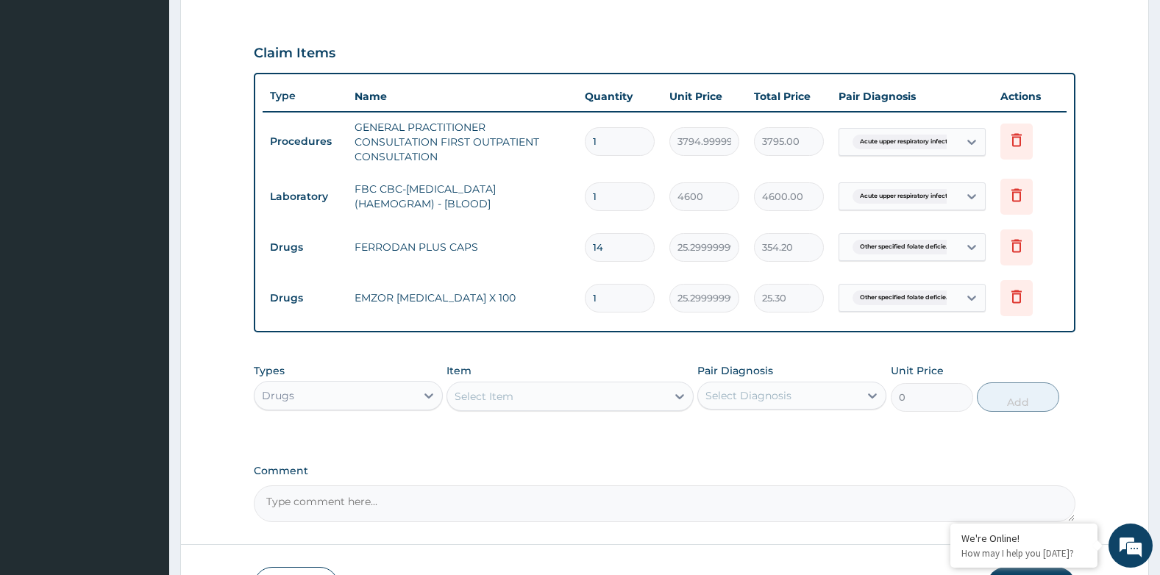
type input "14"
type input "354.20"
type input "14"
click at [520, 394] on div "Select Item" at bounding box center [556, 397] width 218 height 24
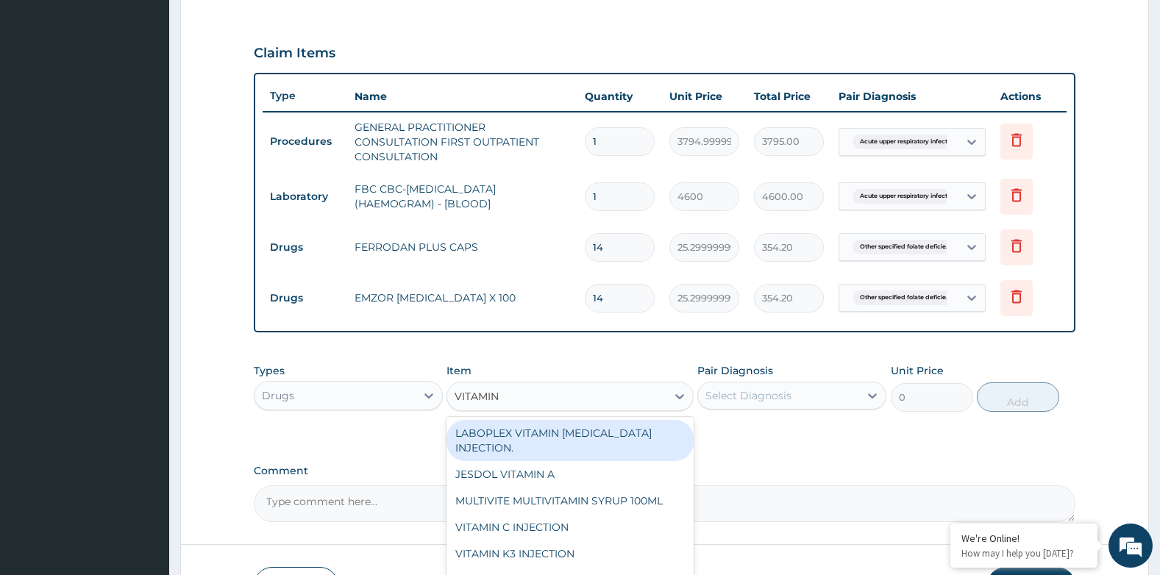
type input "VITAMIN C"
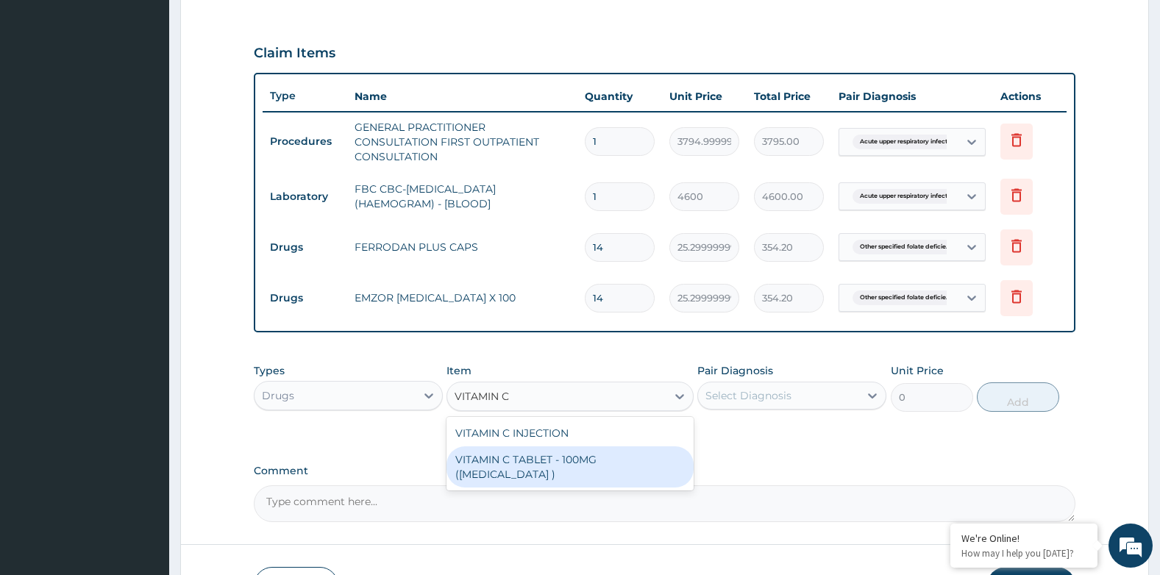
click at [565, 455] on div "VITAMIN C TABLET - 100MG (ASCORBIC ACID )" at bounding box center [570, 467] width 246 height 41
type input "16.8"
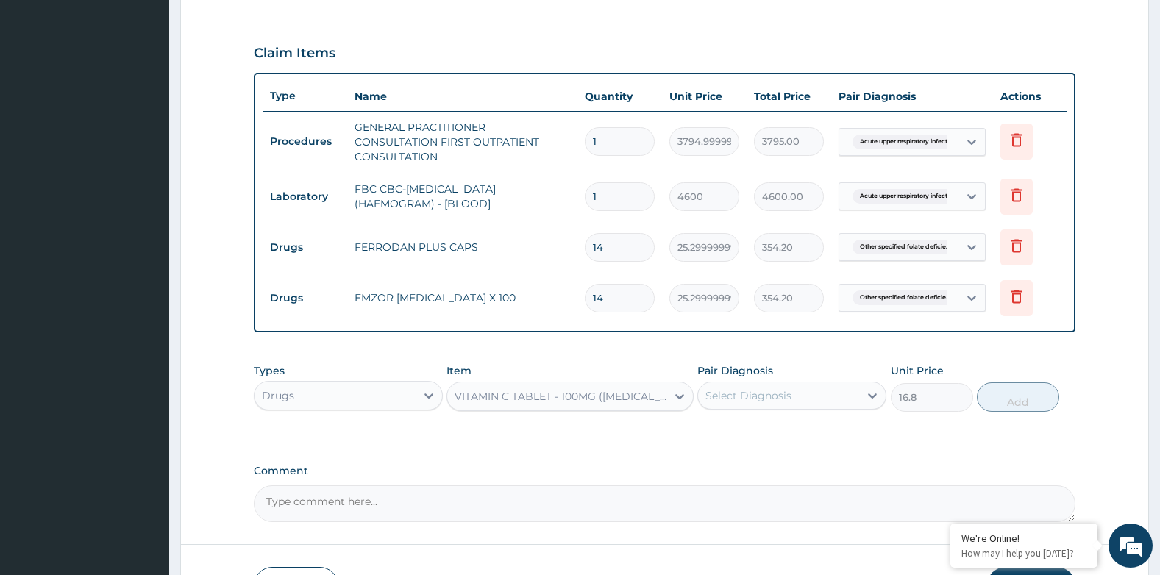
click at [786, 392] on div "Select Diagnosis" at bounding box center [748, 395] width 86 height 15
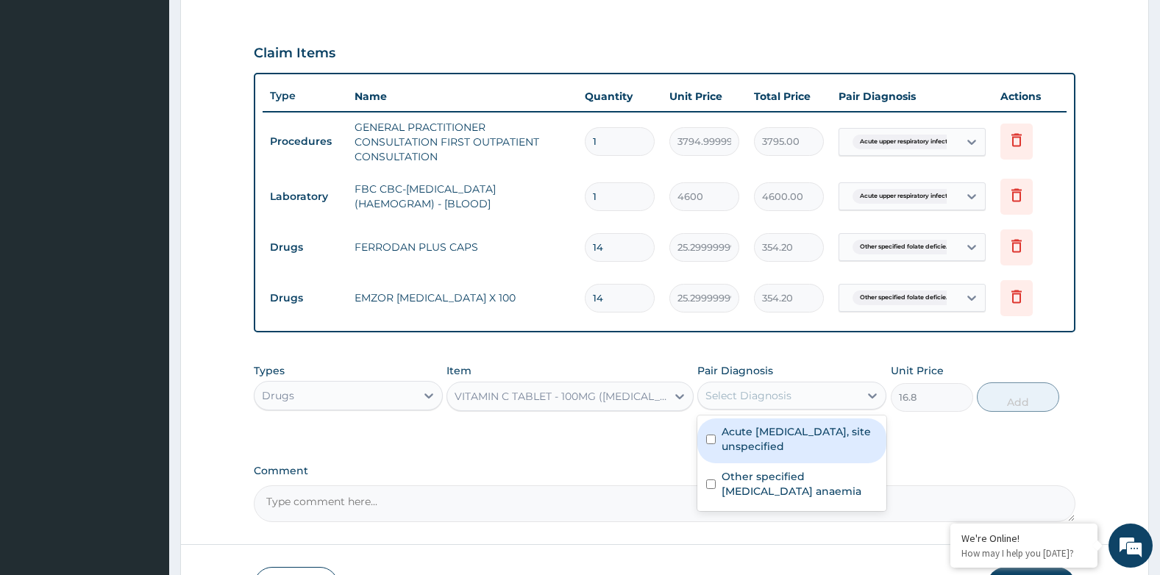
click at [787, 438] on label "Acute upper respiratory infection, site unspecified" at bounding box center [800, 438] width 156 height 29
checkbox input "true"
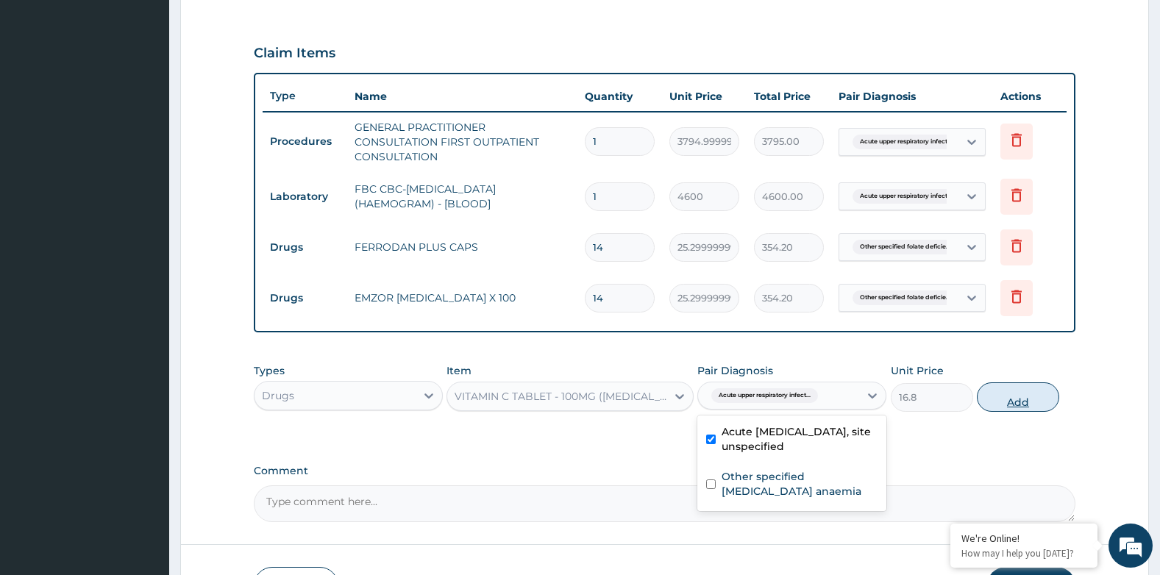
click at [1040, 400] on button "Add" at bounding box center [1018, 397] width 82 height 29
type input "0"
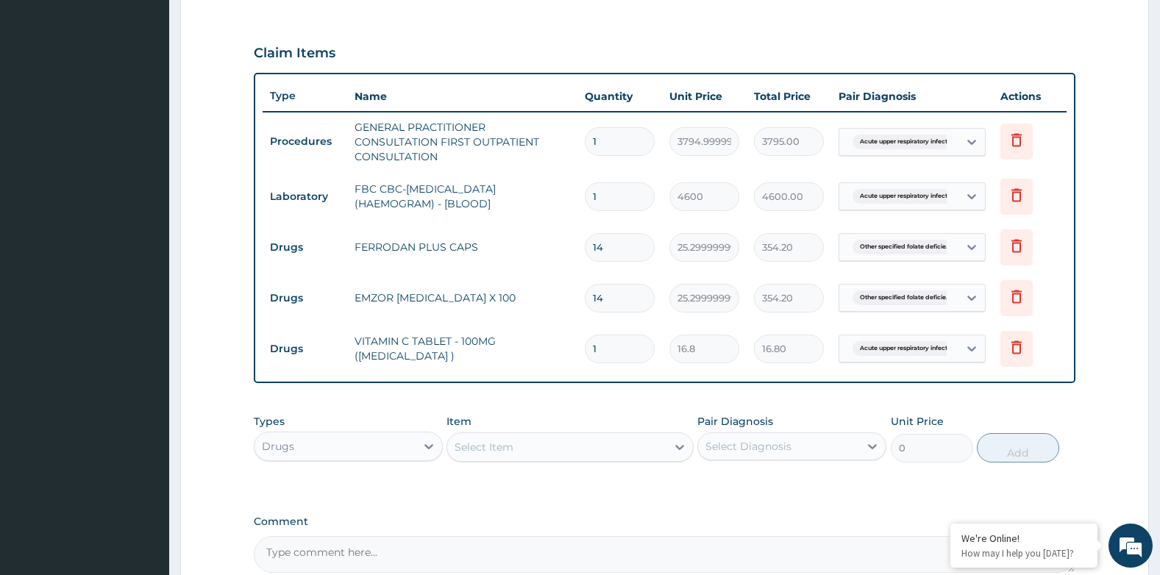
type input "0.00"
type input "4"
type input "67.20"
type input "42"
type input "705.60"
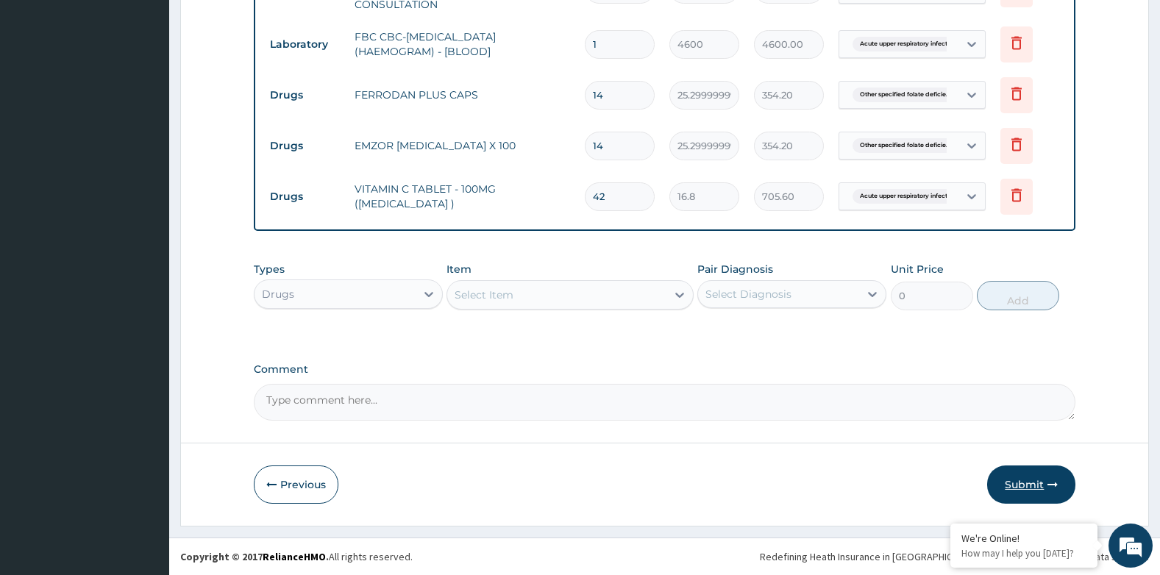
type input "42"
click at [1010, 474] on button "Submit" at bounding box center [1031, 485] width 88 height 38
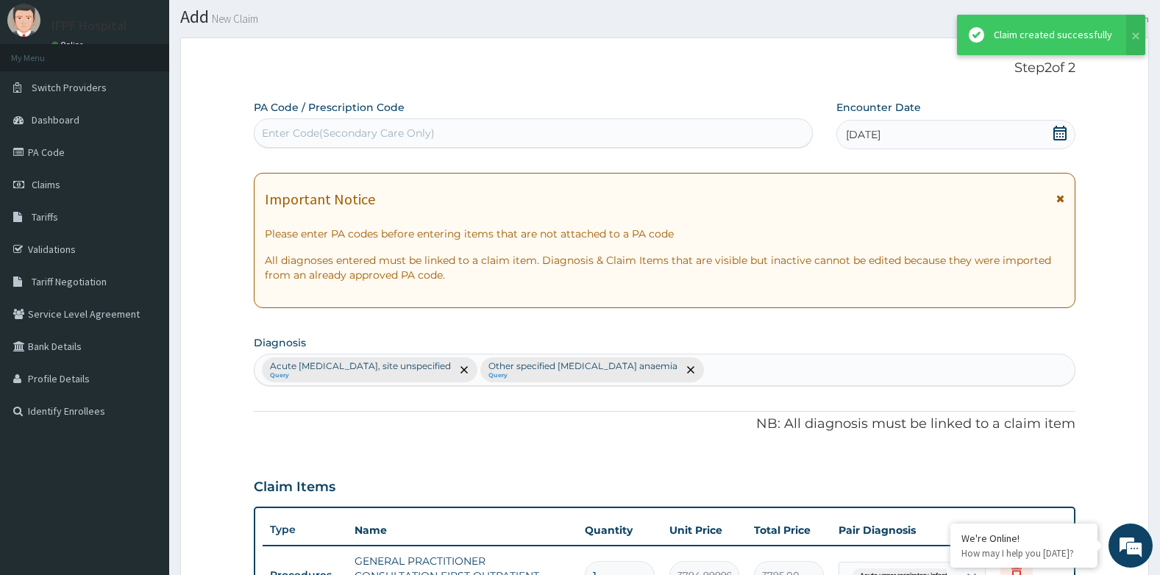
scroll to position [627, 0]
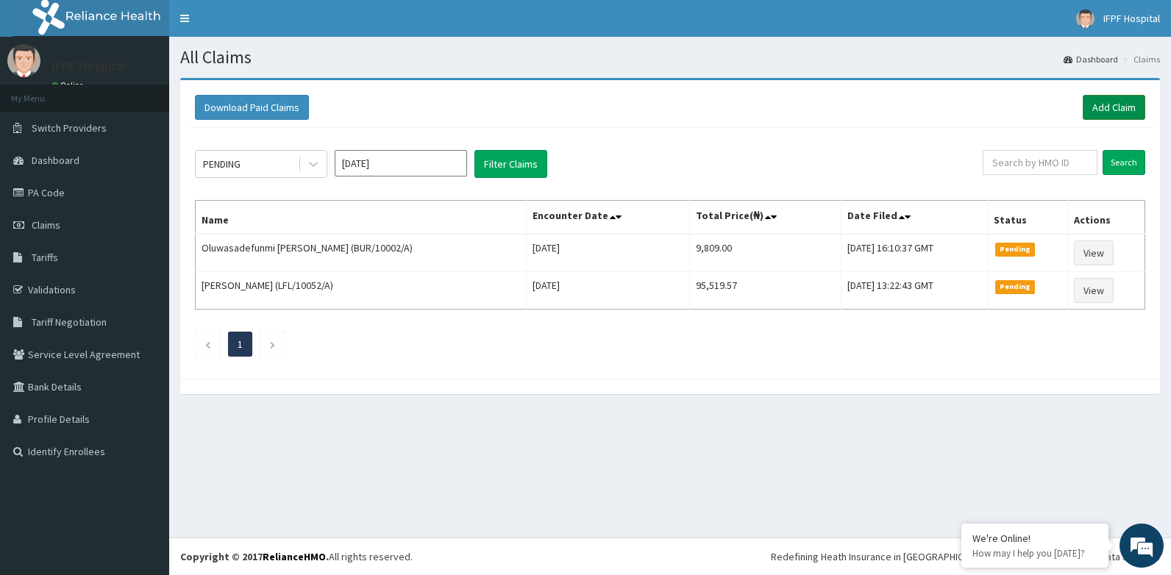
click at [1096, 108] on link "Add Claim" at bounding box center [1114, 107] width 63 height 25
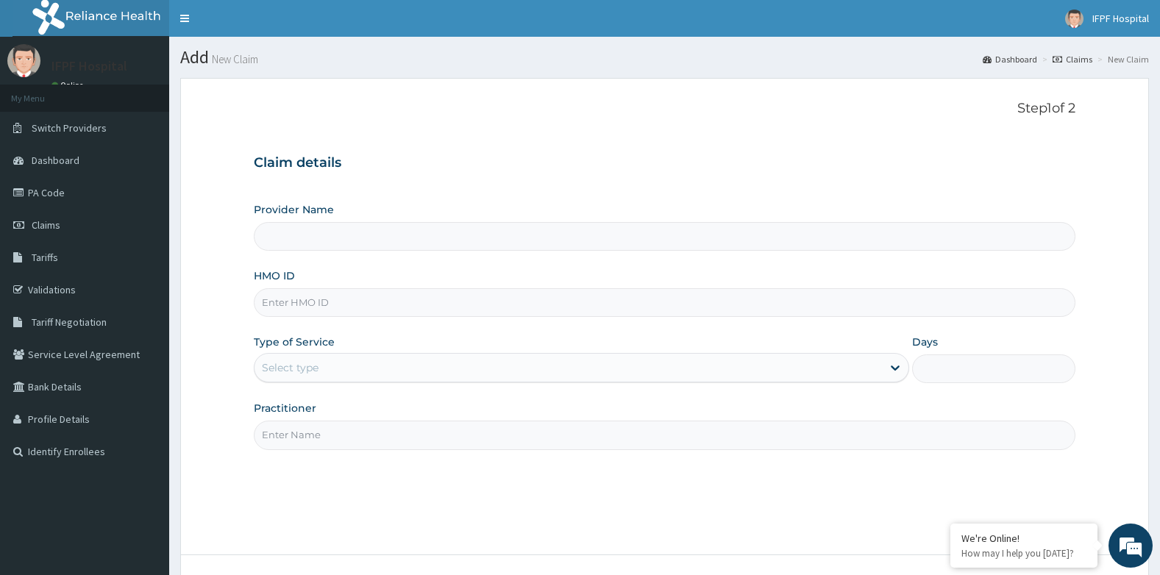
type input "IFPF Hospital"
click at [309, 303] on input "HMO ID" at bounding box center [665, 302] width 822 height 29
paste input "WNN/10016/B"
type input "WNN/10016/B"
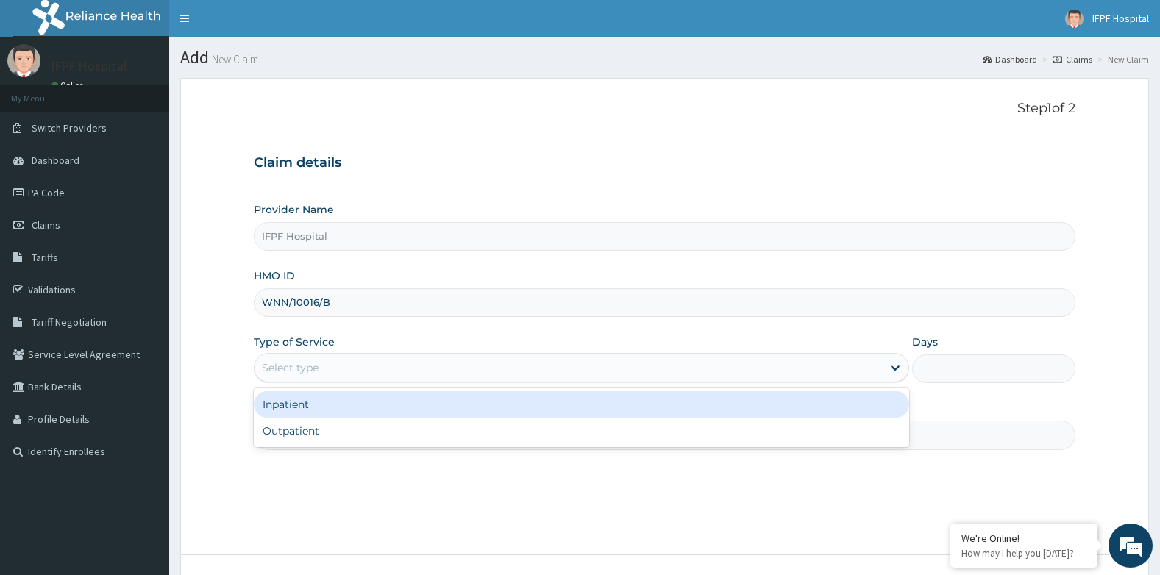
click at [308, 361] on div "Select type" at bounding box center [290, 367] width 57 height 15
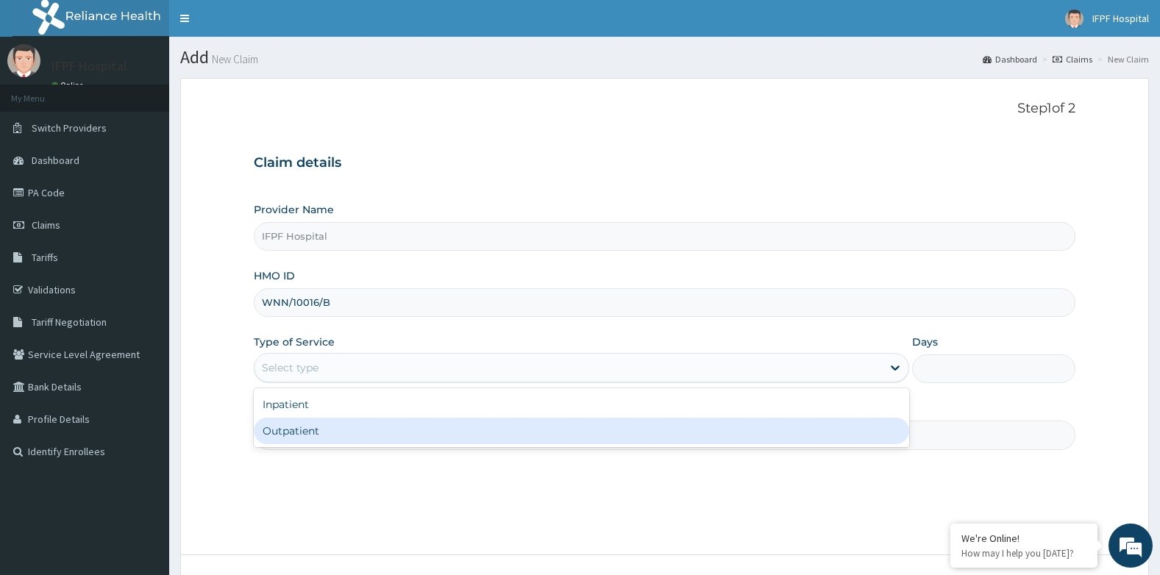
click at [299, 430] on div "Outpatient" at bounding box center [581, 431] width 655 height 26
type input "1"
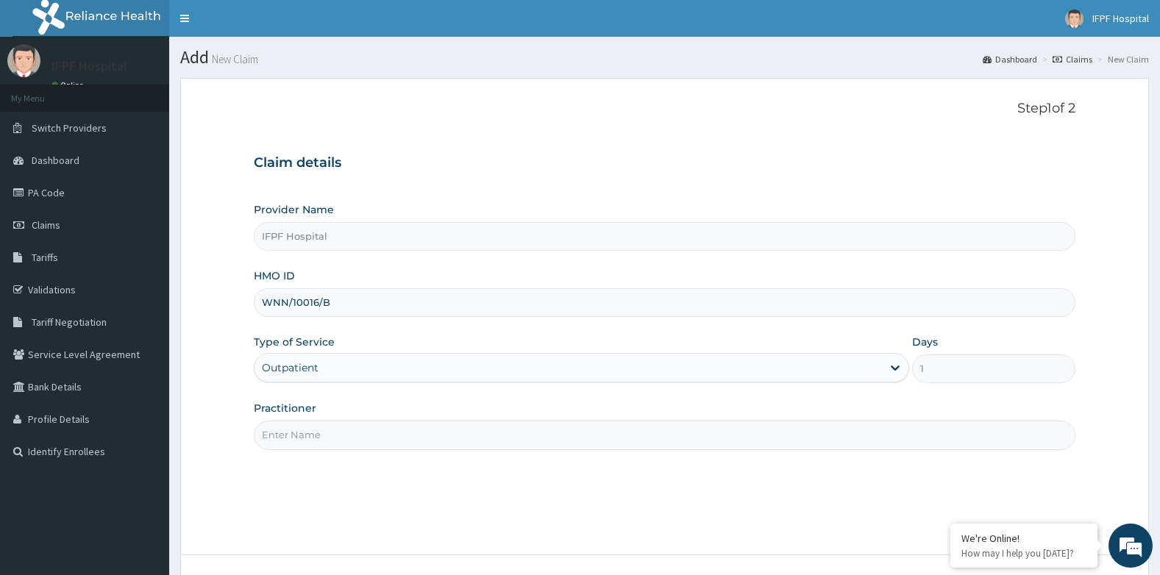
click at [299, 433] on input "Practitioner" at bounding box center [665, 435] width 822 height 29
click at [298, 444] on input "Practitioner" at bounding box center [665, 435] width 822 height 29
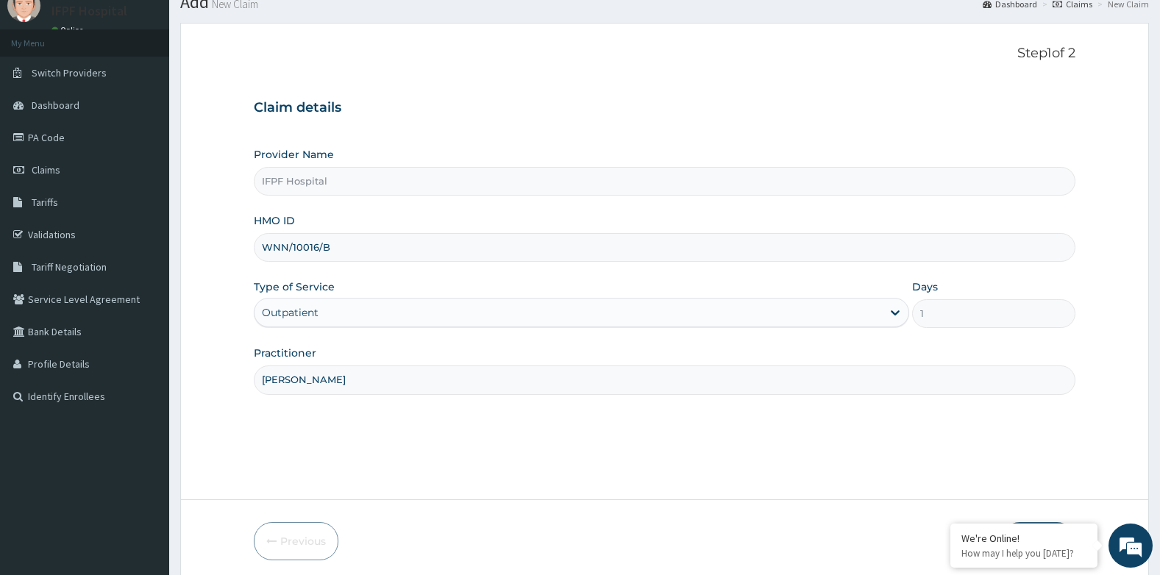
scroll to position [112, 0]
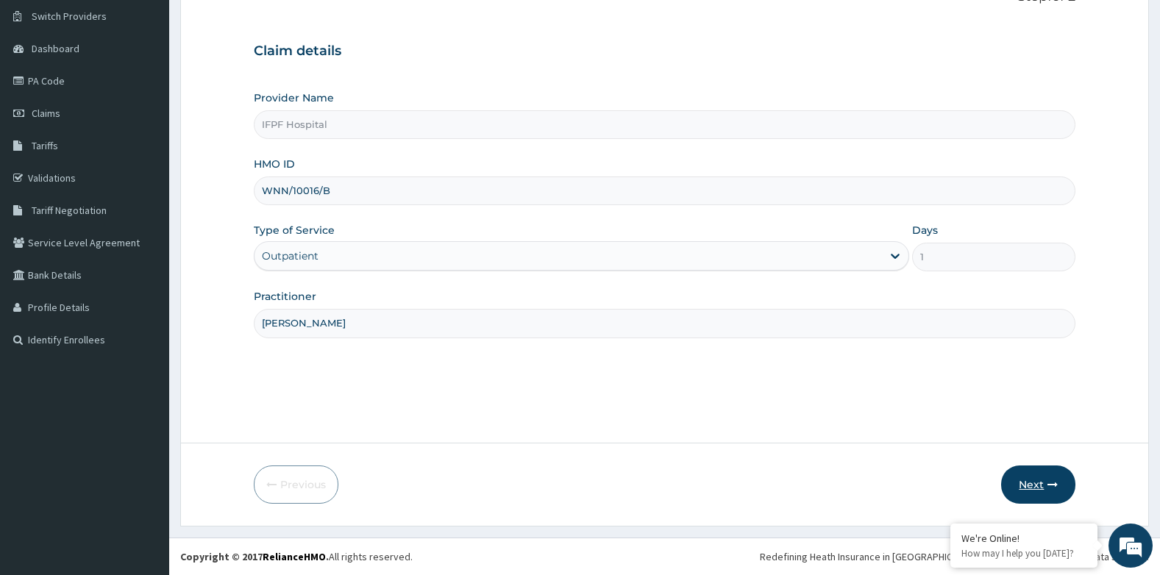
type input "[PERSON_NAME]"
click at [1039, 480] on button "Next" at bounding box center [1038, 485] width 74 height 38
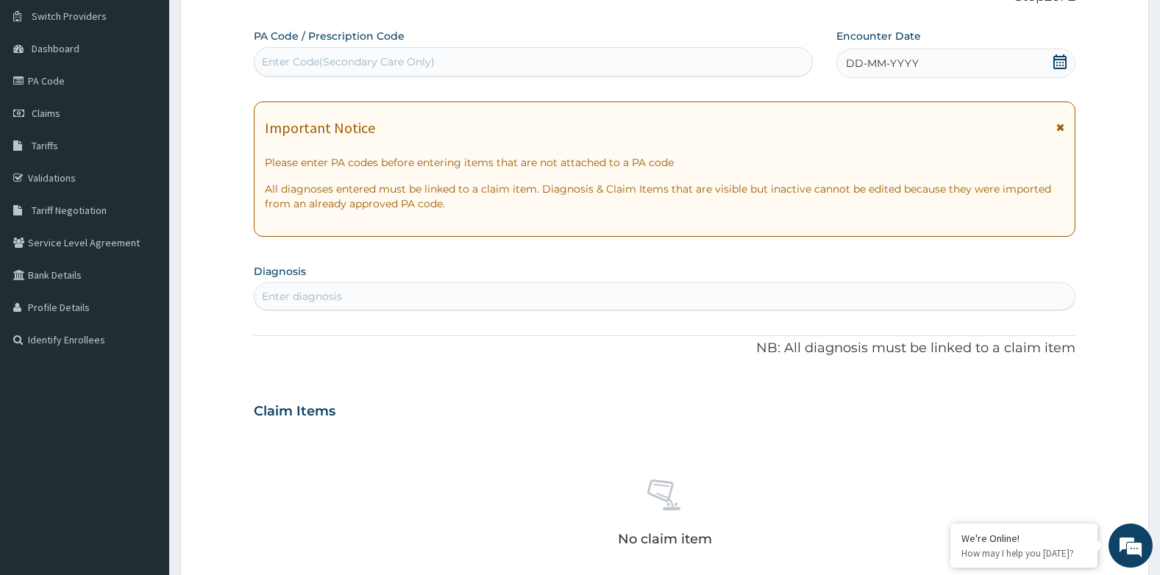
click at [497, 57] on div "Enter Code(Secondary Care Only)" at bounding box center [534, 62] width 558 height 24
type input "PA/9C5D68"
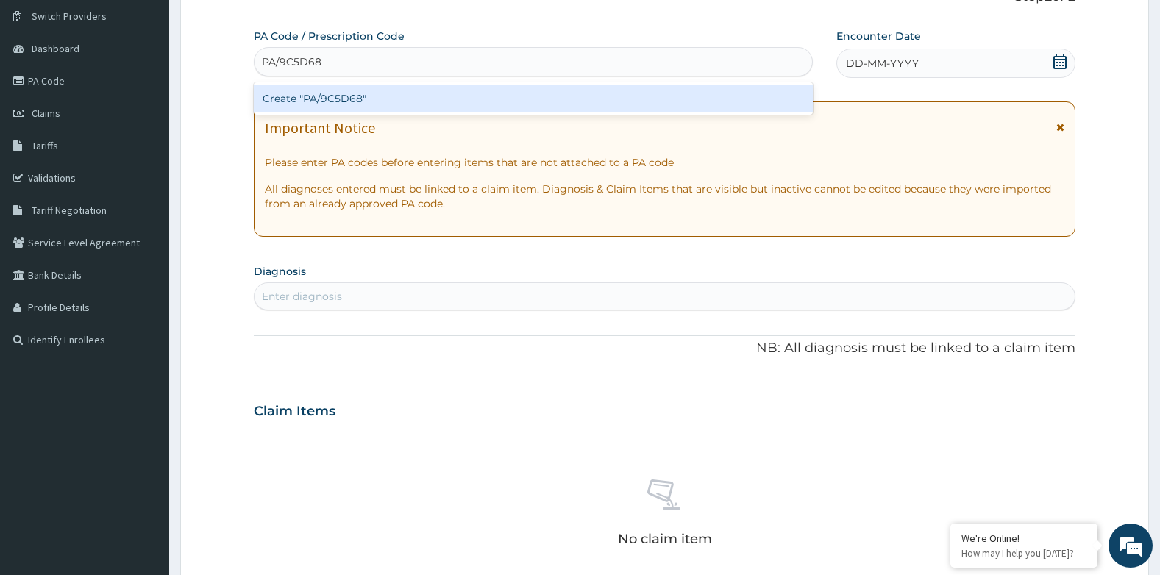
click at [353, 104] on div "Create "PA/9C5D68"" at bounding box center [533, 98] width 559 height 26
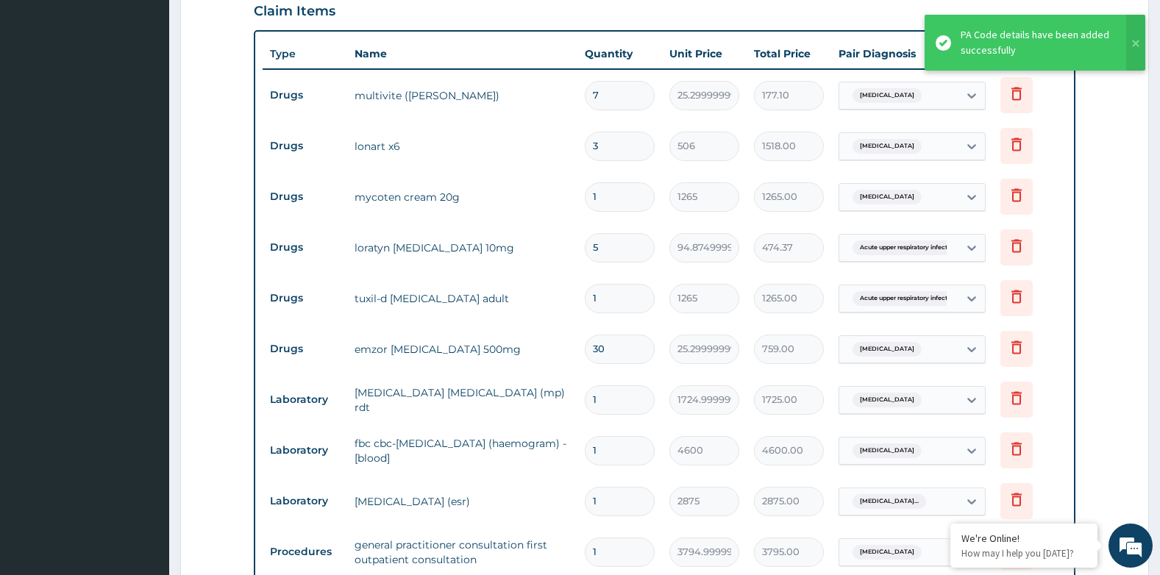
scroll to position [396, 0]
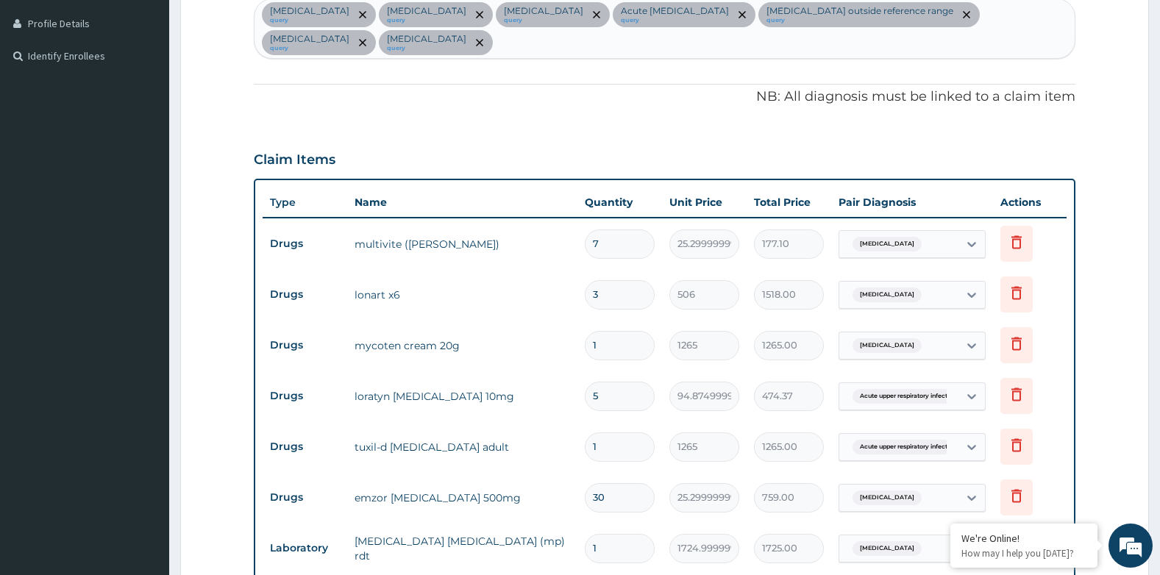
click at [602, 294] on input "3" at bounding box center [620, 294] width 70 height 29
type input "0.00"
type input "6"
type input "3036.00"
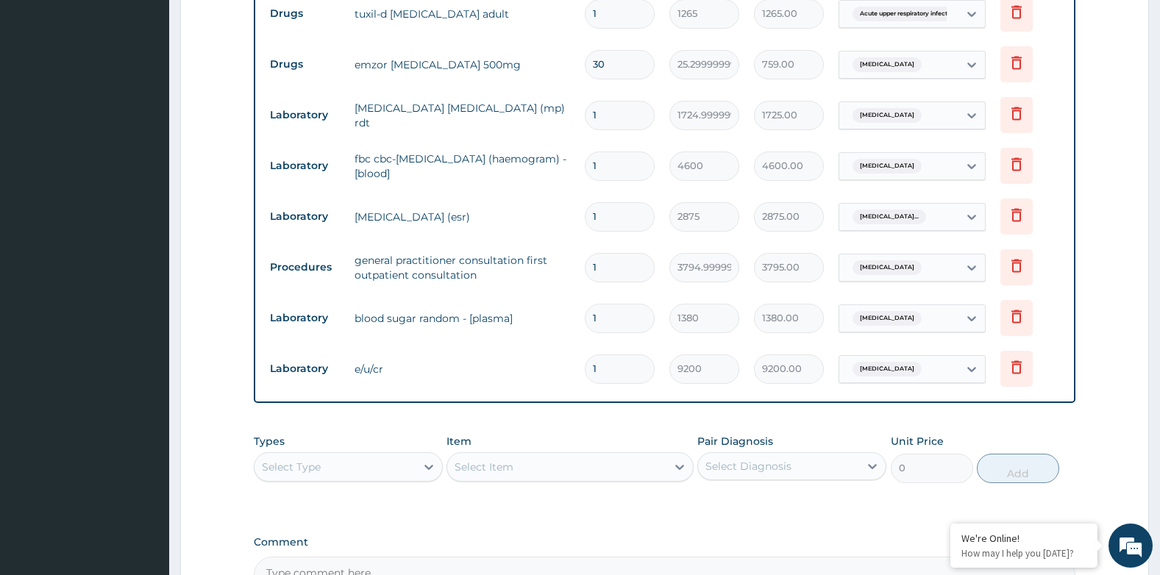
scroll to position [1002, 0]
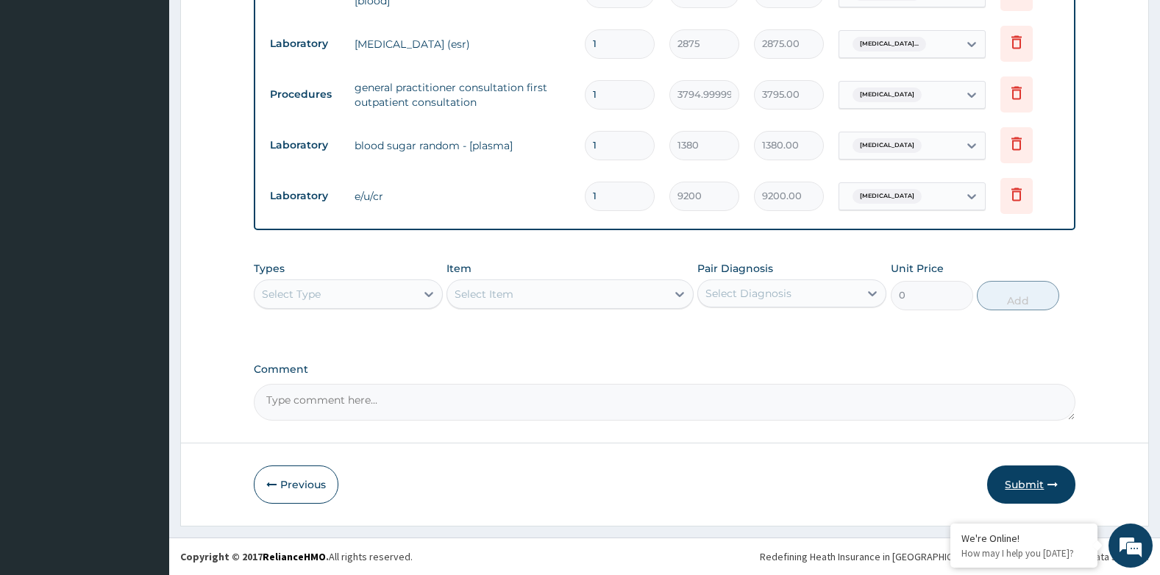
type input "6"
click at [1025, 472] on button "Submit" at bounding box center [1031, 485] width 88 height 38
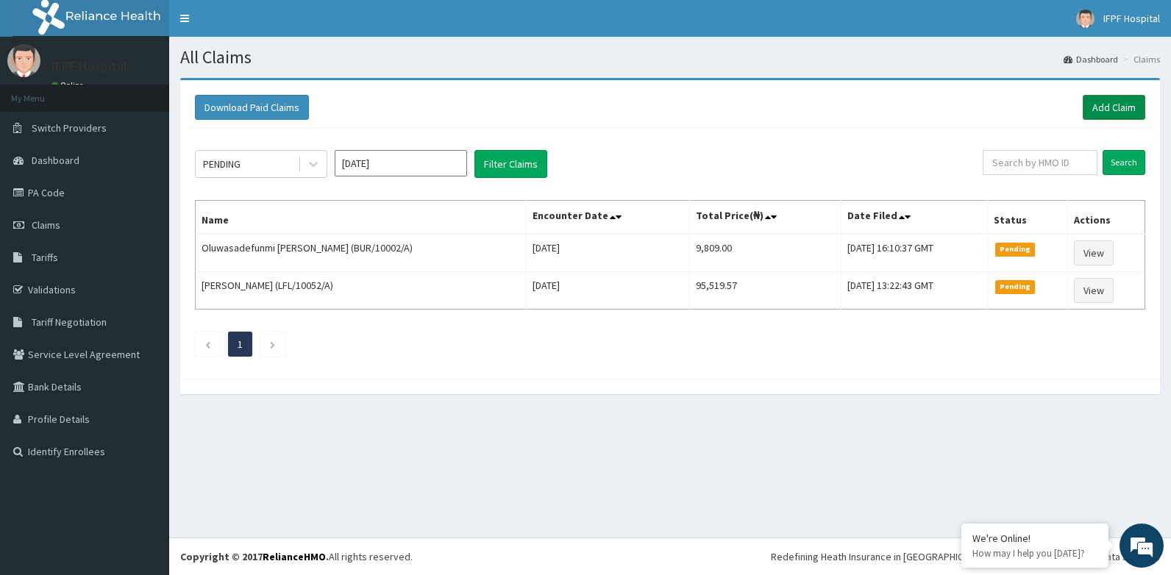
click at [1103, 110] on link "Add Claim" at bounding box center [1114, 107] width 63 height 25
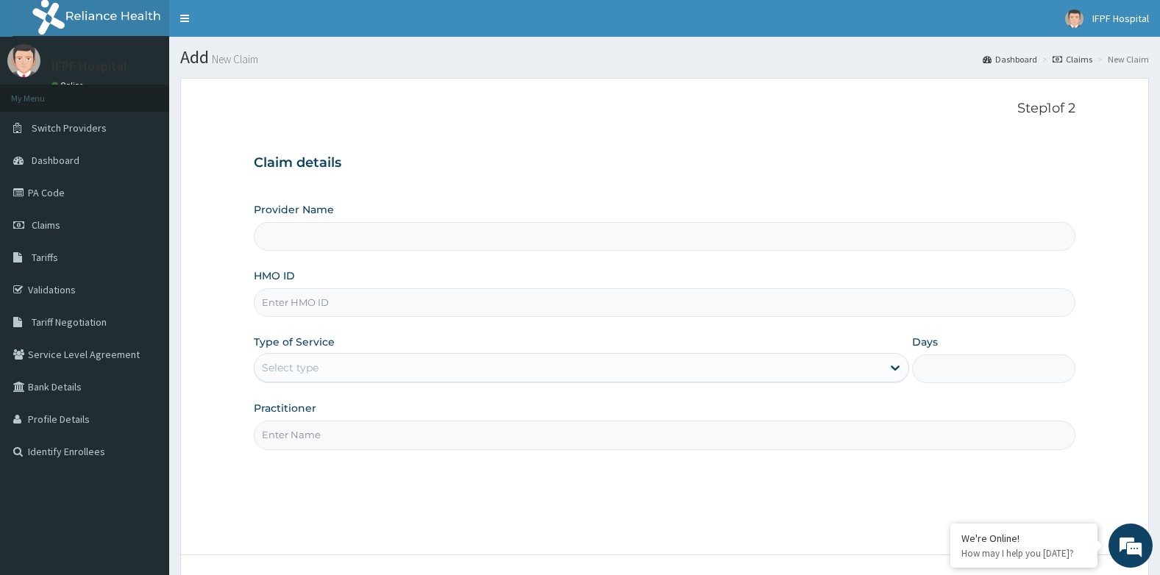
type input "IFPF Hospital"
click at [299, 305] on input "HMO ID" at bounding box center [665, 302] width 822 height 29
paste input "WNN/10016/B"
type input "WNN/10016/B"
click at [299, 374] on div "Select type" at bounding box center [290, 367] width 57 height 15
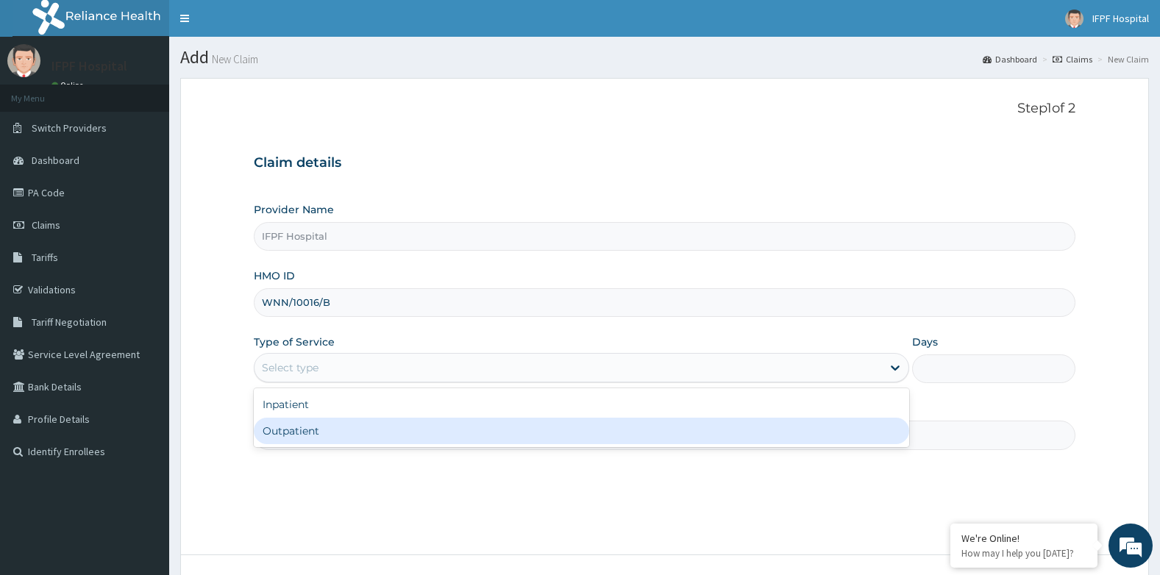
click at [295, 431] on div "Outpatient" at bounding box center [581, 431] width 655 height 26
type input "1"
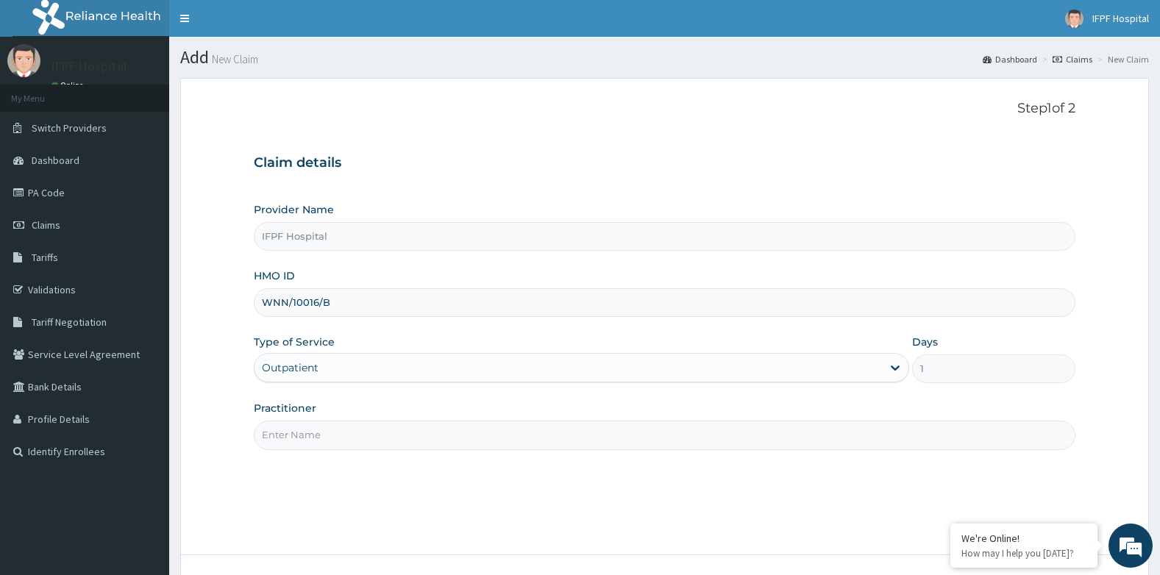
click at [294, 436] on input "Practitioner" at bounding box center [665, 435] width 822 height 29
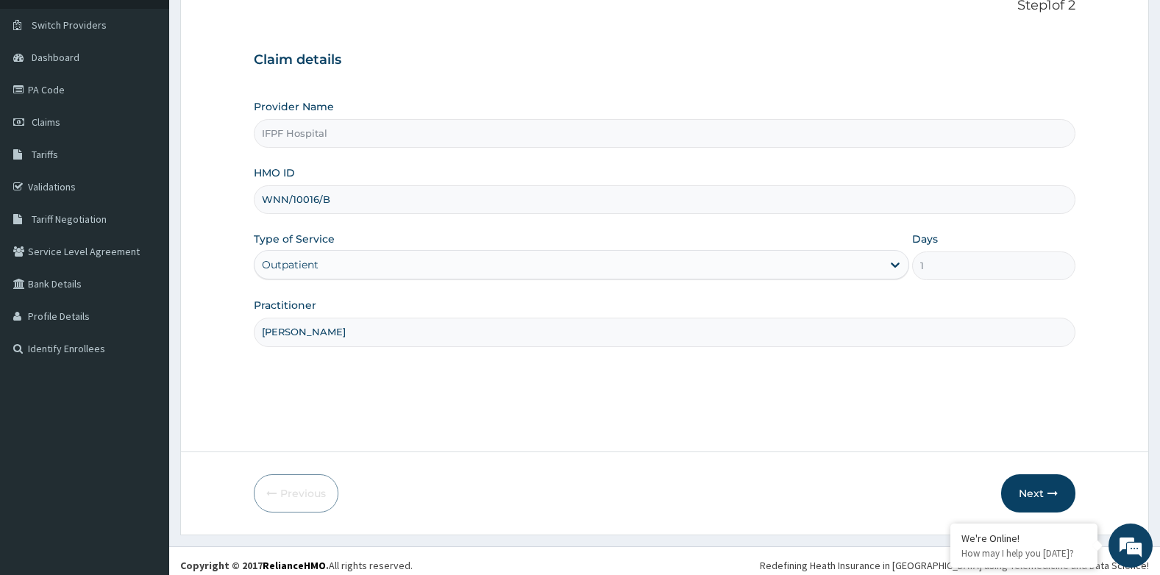
scroll to position [112, 0]
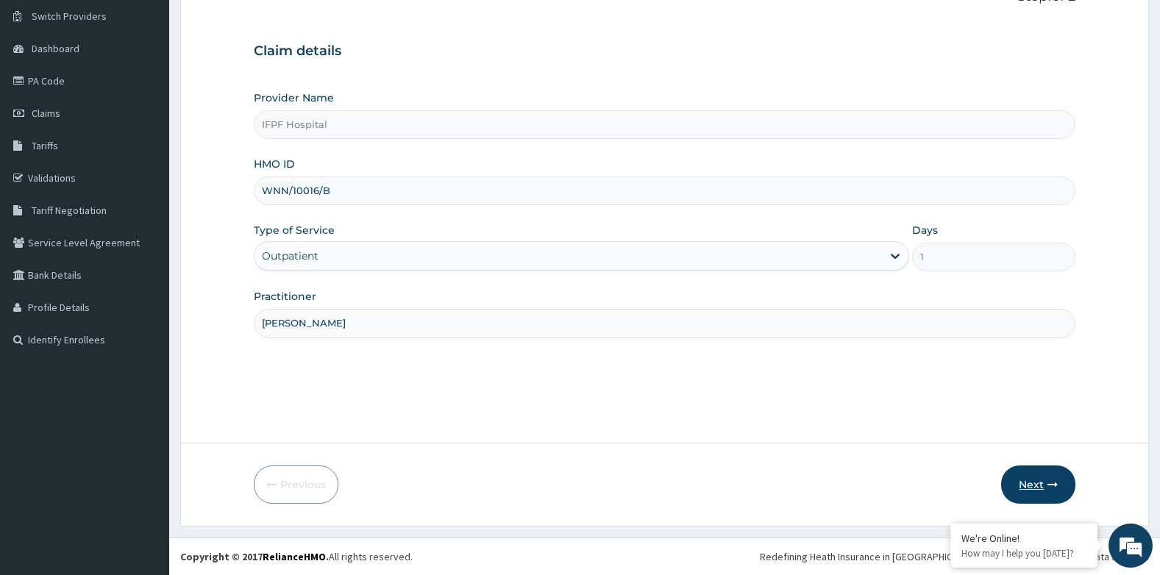
type input "[PERSON_NAME]"
click at [1032, 475] on button "Next" at bounding box center [1038, 485] width 74 height 38
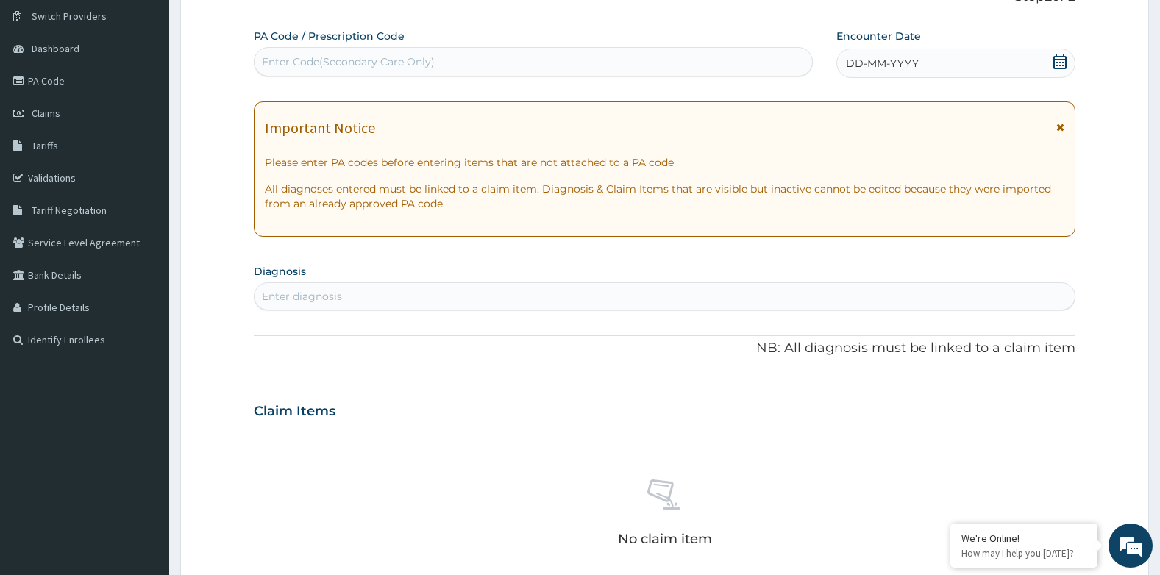
click at [436, 60] on div "Enter Code(Secondary Care Only)" at bounding box center [534, 62] width 558 height 24
type input "PA/1604C3"
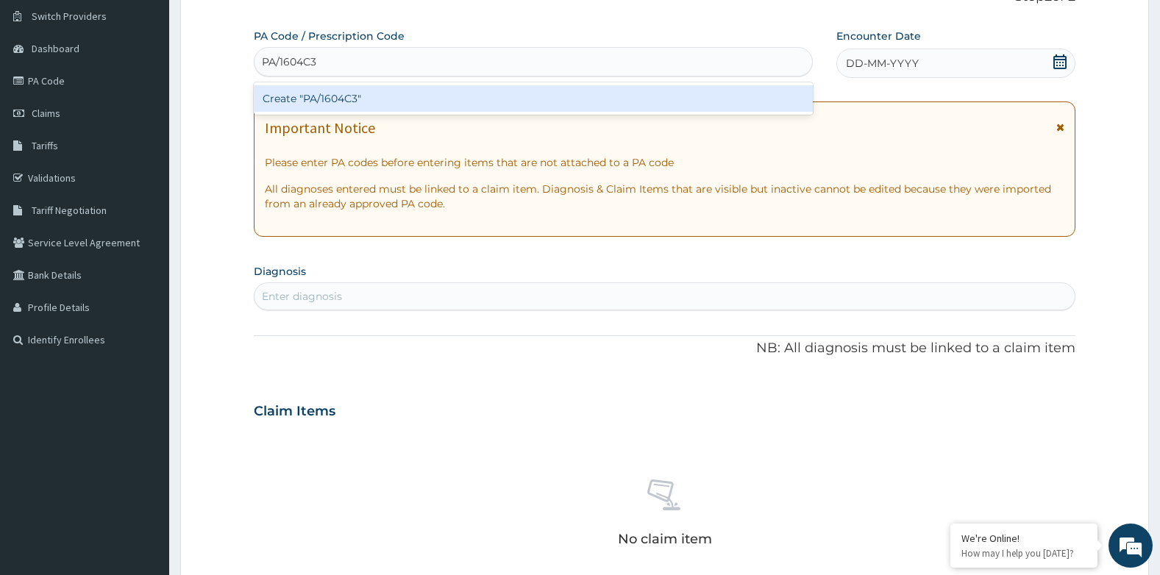
click at [513, 104] on div "Create "PA/1604C3"" at bounding box center [533, 98] width 559 height 26
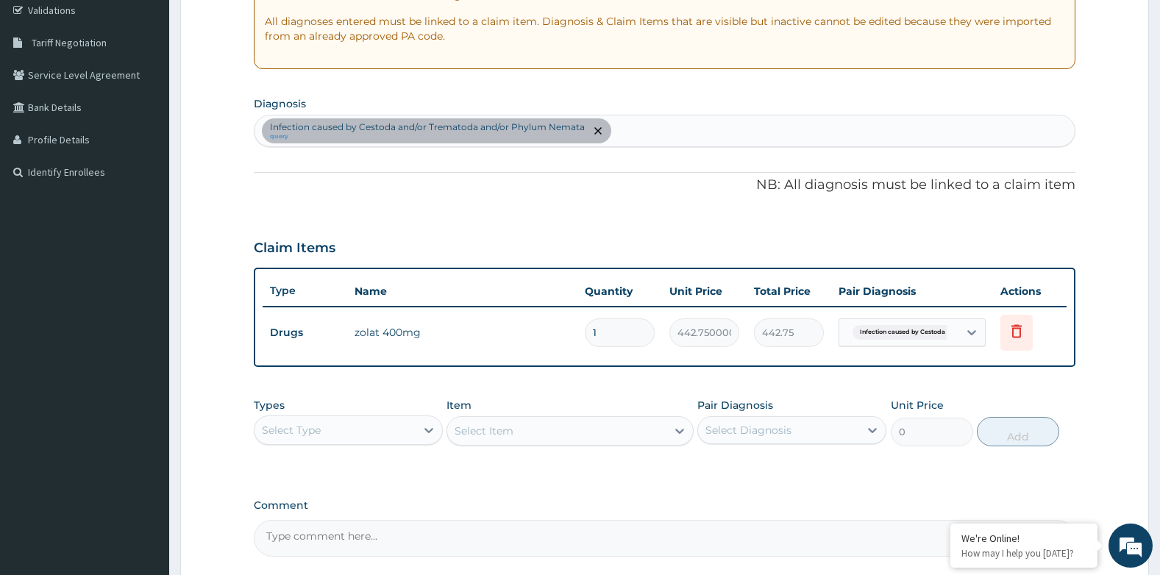
scroll to position [416, 0]
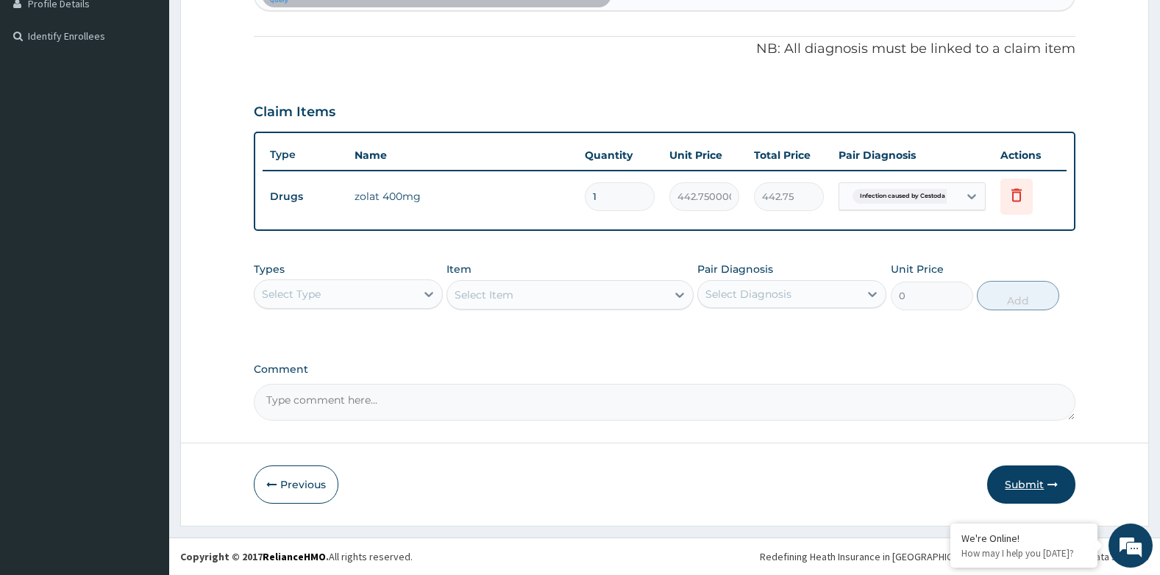
click at [1048, 490] on button "Submit" at bounding box center [1031, 485] width 88 height 38
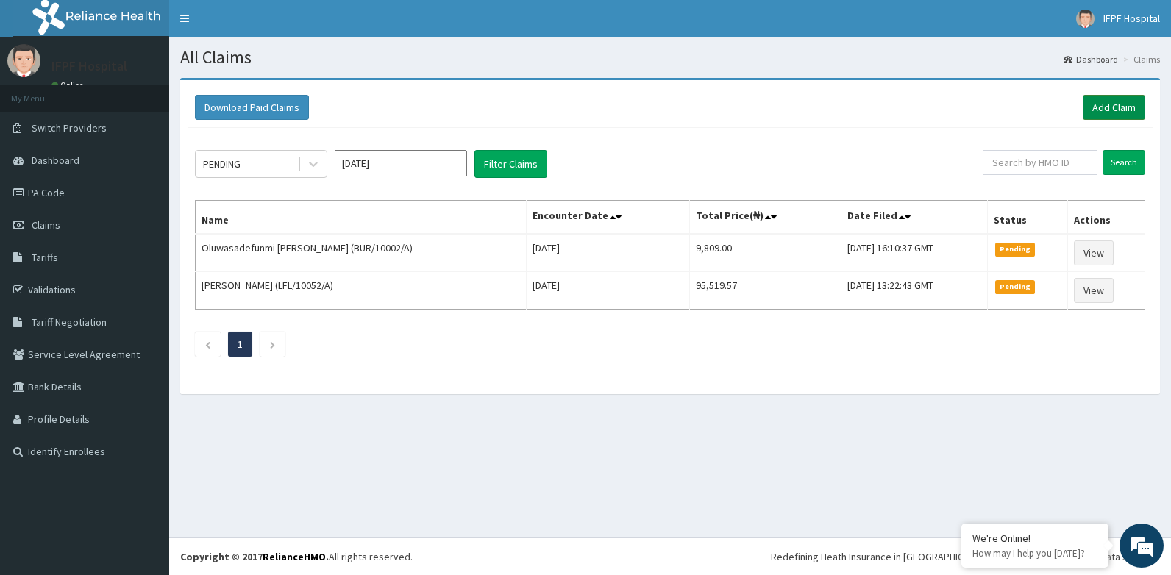
click at [1120, 99] on link "Add Claim" at bounding box center [1114, 107] width 63 height 25
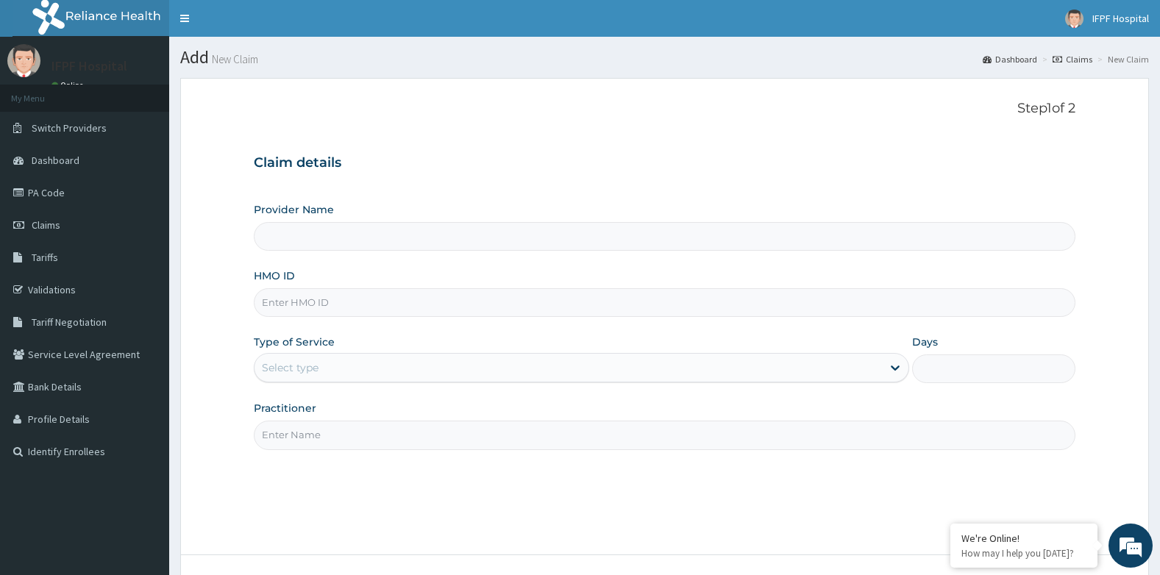
type input "IFPF Hospital"
click at [304, 303] on input "HMO ID" at bounding box center [665, 302] width 822 height 29
paste input "WNN/10018/A"
type input "WNN/10018/A"
click at [319, 371] on div "Select type" at bounding box center [569, 368] width 628 height 24
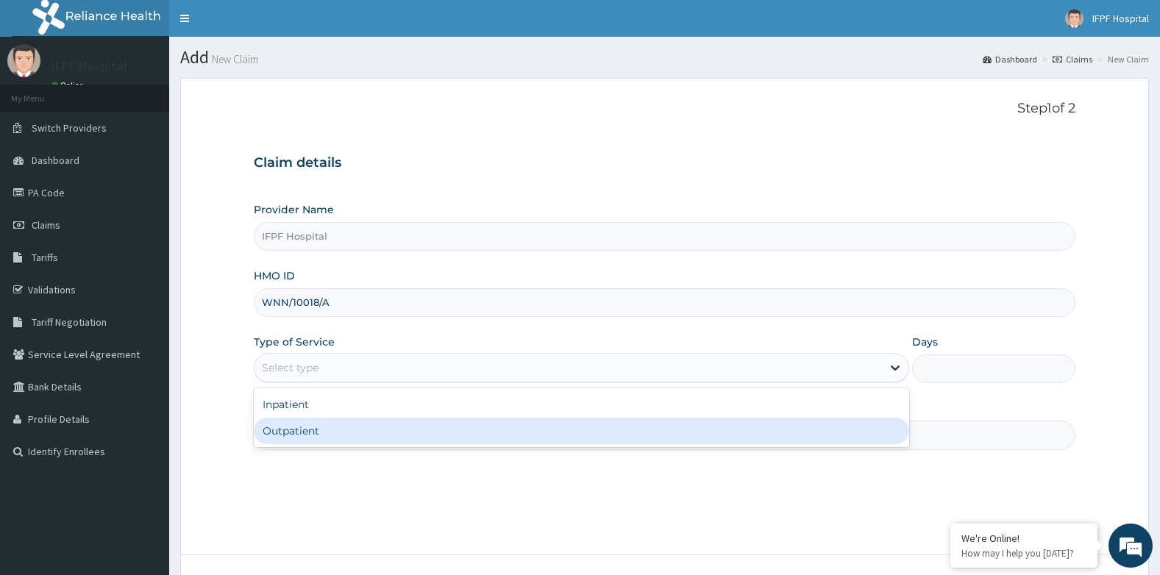
click at [302, 435] on div "Outpatient" at bounding box center [581, 431] width 655 height 26
type input "1"
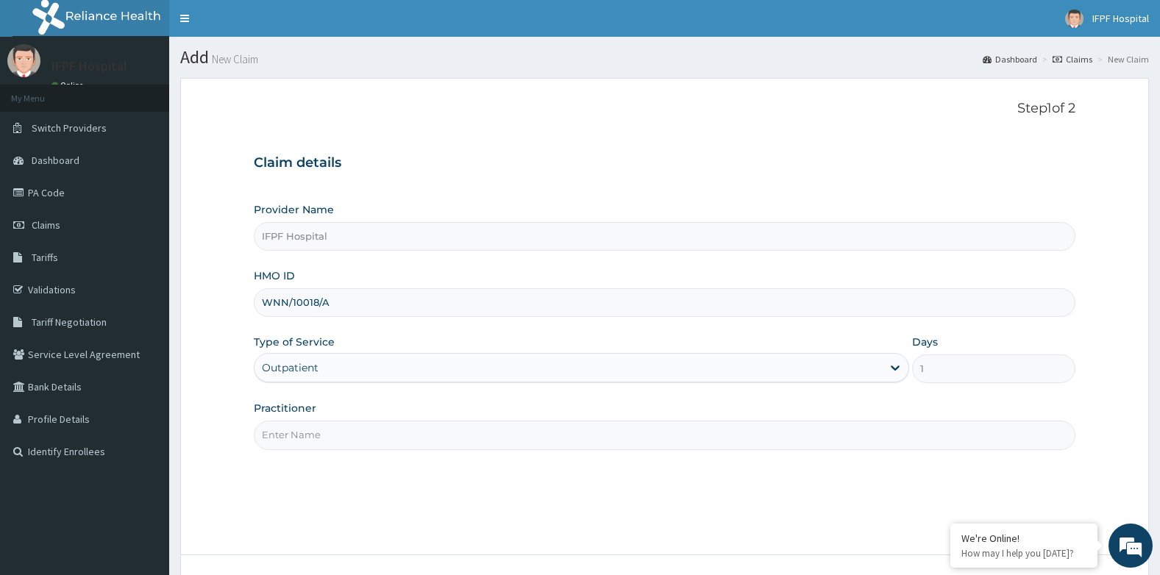
click at [302, 435] on input "Practitioner" at bounding box center [665, 435] width 822 height 29
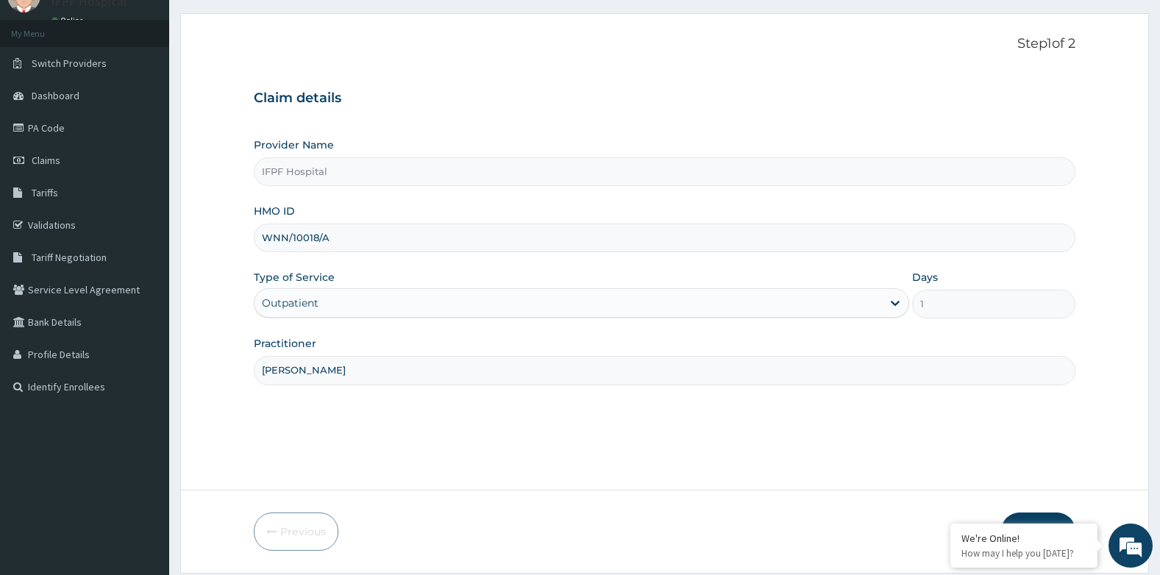
scroll to position [112, 0]
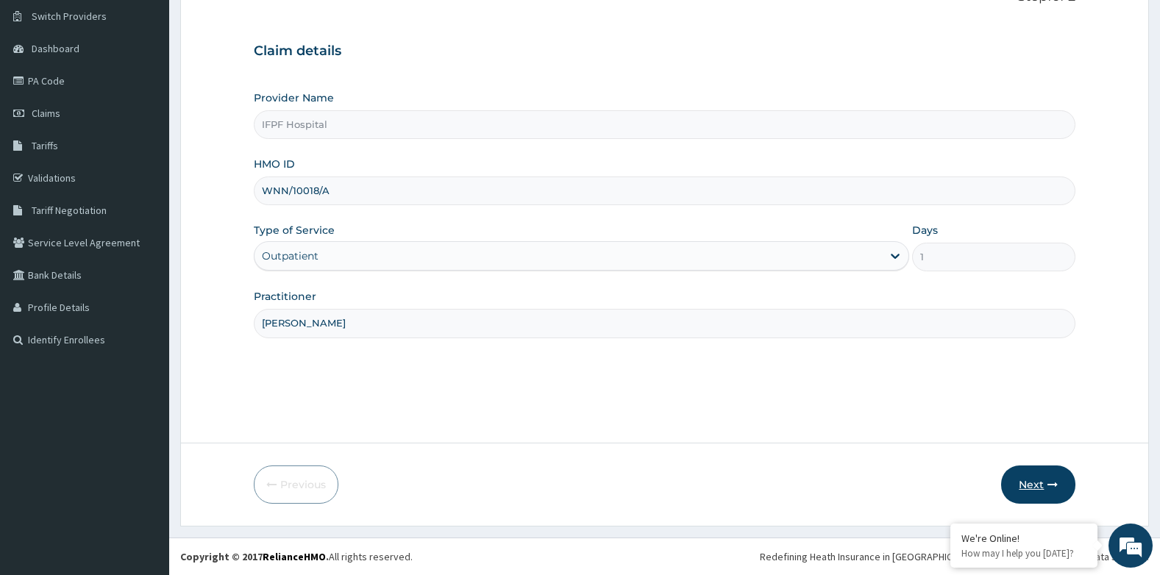
type input "[PERSON_NAME]"
click at [1051, 483] on icon "button" at bounding box center [1053, 485] width 10 height 10
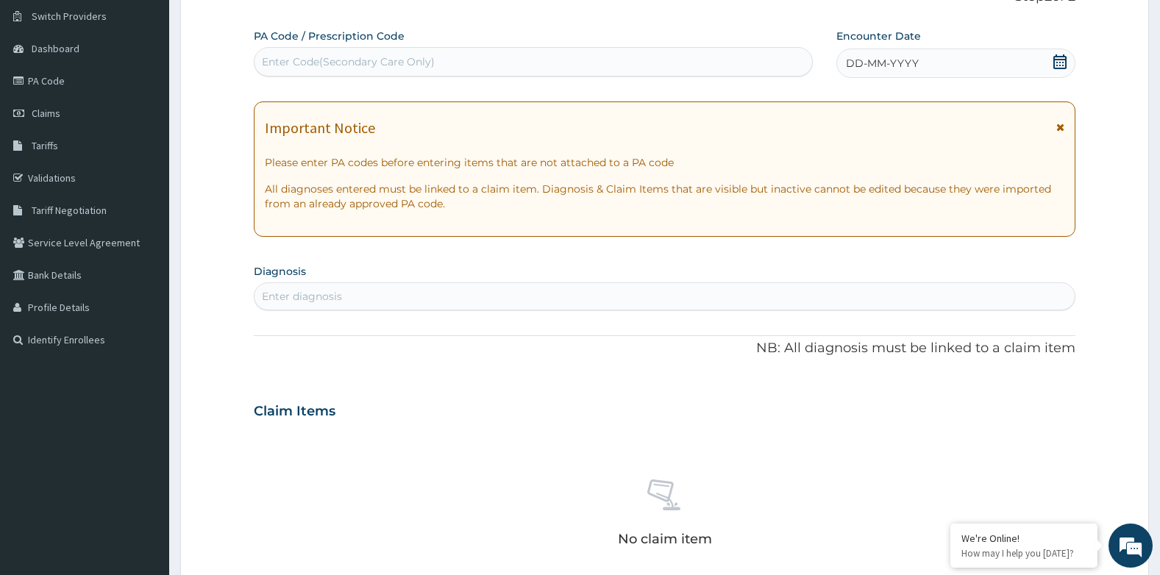
click at [409, 65] on div "Enter Code(Secondary Care Only)" at bounding box center [348, 61] width 173 height 15
type input "PA/94C70A"
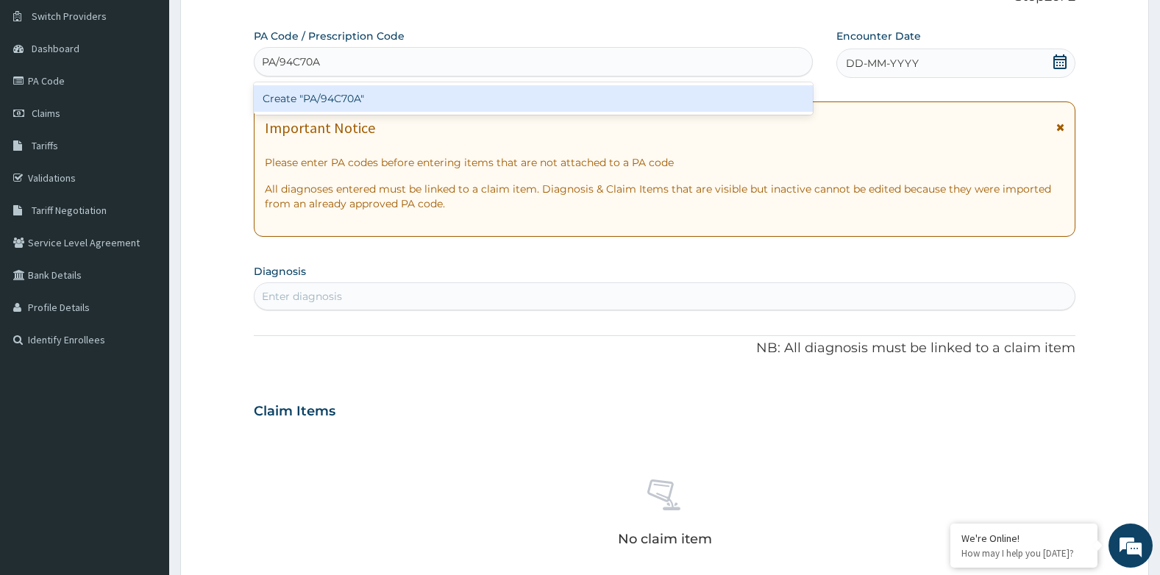
click at [675, 100] on div "Create "PA/94C70A"" at bounding box center [533, 98] width 559 height 26
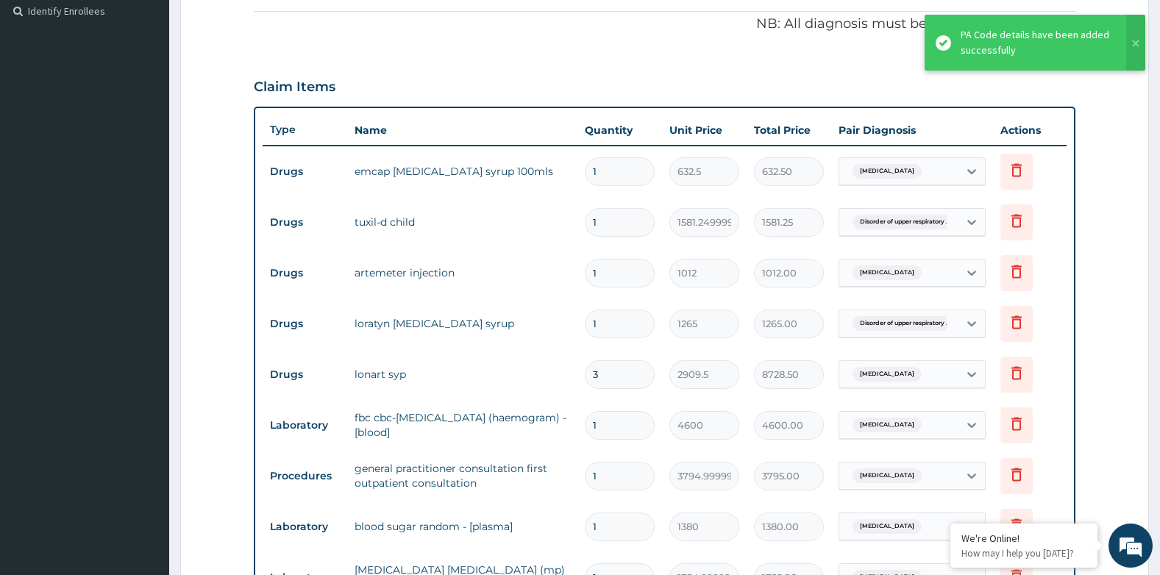
scroll to position [436, 0]
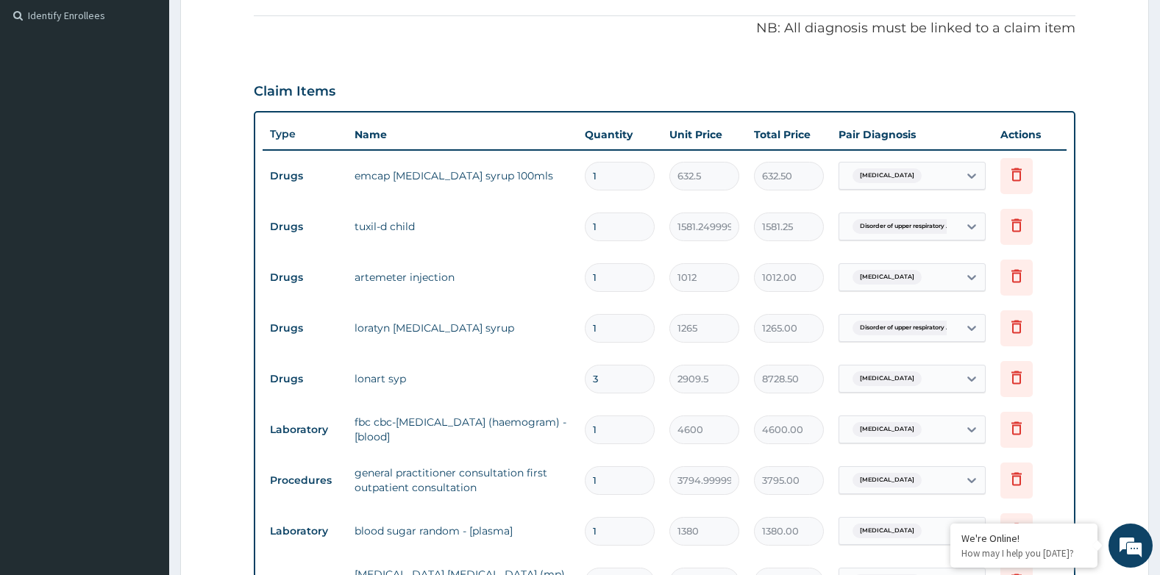
click at [612, 380] on input "3" at bounding box center [620, 379] width 70 height 29
type input "0.00"
type input "1"
type input "2909.50"
type input "0"
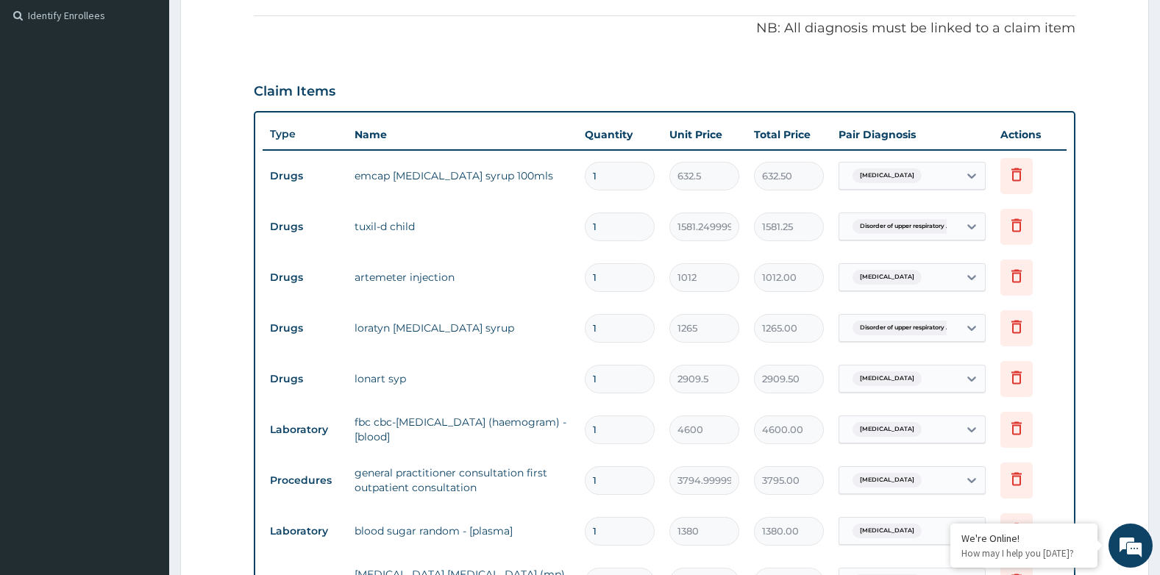
type input "0.00"
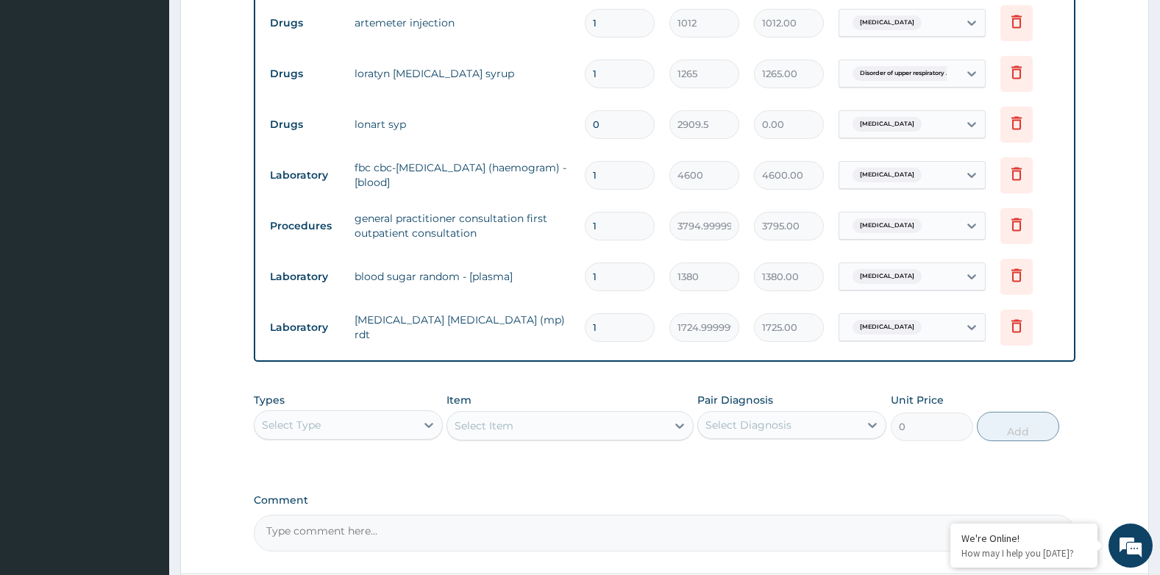
scroll to position [822, 0]
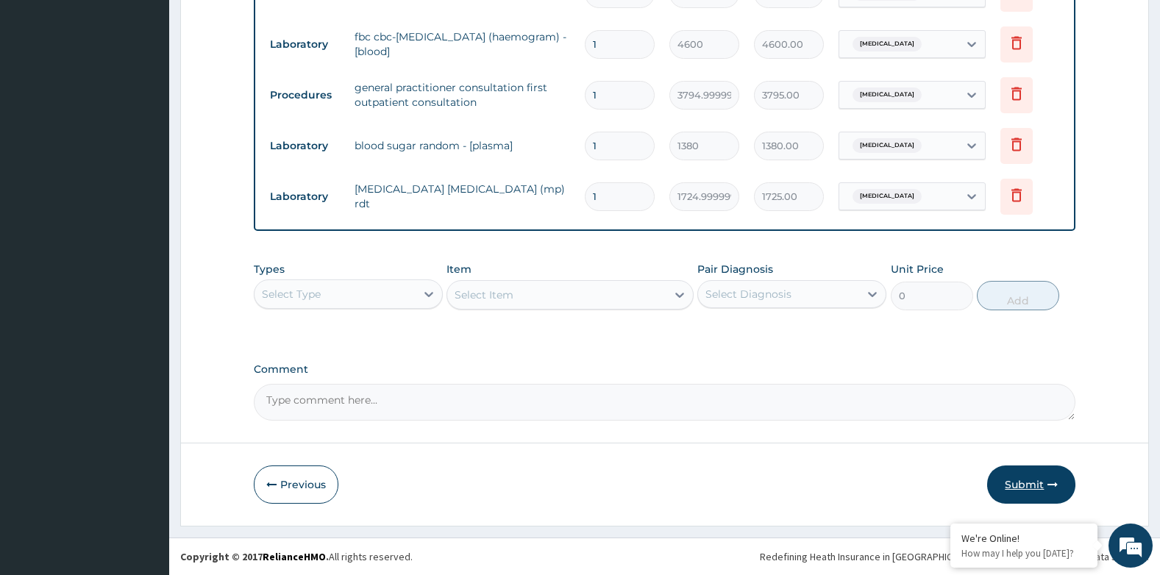
type input "0"
click at [1048, 484] on icon "button" at bounding box center [1053, 485] width 10 height 10
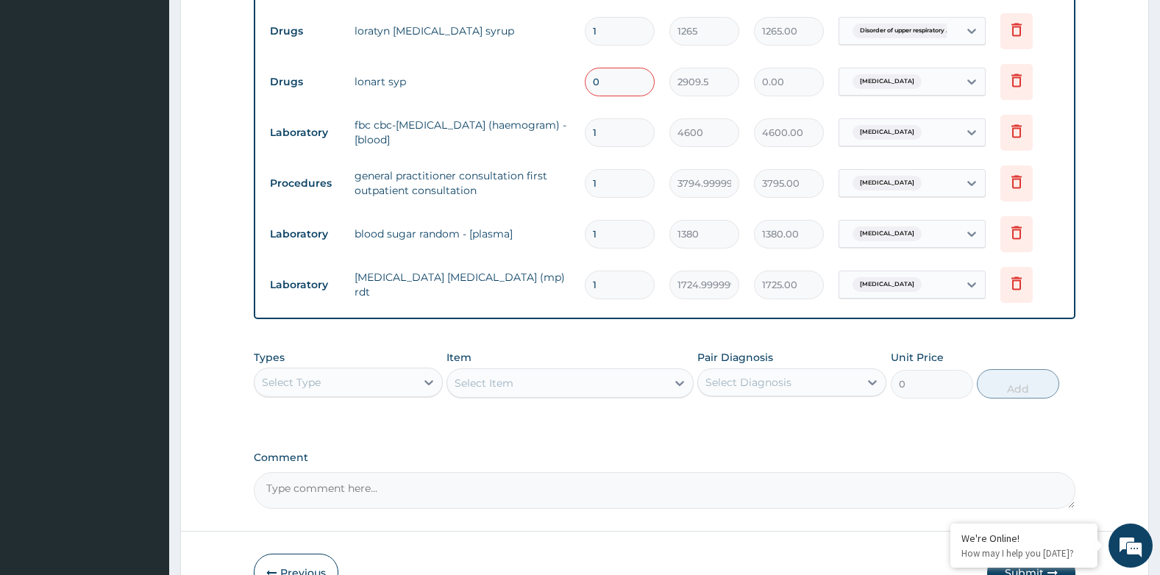
scroll to position [601, 0]
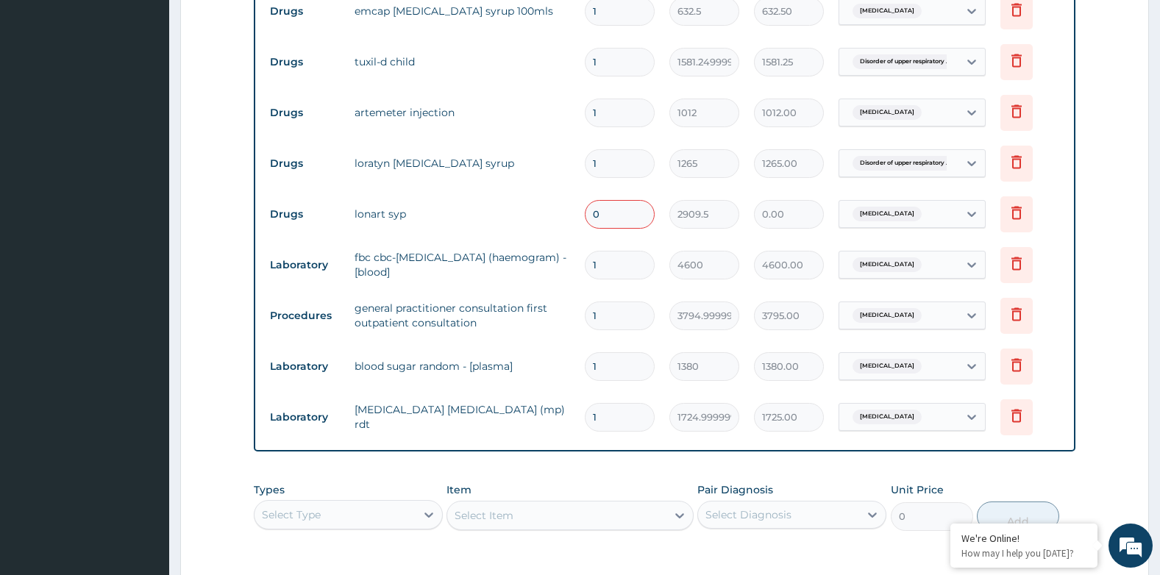
click at [612, 213] on input "0" at bounding box center [620, 214] width 70 height 29
type input "1"
type input "2909.50"
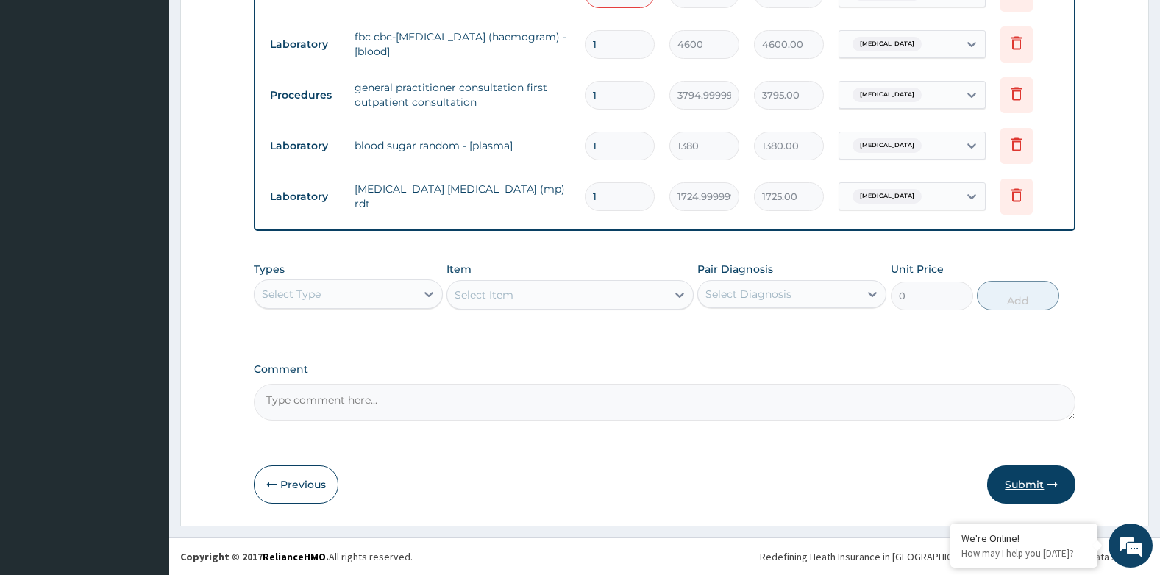
type input "1"
click at [1028, 482] on button "Submit" at bounding box center [1031, 485] width 88 height 38
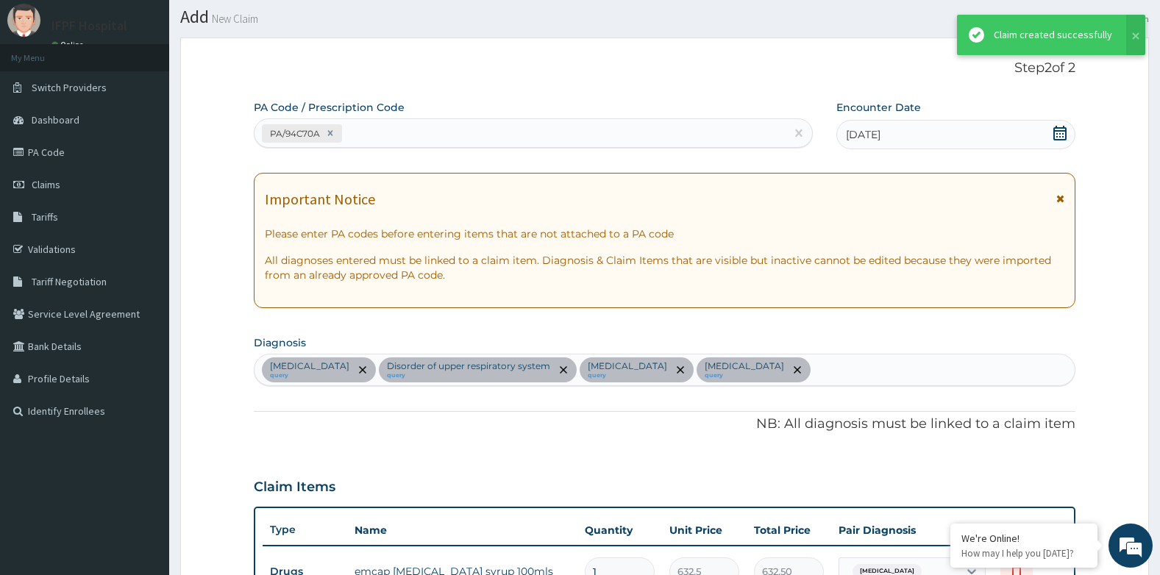
scroll to position [822, 0]
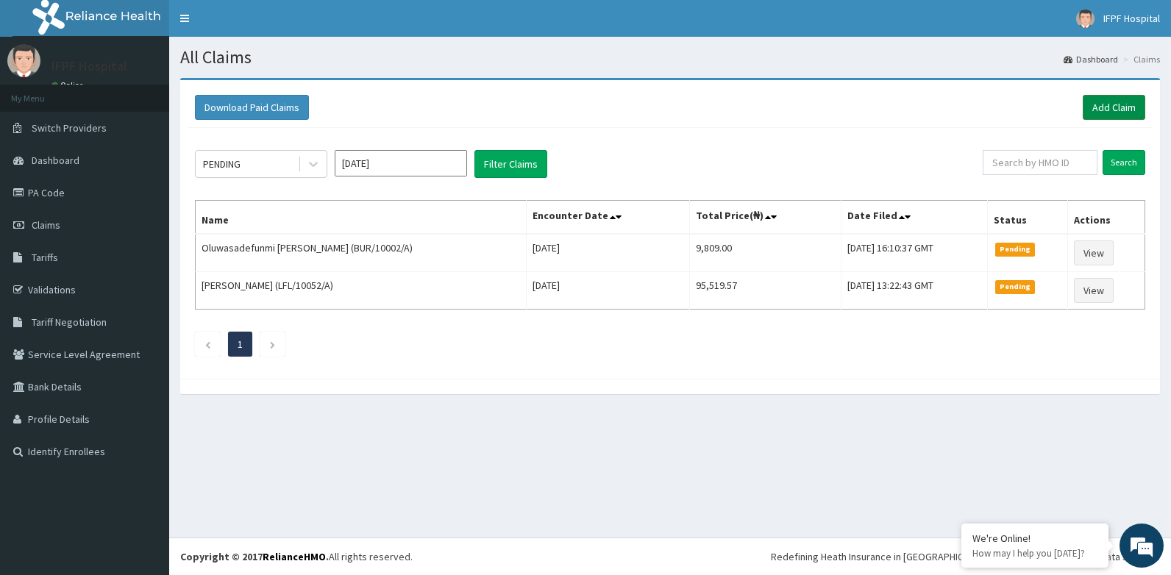
click at [1115, 98] on link "Add Claim" at bounding box center [1114, 107] width 63 height 25
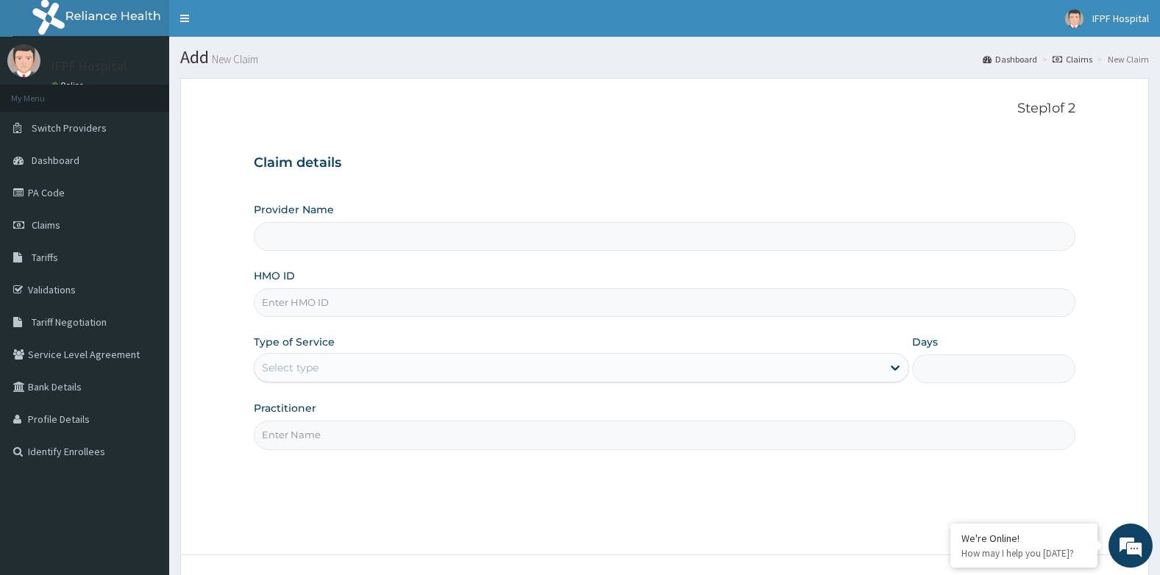
type input "IFPF Hospital"
click at [301, 301] on input "HMO ID" at bounding box center [665, 302] width 822 height 29
paste input "RSR/10004/E"
type input "RSR/10004/E"
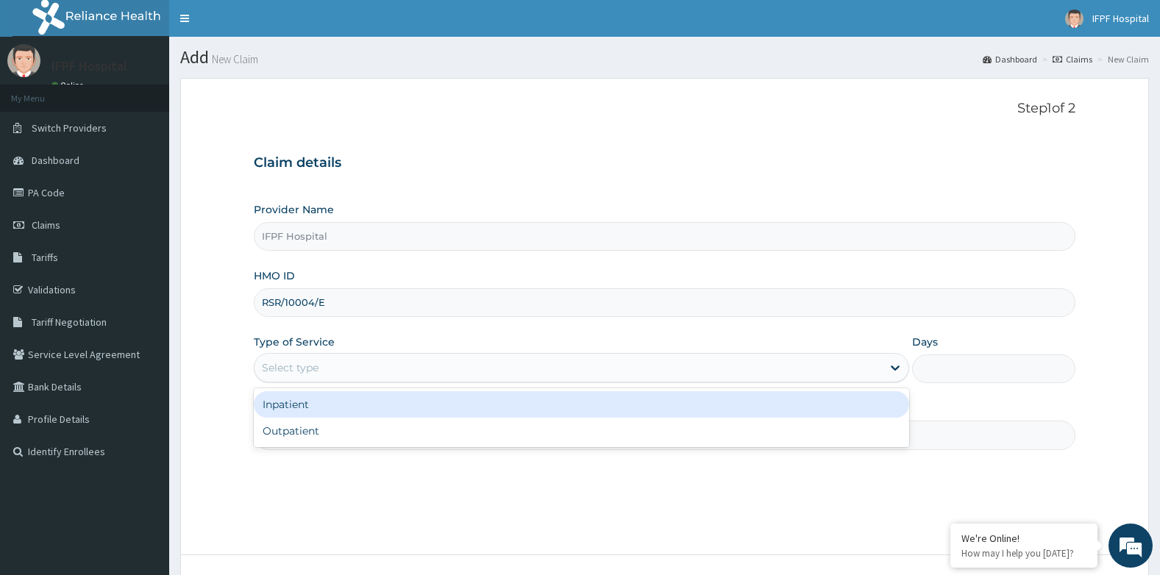
click at [310, 367] on div "Select type" at bounding box center [290, 367] width 57 height 15
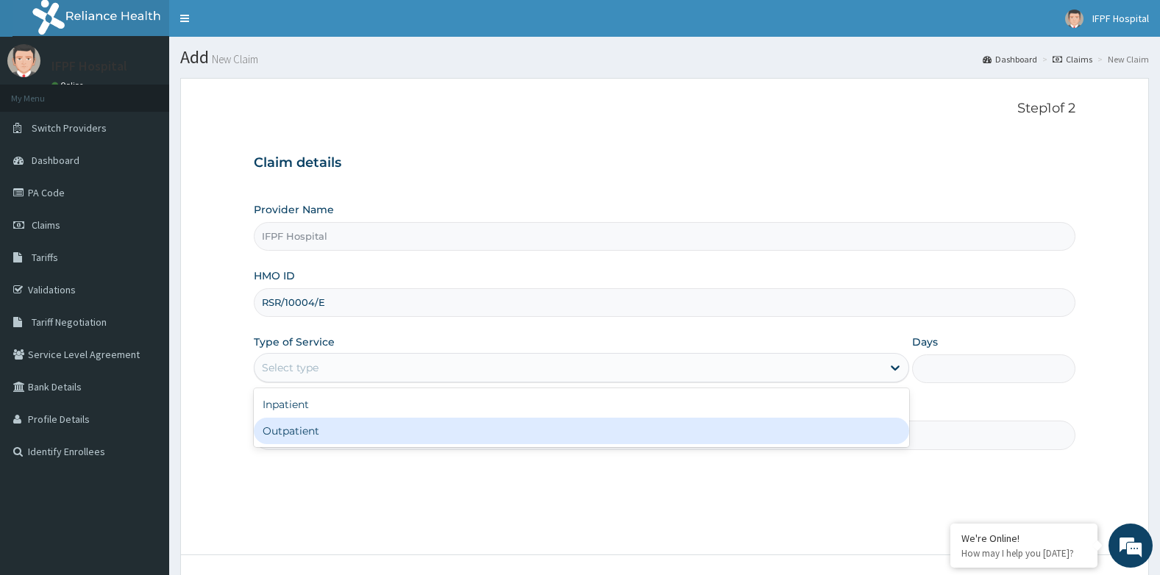
click at [280, 424] on div "Outpatient" at bounding box center [581, 431] width 655 height 26
type input "1"
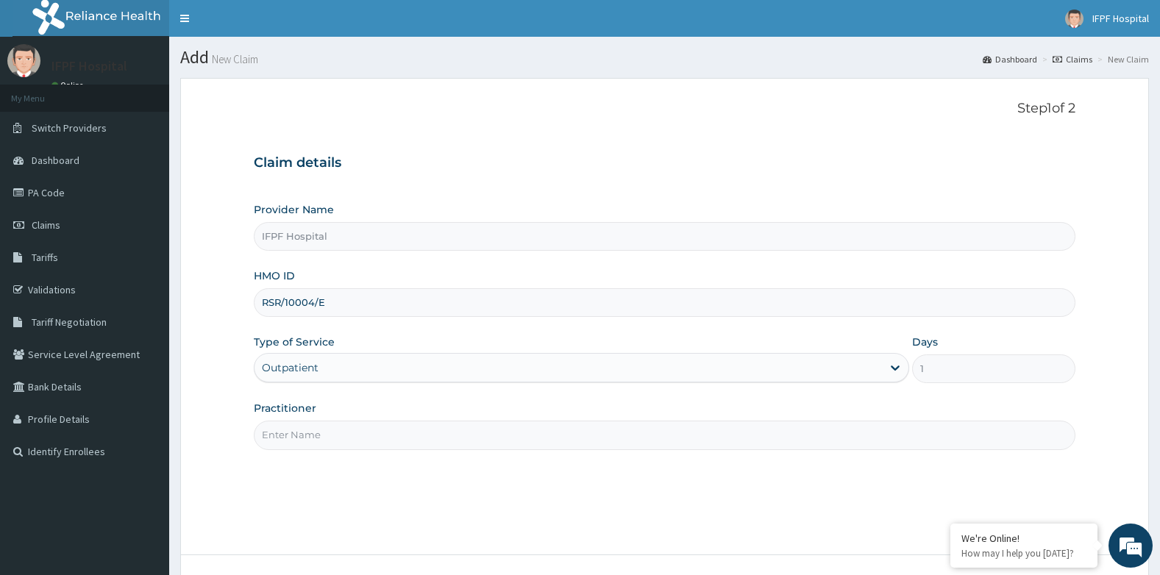
click at [279, 428] on input "Practitioner" at bounding box center [665, 435] width 822 height 29
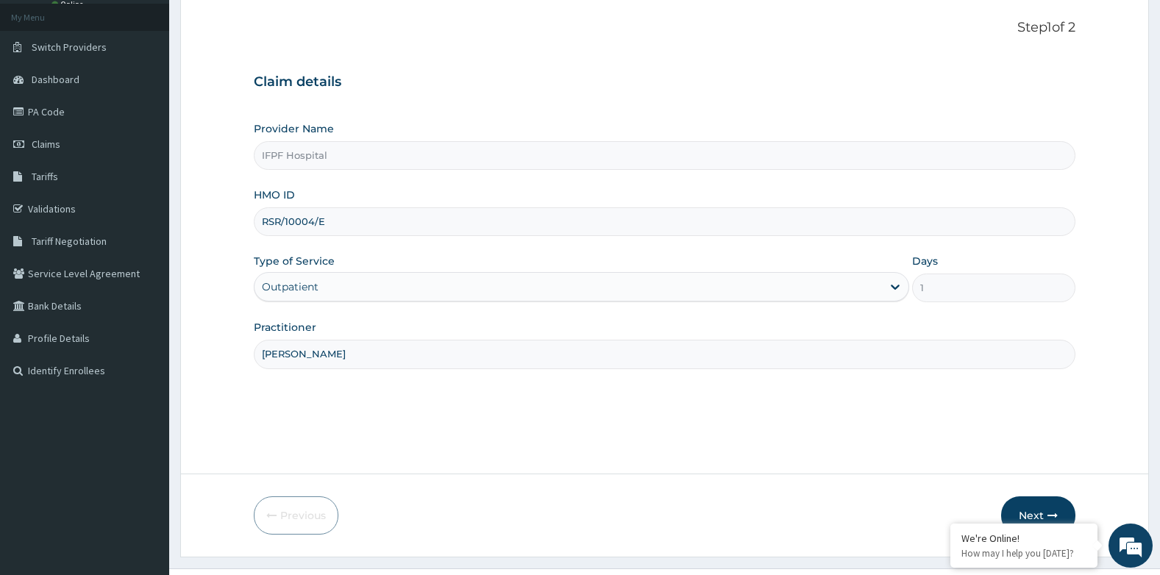
scroll to position [112, 0]
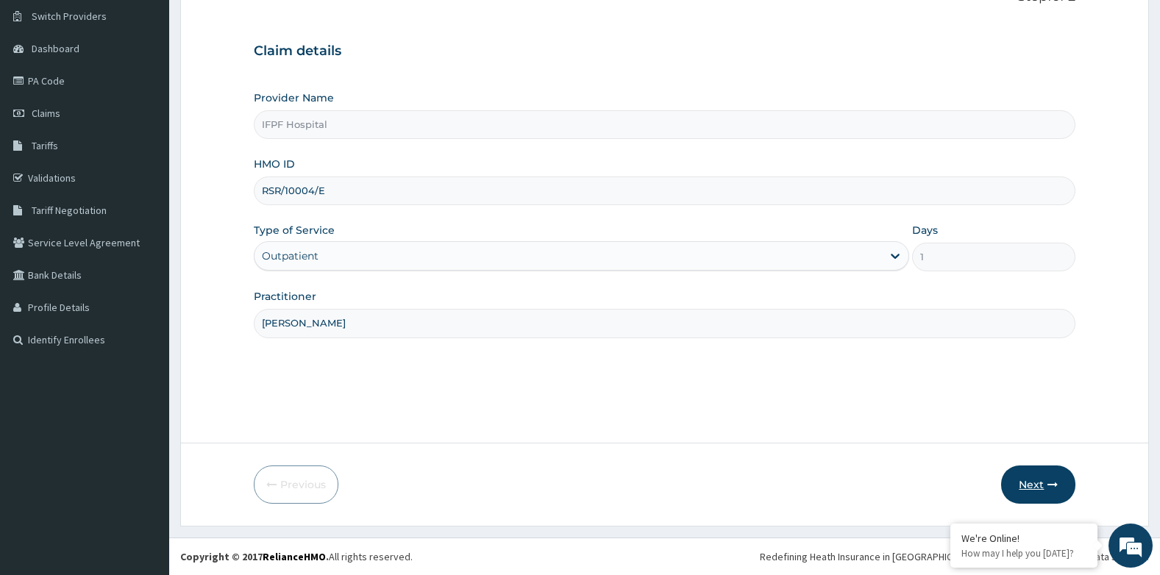
type input "DR MORONKOLA"
click at [1031, 474] on button "Next" at bounding box center [1038, 485] width 74 height 38
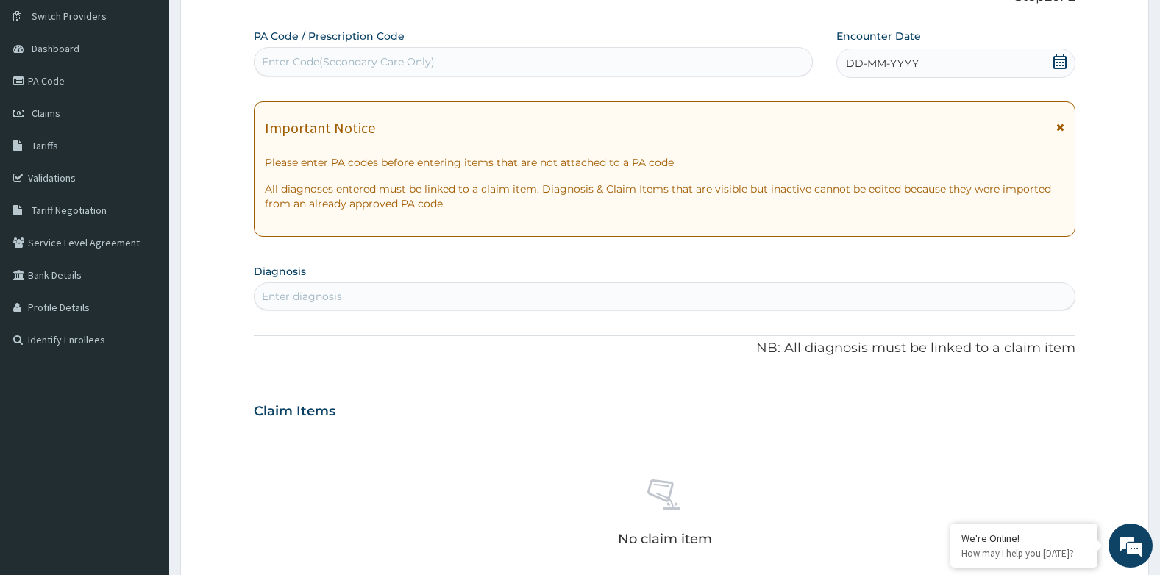
click at [488, 55] on div "Enter Code(Secondary Care Only)" at bounding box center [534, 62] width 558 height 24
type input "PA/2D311C"
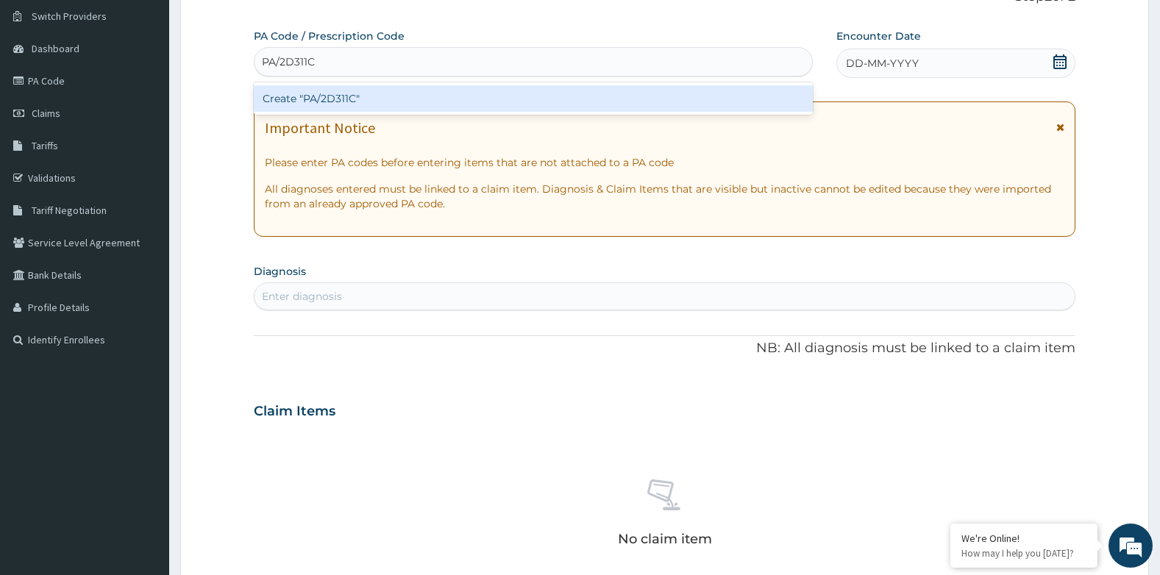
click at [661, 102] on div "Create "PA/2D311C"" at bounding box center [533, 98] width 559 height 26
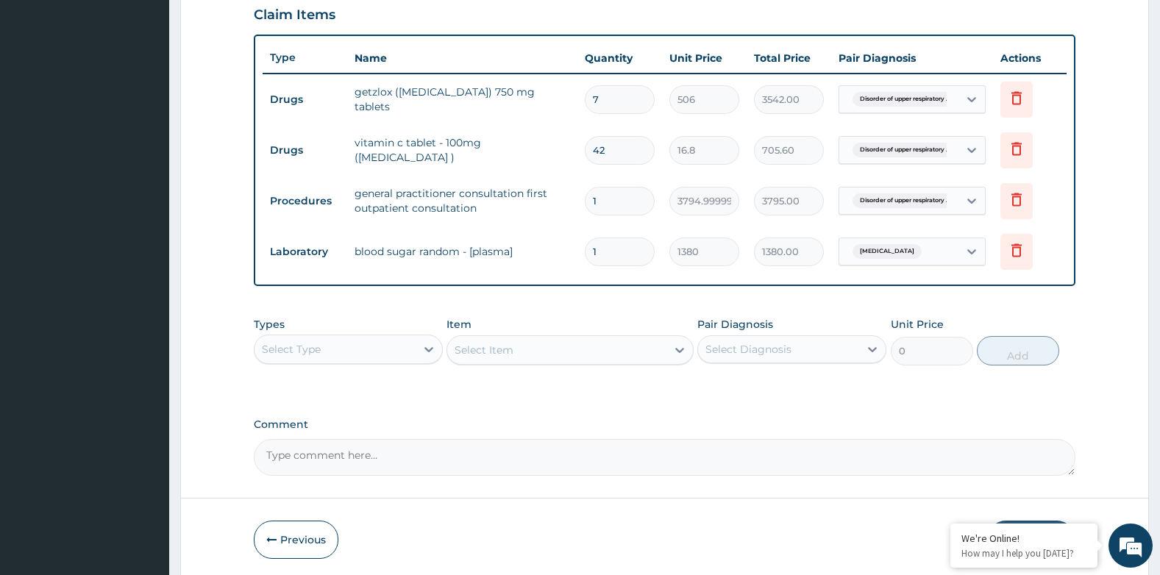
scroll to position [568, 0]
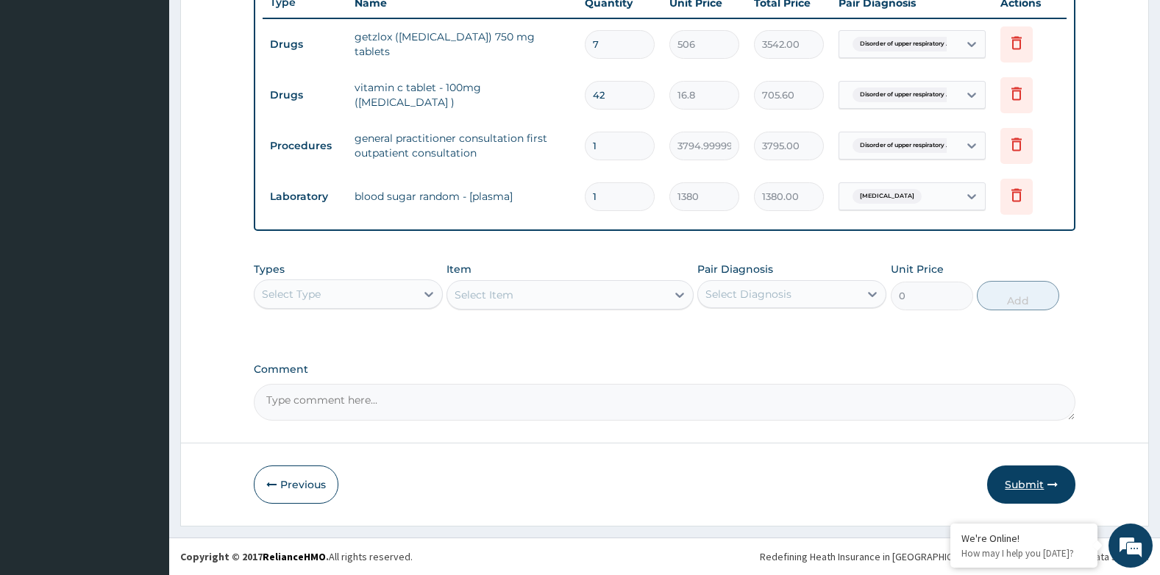
click at [1029, 482] on button "Submit" at bounding box center [1031, 485] width 88 height 38
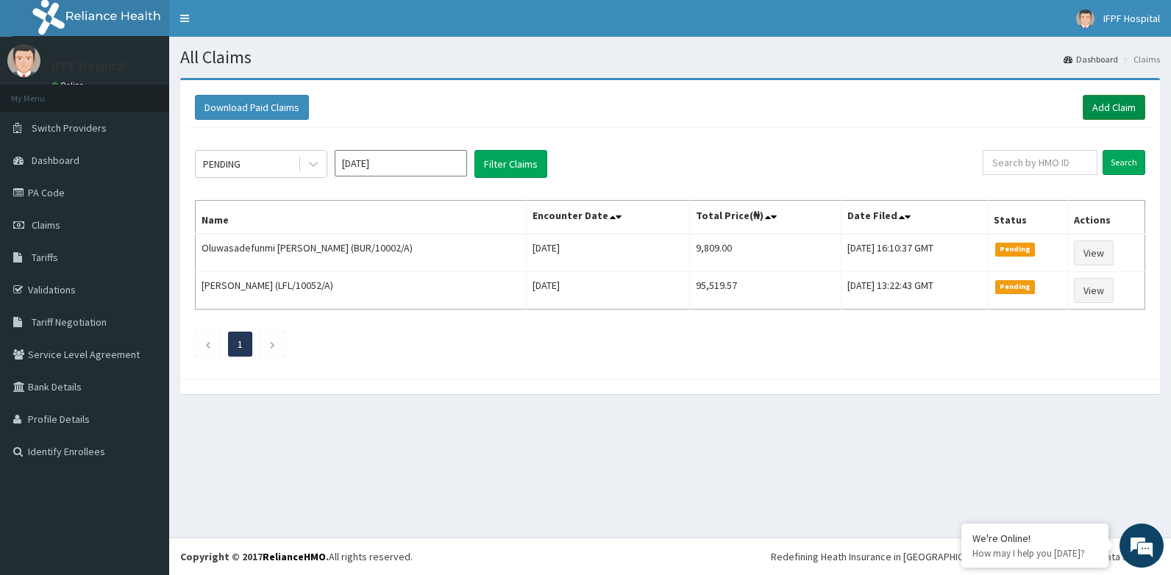
click at [1105, 107] on link "Add Claim" at bounding box center [1114, 107] width 63 height 25
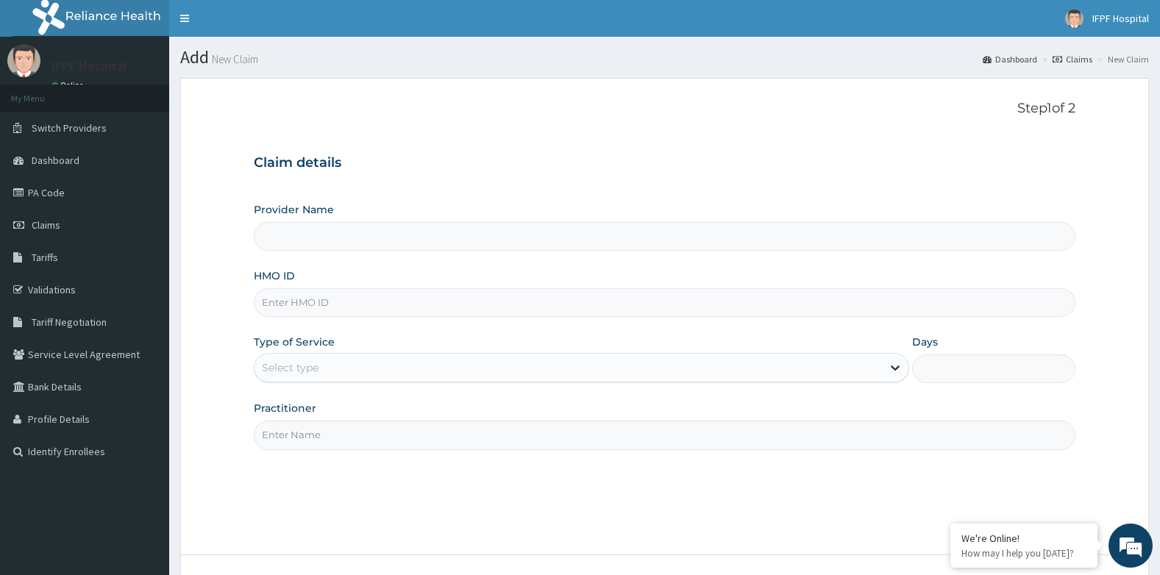
type input "IFPF Hospital"
click at [308, 306] on input "HMO ID" at bounding box center [665, 302] width 822 height 29
paste input "BUR/10002/A"
type input "BUR/10002/A"
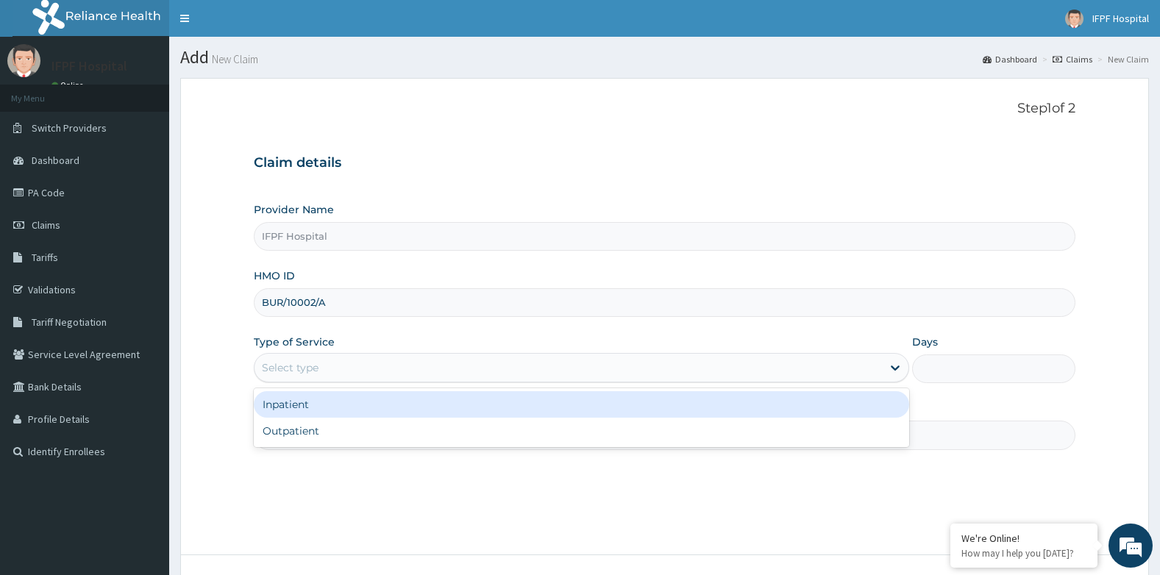
click at [310, 370] on div "Select type" at bounding box center [290, 367] width 57 height 15
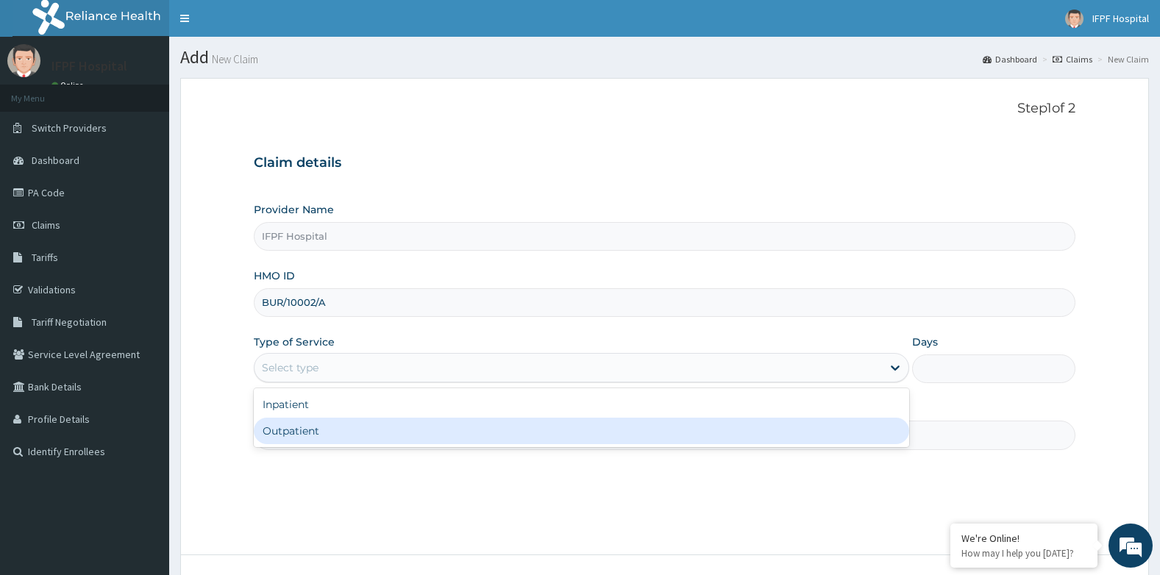
click at [286, 423] on div "Outpatient" at bounding box center [581, 431] width 655 height 26
type input "1"
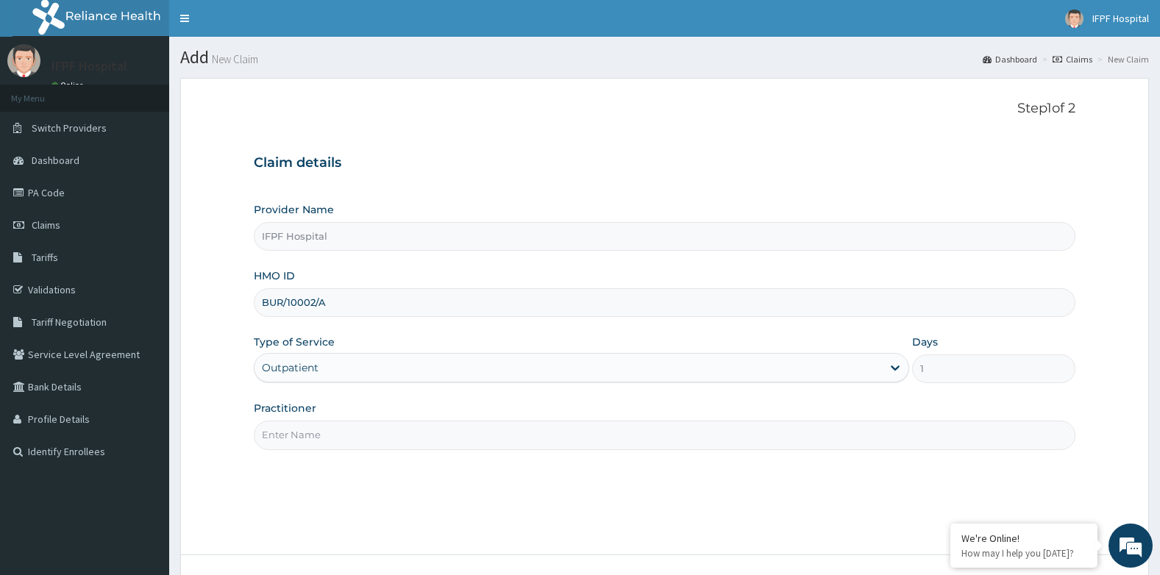
click at [283, 431] on input "Practitioner" at bounding box center [665, 435] width 822 height 29
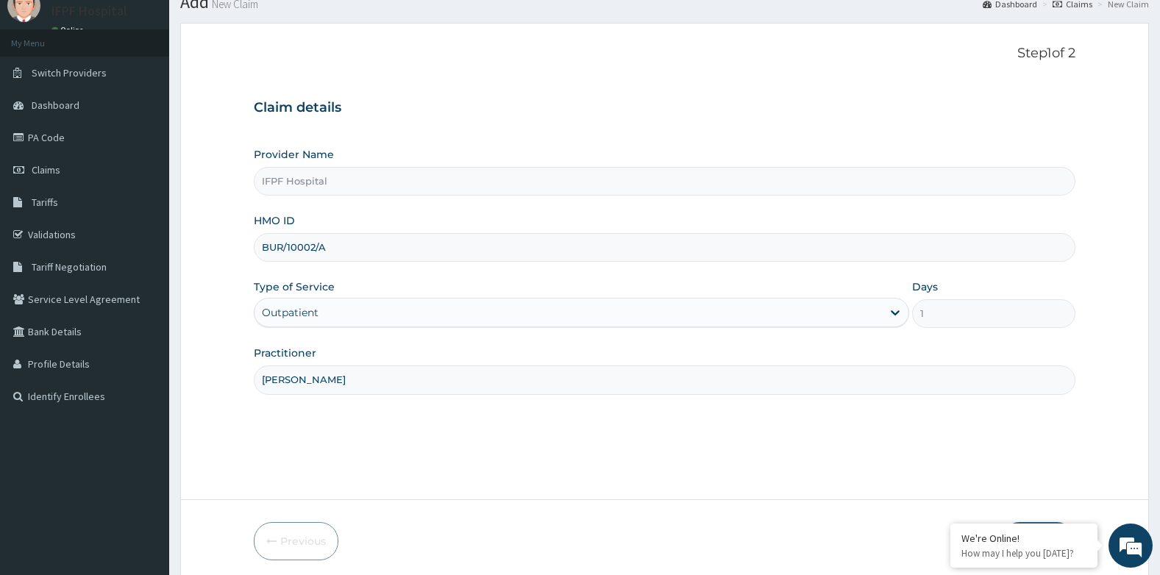
scroll to position [112, 0]
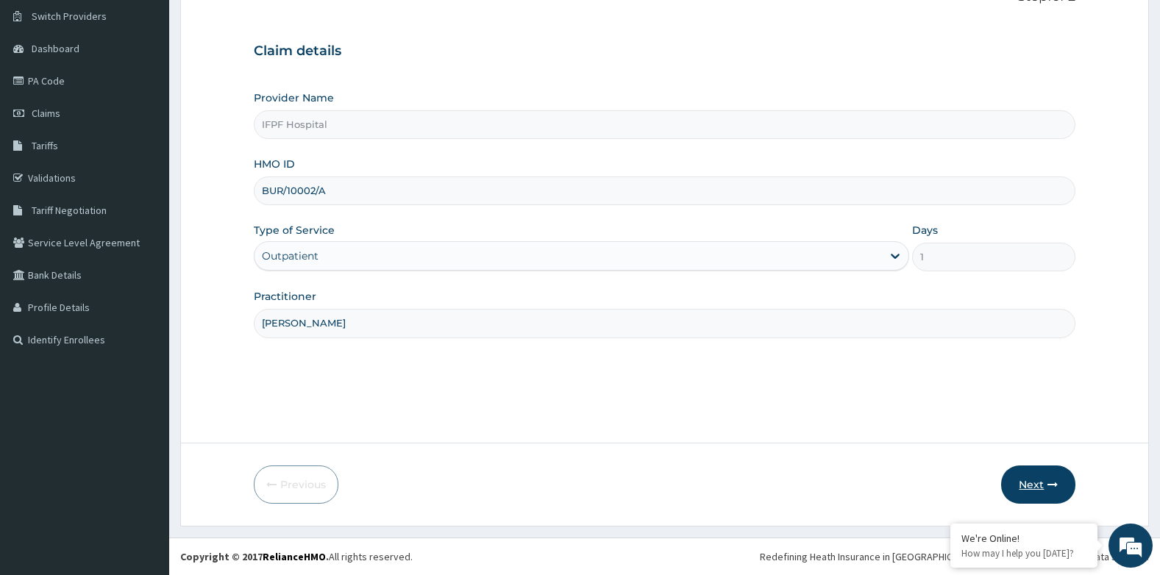
type input "[PERSON_NAME]"
click at [1020, 484] on button "Next" at bounding box center [1038, 485] width 74 height 38
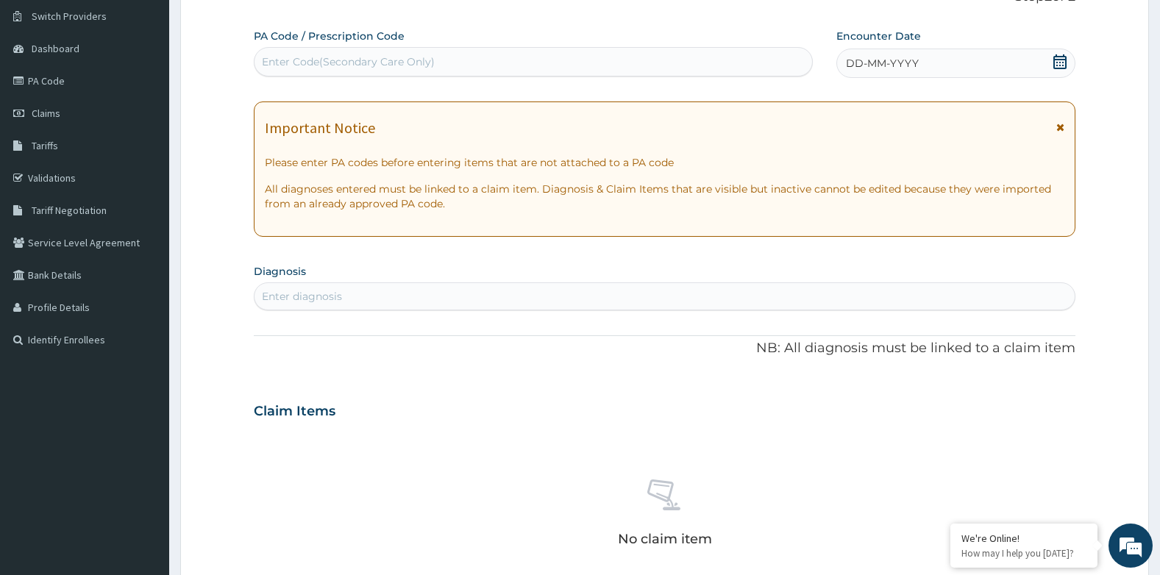
click at [393, 63] on div "Enter Code(Secondary Care Only)" at bounding box center [348, 61] width 173 height 15
type input "PA/A8D2EA"
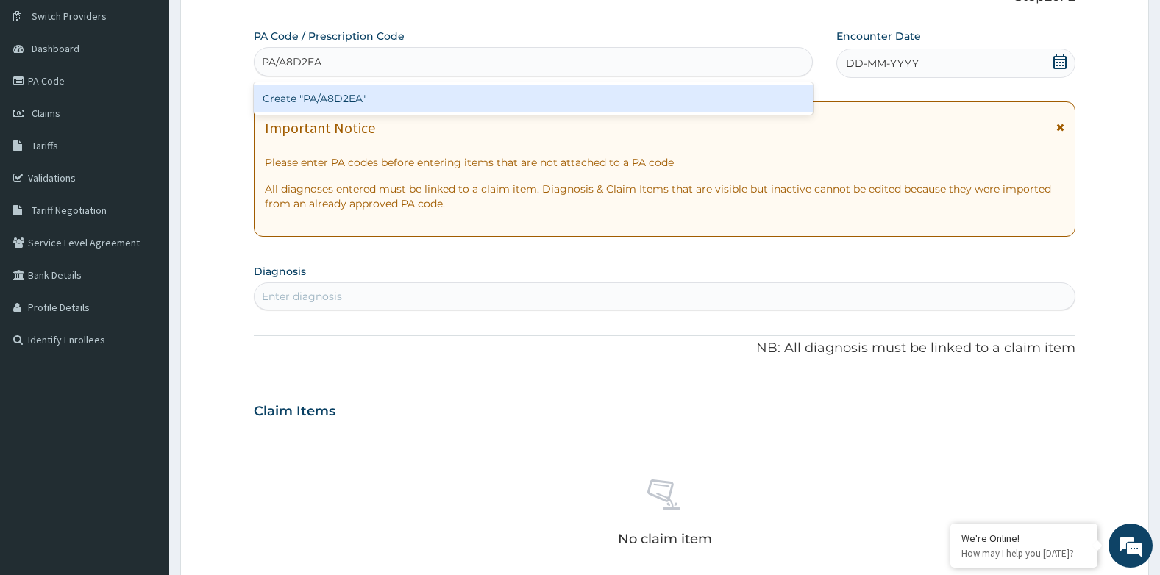
click at [353, 97] on div "Create "PA/A8D2EA"" at bounding box center [533, 98] width 559 height 26
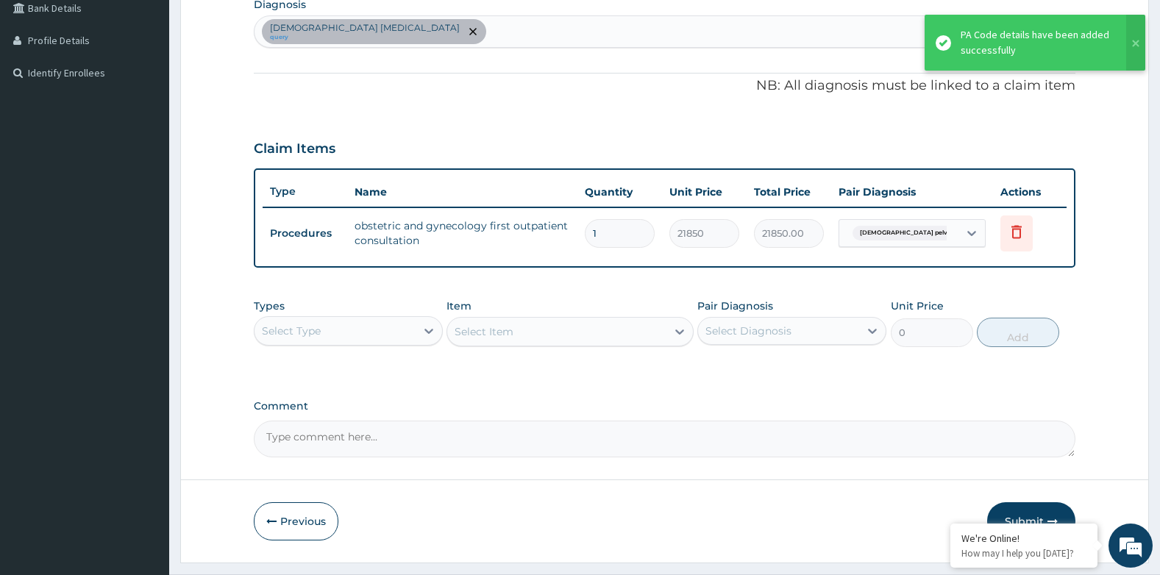
scroll to position [416, 0]
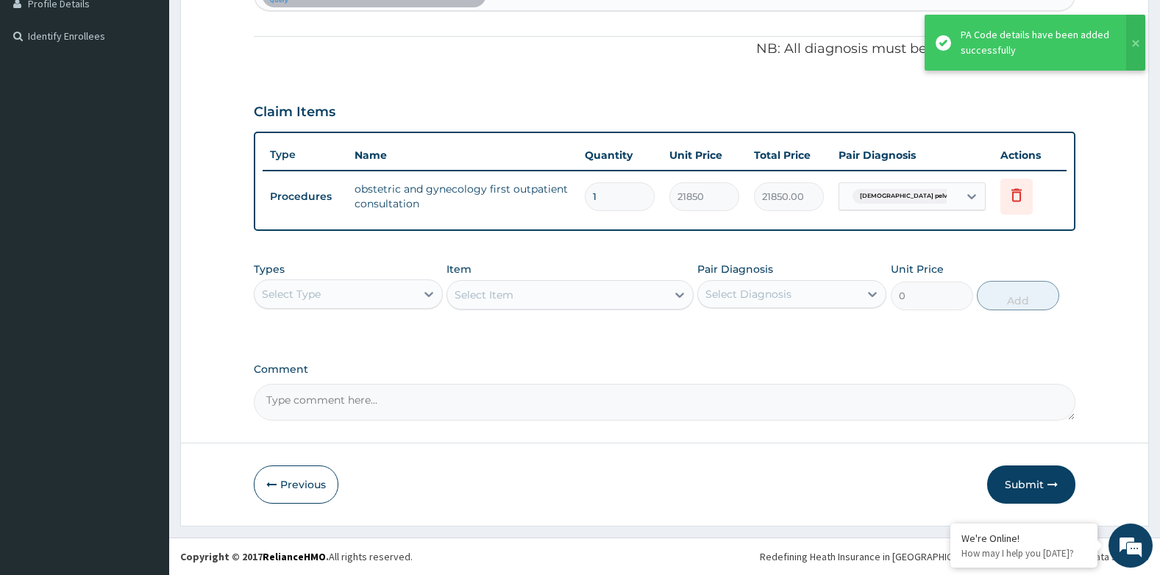
click at [1031, 491] on button "Submit" at bounding box center [1031, 485] width 88 height 38
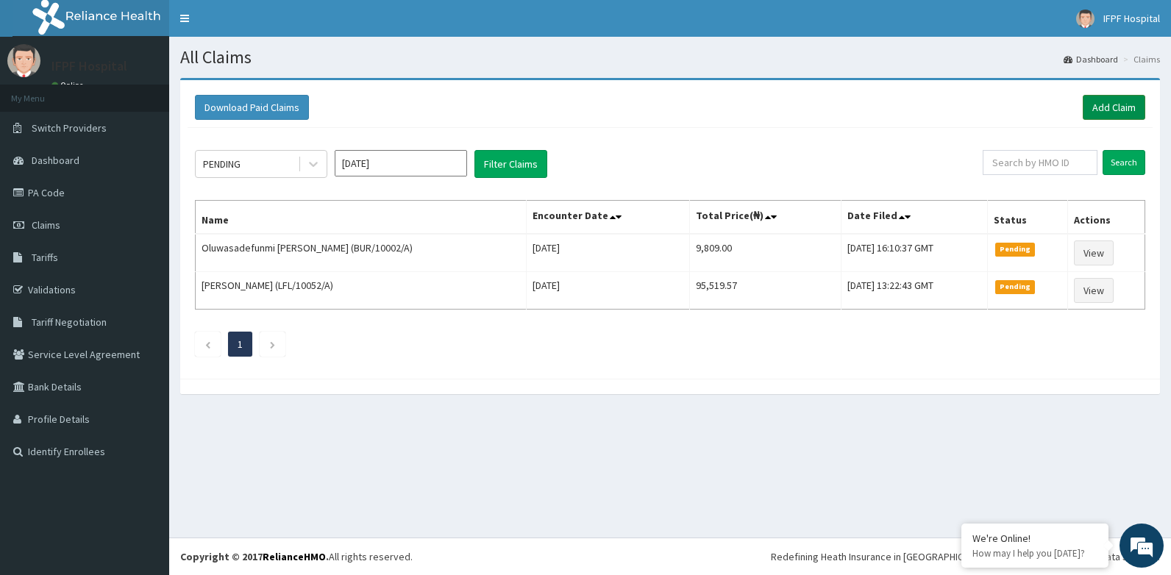
click at [1105, 110] on link "Add Claim" at bounding box center [1114, 107] width 63 height 25
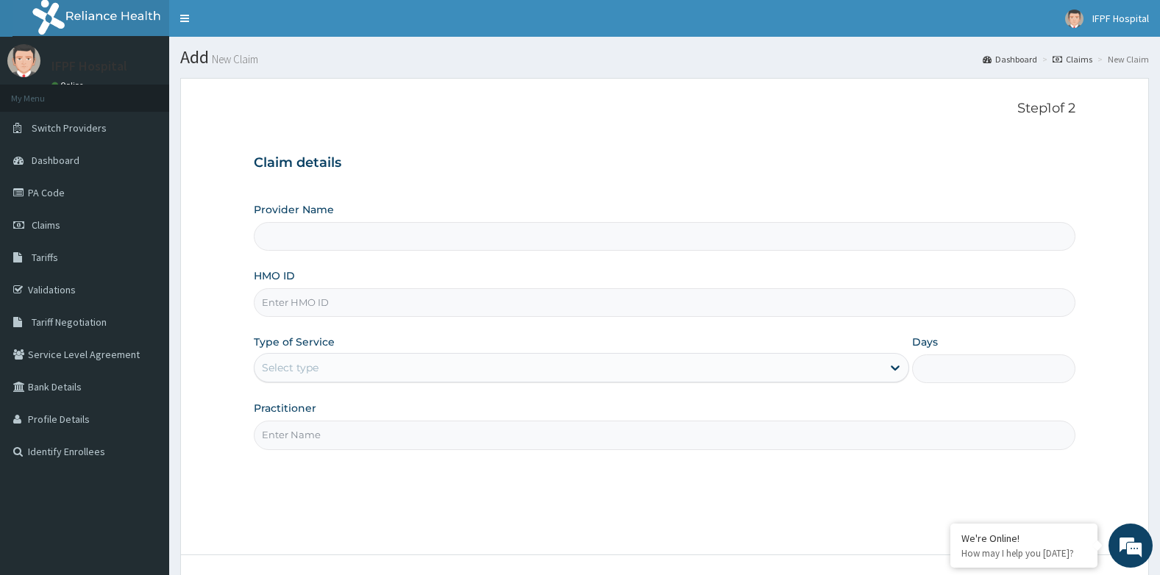
type input "IFPF Hospital"
click at [277, 302] on input "HMO ID" at bounding box center [665, 302] width 822 height 29
paste input "BUR/10002/A"
type input "BUR/10002/A"
click at [289, 369] on div "Select type" at bounding box center [290, 367] width 57 height 15
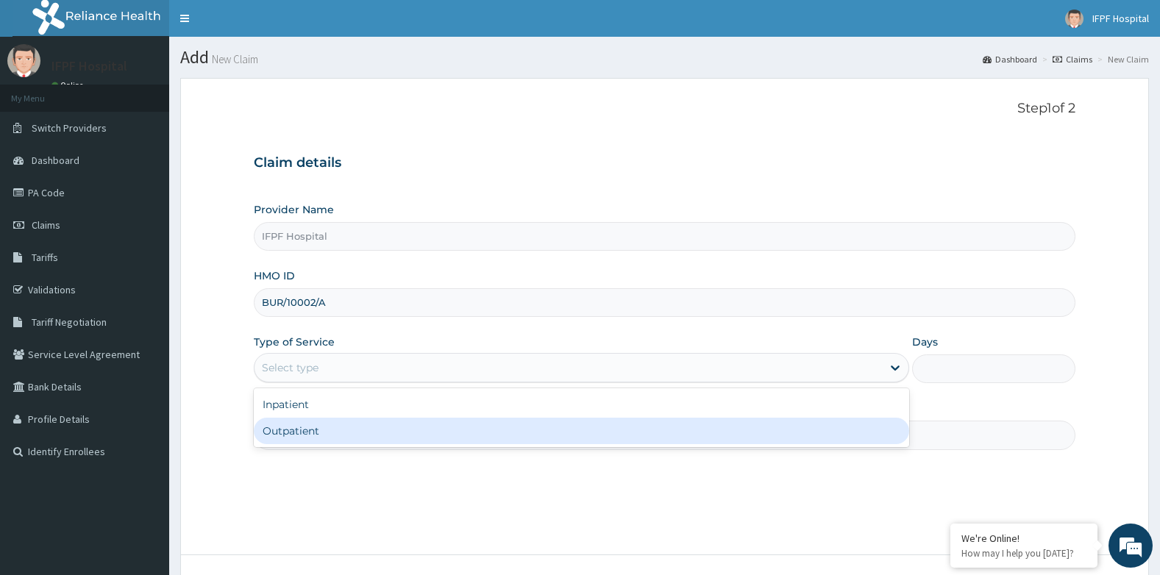
click at [281, 428] on div "Outpatient" at bounding box center [581, 431] width 655 height 26
type input "1"
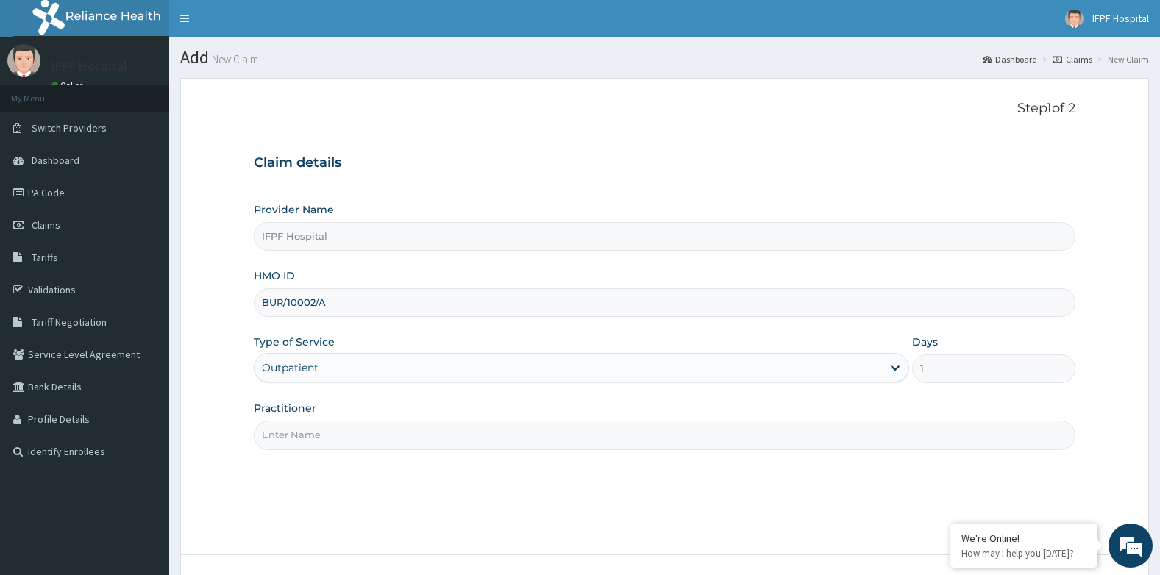
click at [280, 432] on input "Practitioner" at bounding box center [665, 435] width 822 height 29
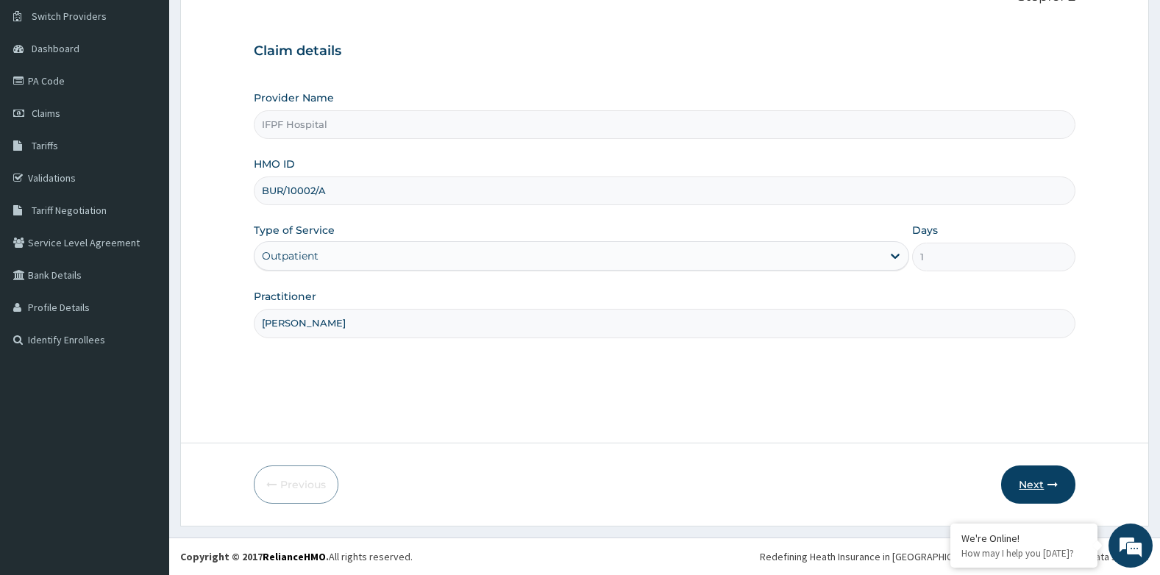
type input "DR TOLANI"
click at [1012, 489] on button "Next" at bounding box center [1038, 485] width 74 height 38
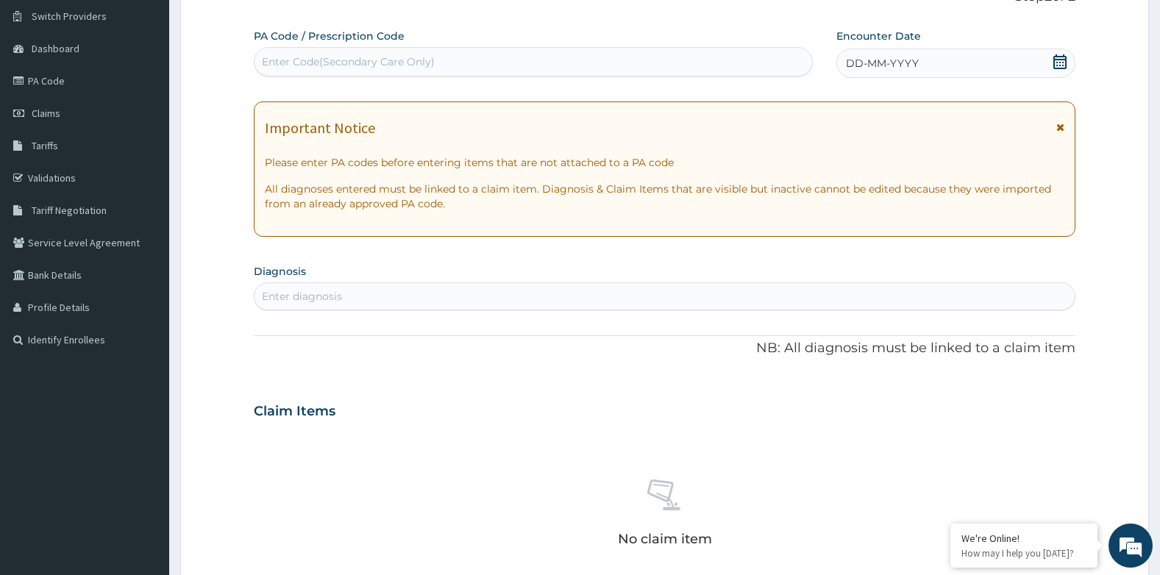
click at [424, 62] on div "Enter Code(Secondary Care Only)" at bounding box center [348, 61] width 173 height 15
type input "PA/5709D1"
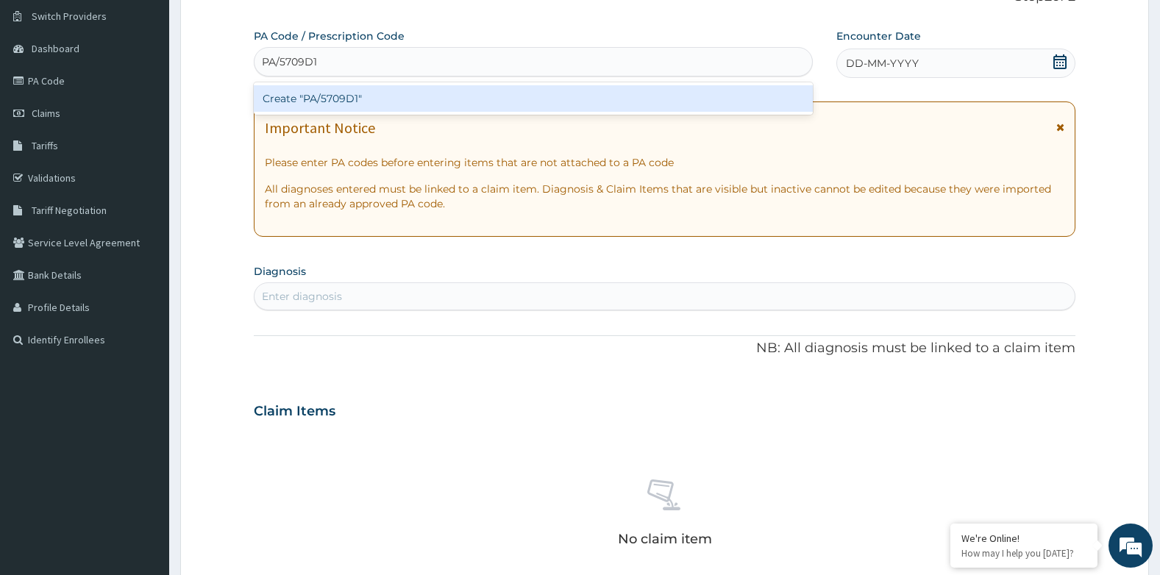
click at [363, 99] on div "Create "PA/5709D1"" at bounding box center [533, 98] width 559 height 26
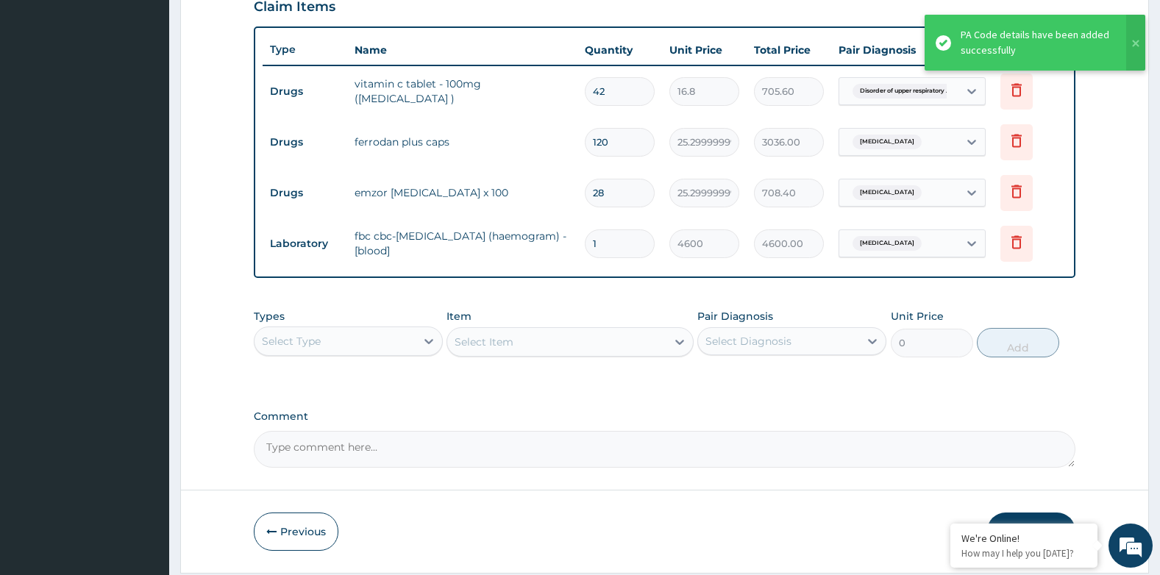
scroll to position [568, 0]
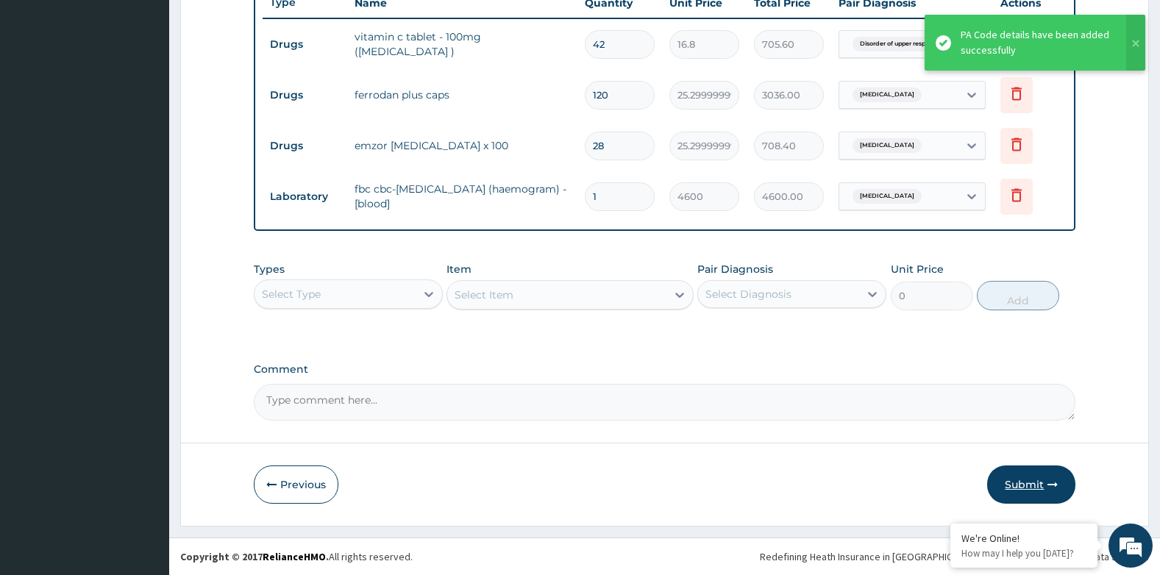
click at [1048, 480] on icon "button" at bounding box center [1053, 485] width 10 height 10
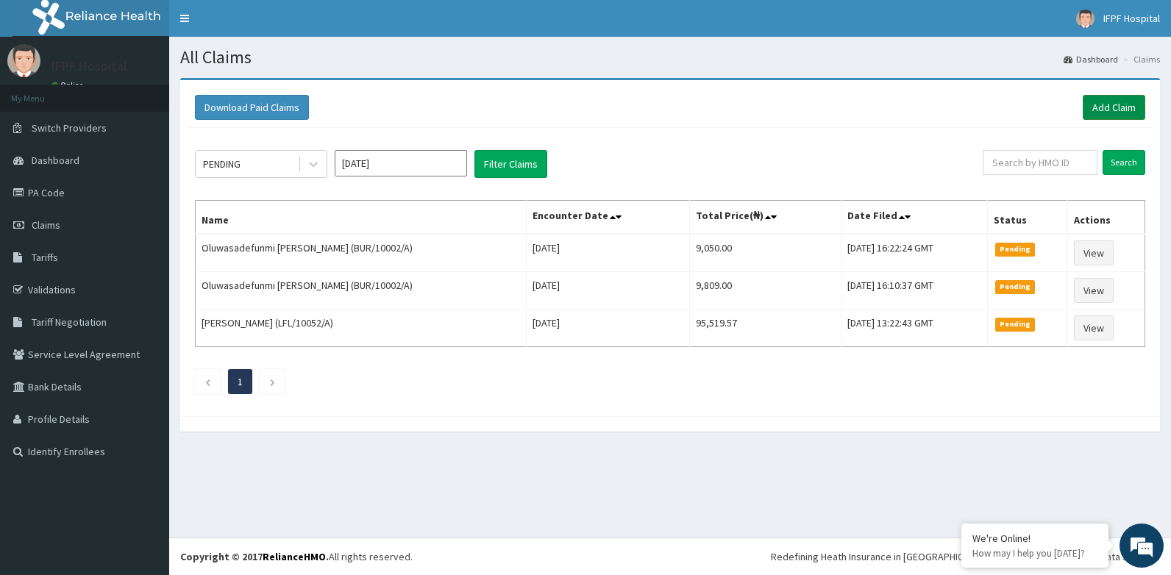
click at [1097, 104] on link "Add Claim" at bounding box center [1114, 107] width 63 height 25
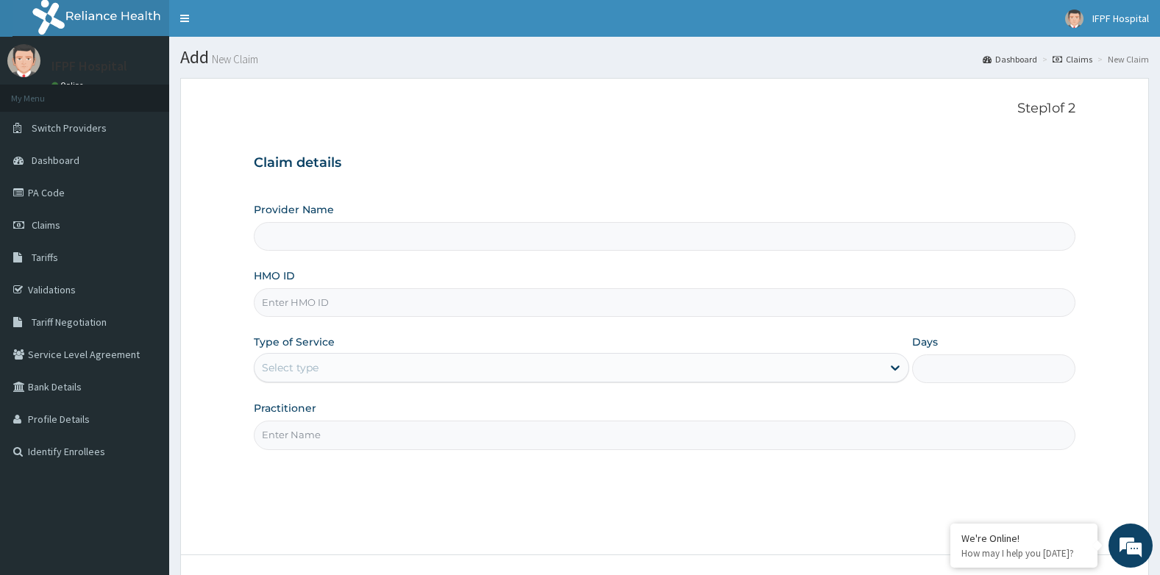
type input "IFPF Hospital"
click at [285, 306] on input "HMO ID" at bounding box center [665, 302] width 822 height 29
paste input "KIG/10015/B"
type input "KIG/10015/B"
click at [309, 369] on div "Select type" at bounding box center [290, 367] width 57 height 15
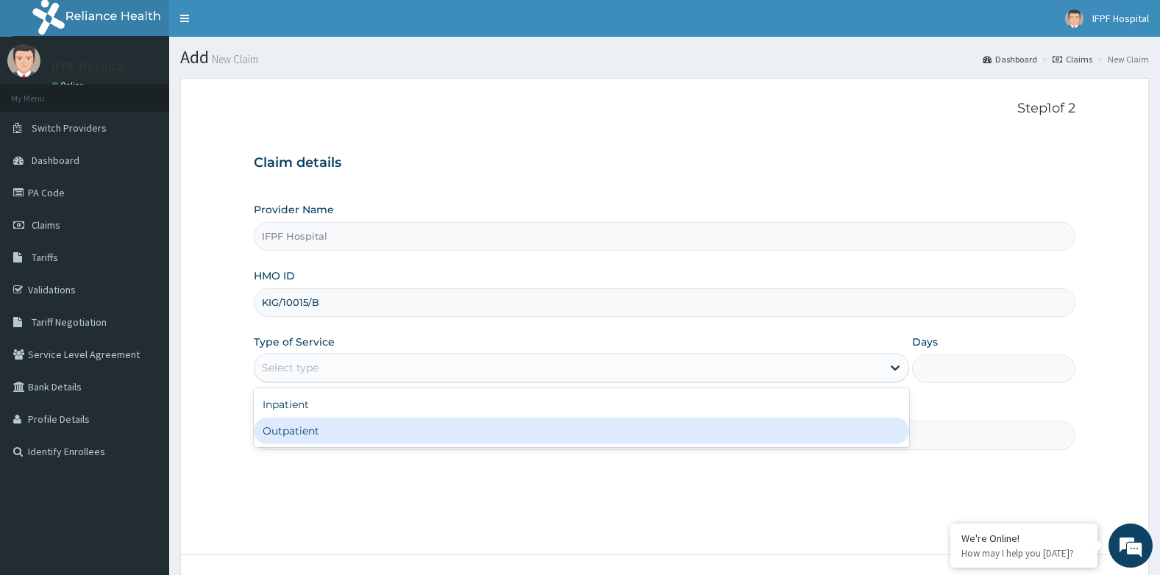
click at [291, 430] on div "Outpatient" at bounding box center [581, 431] width 655 height 26
type input "1"
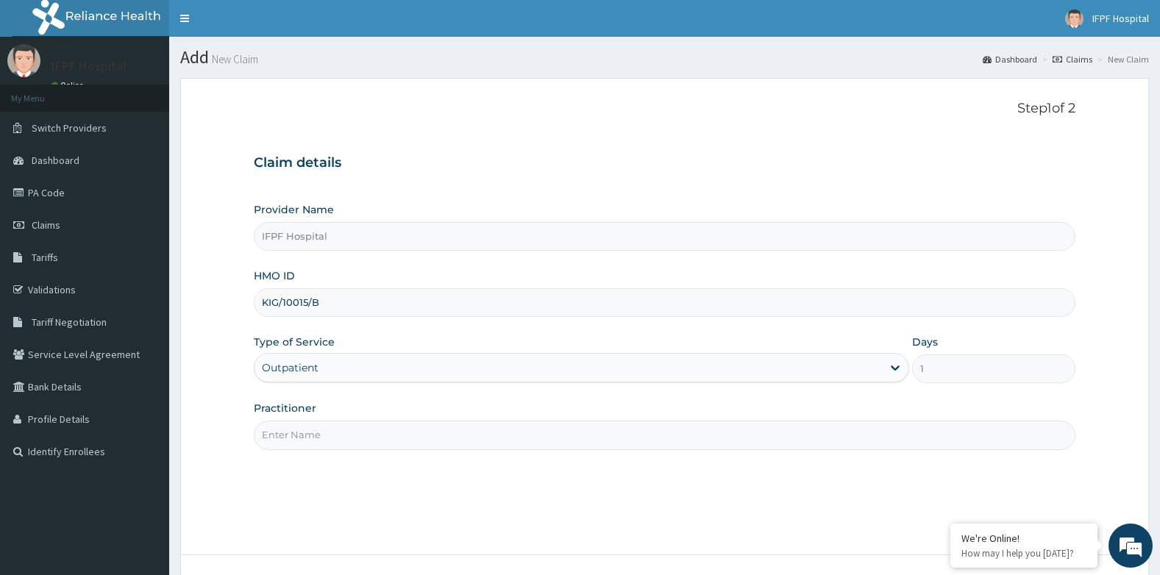
click at [290, 435] on input "Practitioner" at bounding box center [665, 435] width 822 height 29
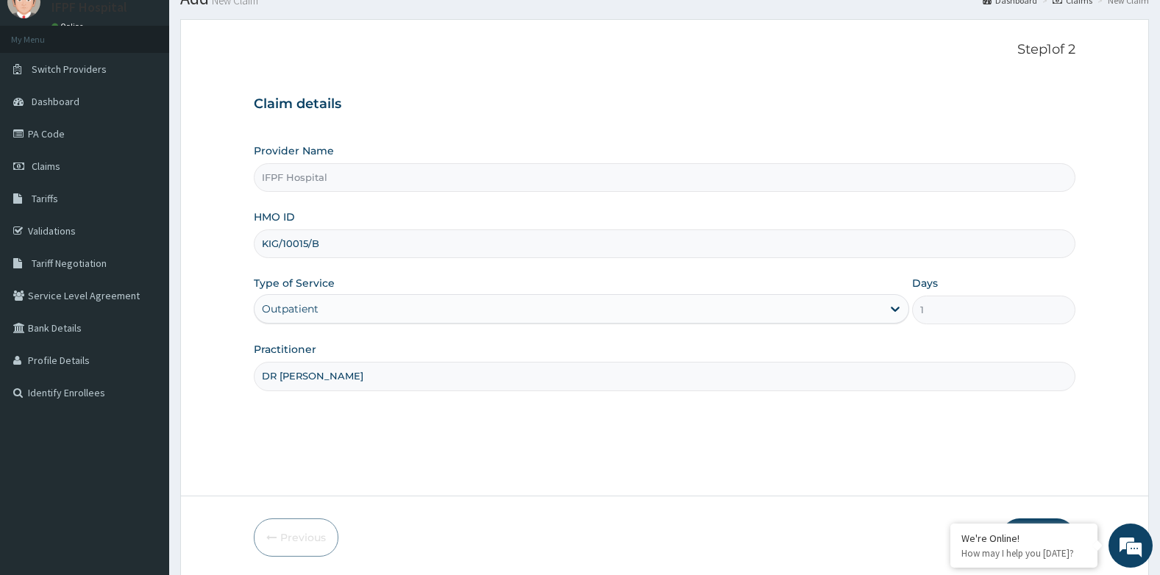
scroll to position [112, 0]
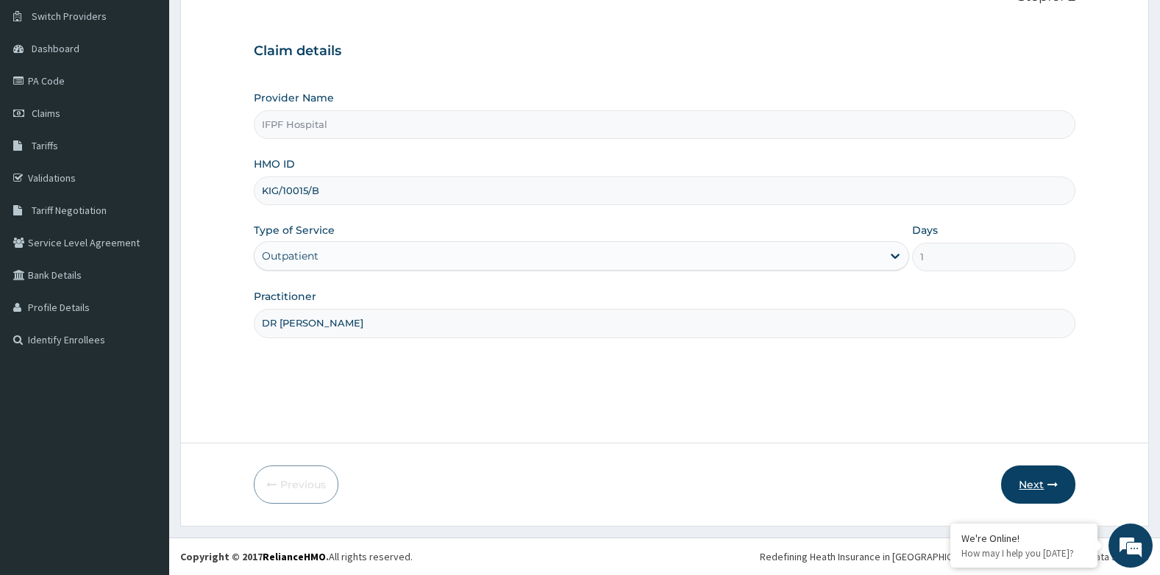
type input "DR OWOWO"
click at [1032, 476] on button "Next" at bounding box center [1038, 485] width 74 height 38
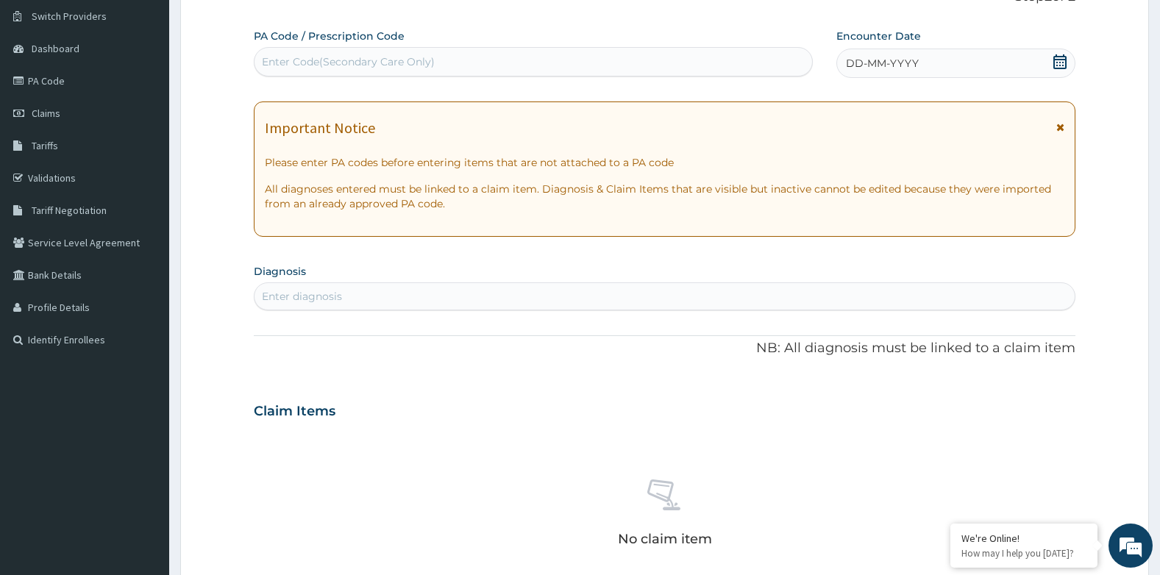
click at [356, 63] on div "Enter Code(Secondary Care Only)" at bounding box center [348, 61] width 173 height 15
type input "PA/2CDFC4"
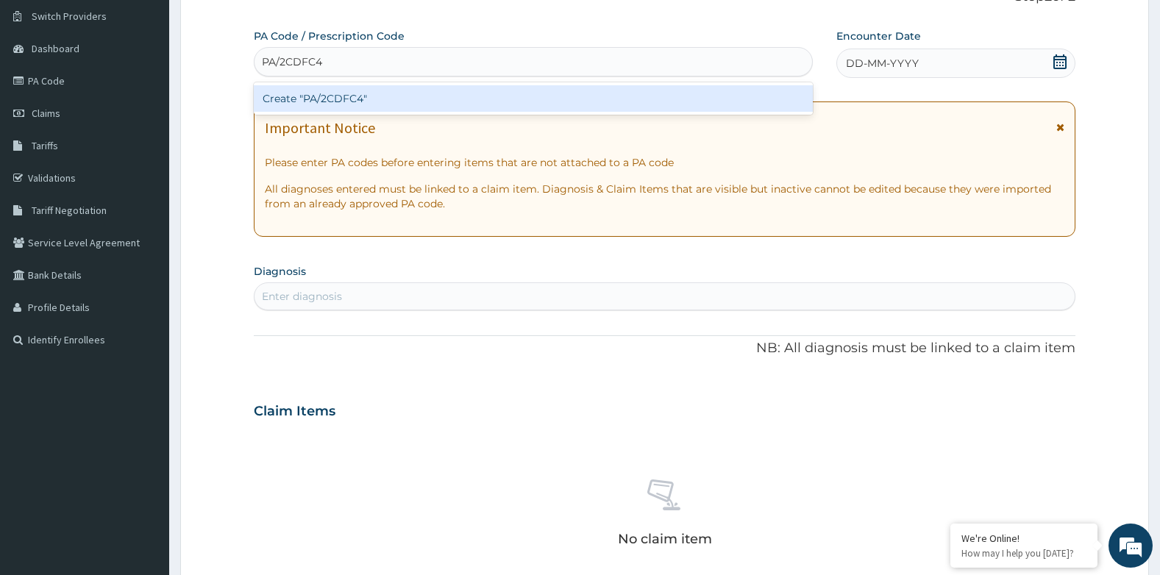
click at [366, 88] on div "Create "PA/2CDFC4"" at bounding box center [533, 98] width 559 height 26
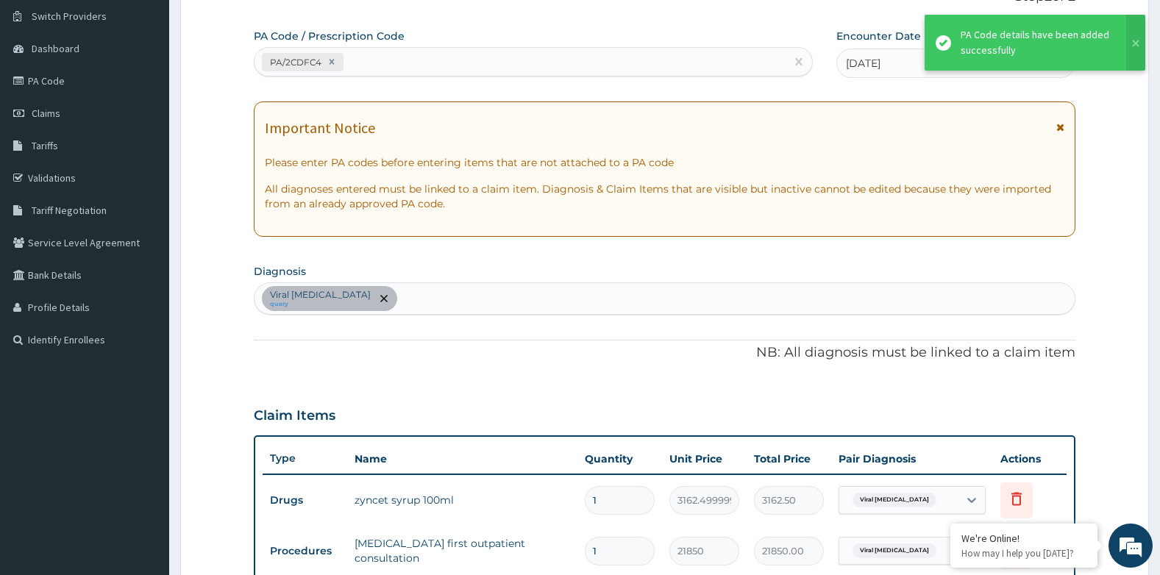
scroll to position [426, 0]
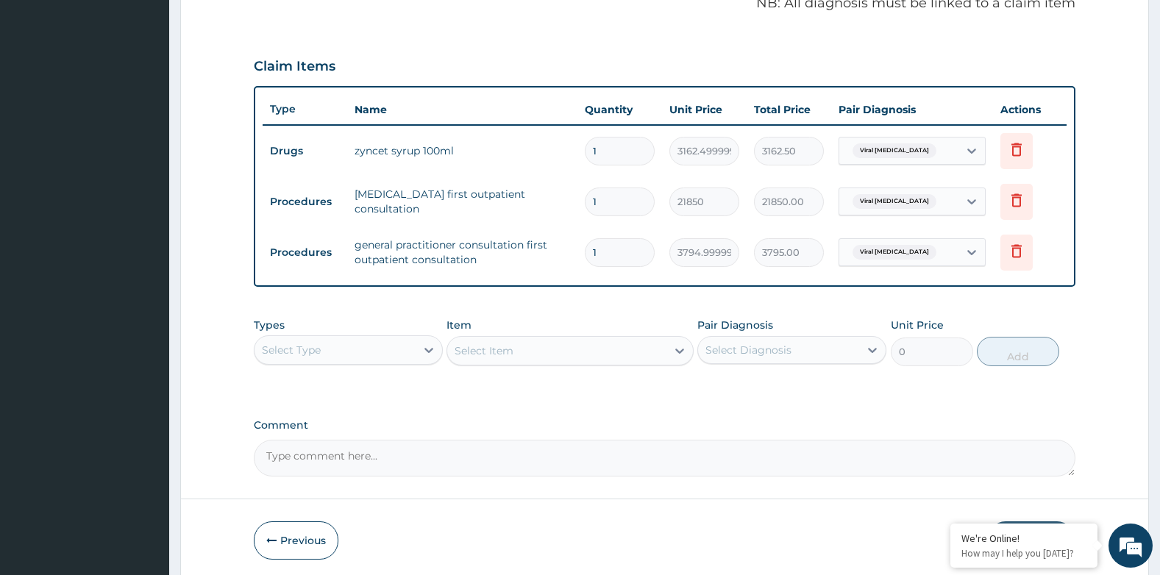
type input "0"
type input "0.00"
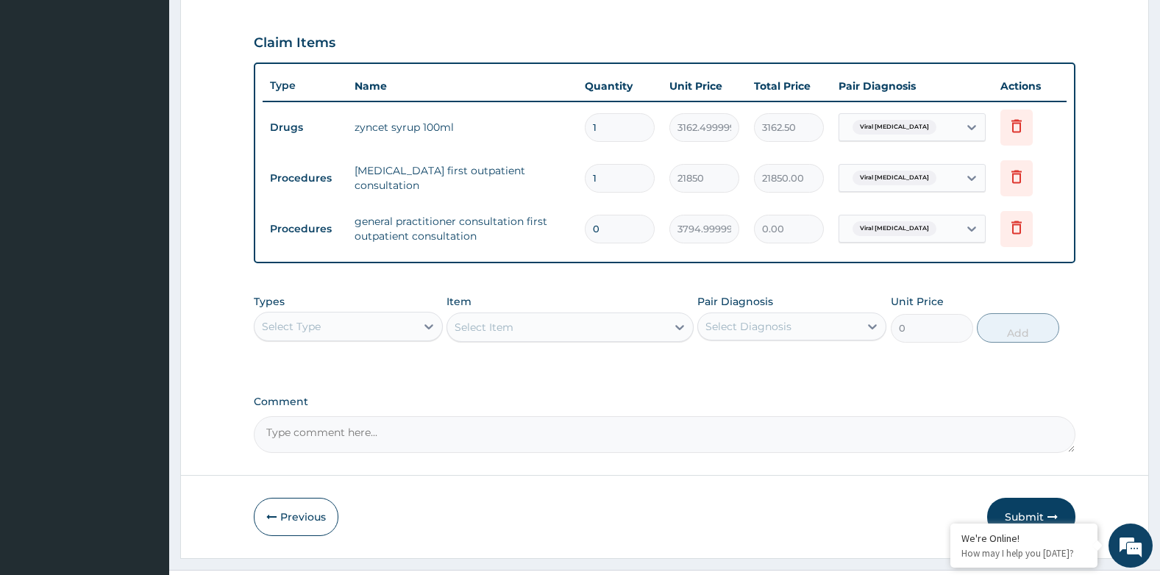
scroll to position [517, 0]
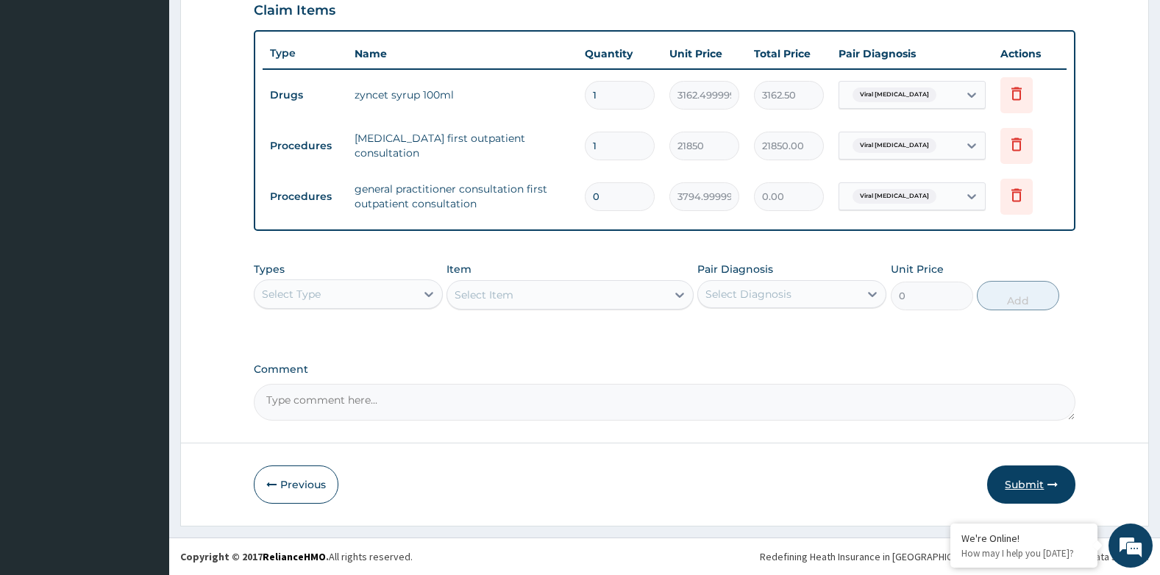
type input "0"
click at [1022, 486] on button "Submit" at bounding box center [1031, 485] width 88 height 38
click at [624, 206] on input "0" at bounding box center [620, 196] width 70 height 29
type input "1"
type input "3795.00"
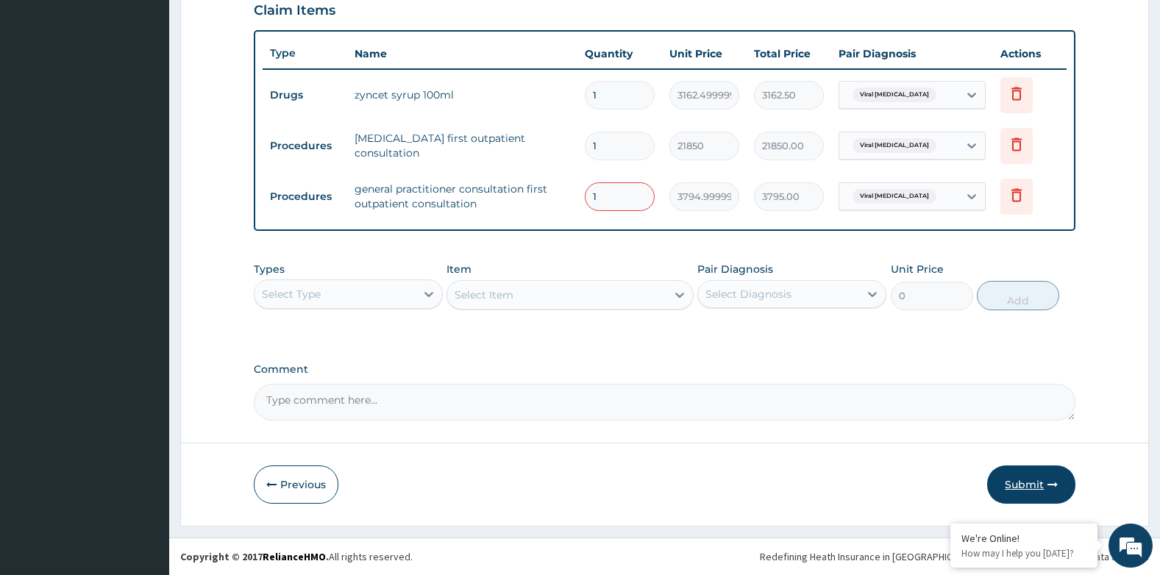
type input "1"
click at [1028, 491] on button "Submit" at bounding box center [1031, 485] width 88 height 38
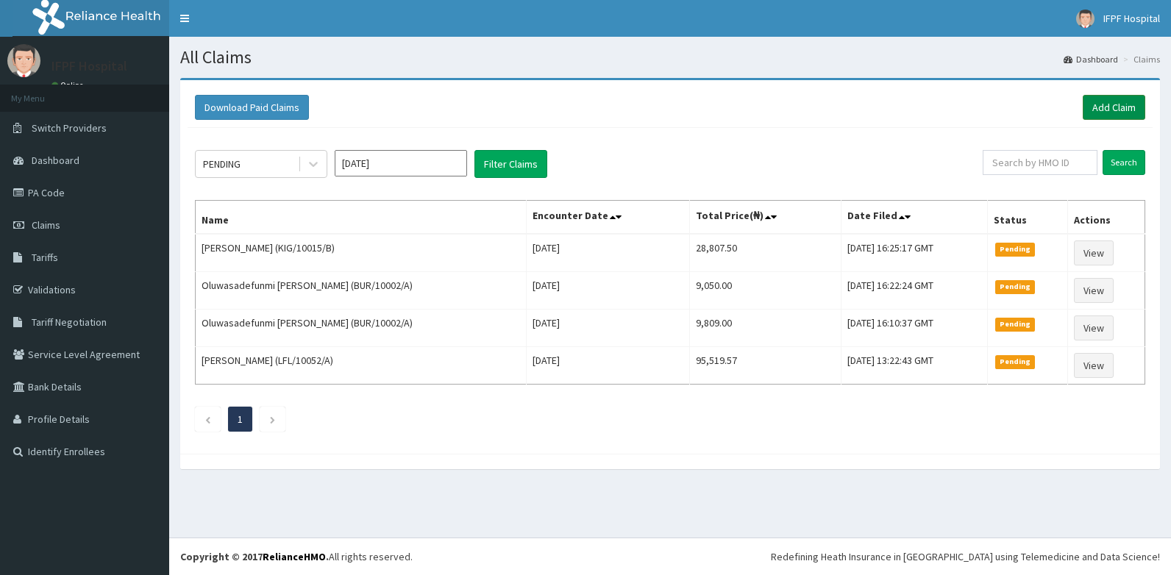
click at [1119, 101] on link "Add Claim" at bounding box center [1114, 107] width 63 height 25
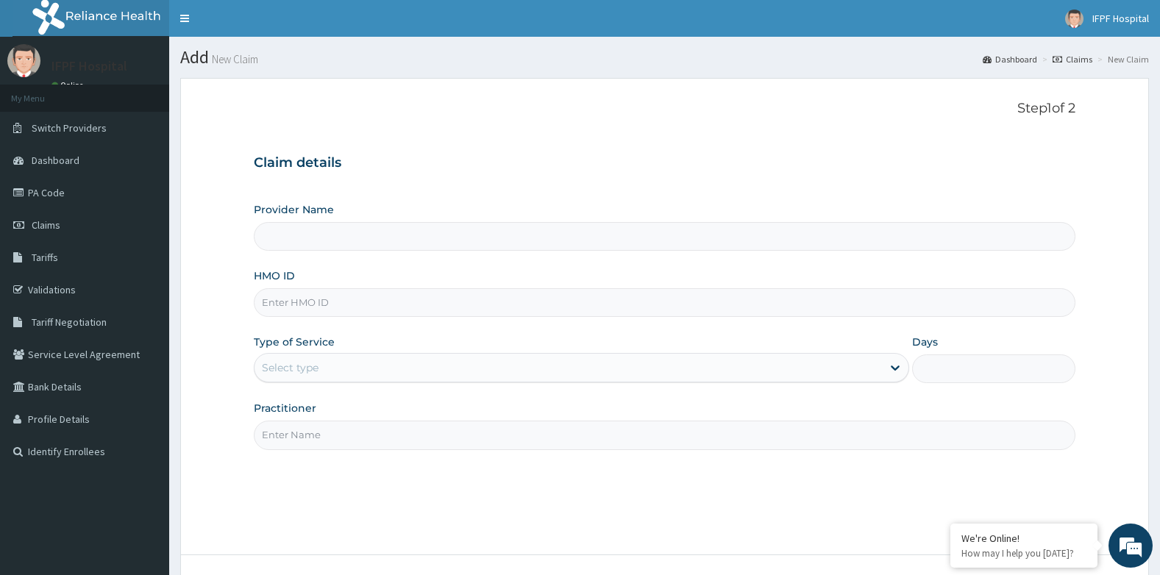
type input "IFPF Hospital"
click at [289, 302] on input "HMO ID" at bounding box center [665, 302] width 822 height 29
paste input "KIG/10015/B"
type input "KIG/10015/B"
click at [307, 361] on div "Select type" at bounding box center [290, 367] width 57 height 15
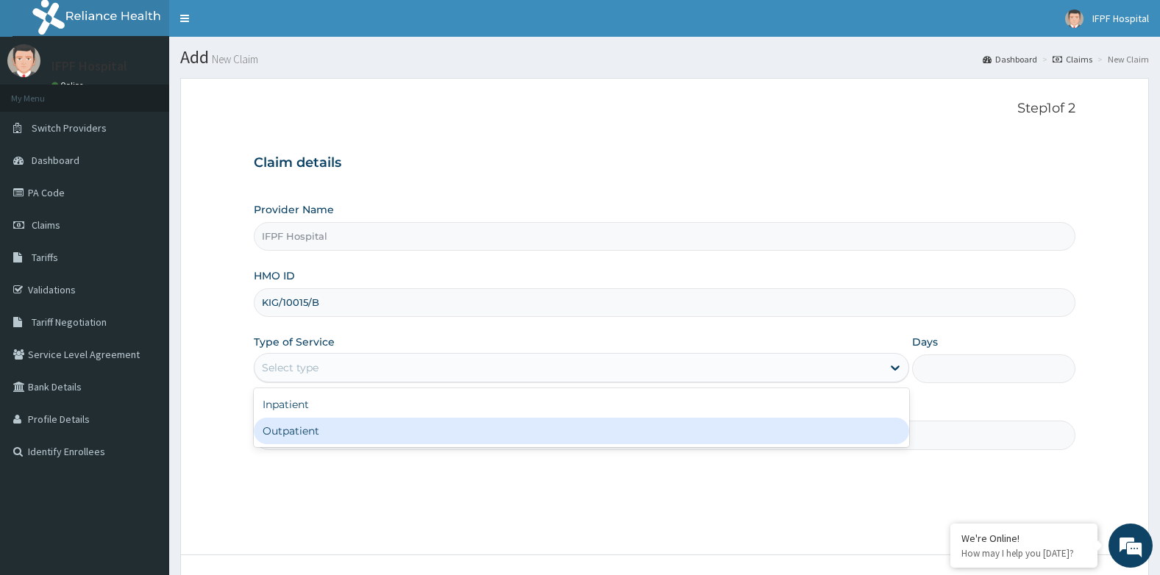
click at [279, 441] on div "Outpatient" at bounding box center [581, 431] width 655 height 26
type input "1"
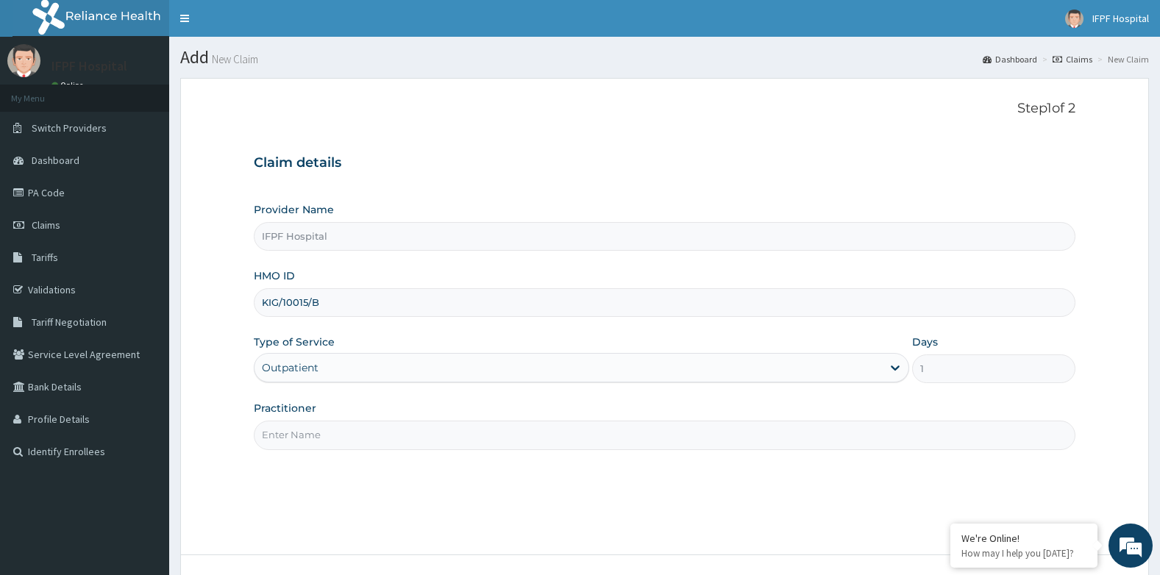
click at [280, 441] on input "Practitioner" at bounding box center [665, 435] width 822 height 29
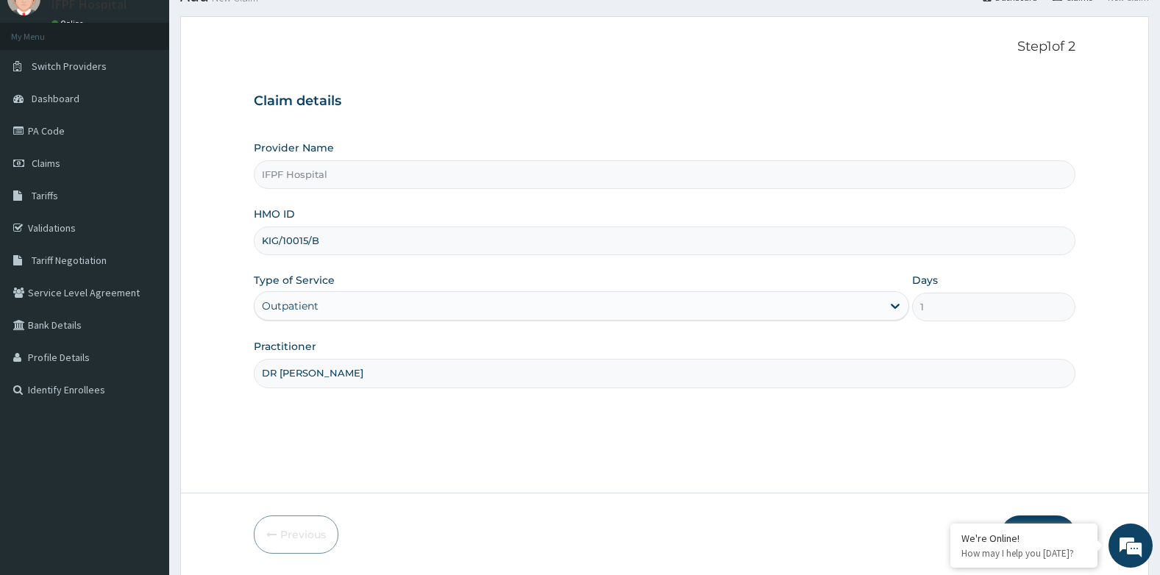
scroll to position [112, 0]
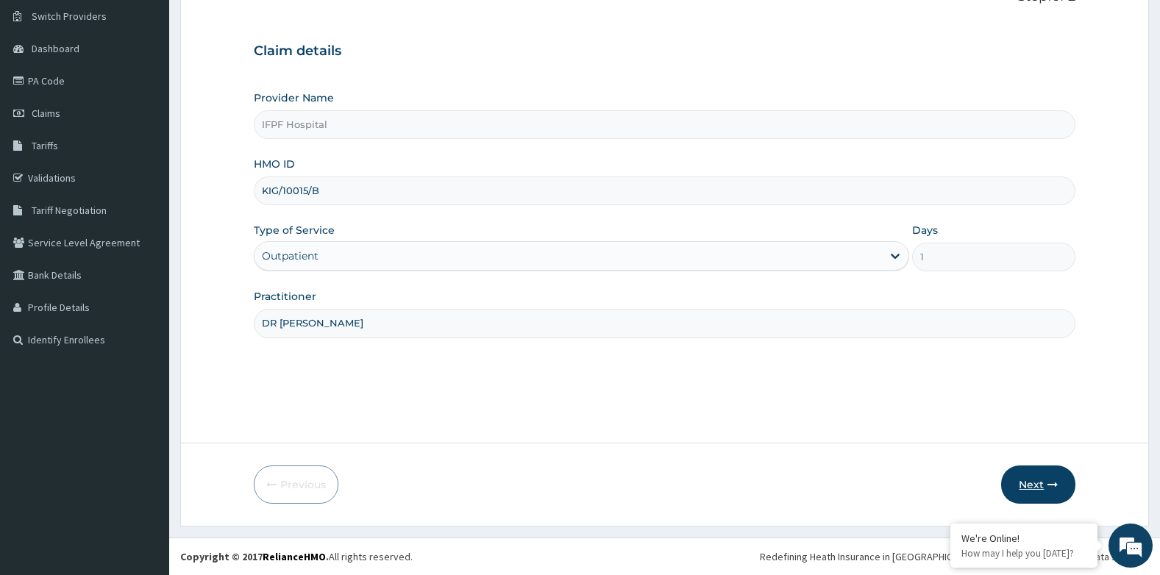
type input "DR OWOWO"
click at [1008, 483] on button "Next" at bounding box center [1038, 485] width 74 height 38
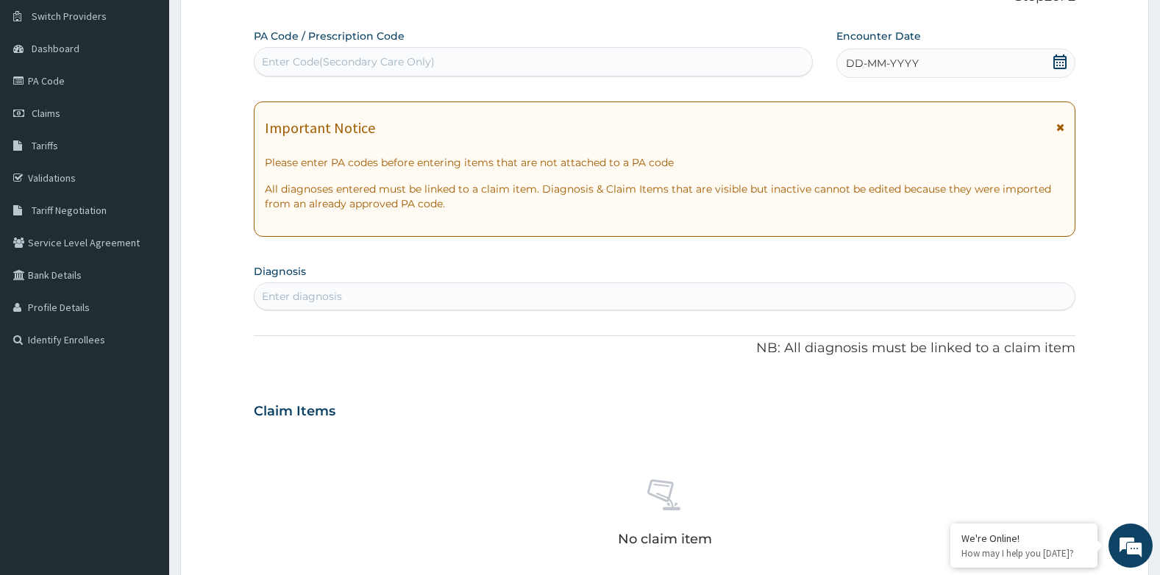
click at [356, 58] on div "Enter Code(Secondary Care Only)" at bounding box center [348, 61] width 173 height 15
type input "PA/0F84F2"
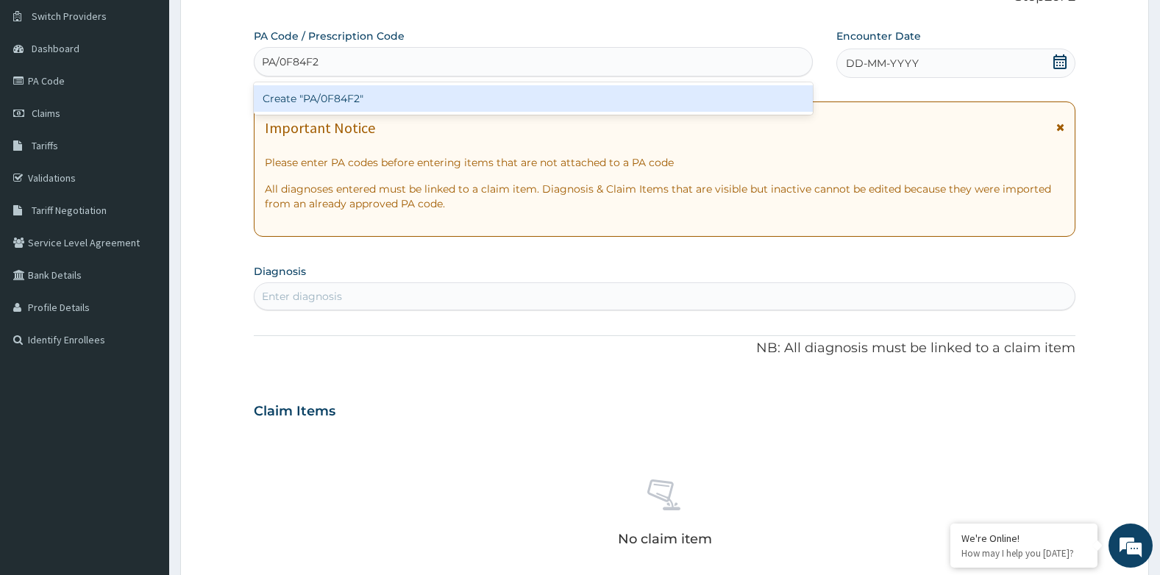
click at [345, 102] on div "Create "PA/0F84F2"" at bounding box center [533, 98] width 559 height 26
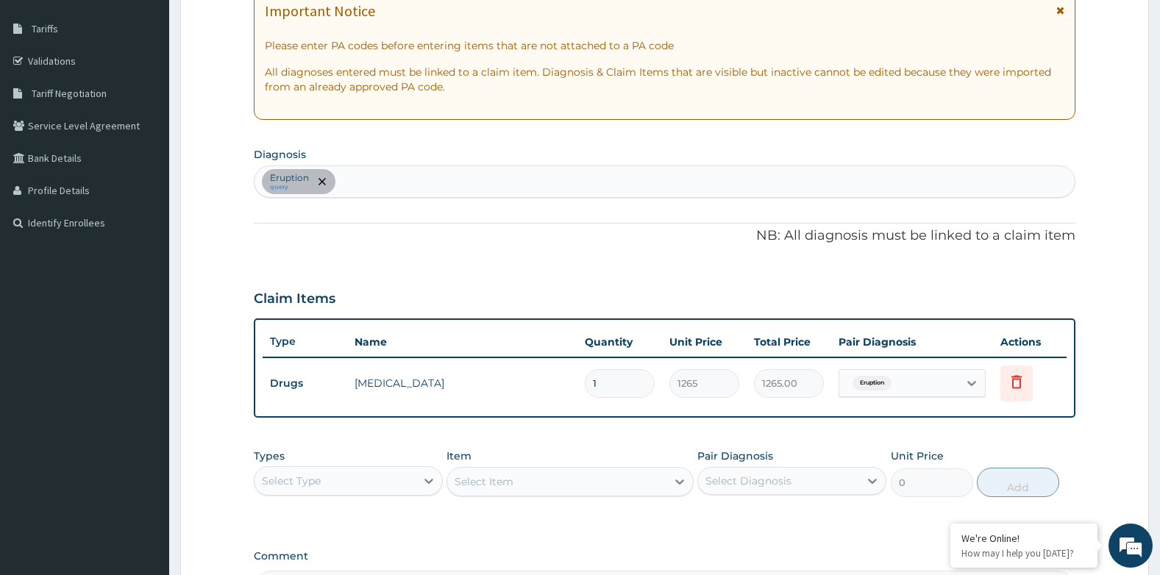
scroll to position [416, 0]
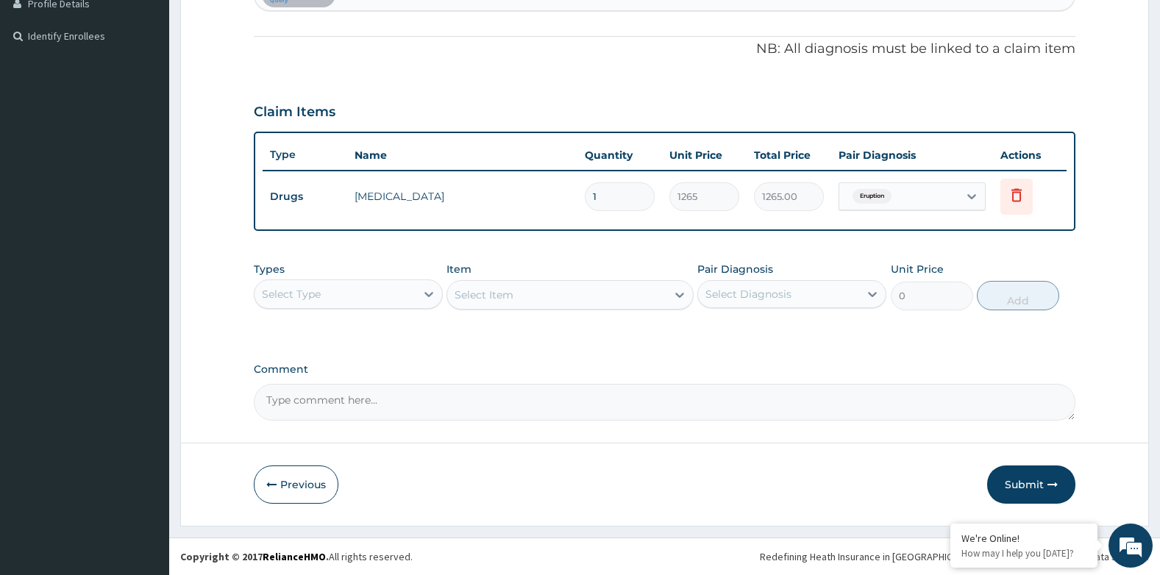
click at [1017, 475] on button "Submit" at bounding box center [1031, 485] width 88 height 38
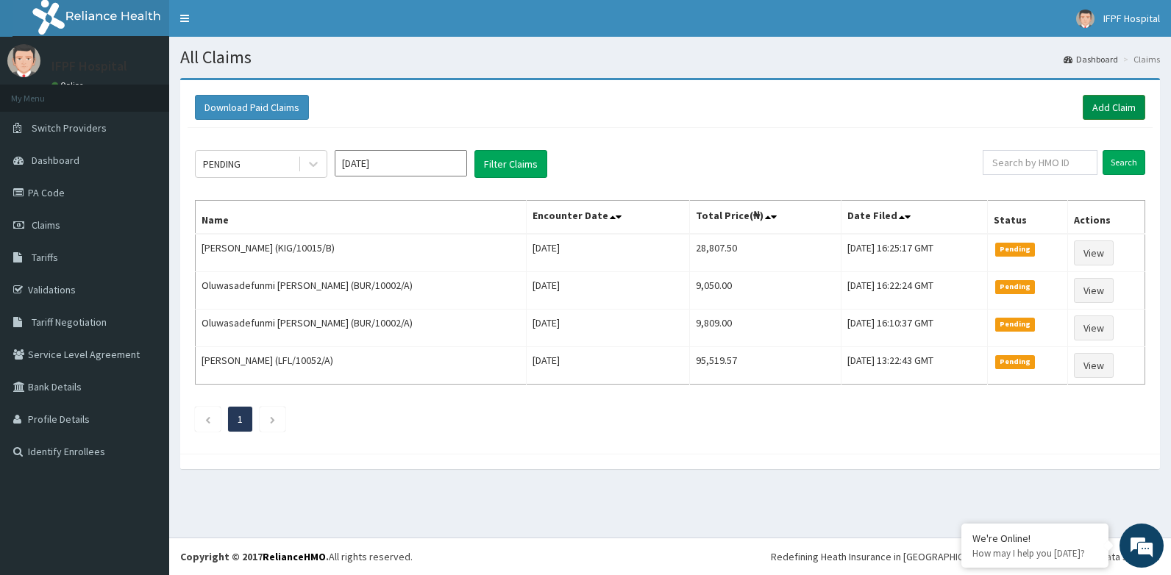
click at [1103, 104] on link "Add Claim" at bounding box center [1114, 107] width 63 height 25
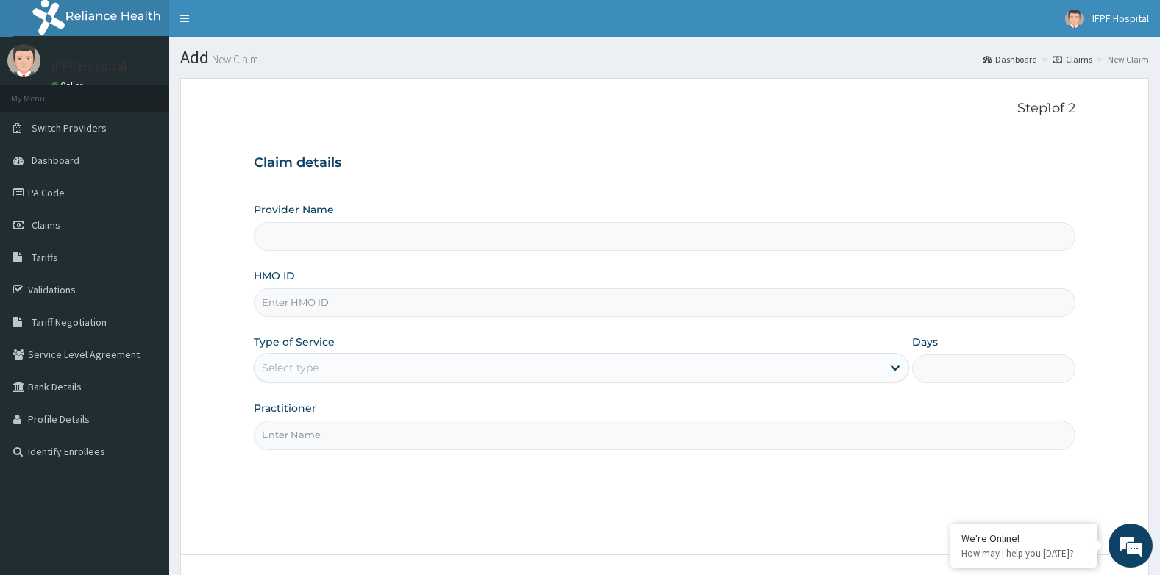
type input "IFPF Hospital"
click at [325, 307] on input "HMO ID" at bounding box center [665, 302] width 822 height 29
paste input "OHT/10919/A"
type input "OHT/10919/A"
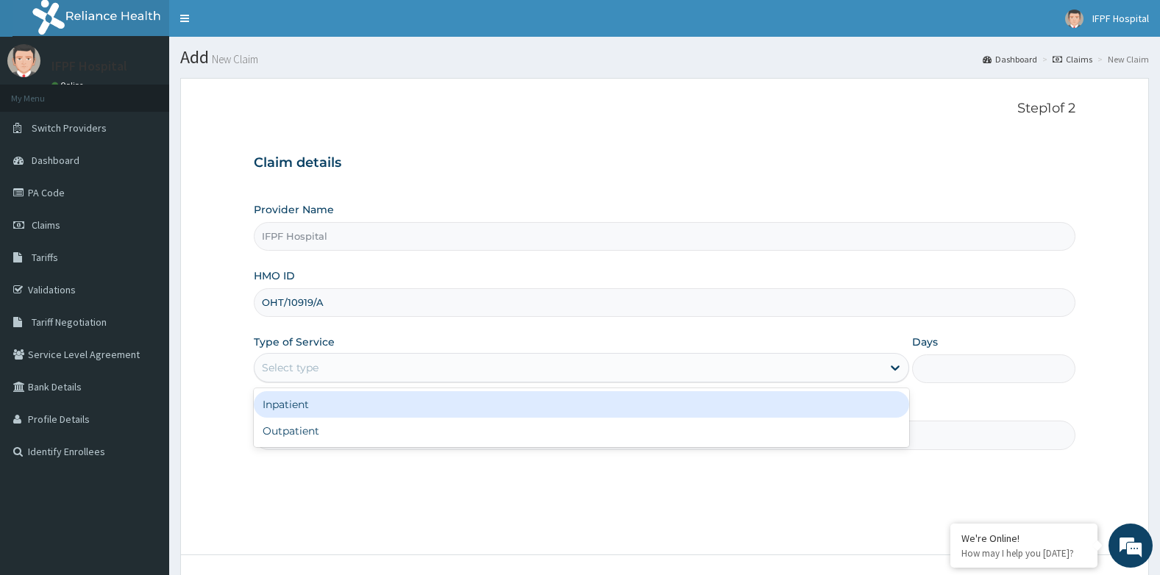
click at [319, 369] on div "Select type" at bounding box center [569, 368] width 628 height 24
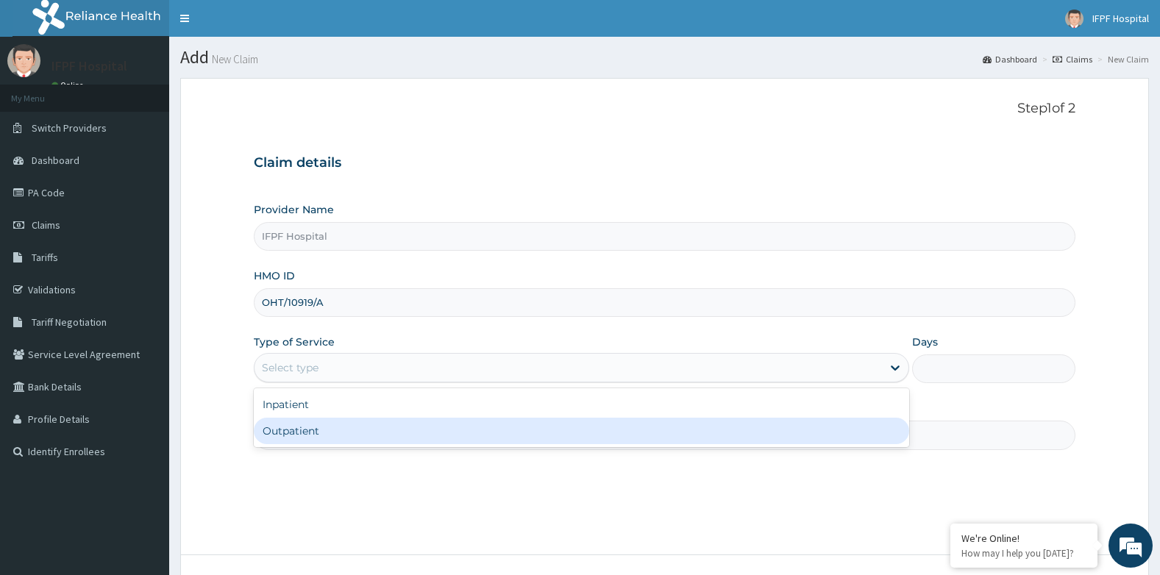
click at [286, 426] on div "Outpatient" at bounding box center [581, 431] width 655 height 26
type input "1"
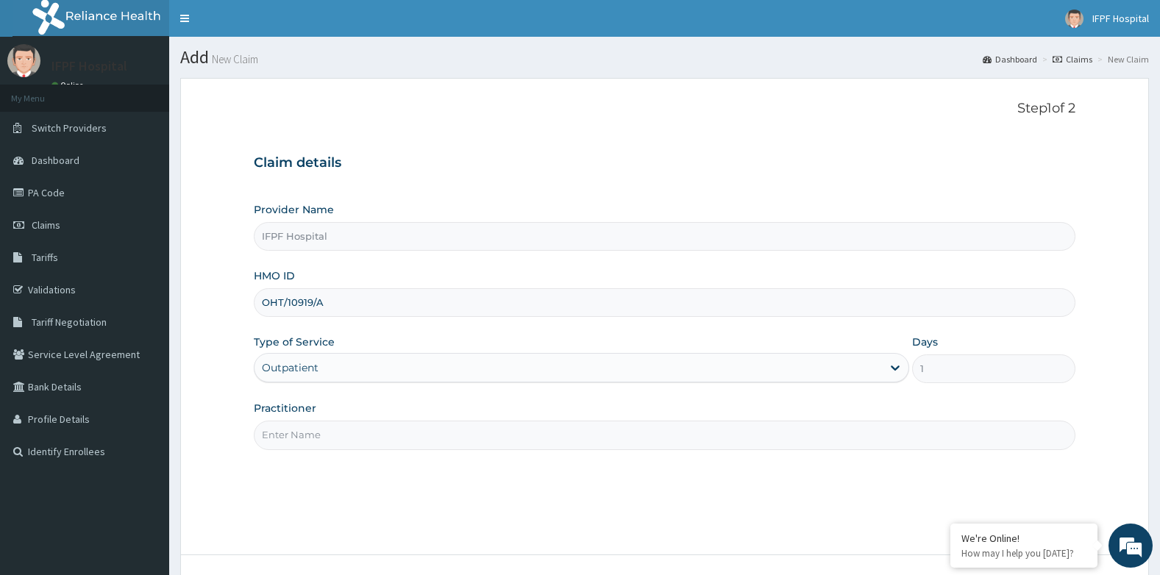
click at [285, 431] on input "Practitioner" at bounding box center [665, 435] width 822 height 29
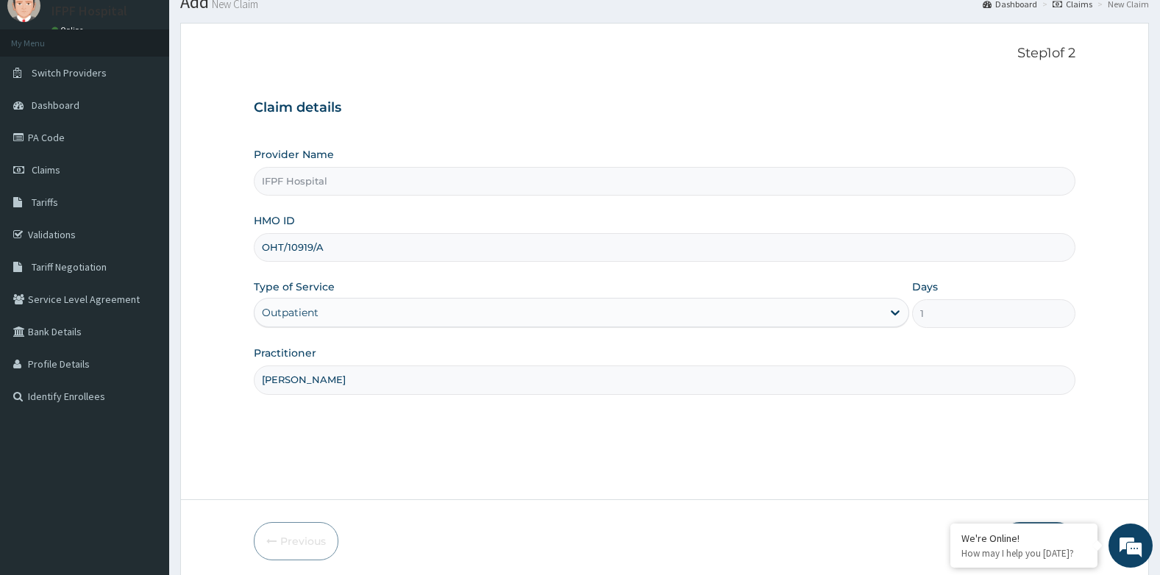
scroll to position [112, 0]
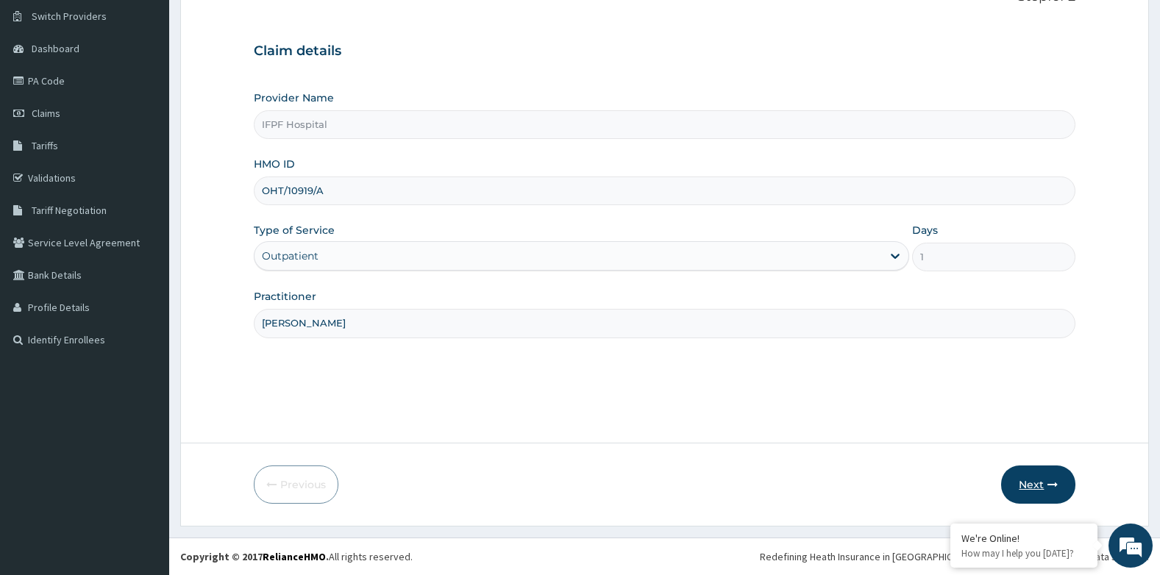
type input "DR ADENIYI"
click at [1018, 470] on button "Next" at bounding box center [1038, 485] width 74 height 38
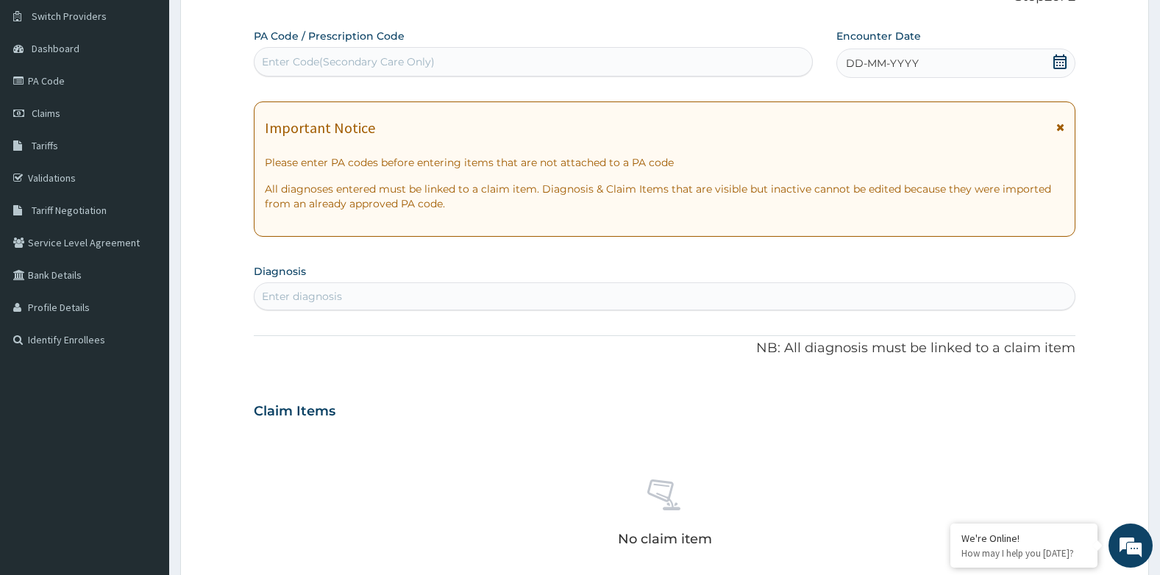
click at [474, 66] on div "Enter Code(Secondary Care Only)" at bounding box center [534, 62] width 558 height 24
type input "PA/4A497E"
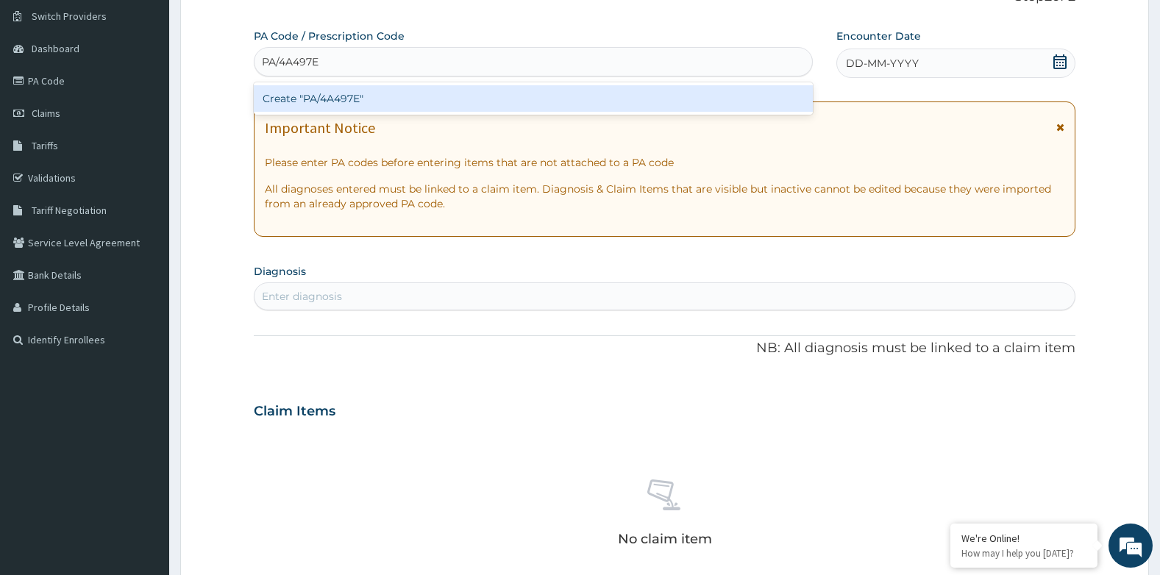
click at [454, 96] on div "Create "PA/4A497E"" at bounding box center [533, 98] width 559 height 26
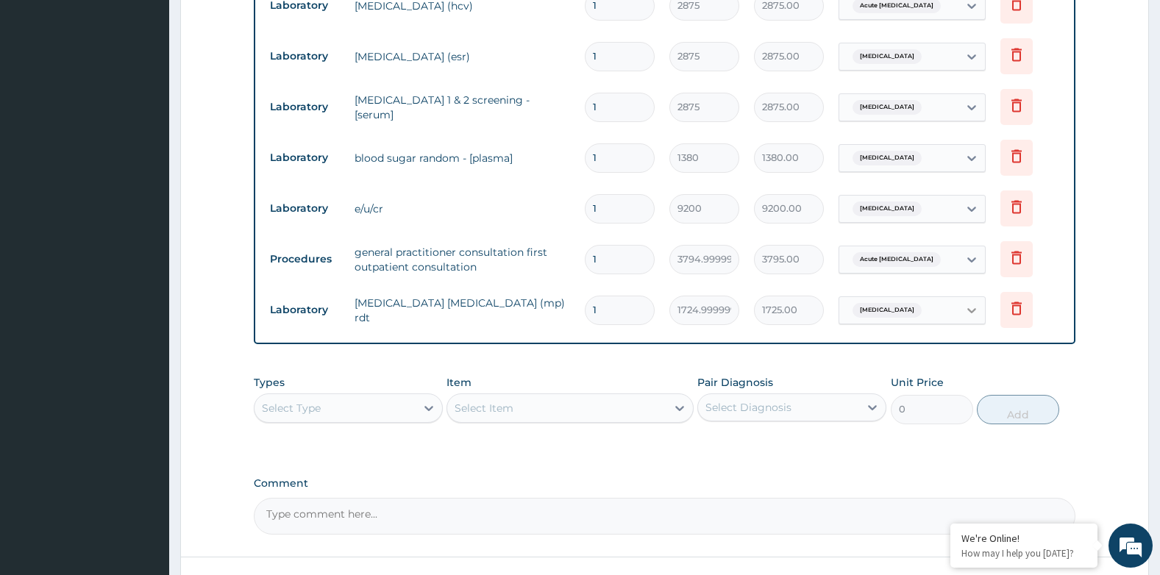
scroll to position [872, 0]
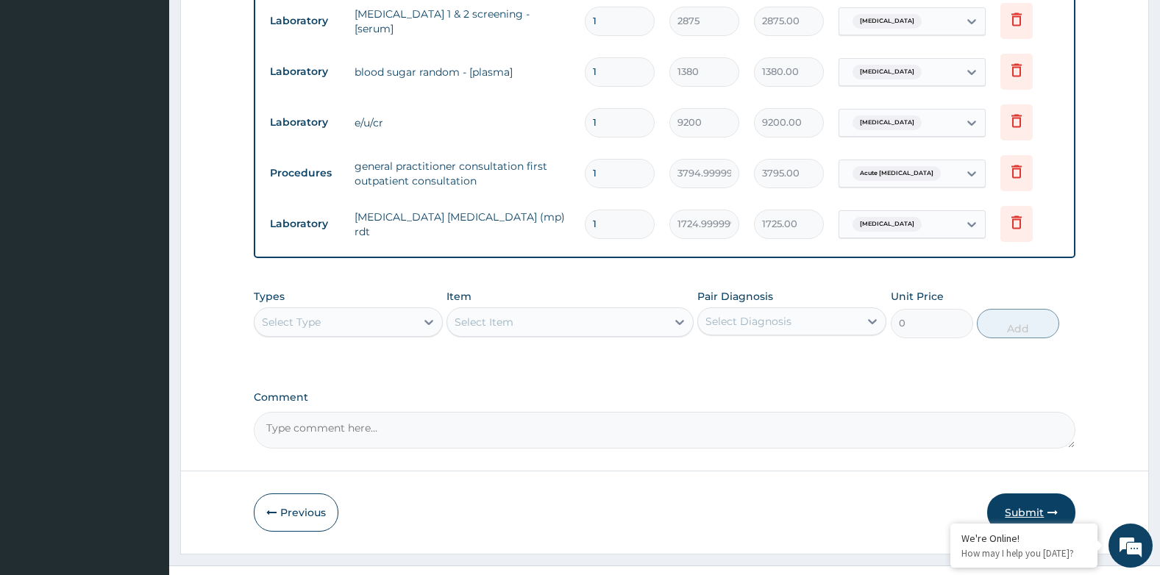
click at [1044, 494] on button "Submit" at bounding box center [1031, 513] width 88 height 38
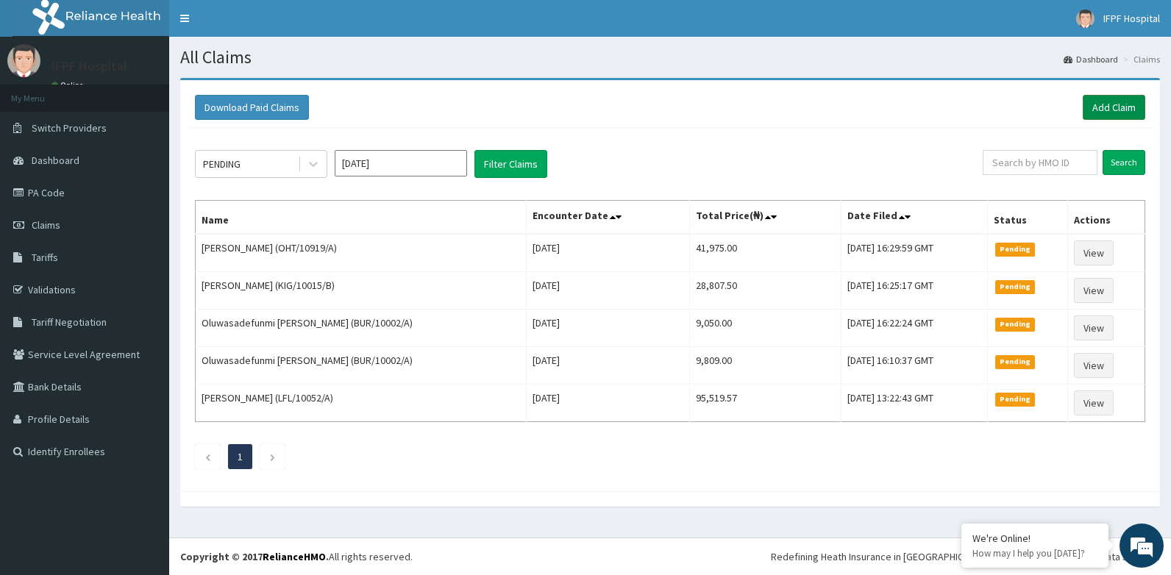
click at [1114, 114] on link "Add Claim" at bounding box center [1114, 107] width 63 height 25
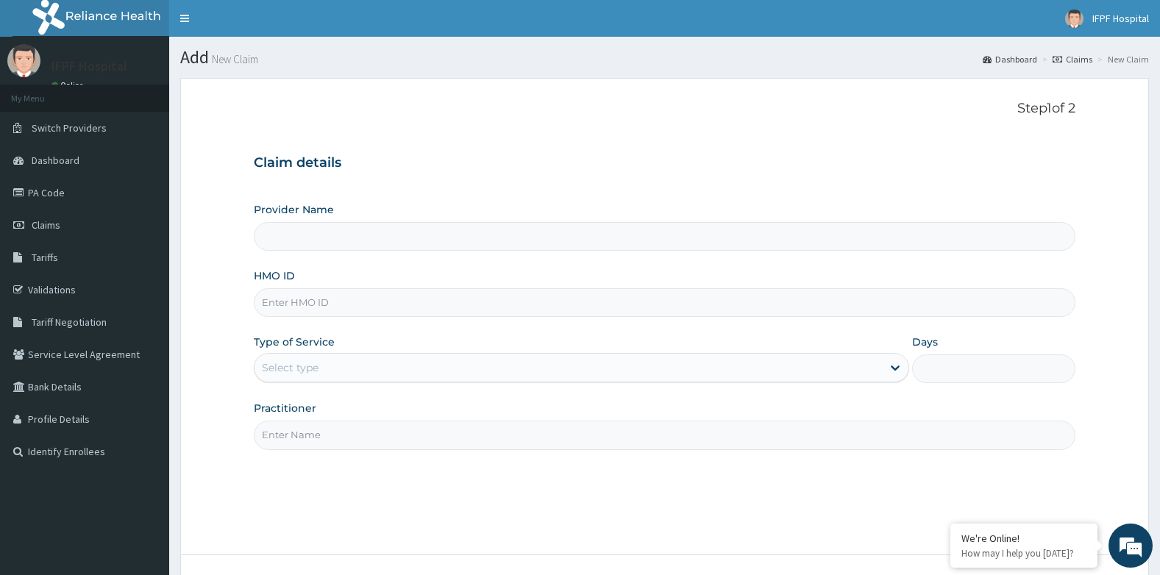
type input "IFPF Hospital"
click at [289, 303] on input "HMO ID" at bounding box center [665, 302] width 822 height 29
paste input "FXT/10083/A"
type input "FXT/10083/A"
click at [282, 358] on div "Select type" at bounding box center [569, 368] width 628 height 24
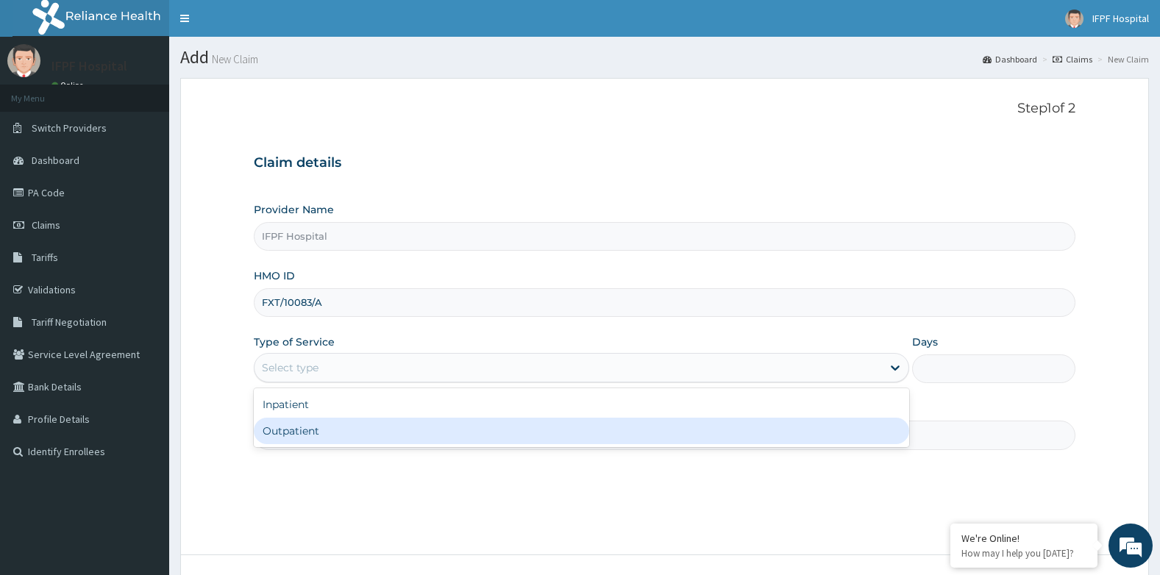
click at [291, 436] on div "Outpatient" at bounding box center [581, 431] width 655 height 26
type input "1"
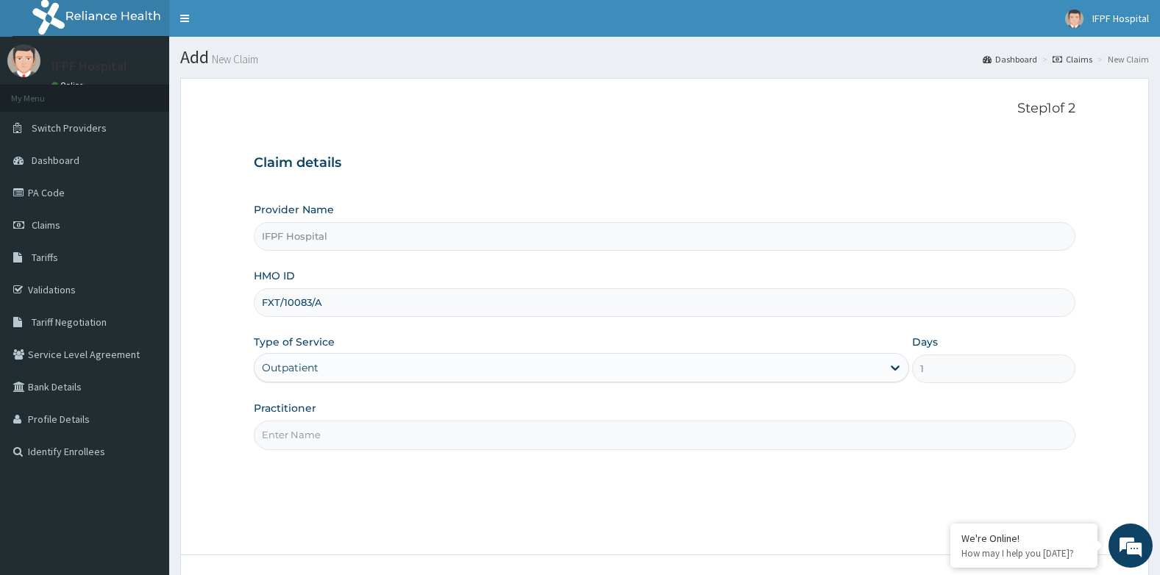
click at [291, 436] on input "Practitioner" at bounding box center [665, 435] width 822 height 29
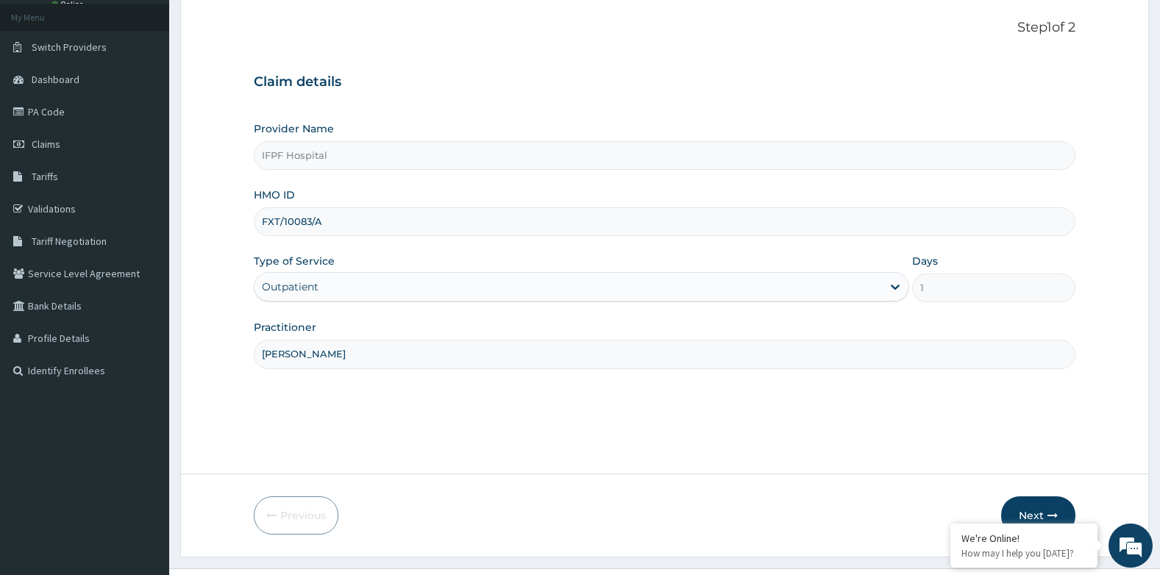
scroll to position [112, 0]
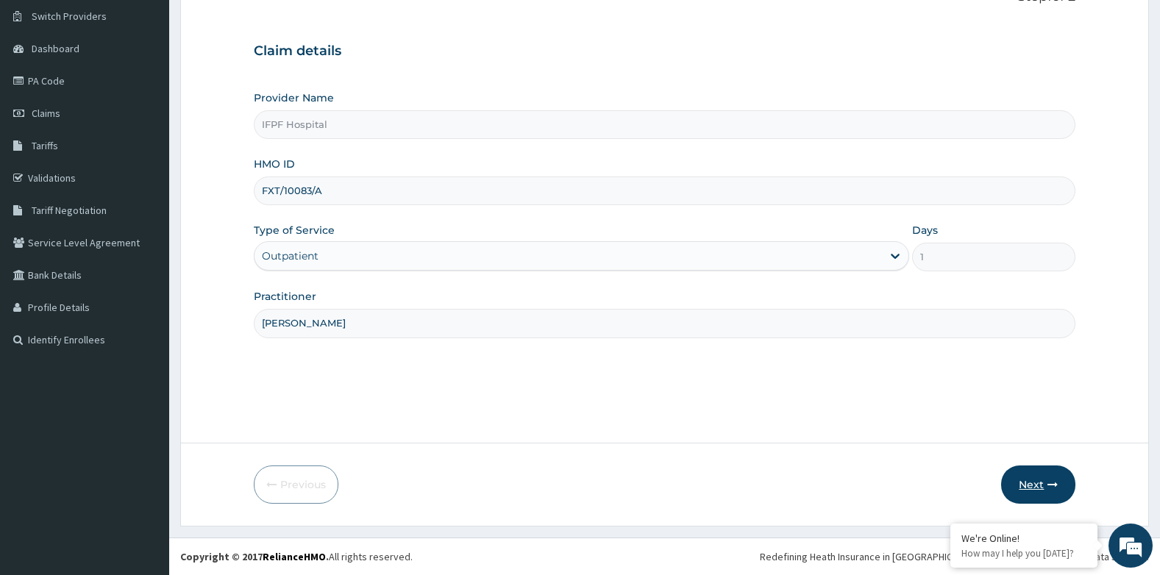
type input "DR EBUBE"
click at [1058, 478] on button "Next" at bounding box center [1038, 485] width 74 height 38
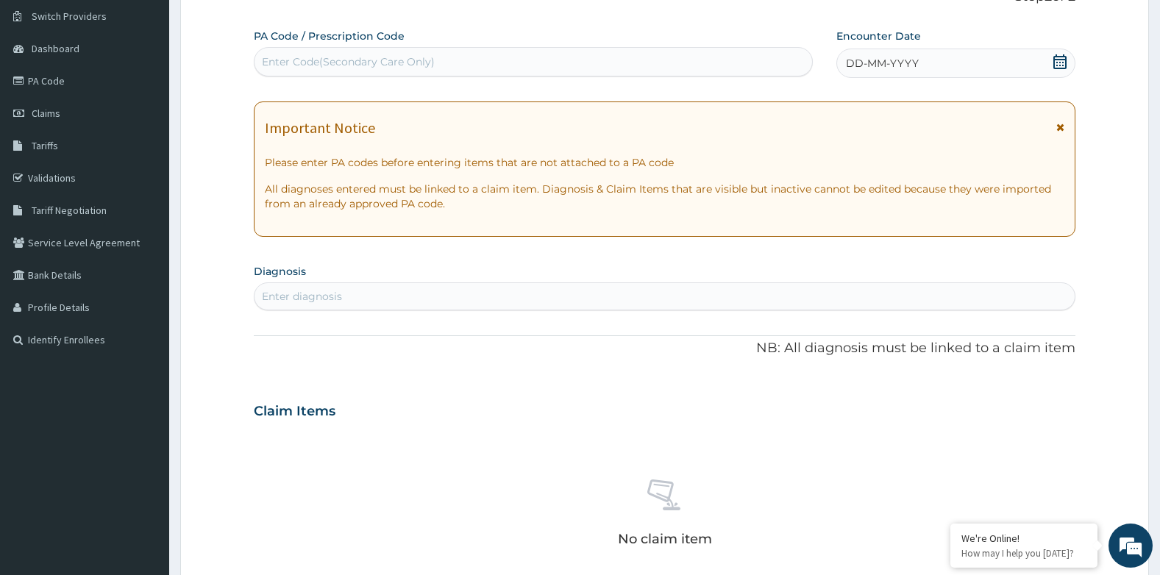
click at [358, 60] on div "Enter Code(Secondary Care Only)" at bounding box center [348, 61] width 173 height 15
type input "PA/990600"
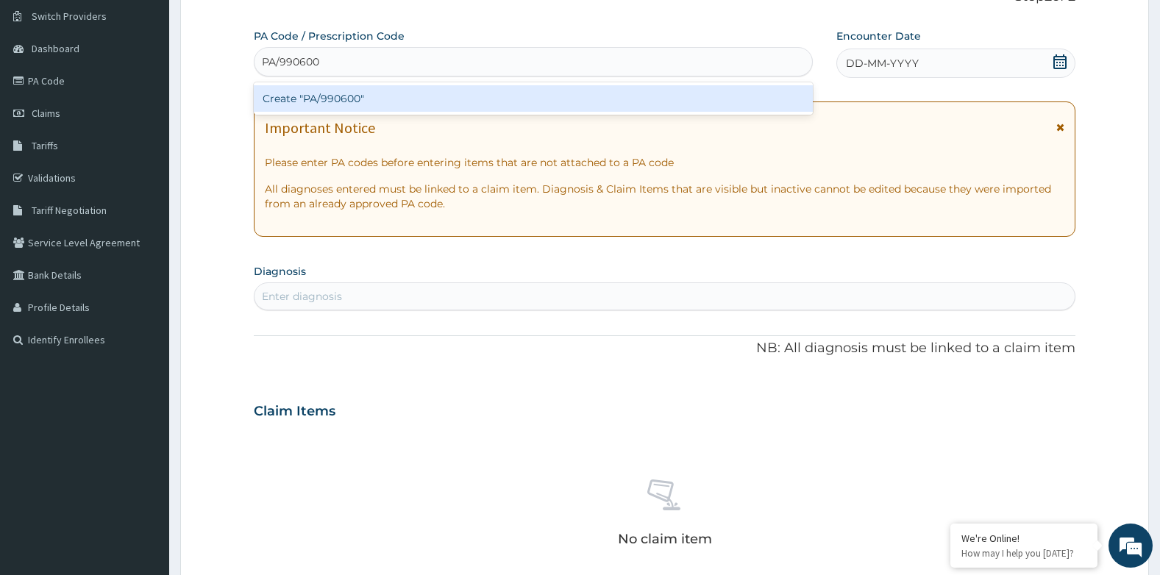
click at [356, 102] on div "Create "PA/990600"" at bounding box center [533, 98] width 559 height 26
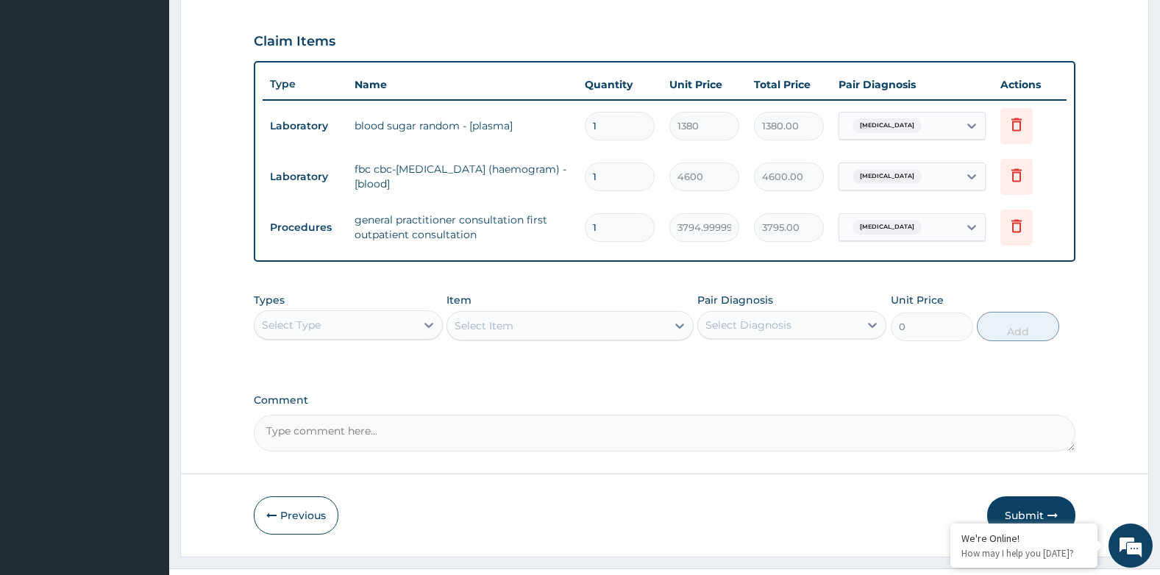
scroll to position [517, 0]
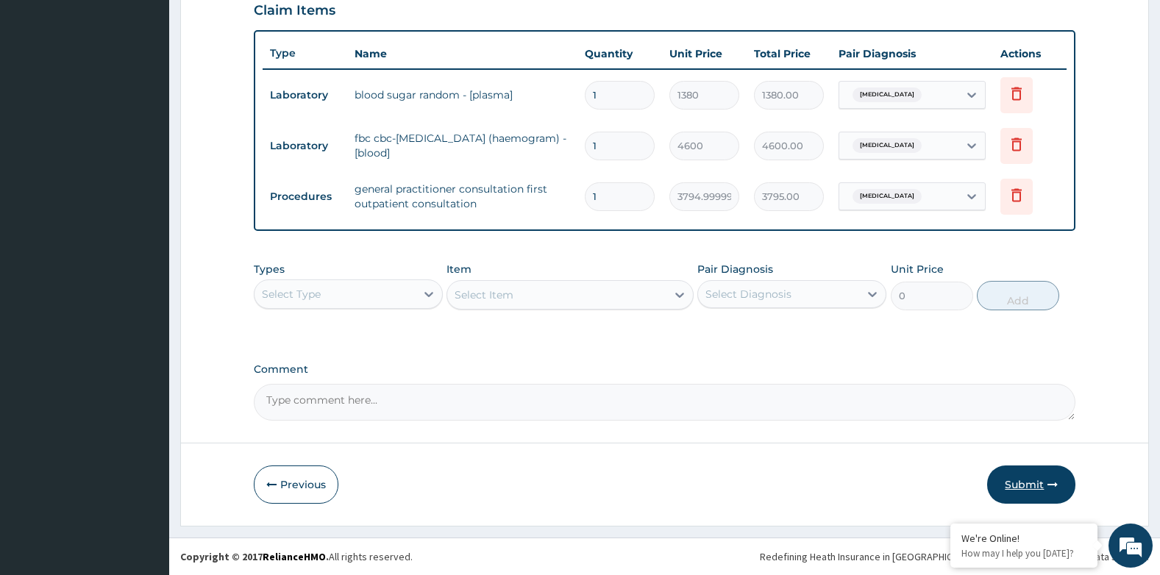
click at [1039, 486] on button "Submit" at bounding box center [1031, 485] width 88 height 38
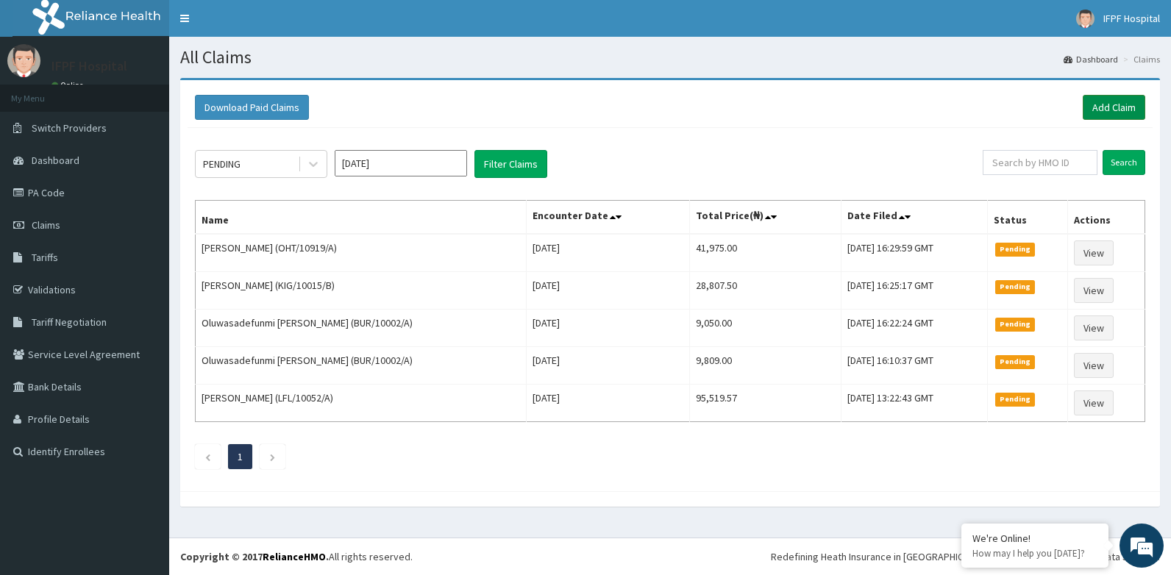
click at [1127, 102] on link "Add Claim" at bounding box center [1114, 107] width 63 height 25
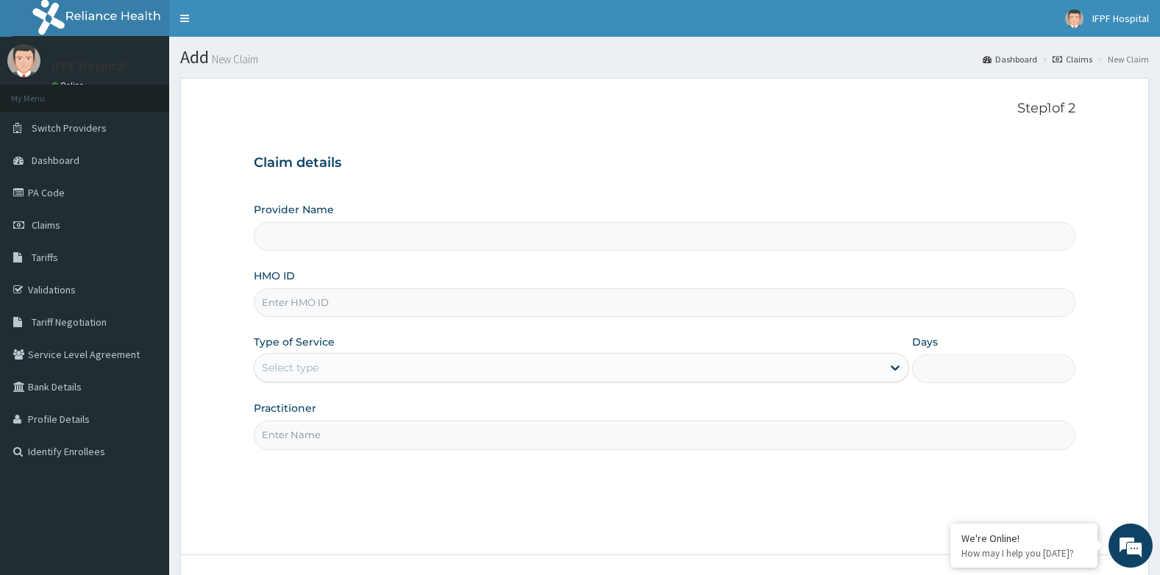
type input "IFPF Hospital"
click at [287, 299] on input "HMO ID" at bounding box center [665, 302] width 822 height 29
paste input "ISW/10004/C"
type input "ISW/10004/C"
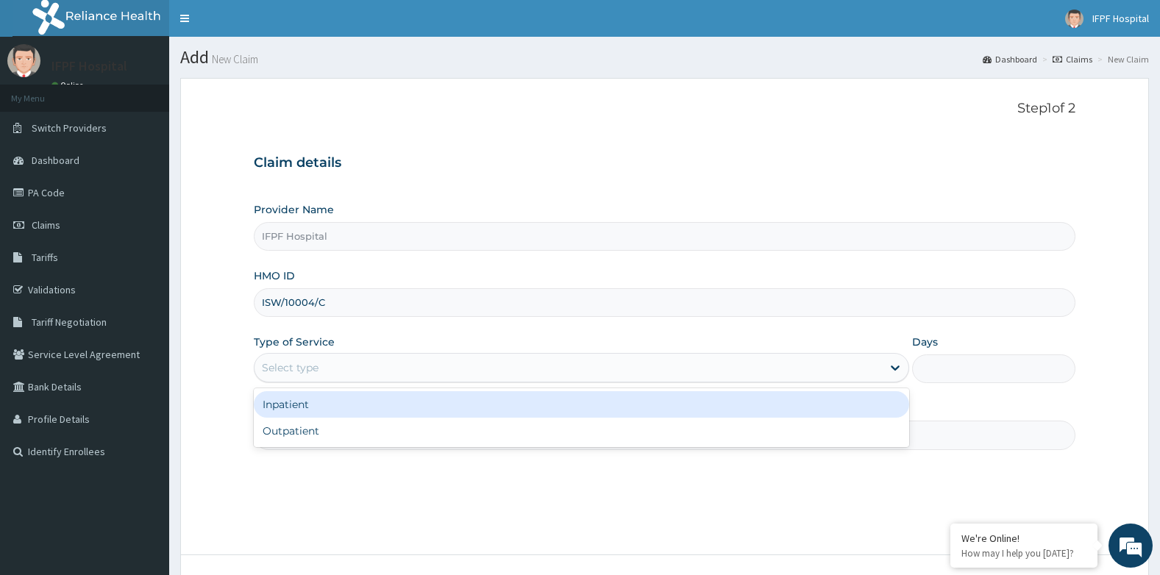
click at [302, 371] on div "Select type" at bounding box center [290, 367] width 57 height 15
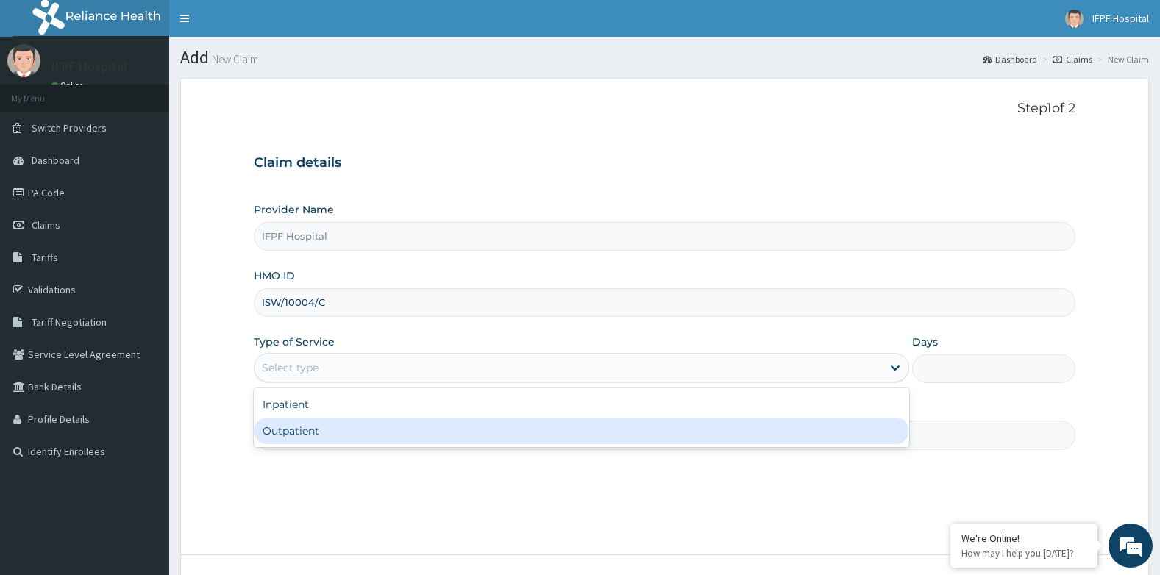
click at [299, 433] on div "Outpatient" at bounding box center [581, 431] width 655 height 26
type input "1"
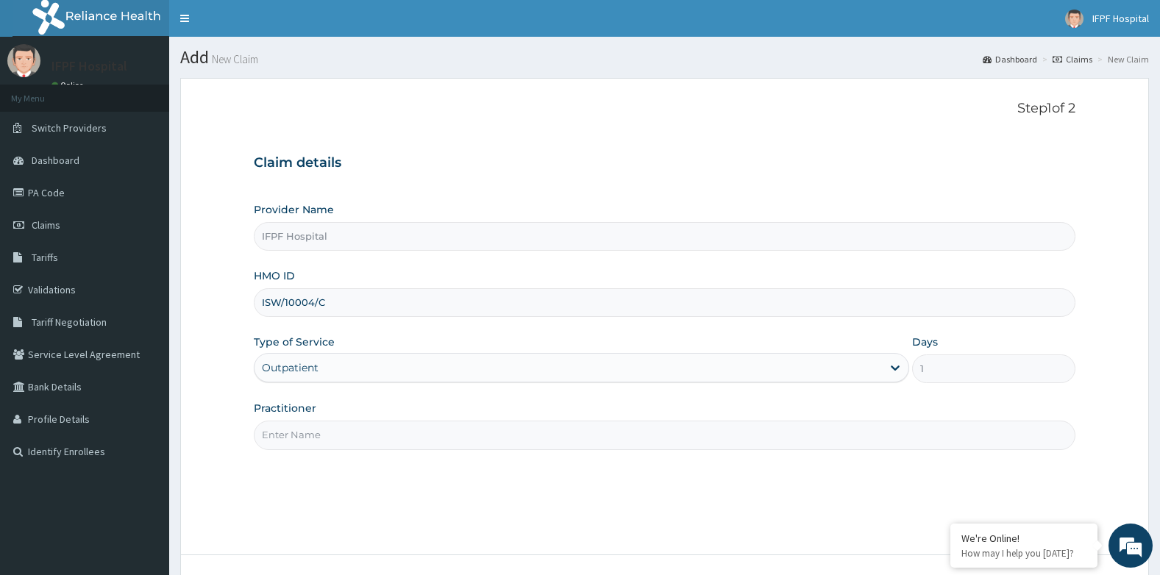
click at [299, 434] on input "Practitioner" at bounding box center [665, 435] width 822 height 29
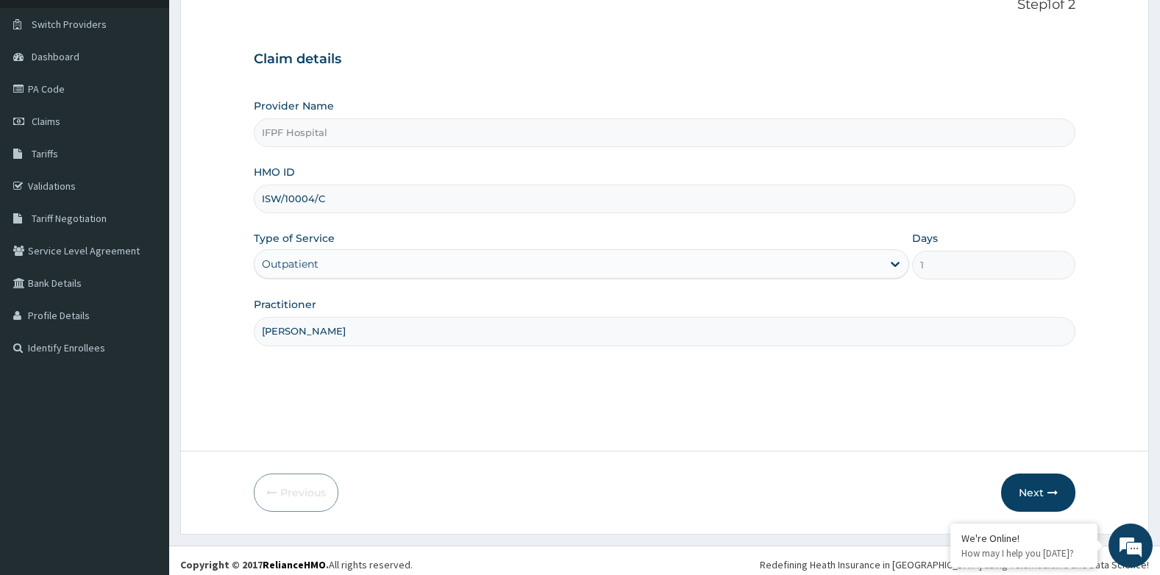
scroll to position [112, 0]
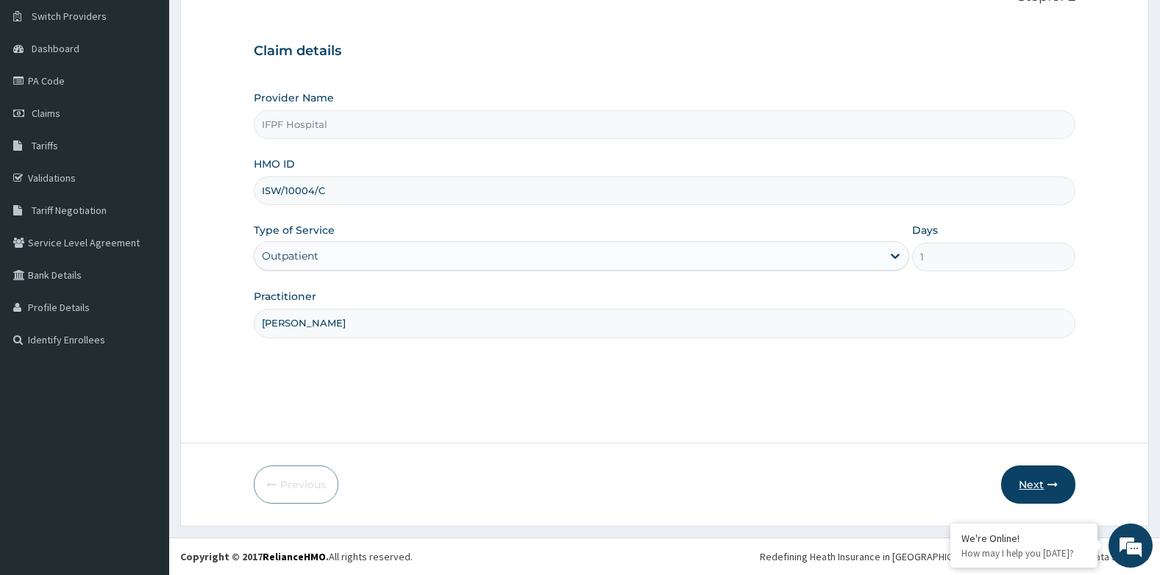
type input "DR OYEKANMI"
click at [1020, 472] on button "Next" at bounding box center [1038, 485] width 74 height 38
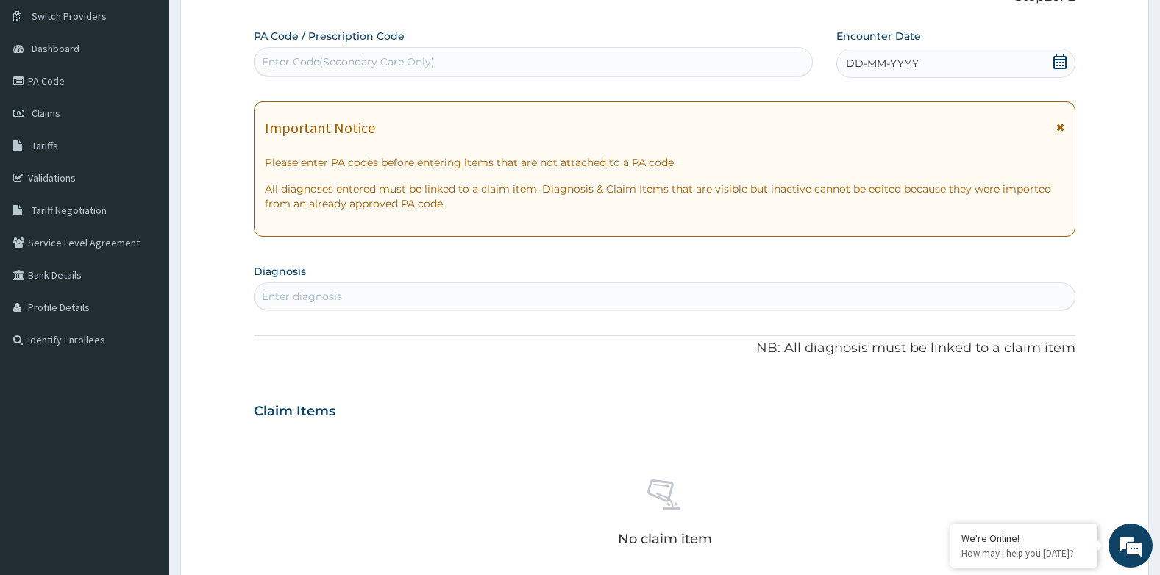
click at [407, 58] on div "Enter Code(Secondary Care Only)" at bounding box center [348, 61] width 173 height 15
type input "PA/7EAB3F"
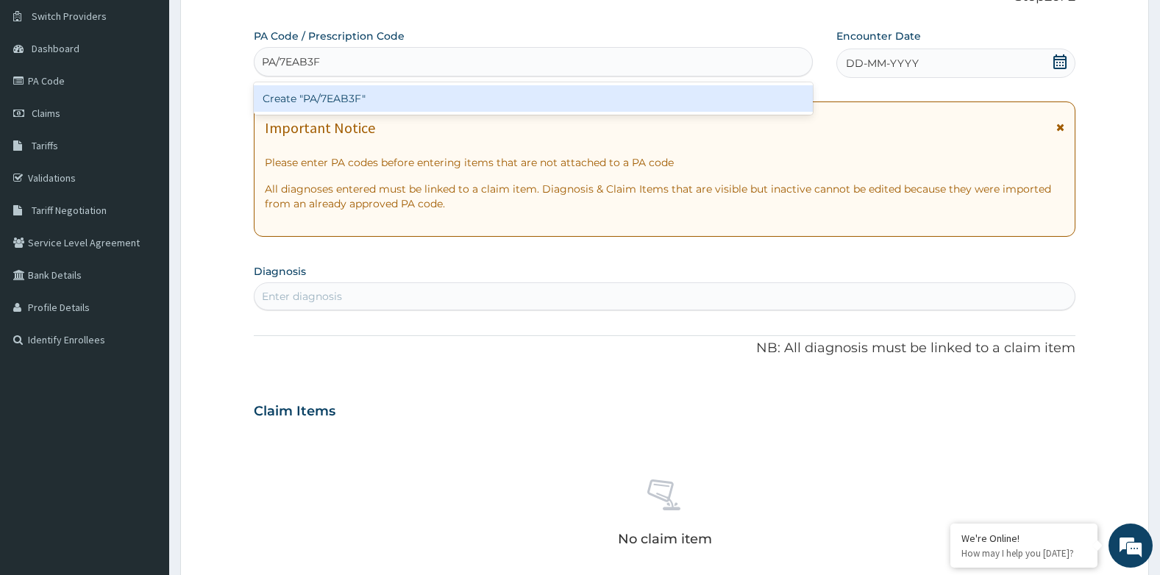
click at [387, 99] on div "Create "PA/7EAB3F"" at bounding box center [533, 98] width 559 height 26
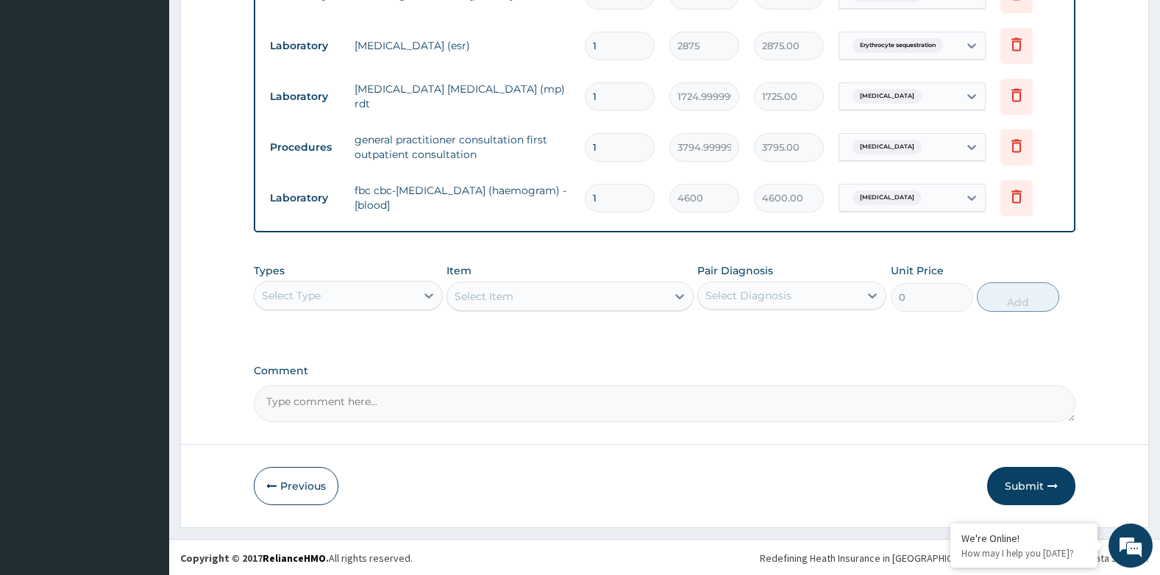
scroll to position [619, 0]
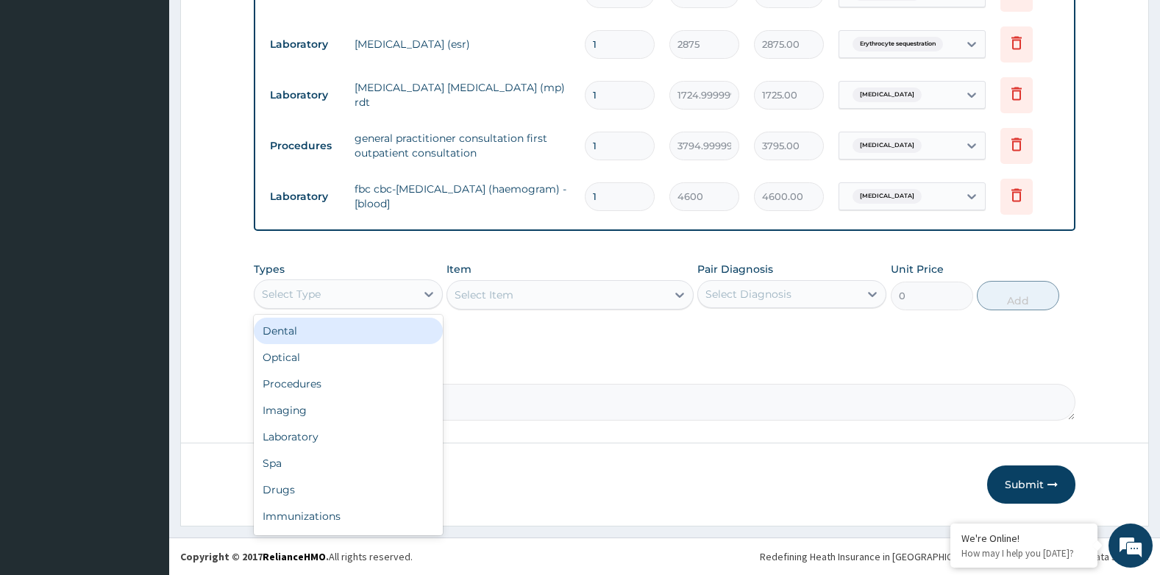
click at [370, 289] on div "Select Type" at bounding box center [335, 294] width 161 height 24
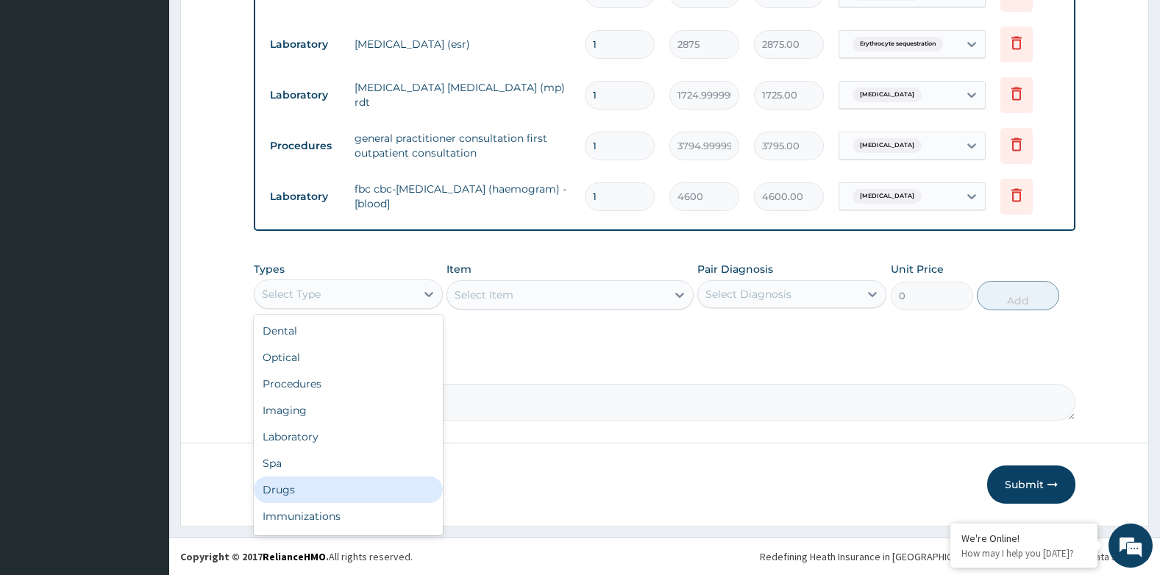
click at [296, 483] on div "Drugs" at bounding box center [348, 490] width 189 height 26
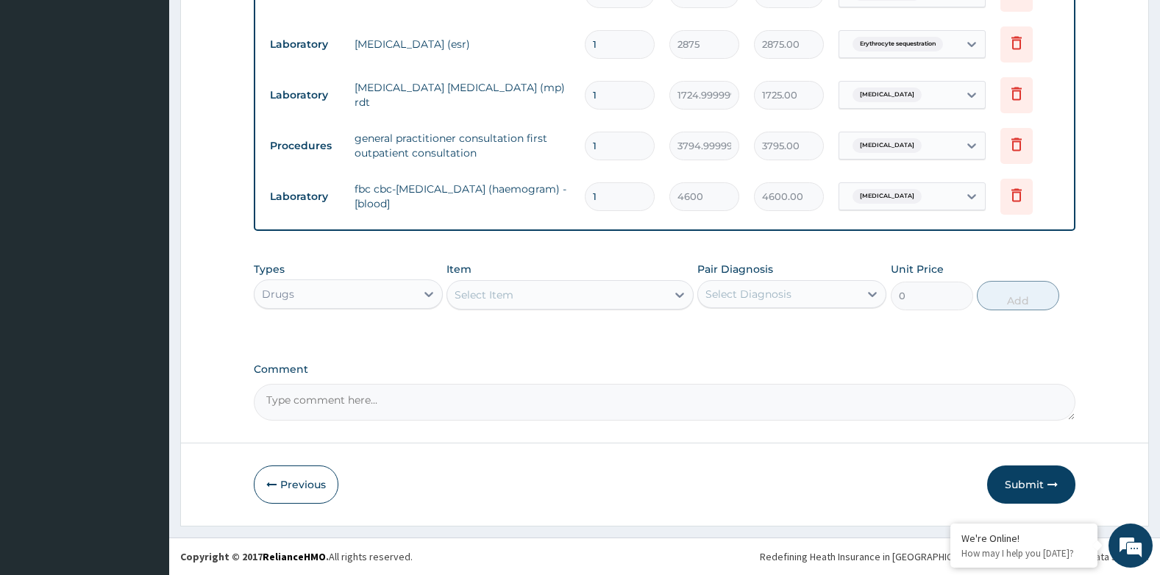
click at [550, 294] on div "Select Item" at bounding box center [556, 295] width 218 height 24
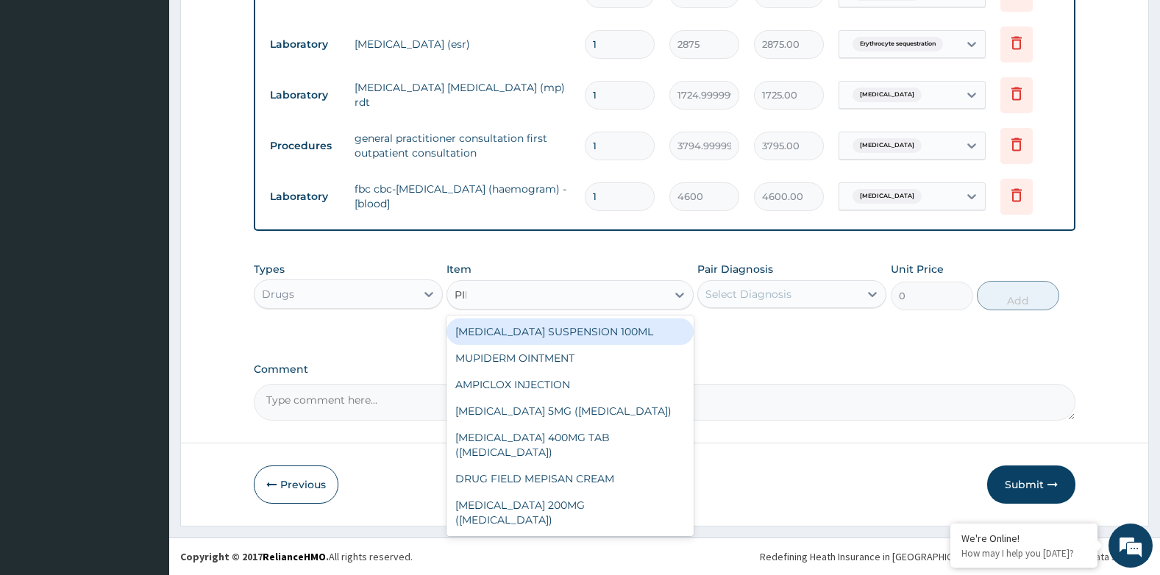
type input "PIRI"
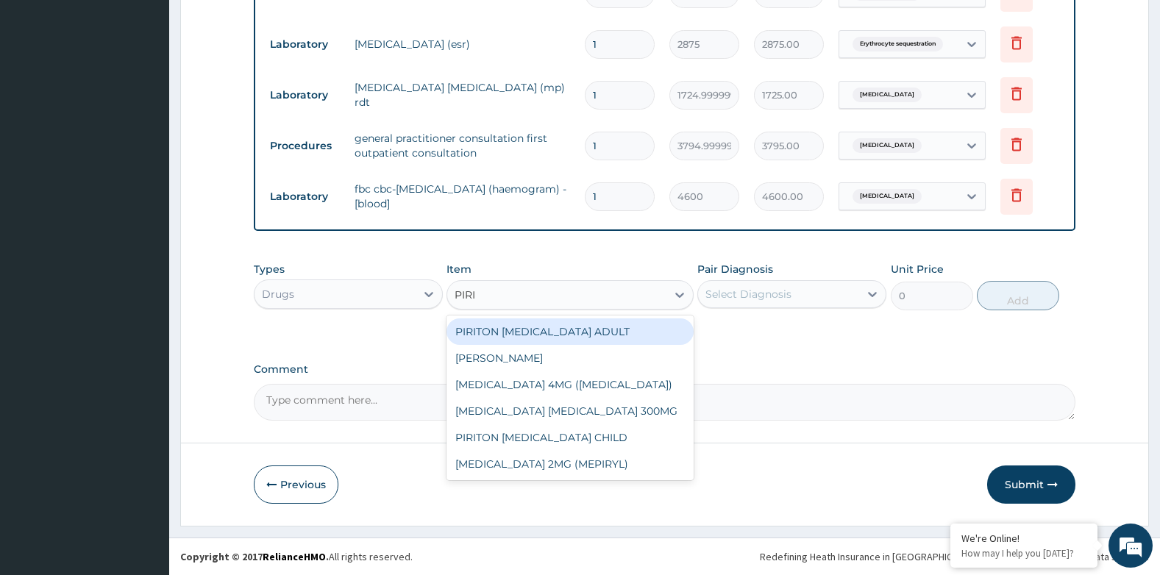
click at [552, 327] on div "PIRITON EXPECTORANT ADULT" at bounding box center [570, 332] width 246 height 26
type input "1265"
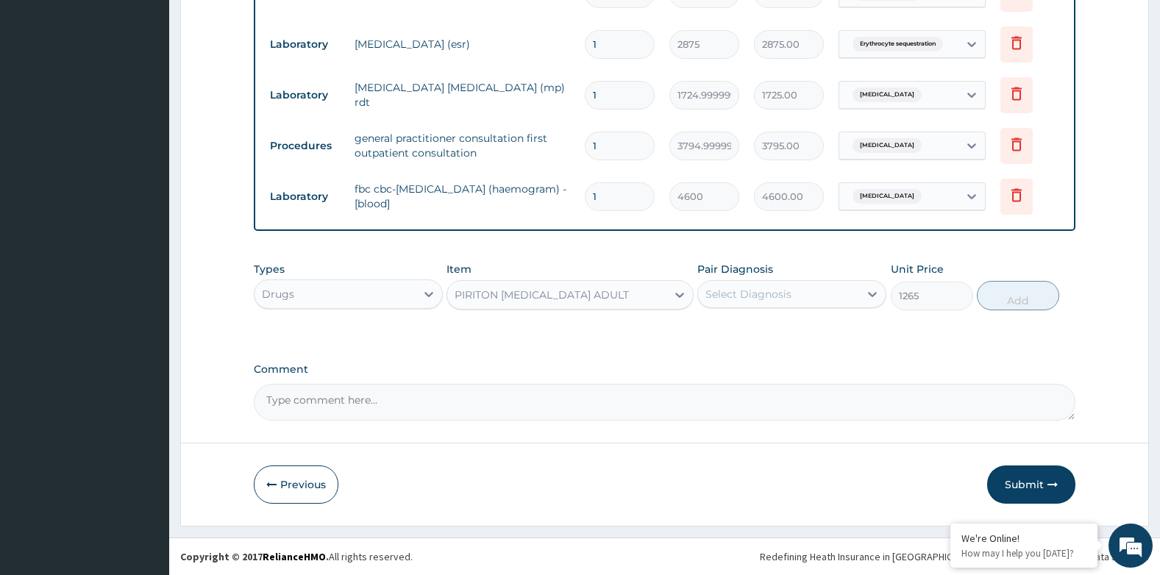
click at [754, 294] on div "Select Diagnosis" at bounding box center [748, 294] width 86 height 15
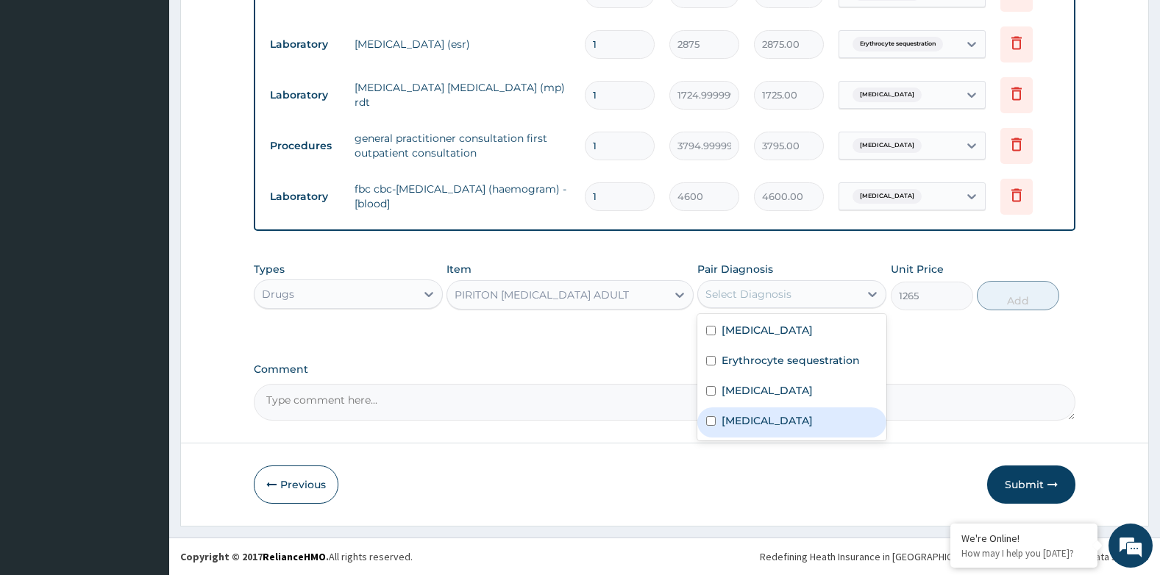
click at [808, 422] on label "Upper respiratory infection" at bounding box center [767, 420] width 91 height 15
checkbox input "true"
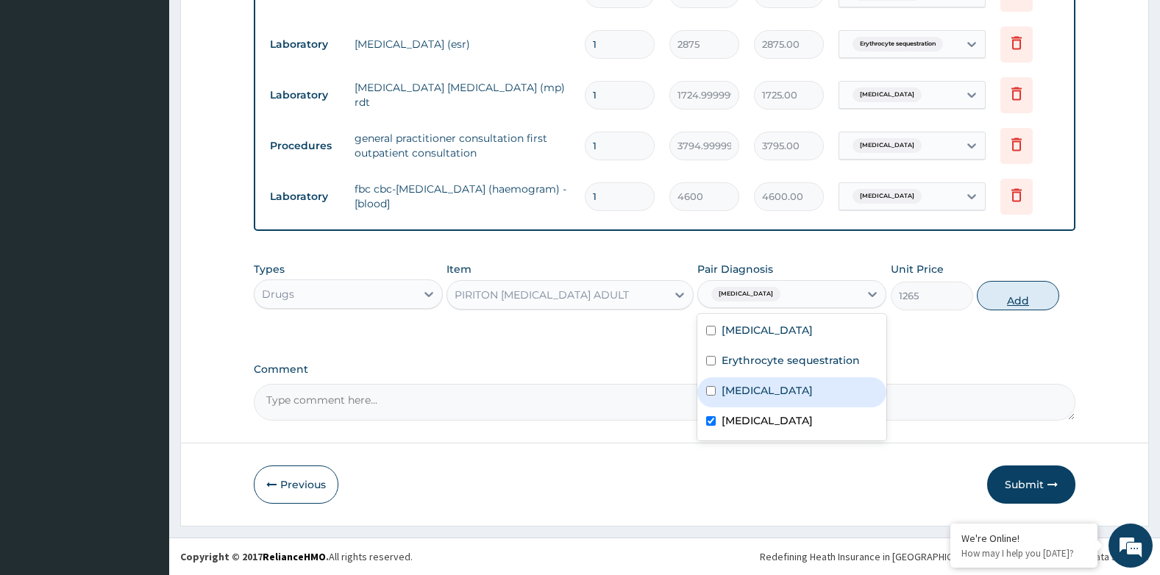
click at [1007, 293] on button "Add" at bounding box center [1018, 295] width 82 height 29
type input "0"
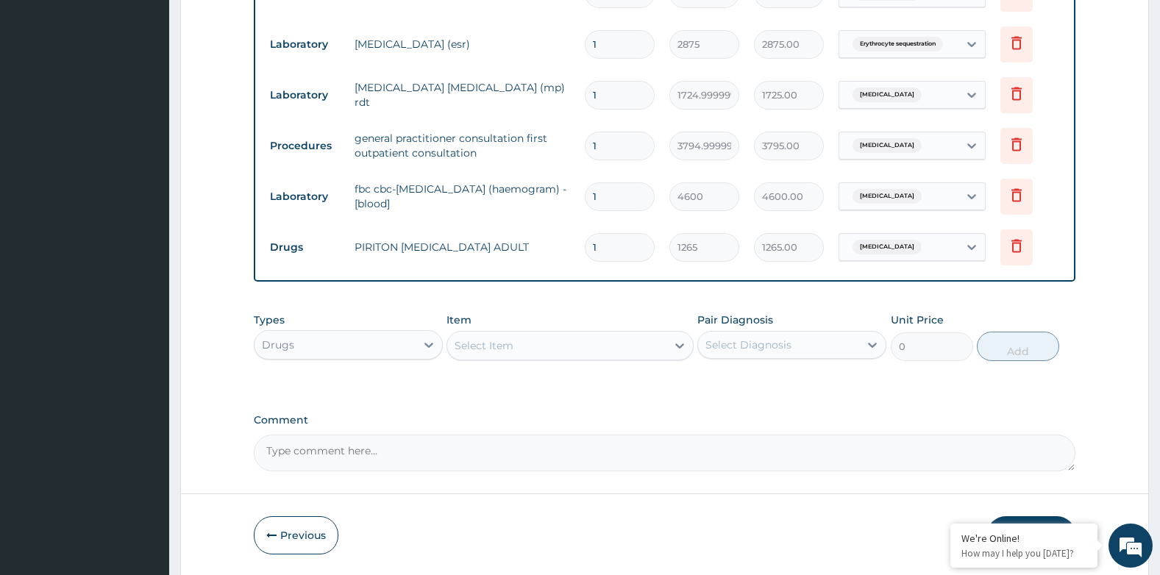
click at [500, 342] on div "Select Item" at bounding box center [484, 345] width 59 height 15
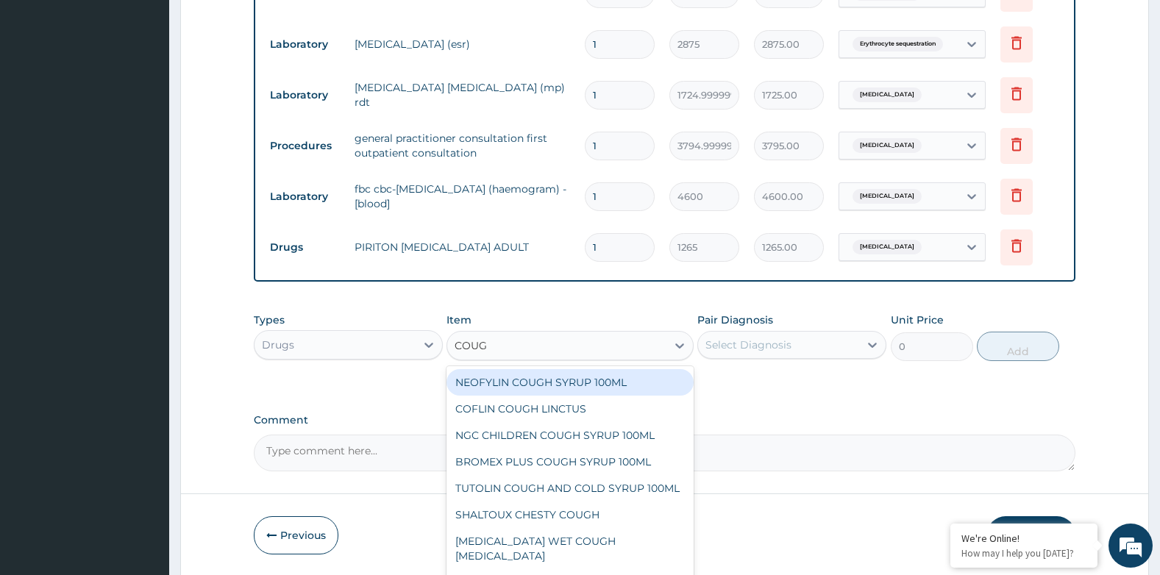
type input "COUGH"
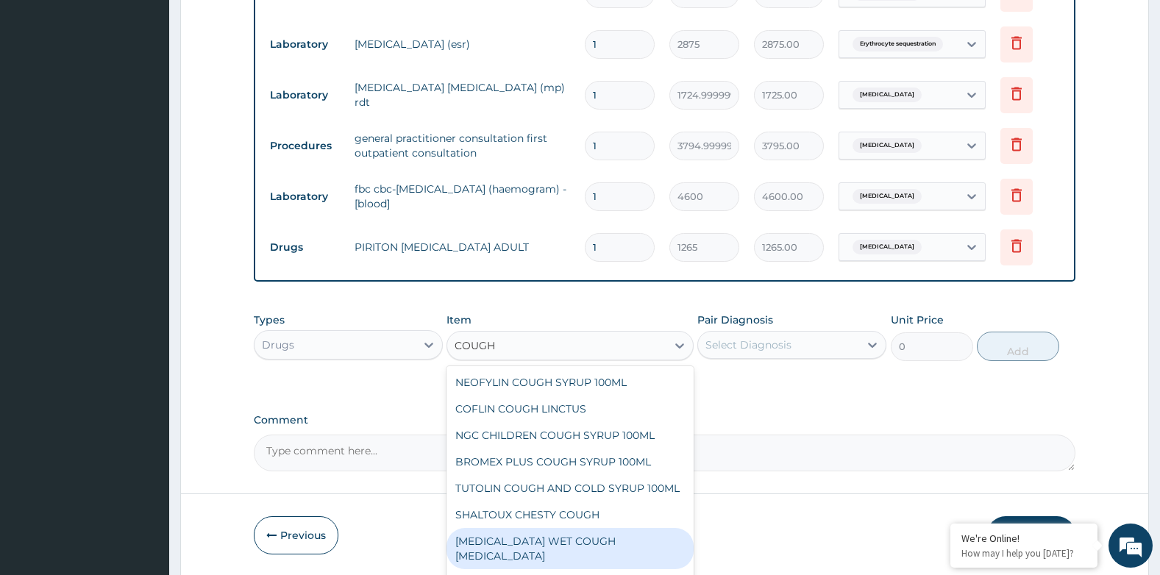
click at [553, 552] on div "BENYLIN WET COUGH MENTHOL" at bounding box center [570, 548] width 246 height 41
type input "1897.5000000000002"
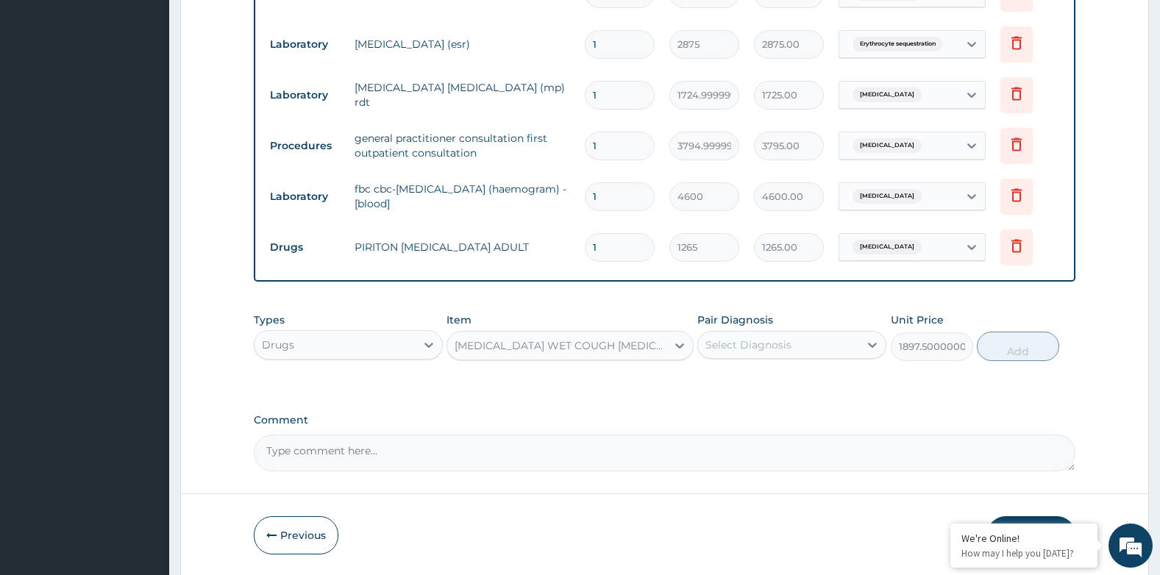
click at [764, 344] on div "Select Diagnosis" at bounding box center [748, 345] width 86 height 15
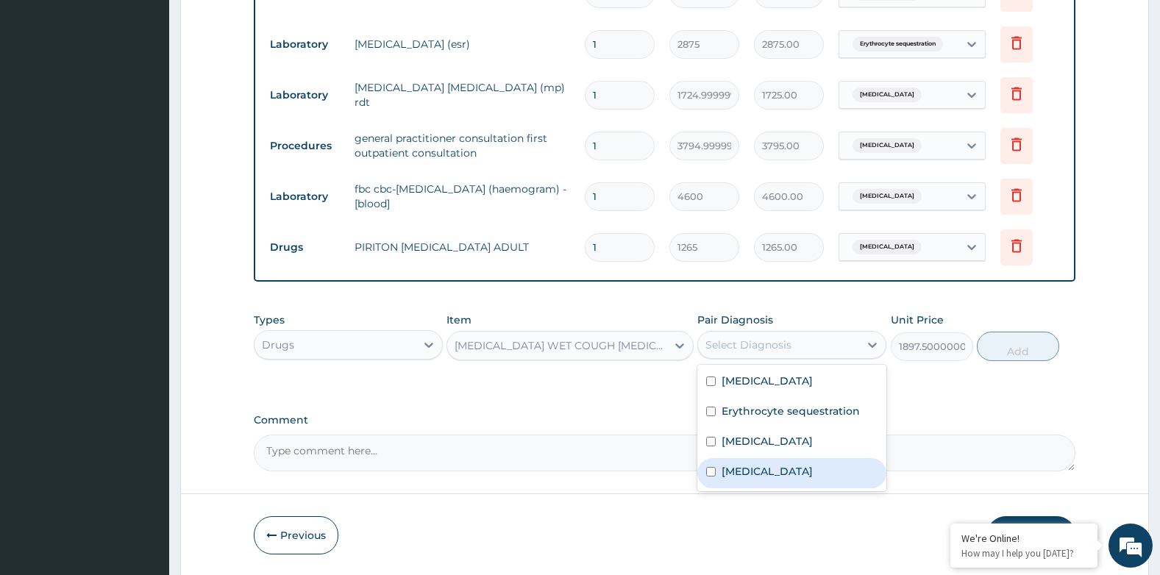
click at [787, 468] on label "Upper respiratory infection" at bounding box center [767, 471] width 91 height 15
checkbox input "true"
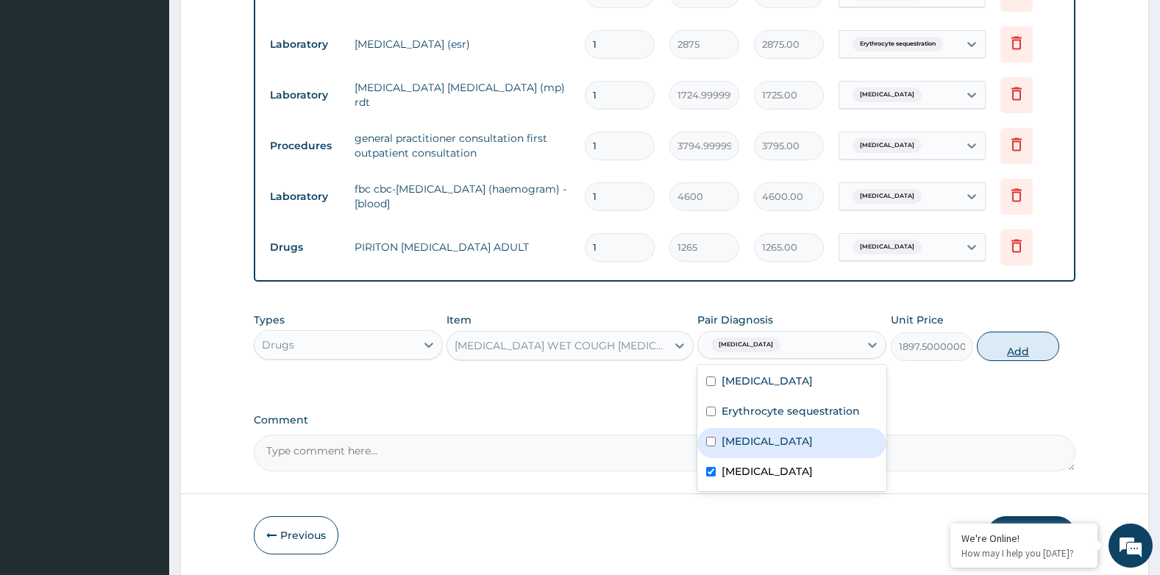
click at [1033, 349] on button "Add" at bounding box center [1018, 346] width 82 height 29
type input "0"
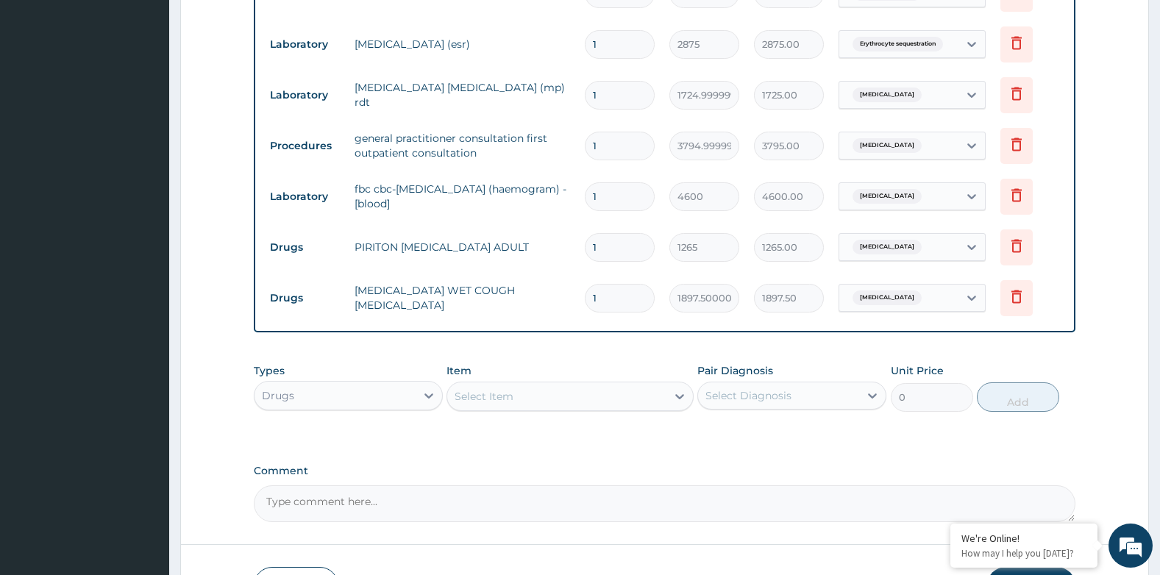
click at [553, 390] on div "Select Item" at bounding box center [556, 397] width 218 height 24
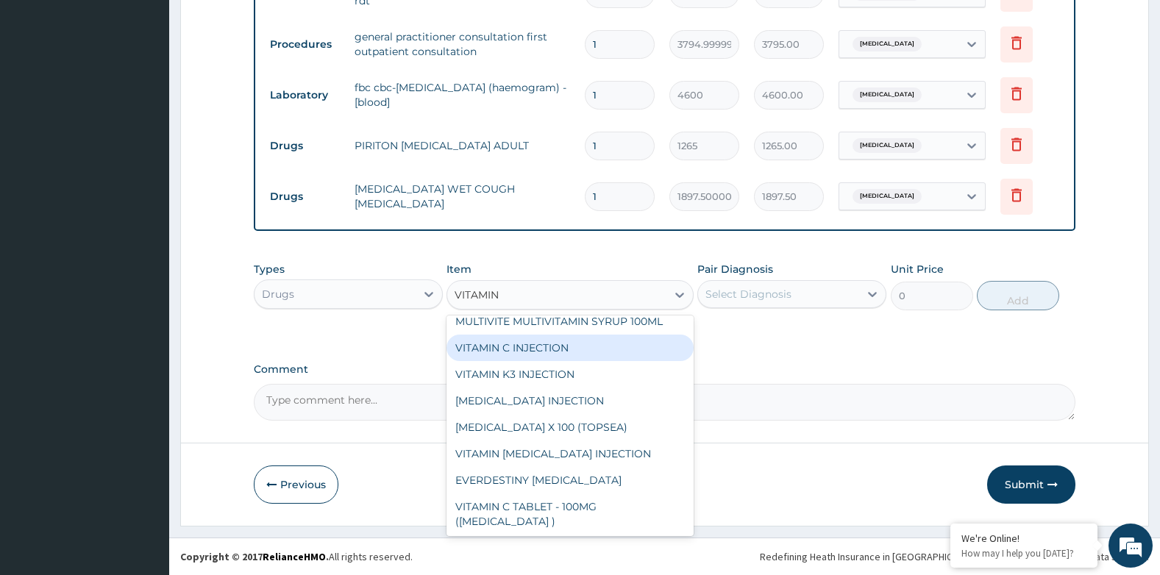
scroll to position [79, 0]
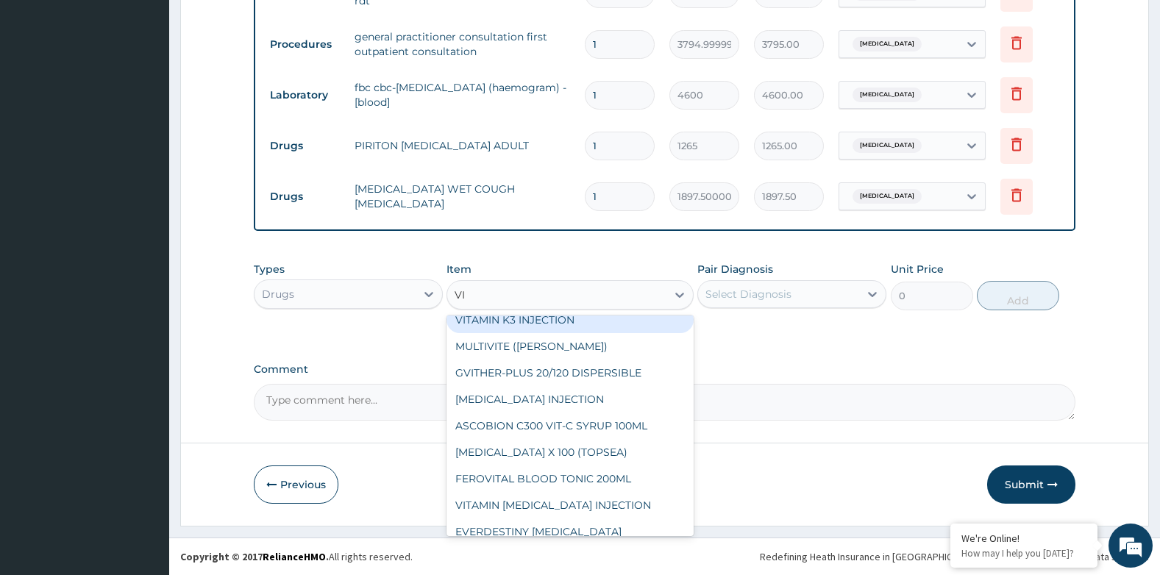
type input "V"
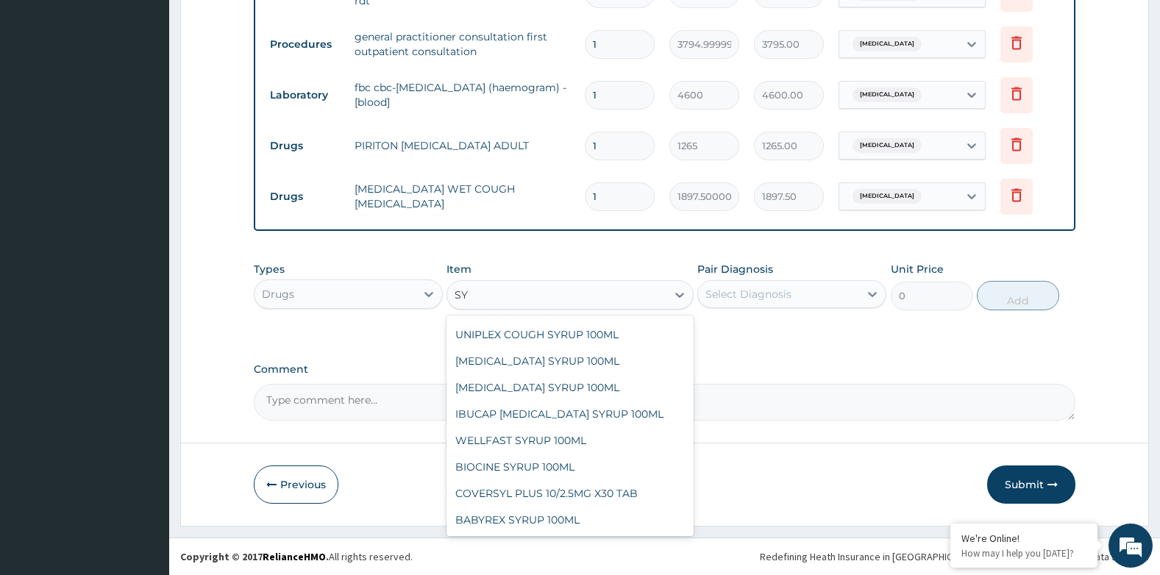
scroll to position [91, 0]
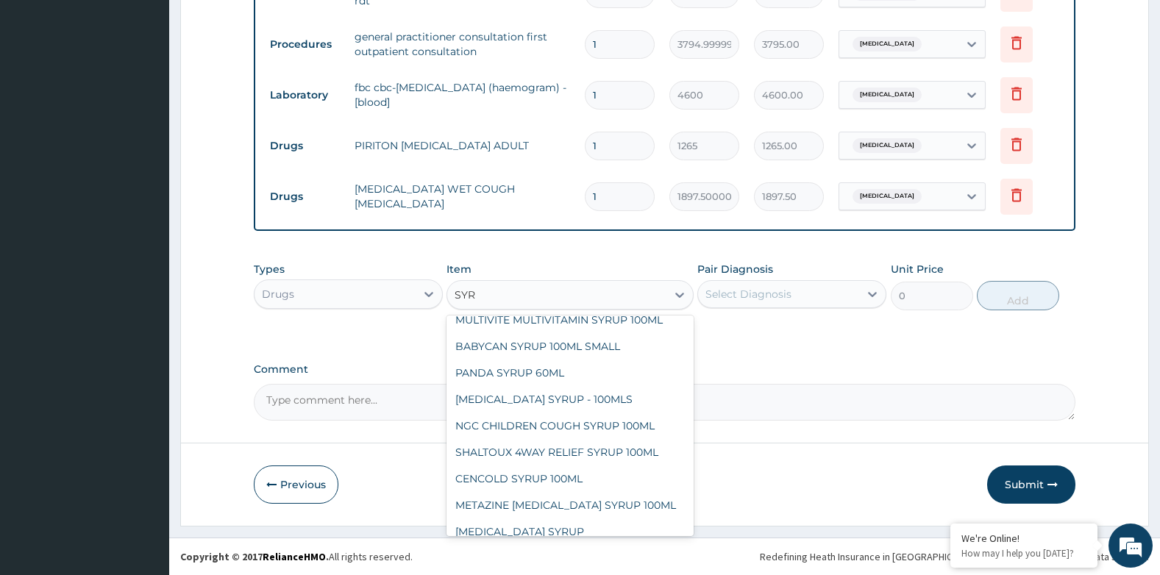
type input "SYRU"
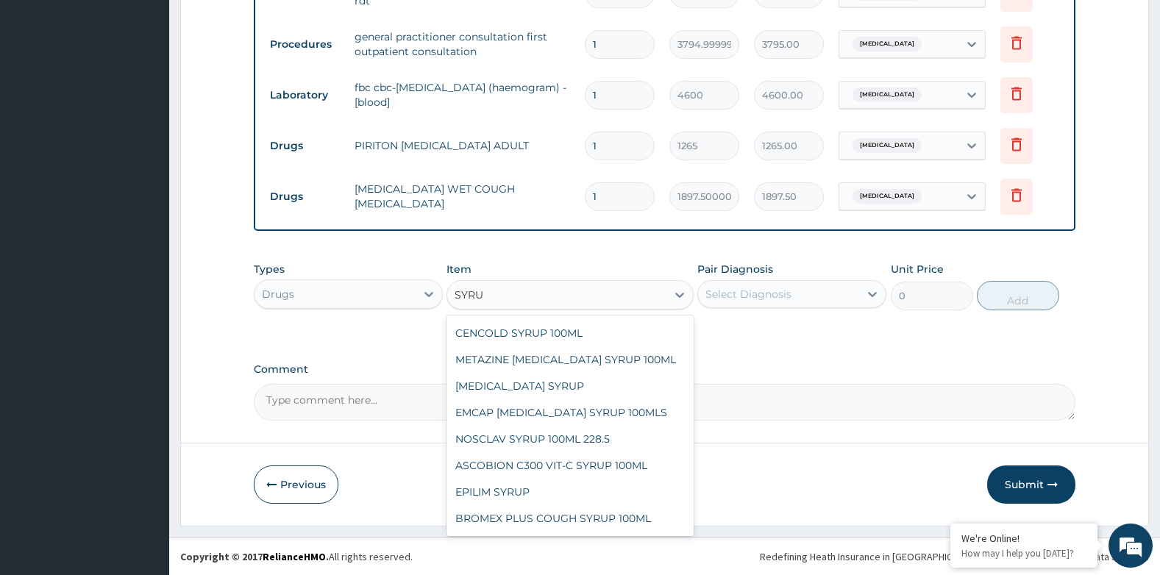
scroll to position [238, 0]
click at [562, 474] on div "ASCOBION C300 VIT-C SYRUP 100ML" at bounding box center [570, 464] width 246 height 26
type input "1012"
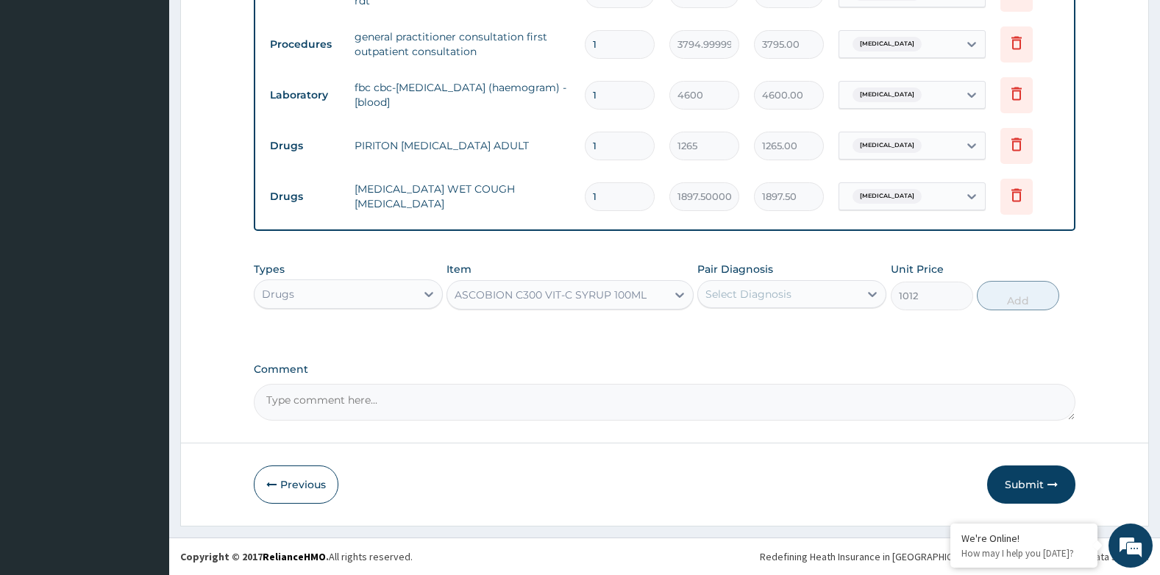
click at [805, 286] on div "Select Diagnosis" at bounding box center [778, 294] width 161 height 24
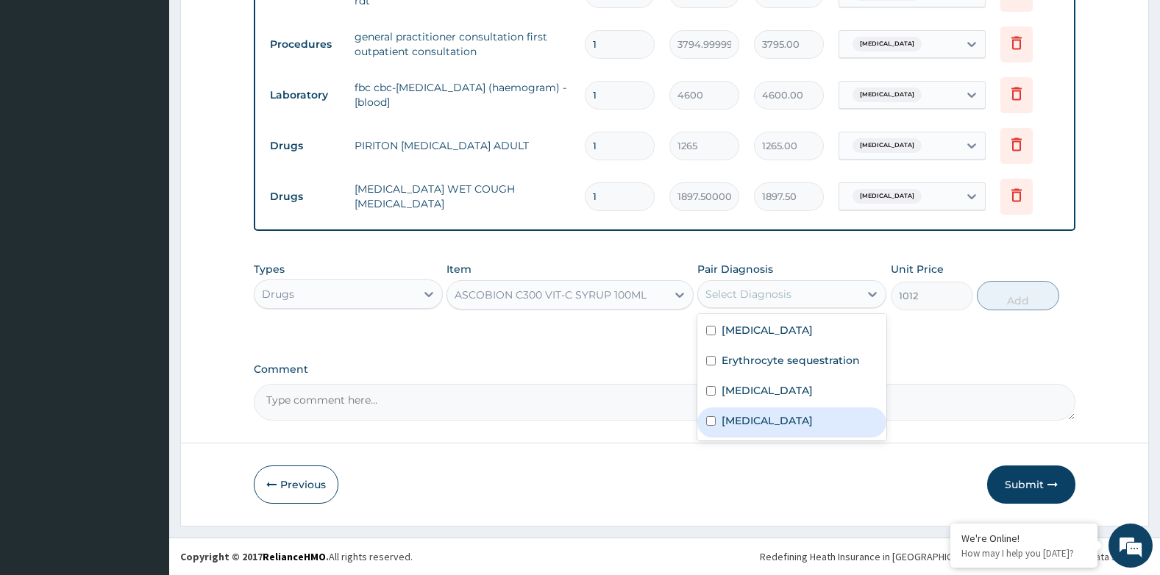
click at [757, 419] on label "Upper respiratory infection" at bounding box center [767, 420] width 91 height 15
checkbox input "true"
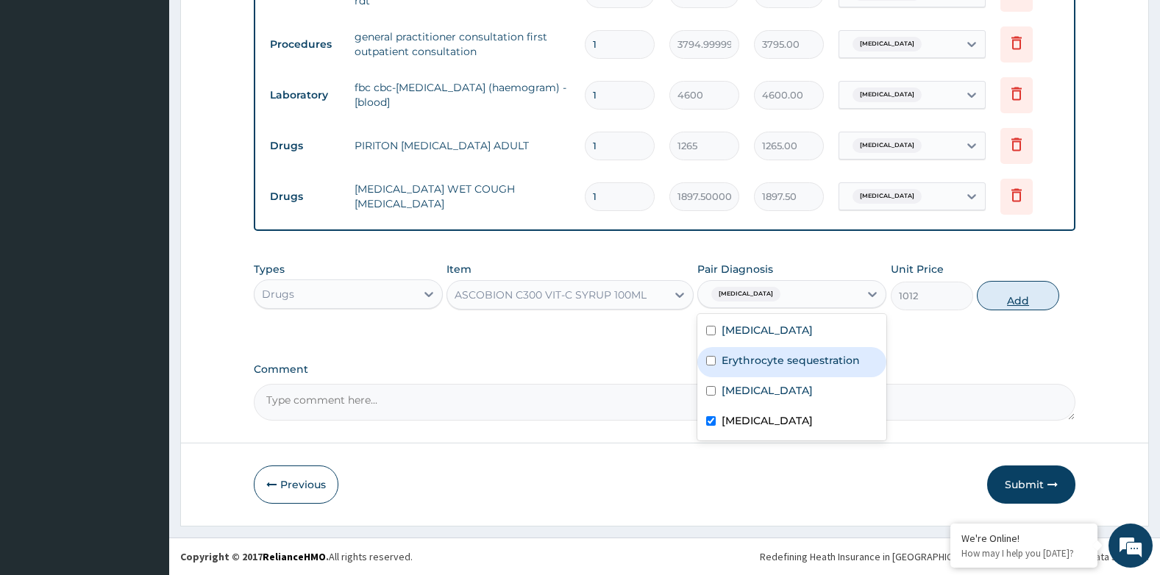
click at [1027, 299] on button "Add" at bounding box center [1018, 295] width 82 height 29
type input "0"
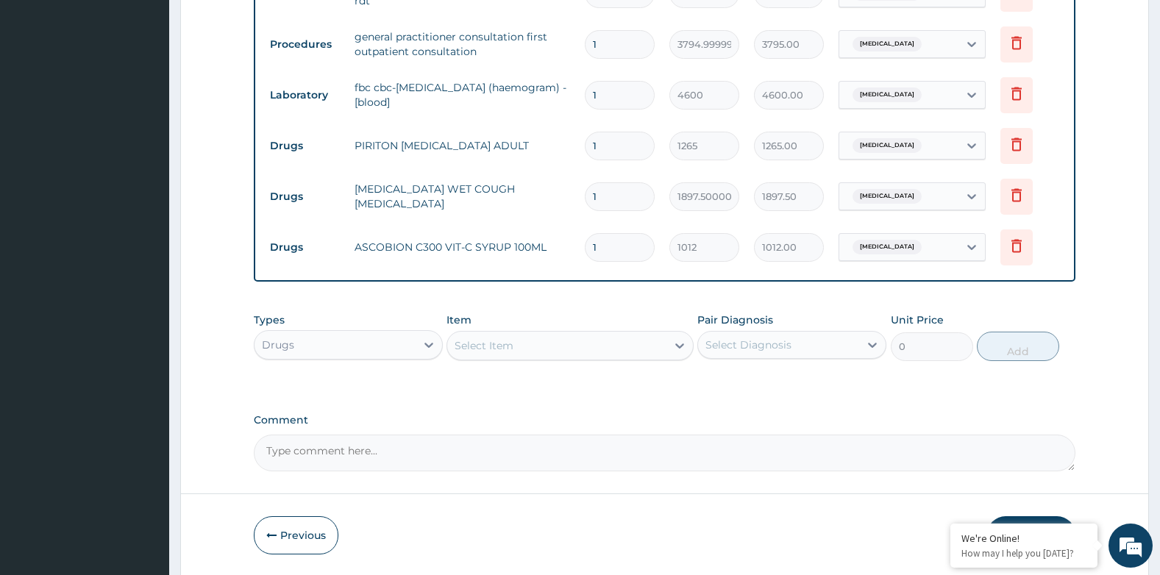
click at [519, 346] on div "Select Item" at bounding box center [556, 346] width 218 height 24
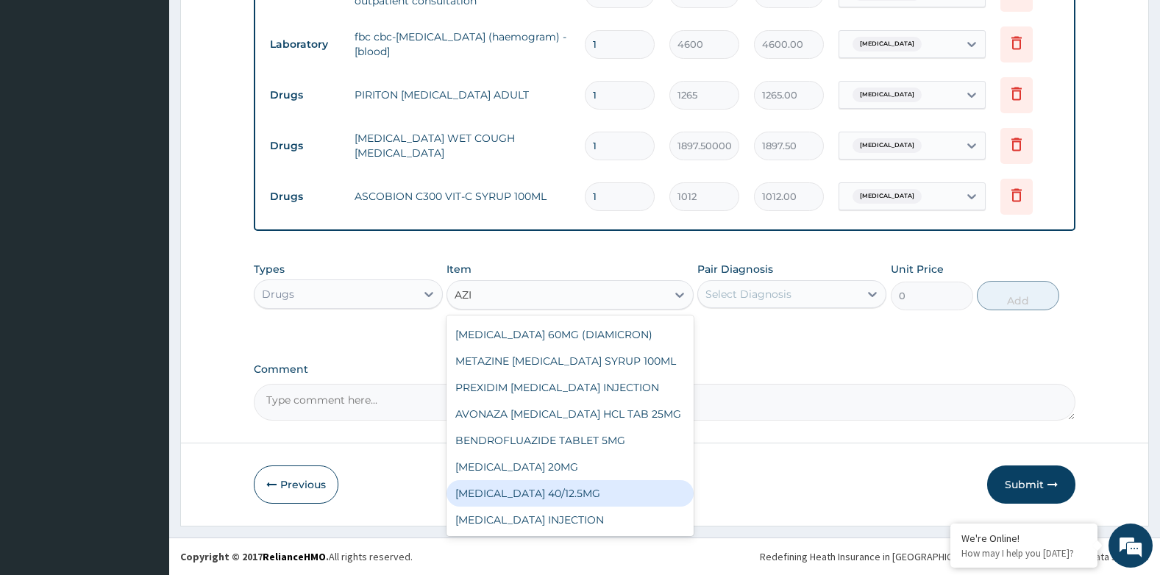
scroll to position [0, 0]
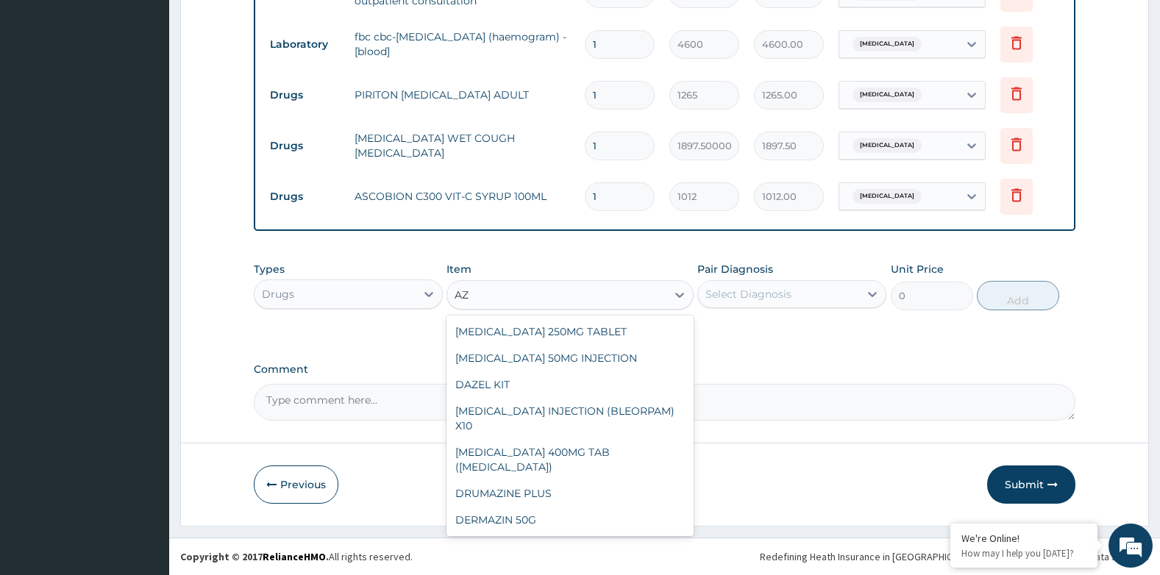
type input "A"
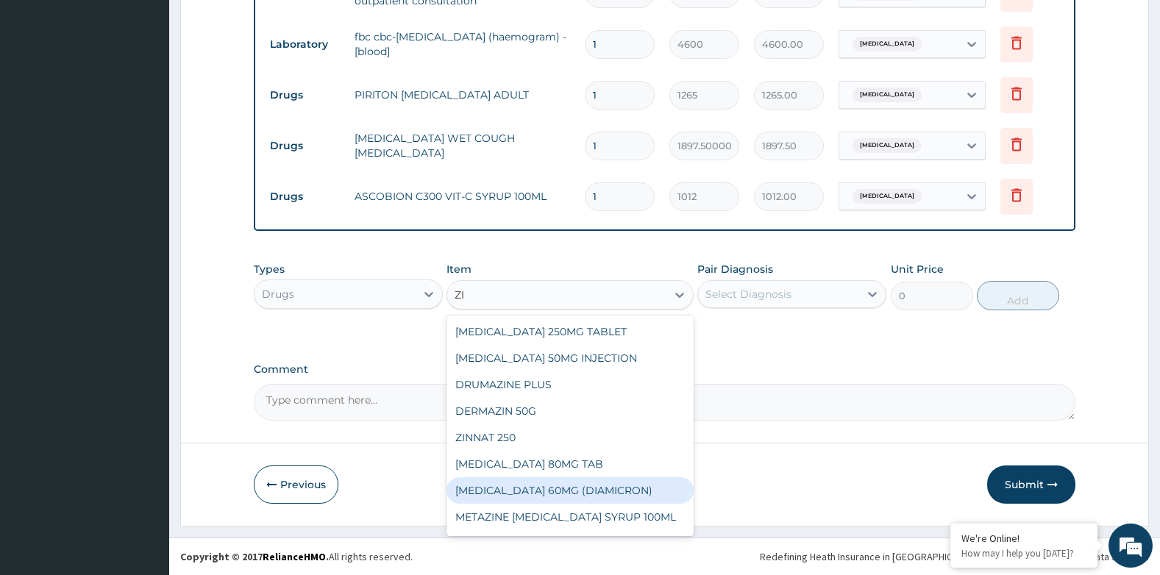
type input "ZIT"
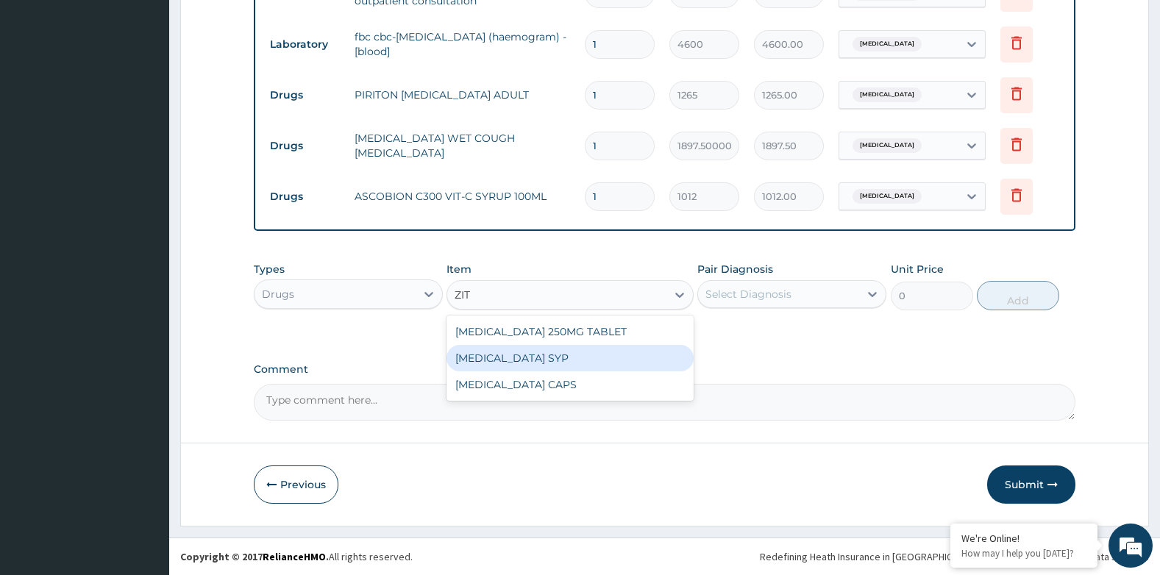
click at [519, 354] on div "ZITHROMAX SYP" at bounding box center [570, 358] width 246 height 26
type input "9867"
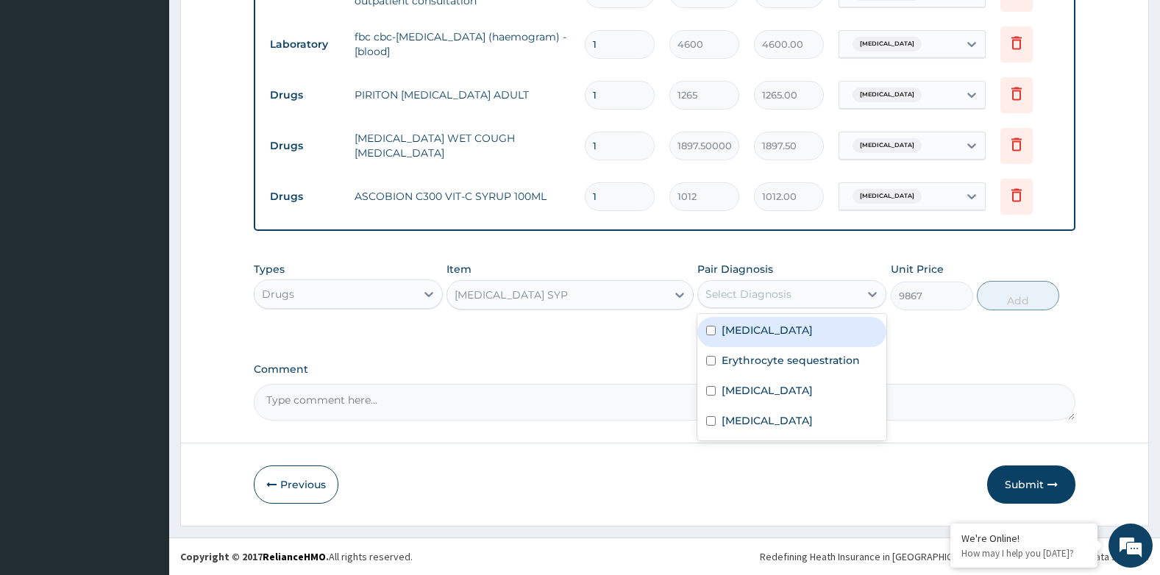
click at [775, 297] on div "Select Diagnosis" at bounding box center [748, 294] width 86 height 15
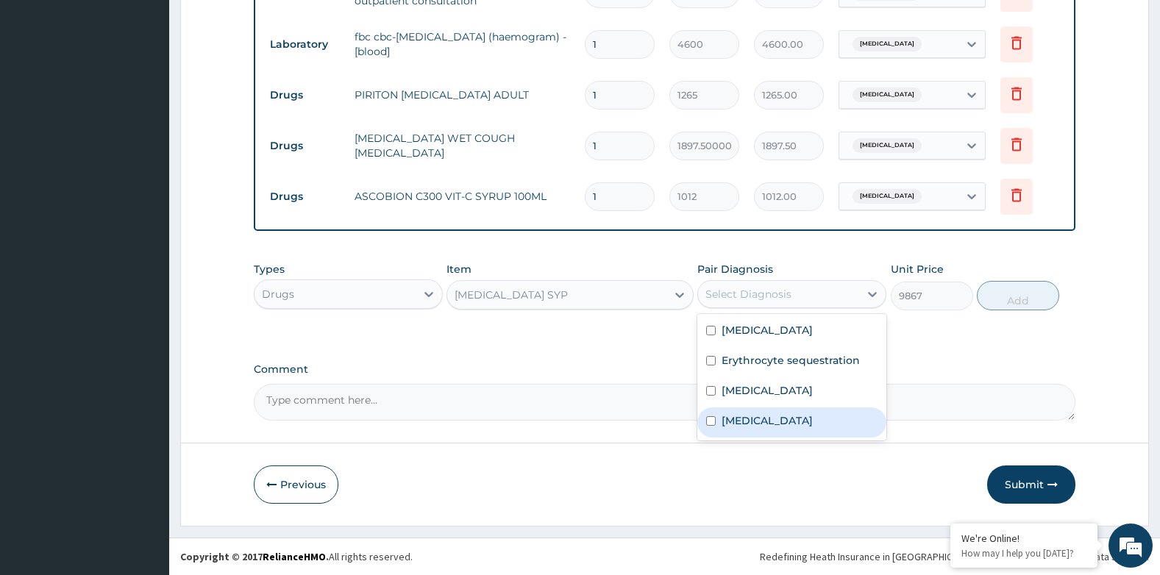
click at [775, 419] on label "Upper respiratory infection" at bounding box center [767, 420] width 91 height 15
checkbox input "true"
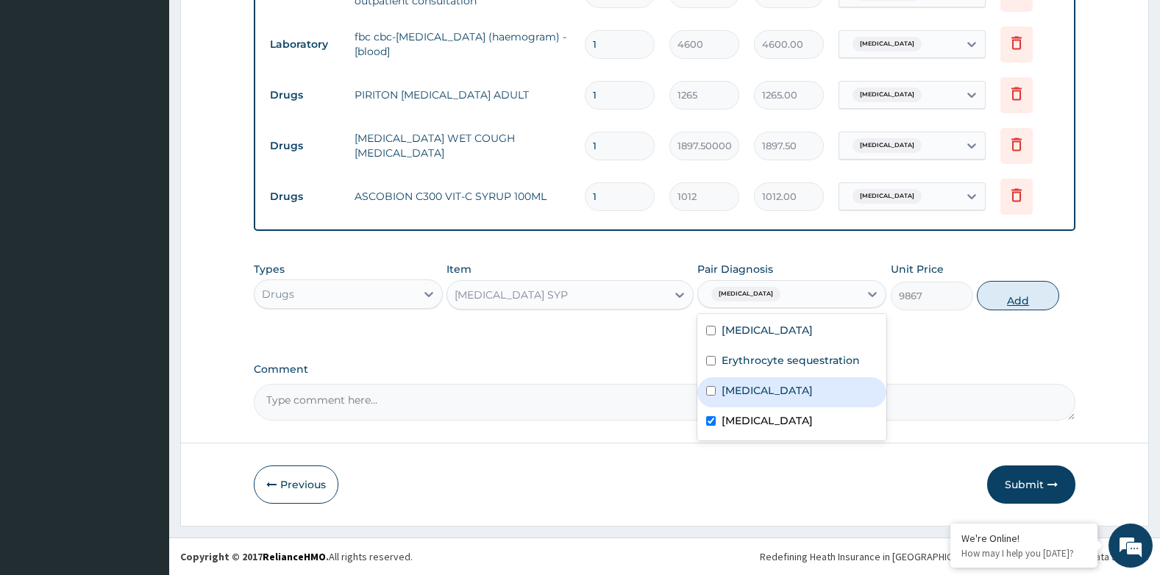
click at [1001, 299] on button "Add" at bounding box center [1018, 295] width 82 height 29
type input "0"
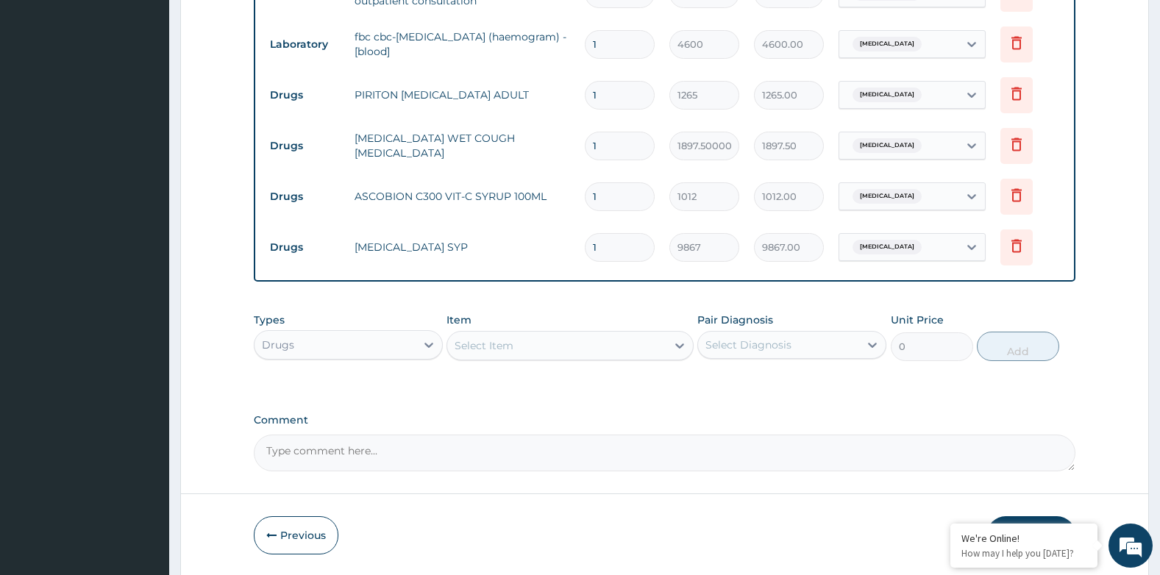
click at [566, 341] on div "Select Item" at bounding box center [556, 346] width 218 height 24
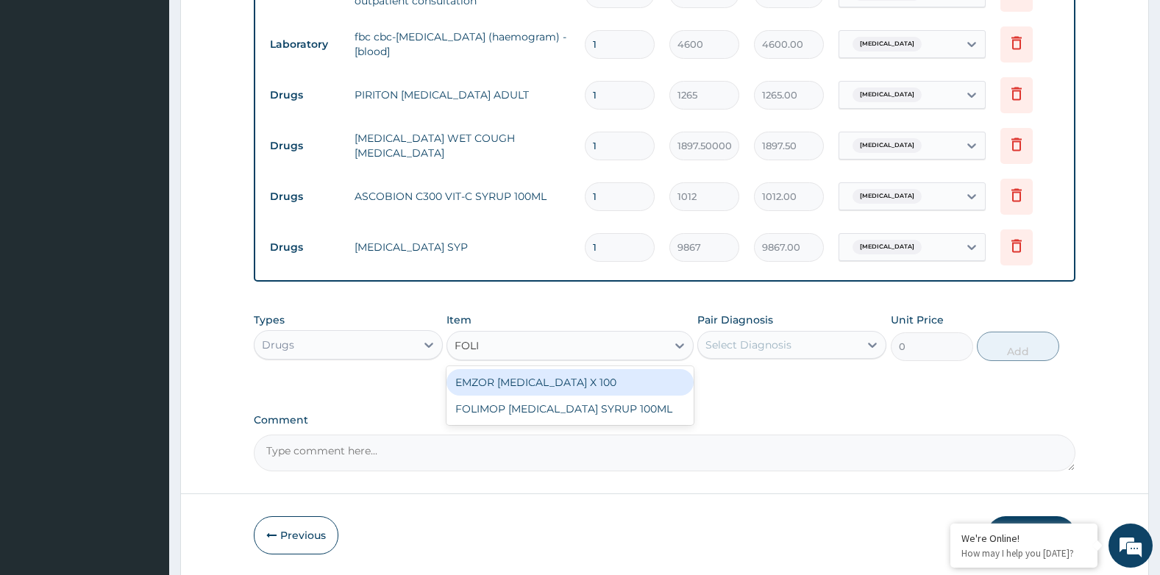
type input "FOLIC"
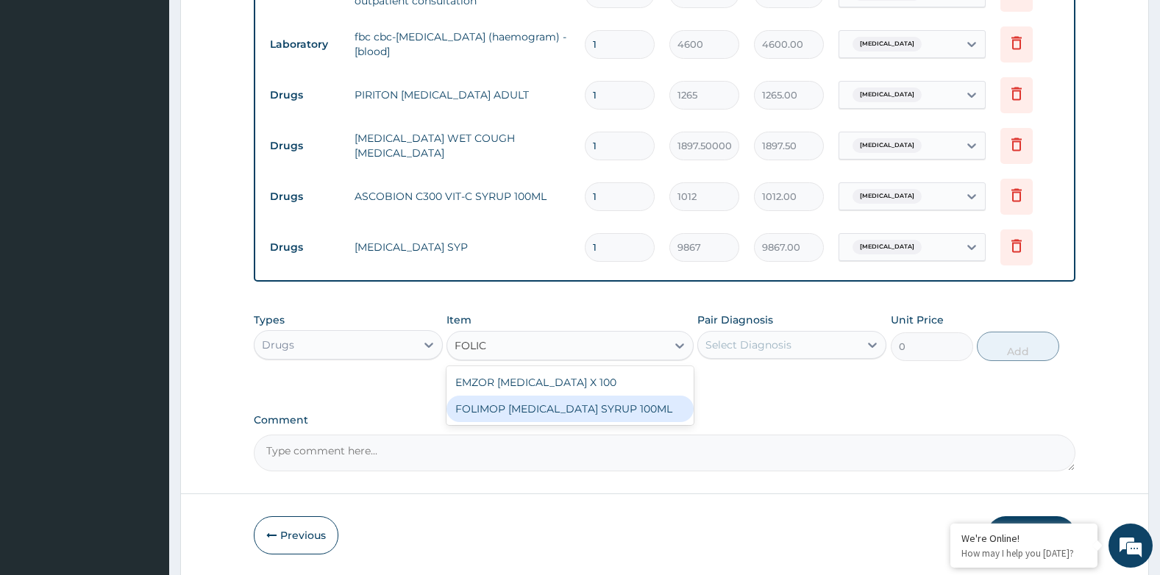
click at [588, 407] on div "FOLIMOP FOLIC ACID SYRUP 100ML" at bounding box center [570, 409] width 246 height 26
type input "1012"
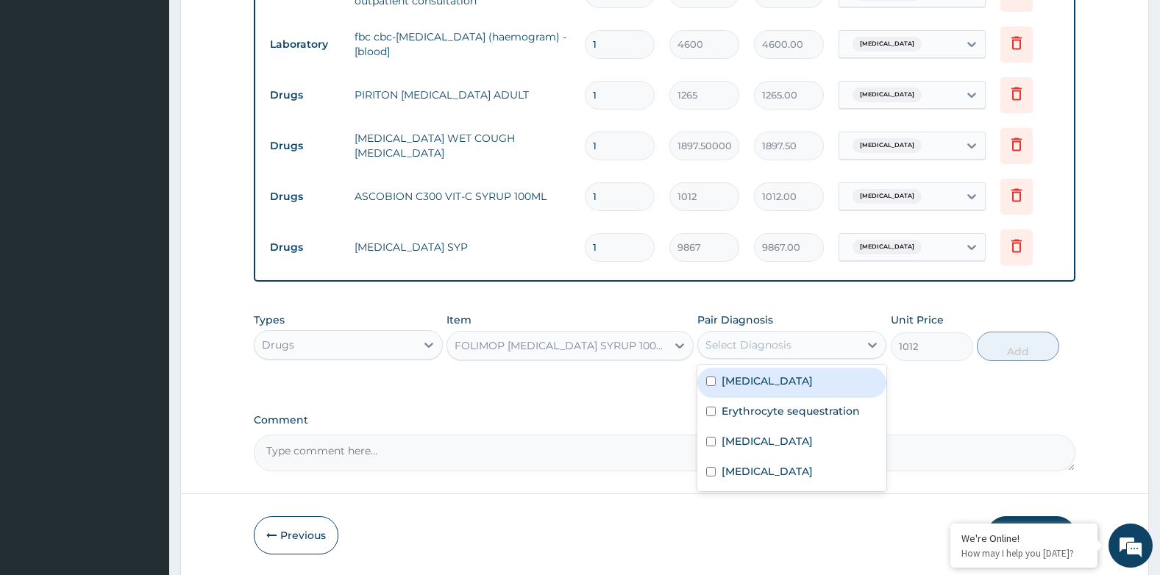
click at [759, 338] on div "Select Diagnosis" at bounding box center [748, 345] width 86 height 15
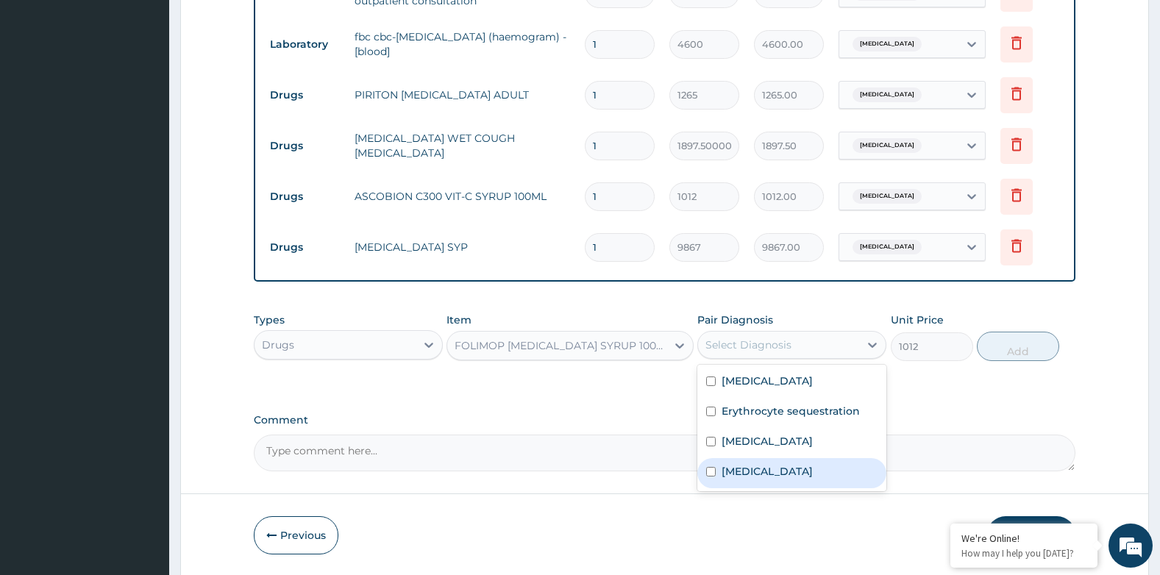
click at [803, 474] on label "Upper respiratory infection" at bounding box center [767, 471] width 91 height 15
checkbox input "true"
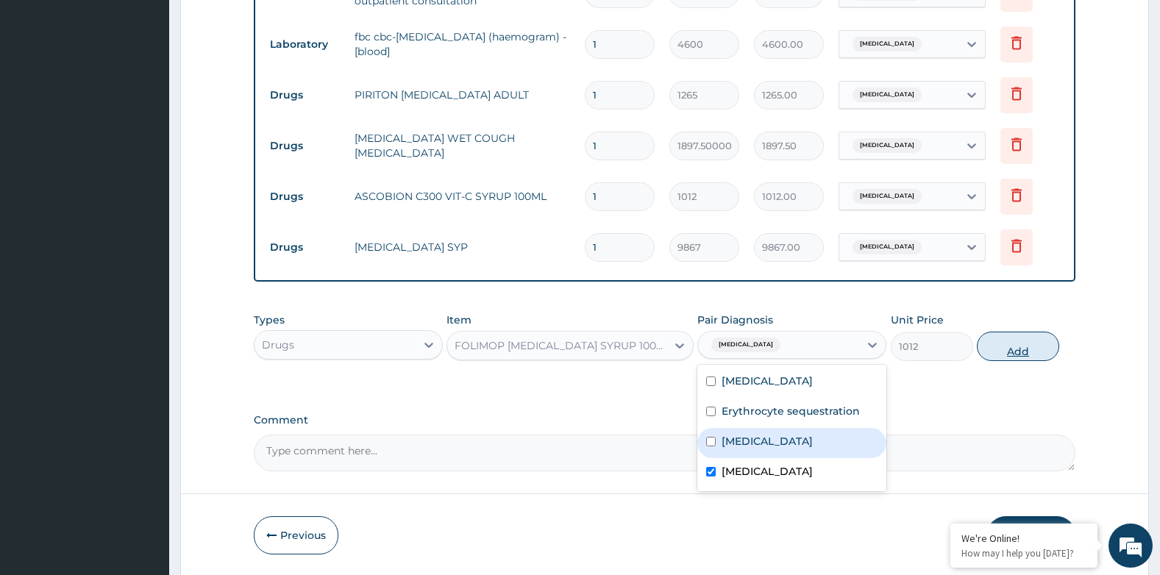
click at [1025, 355] on button "Add" at bounding box center [1018, 346] width 82 height 29
type input "0"
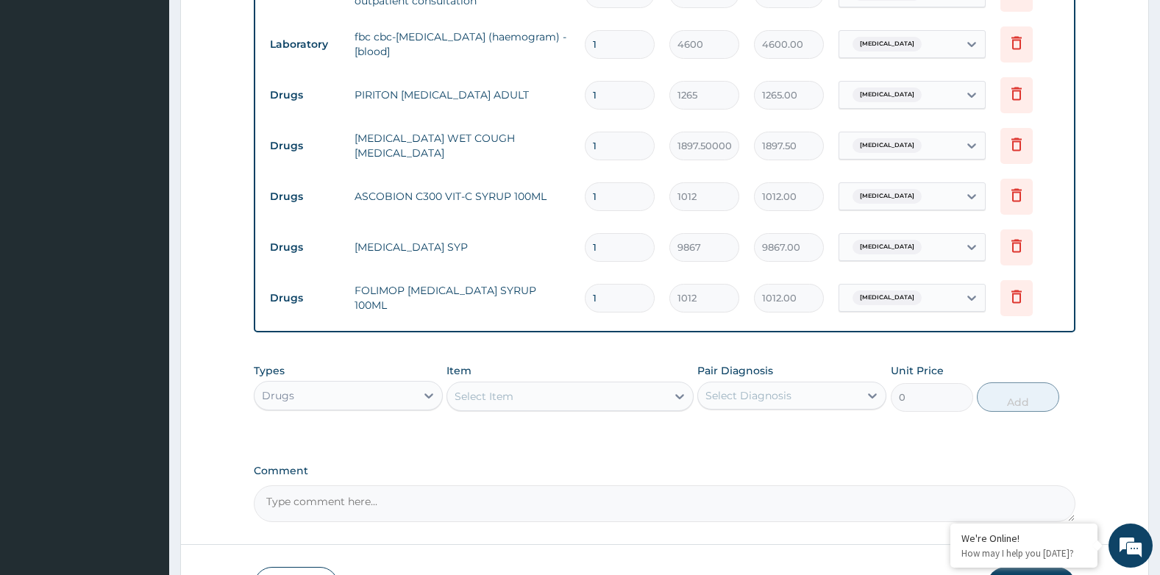
click at [516, 395] on div "Select Item" at bounding box center [556, 397] width 218 height 24
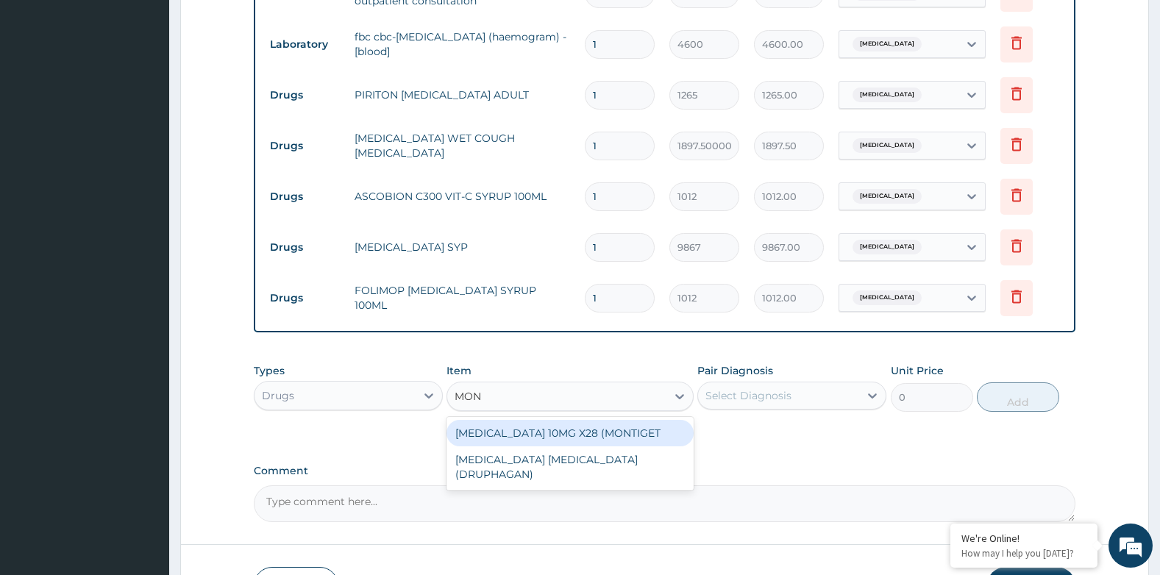
type input "MONT"
click at [537, 430] on div "MONTELUKAST 10MG X28 (MONTIGET" at bounding box center [570, 433] width 246 height 26
type input "177.1"
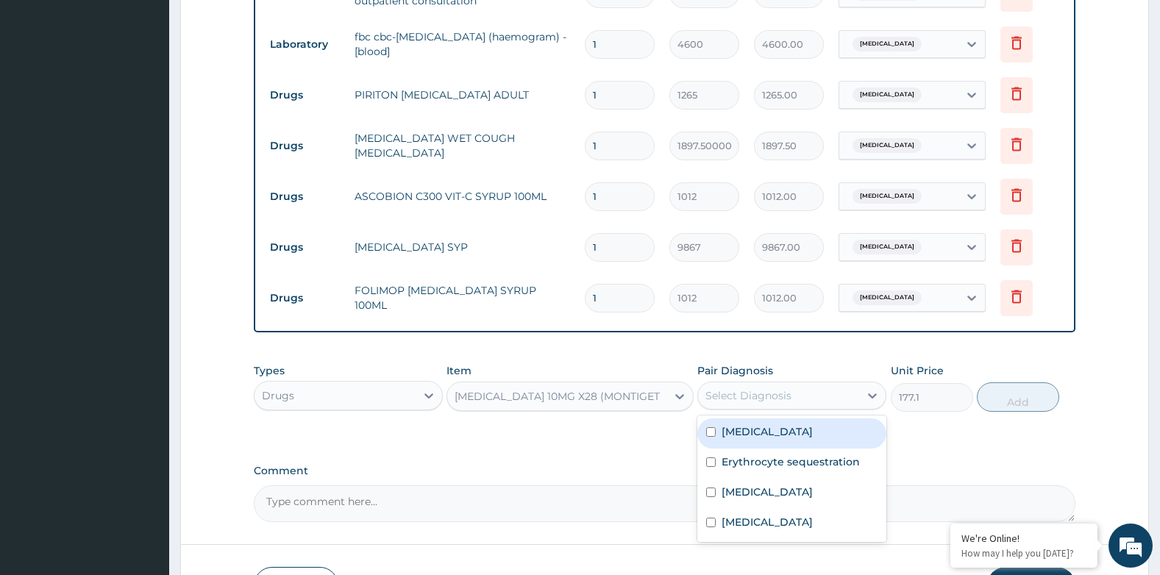
click at [772, 394] on div "Select Diagnosis" at bounding box center [748, 395] width 86 height 15
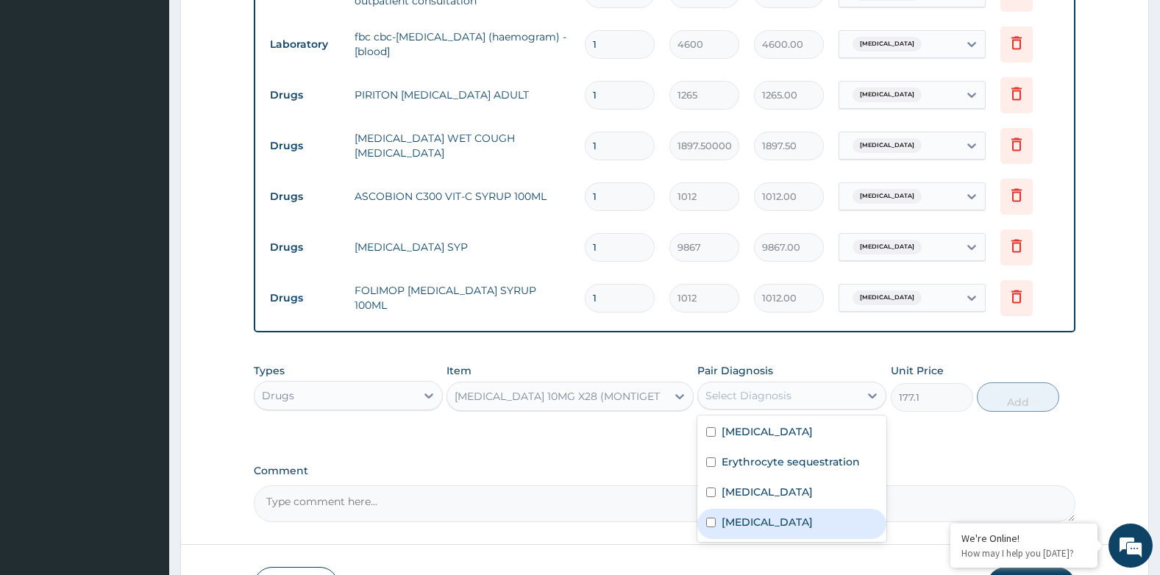
click at [768, 516] on label "Upper respiratory infection" at bounding box center [767, 522] width 91 height 15
checkbox input "true"
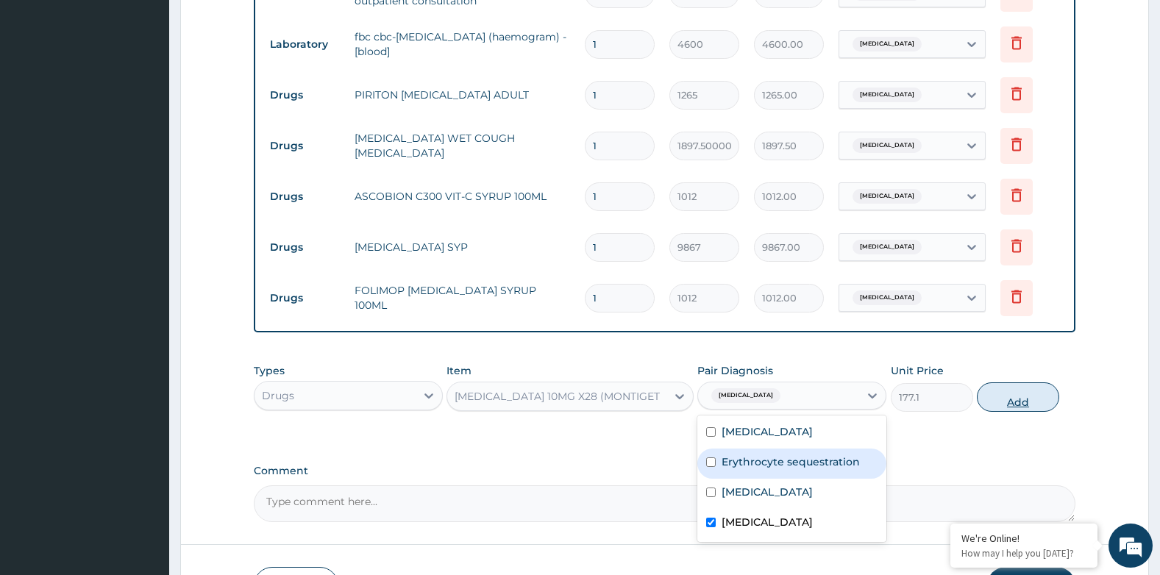
click at [1027, 400] on button "Add" at bounding box center [1018, 397] width 82 height 29
type input "0"
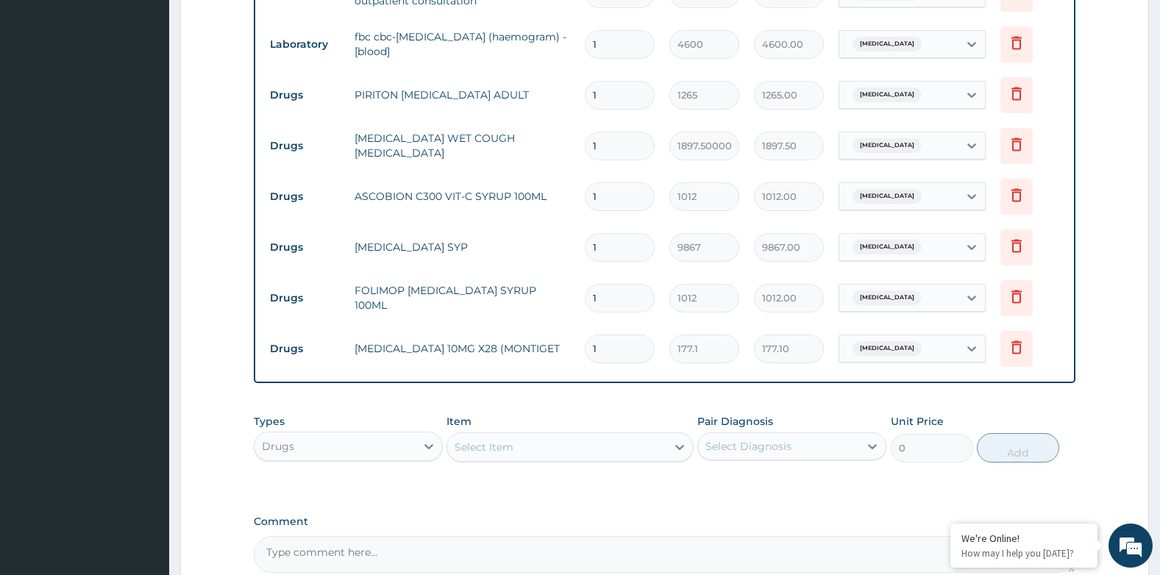
type input "14"
type input "2479.40"
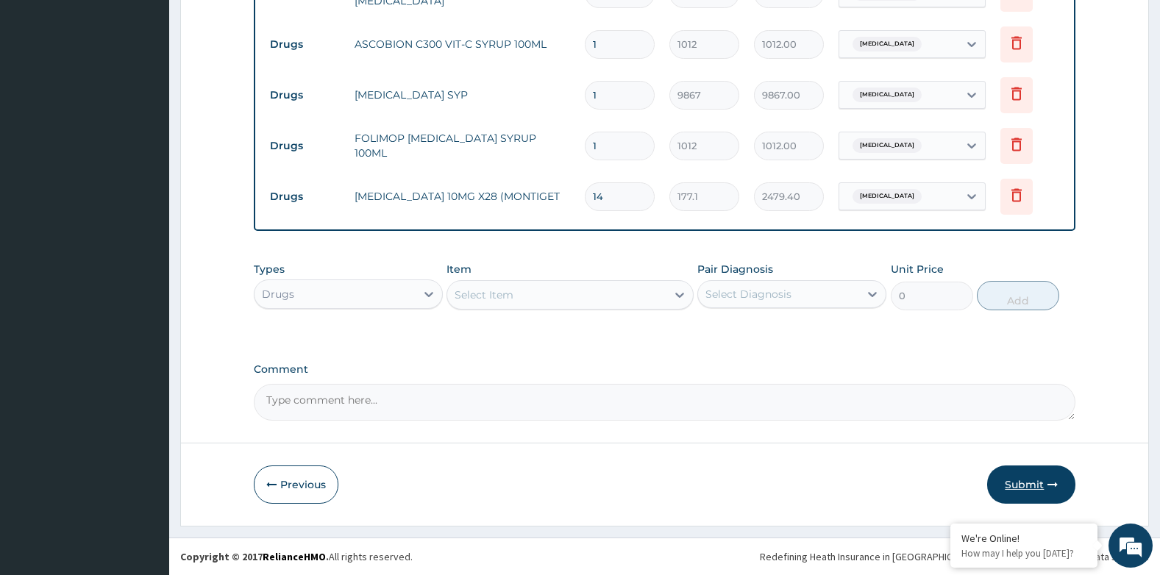
type input "14"
click at [1047, 475] on button "Submit" at bounding box center [1031, 485] width 88 height 38
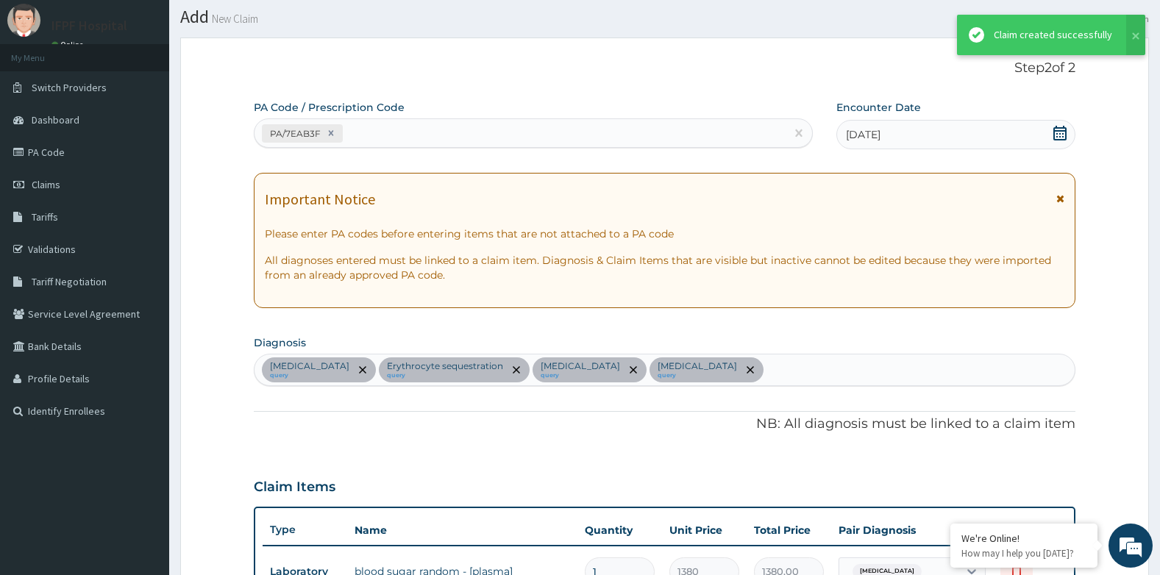
scroll to position [923, 0]
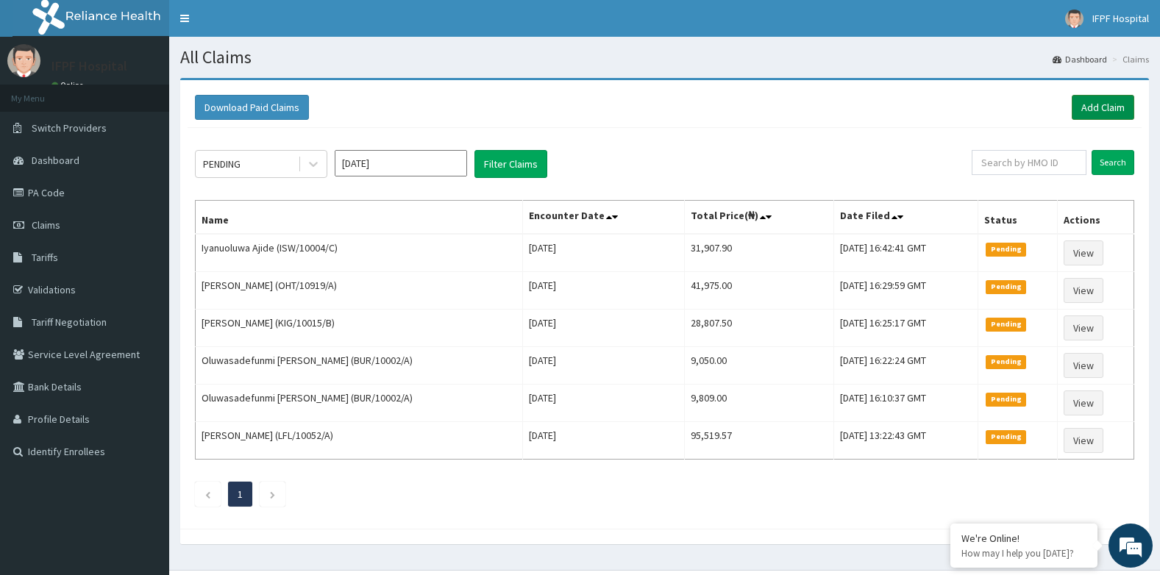
click at [1082, 106] on link "Add Claim" at bounding box center [1103, 107] width 63 height 25
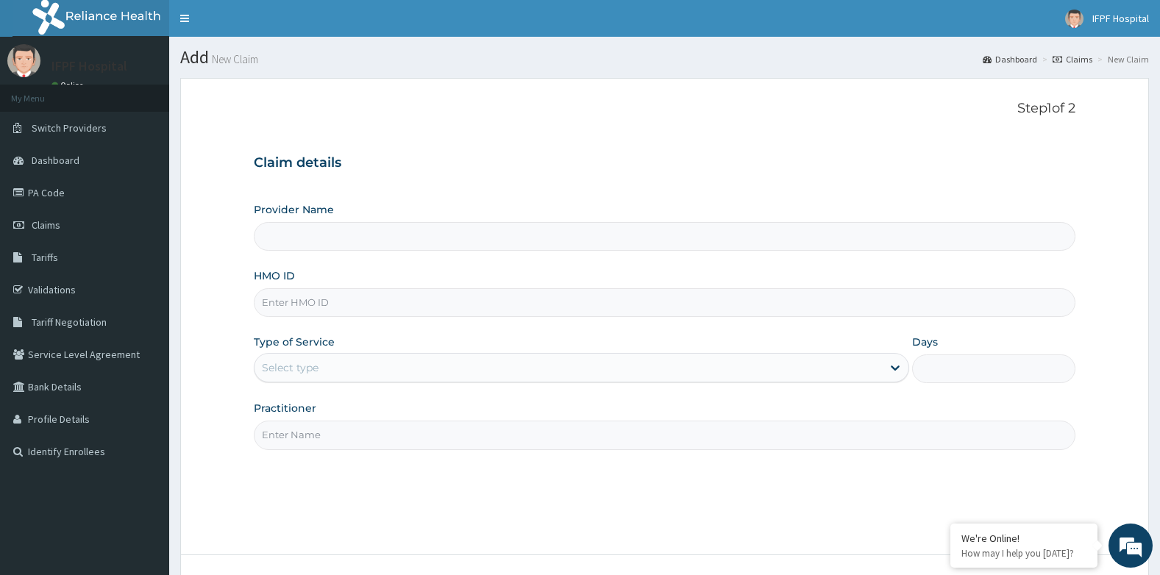
type input "IFPF Hospital"
click at [290, 298] on input "HMO ID" at bounding box center [665, 302] width 822 height 29
paste input "rsr/10013/b"
type input "rsr/10013/b"
click at [311, 374] on div "Select type" at bounding box center [290, 367] width 57 height 15
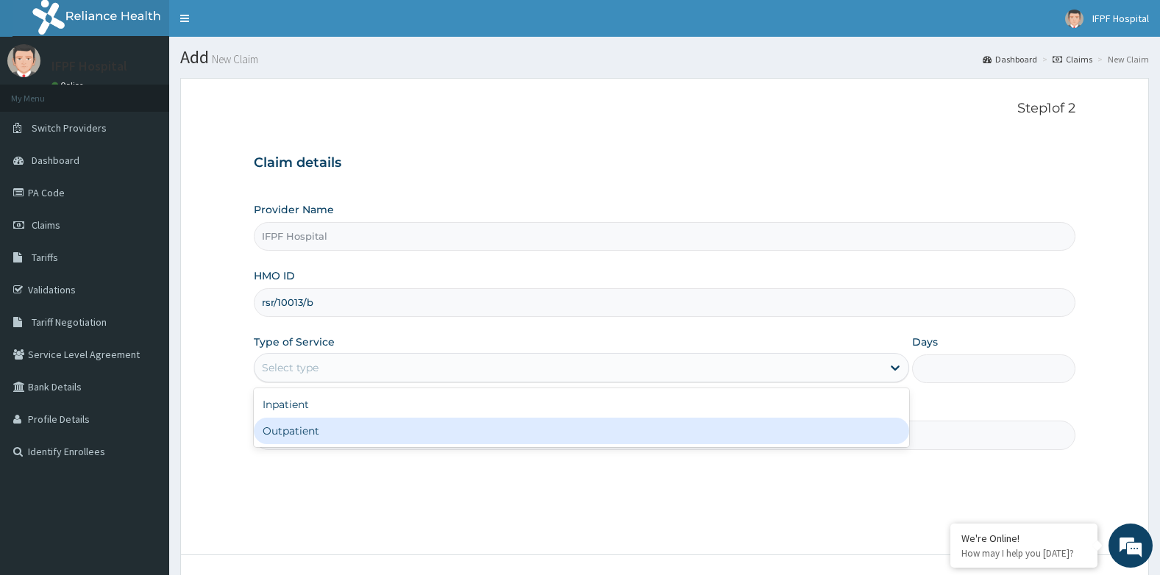
click at [299, 432] on div "Outpatient" at bounding box center [581, 431] width 655 height 26
type input "1"
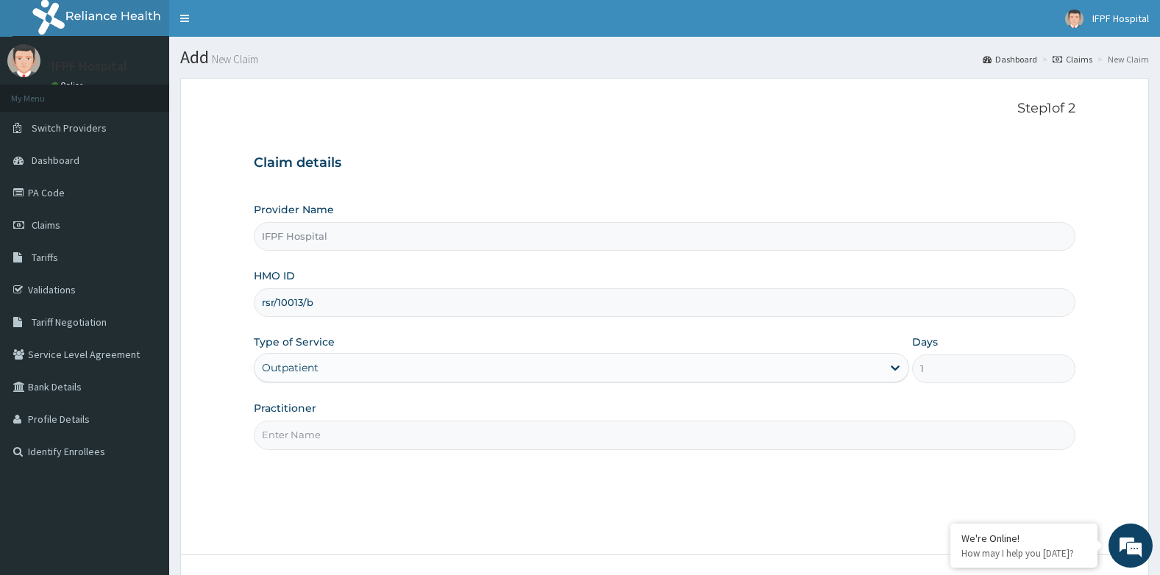
click at [303, 439] on input "Practitioner" at bounding box center [665, 435] width 822 height 29
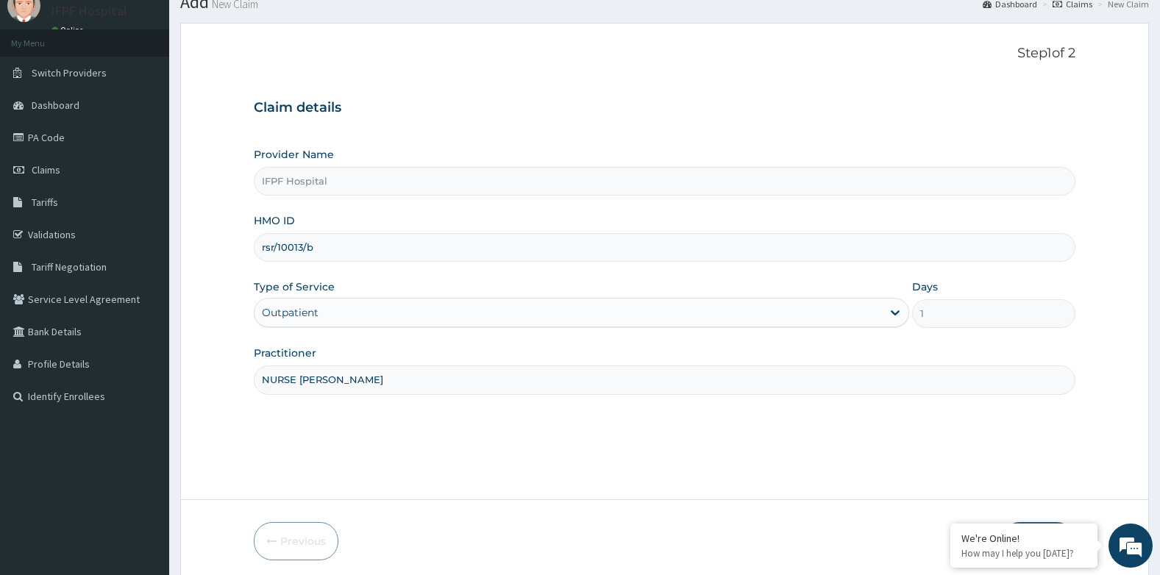
scroll to position [112, 0]
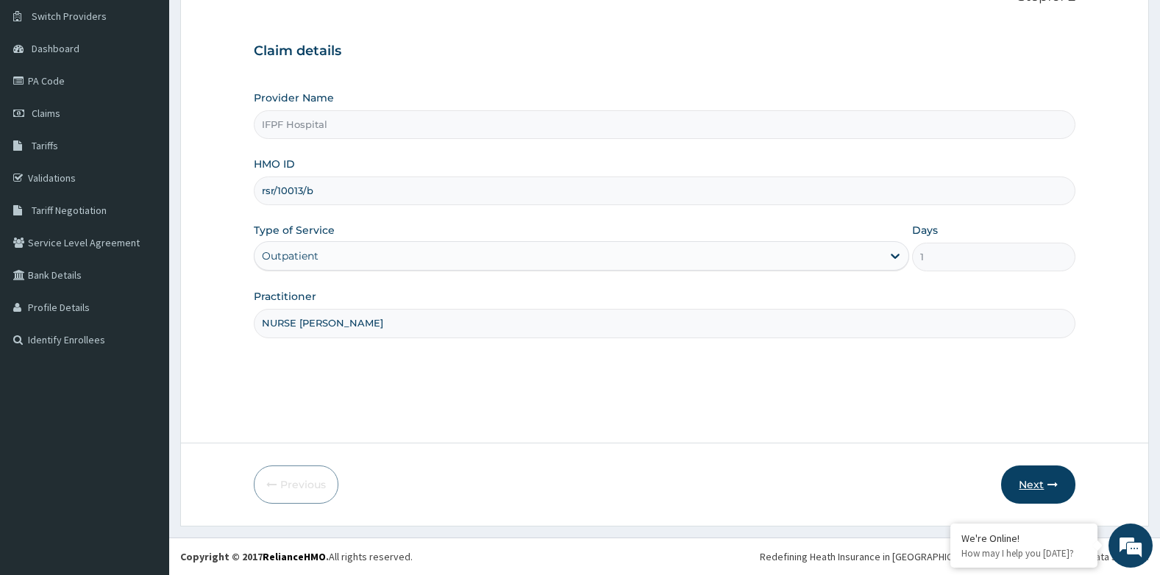
type input "NURSE [PERSON_NAME]"
click at [1028, 488] on button "Next" at bounding box center [1038, 485] width 74 height 38
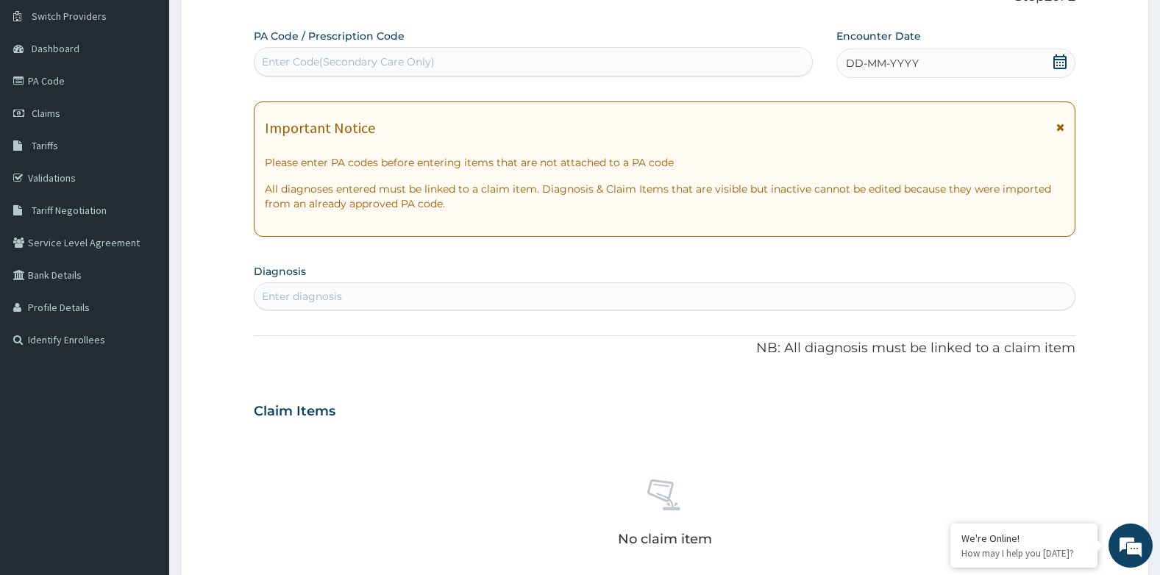
click at [464, 58] on div "Enter Code(Secondary Care Only)" at bounding box center [534, 62] width 558 height 24
type input "PA/D4284C"
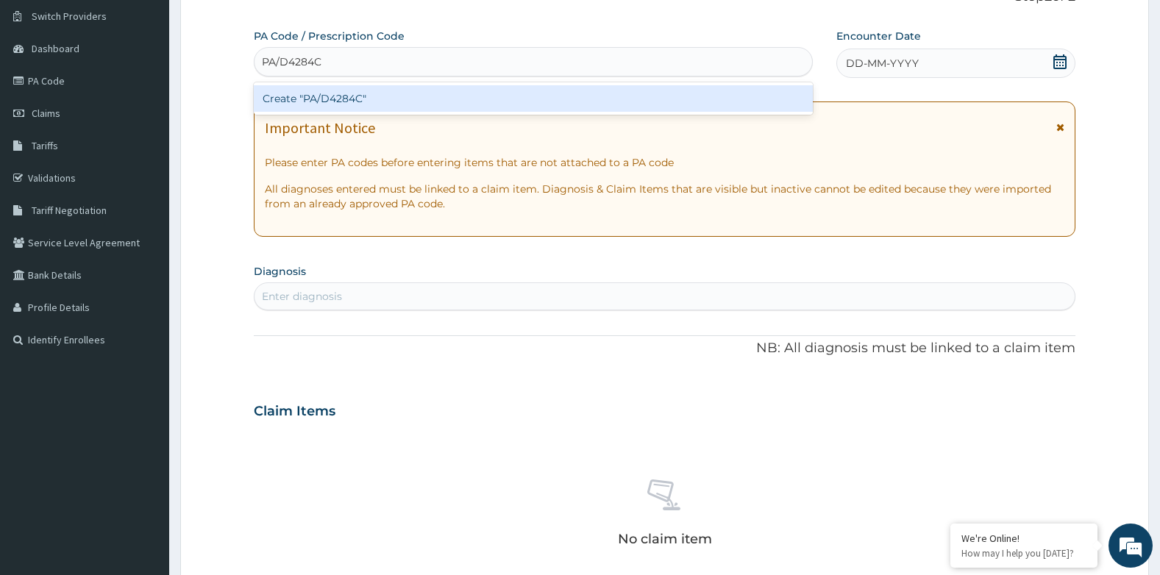
click at [478, 106] on div "Create "PA/D4284C"" at bounding box center [533, 98] width 559 height 26
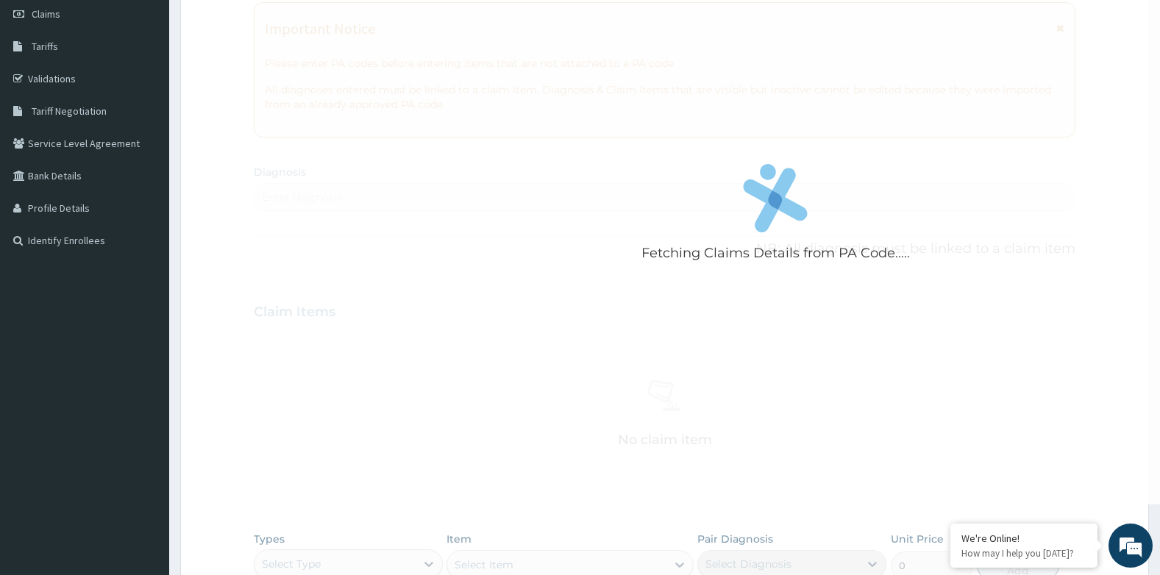
scroll to position [187, 0]
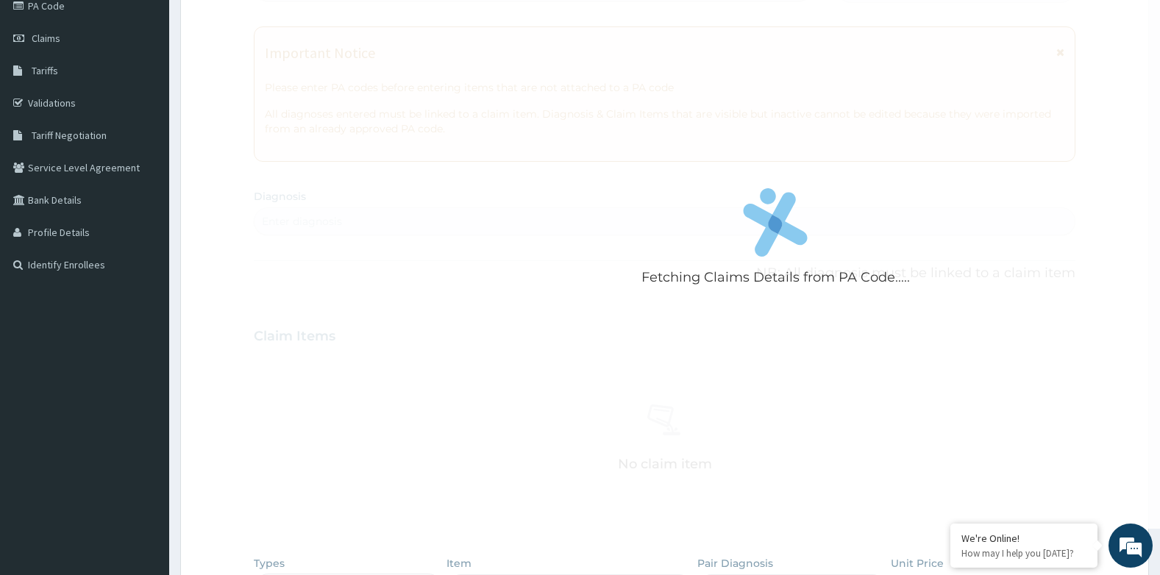
click at [460, 149] on div "Fetching Claims Details from PA Code....." at bounding box center [776, 241] width 1044 height 575
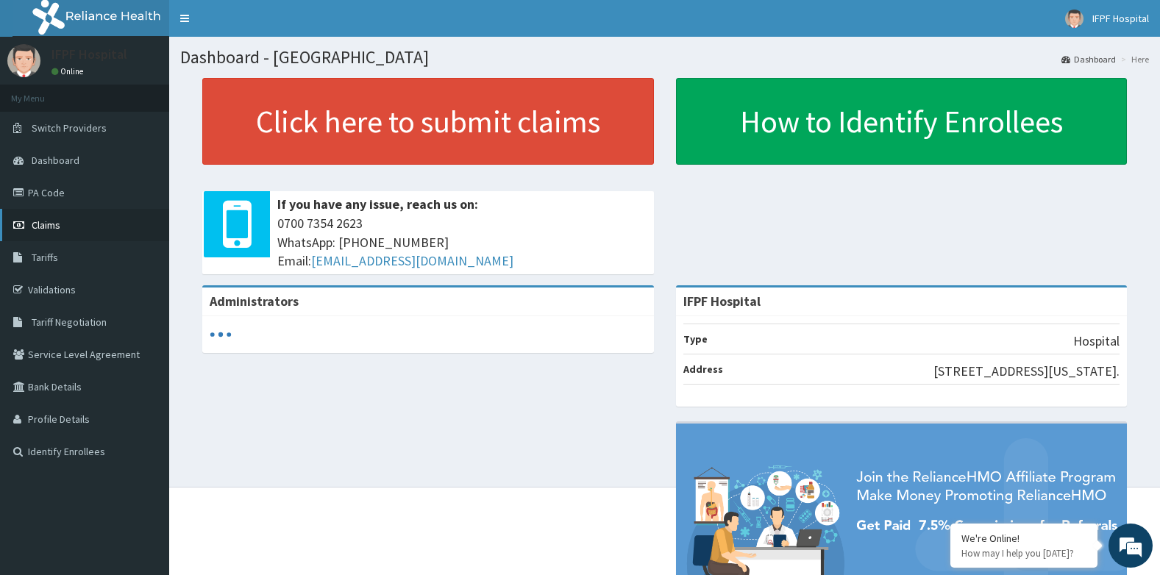
click at [46, 222] on span "Claims" at bounding box center [46, 224] width 29 height 13
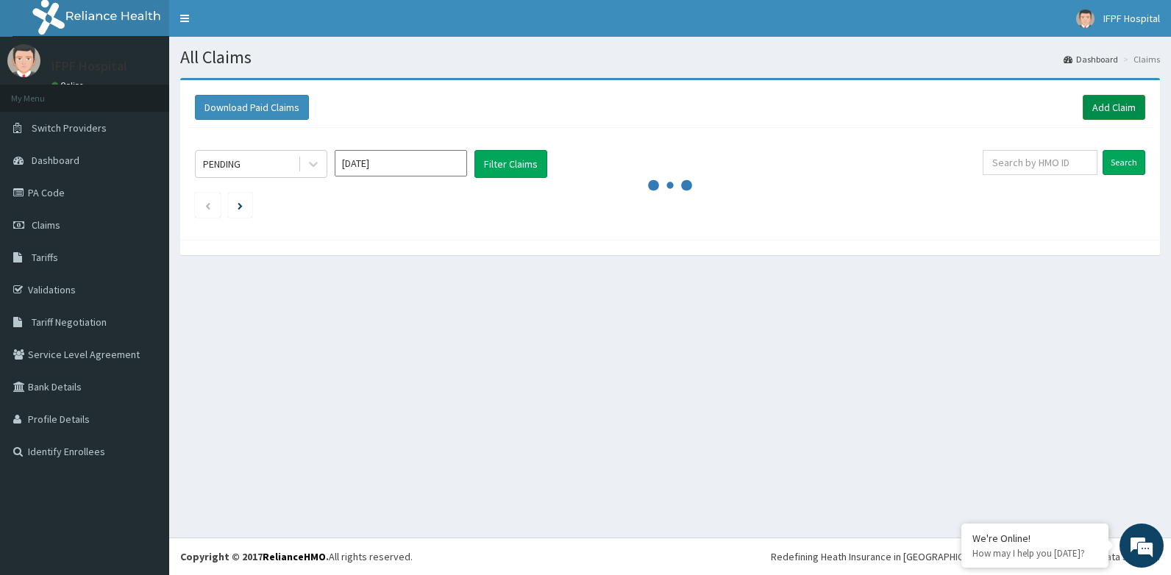
click at [1119, 110] on link "Add Claim" at bounding box center [1114, 107] width 63 height 25
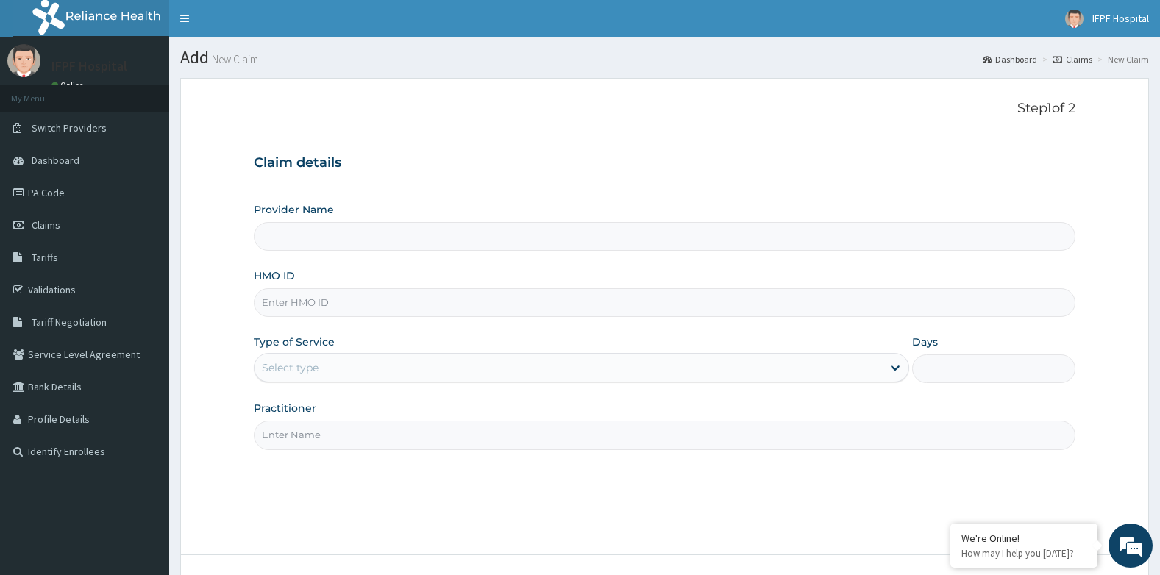
type input "IFPF Hospital"
click at [287, 305] on input "HMO ID" at bounding box center [665, 302] width 822 height 29
paste input "rsr/10013/b"
type input "rsr/10013/b"
click at [305, 361] on div "Select type" at bounding box center [290, 367] width 57 height 15
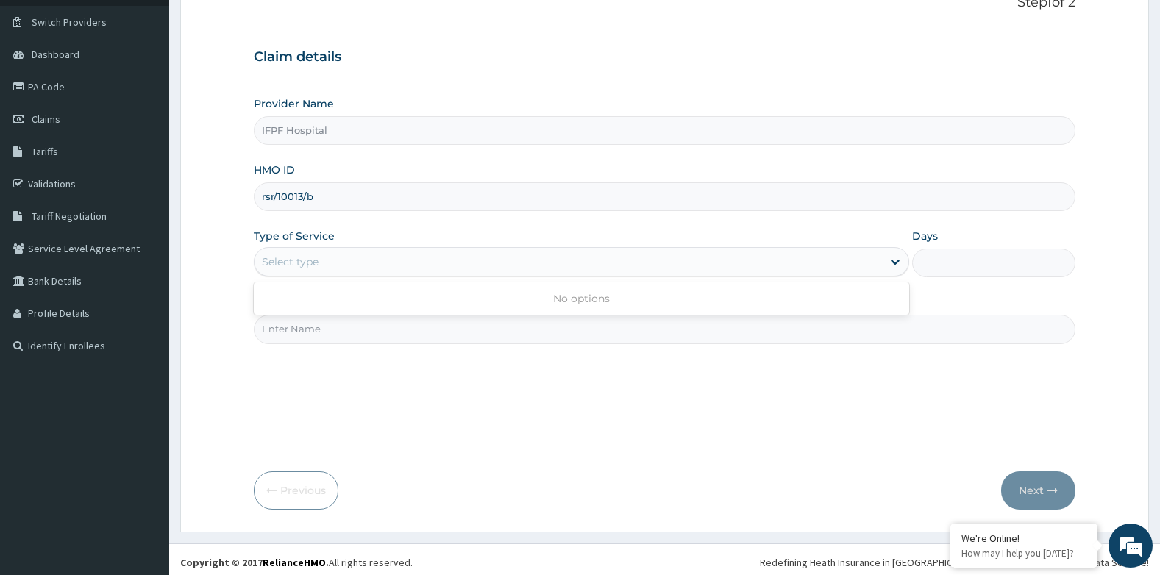
scroll to position [112, 0]
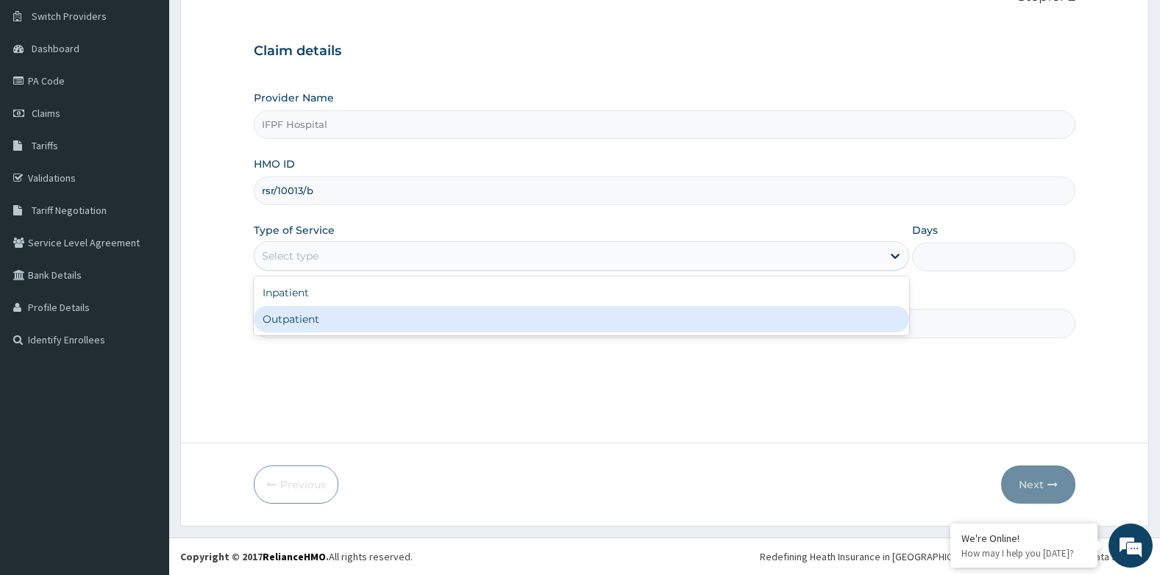
click at [285, 325] on div "Outpatient" at bounding box center [581, 319] width 655 height 26
type input "1"
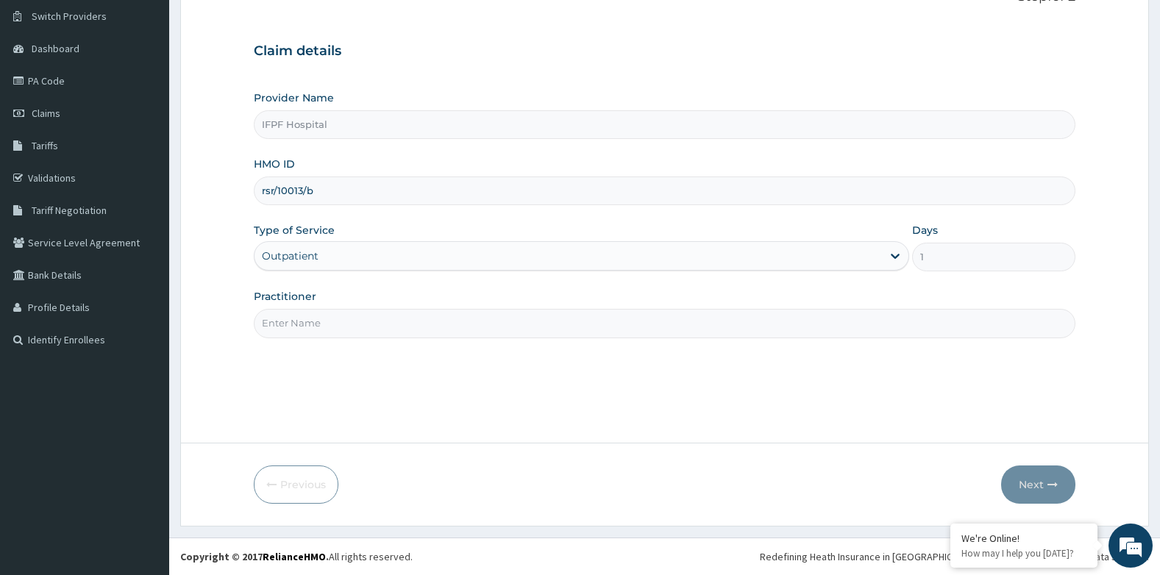
click at [285, 325] on input "Practitioner" at bounding box center [665, 323] width 822 height 29
type input "NURSE [PERSON_NAME]"
click at [1031, 476] on button "Next" at bounding box center [1038, 485] width 74 height 38
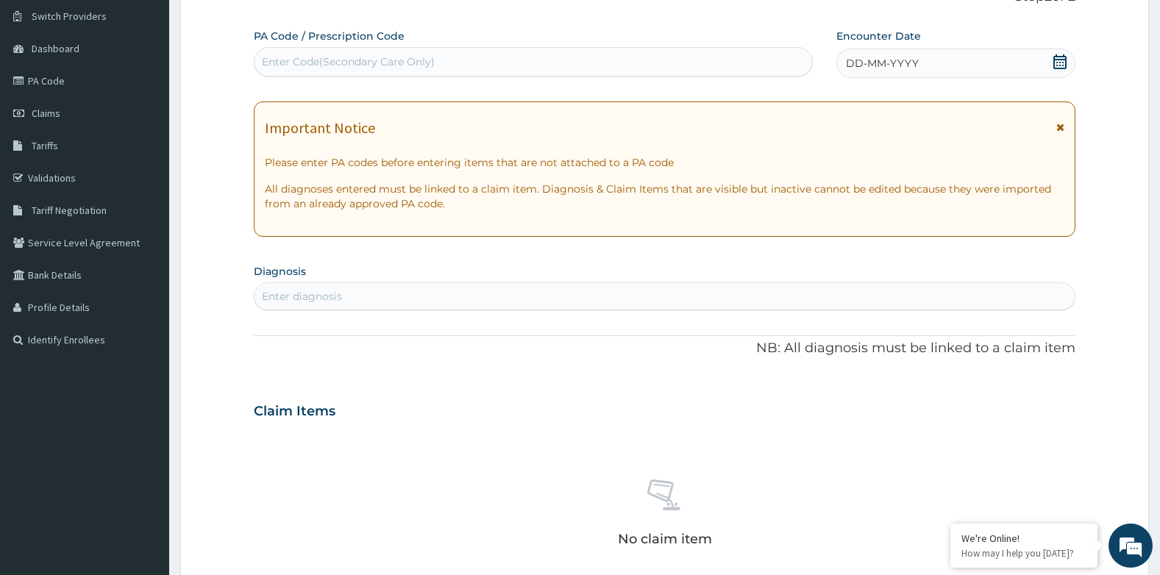
click at [444, 70] on div "Enter Code(Secondary Care Only)" at bounding box center [534, 62] width 558 height 24
type input "PA/D4284C"
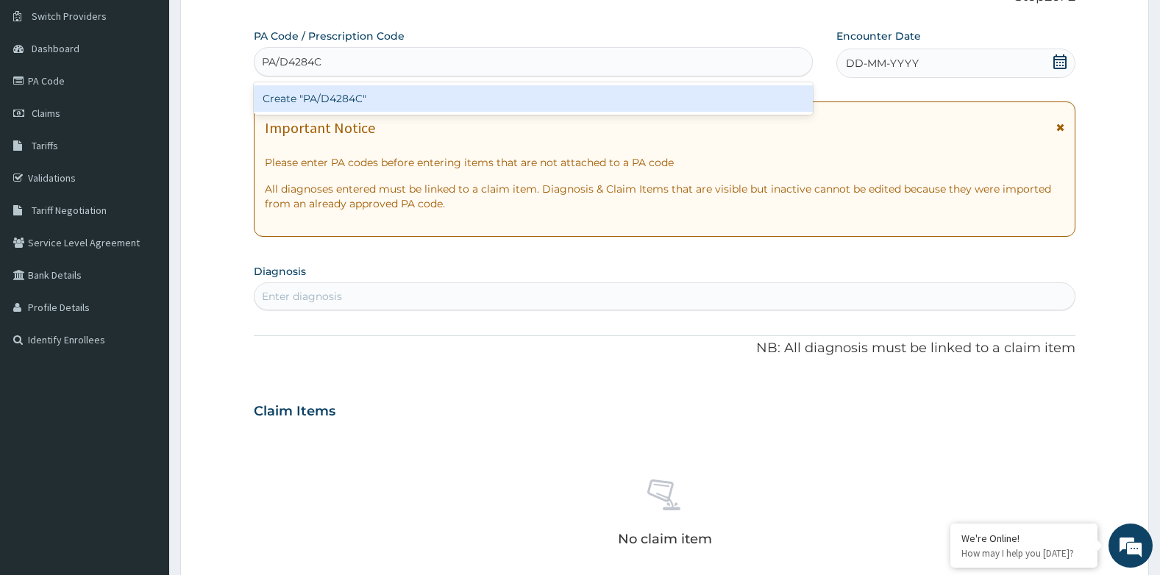
click at [459, 102] on div "Create "PA/D4284C"" at bounding box center [533, 98] width 559 height 26
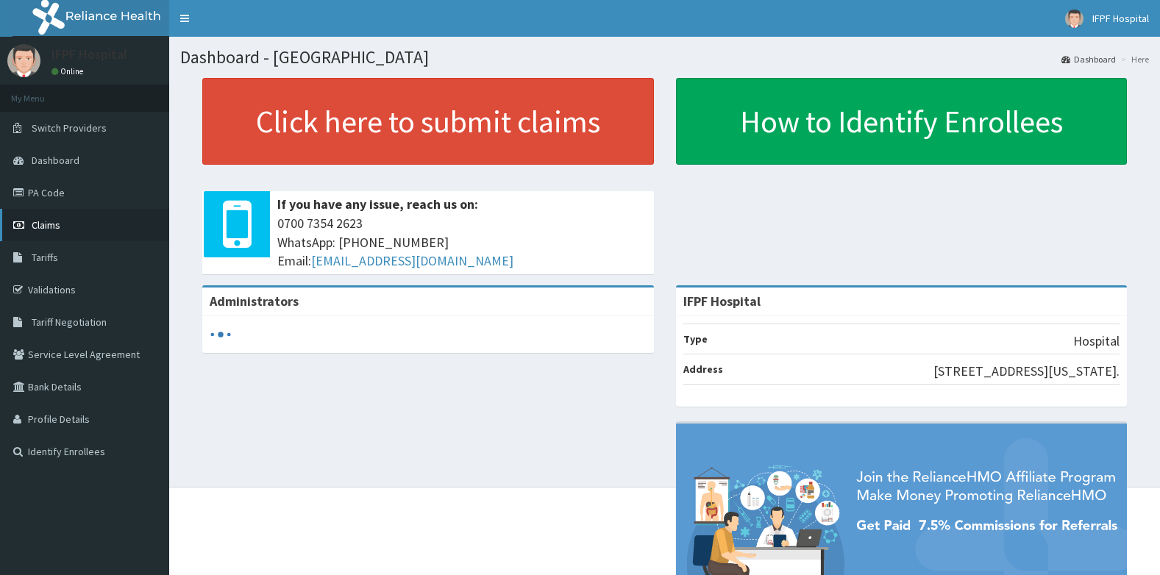
click at [47, 210] on link "Claims" at bounding box center [84, 225] width 169 height 32
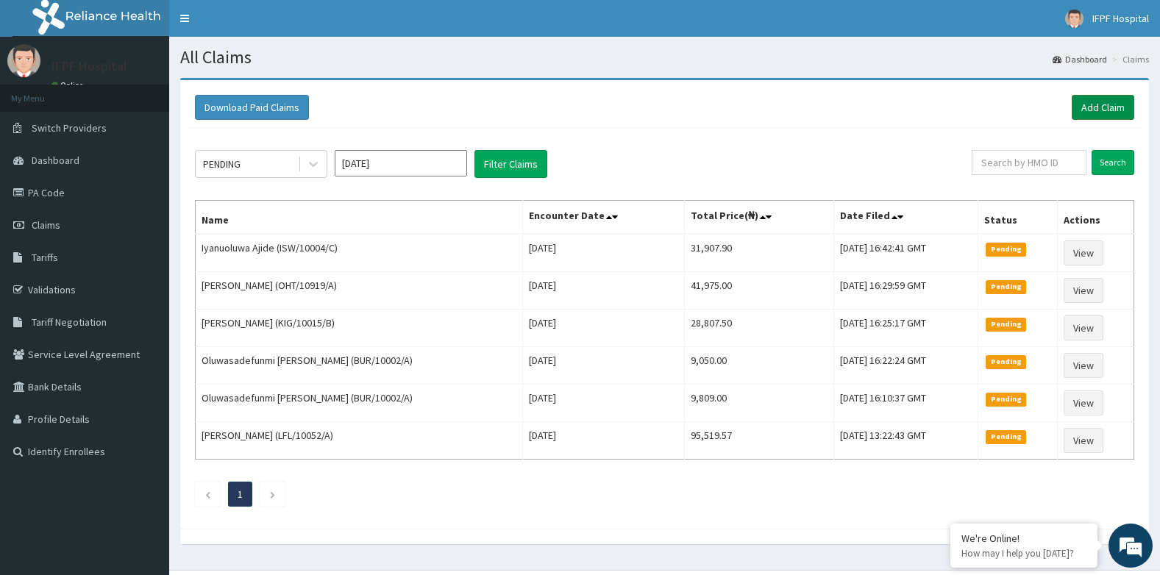
click at [1099, 115] on link "Add Claim" at bounding box center [1103, 107] width 63 height 25
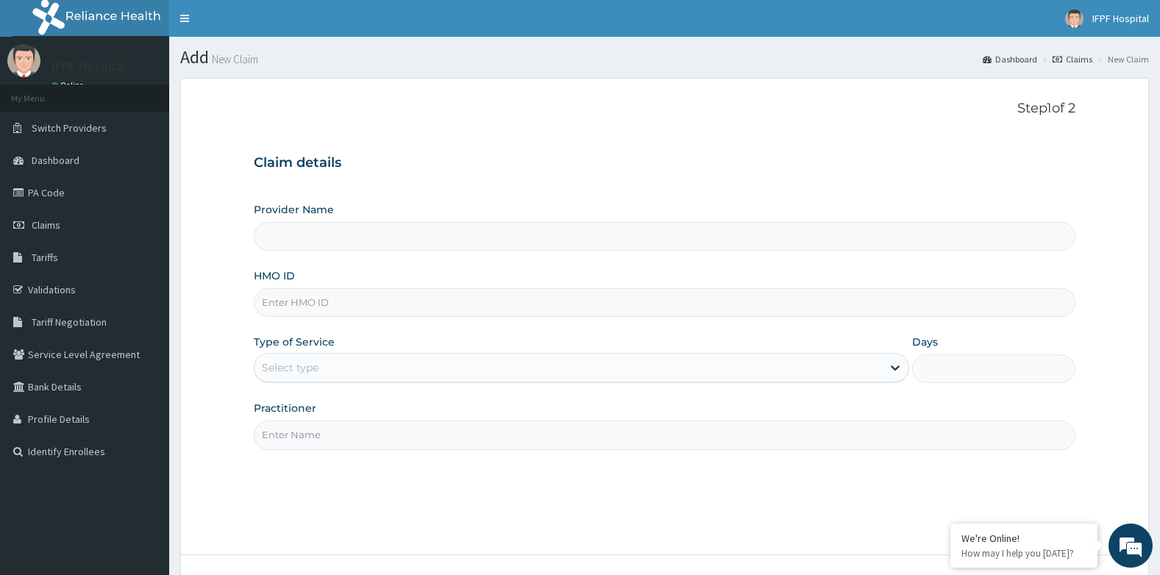
type input "IFPF Hospital"
click at [293, 300] on input "HMO ID" at bounding box center [665, 302] width 822 height 29
paste input "rsr/10013/b"
type input "rsr/10013/b"
click at [295, 367] on div "Select type" at bounding box center [290, 367] width 57 height 15
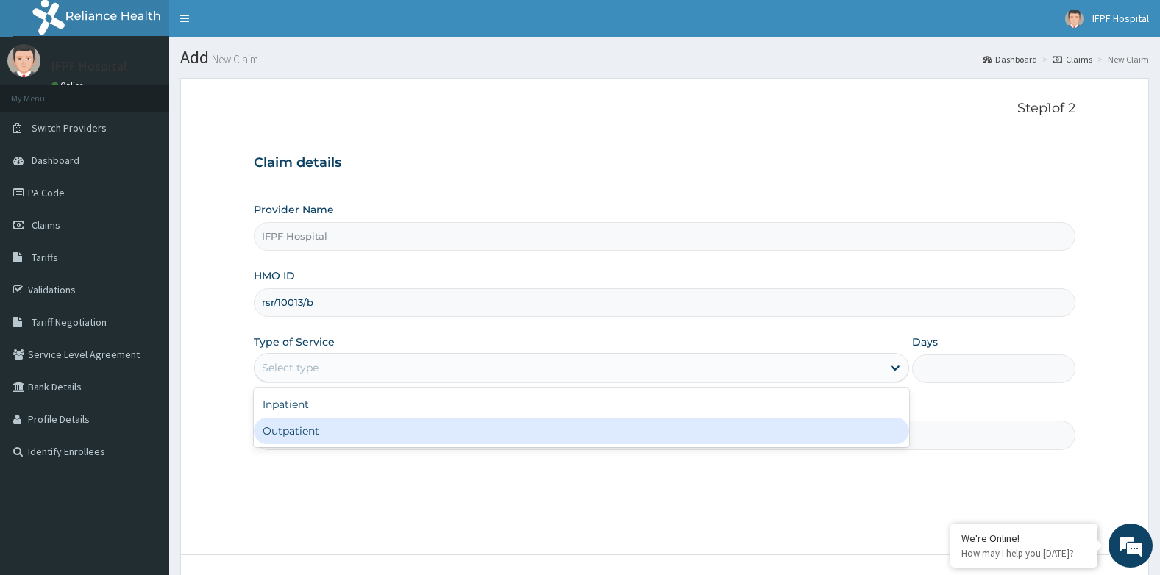
click at [289, 427] on div "Outpatient" at bounding box center [581, 431] width 655 height 26
type input "1"
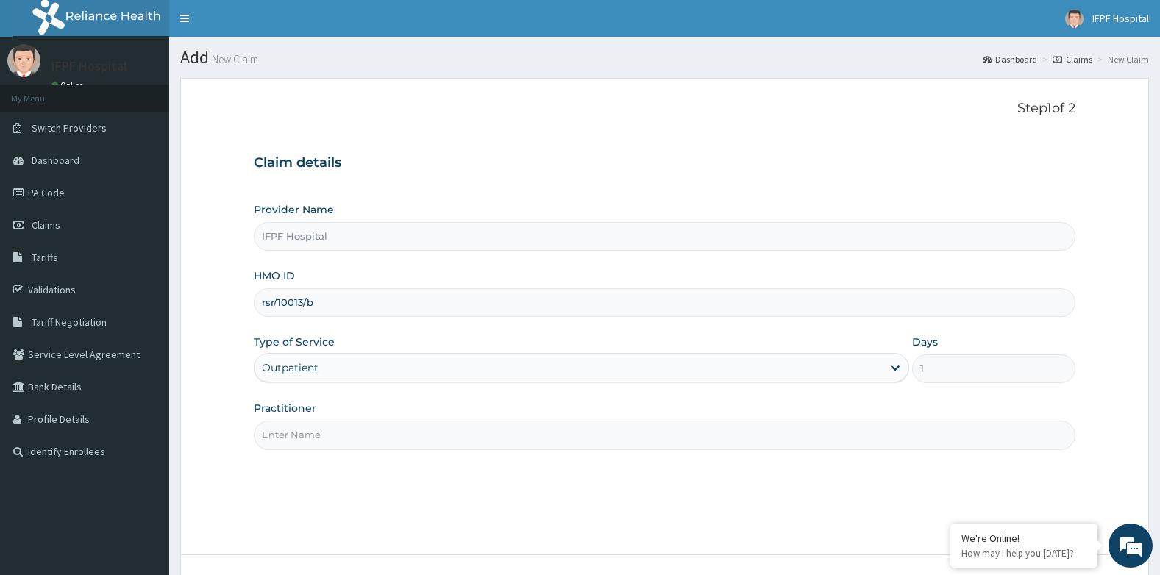
click at [292, 447] on input "Practitioner" at bounding box center [665, 435] width 822 height 29
type input "NURSE STELLA"
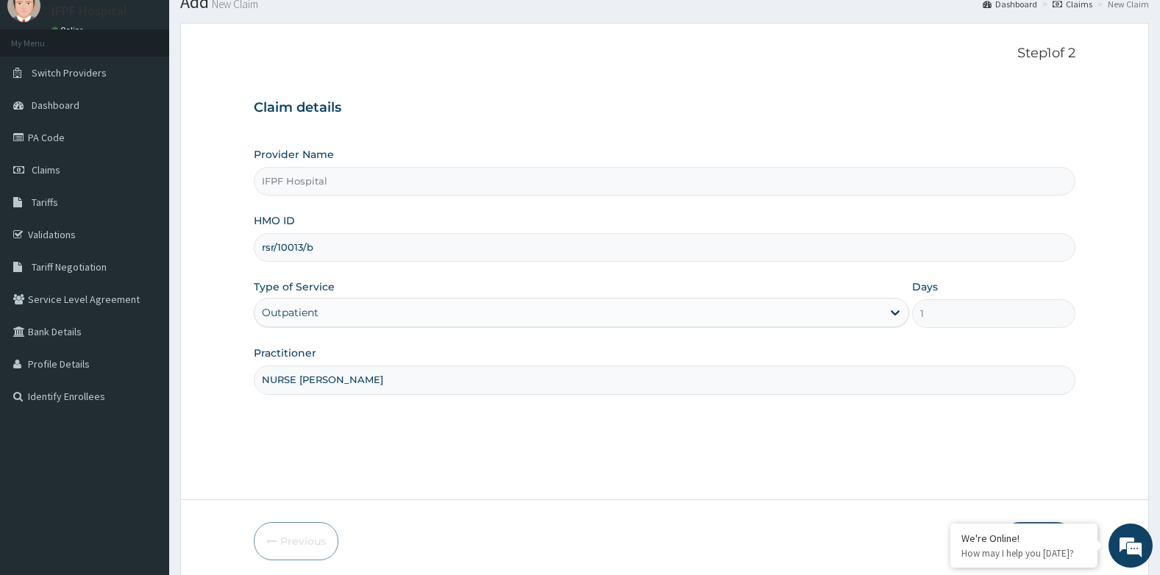
scroll to position [112, 0]
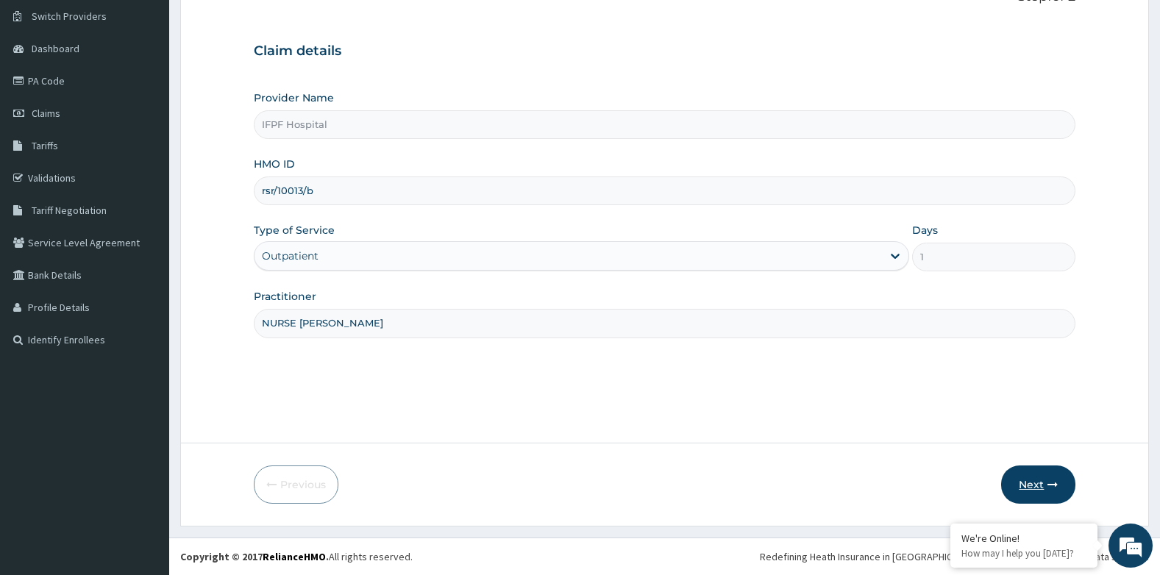
click at [1045, 481] on button "Next" at bounding box center [1038, 485] width 74 height 38
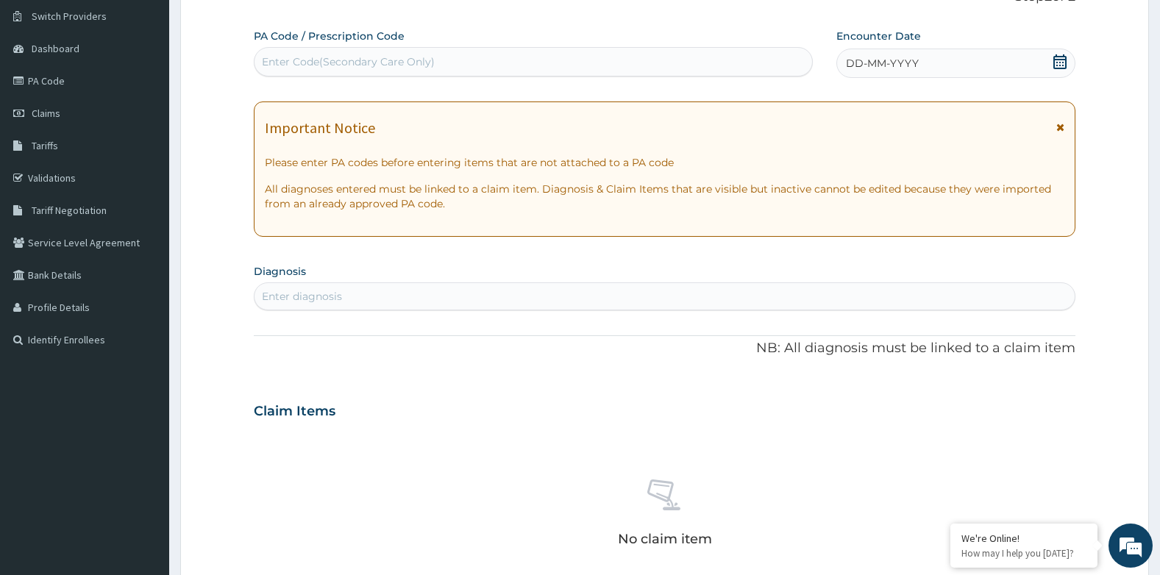
click at [388, 65] on div "Enter Code(Secondary Care Only)" at bounding box center [348, 61] width 173 height 15
type input "PA/D4284C"
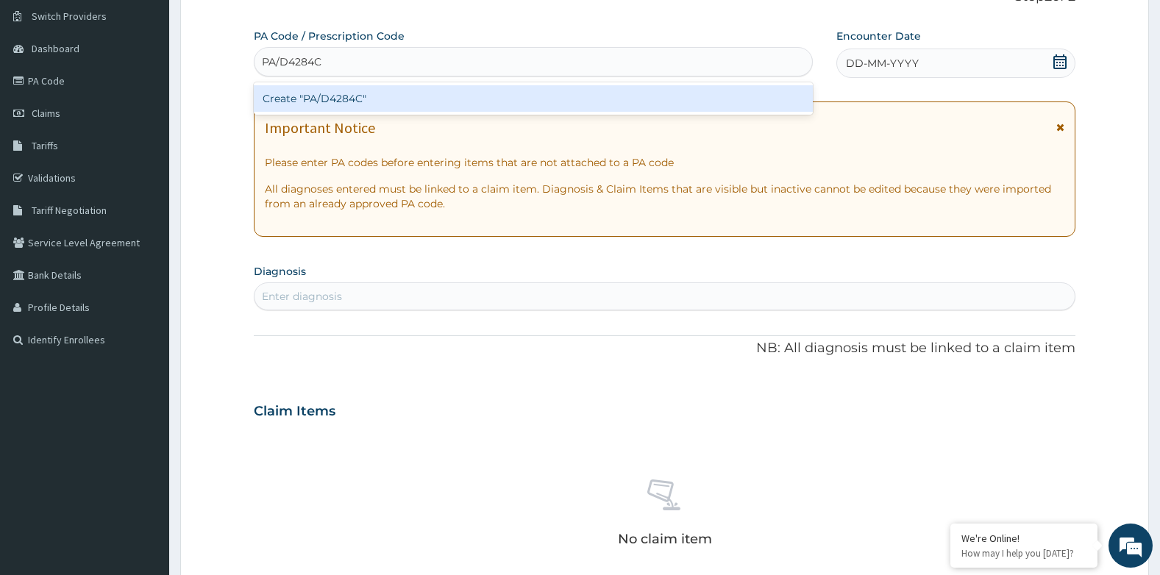
click at [406, 104] on div "Create "PA/D4284C"" at bounding box center [533, 98] width 559 height 26
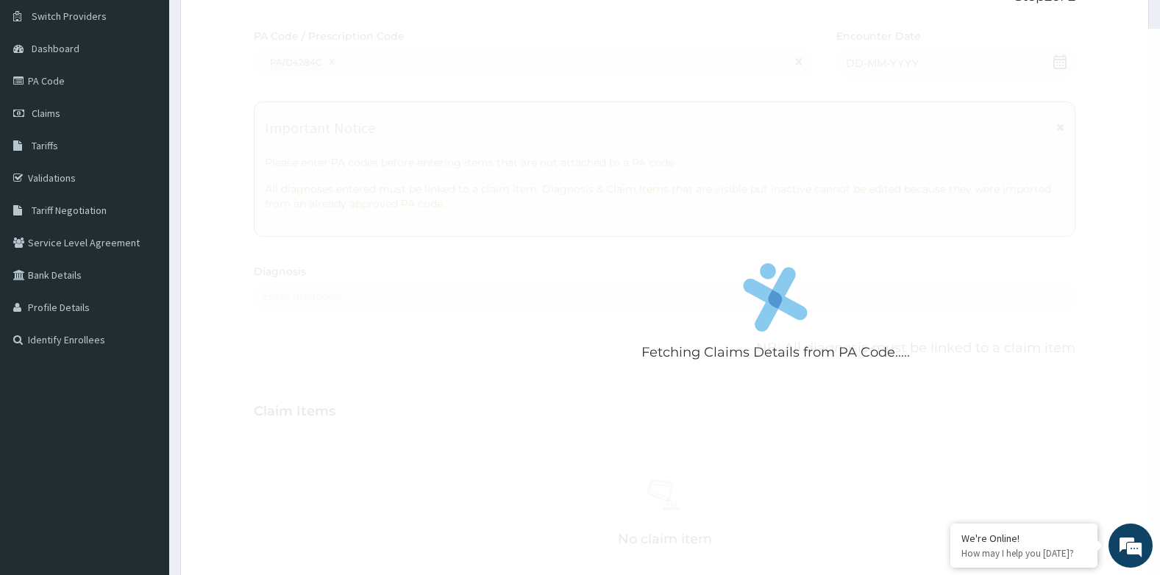
scroll to position [426, 0]
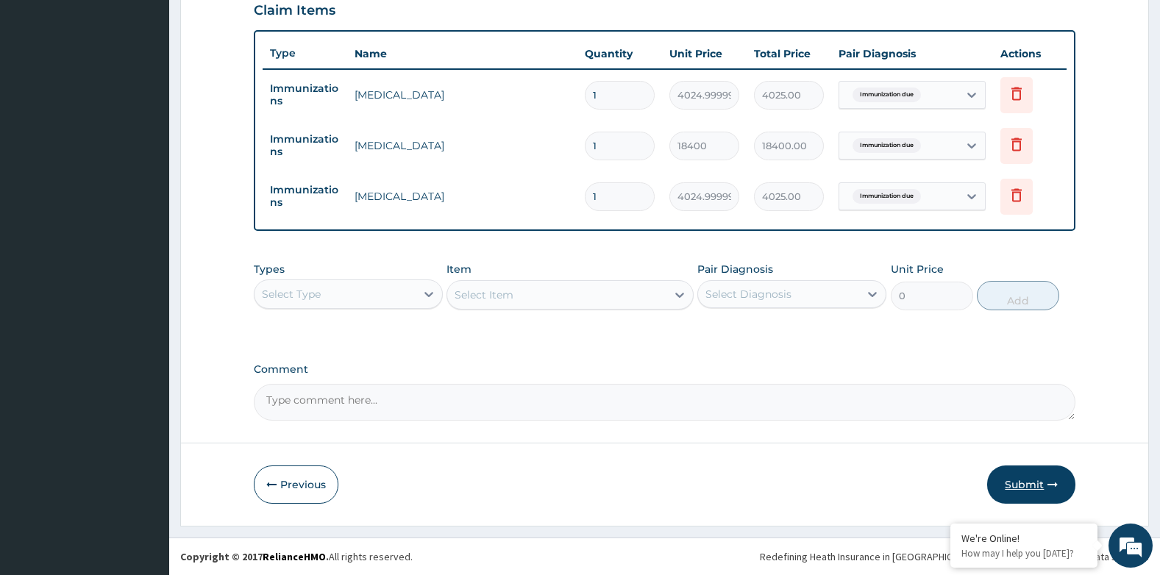
click at [1046, 478] on button "Submit" at bounding box center [1031, 485] width 88 height 38
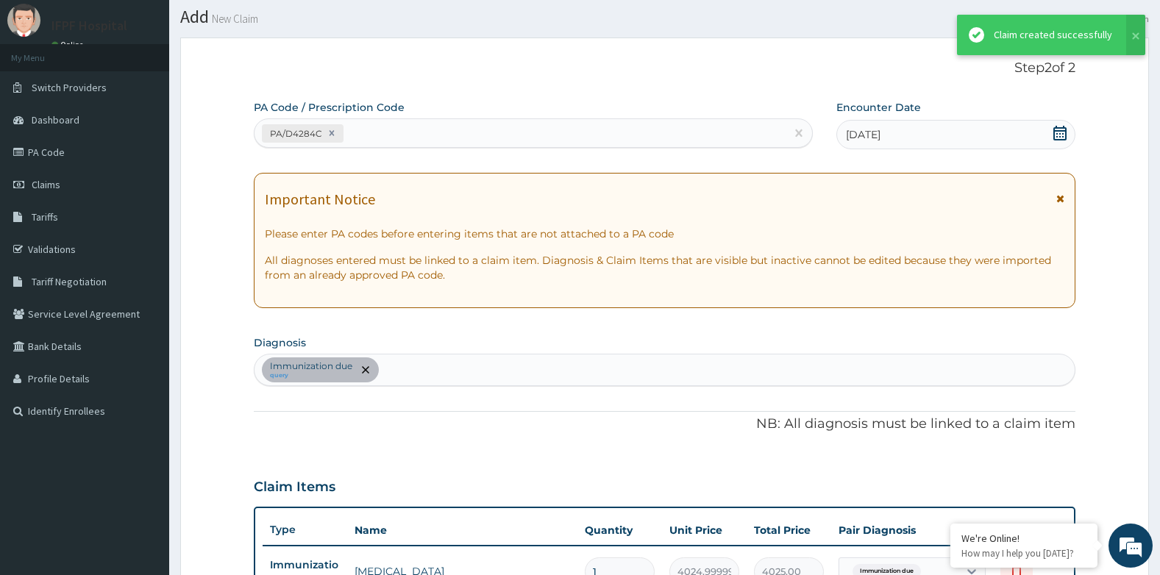
scroll to position [517, 0]
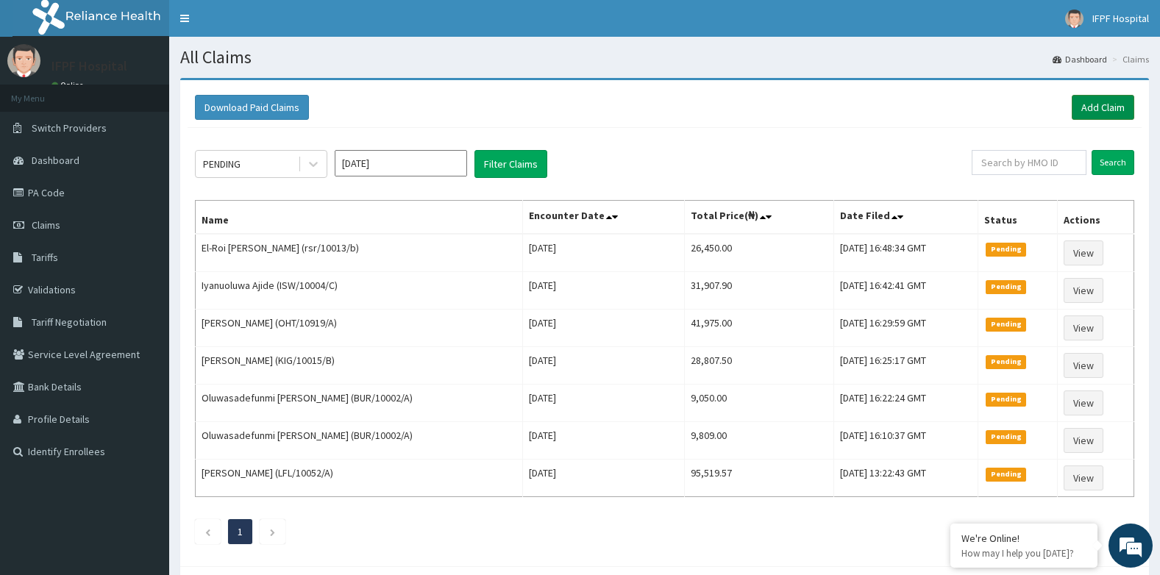
click at [1091, 113] on link "Add Claim" at bounding box center [1103, 107] width 63 height 25
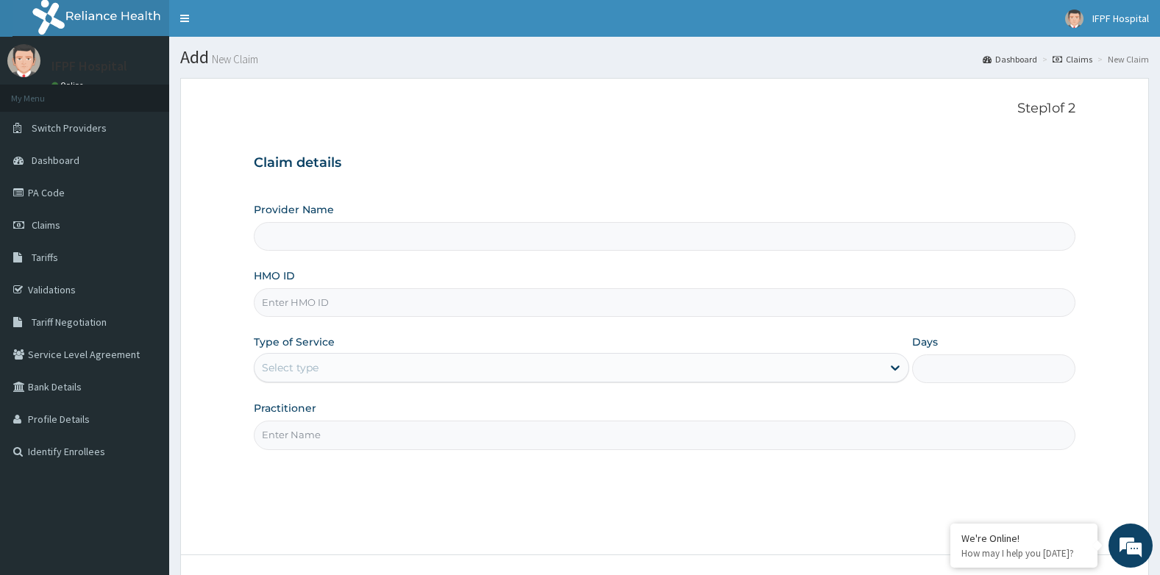
type input "IFPF Hospital"
click at [295, 305] on input "HMO ID" at bounding box center [665, 302] width 822 height 29
paste input "PWP/10008/A"
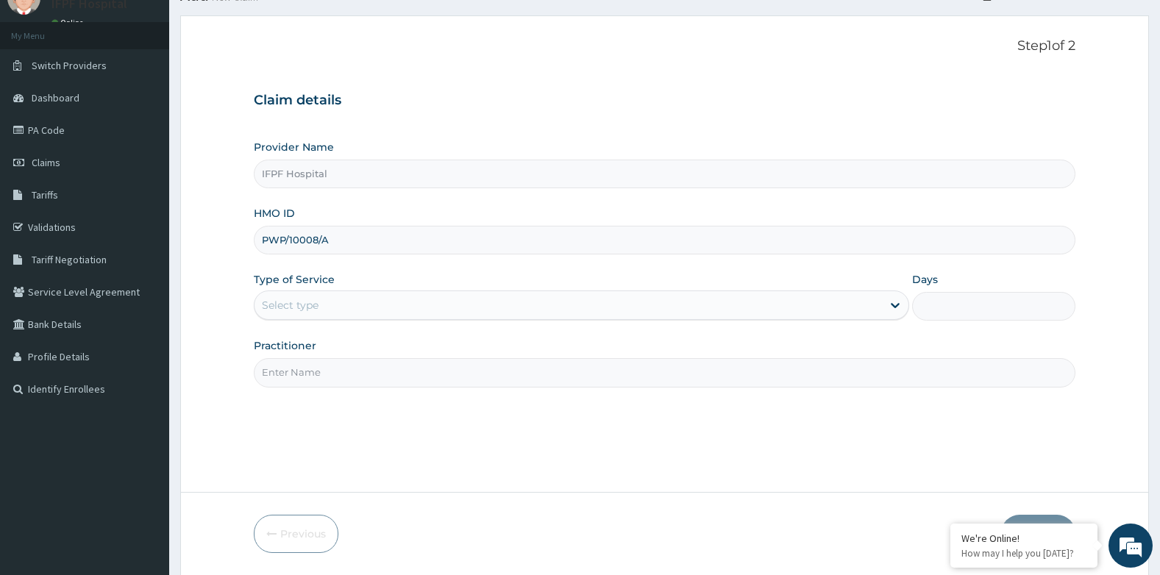
scroll to position [112, 0]
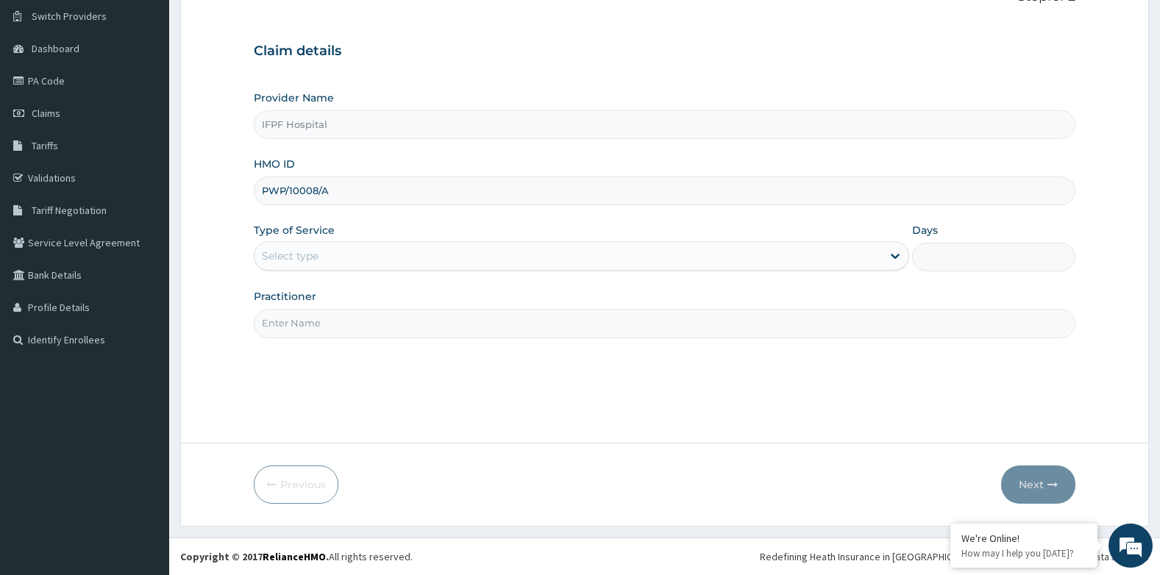
type input "PWP/10008/A"
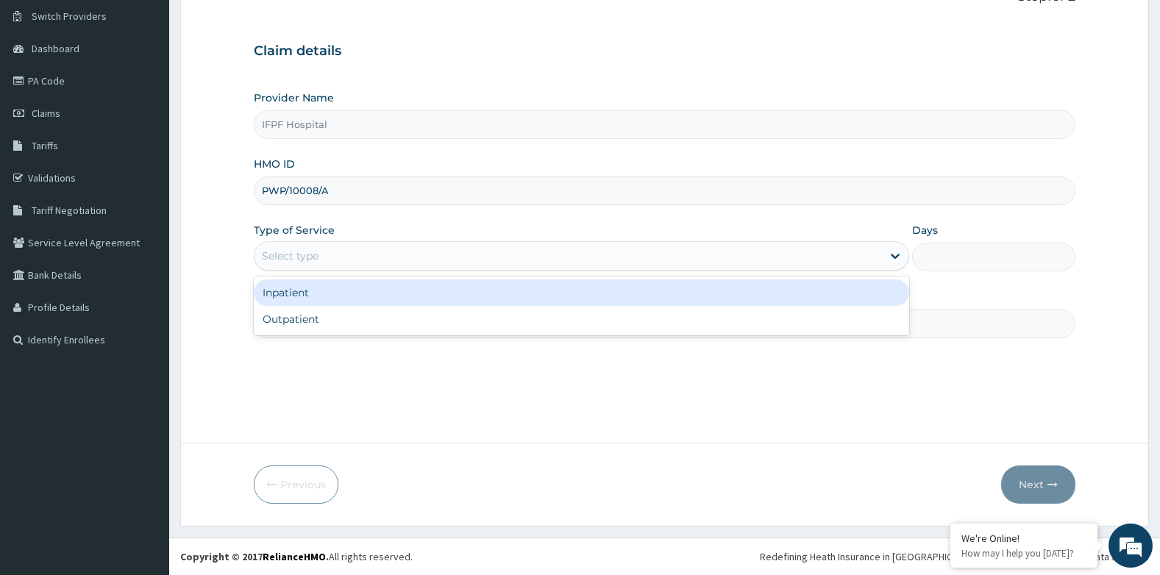
click at [292, 254] on div "Select type" at bounding box center [290, 256] width 57 height 15
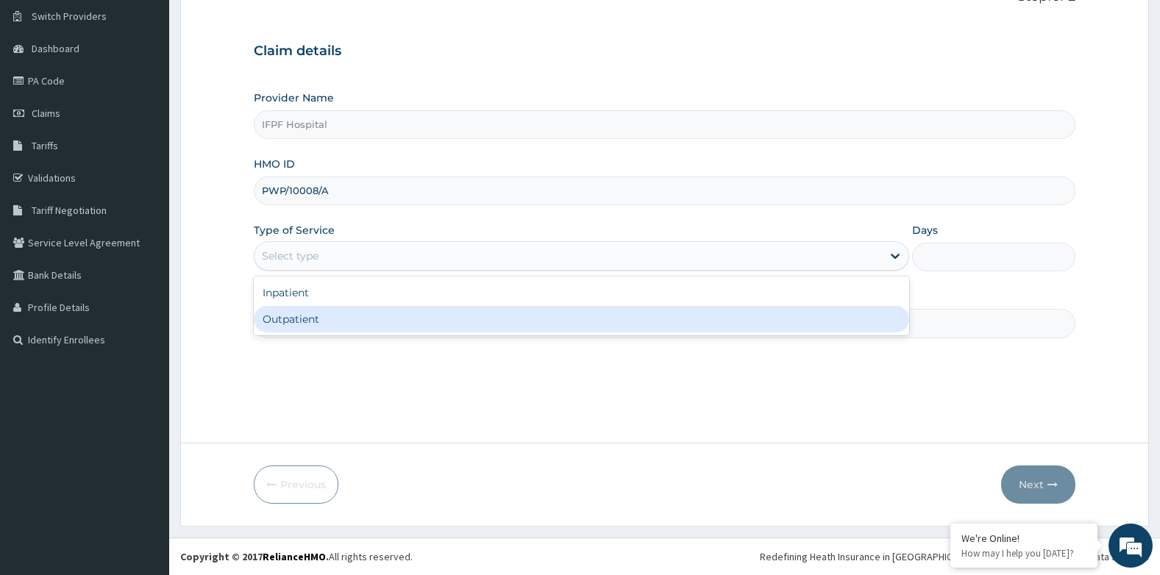
click at [286, 313] on div "Outpatient" at bounding box center [581, 319] width 655 height 26
type input "1"
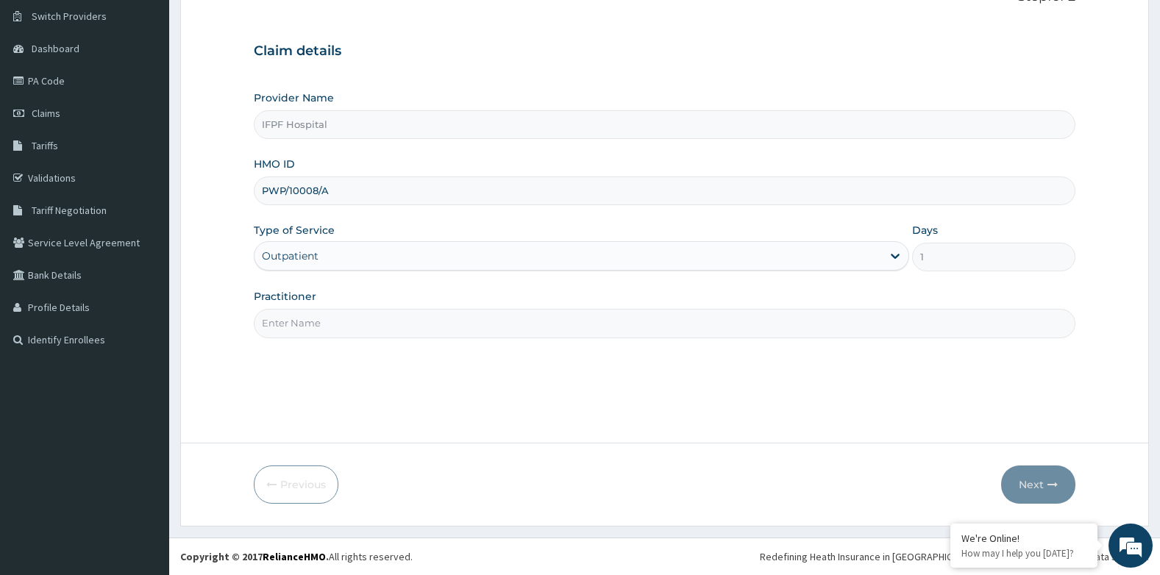
click at [286, 316] on input "Practitioner" at bounding box center [665, 323] width 822 height 29
type input "[PERSON_NAME]"
click at [1059, 494] on button "Next" at bounding box center [1038, 485] width 74 height 38
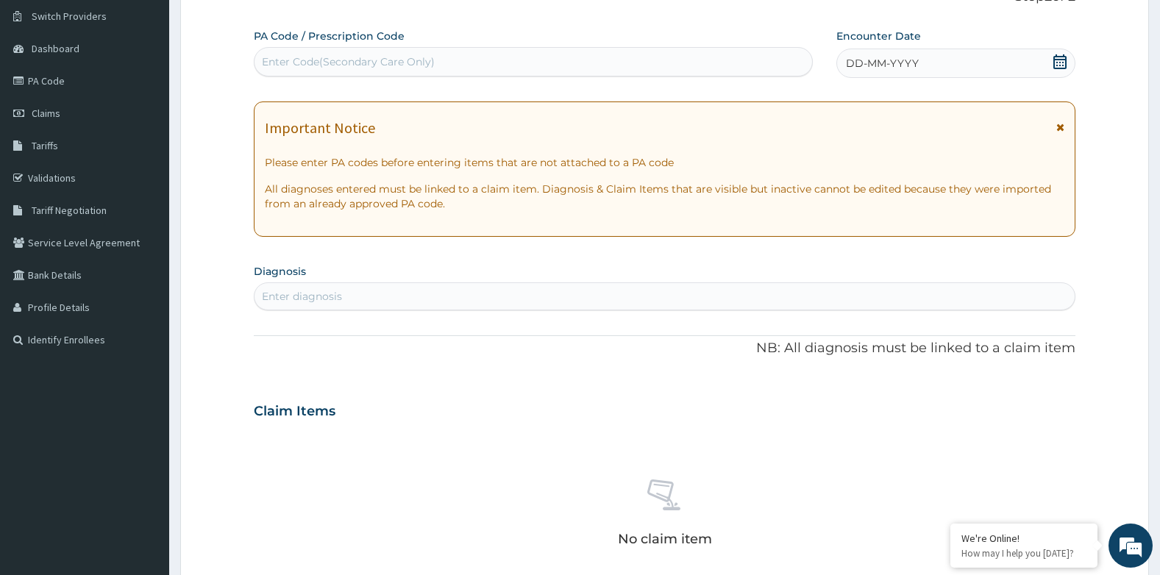
click at [492, 68] on div "Enter Code(Secondary Care Only)" at bounding box center [534, 62] width 558 height 24
type input "PA/FA2374"
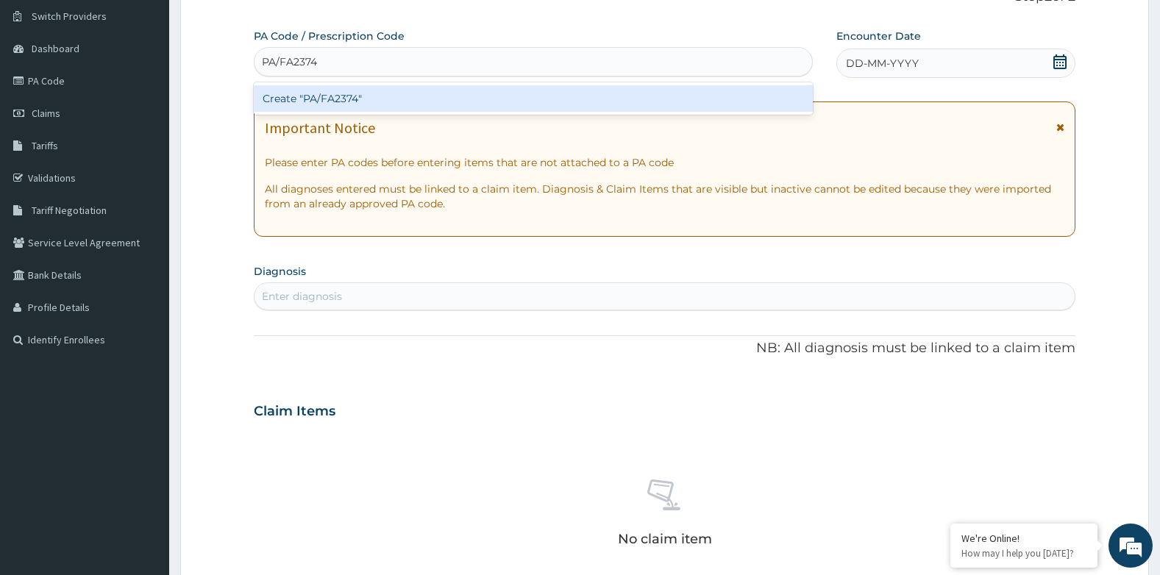
click at [491, 90] on div "Create "PA/FA2374"" at bounding box center [533, 98] width 559 height 26
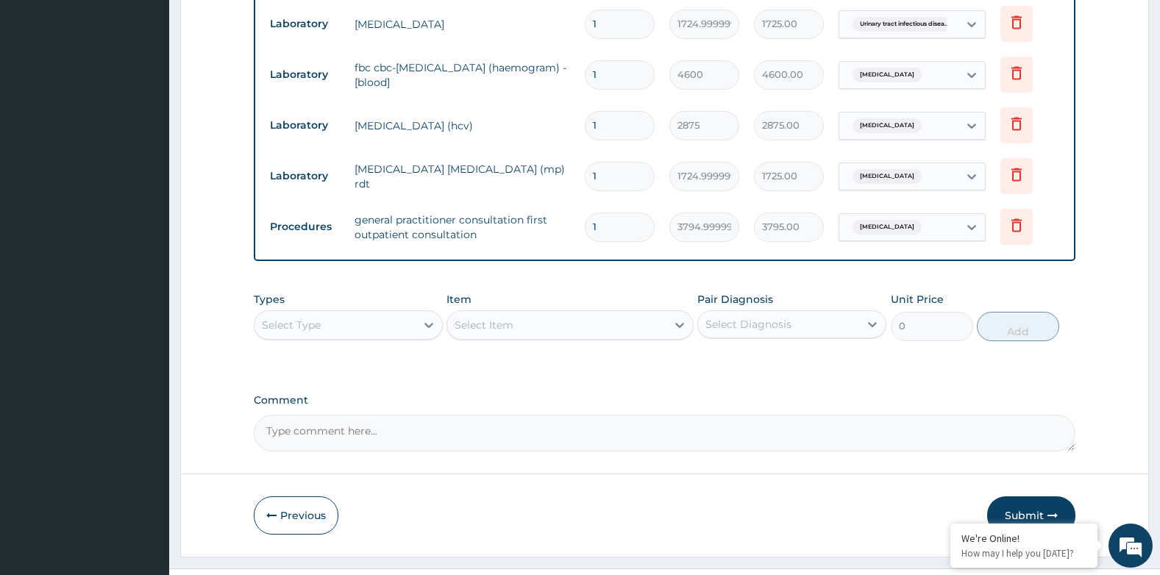
scroll to position [850, 0]
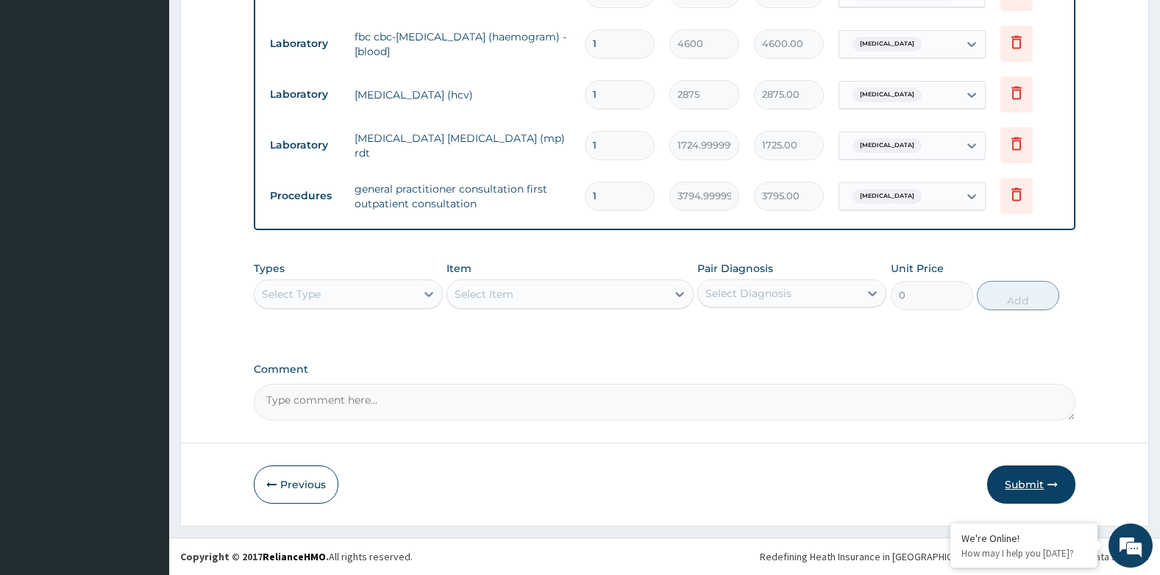
click at [1039, 490] on button "Submit" at bounding box center [1031, 485] width 88 height 38
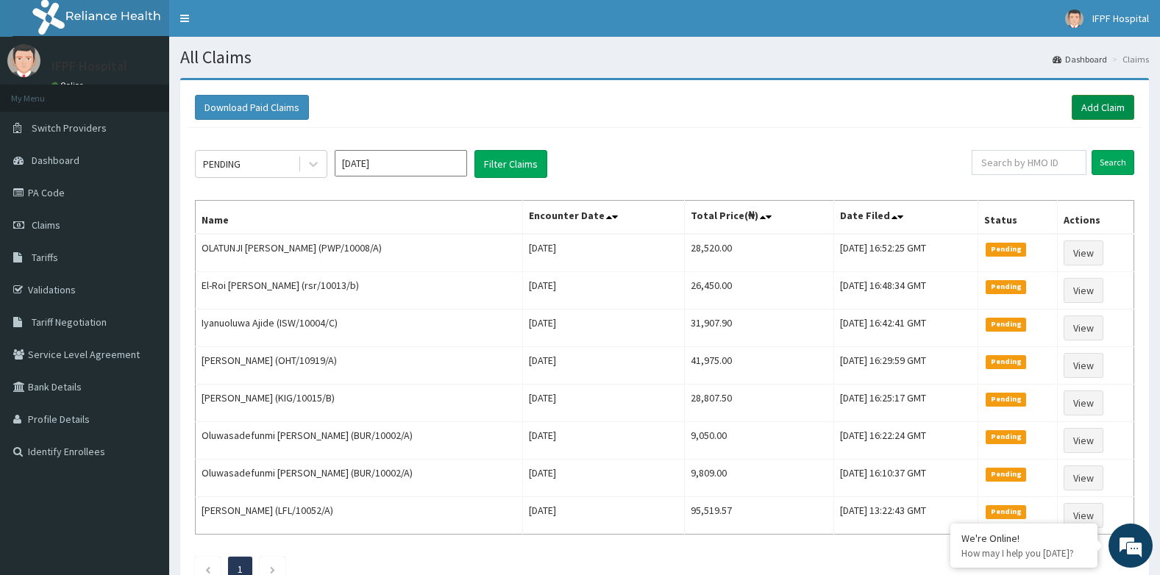
click at [1104, 115] on link "Add Claim" at bounding box center [1103, 107] width 63 height 25
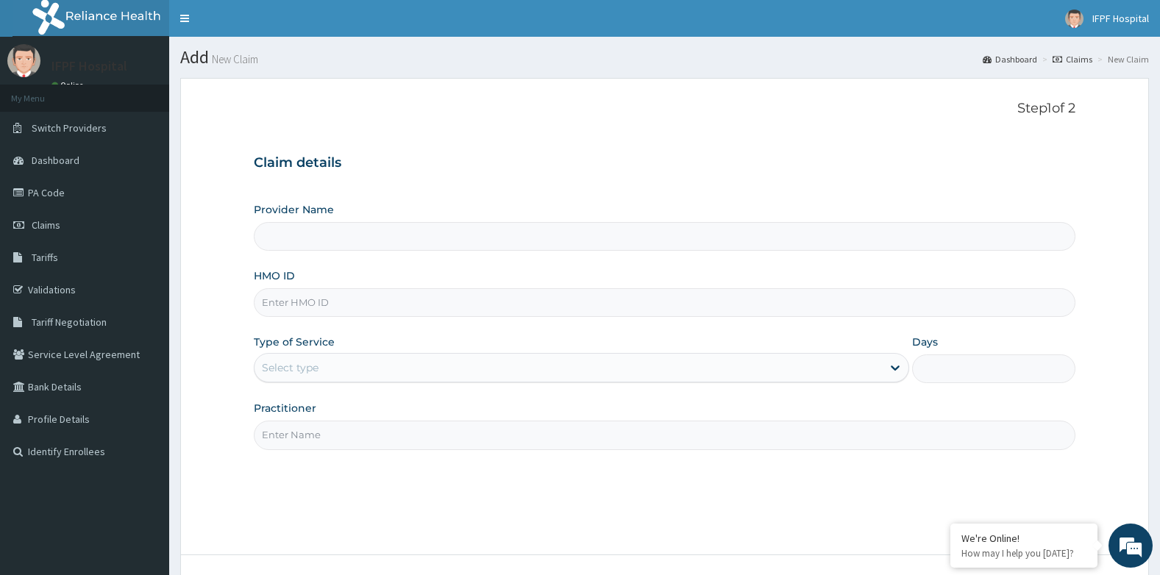
type input "IFPF Hospital"
click at [298, 310] on input "HMO ID" at bounding box center [665, 302] width 822 height 29
paste input "PWP/10008/A"
type input "PWP/10008/A"
click at [285, 361] on div "Select type" at bounding box center [290, 367] width 57 height 15
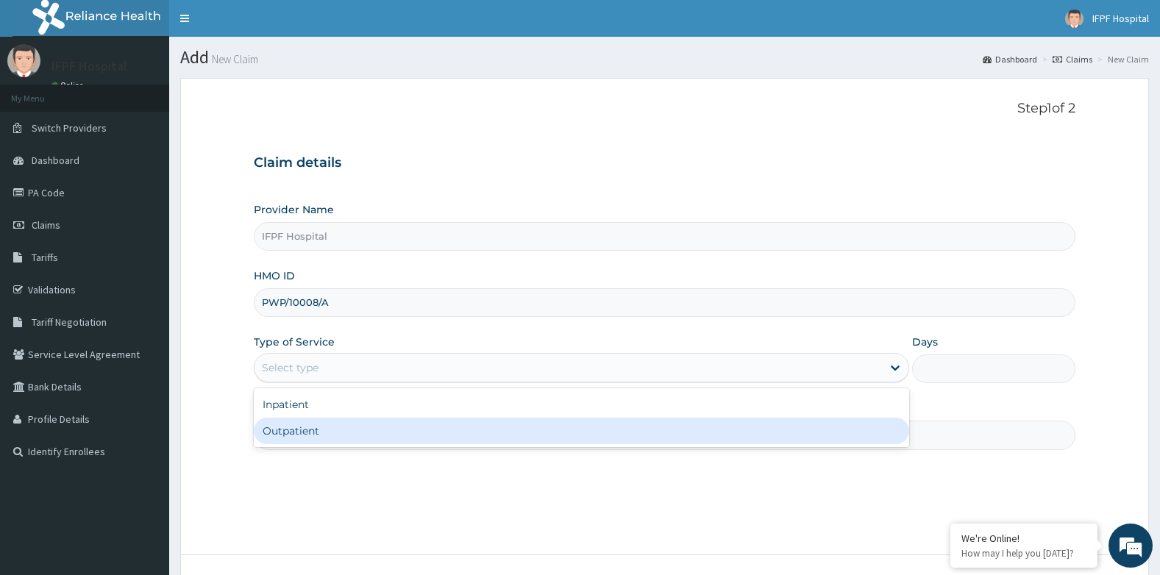
click at [289, 435] on div "Outpatient" at bounding box center [581, 431] width 655 height 26
type input "1"
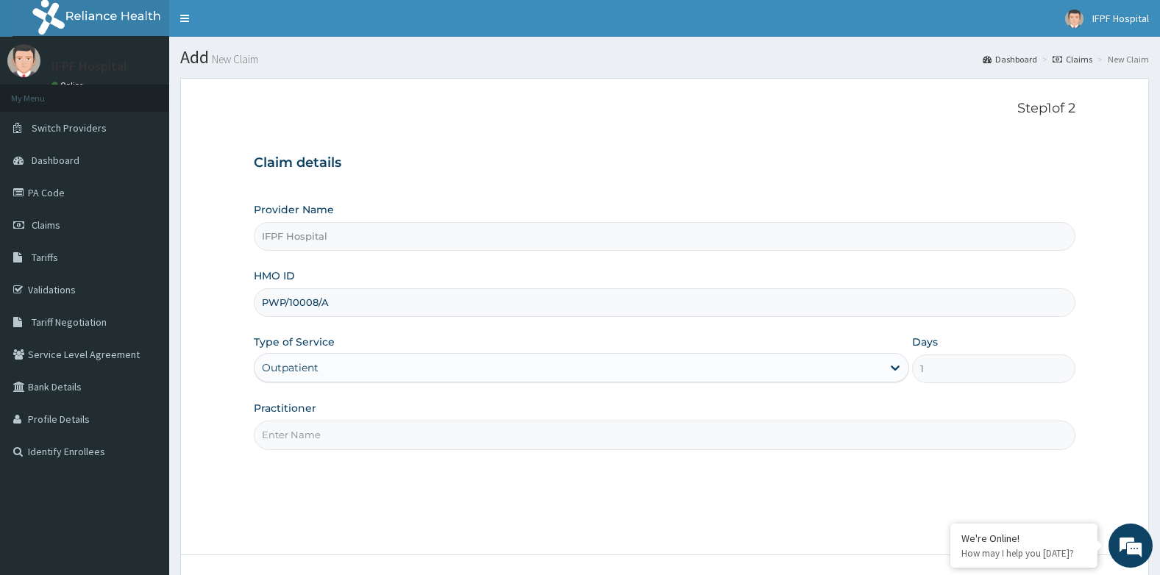
click at [290, 441] on input "Practitioner" at bounding box center [665, 435] width 822 height 29
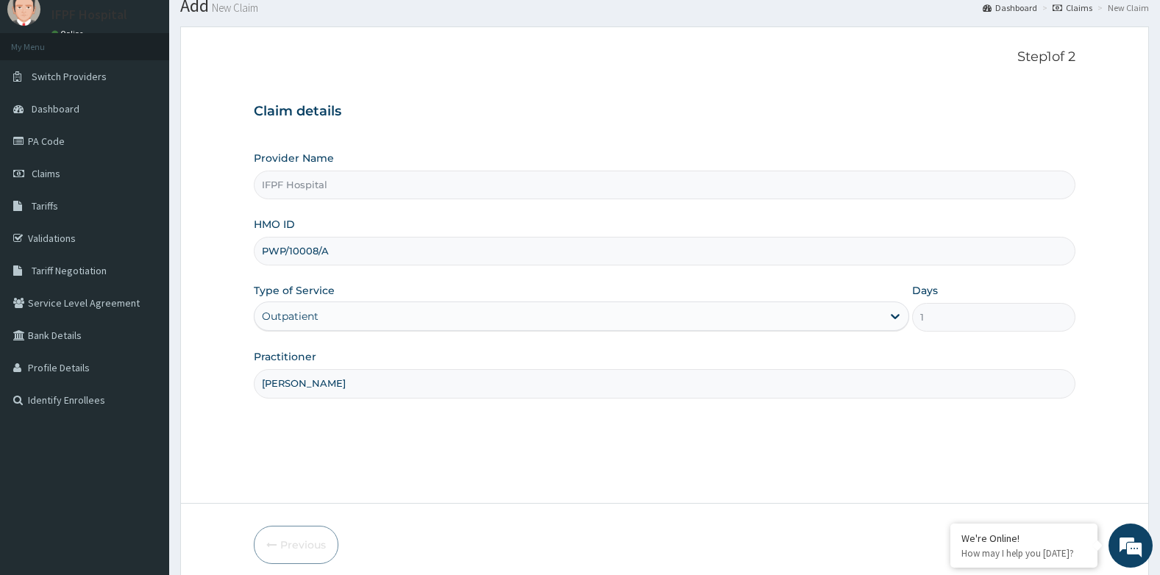
scroll to position [112, 0]
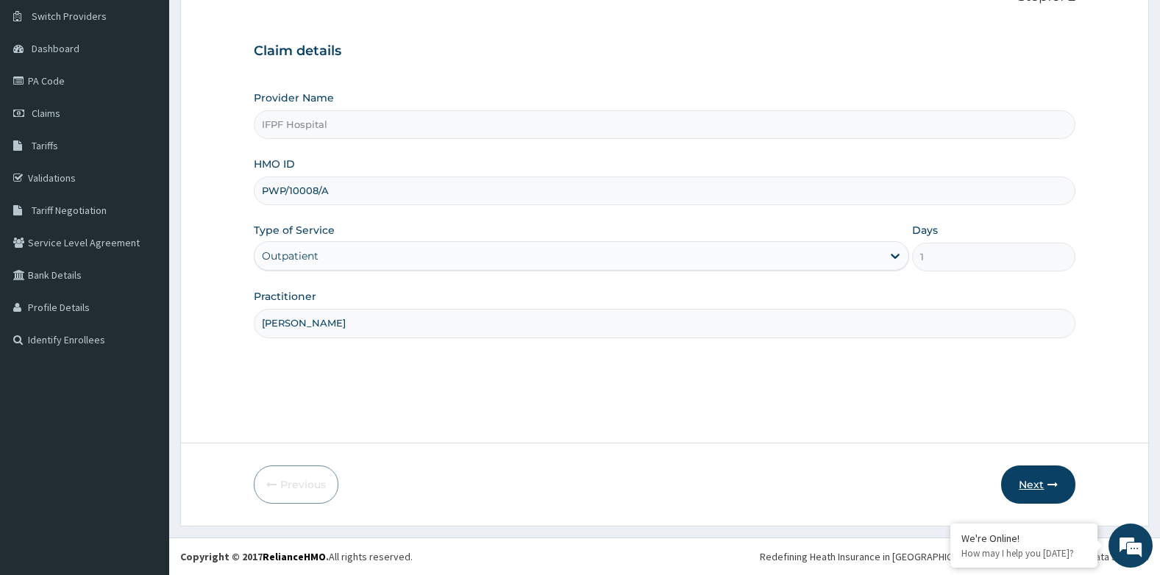
type input "DR TOLANI"
click at [1033, 474] on button "Next" at bounding box center [1038, 485] width 74 height 38
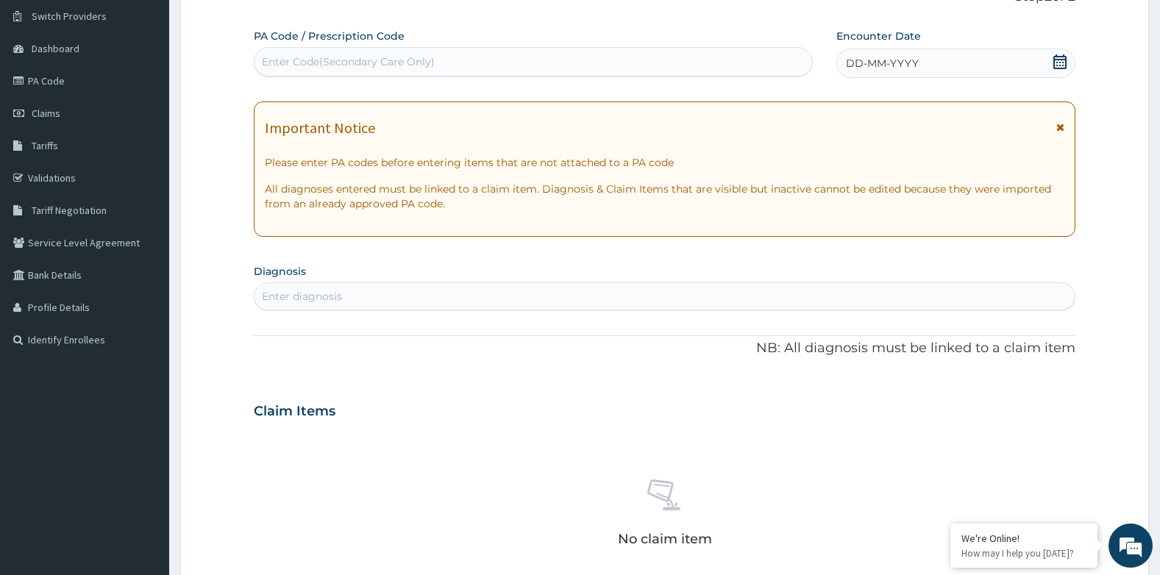
click at [353, 64] on div "Enter Code(Secondary Care Only)" at bounding box center [348, 61] width 173 height 15
type input "PA/FEF154"
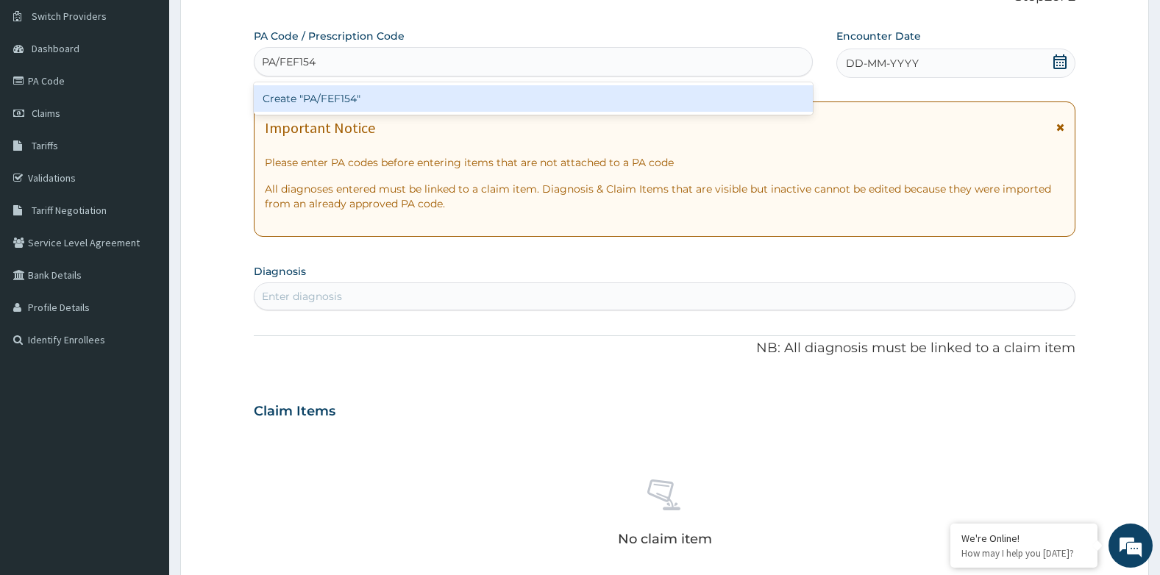
click at [371, 92] on div "Create "PA/FEF154"" at bounding box center [533, 98] width 559 height 26
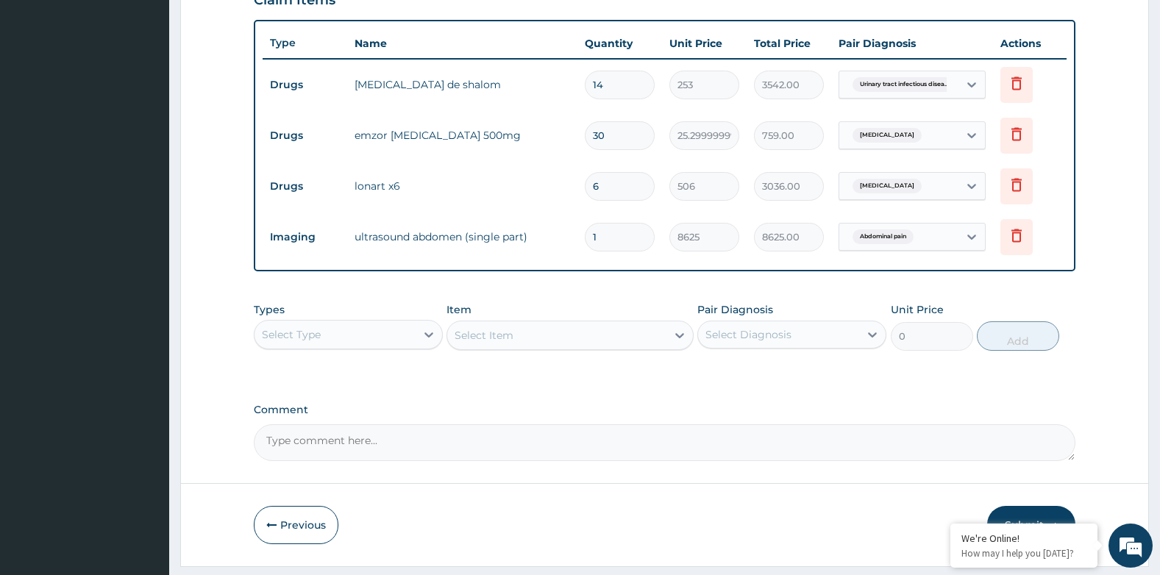
scroll to position [568, 0]
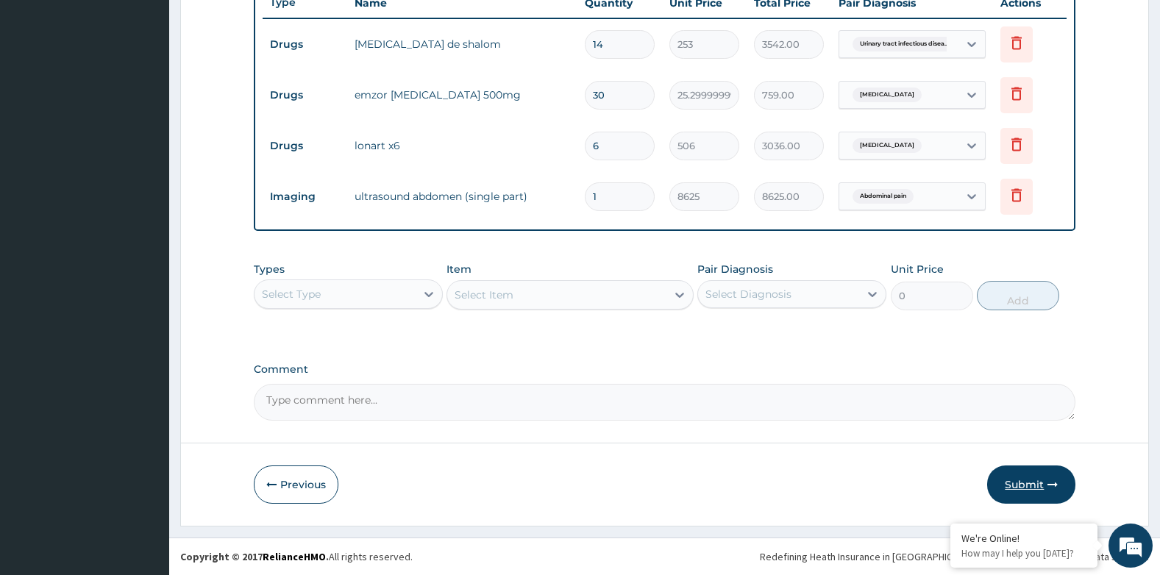
click at [1028, 483] on button "Submit" at bounding box center [1031, 485] width 88 height 38
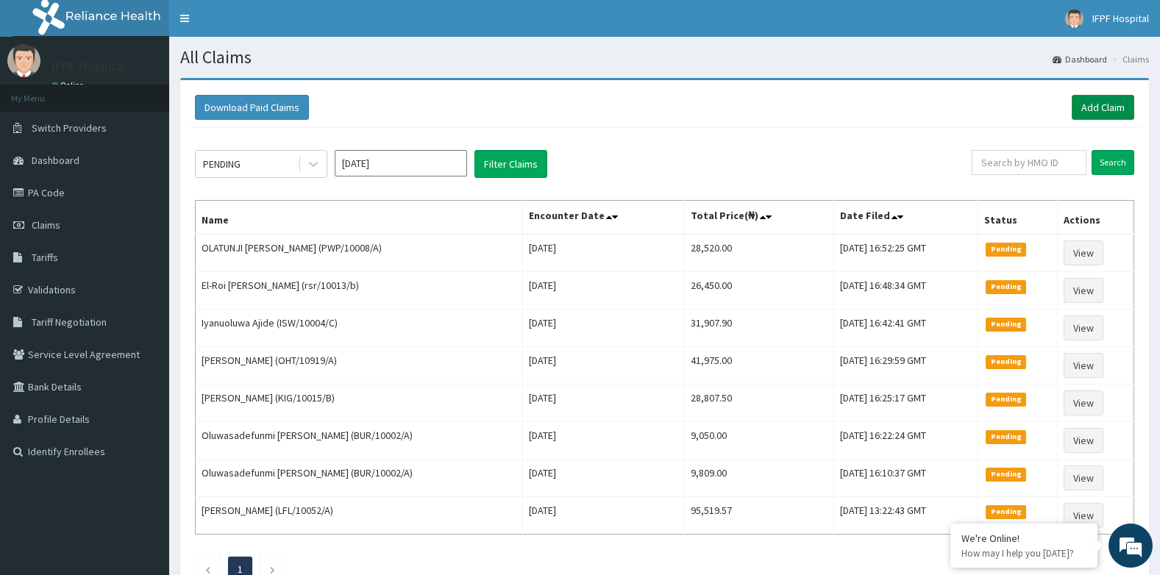
click at [1097, 115] on link "Add Claim" at bounding box center [1103, 107] width 63 height 25
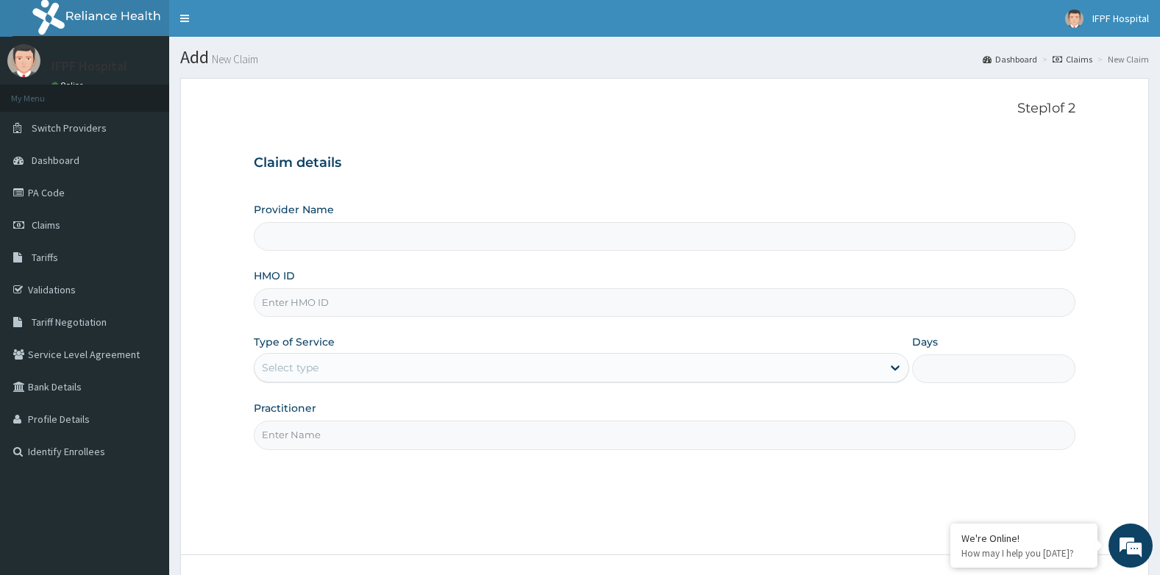
type input "IFPF Hospital"
click at [282, 300] on input "HMO ID" at bounding box center [665, 302] width 822 height 29
paste input "SIA/10048/A"
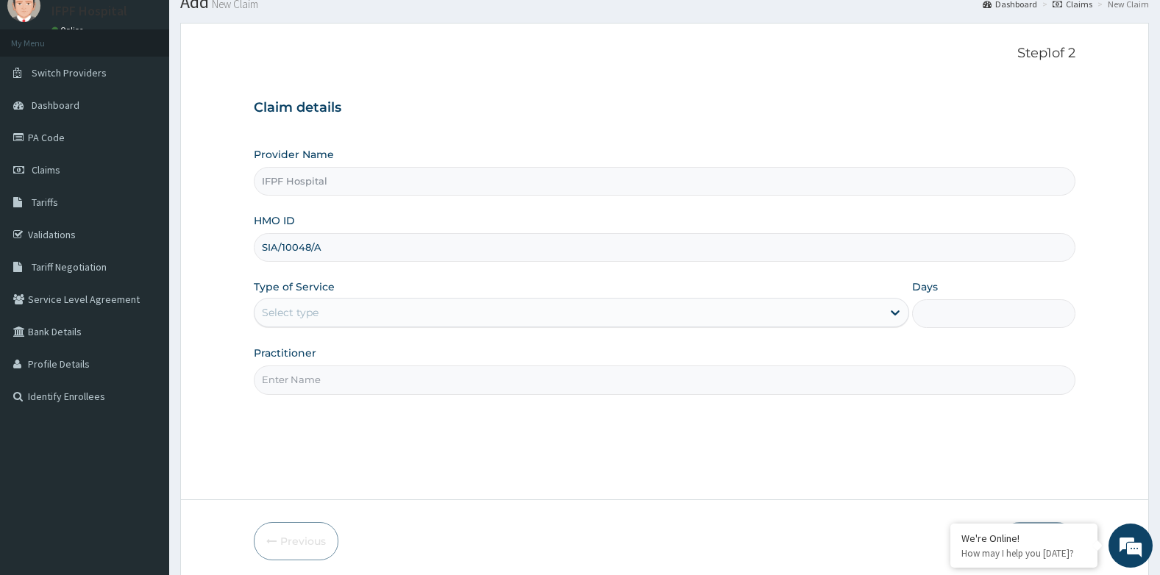
scroll to position [112, 0]
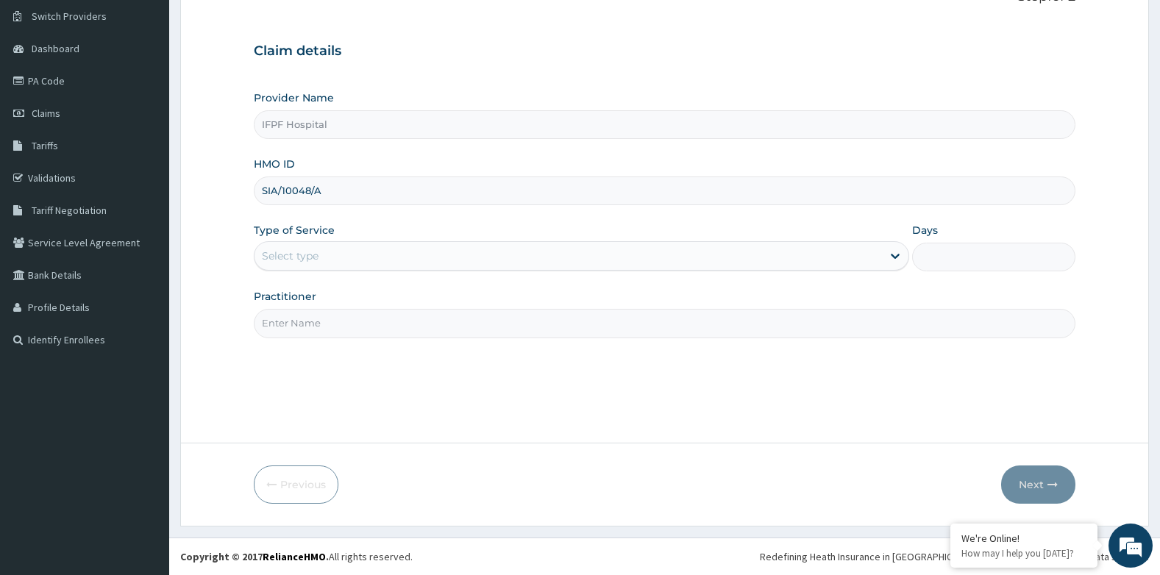
type input "SIA/10048/A"
click at [332, 257] on div "Select type" at bounding box center [569, 256] width 628 height 24
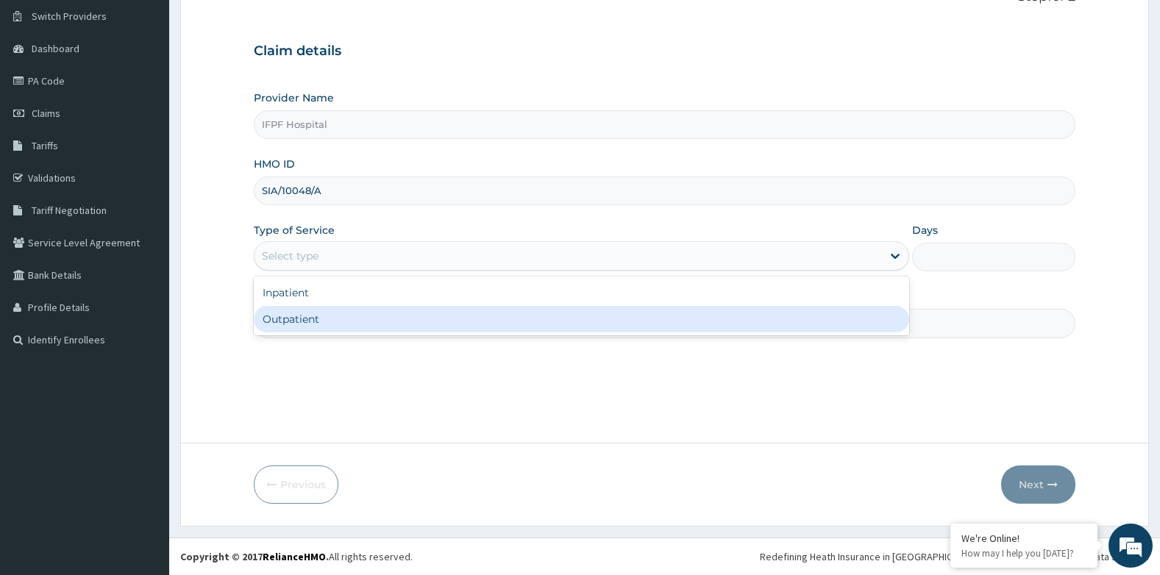
click at [305, 316] on div "Outpatient" at bounding box center [581, 319] width 655 height 26
type input "1"
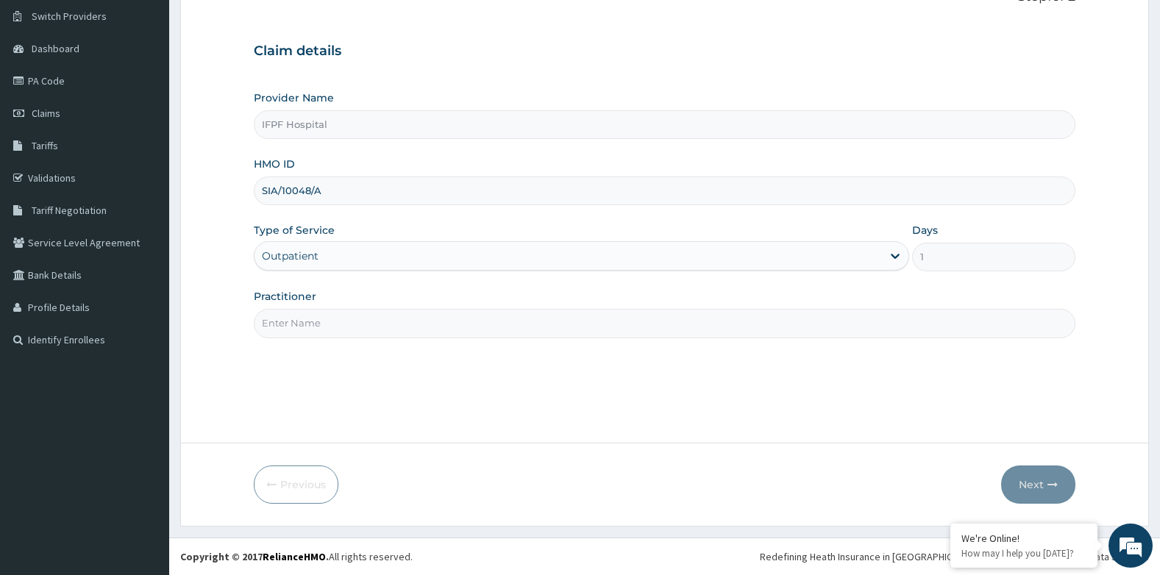
click at [302, 333] on input "Practitioner" at bounding box center [665, 323] width 822 height 29
type input "[PERSON_NAME]"
click at [1023, 472] on button "Next" at bounding box center [1038, 485] width 74 height 38
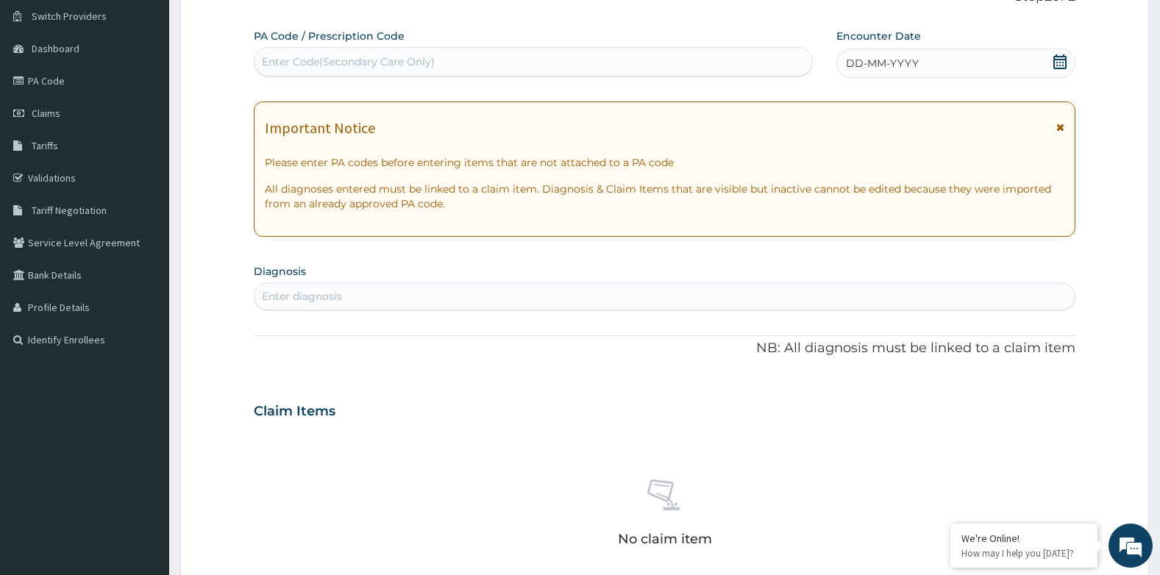
click at [500, 69] on div "Enter Code(Secondary Care Only)" at bounding box center [534, 62] width 558 height 24
type input "PA/95A389"
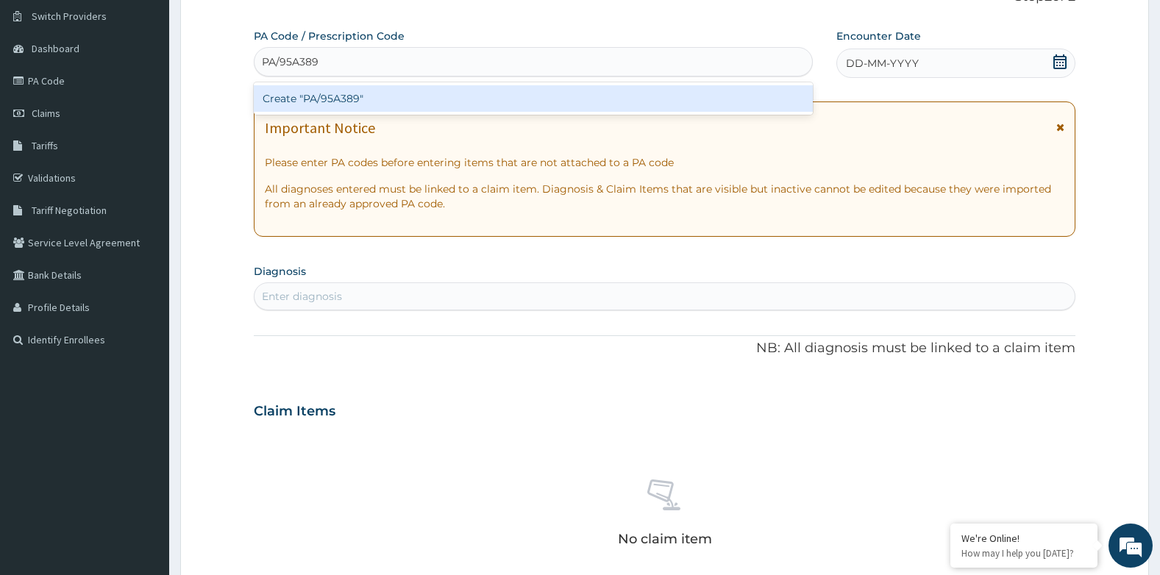
click at [490, 93] on div "Create "PA/95A389"" at bounding box center [533, 98] width 559 height 26
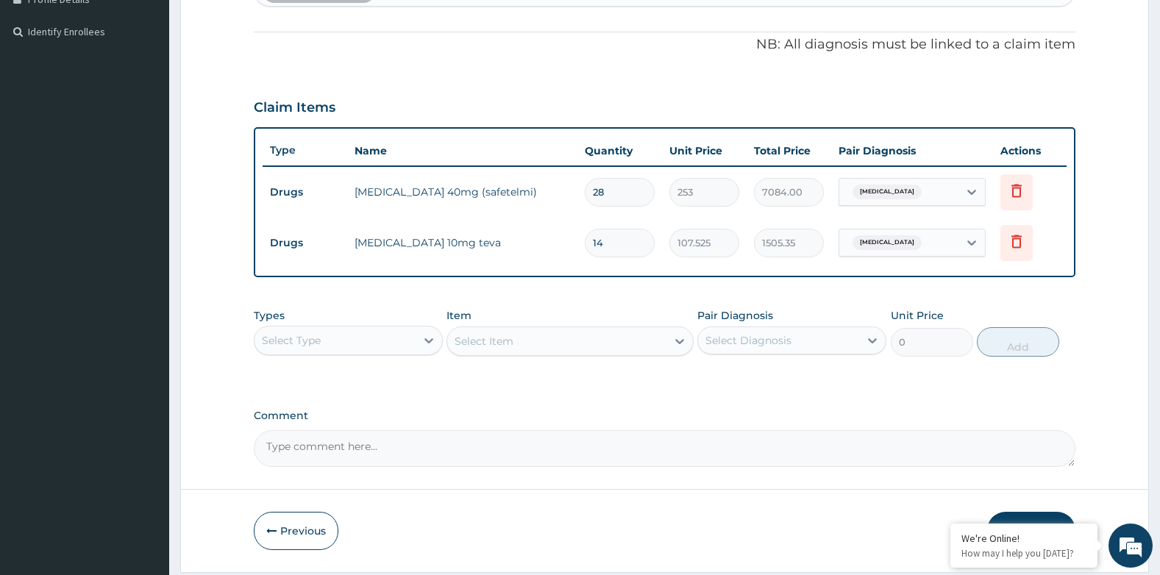
scroll to position [466, 0]
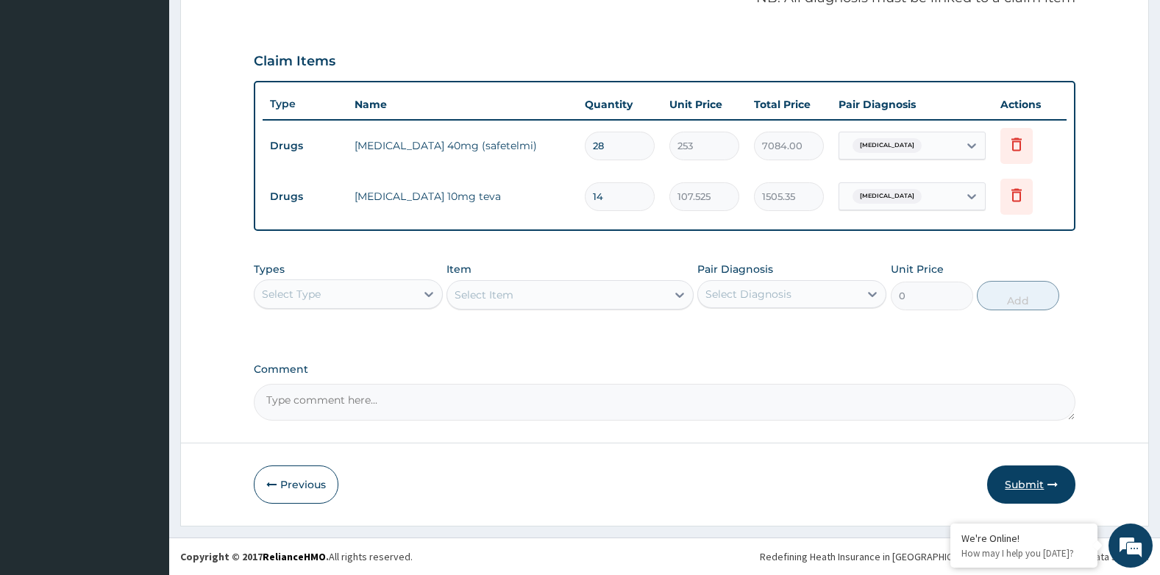
click at [1053, 482] on icon "button" at bounding box center [1053, 485] width 10 height 10
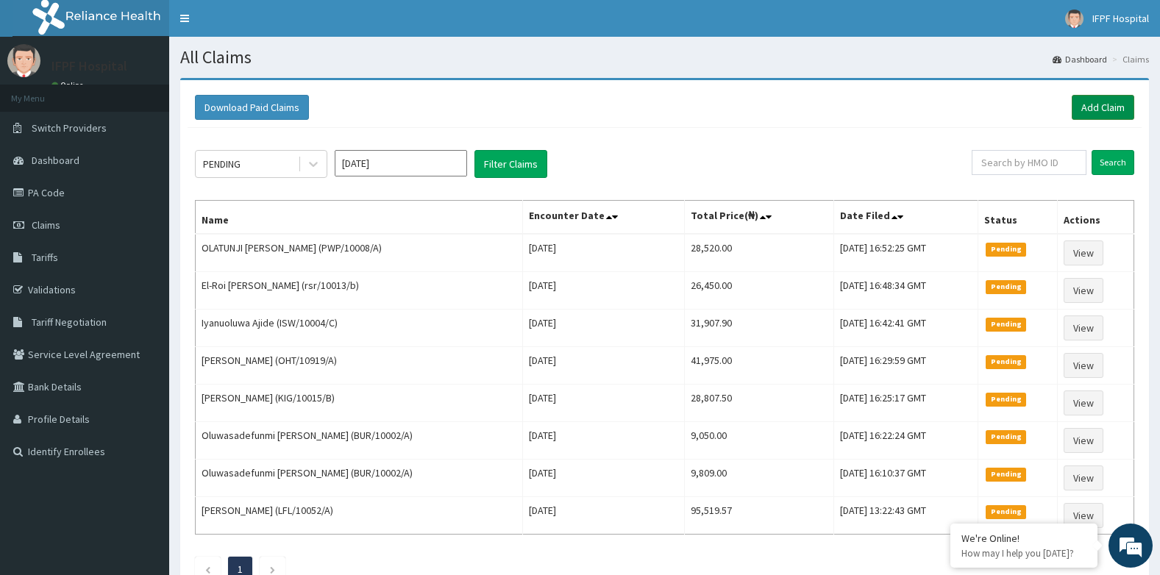
click at [1106, 104] on link "Add Claim" at bounding box center [1103, 107] width 63 height 25
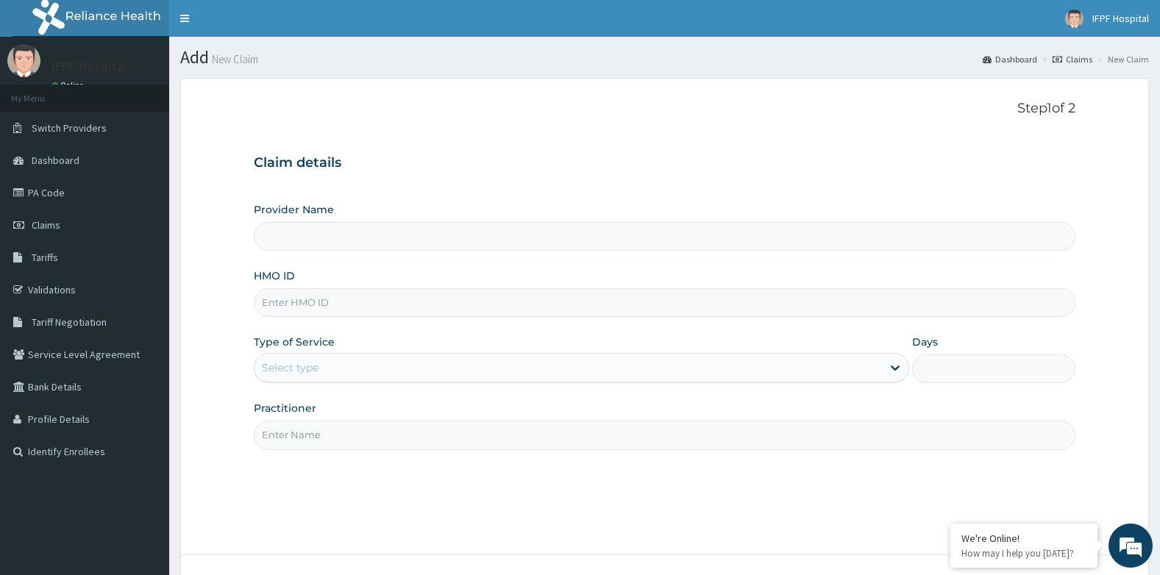
type input "IFPF Hospital"
click at [285, 308] on input "HMO ID" at bounding box center [665, 302] width 822 height 29
paste input "TVT/10083/B"
type input "TVT/10083/B"
click at [298, 356] on div "Select type" at bounding box center [569, 368] width 628 height 24
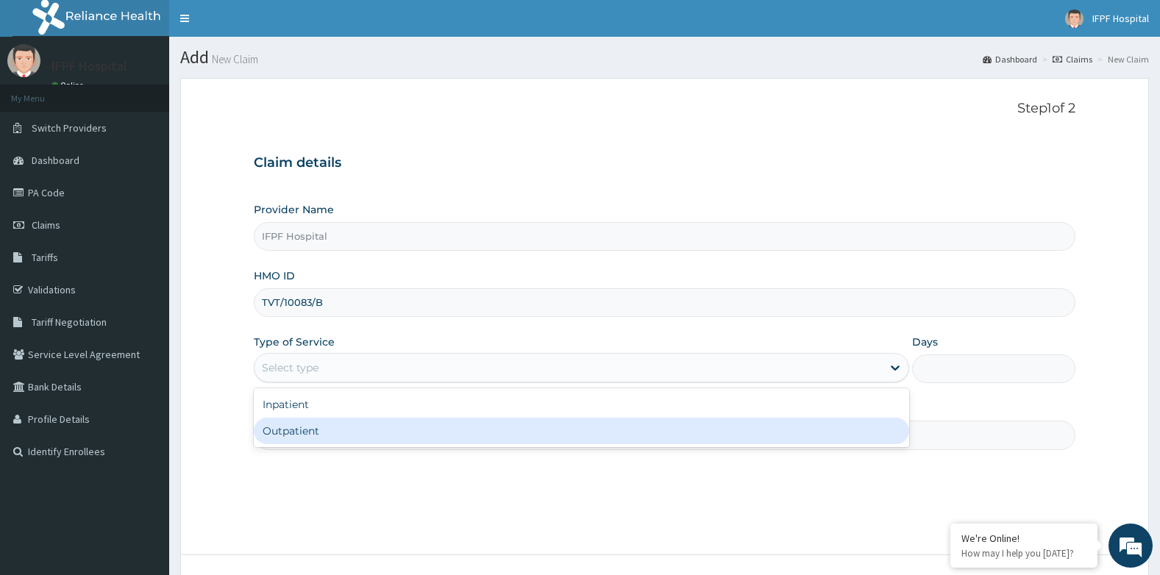
click at [291, 424] on div "Outpatient" at bounding box center [581, 431] width 655 height 26
type input "1"
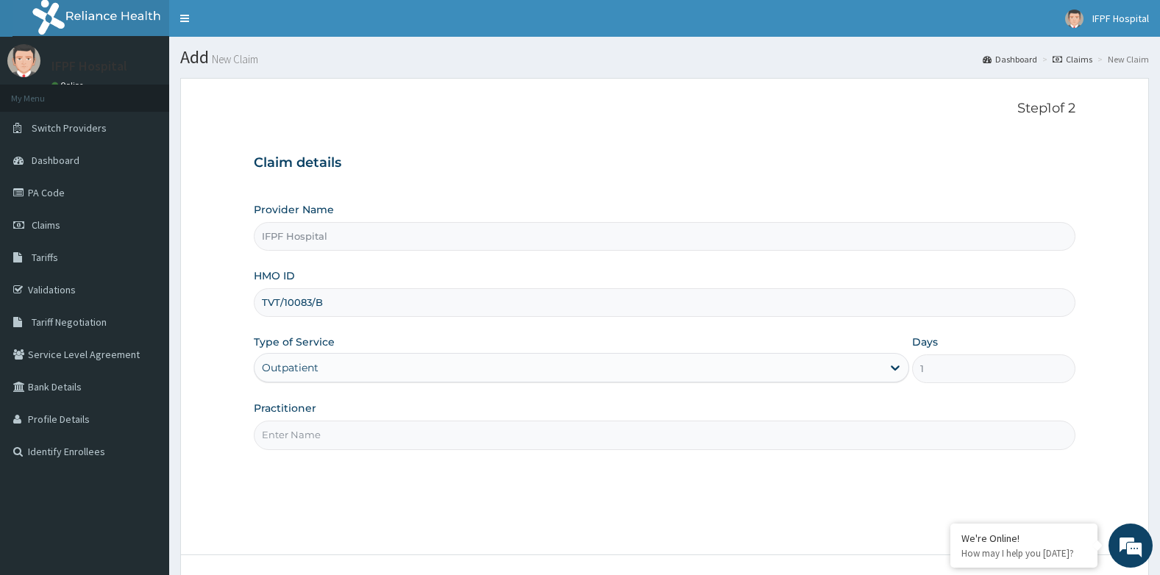
click at [291, 433] on input "Practitioner" at bounding box center [665, 435] width 822 height 29
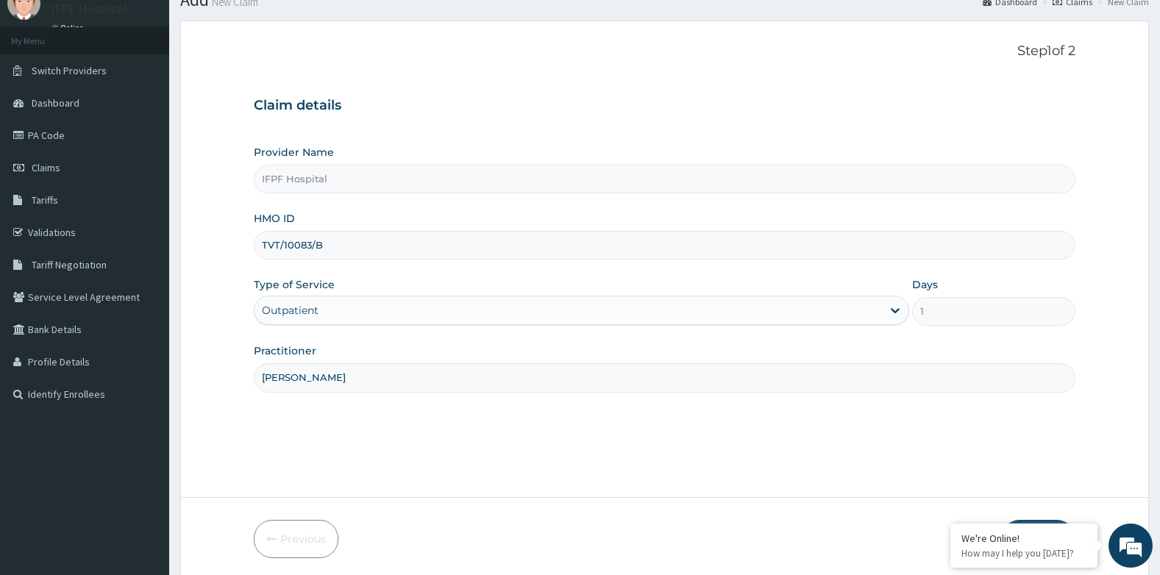
scroll to position [112, 0]
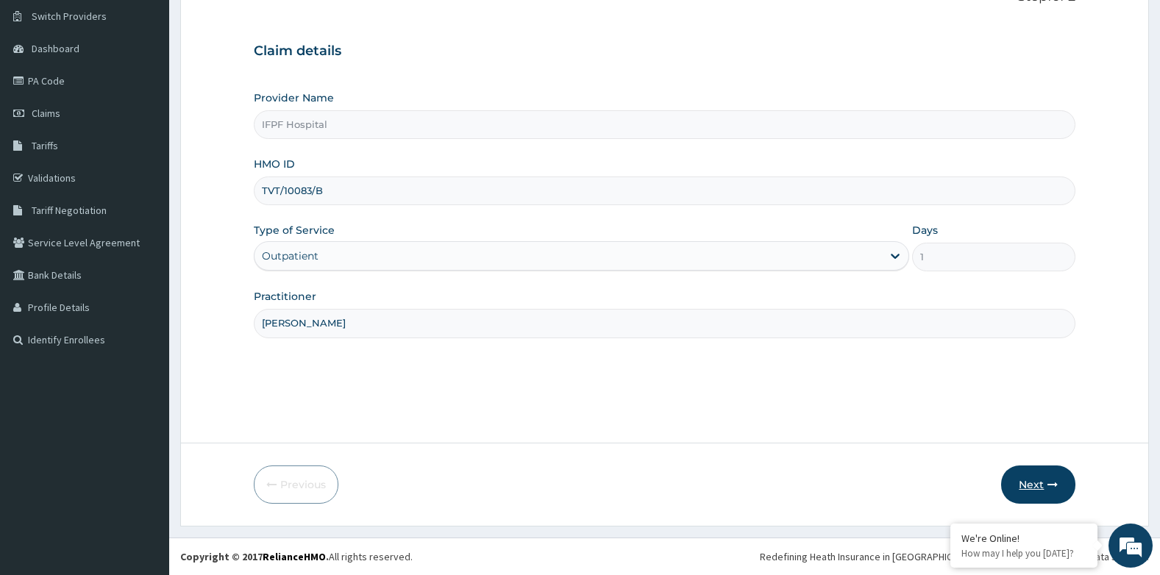
type input "DR MORONKOLA"
click at [1016, 474] on button "Next" at bounding box center [1038, 485] width 74 height 38
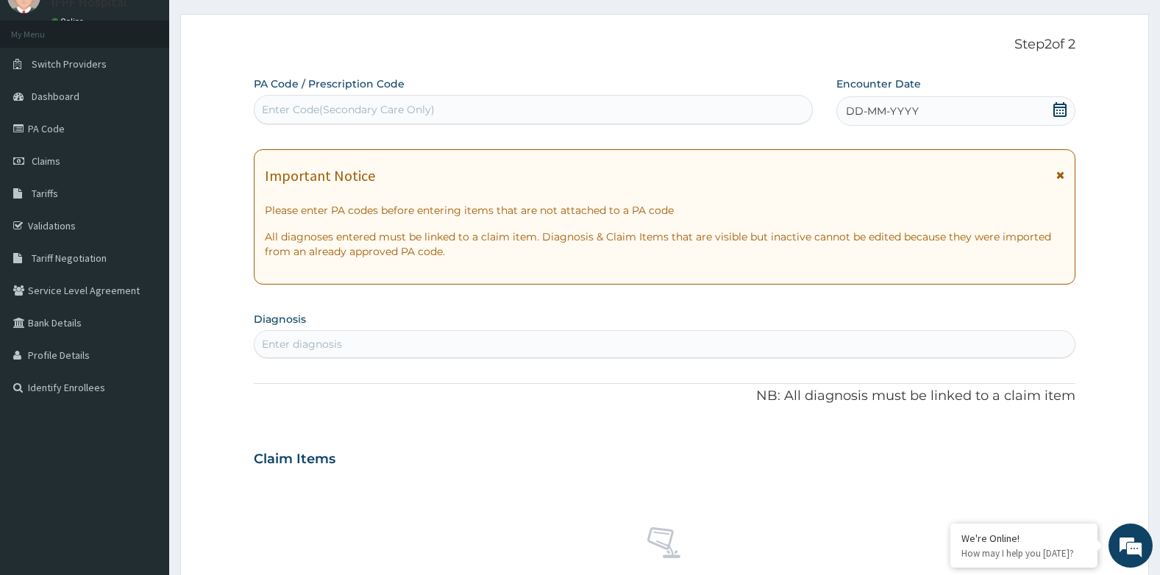
scroll to position [38, 0]
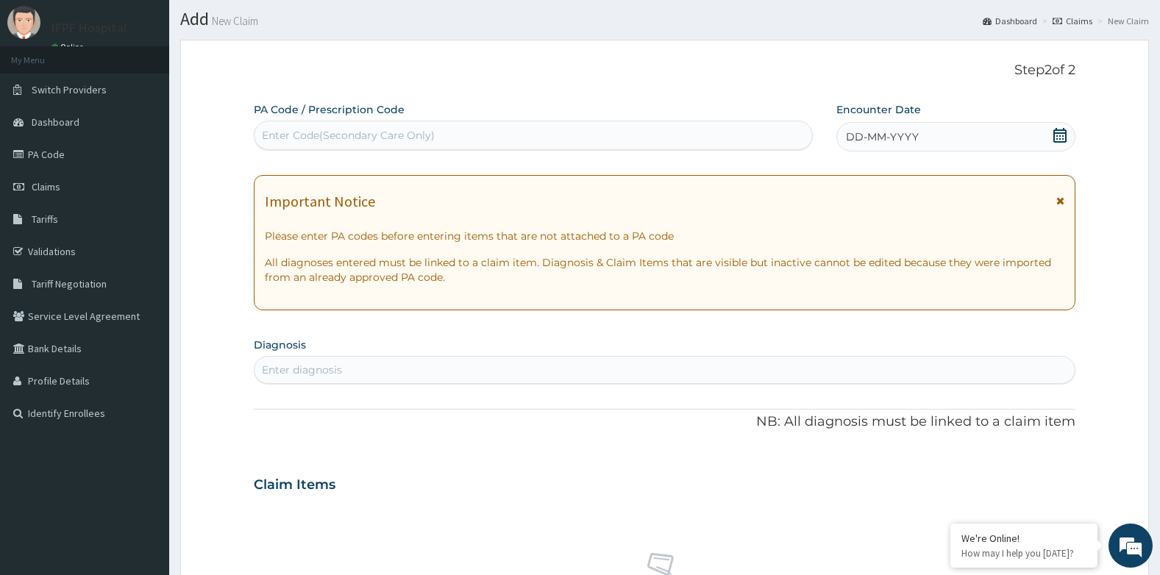
click at [422, 139] on div "Enter Code(Secondary Care Only)" at bounding box center [348, 135] width 173 height 15
type input "PA/0C9F63"
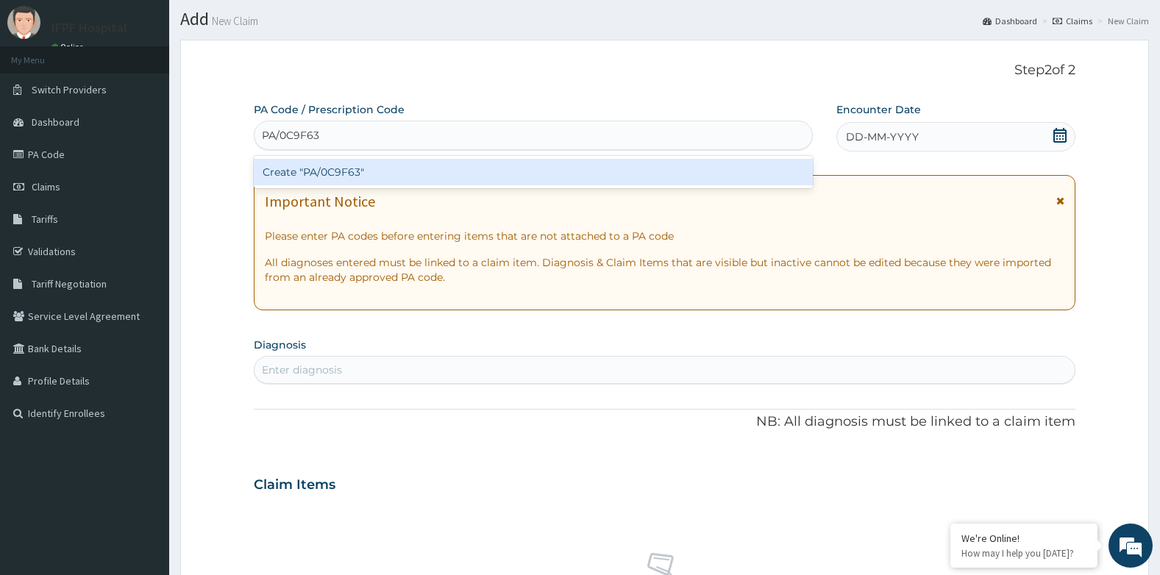
click at [427, 168] on div "Create "PA/0C9F63"" at bounding box center [533, 172] width 559 height 26
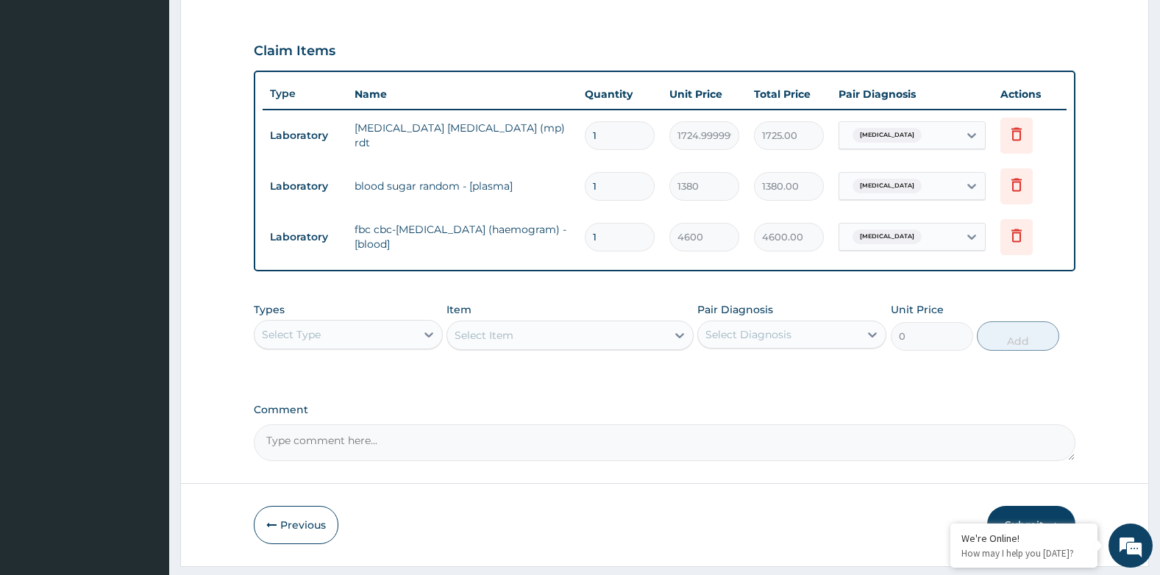
scroll to position [517, 0]
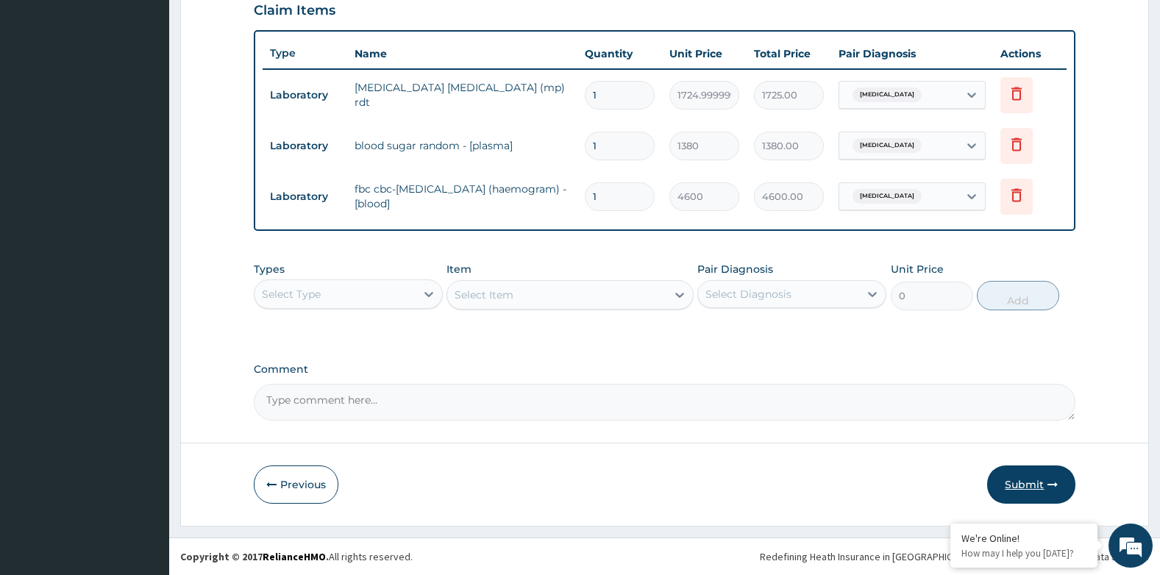
click at [1048, 477] on button "Submit" at bounding box center [1031, 485] width 88 height 38
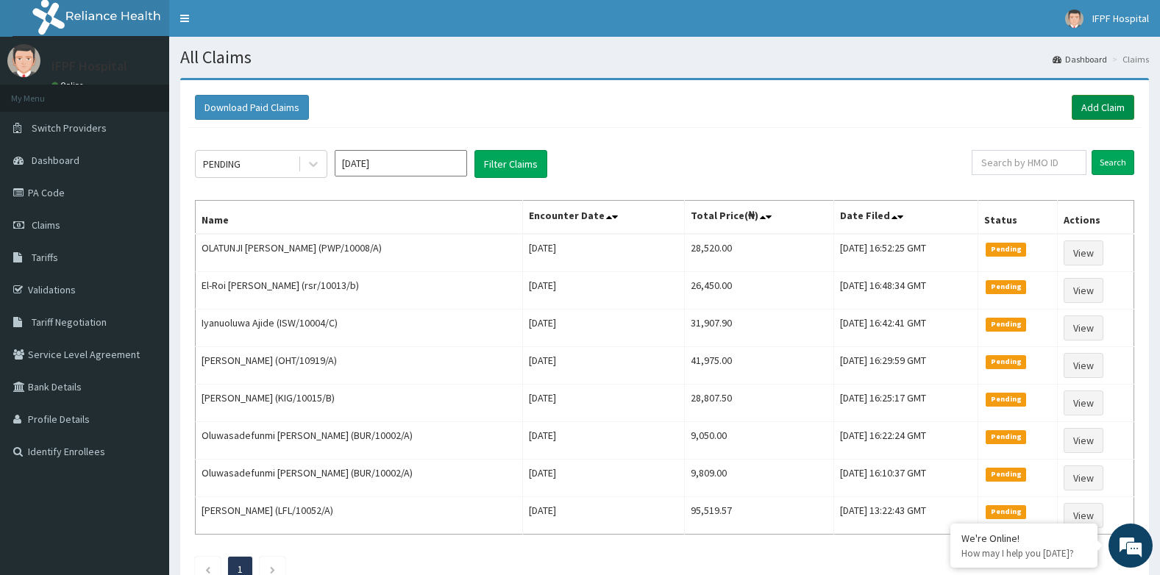
click at [1105, 105] on link "Add Claim" at bounding box center [1103, 107] width 63 height 25
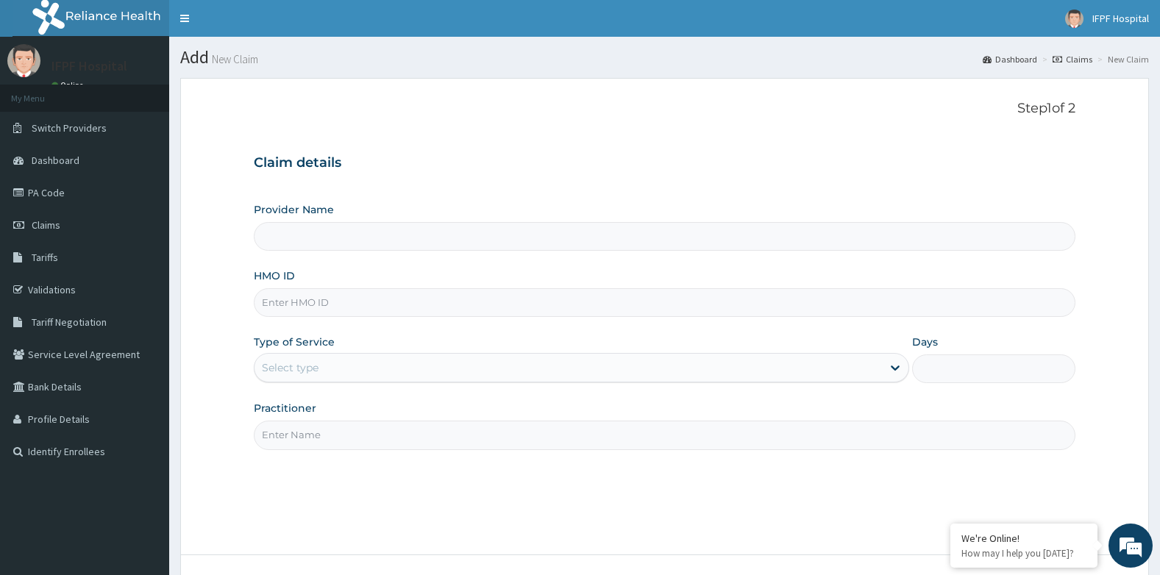
scroll to position [112, 0]
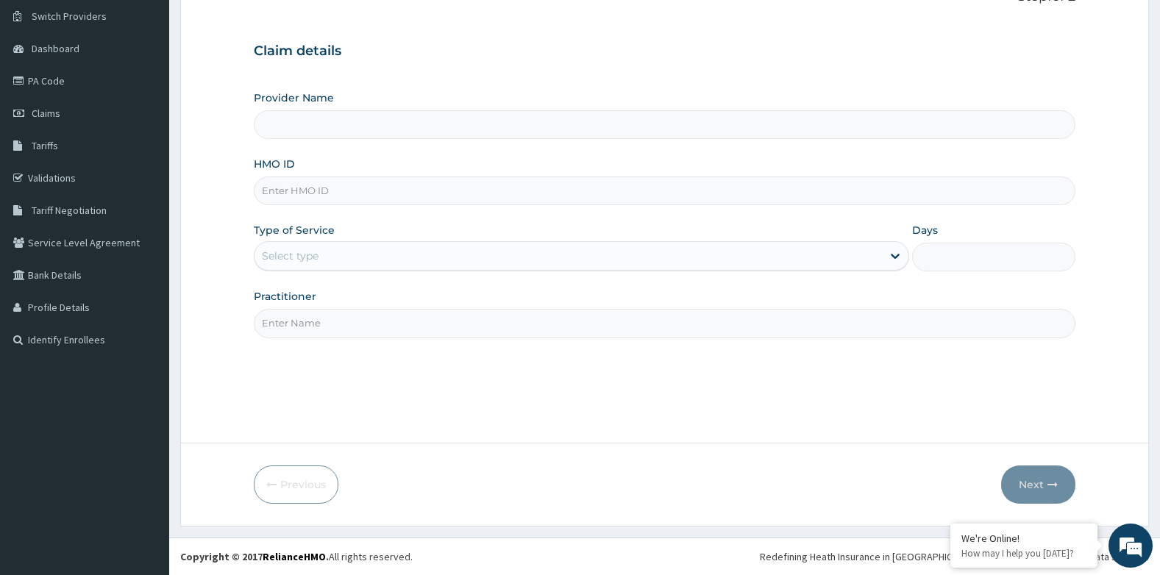
type input "IFPF Hospital"
click at [321, 191] on input "HMO ID" at bounding box center [665, 191] width 822 height 29
paste input "TVT/10083/B"
type input "TVT/10083/B"
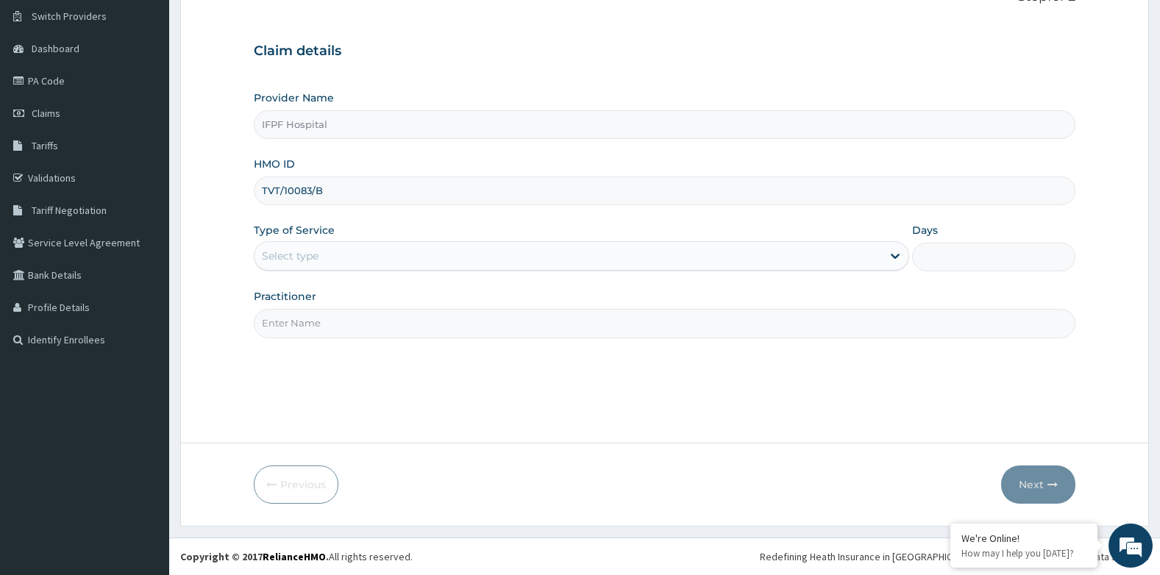
click at [317, 257] on div "Select type" at bounding box center [290, 256] width 57 height 15
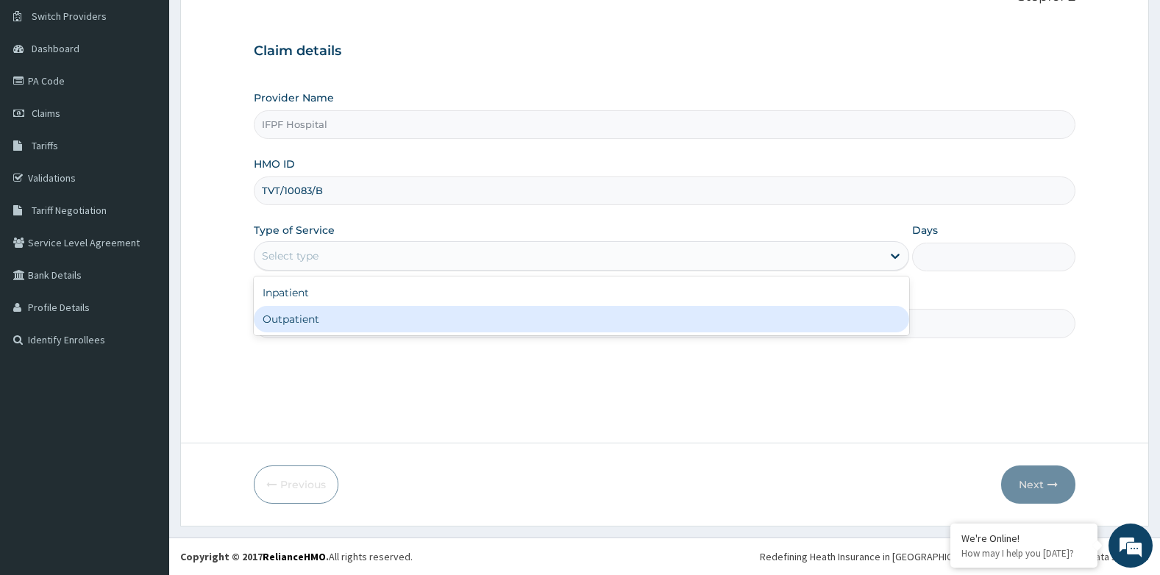
click at [299, 316] on div "Outpatient" at bounding box center [581, 319] width 655 height 26
type input "1"
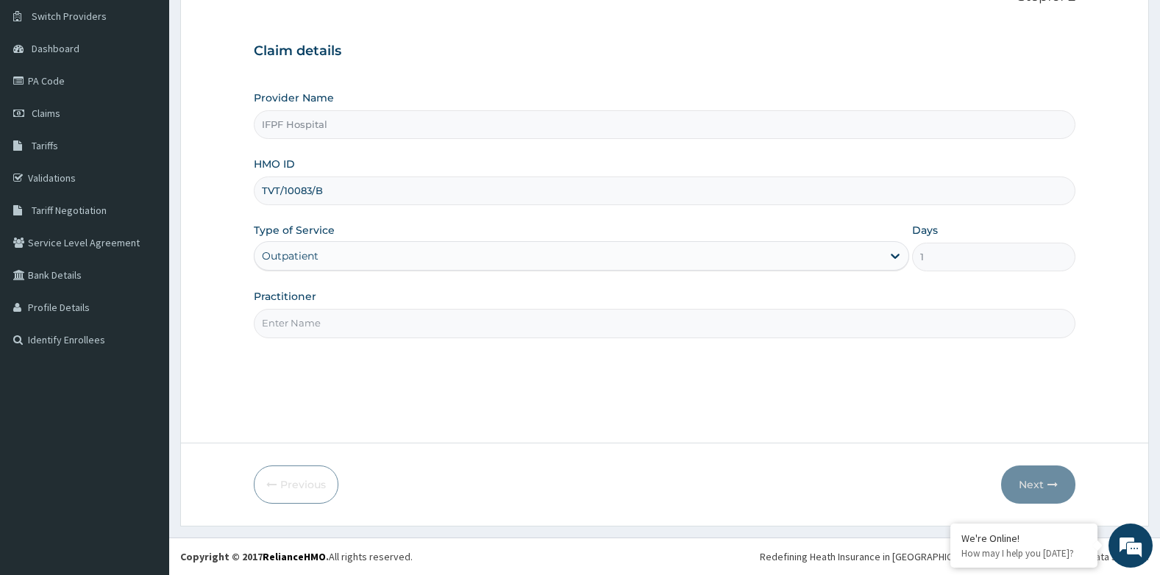
click at [299, 324] on input "Practitioner" at bounding box center [665, 323] width 822 height 29
type input "DR MORONKOLA"
click at [1034, 479] on button "Next" at bounding box center [1038, 485] width 74 height 38
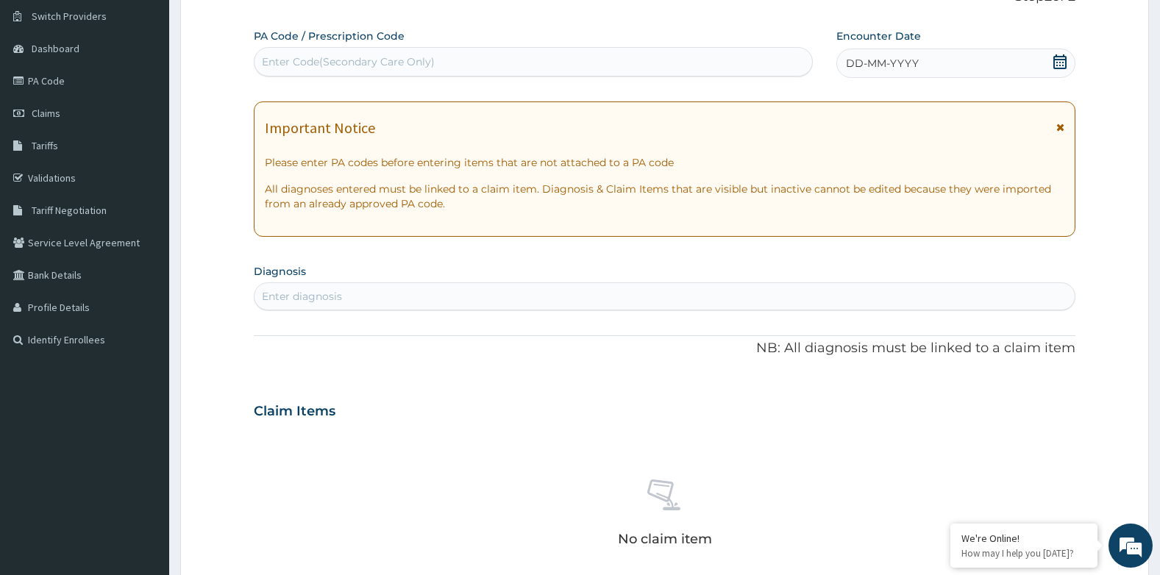
click at [533, 57] on div "Enter Code(Secondary Care Only)" at bounding box center [534, 62] width 558 height 24
type input "PA/620B1B"
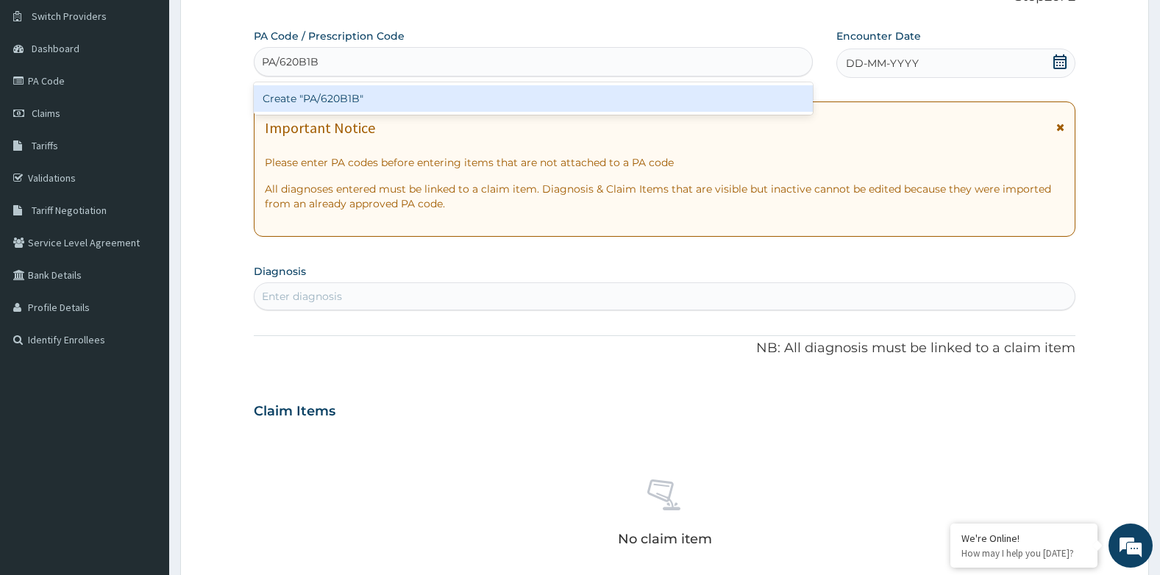
click at [530, 90] on div "Create "PA/620B1B"" at bounding box center [533, 98] width 559 height 26
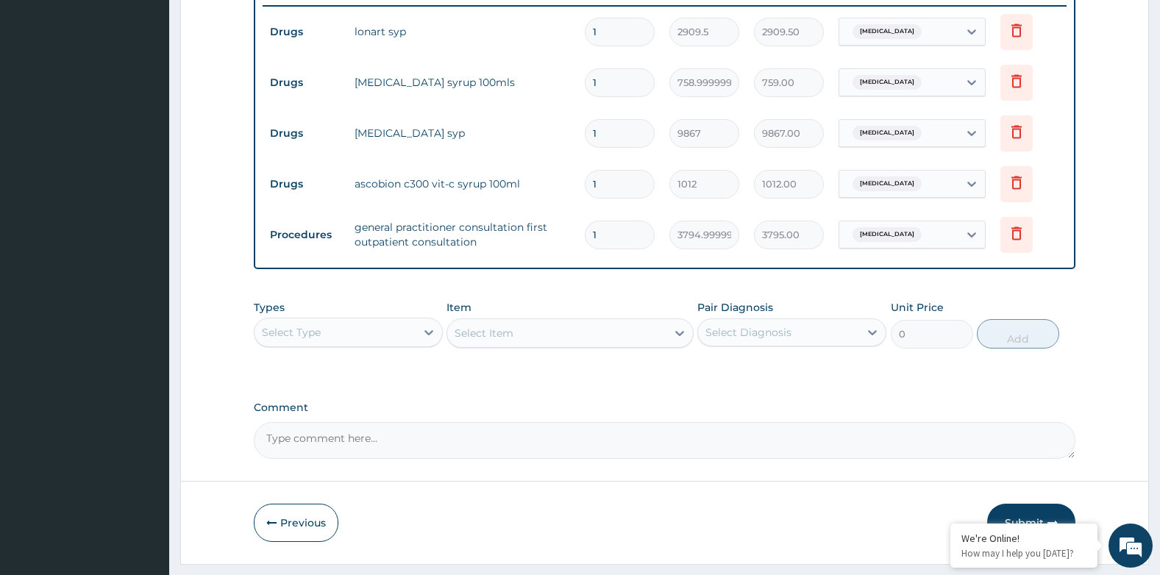
scroll to position [619, 0]
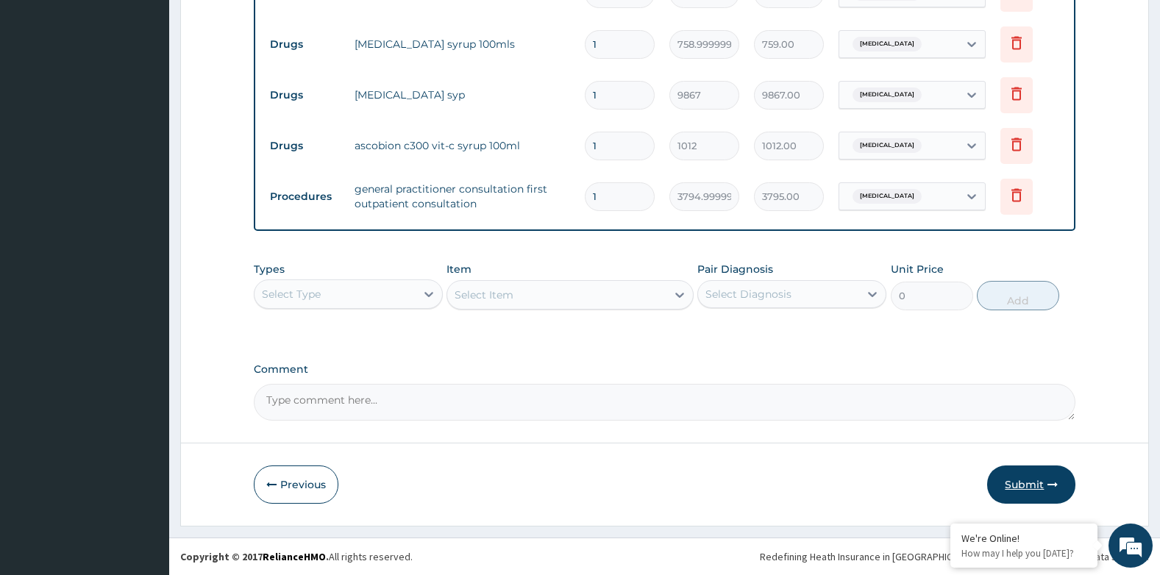
click at [1027, 480] on button "Submit" at bounding box center [1031, 485] width 88 height 38
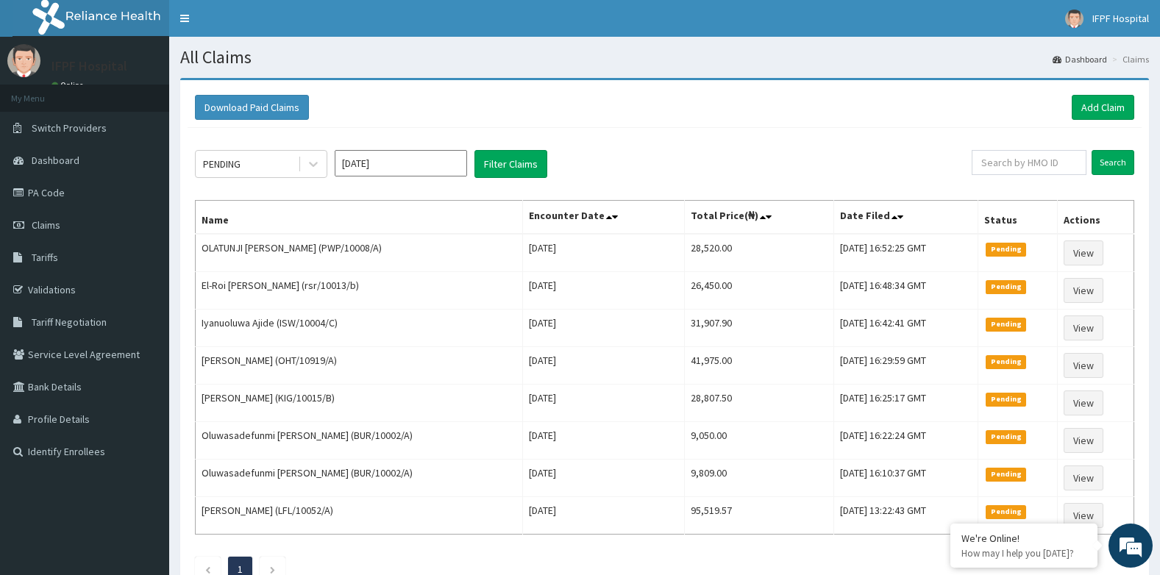
drag, startPoint x: 85, startPoint y: 8, endPoint x: 819, endPoint y: 86, distance: 737.6
click at [819, 86] on div "Download Paid Claims Add Claim × Note you can only download claims within a max…" at bounding box center [664, 342] width 969 height 524
click at [71, 196] on link "PA Code" at bounding box center [84, 193] width 169 height 32
